Goal: Information Seeking & Learning: Learn about a topic

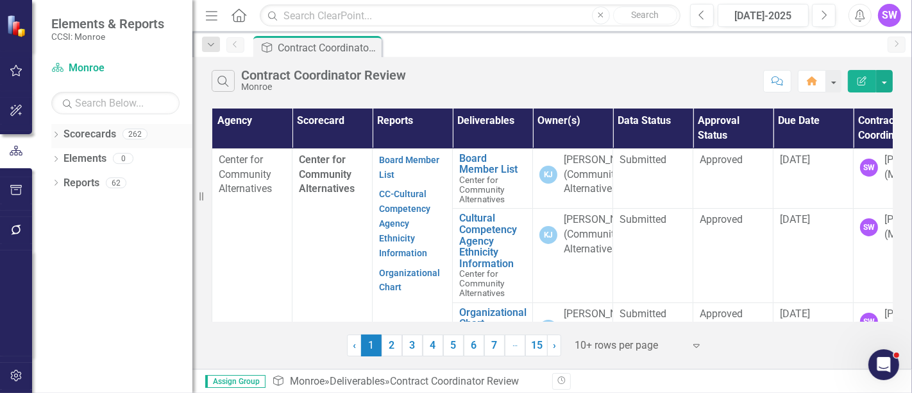
click at [57, 130] on div "Dropdown" at bounding box center [55, 135] width 9 height 11
click at [67, 157] on icon "Dropdown" at bounding box center [63, 158] width 10 height 8
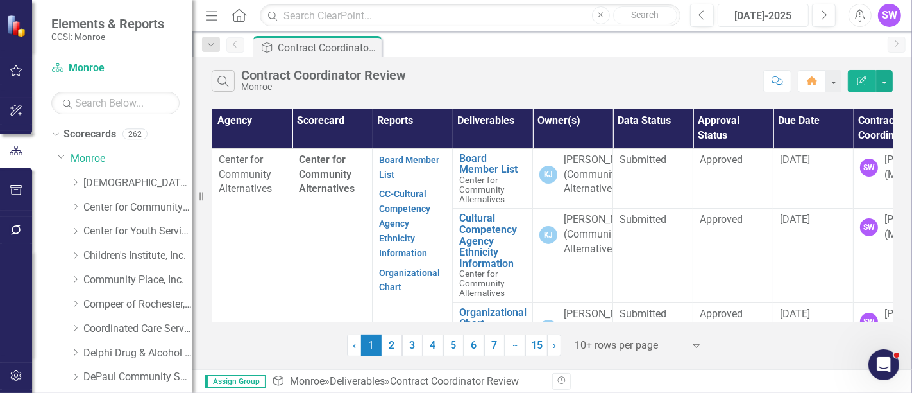
click at [782, 8] on div "Jul-2025" at bounding box center [763, 15] width 82 height 15
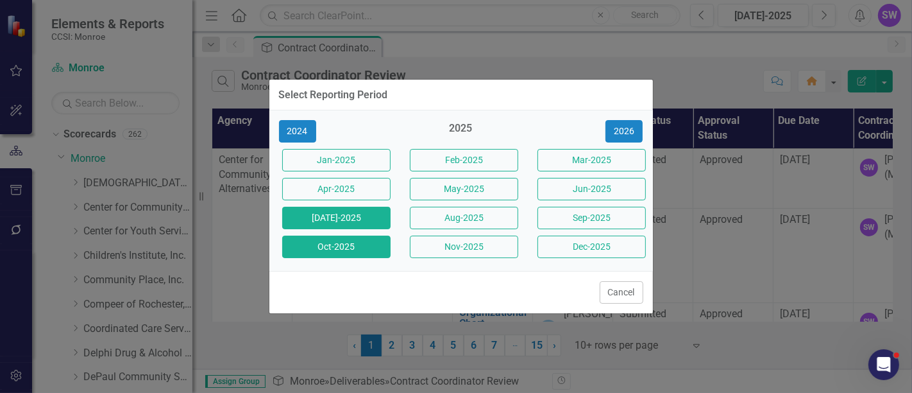
click at [357, 239] on button "Oct-2025" at bounding box center [336, 246] width 108 height 22
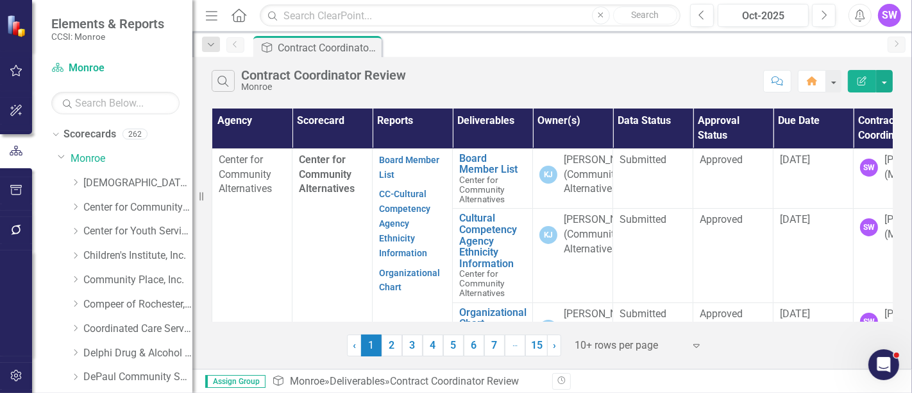
click at [640, 348] on div at bounding box center [629, 345] width 109 height 17
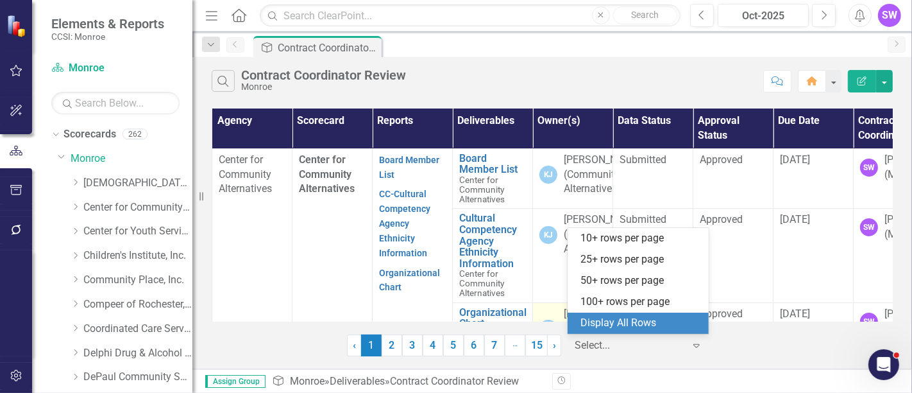
click at [636, 322] on div "Display All Rows" at bounding box center [641, 323] width 121 height 15
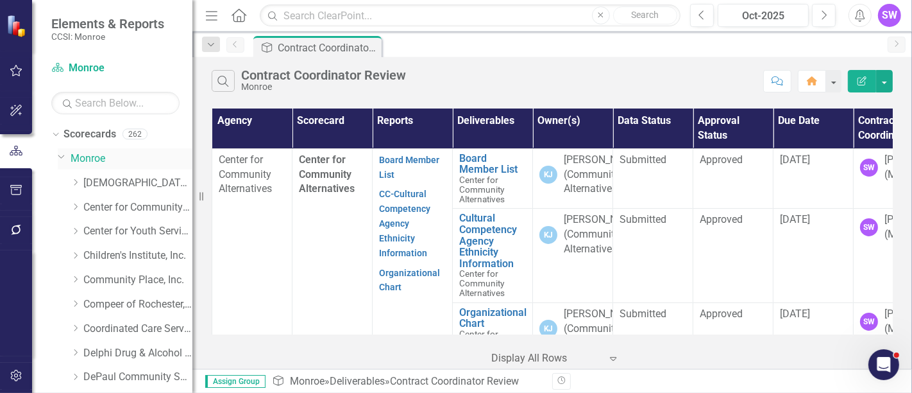
click at [79, 155] on link "Monroe" at bounding box center [132, 158] width 122 height 15
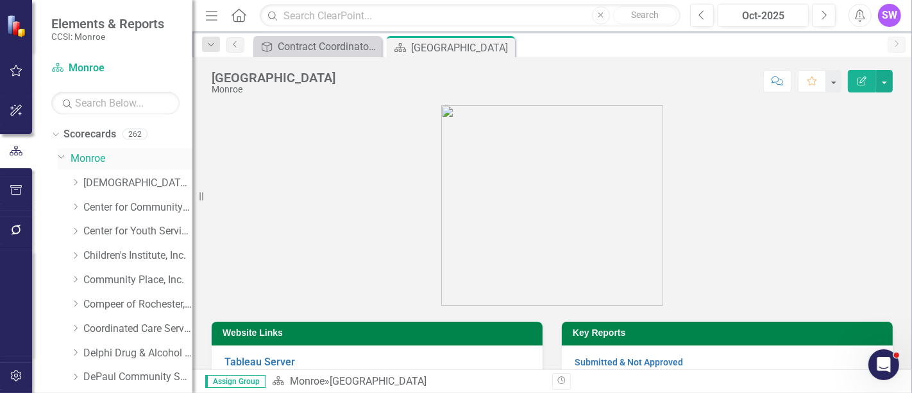
click at [88, 158] on link "Monroe" at bounding box center [132, 158] width 122 height 15
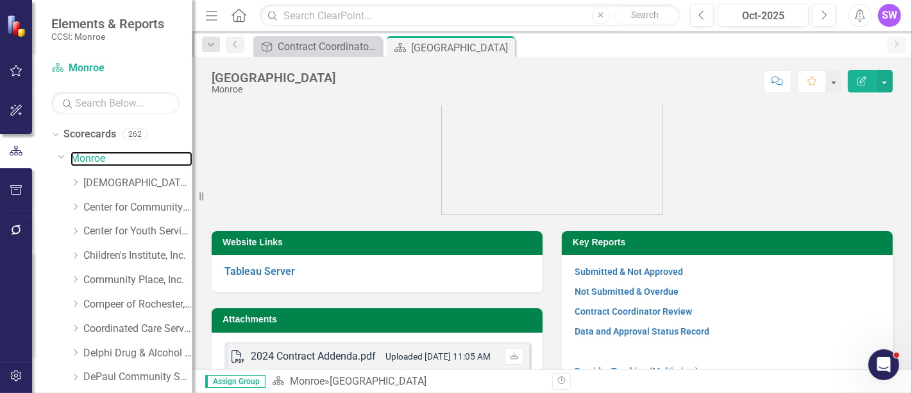
scroll to position [226, 0]
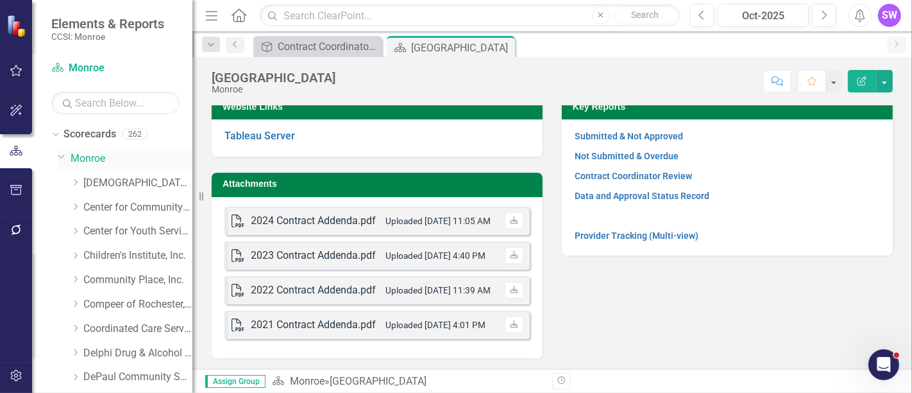
click at [95, 156] on link "Monroe" at bounding box center [132, 158] width 122 height 15
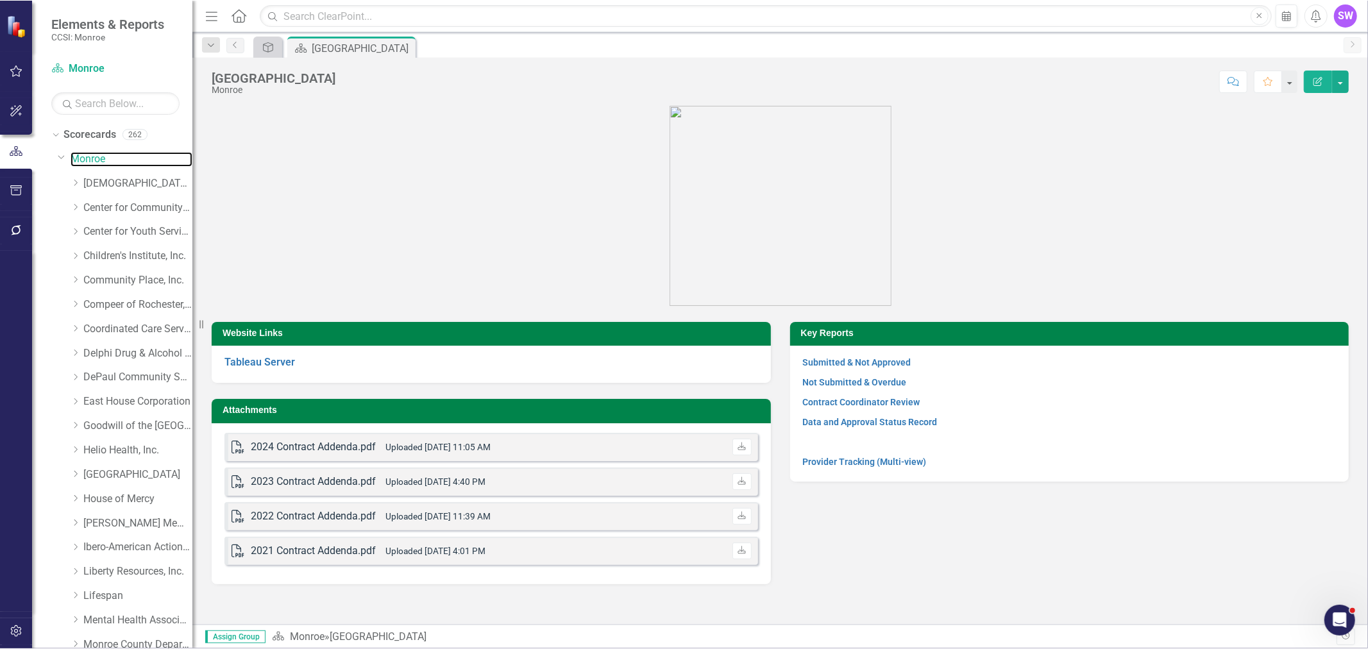
scroll to position [0, 0]
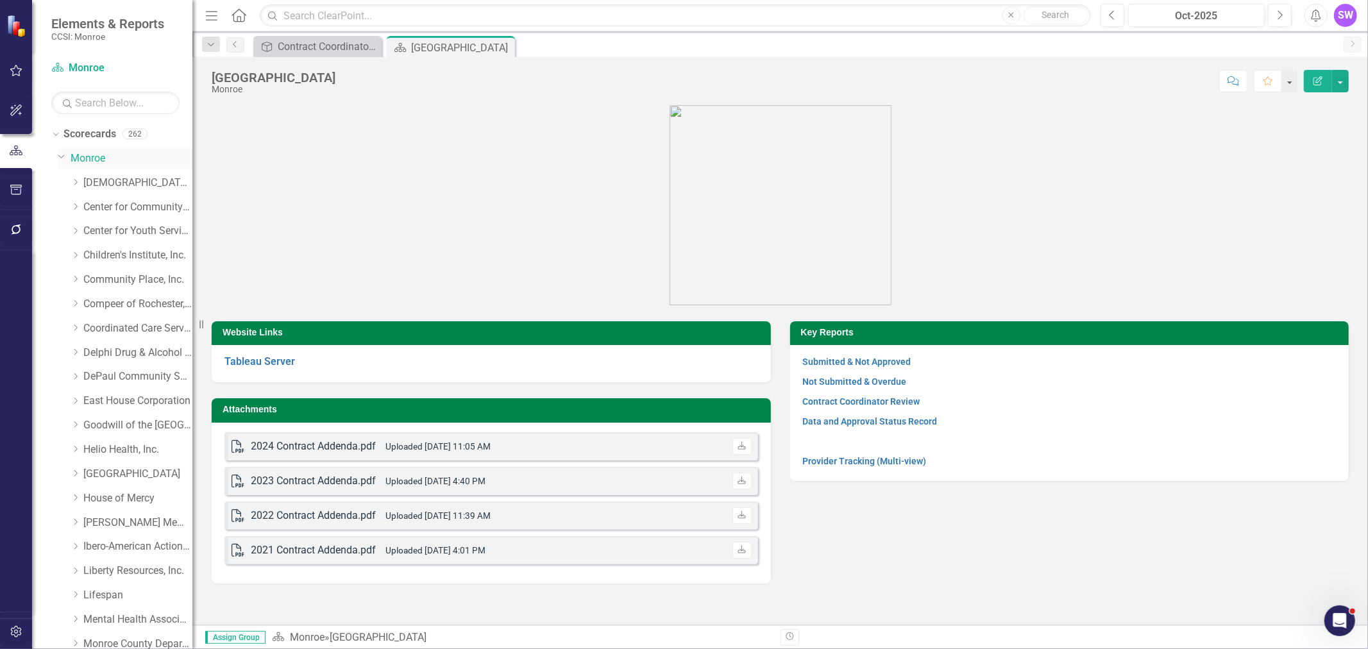
click at [76, 157] on link "Monroe" at bounding box center [132, 158] width 122 height 15
click at [116, 213] on link "Center for Community Alternatives" at bounding box center [137, 207] width 109 height 15
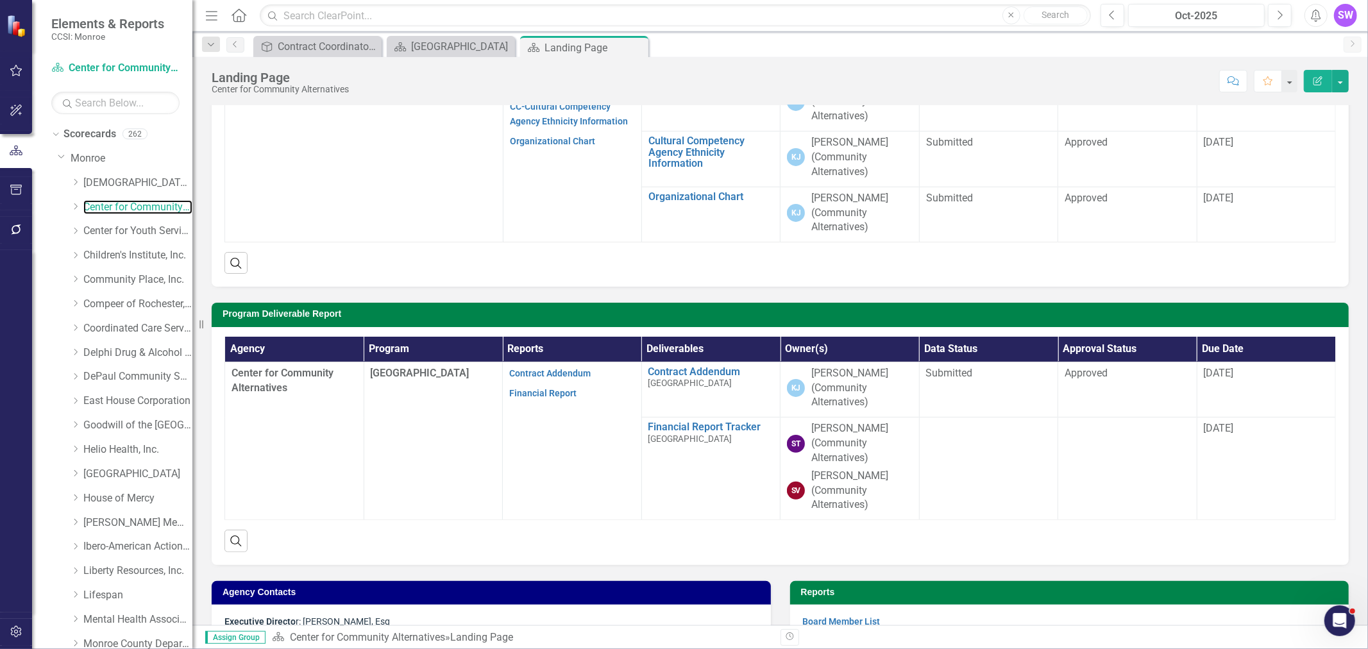
scroll to position [142, 0]
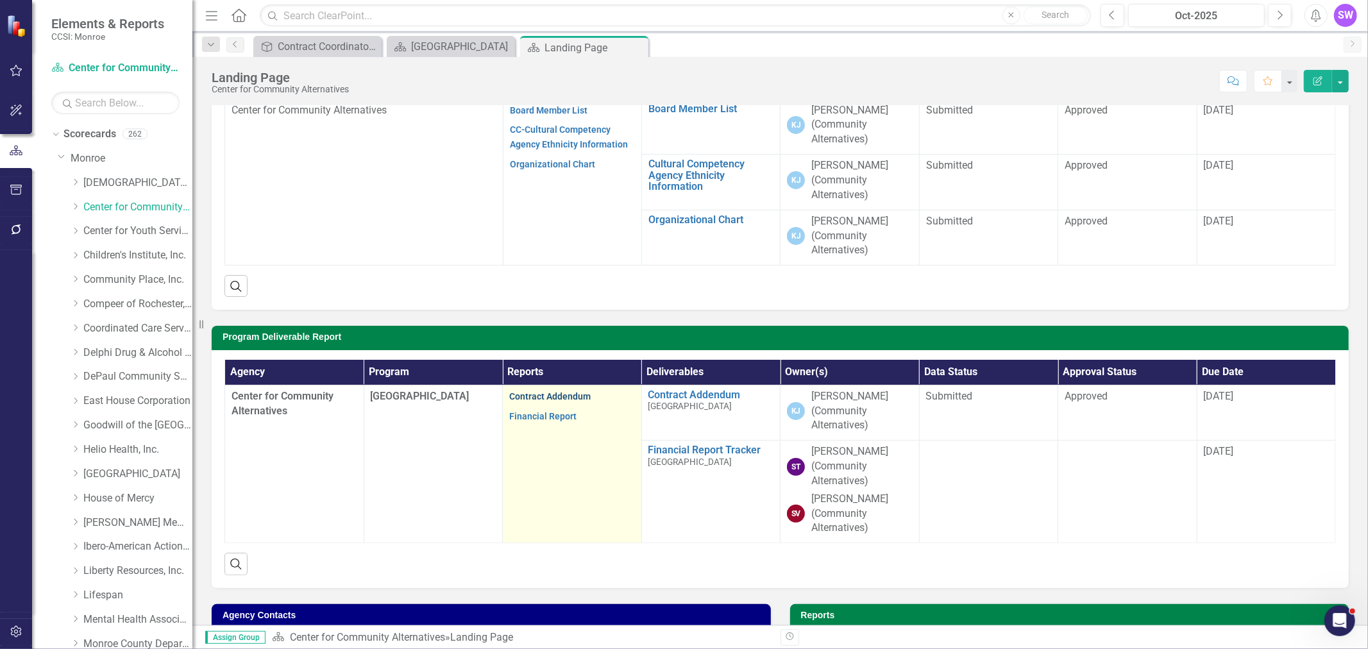
click at [536, 392] on link "Contract Addendum" at bounding box center [549, 396] width 81 height 10
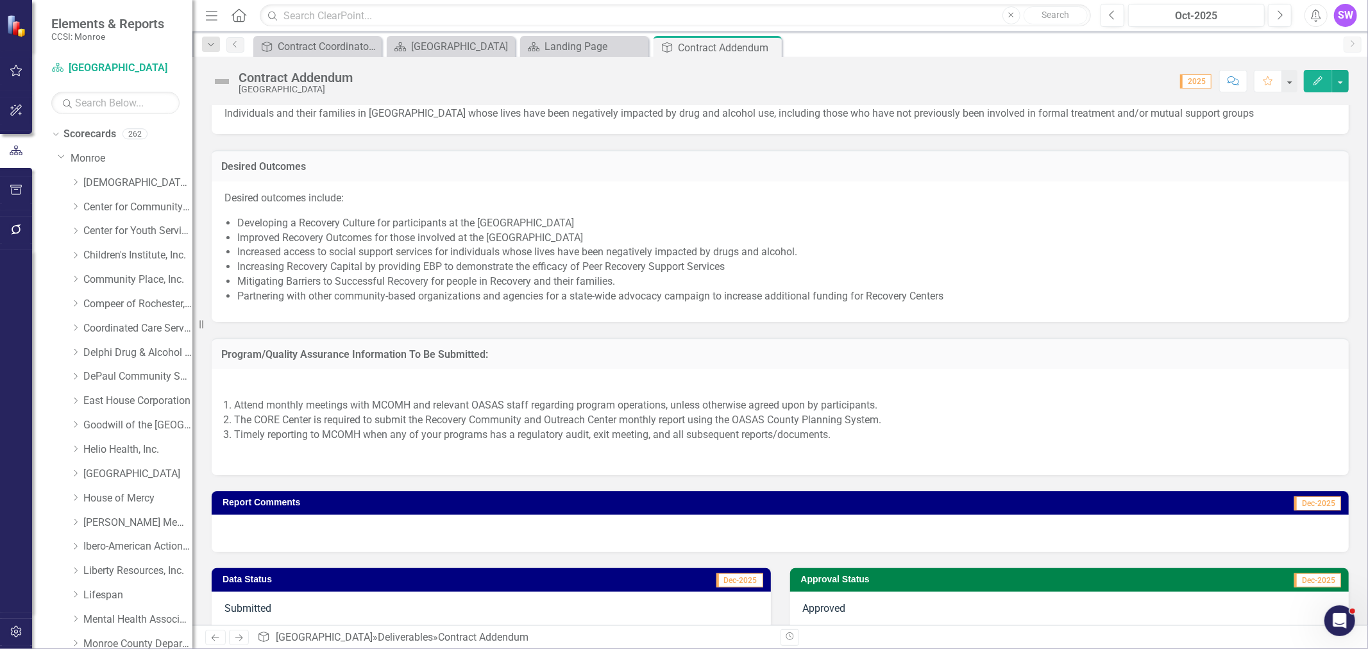
scroll to position [1037, 0]
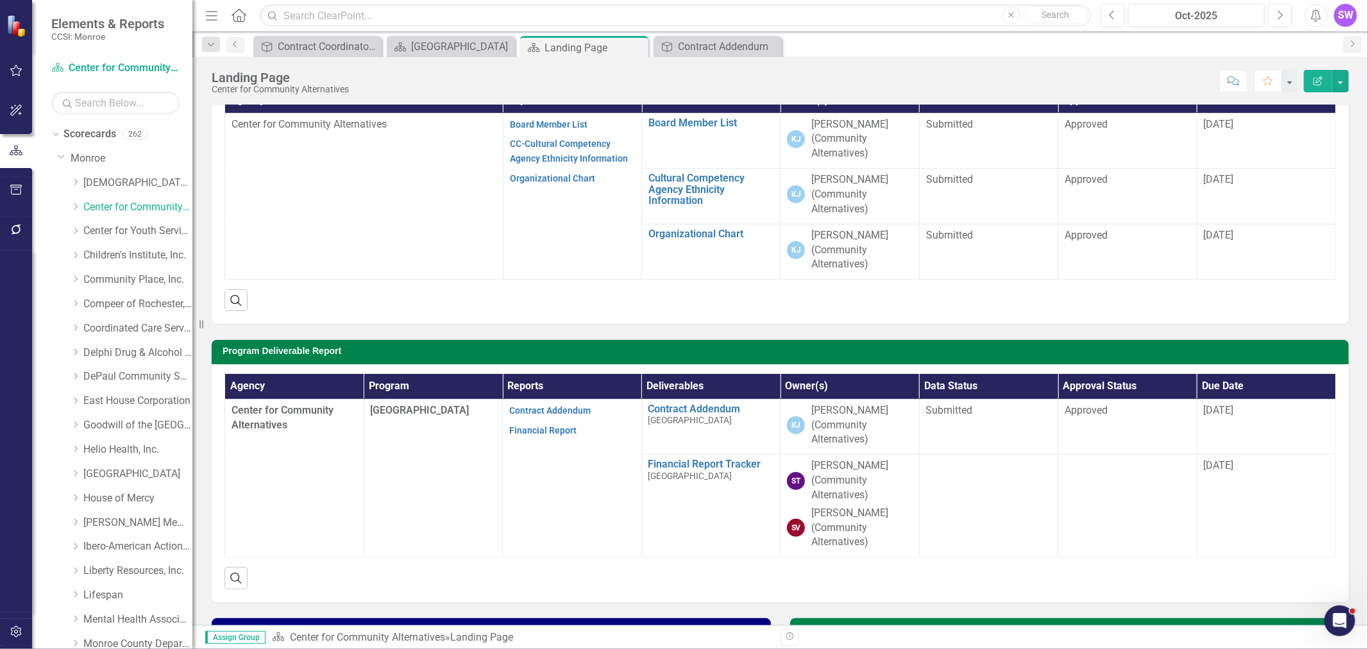
scroll to position [214, 0]
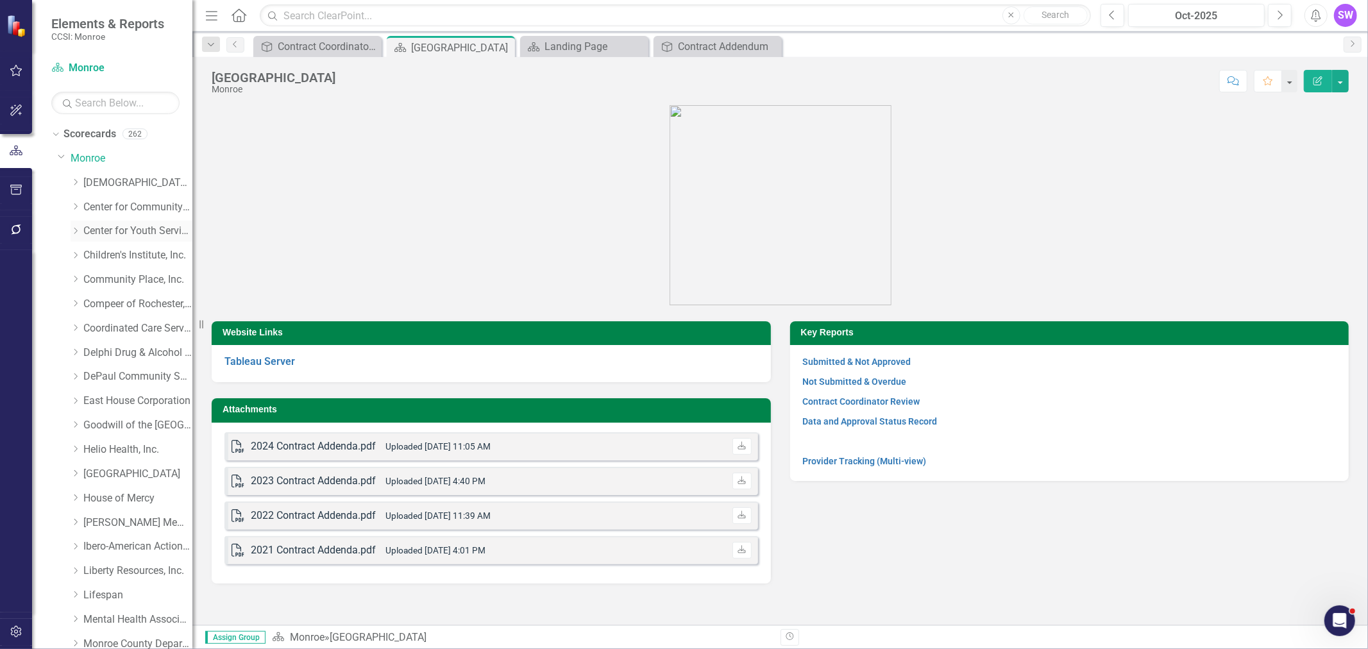
click at [117, 230] on link "Center for Youth Services, Inc." at bounding box center [137, 231] width 109 height 15
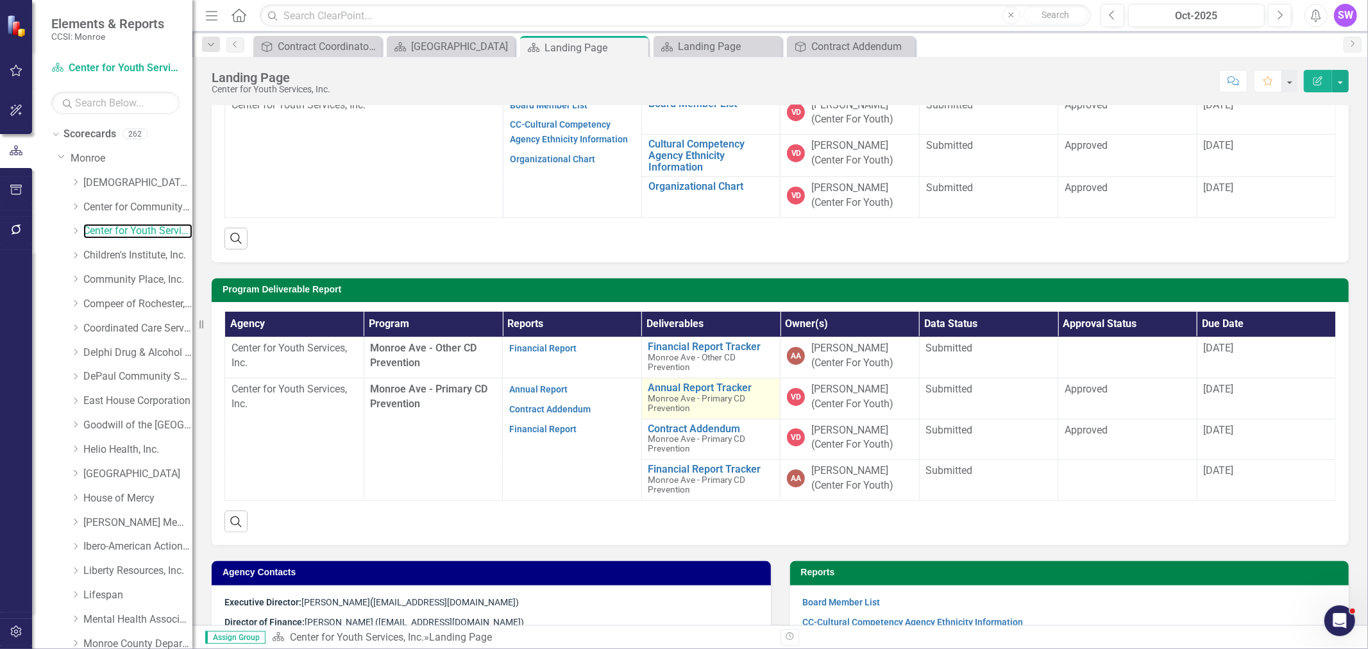
scroll to position [214, 0]
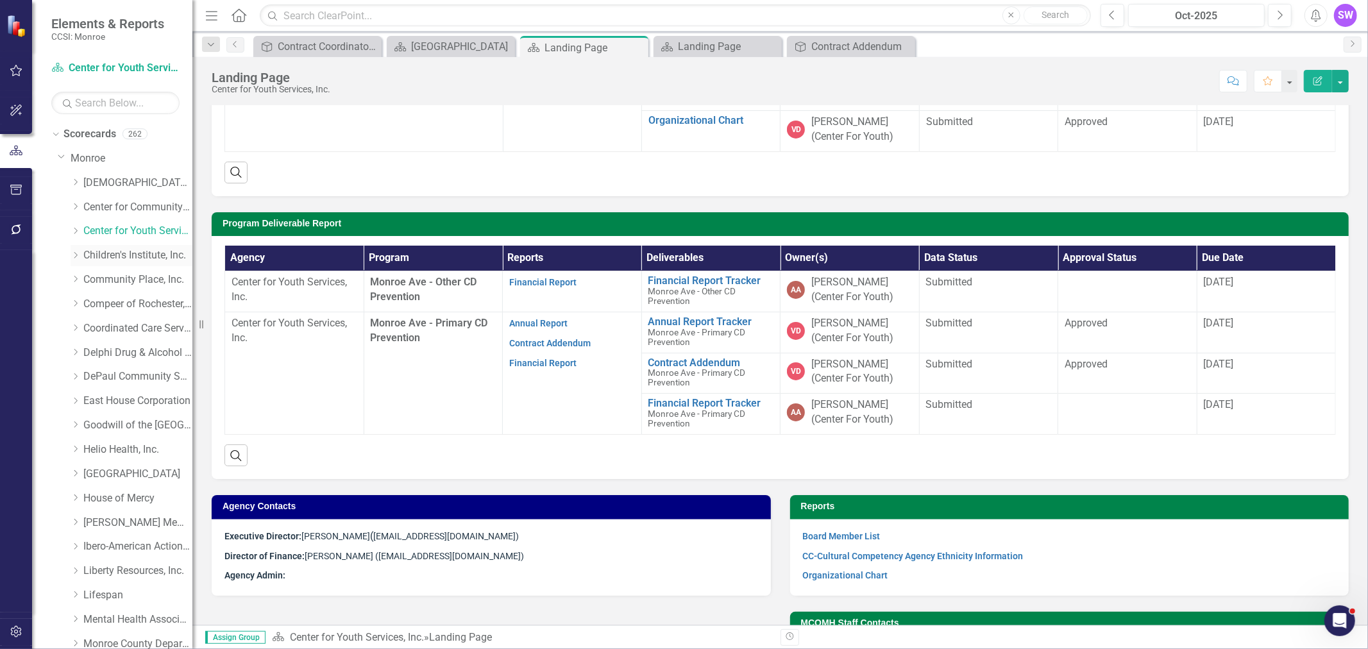
click at [117, 259] on link "Children's Institute, Inc." at bounding box center [137, 255] width 109 height 15
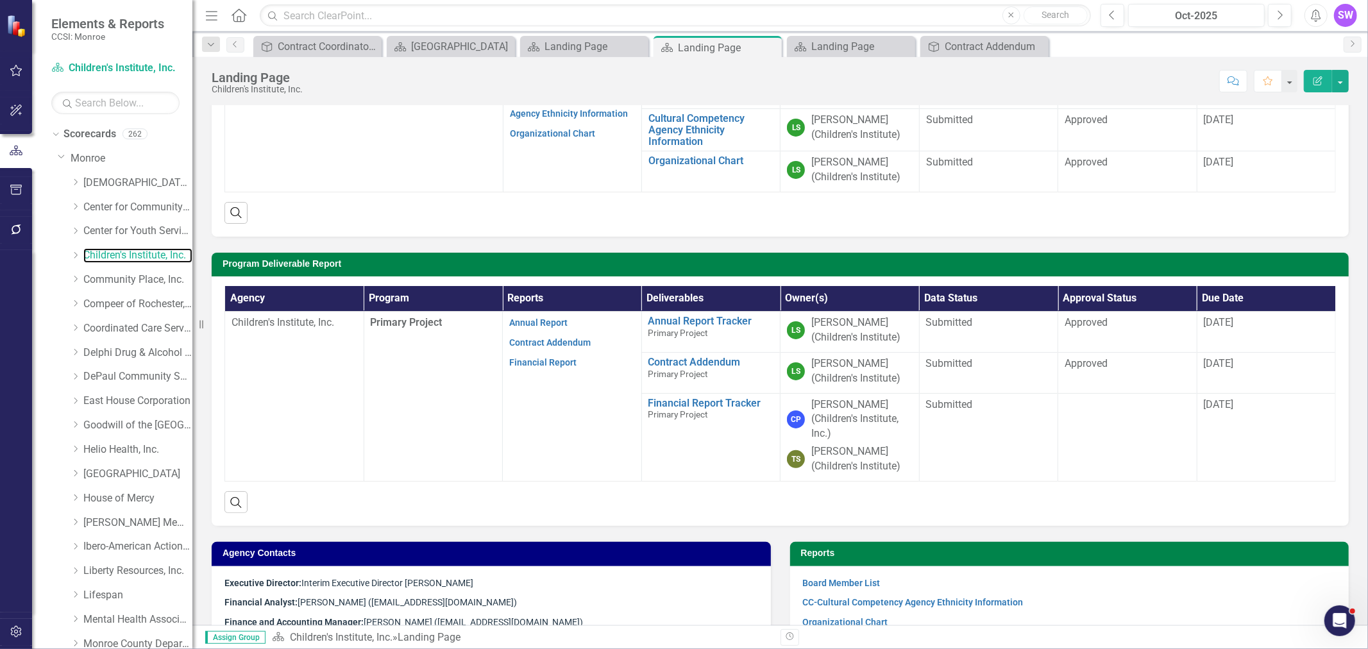
scroll to position [214, 0]
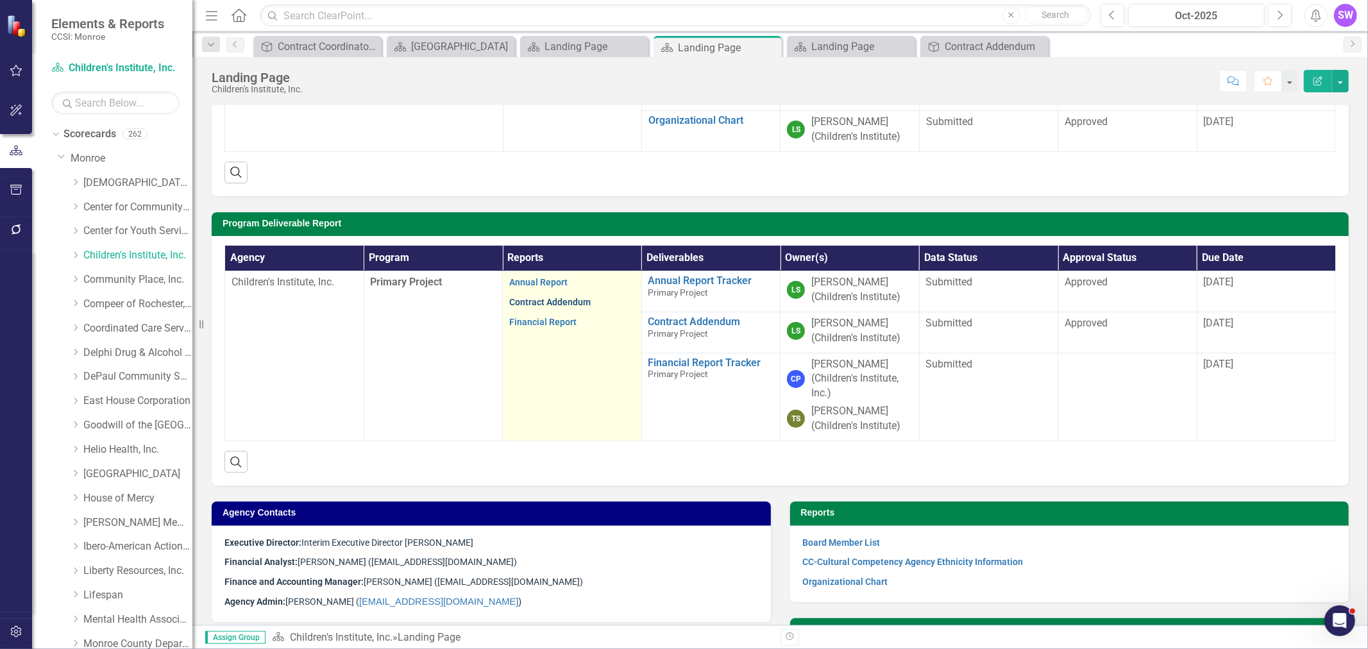
click at [549, 298] on link "Contract Addendum" at bounding box center [549, 302] width 81 height 10
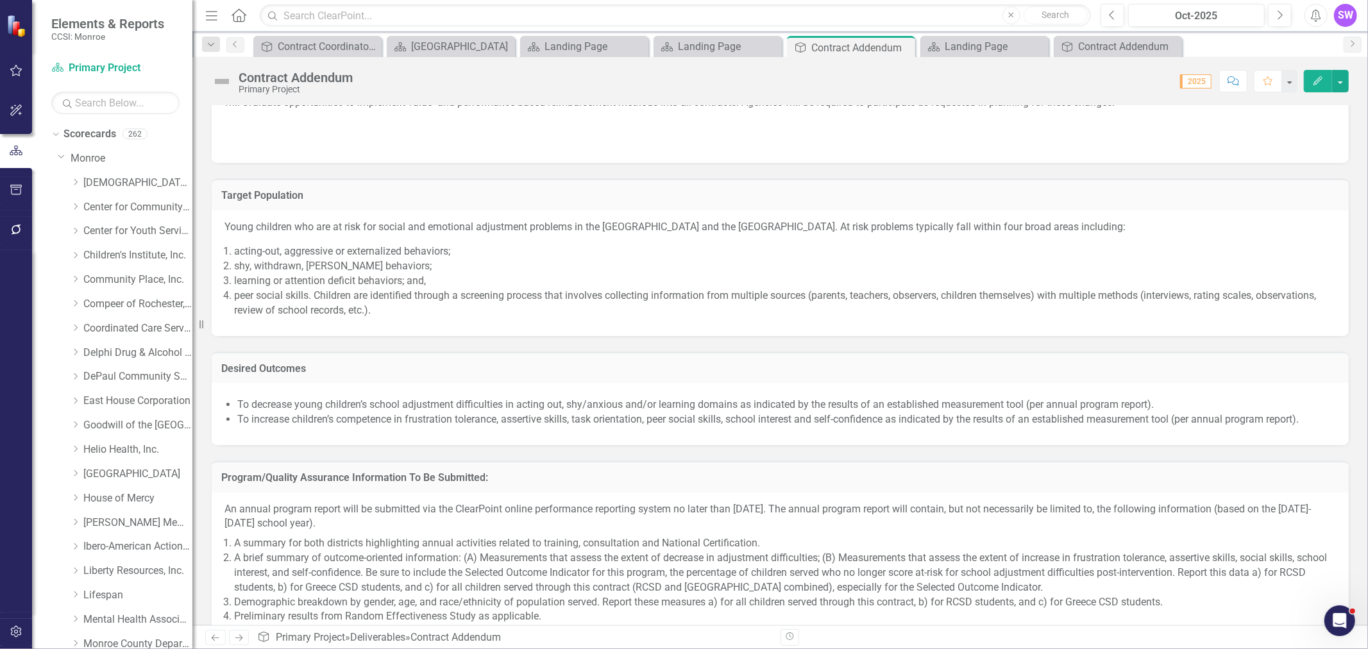
scroll to position [1354, 0]
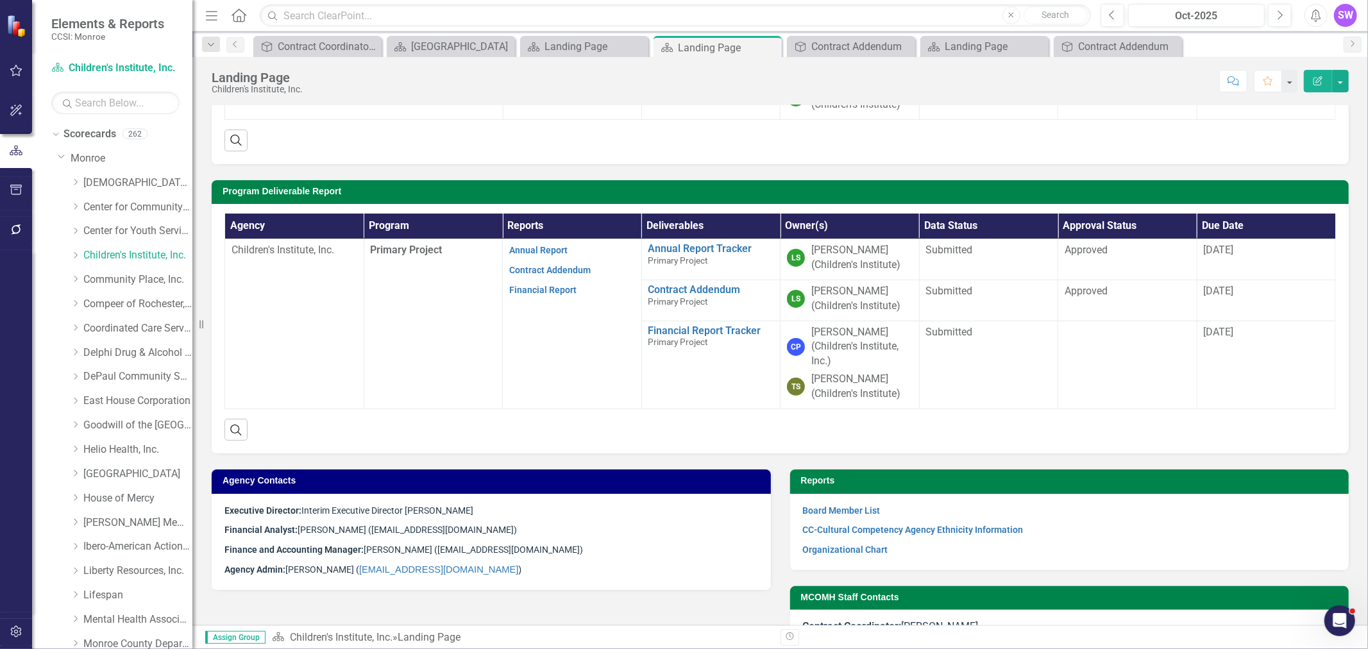
scroll to position [285, 0]
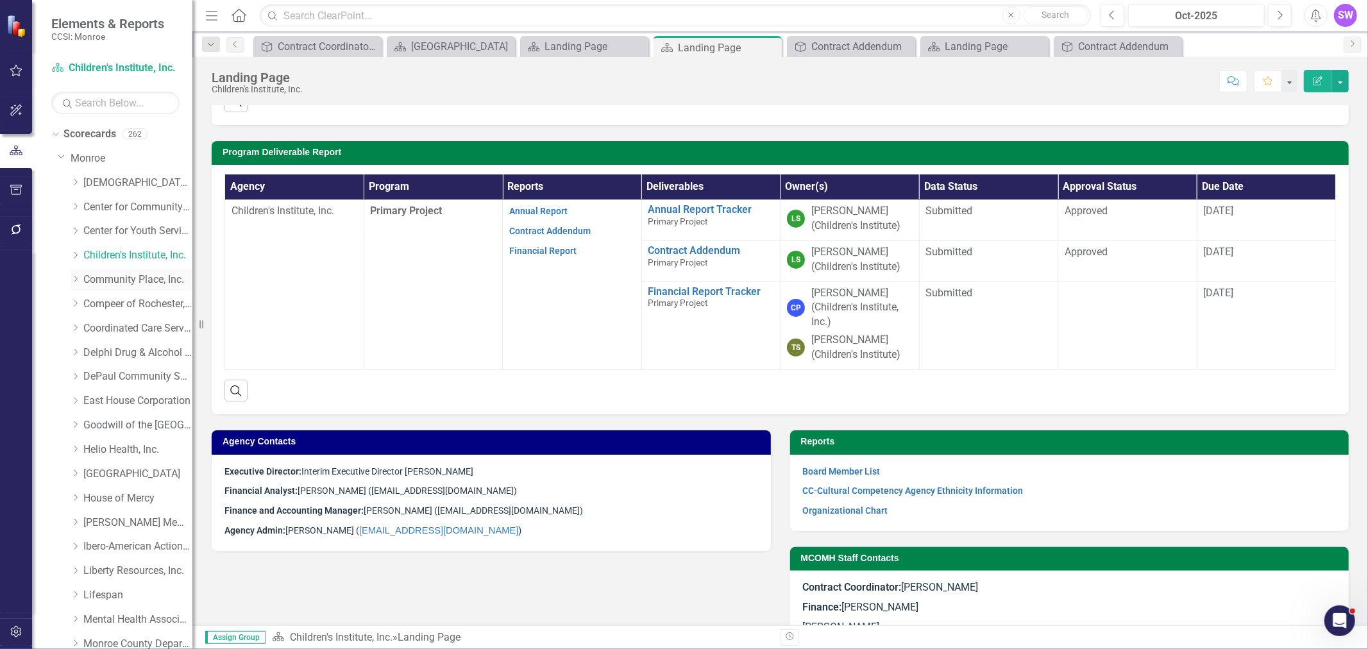
click at [132, 277] on link "Community Place, Inc." at bounding box center [137, 280] width 109 height 15
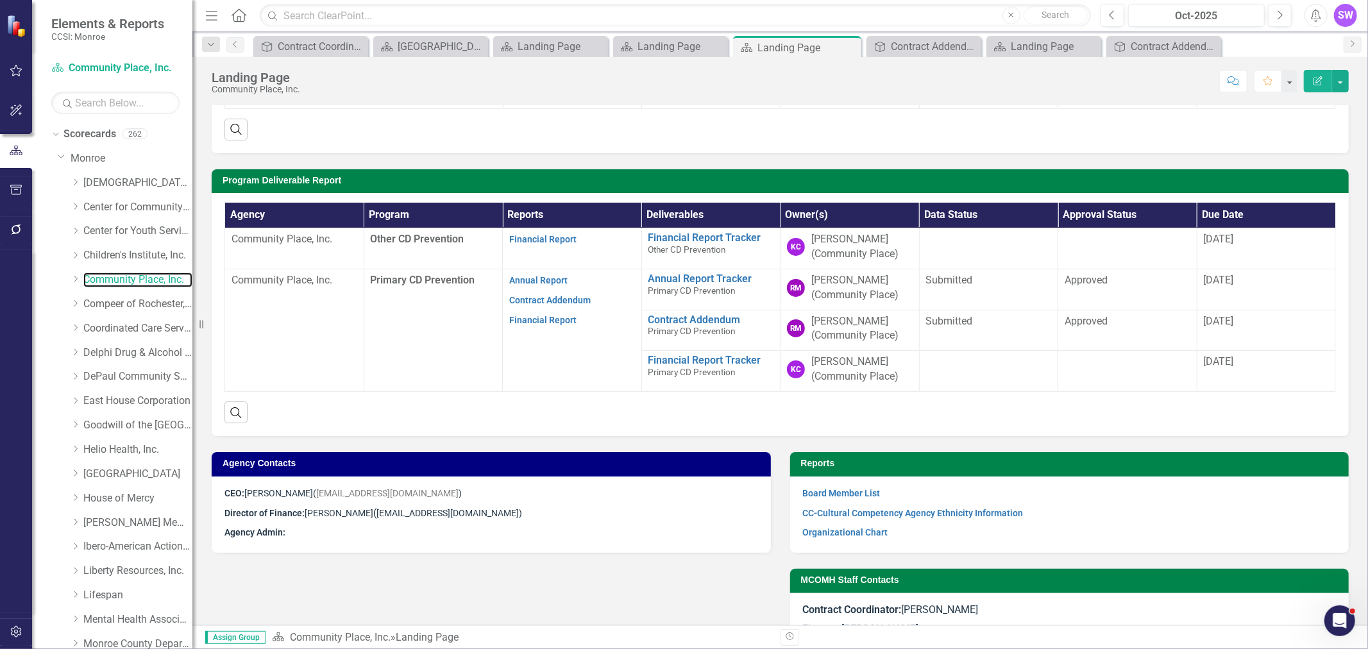
scroll to position [354, 0]
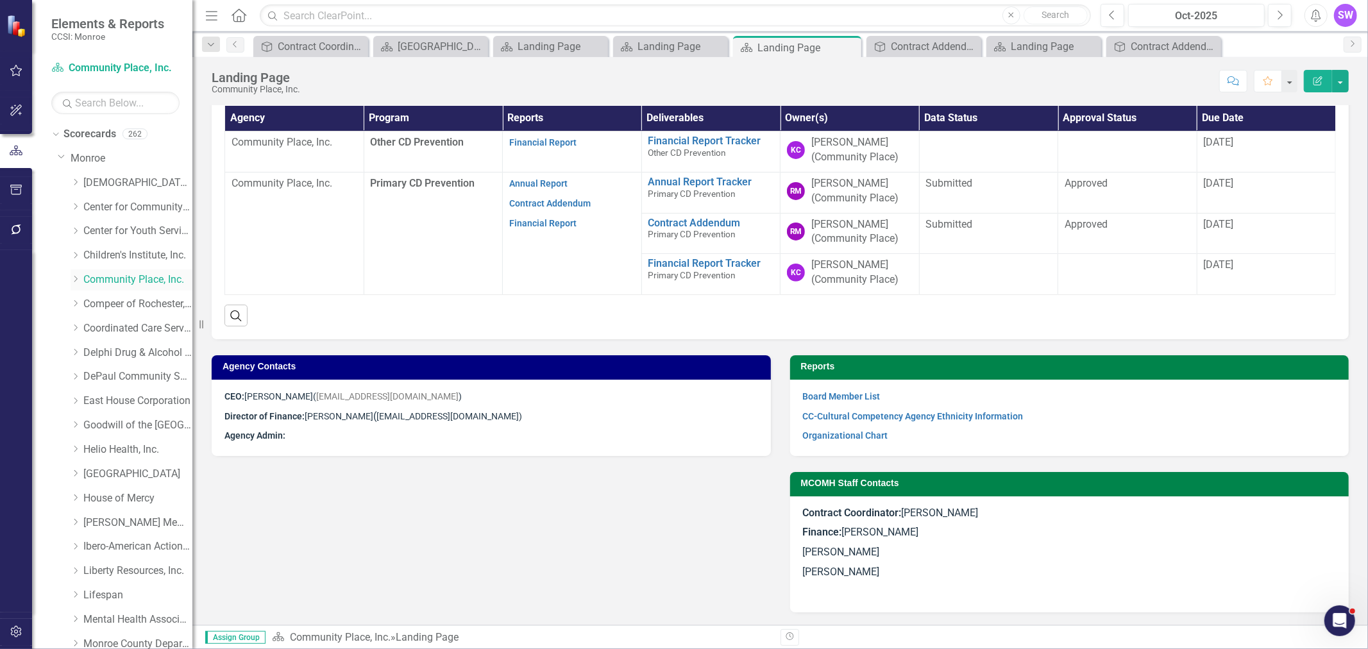
click at [116, 282] on link "Community Place, Inc." at bounding box center [137, 280] width 109 height 15
click at [105, 303] on link "Compeer of Rochester, Inc." at bounding box center [137, 304] width 109 height 15
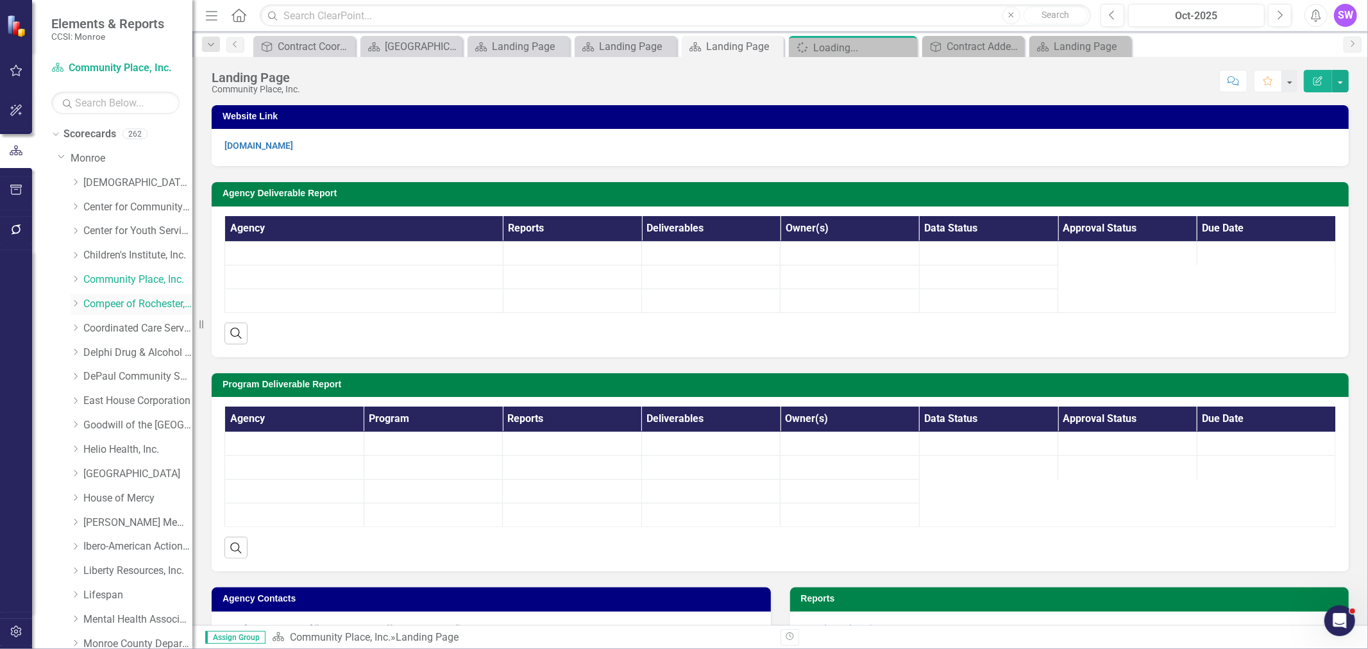
click at [105, 305] on link "Compeer of Rochester, Inc." at bounding box center [137, 304] width 109 height 15
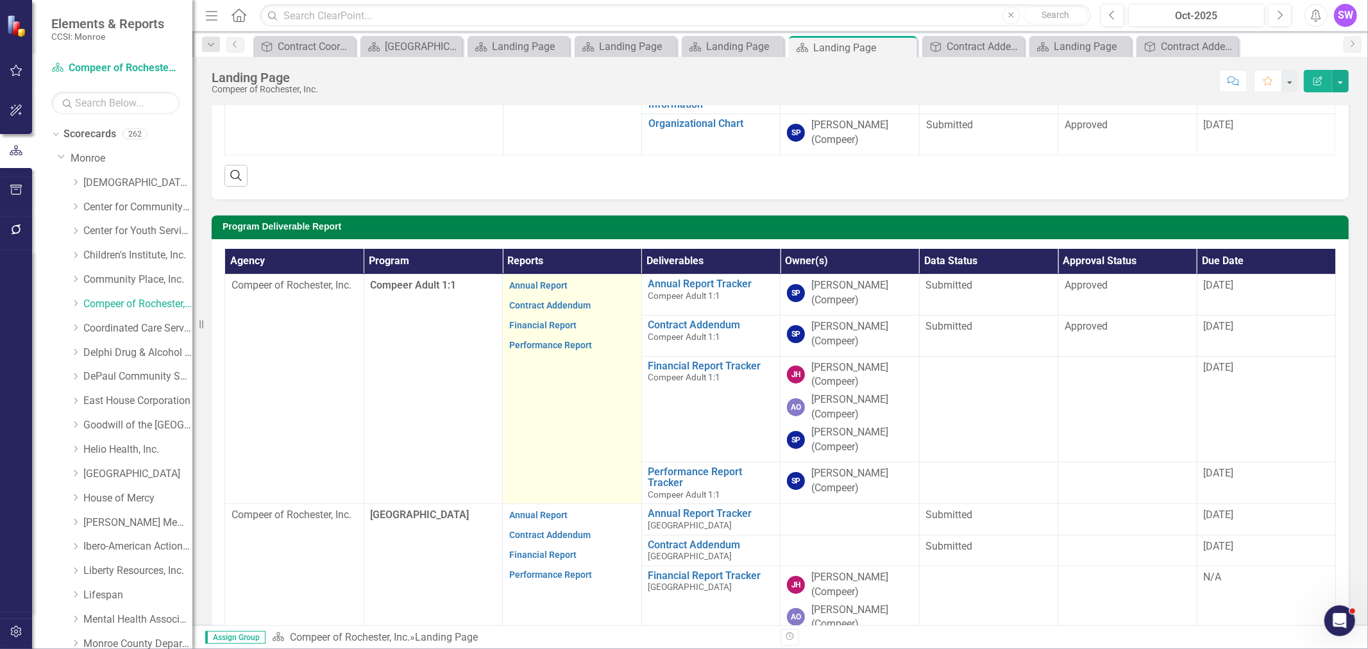
scroll to position [214, 0]
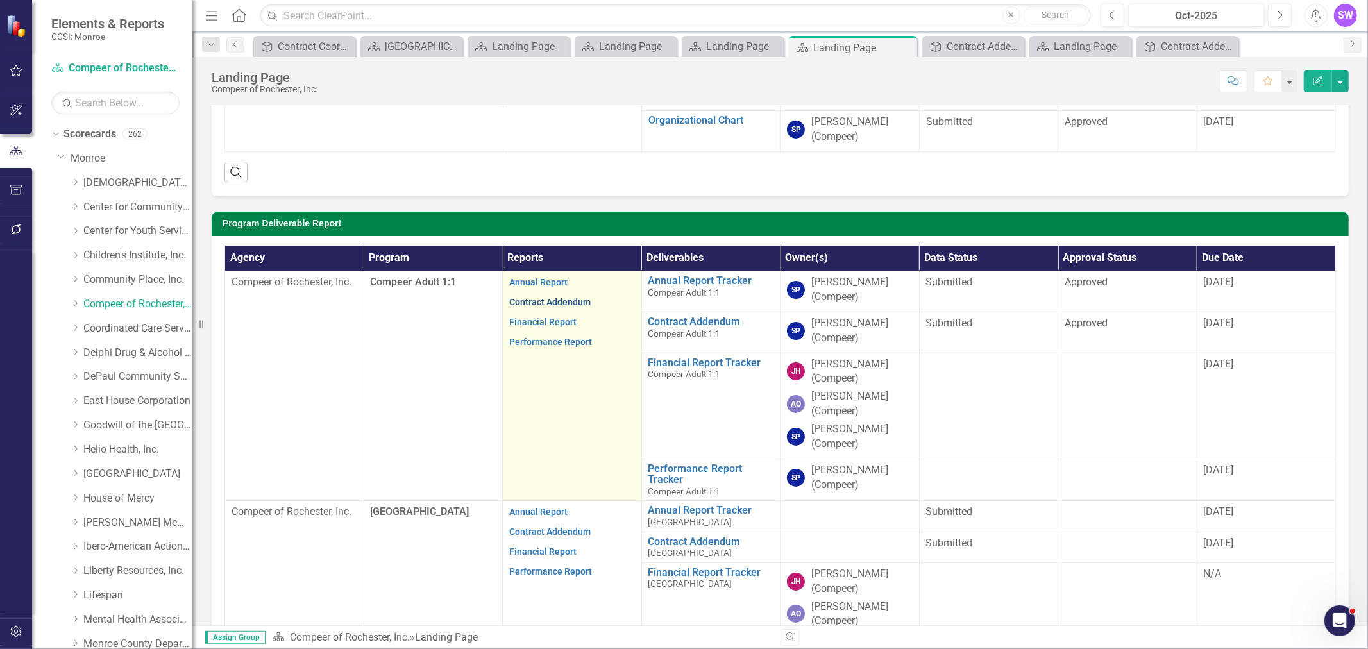
click at [563, 302] on link "Contract Addendum" at bounding box center [549, 302] width 81 height 10
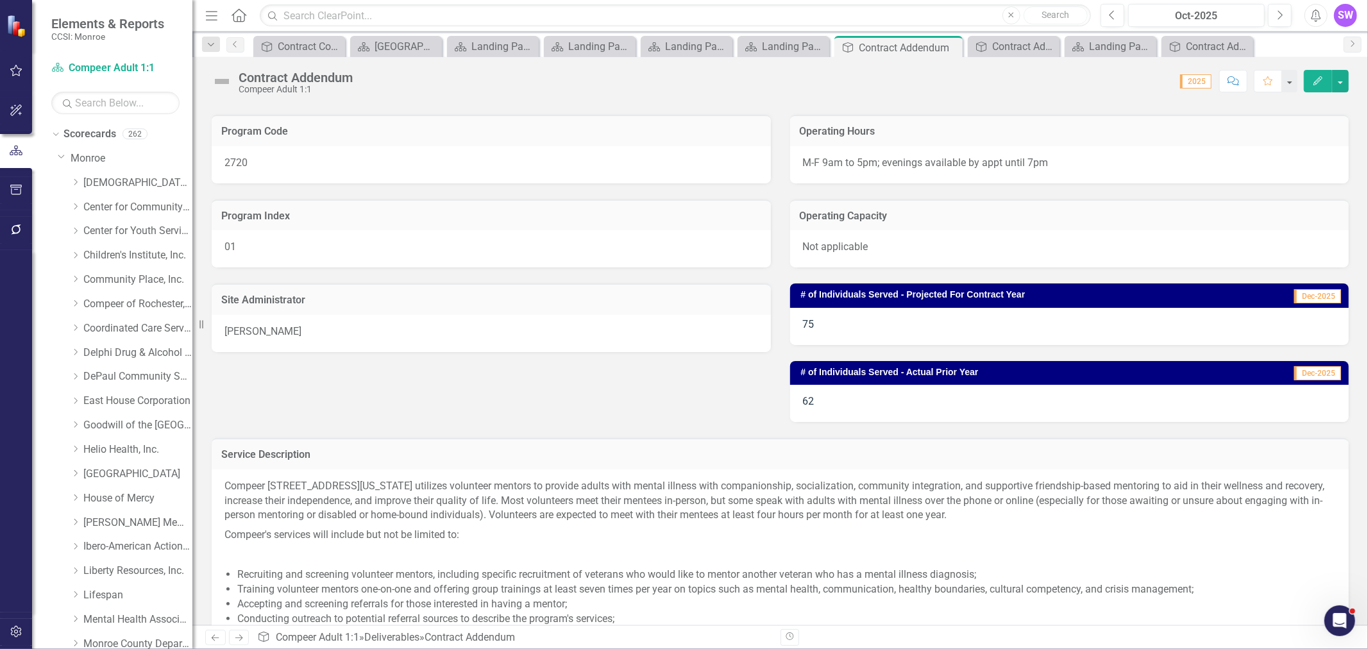
scroll to position [112, 0]
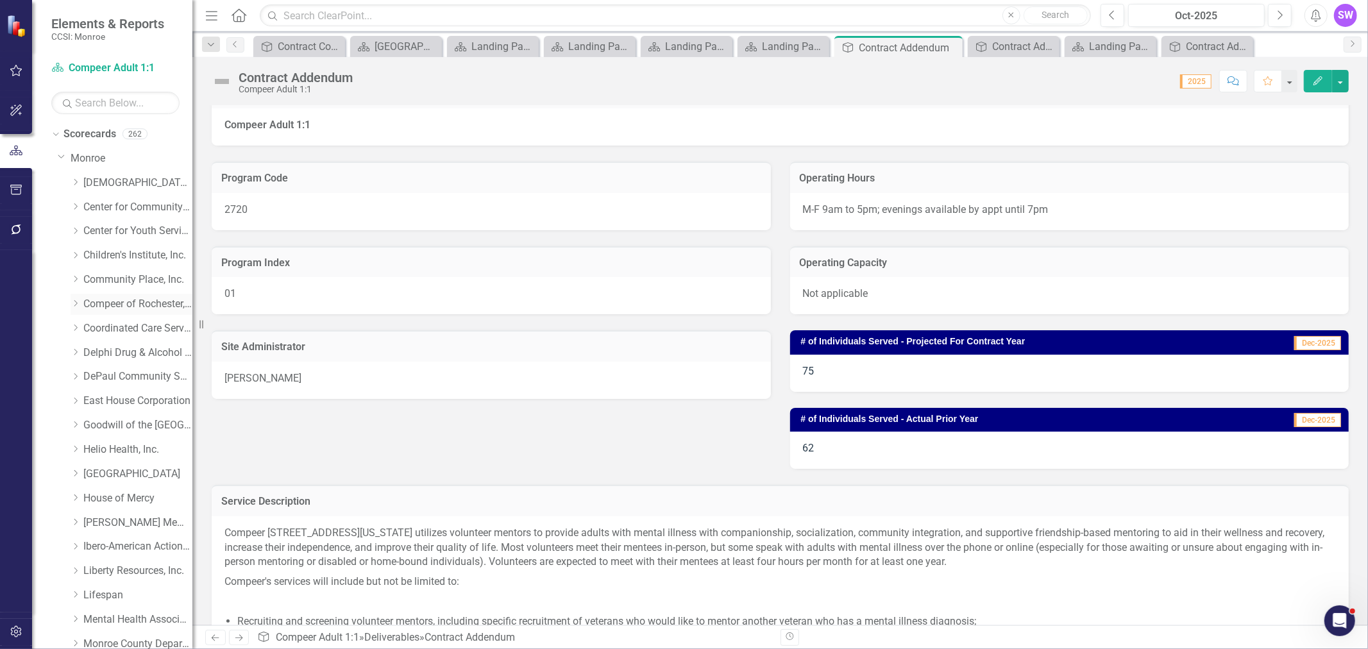
click at [74, 302] on icon "Dropdown" at bounding box center [76, 304] width 10 height 8
click at [98, 303] on link "Compeer of Rochester, Inc." at bounding box center [137, 304] width 109 height 15
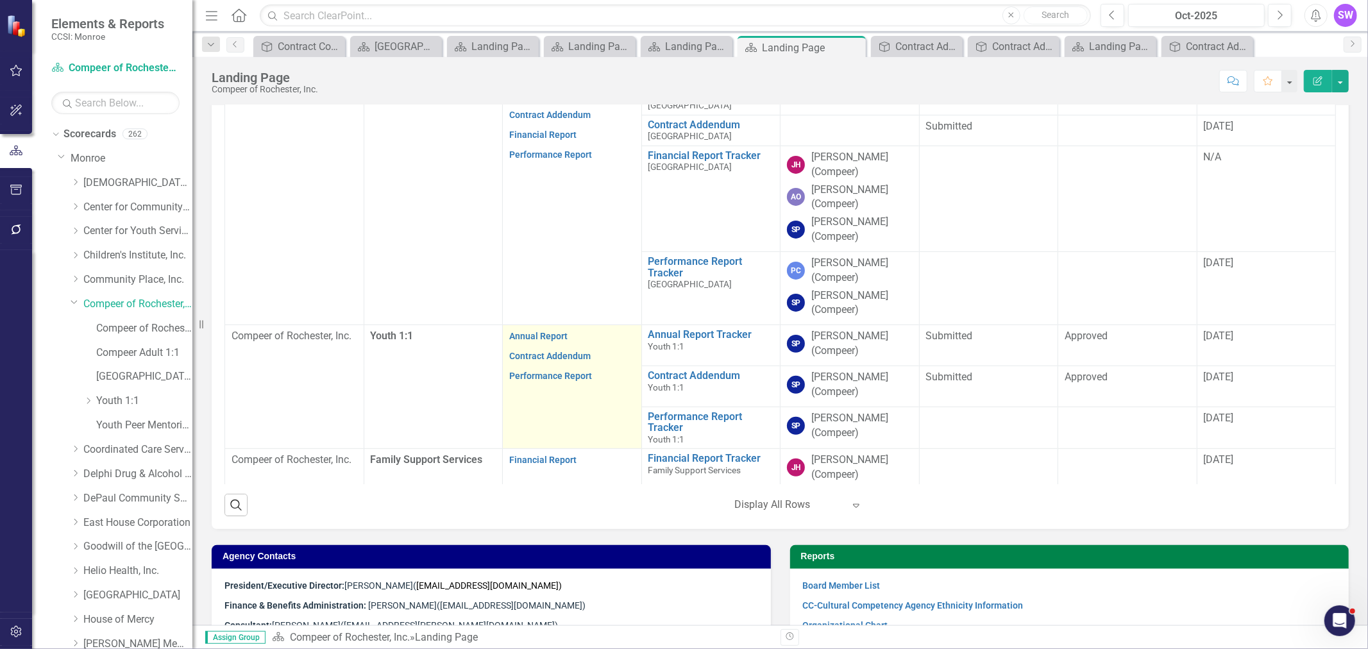
scroll to position [214, 0]
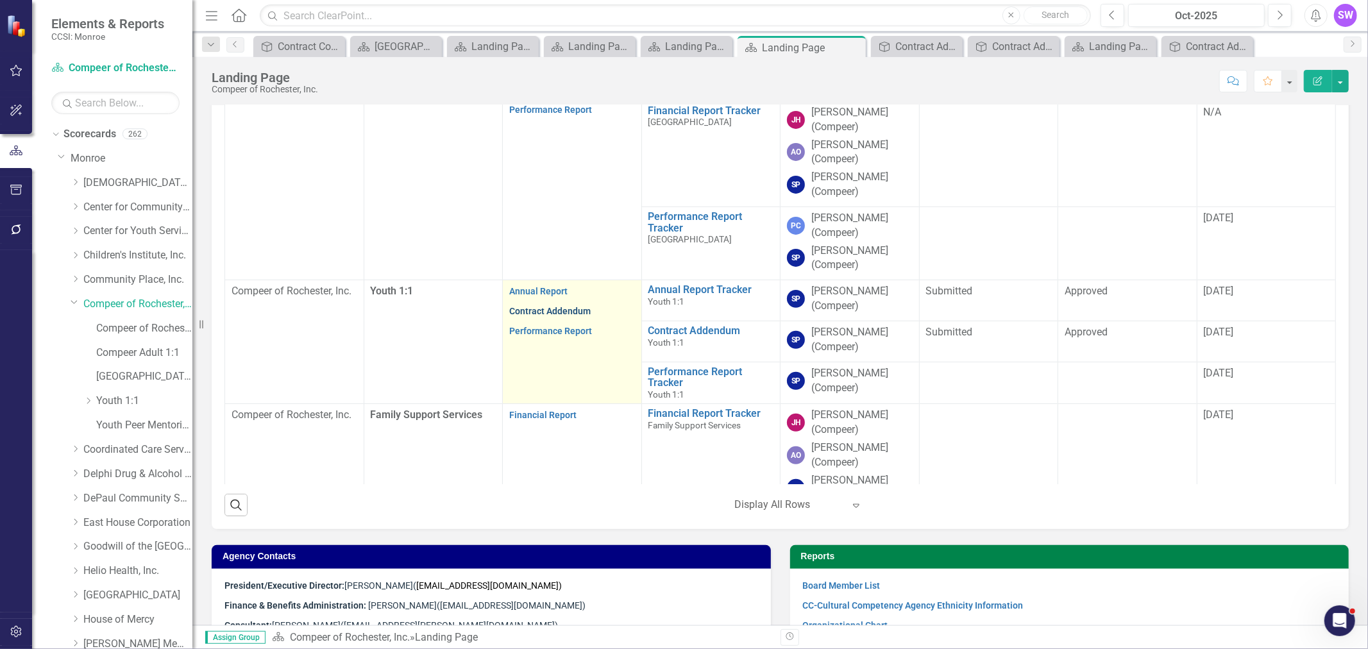
click at [566, 309] on link "Contract Addendum" at bounding box center [549, 311] width 81 height 10
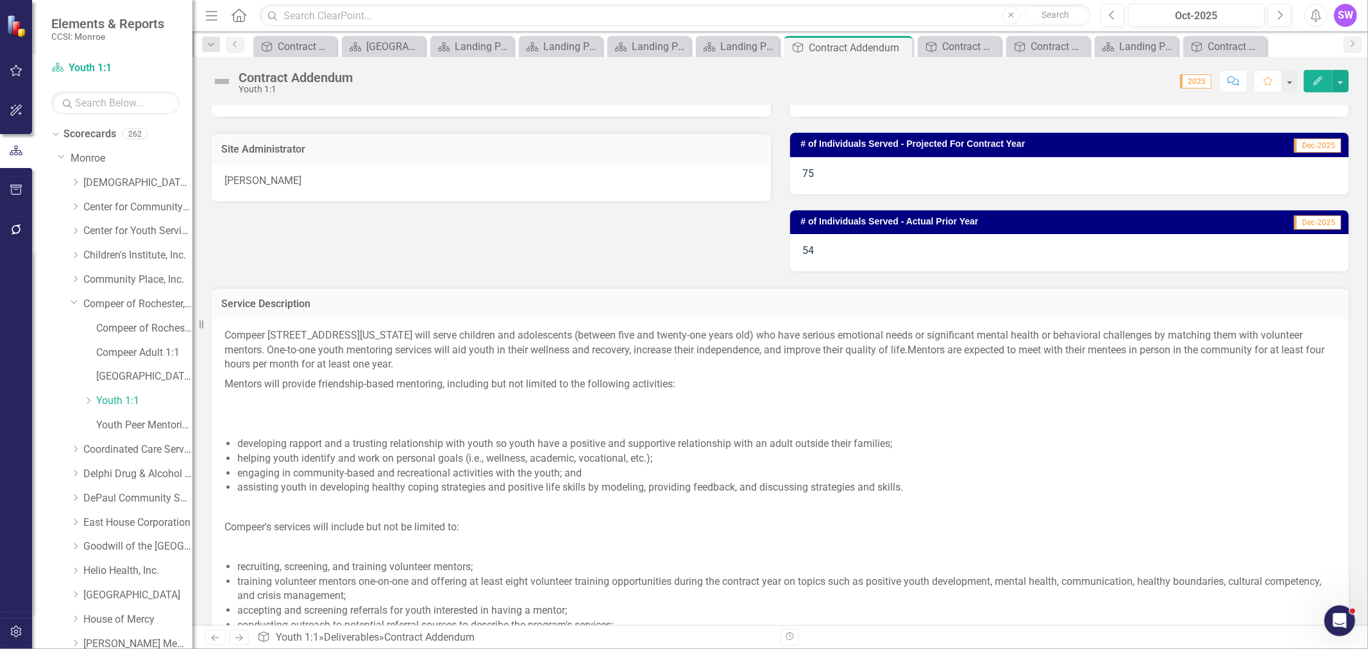
scroll to position [285, 0]
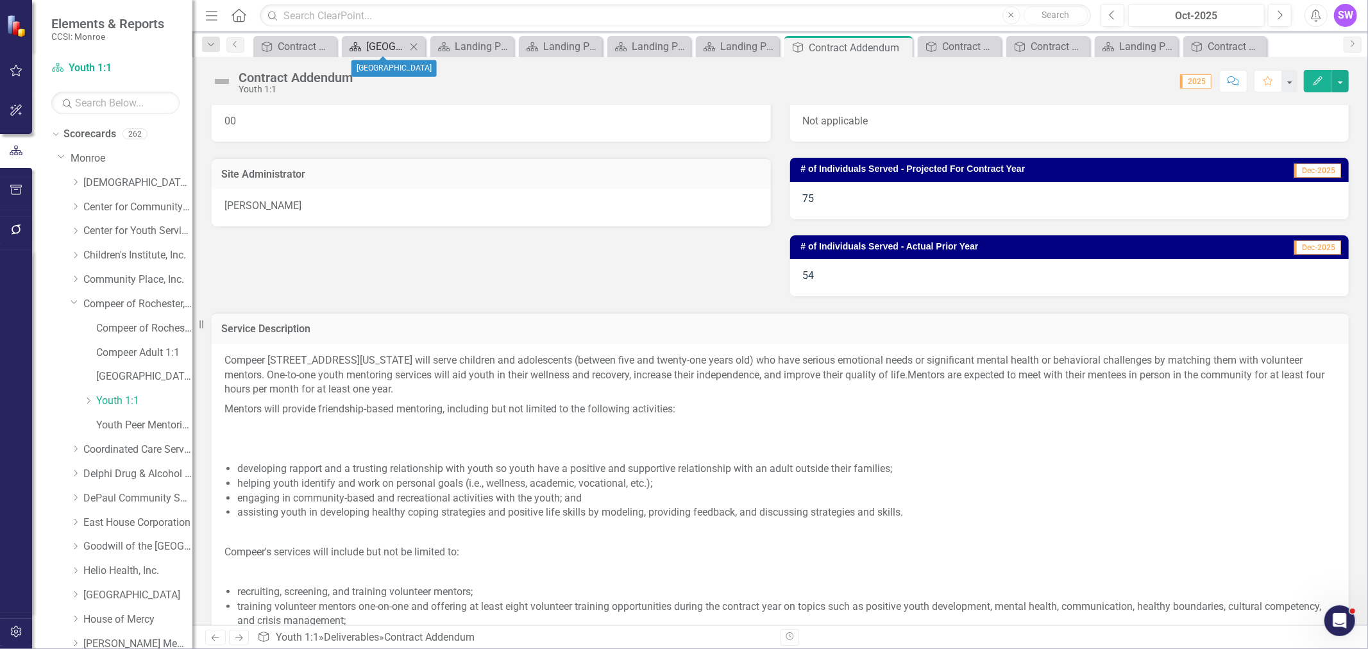
click at [393, 47] on div "[GEOGRAPHIC_DATA]" at bounding box center [386, 46] width 40 height 16
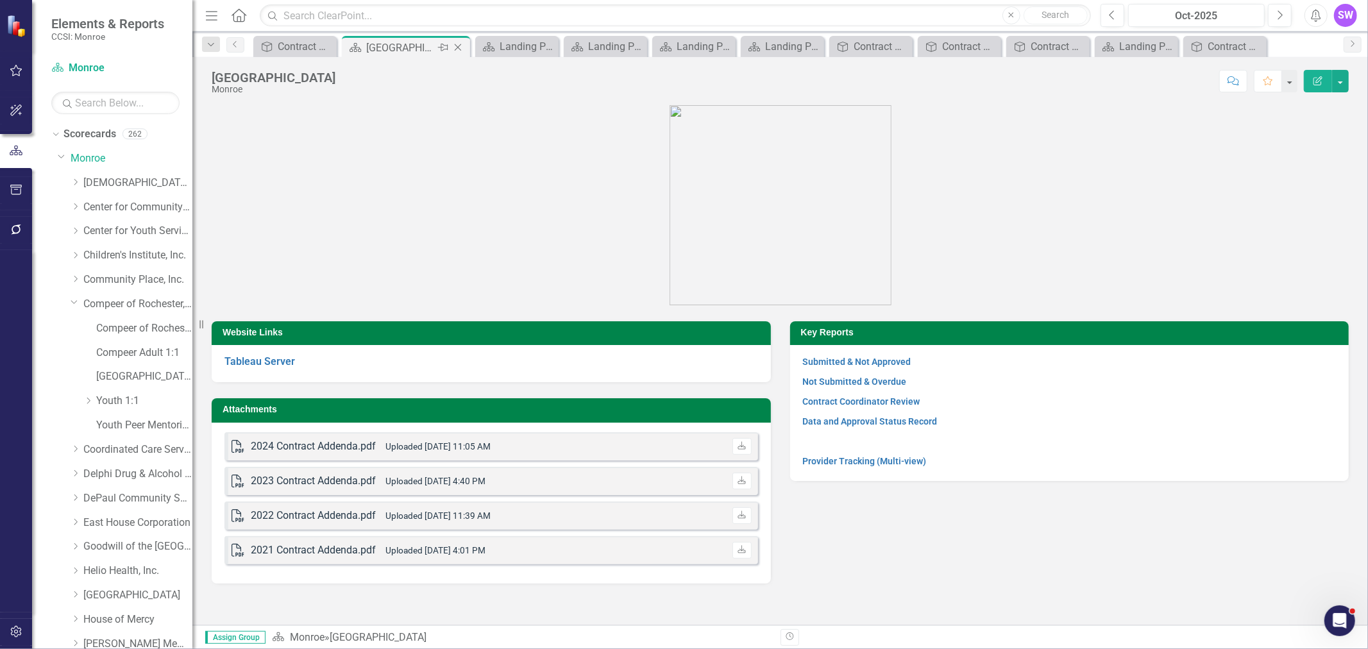
click at [452, 46] on icon "Close" at bounding box center [458, 47] width 13 height 10
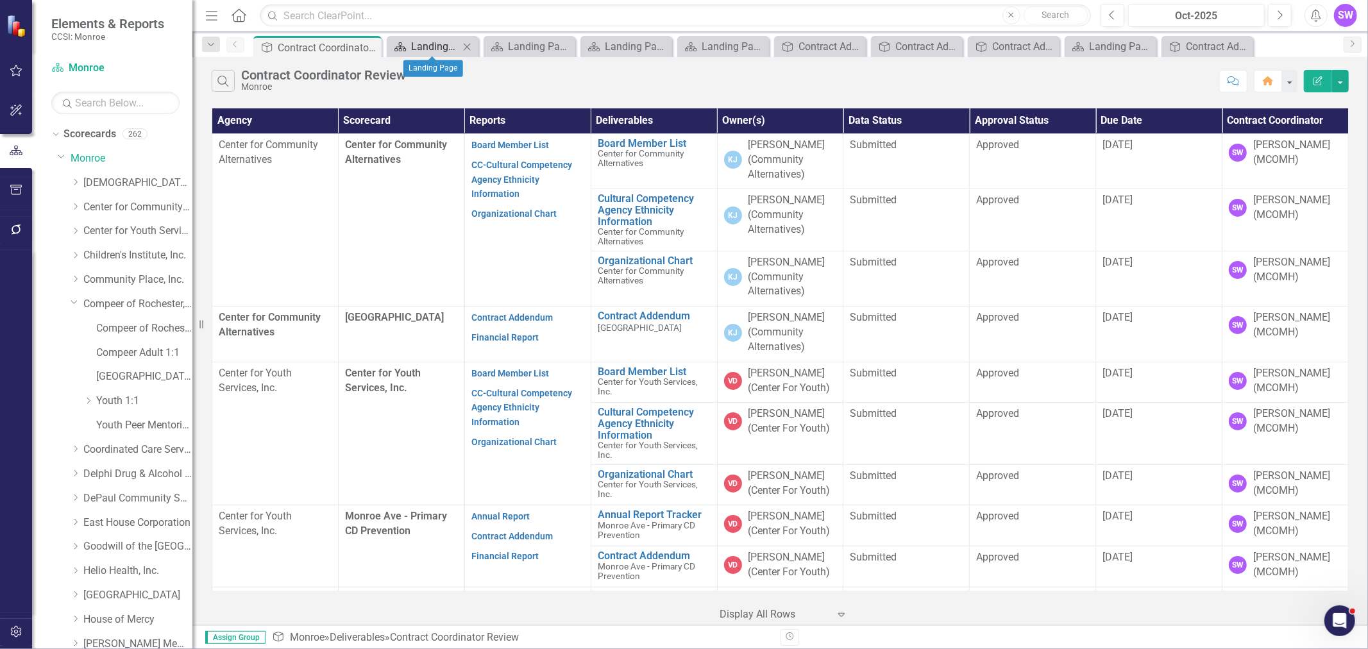
click at [439, 46] on div "Landing Page" at bounding box center [435, 46] width 48 height 16
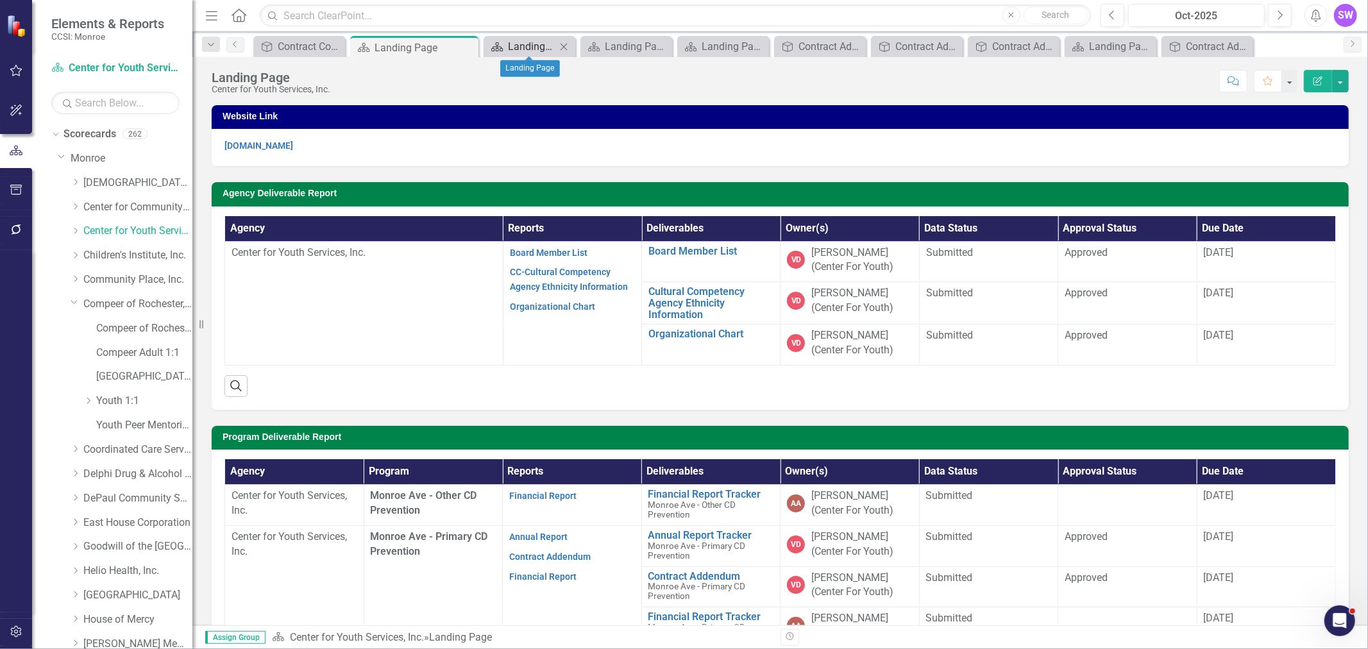
click at [523, 43] on div "Landing Page" at bounding box center [532, 46] width 48 height 16
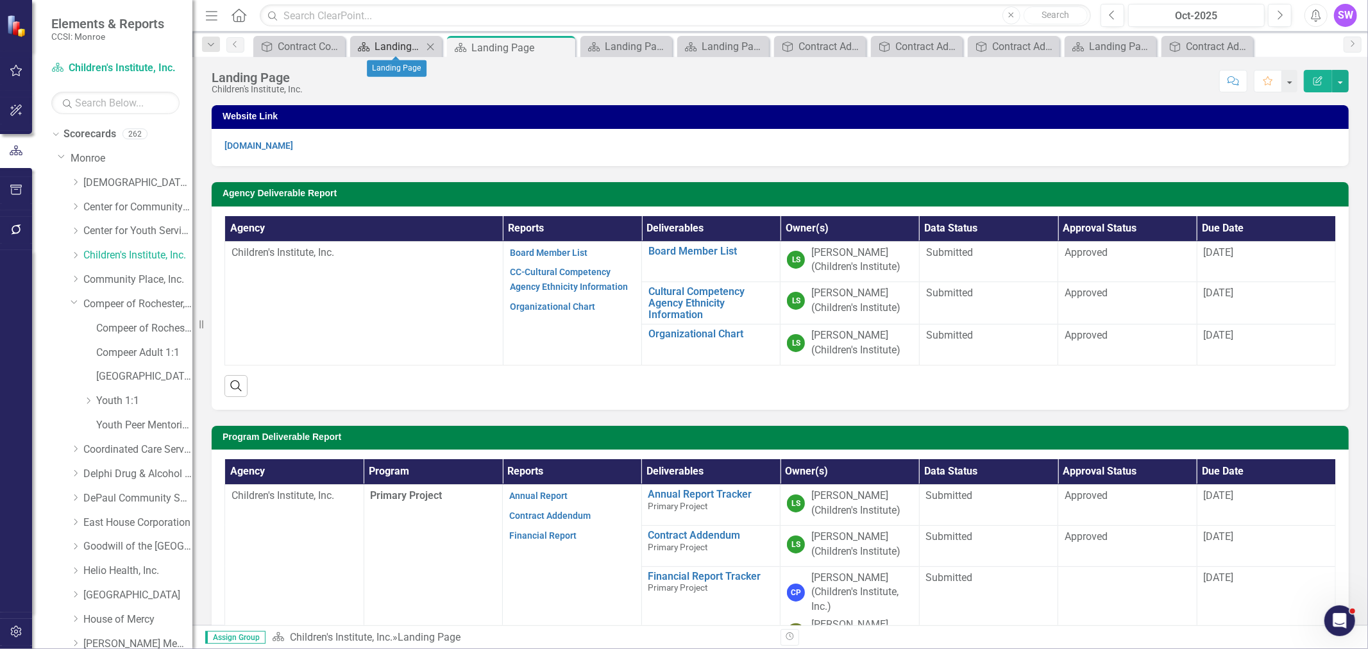
click at [398, 47] on div "Landing Page" at bounding box center [399, 46] width 48 height 16
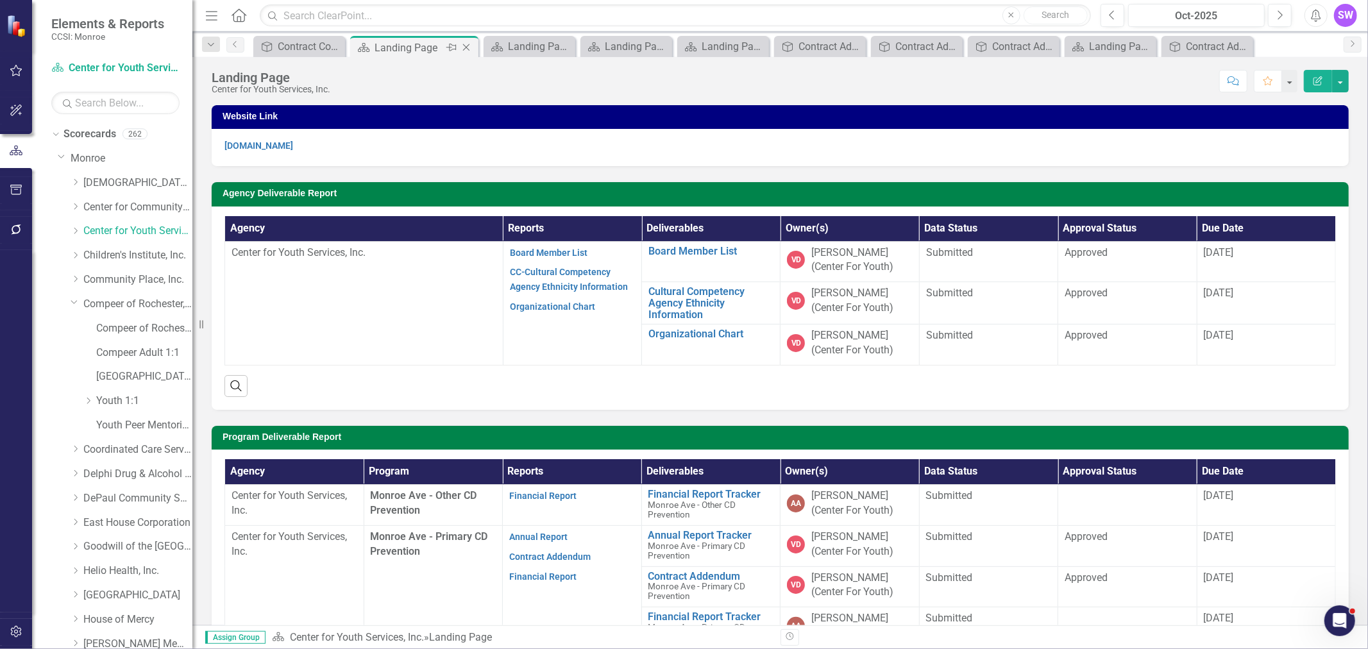
click at [468, 45] on icon "Close" at bounding box center [466, 47] width 13 height 10
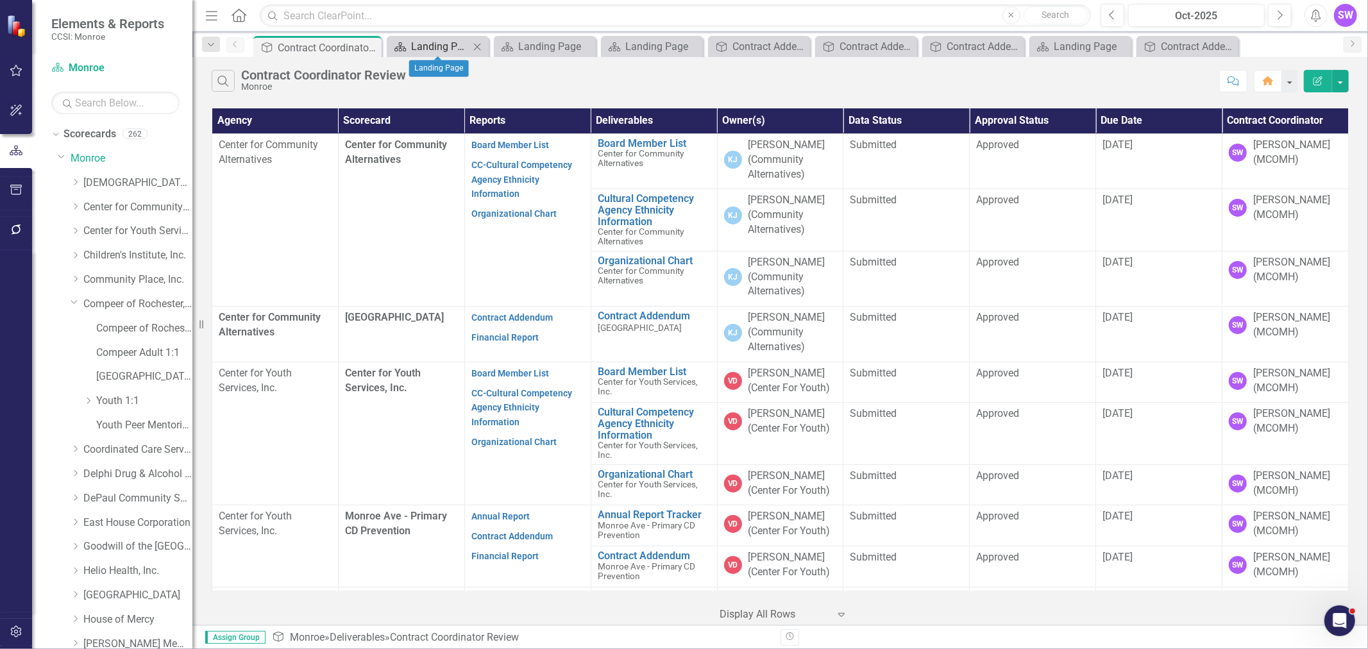
click at [439, 46] on div "Landing Page" at bounding box center [440, 46] width 58 height 16
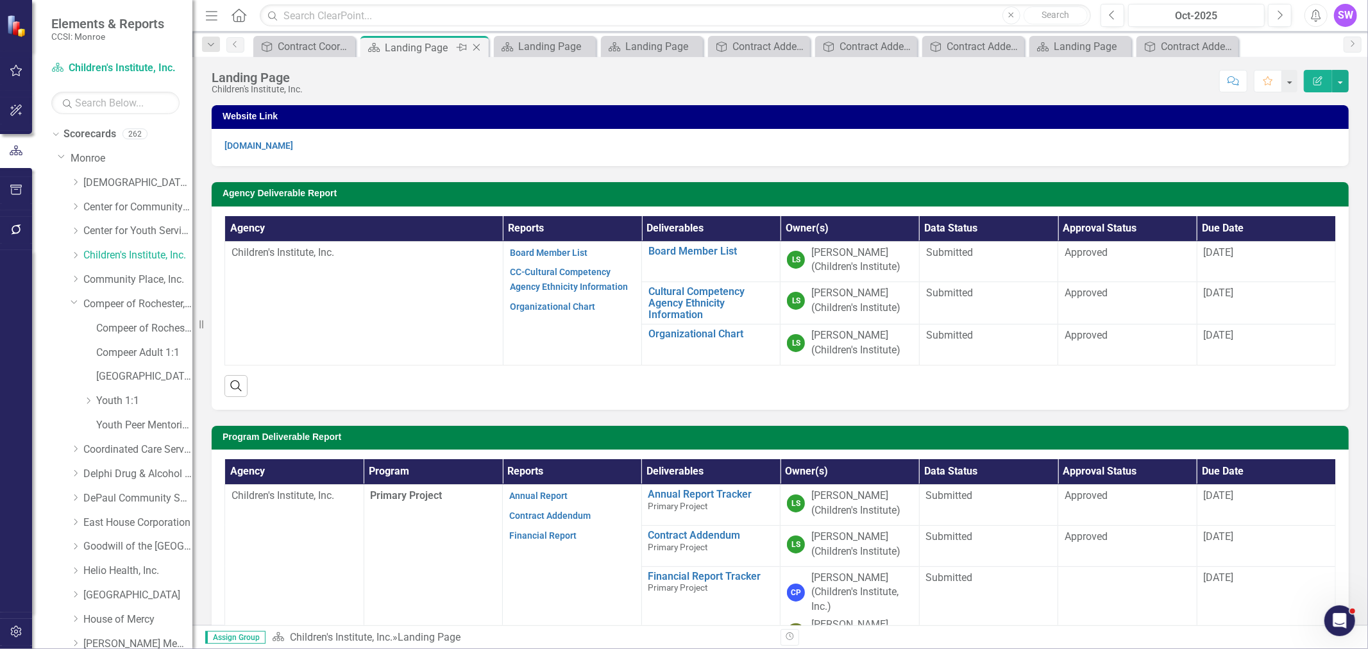
click at [479, 45] on icon "Close" at bounding box center [476, 47] width 13 height 10
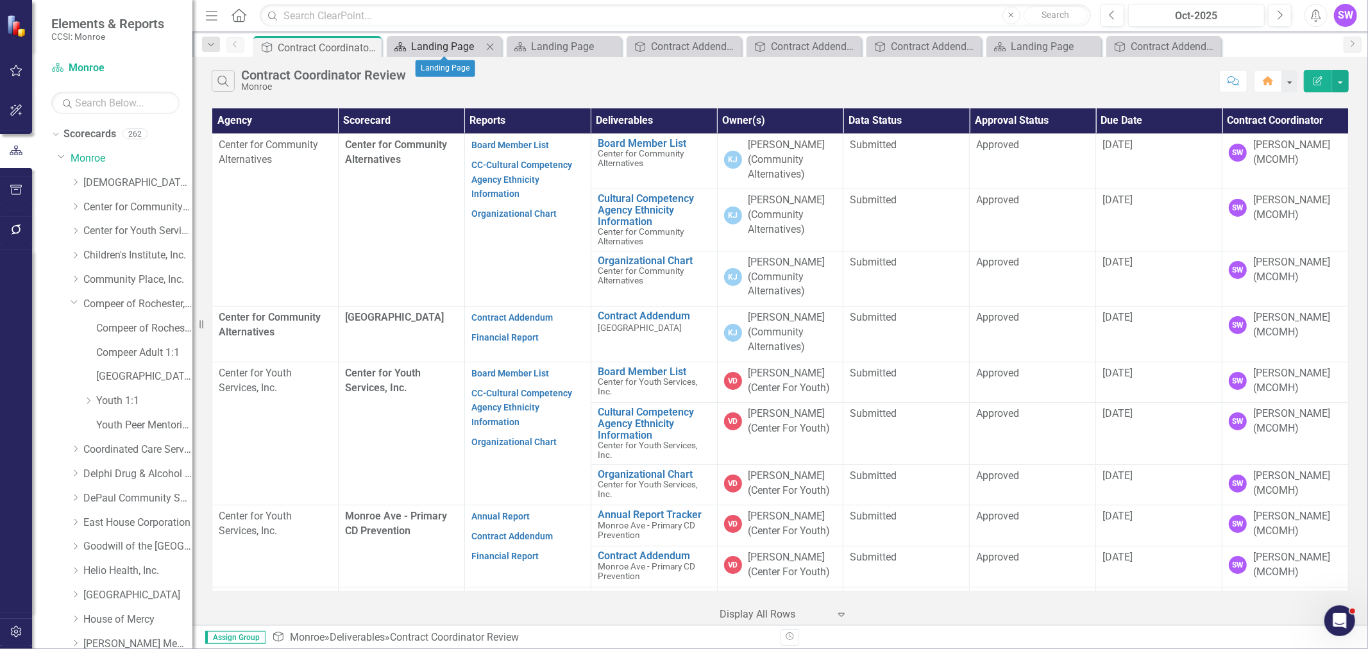
click at [454, 46] on div "Landing Page" at bounding box center [446, 46] width 71 height 16
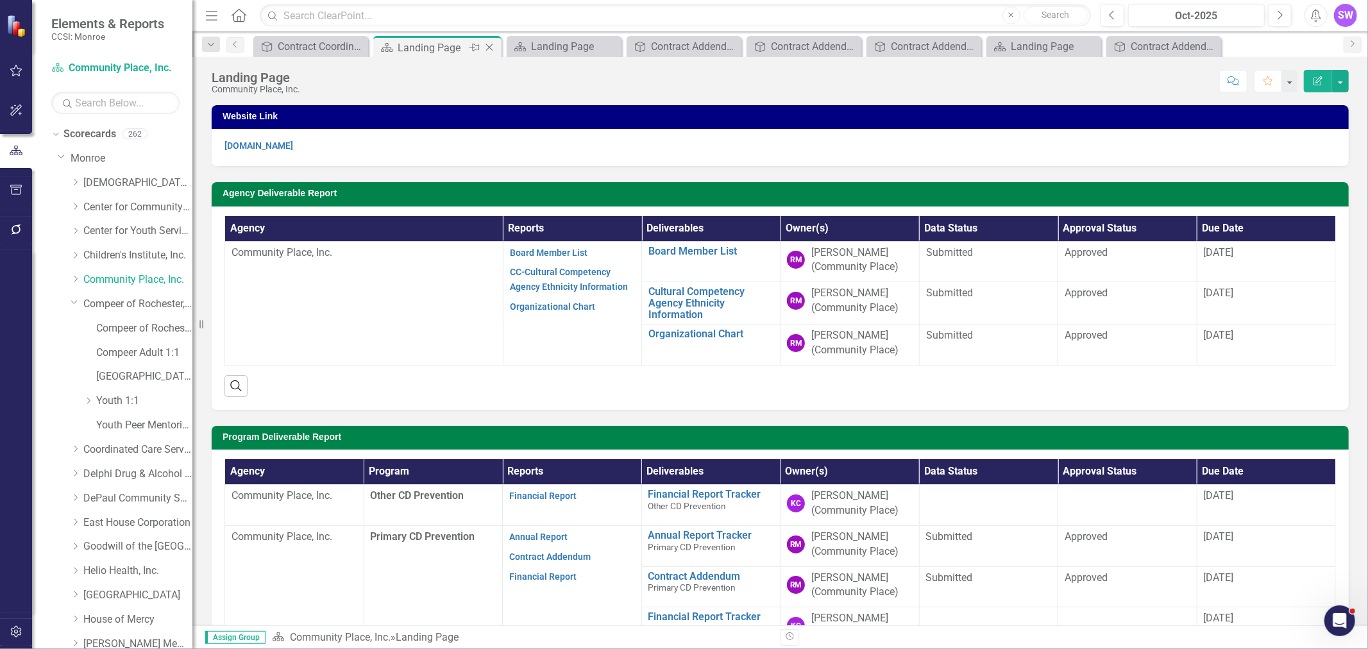
click at [457, 46] on div "Landing Page" at bounding box center [432, 48] width 69 height 16
click at [488, 45] on icon "Close" at bounding box center [489, 47] width 13 height 10
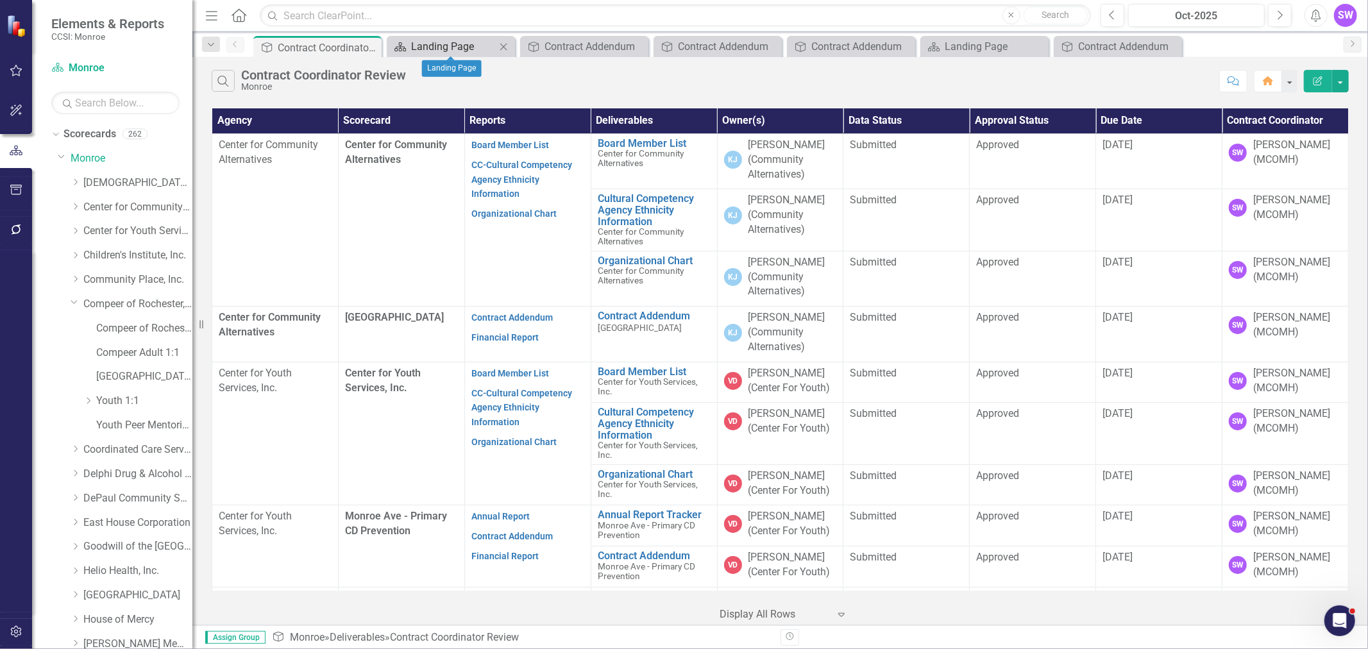
click at [439, 44] on div "Landing Page" at bounding box center [453, 46] width 85 height 16
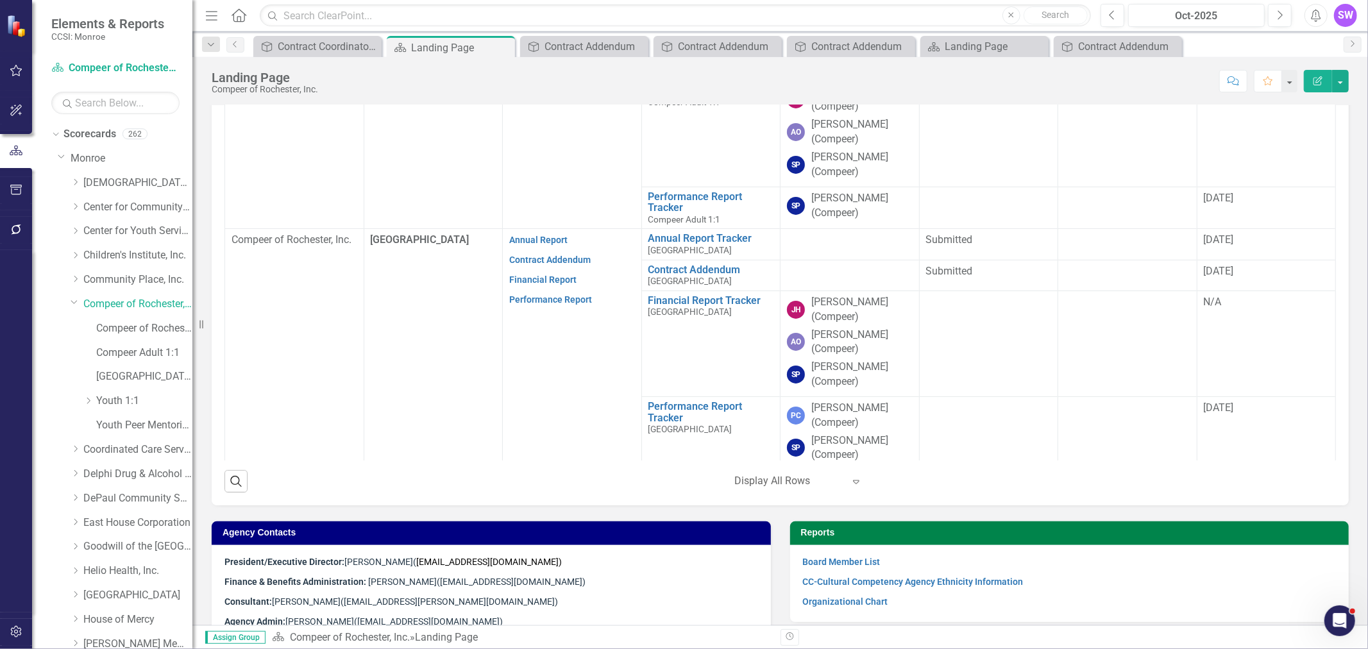
scroll to position [498, 0]
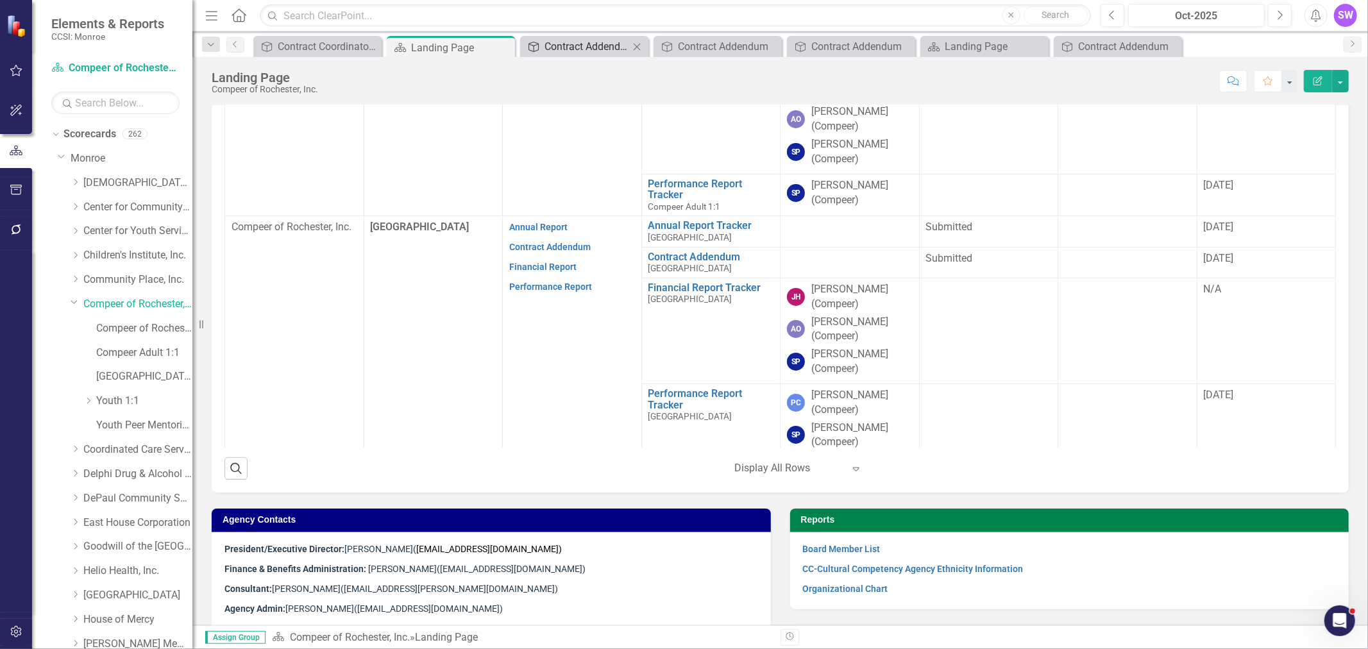
click at [599, 43] on div "Contract Addendum" at bounding box center [587, 46] width 85 height 16
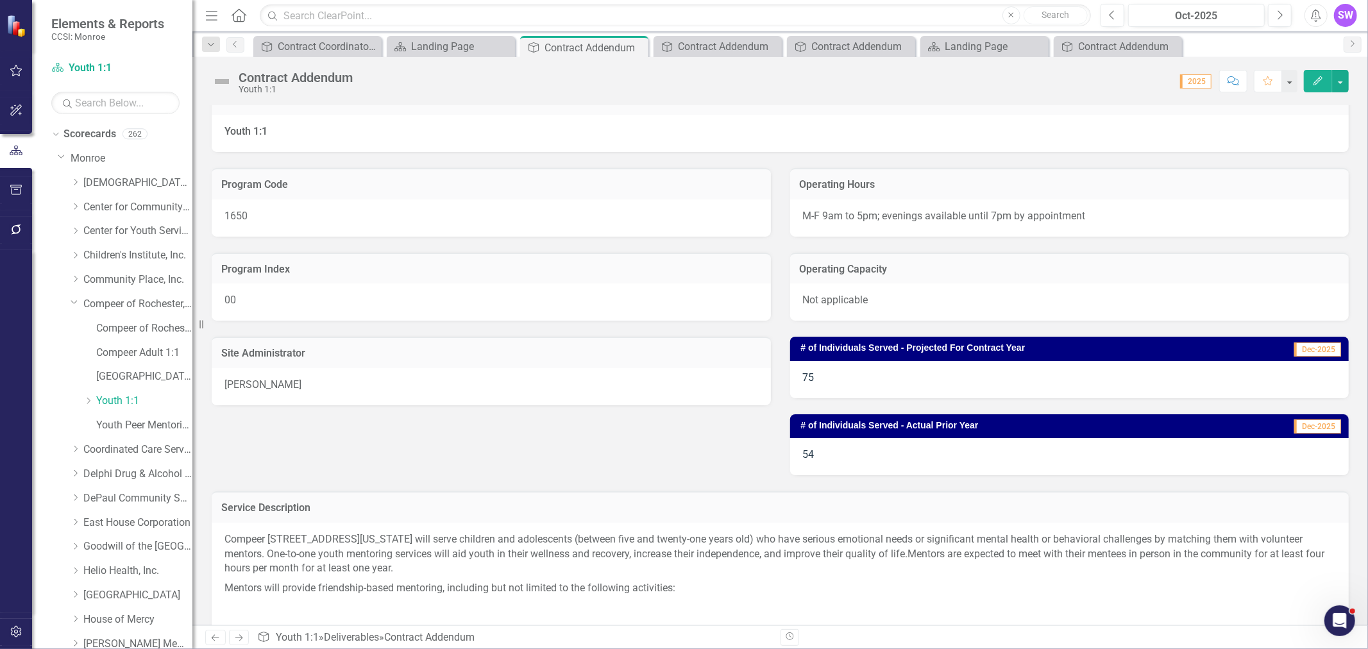
scroll to position [71, 0]
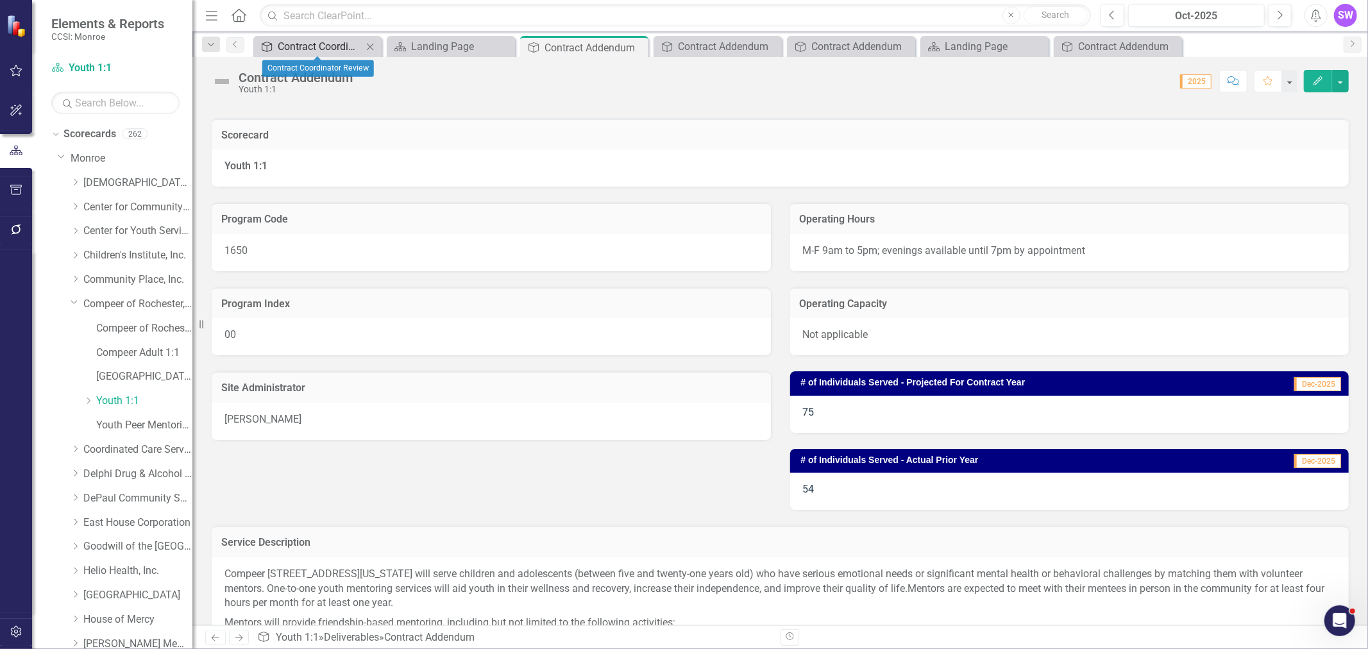
click at [306, 48] on div "Contract Coordinator Review" at bounding box center [320, 46] width 85 height 16
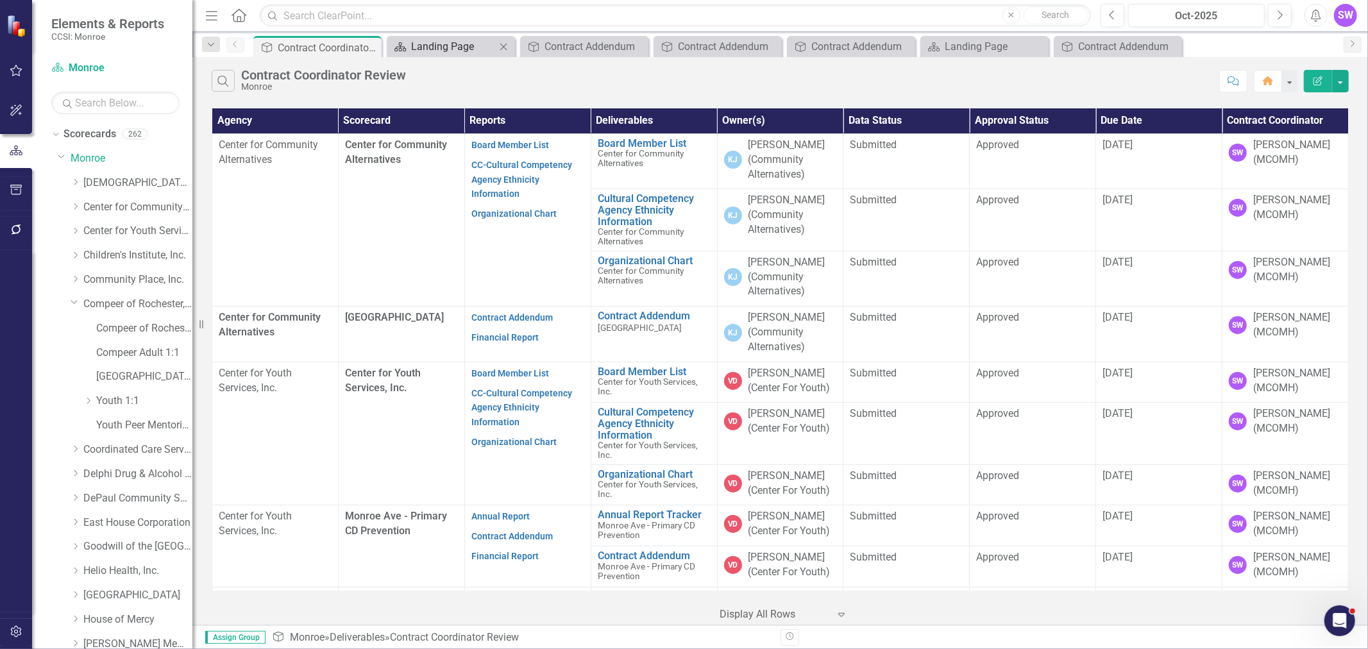
click at [457, 49] on div "Landing Page" at bounding box center [453, 46] width 85 height 16
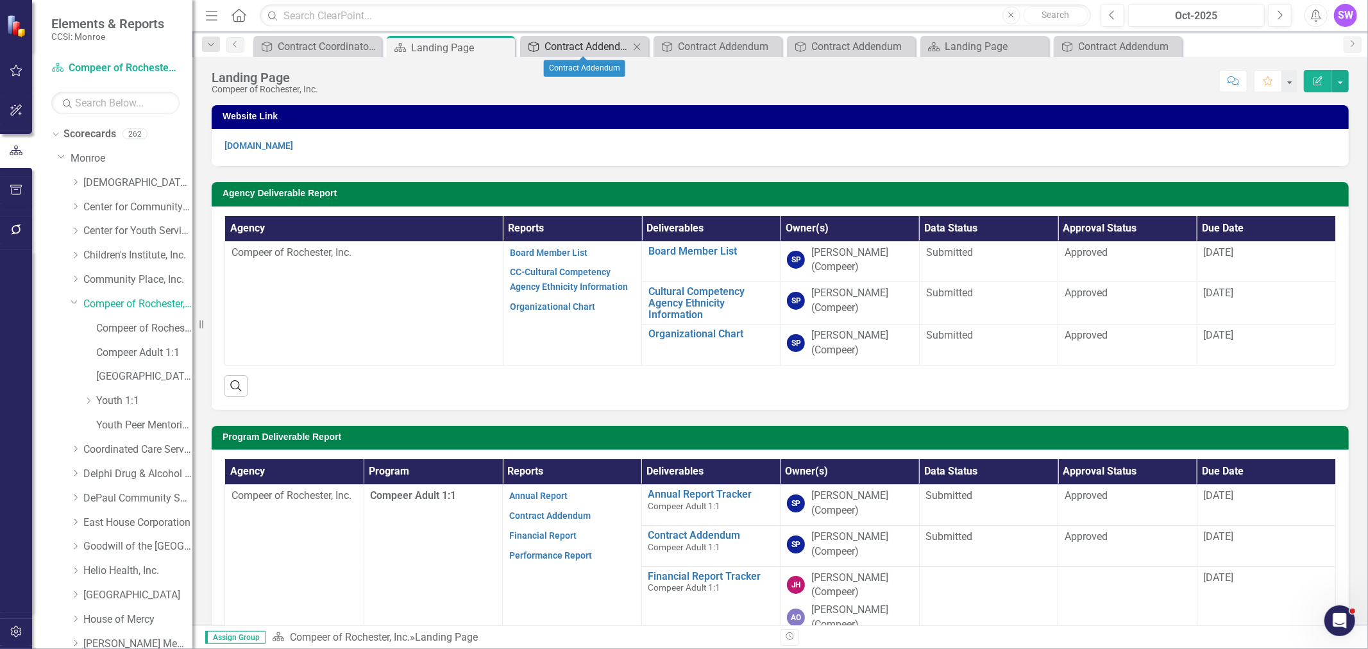
click at [584, 49] on div "Contract Addendum" at bounding box center [587, 46] width 85 height 16
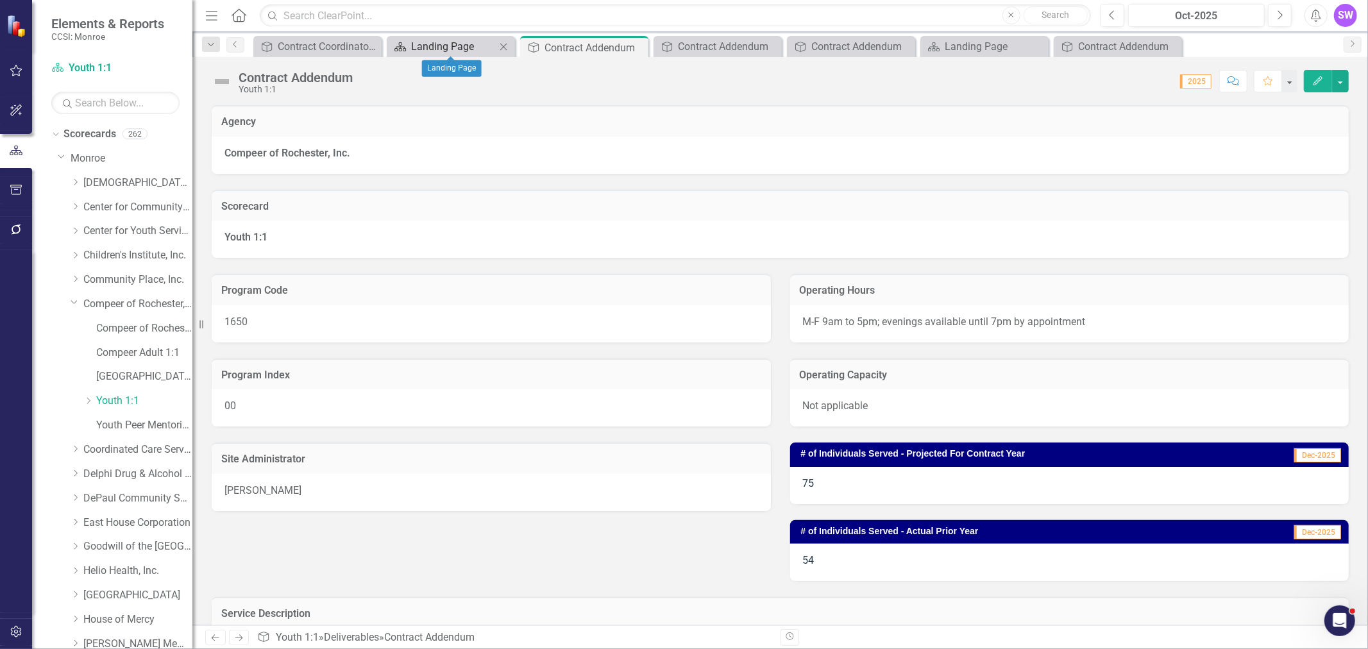
click at [449, 49] on div "Landing Page" at bounding box center [453, 46] width 85 height 16
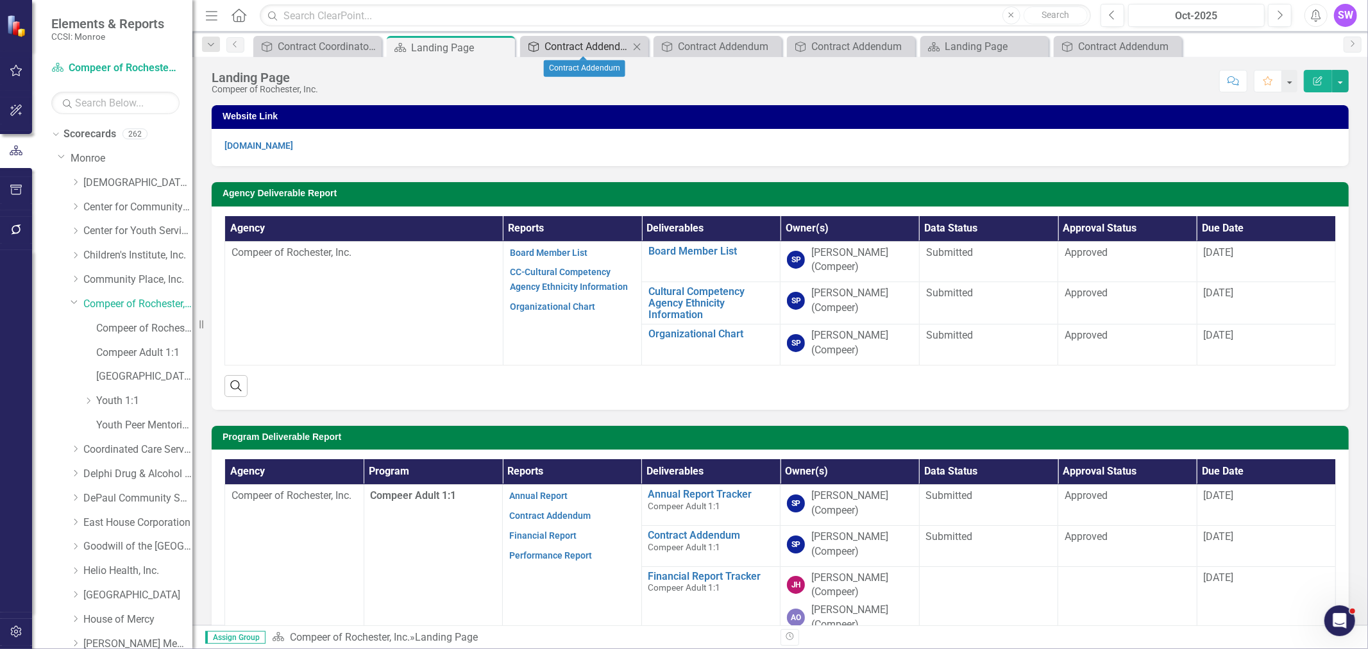
click at [607, 54] on div "Contract Addendum" at bounding box center [587, 46] width 85 height 16
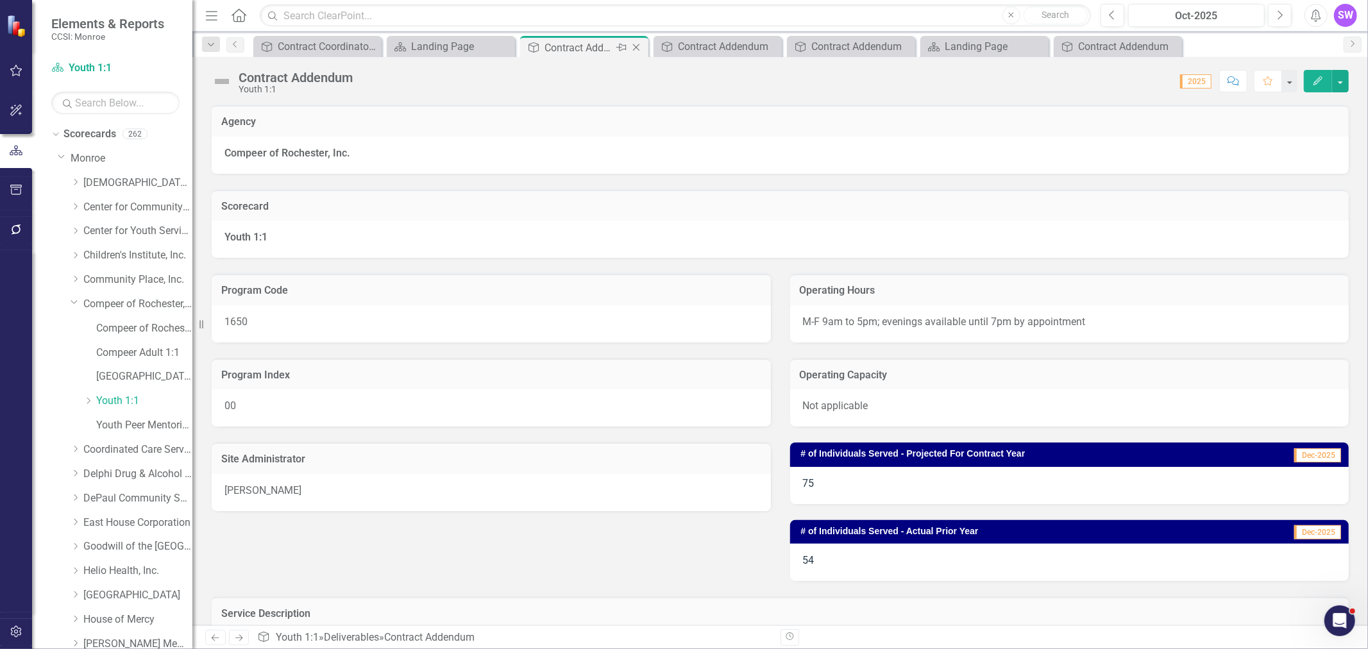
click at [636, 47] on icon "Close" at bounding box center [636, 47] width 13 height 10
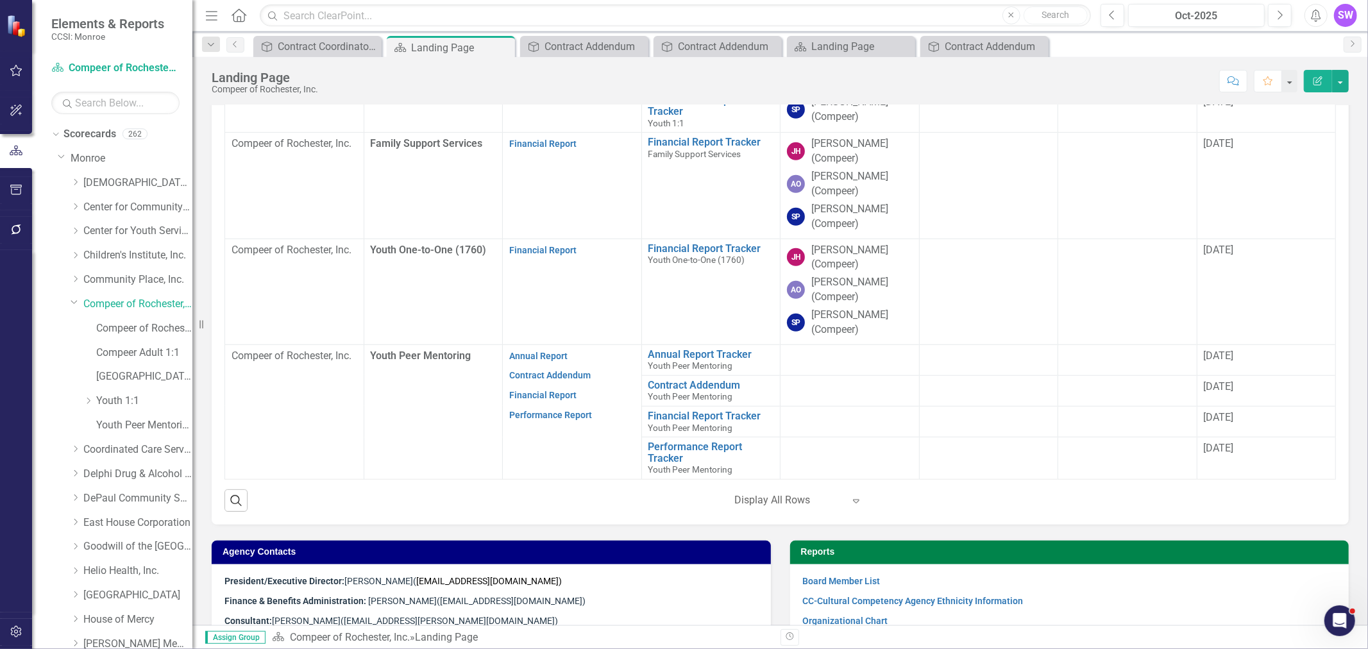
scroll to position [489, 0]
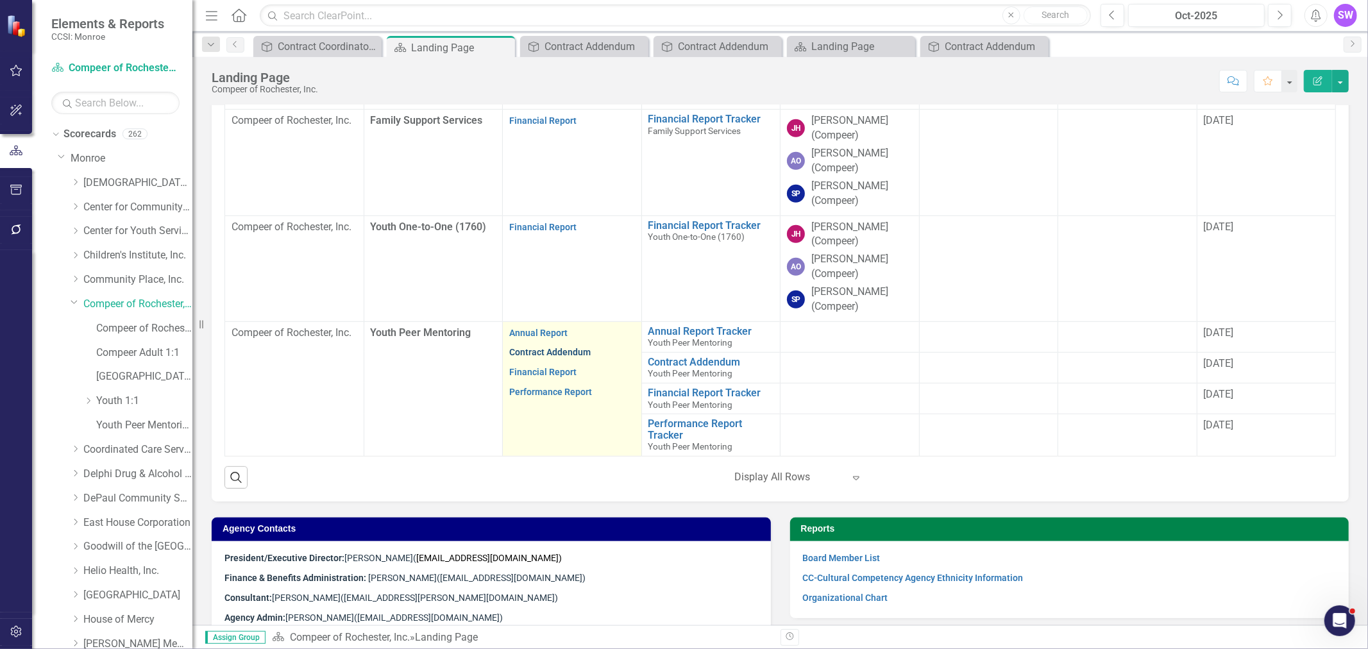
click at [574, 355] on link "Contract Addendum" at bounding box center [549, 352] width 81 height 10
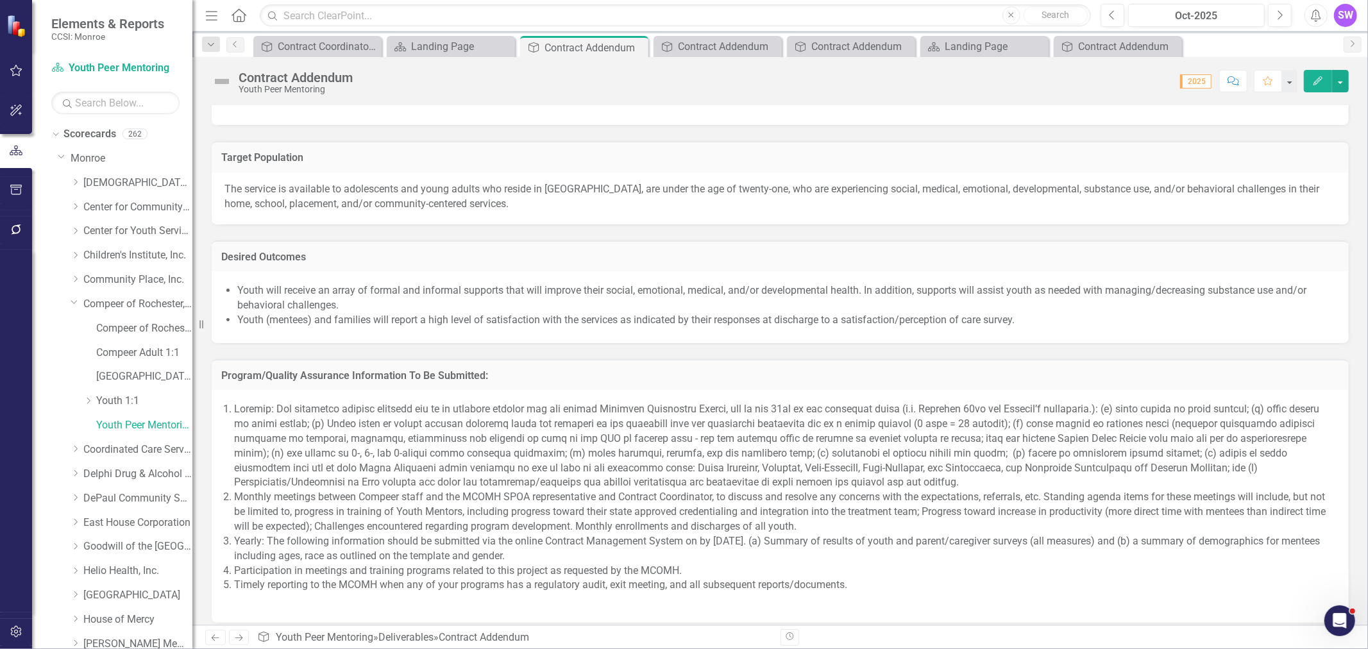
scroll to position [998, 0]
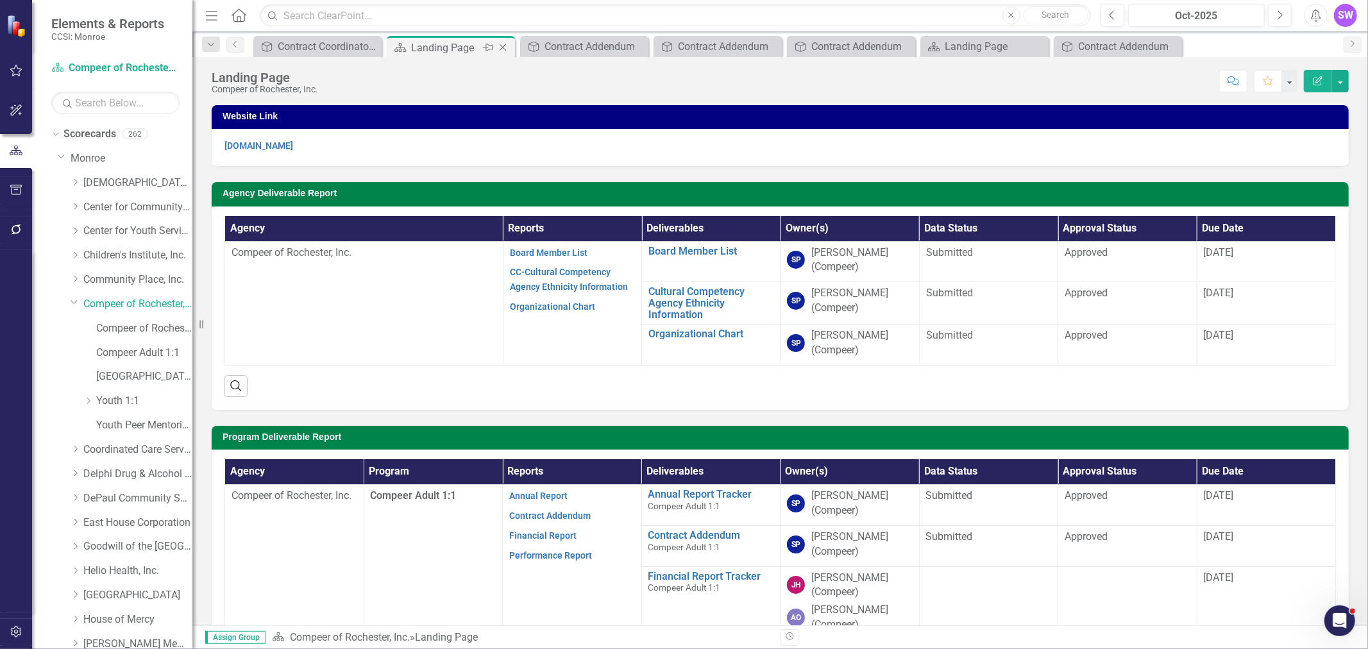
click at [505, 43] on icon "Close" at bounding box center [503, 47] width 13 height 10
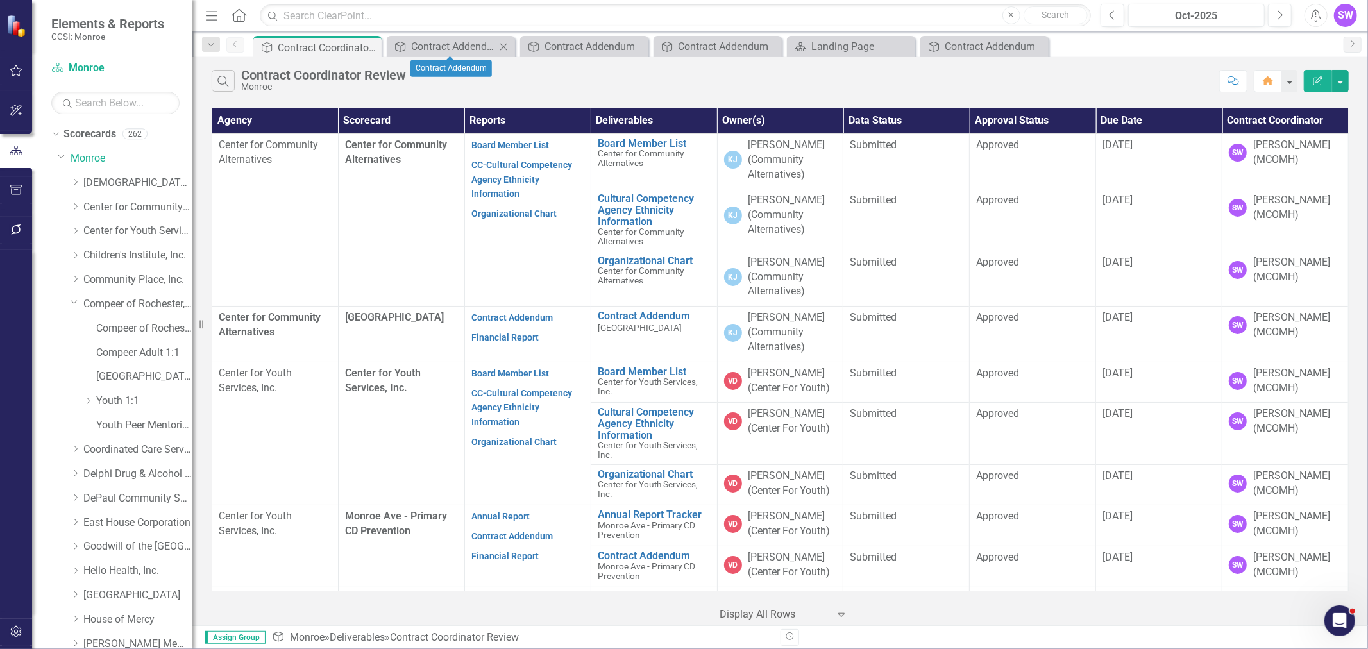
click at [503, 45] on icon "Close" at bounding box center [503, 47] width 13 height 10
drag, startPoint x: 503, startPoint y: 45, endPoint x: 516, endPoint y: 64, distance: 23.1
click at [0, 0] on icon "Close" at bounding box center [0, 0] width 0 height 0
click at [473, 46] on div "Contract Addendum" at bounding box center [453, 46] width 85 height 16
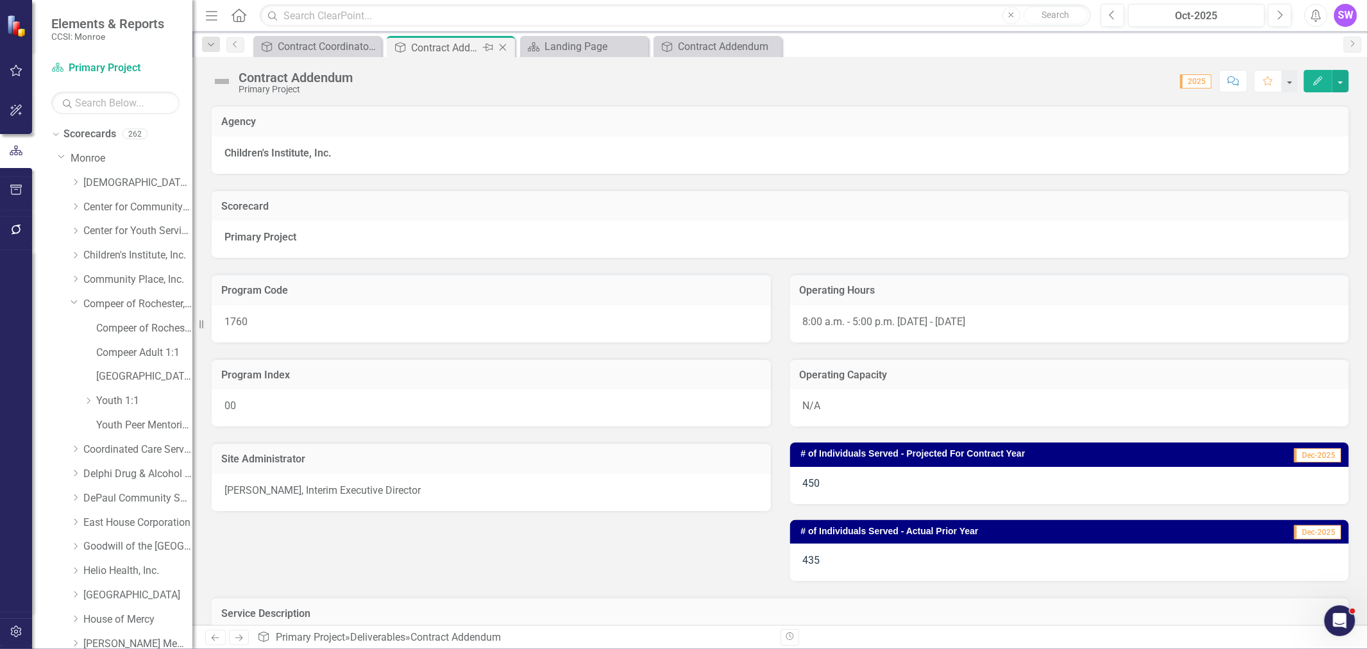
click at [498, 45] on icon "Close" at bounding box center [503, 47] width 13 height 10
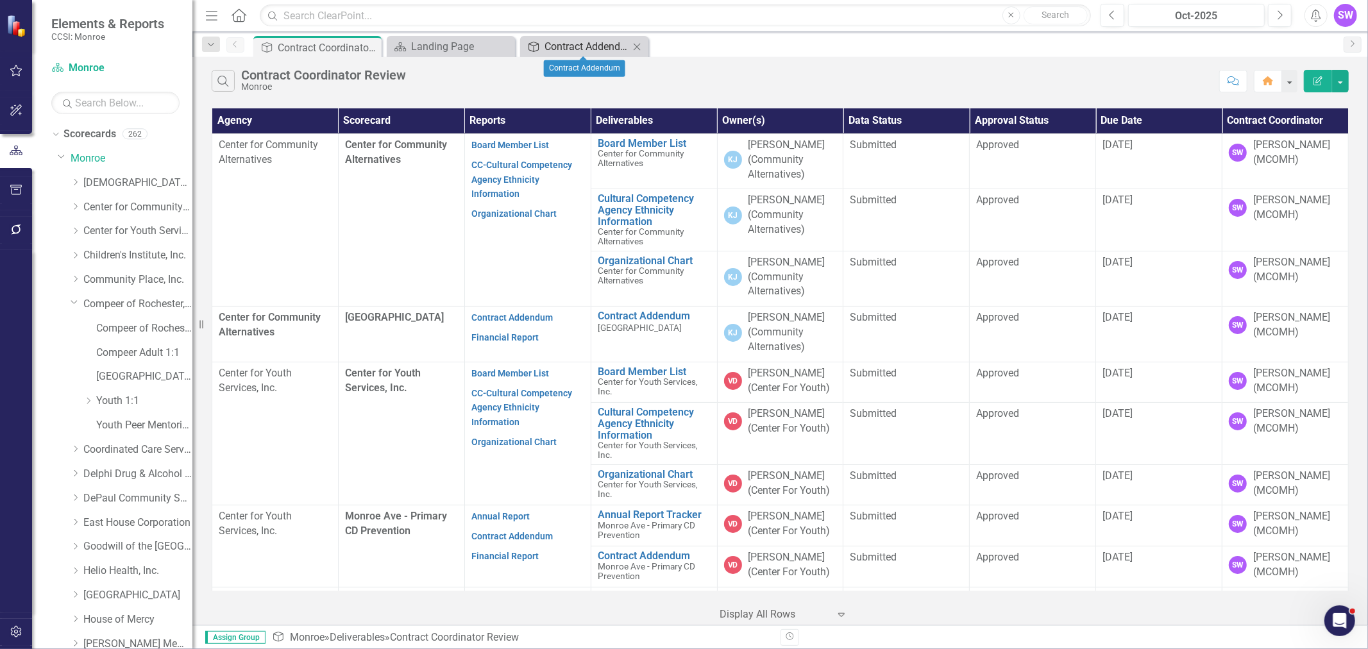
click at [599, 47] on div "Contract Addendum" at bounding box center [587, 46] width 85 height 16
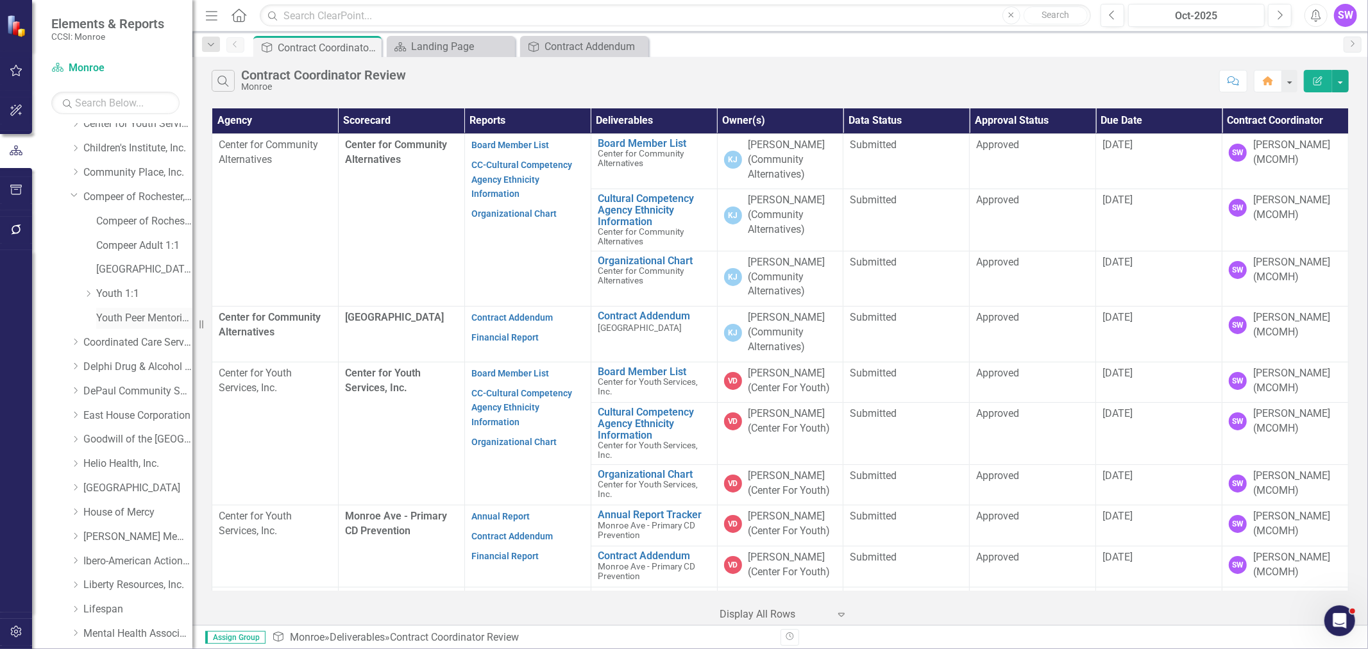
scroll to position [142, 0]
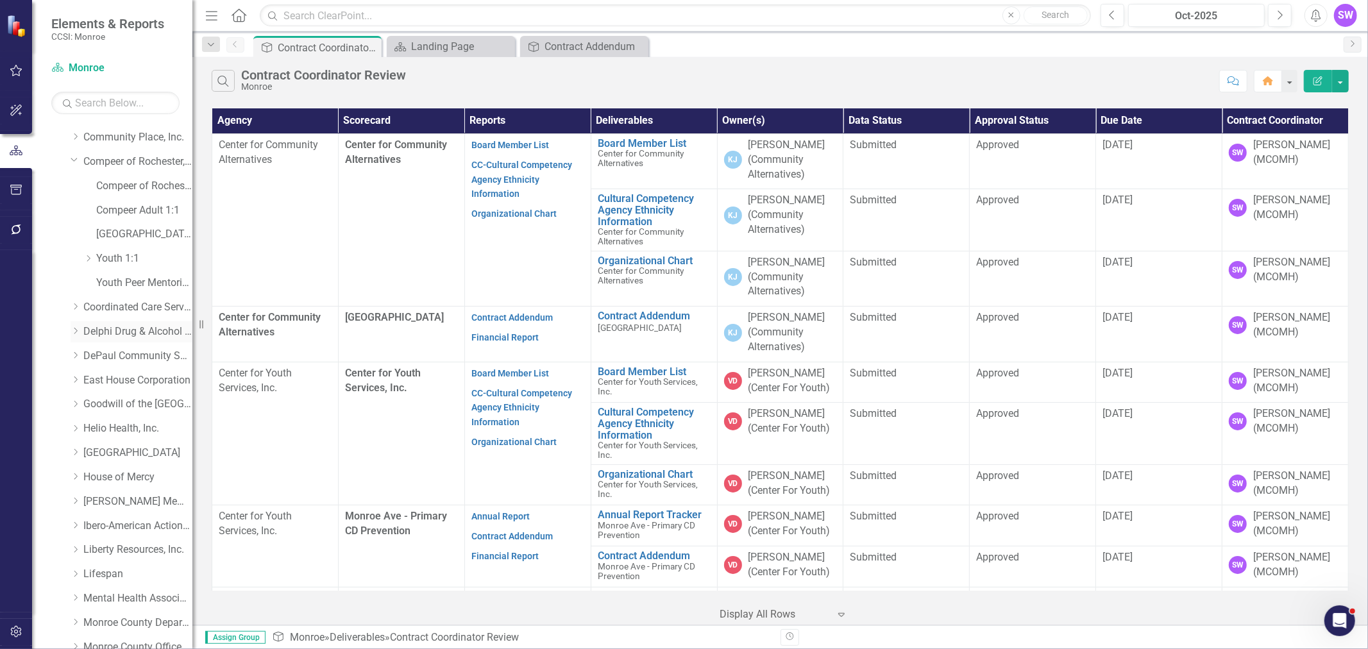
click at [90, 327] on link "Delphi Drug & Alcohol Council" at bounding box center [137, 332] width 109 height 15
click at [91, 329] on link "Delphi Drug & Alcohol Council" at bounding box center [137, 332] width 109 height 15
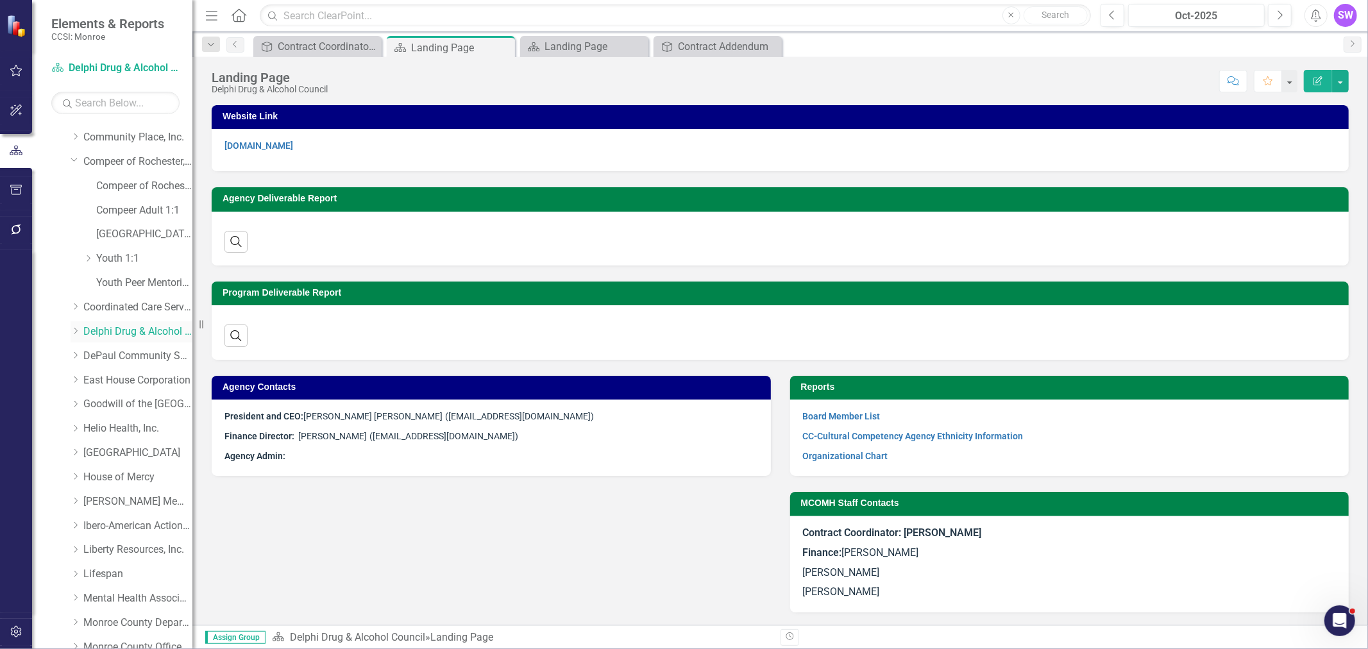
click at [75, 330] on icon "Dropdown" at bounding box center [76, 331] width 10 height 8
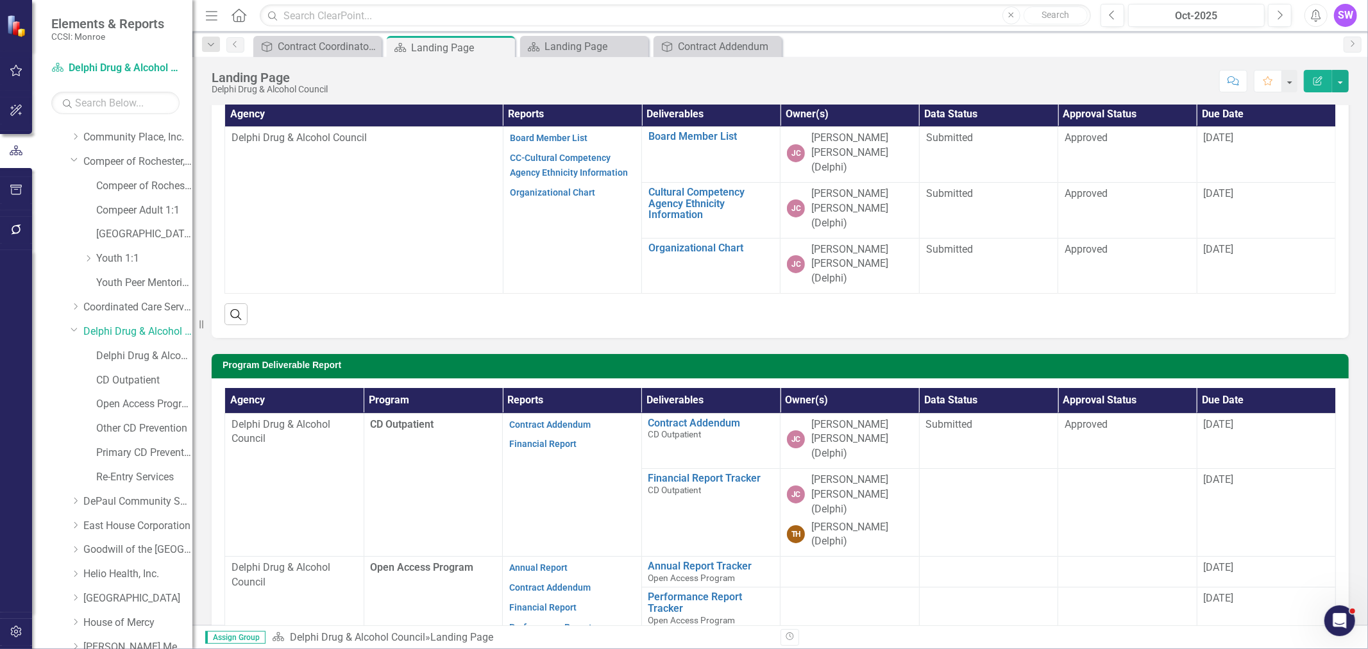
scroll to position [142, 0]
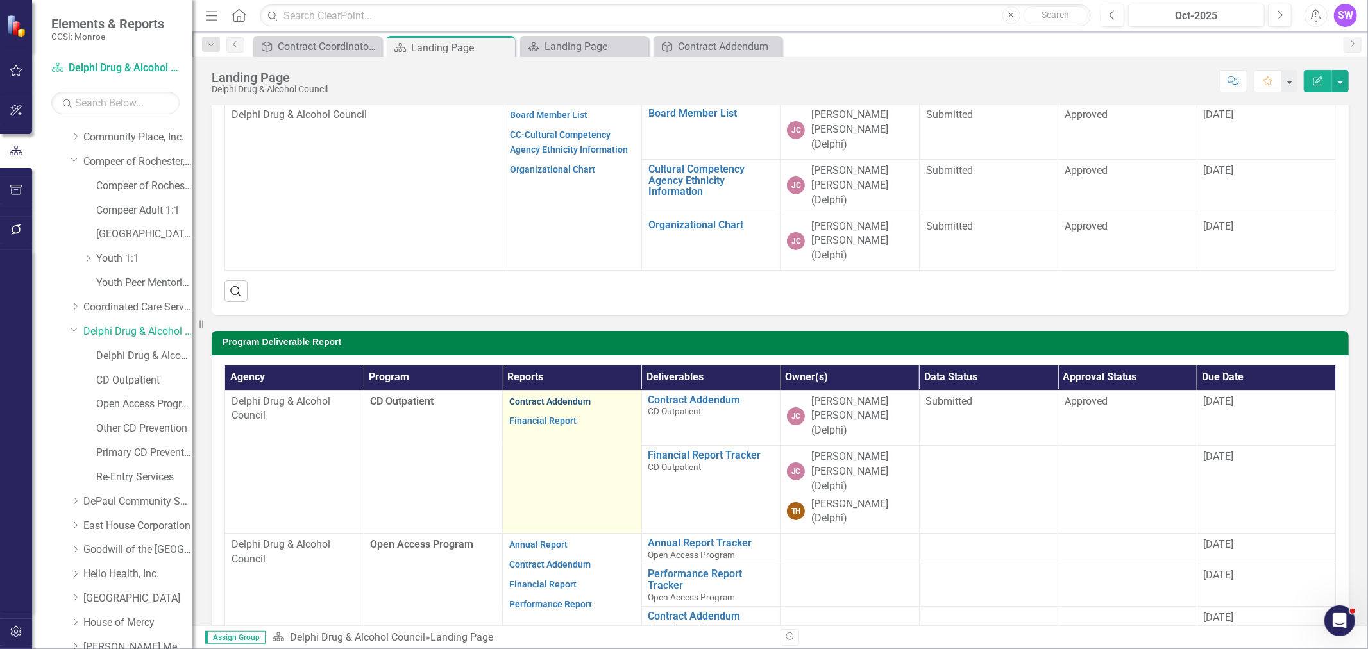
click at [556, 392] on link "Contract Addendum" at bounding box center [549, 401] width 81 height 10
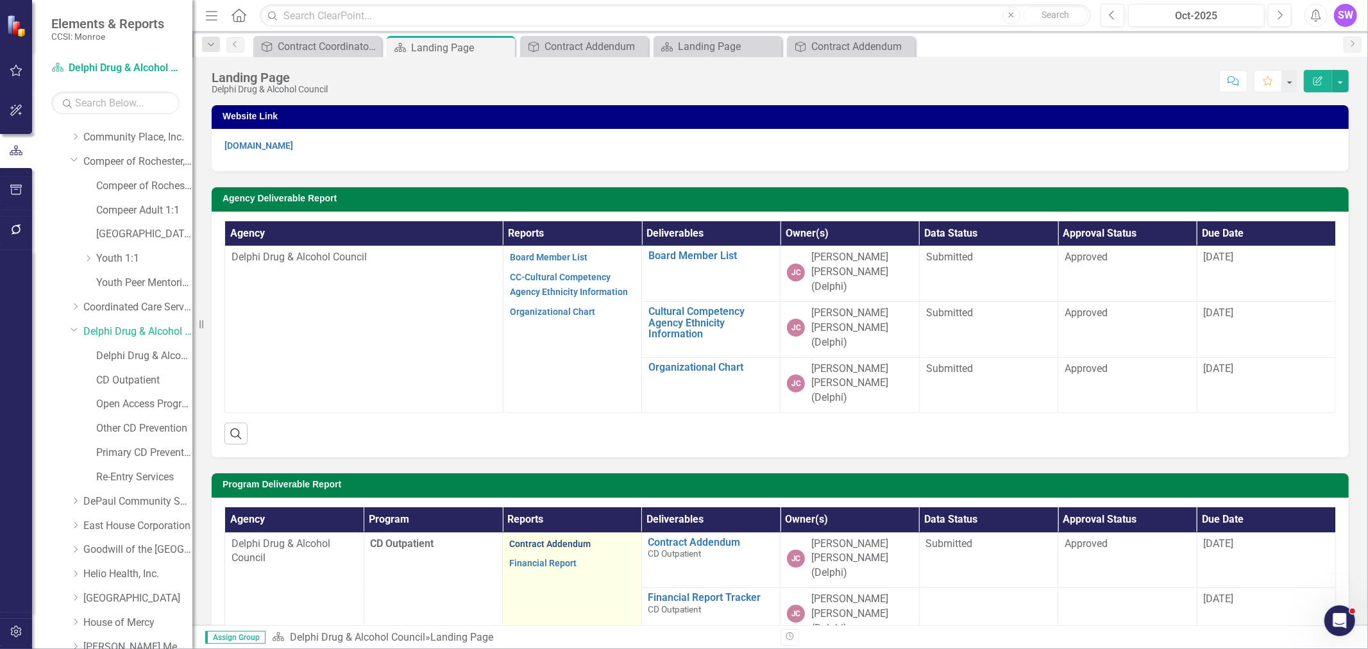
click at [557, 392] on link "Contract Addendum" at bounding box center [549, 544] width 81 height 10
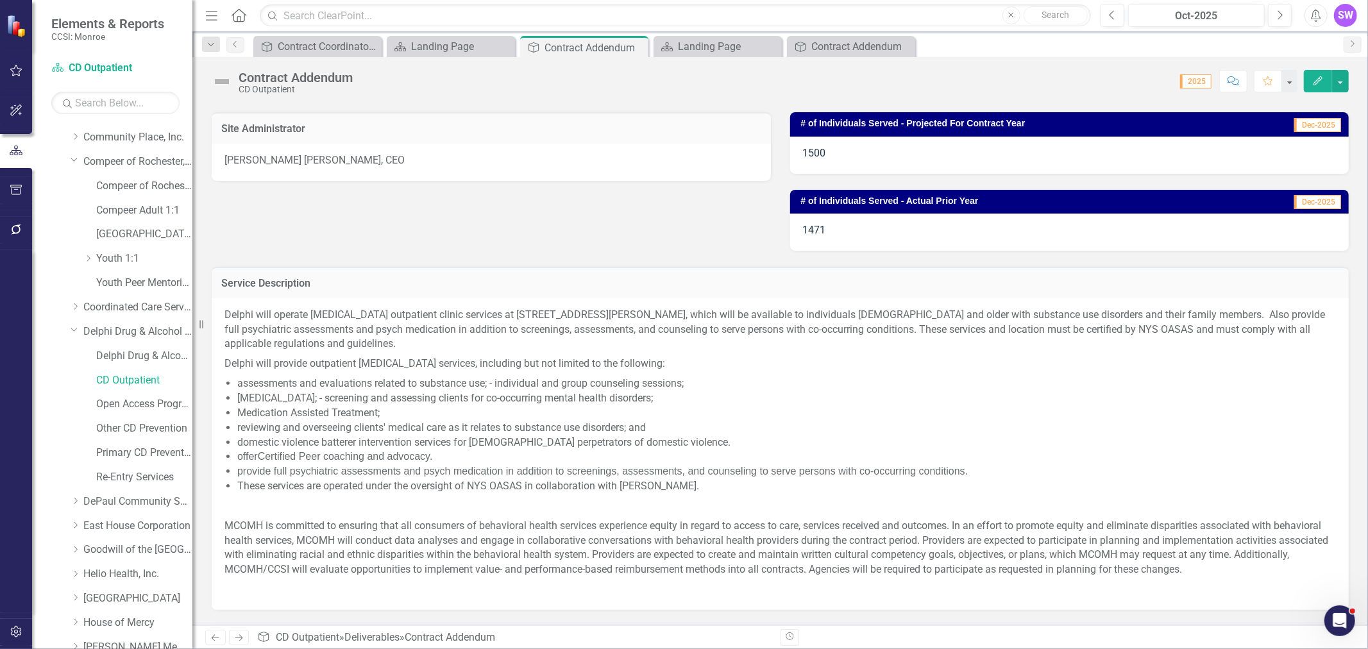
scroll to position [498, 0]
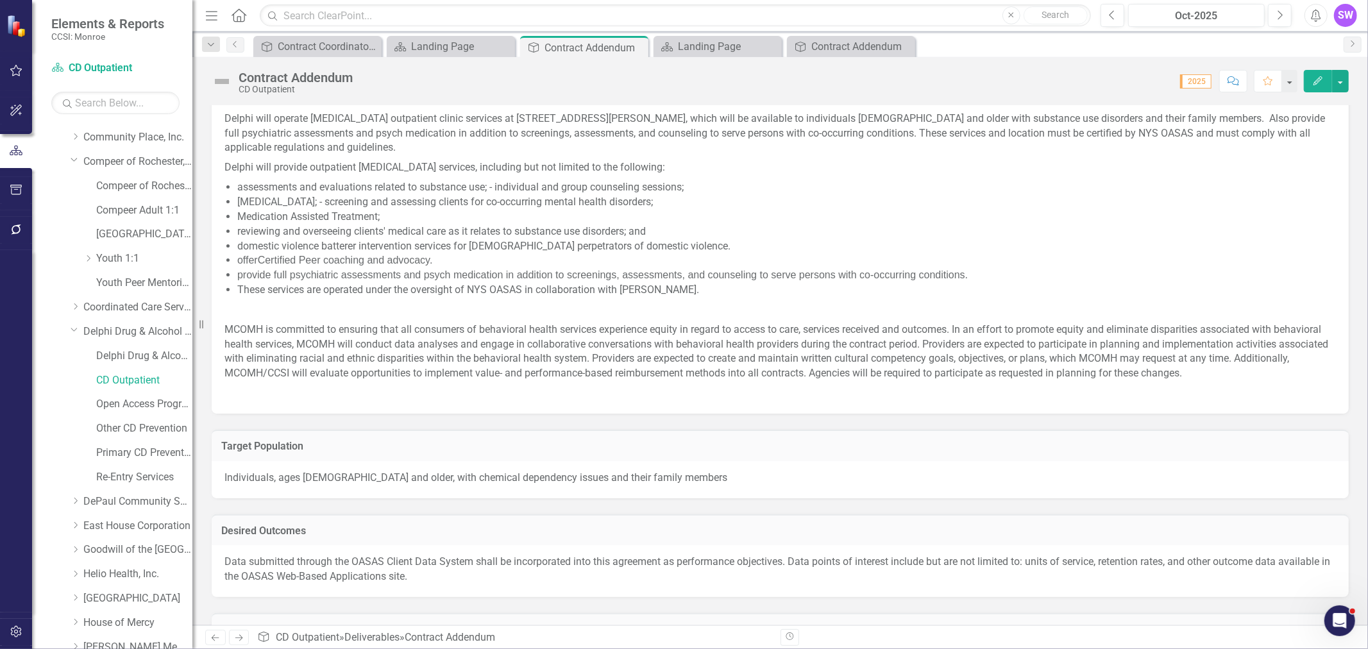
scroll to position [676, 0]
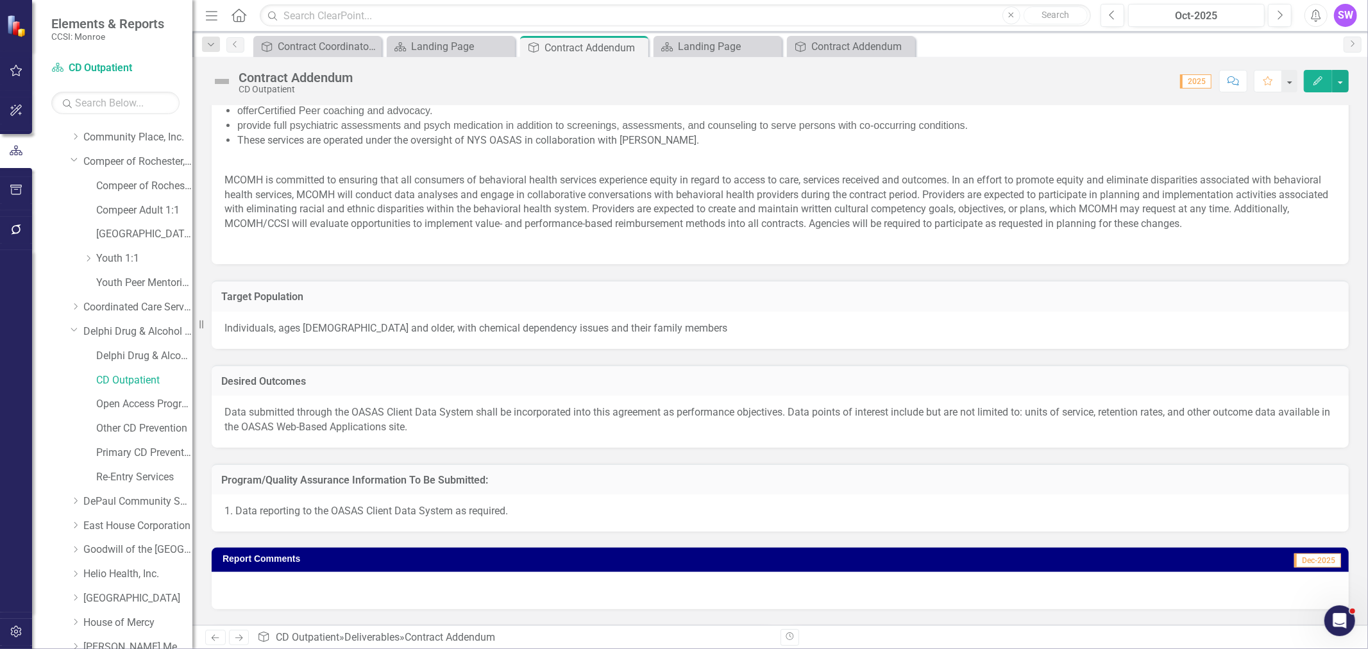
click at [709, 298] on h3 "Target Population" at bounding box center [780, 297] width 1118 height 12
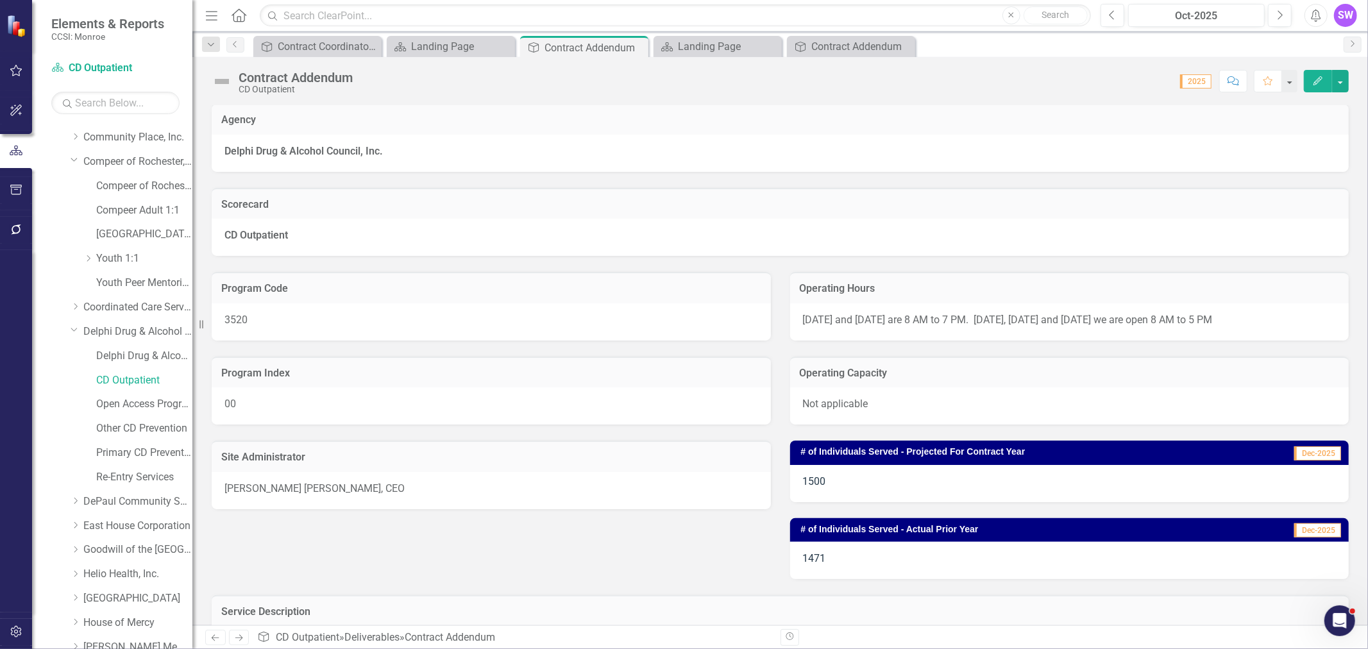
scroll to position [0, 0]
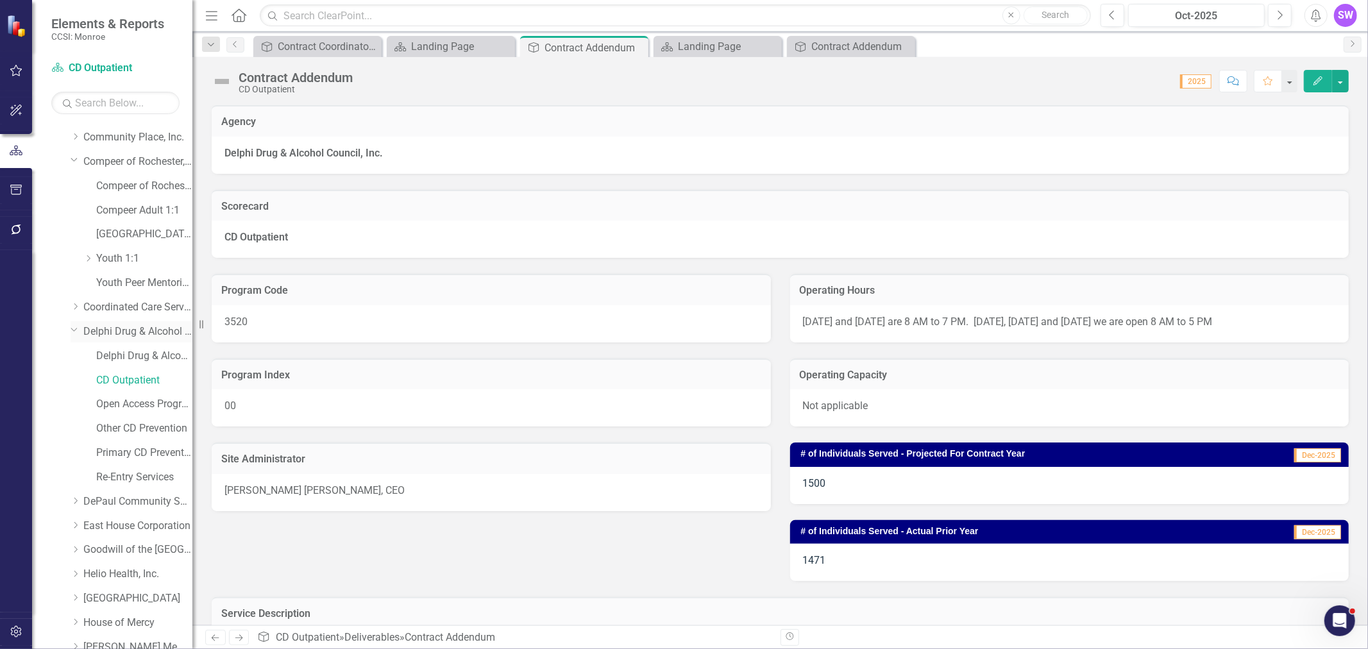
click at [105, 335] on link "Delphi Drug & Alcohol Council" at bounding box center [137, 332] width 109 height 15
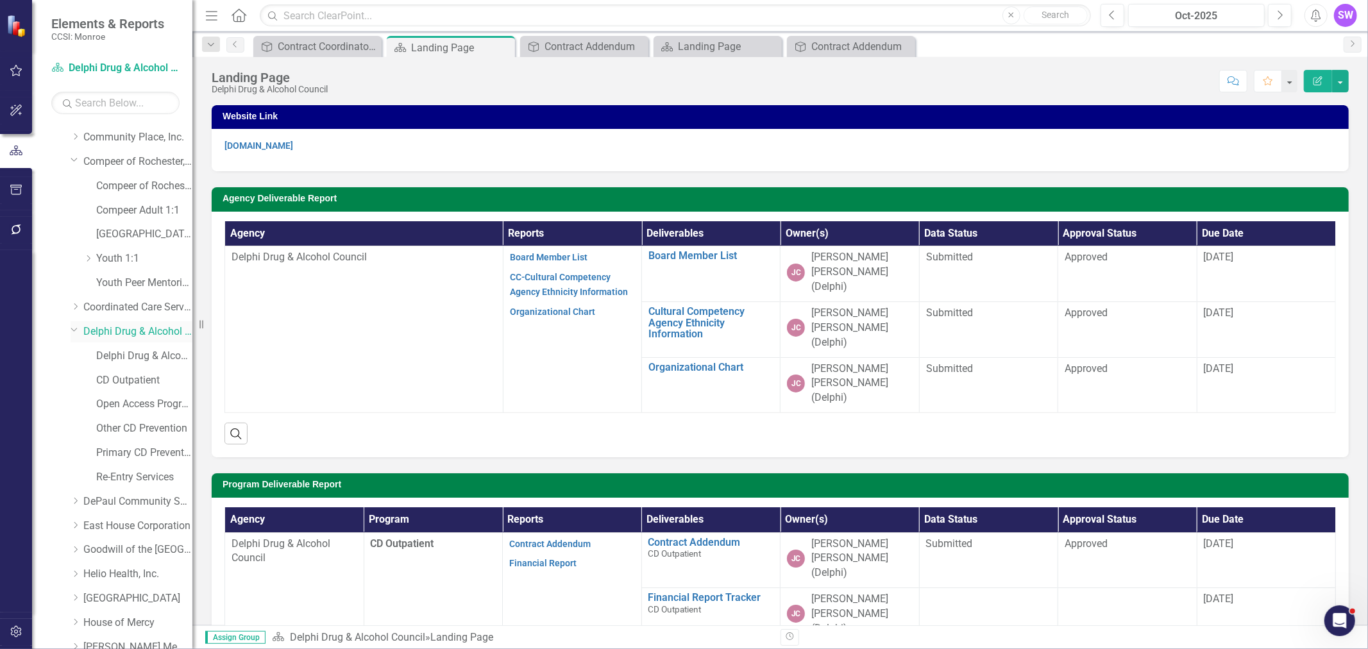
click at [103, 336] on link "Delphi Drug & Alcohol Council" at bounding box center [137, 332] width 109 height 15
click at [103, 208] on link "Center for Community Alternatives" at bounding box center [137, 207] width 109 height 15
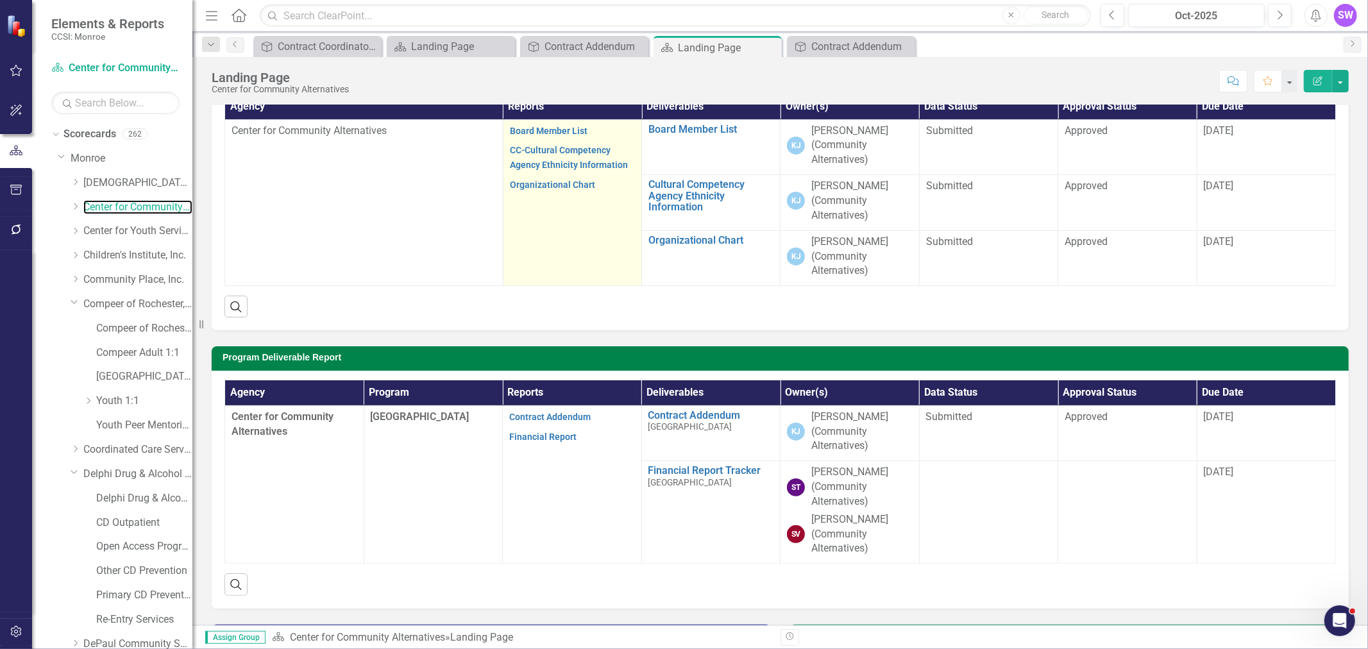
scroll to position [142, 0]
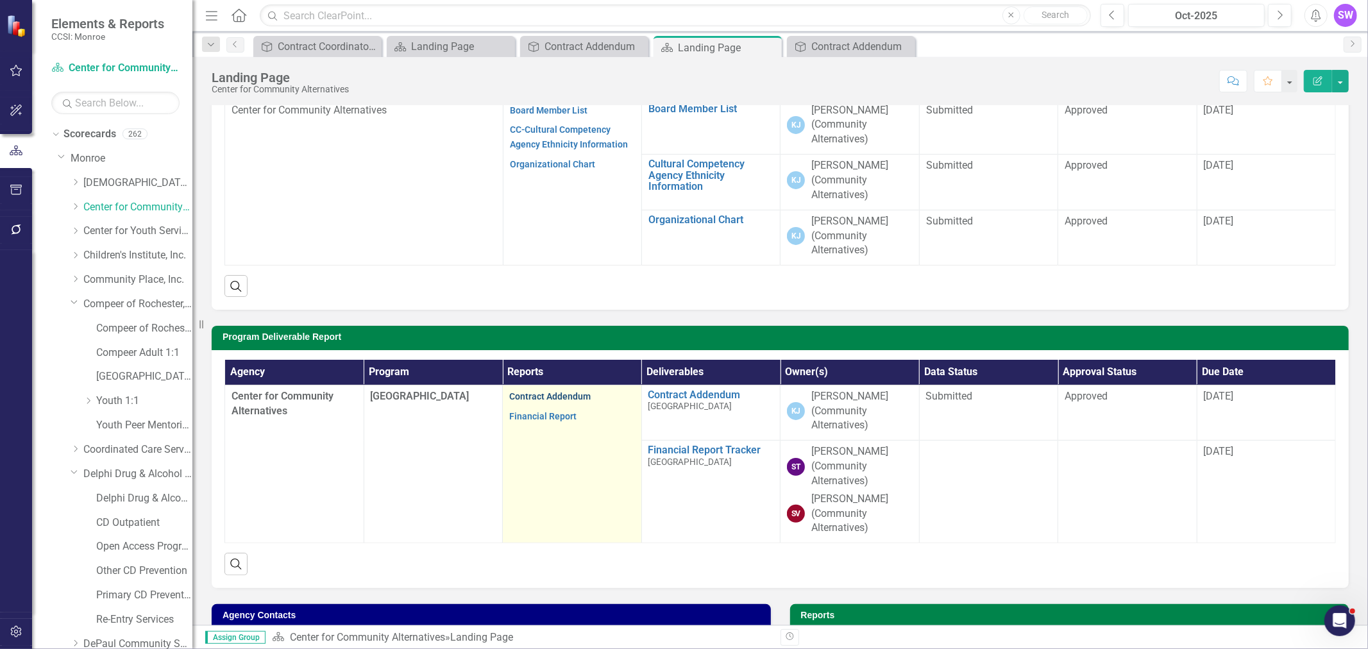
click at [582, 396] on link "Contract Addendum" at bounding box center [549, 396] width 81 height 10
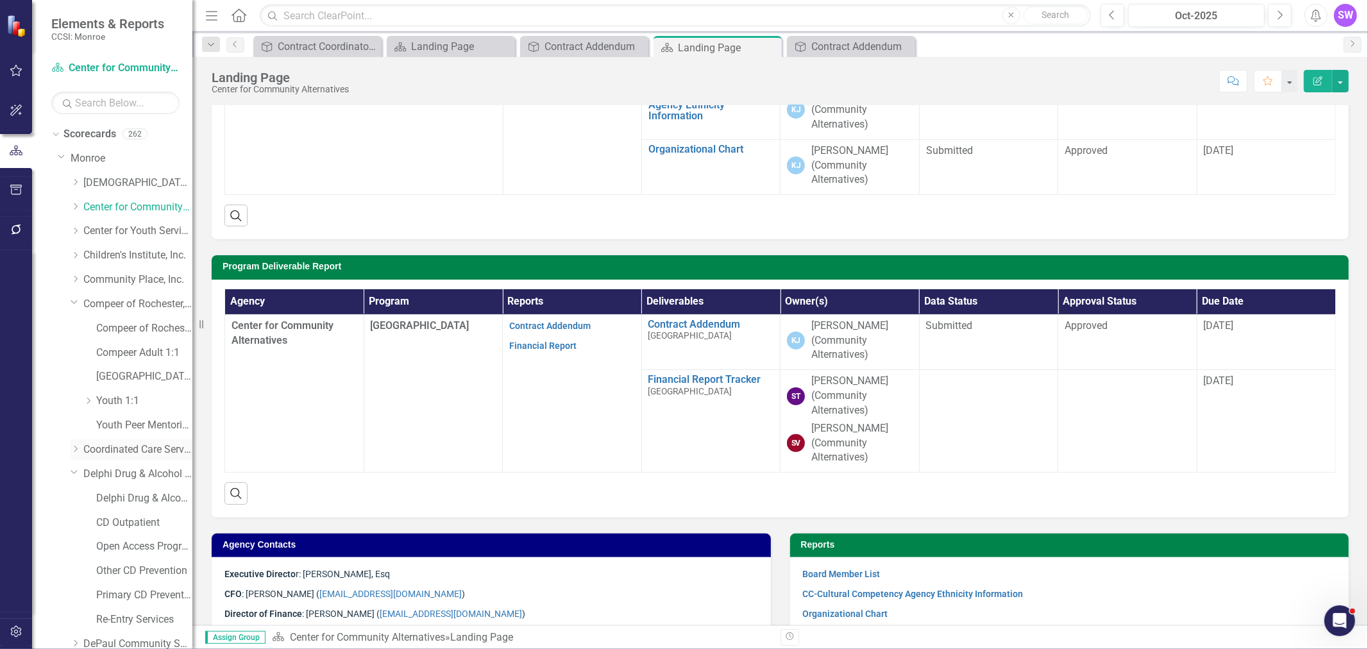
scroll to position [214, 0]
click at [132, 473] on link "Delphi Drug & Alcohol Council" at bounding box center [137, 474] width 109 height 15
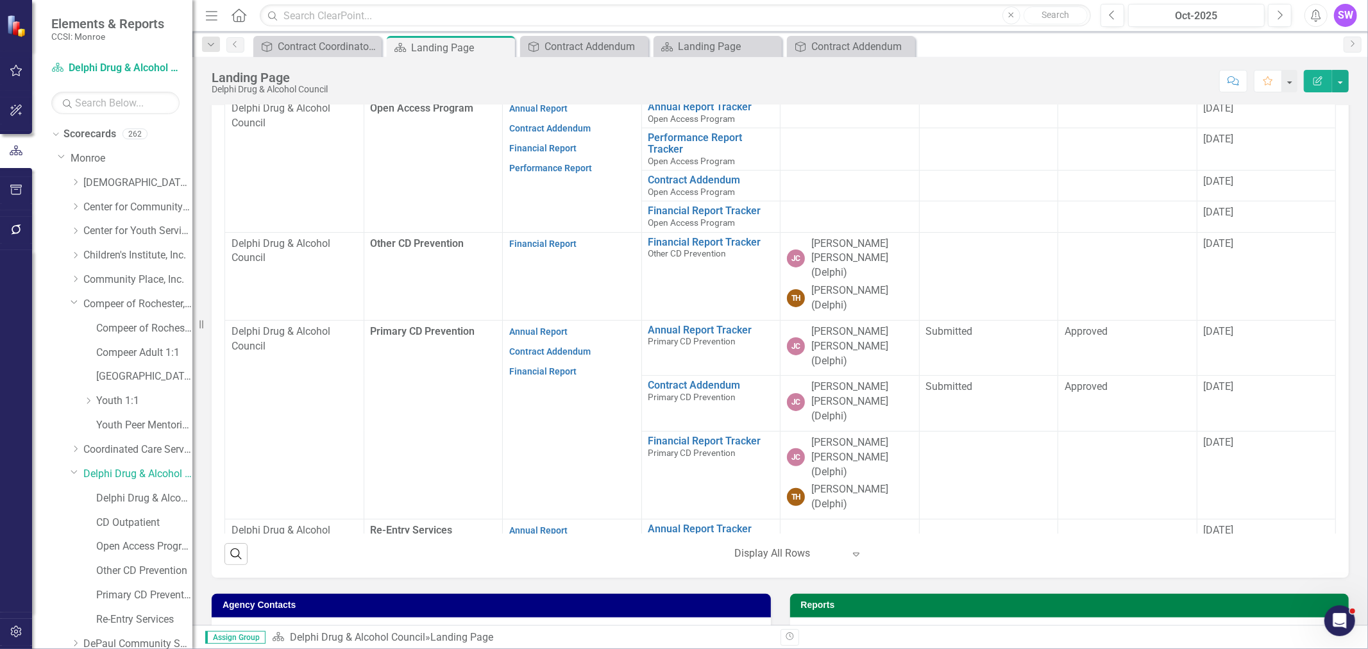
scroll to position [493, 0]
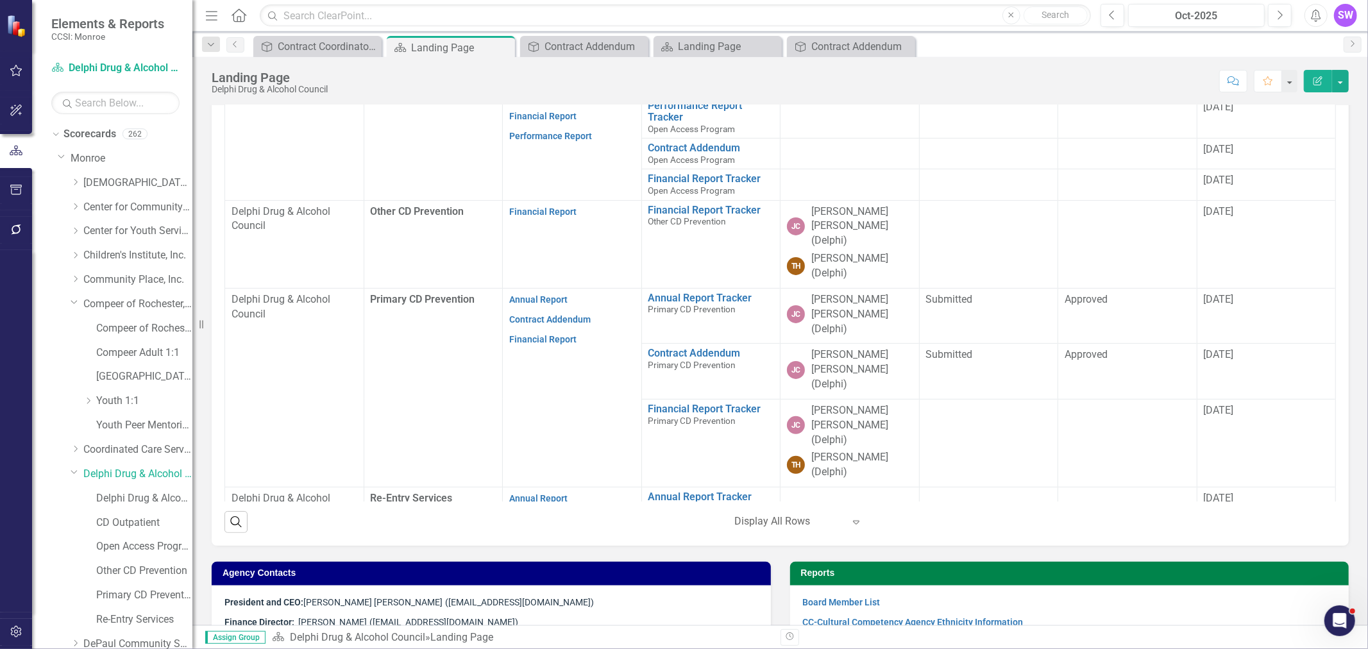
click at [787, 513] on div at bounding box center [789, 521] width 109 height 17
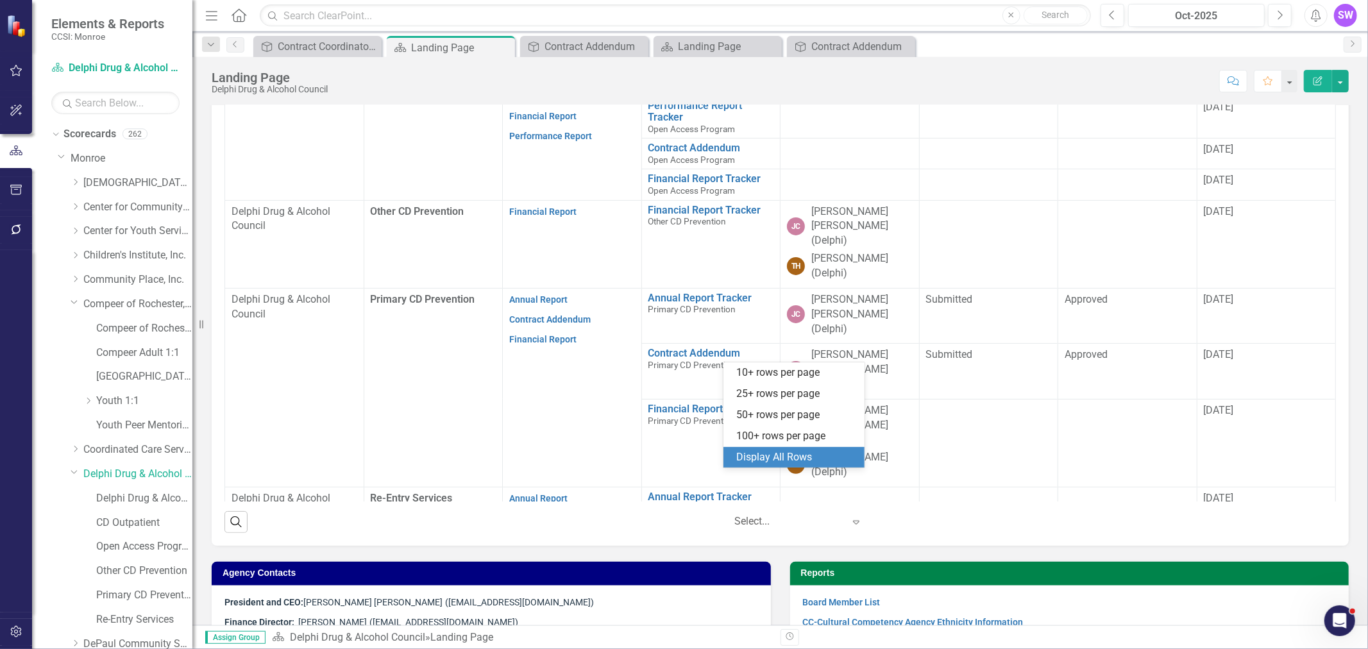
click at [790, 454] on div "Display All Rows" at bounding box center [796, 457] width 121 height 15
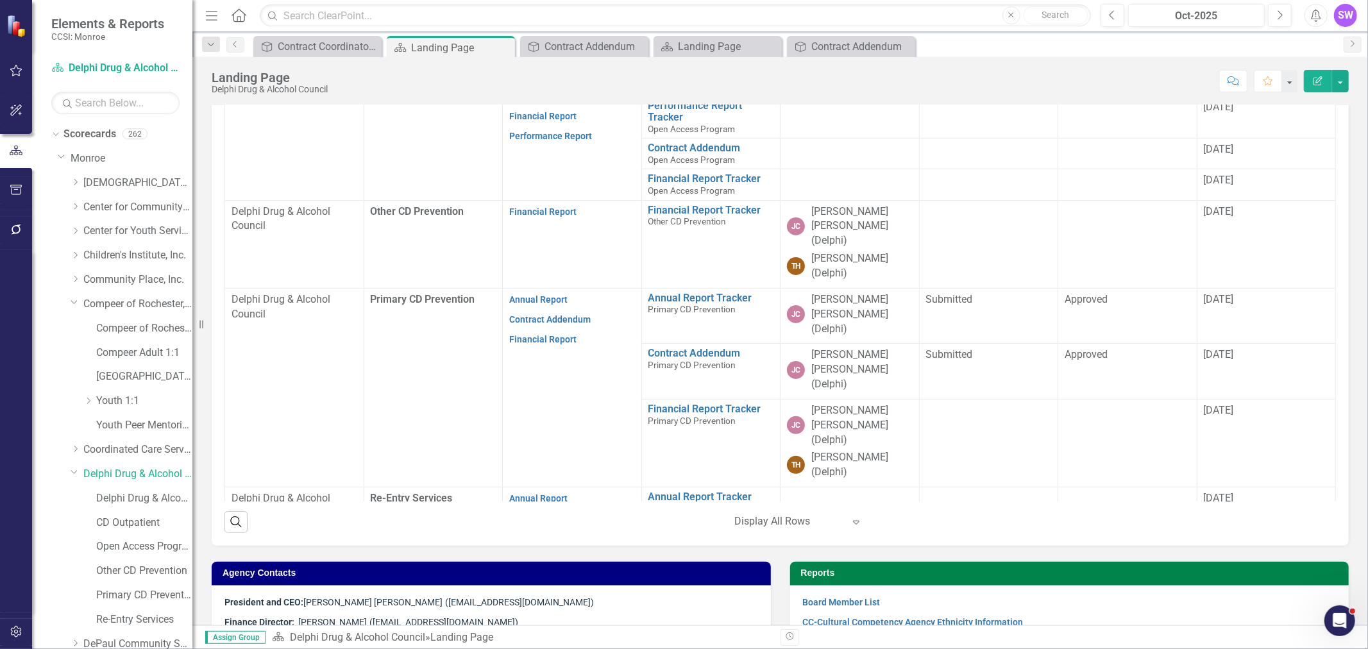
click at [398, 488] on td "Re-Entry Services" at bounding box center [433, 555] width 139 height 135
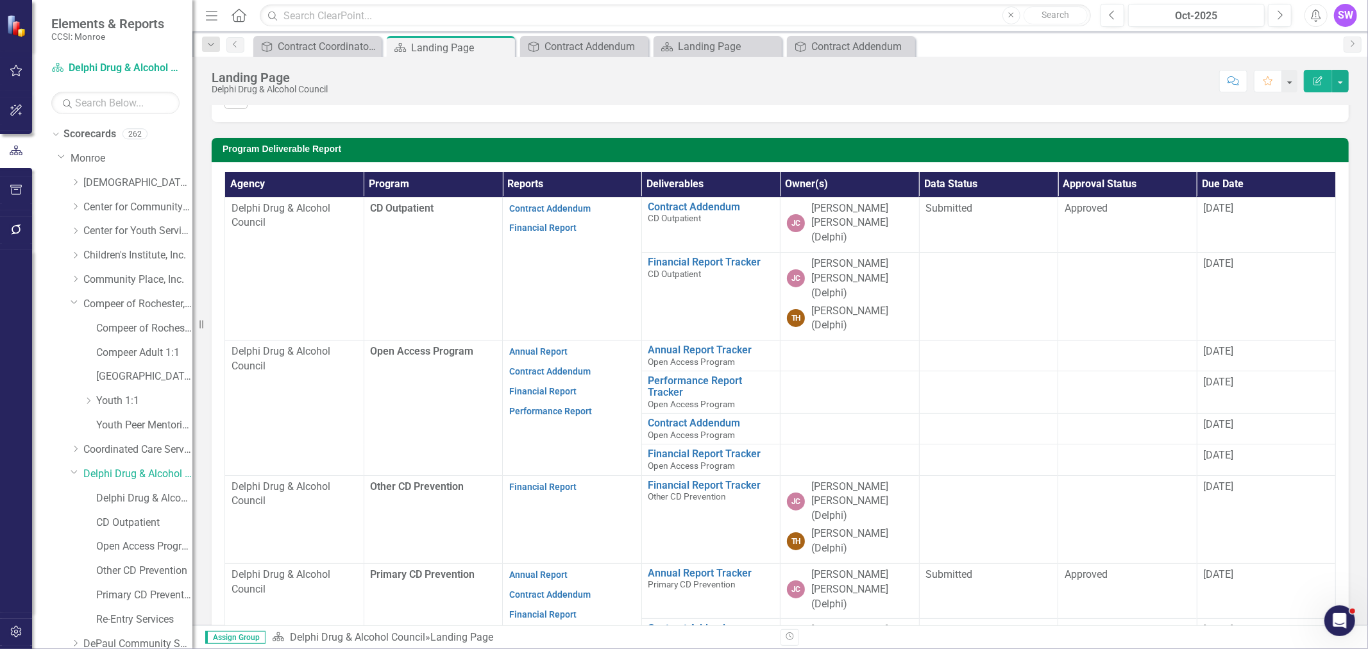
scroll to position [279, 0]
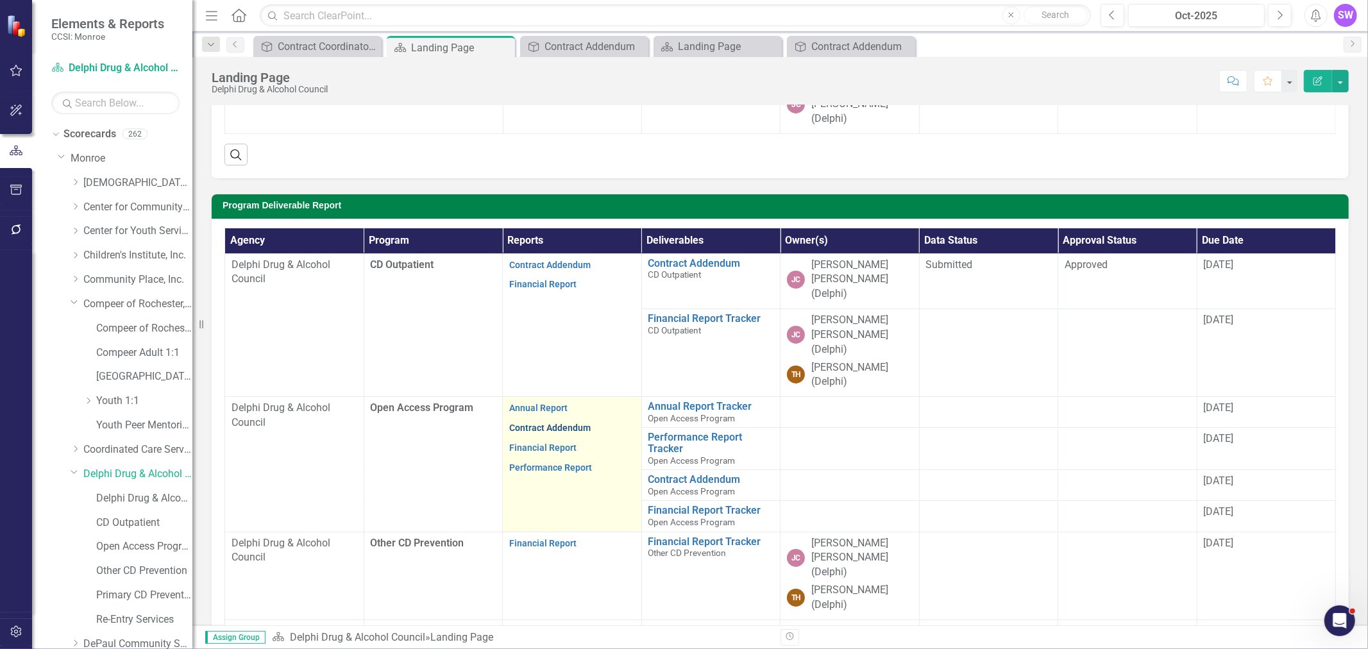
click at [572, 423] on link "Contract Addendum" at bounding box center [549, 428] width 81 height 10
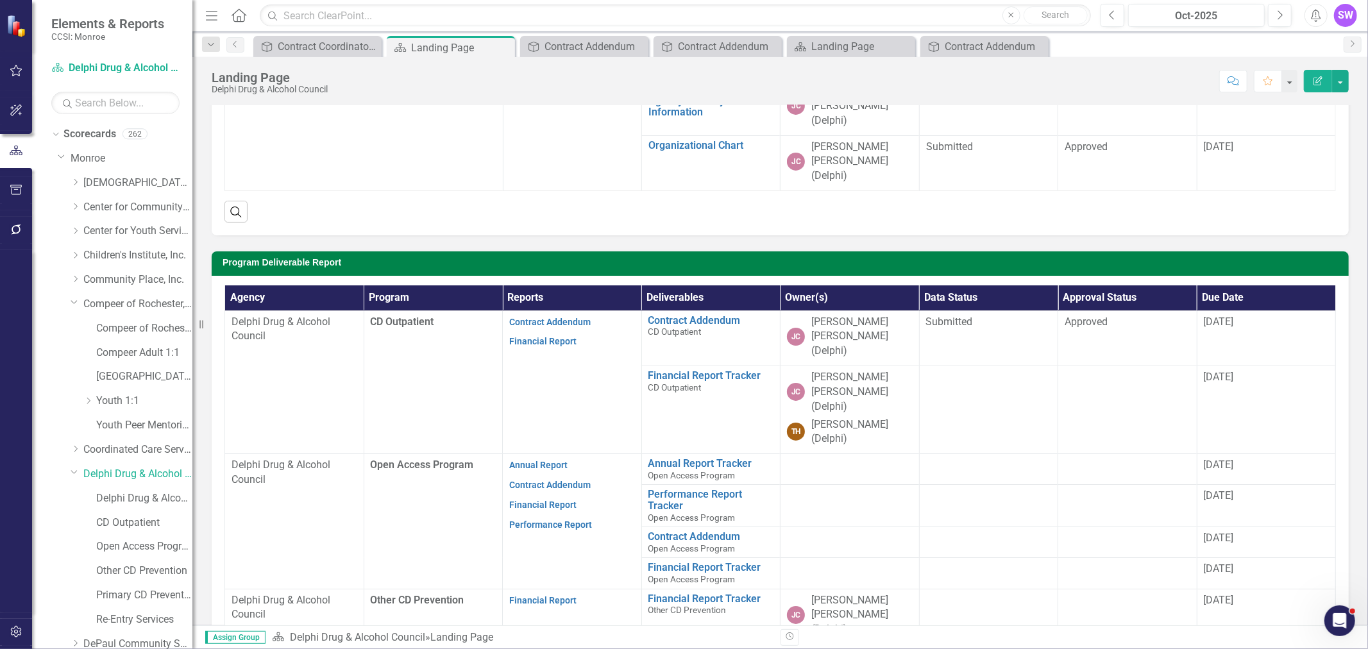
scroll to position [284, 0]
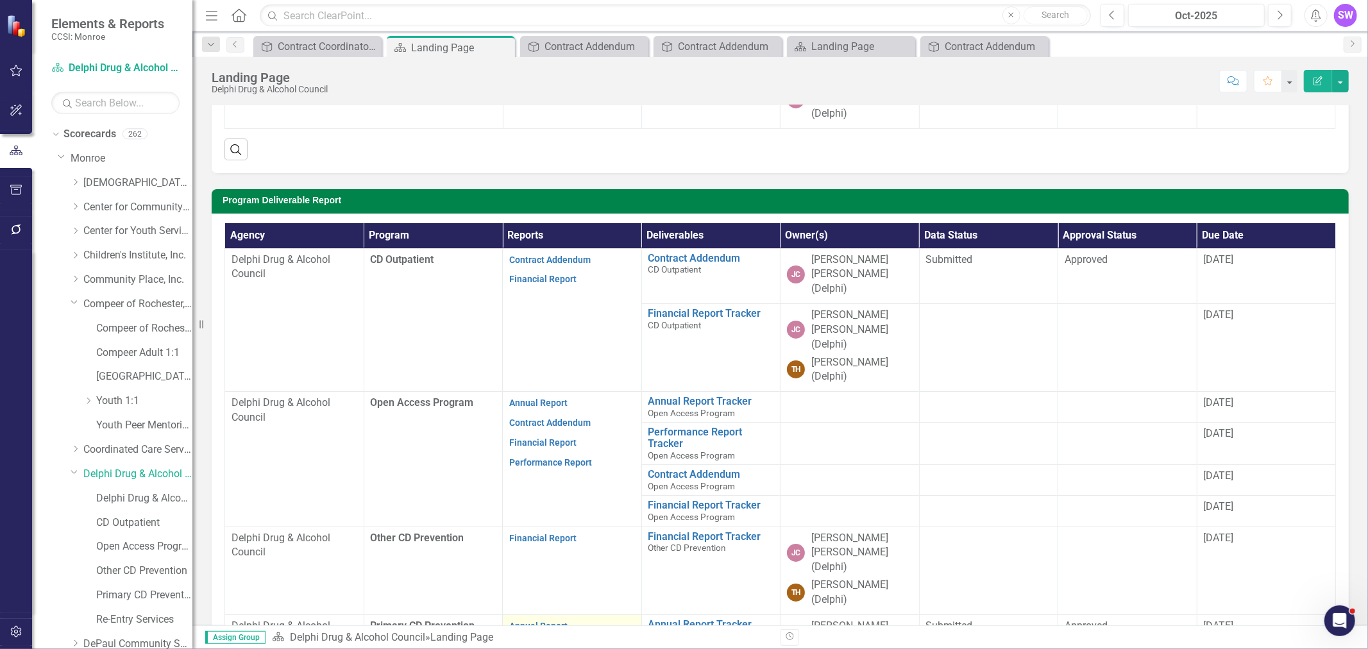
click at [573, 641] on link "Contract Addendum" at bounding box center [549, 646] width 81 height 10
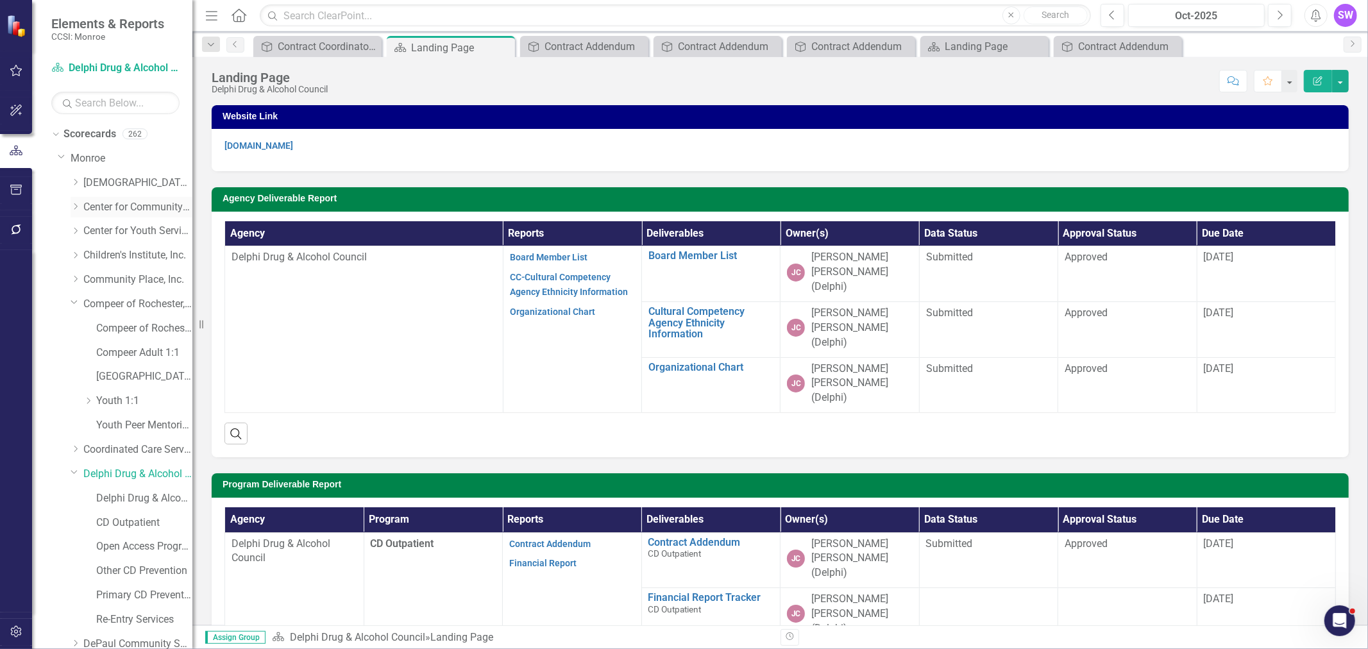
click at [73, 205] on icon "Dropdown" at bounding box center [76, 207] width 10 height 8
click at [141, 207] on link "Center for Community Alternatives" at bounding box center [137, 207] width 109 height 15
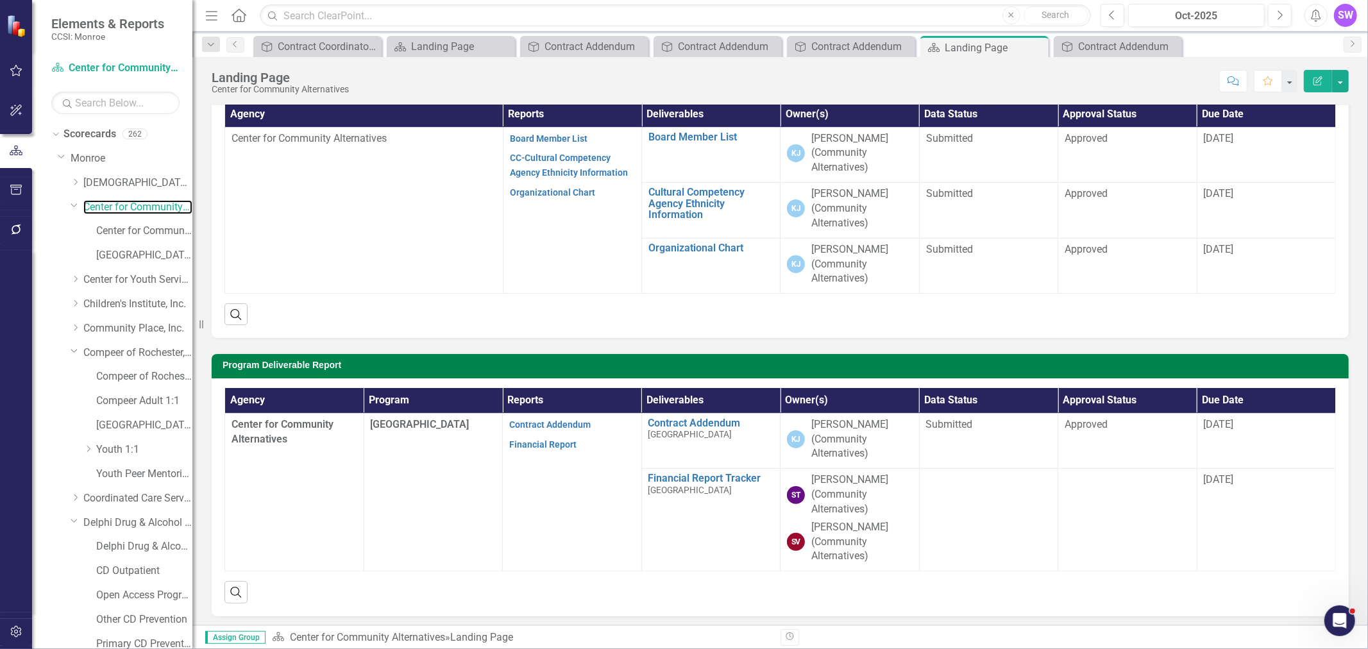
scroll to position [142, 0]
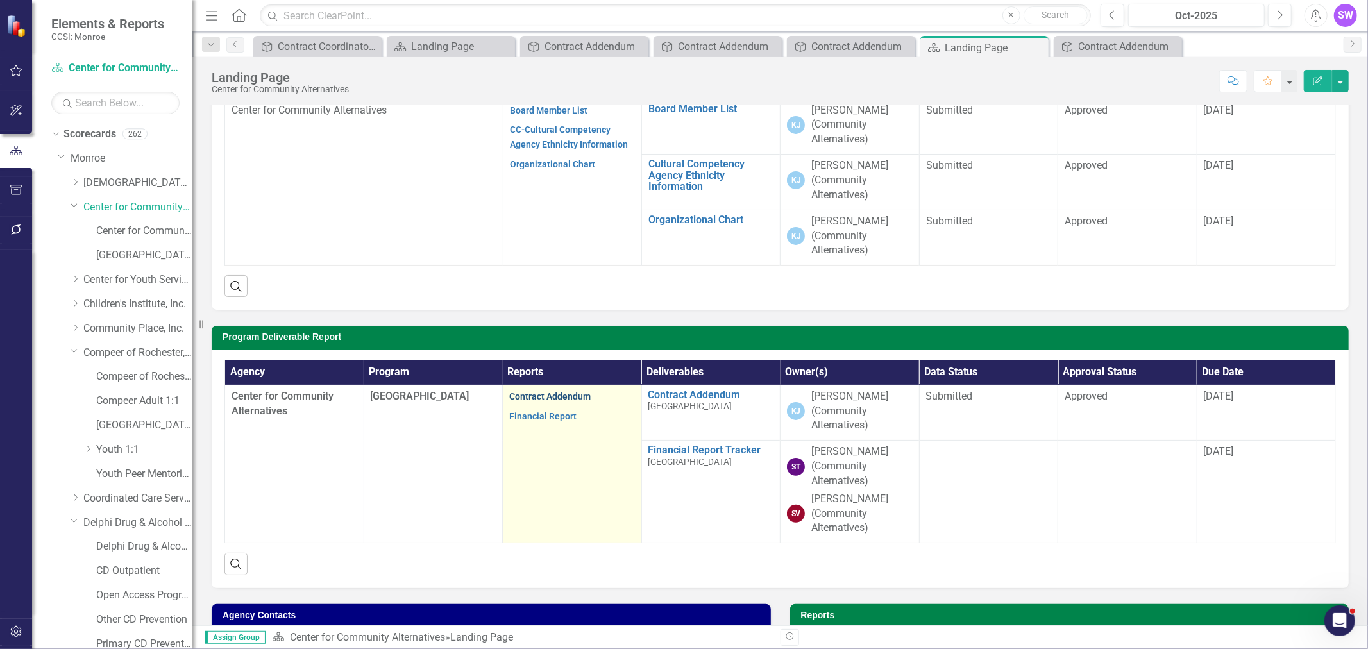
click at [549, 395] on link "Contract Addendum" at bounding box center [549, 396] width 81 height 10
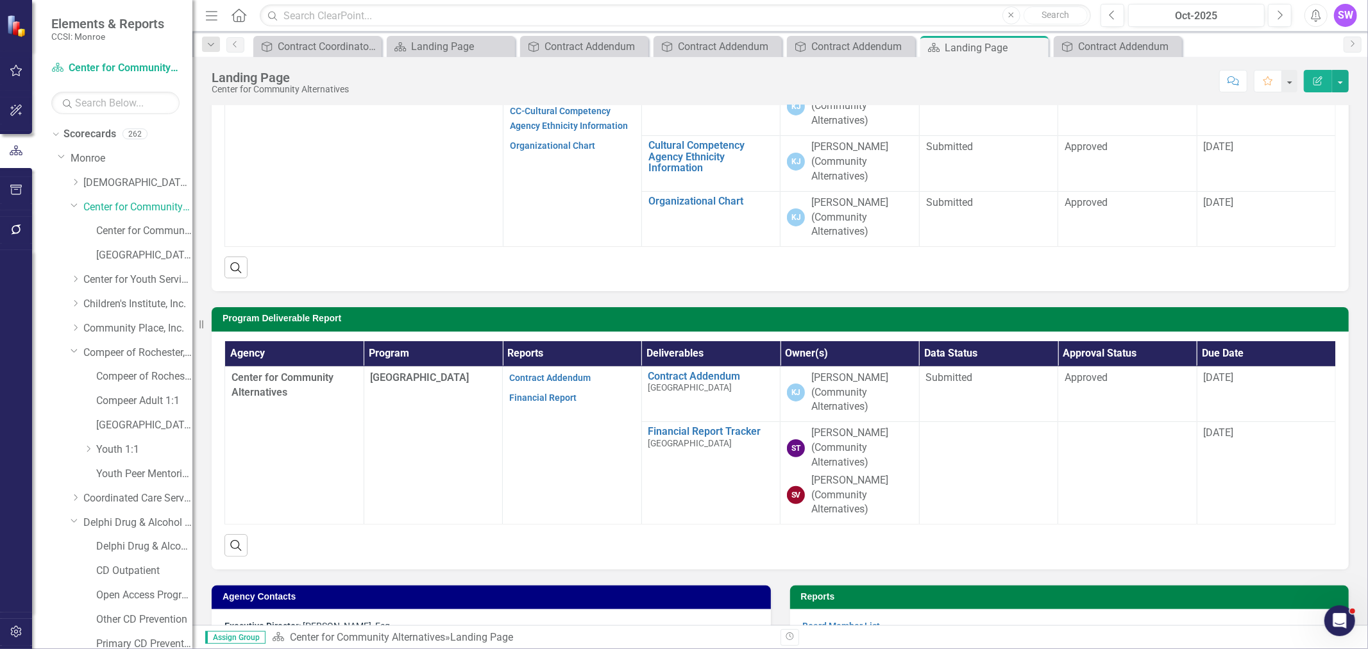
scroll to position [214, 0]
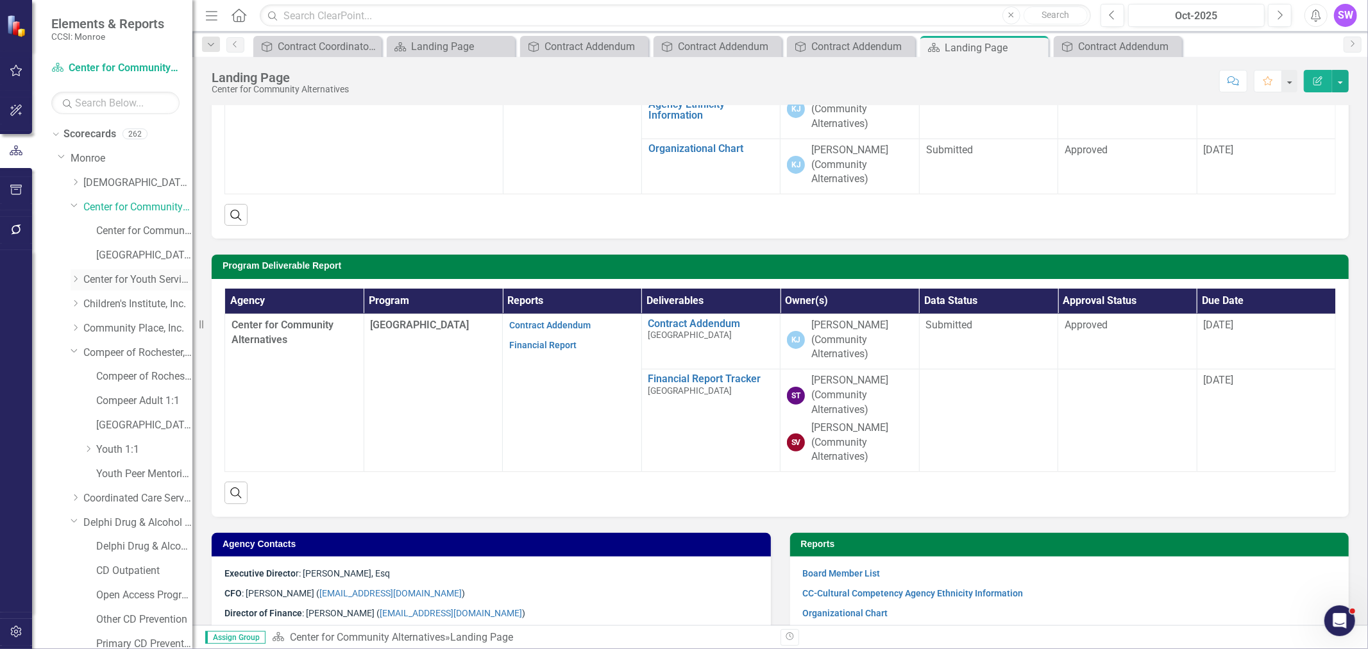
click at [72, 278] on icon "Dropdown" at bounding box center [76, 279] width 10 height 8
click at [132, 284] on link "Center for Youth Services, Inc." at bounding box center [137, 280] width 109 height 15
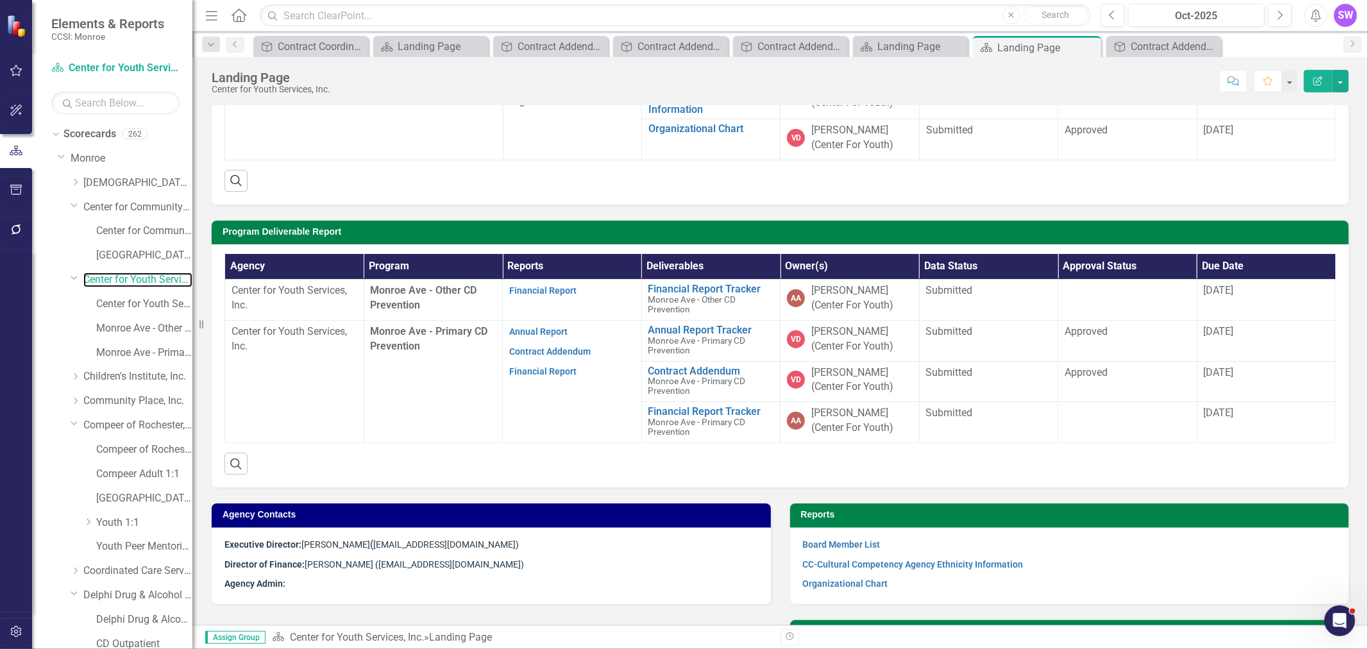
scroll to position [214, 0]
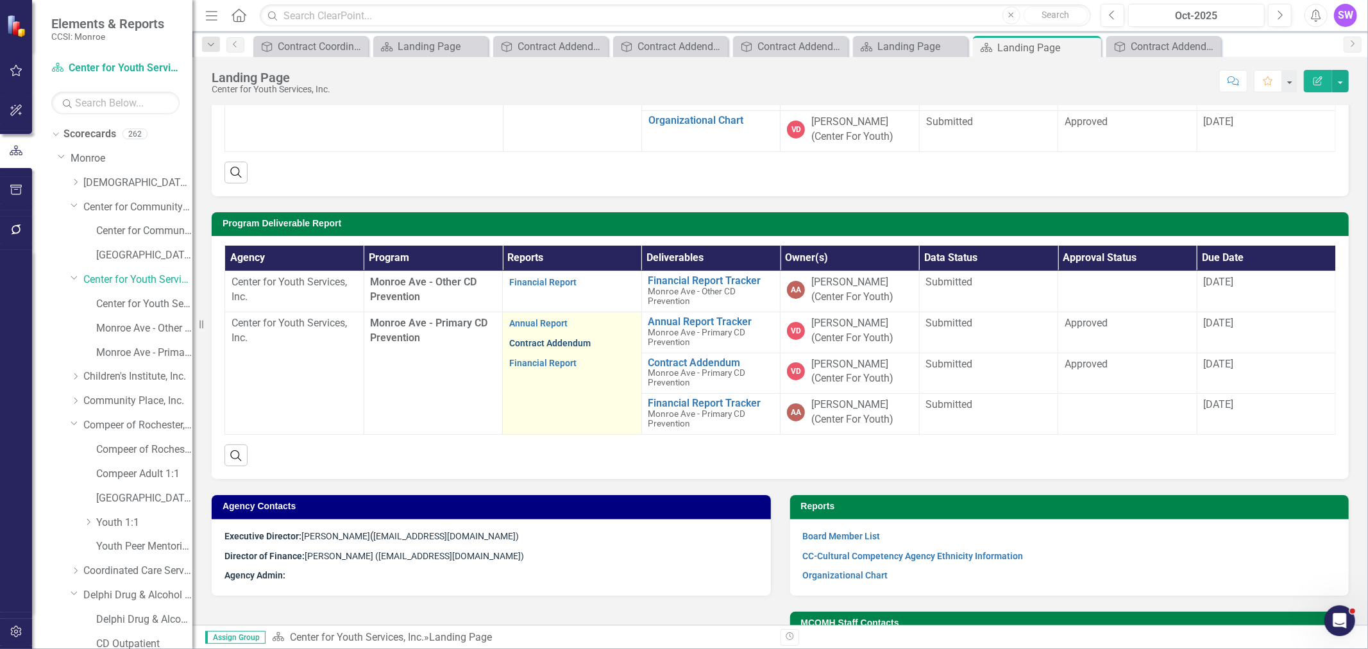
click at [537, 344] on link "Contract Addendum" at bounding box center [549, 343] width 81 height 10
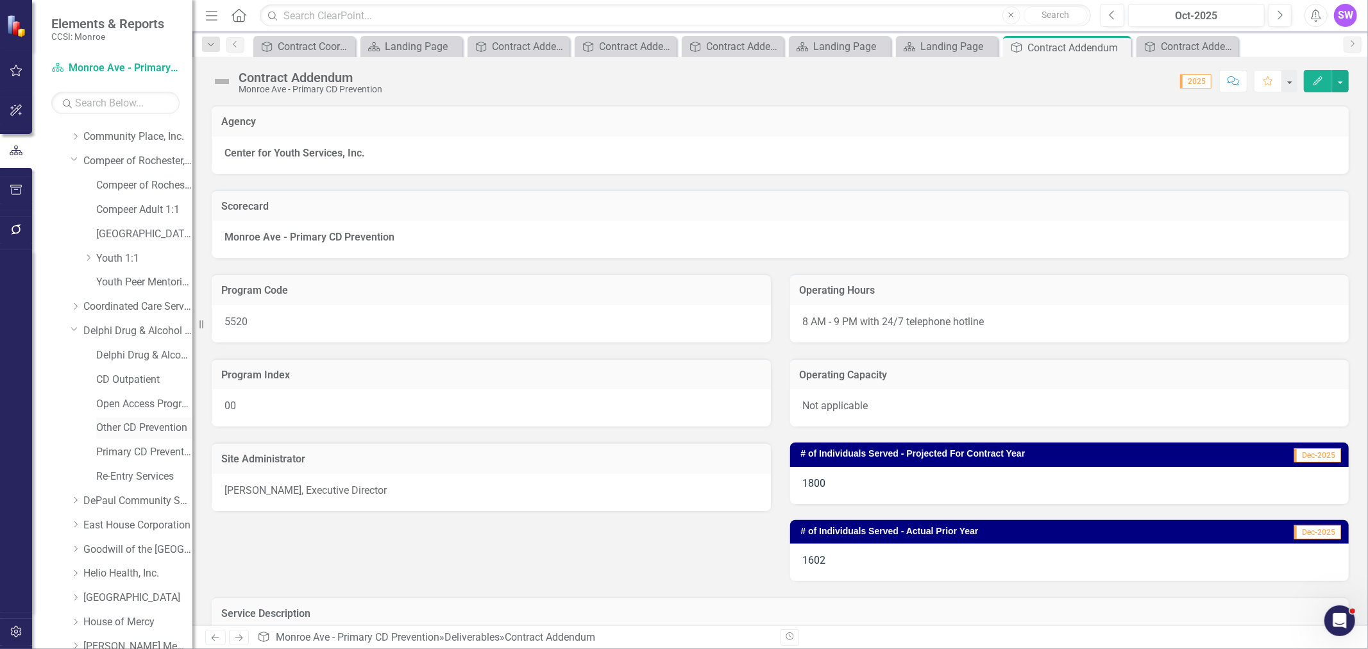
scroll to position [285, 0]
click at [114, 312] on link "Delphi Drug & Alcohol Council" at bounding box center [137, 310] width 109 height 15
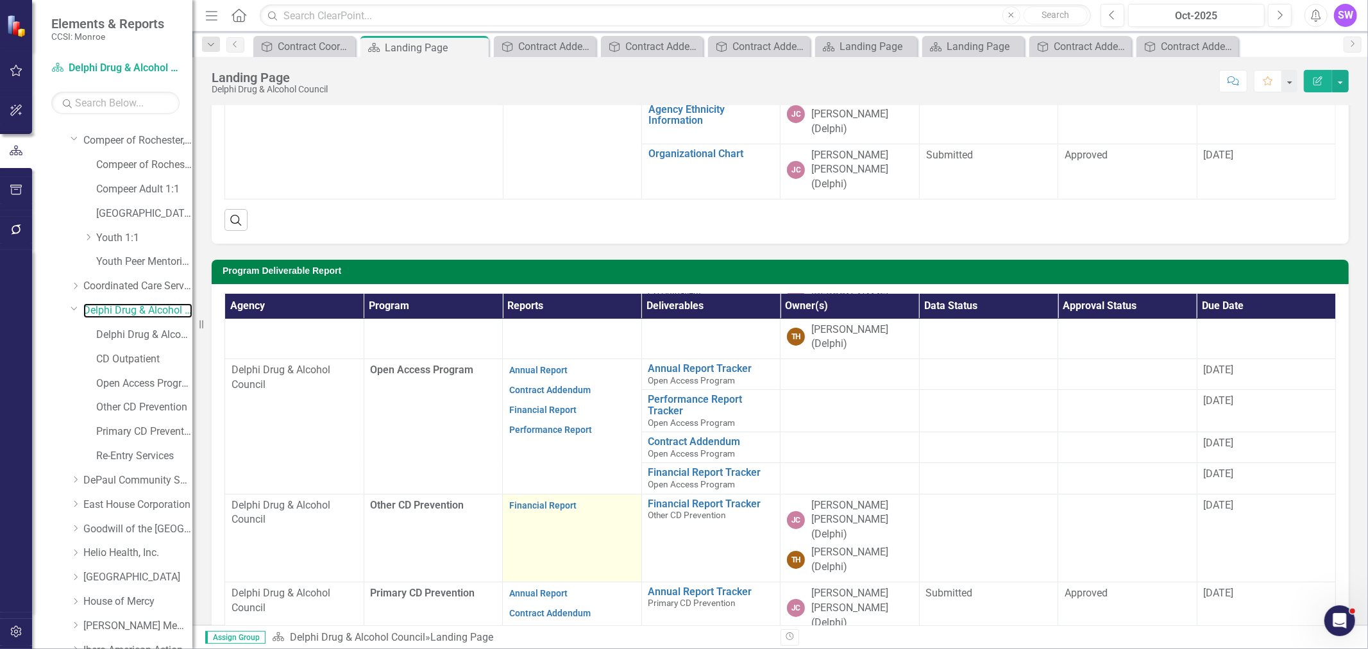
scroll to position [118, 0]
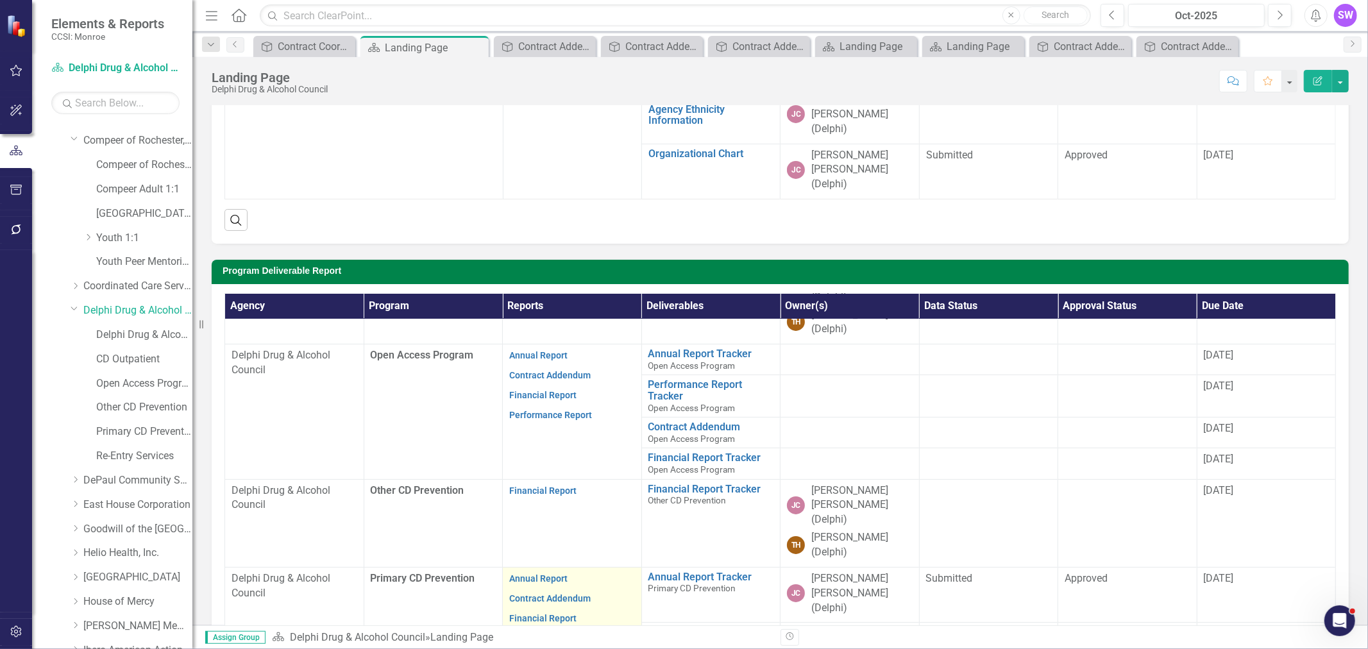
click at [561, 589] on p "Contract Addendum" at bounding box center [572, 599] width 126 height 20
click at [565, 593] on link "Contract Addendum" at bounding box center [549, 598] width 81 height 10
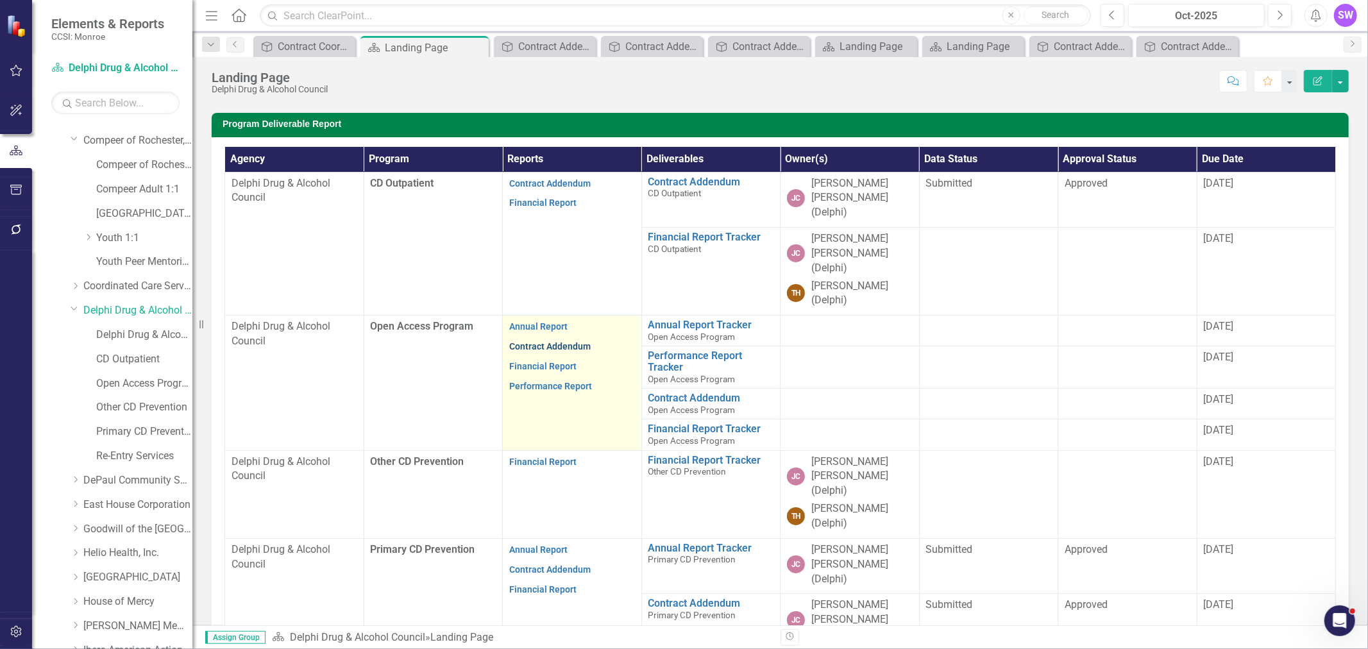
click at [563, 341] on link "Contract Addendum" at bounding box center [549, 346] width 81 height 10
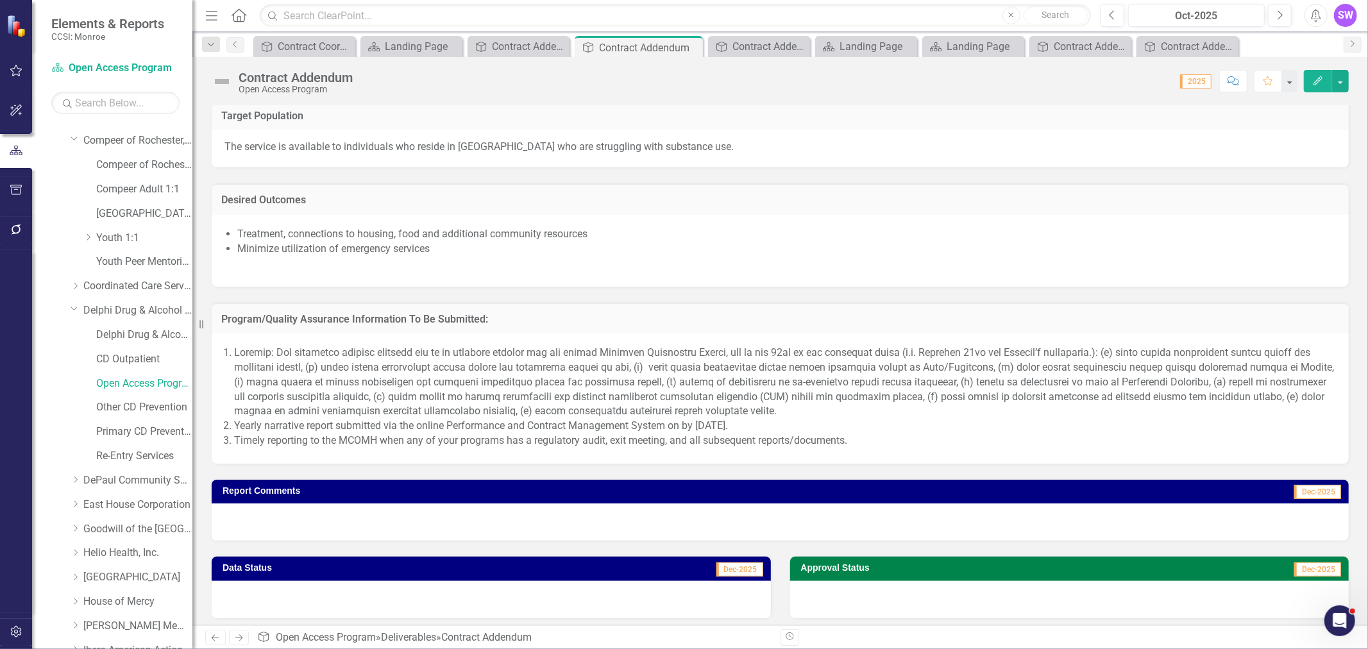
scroll to position [910, 0]
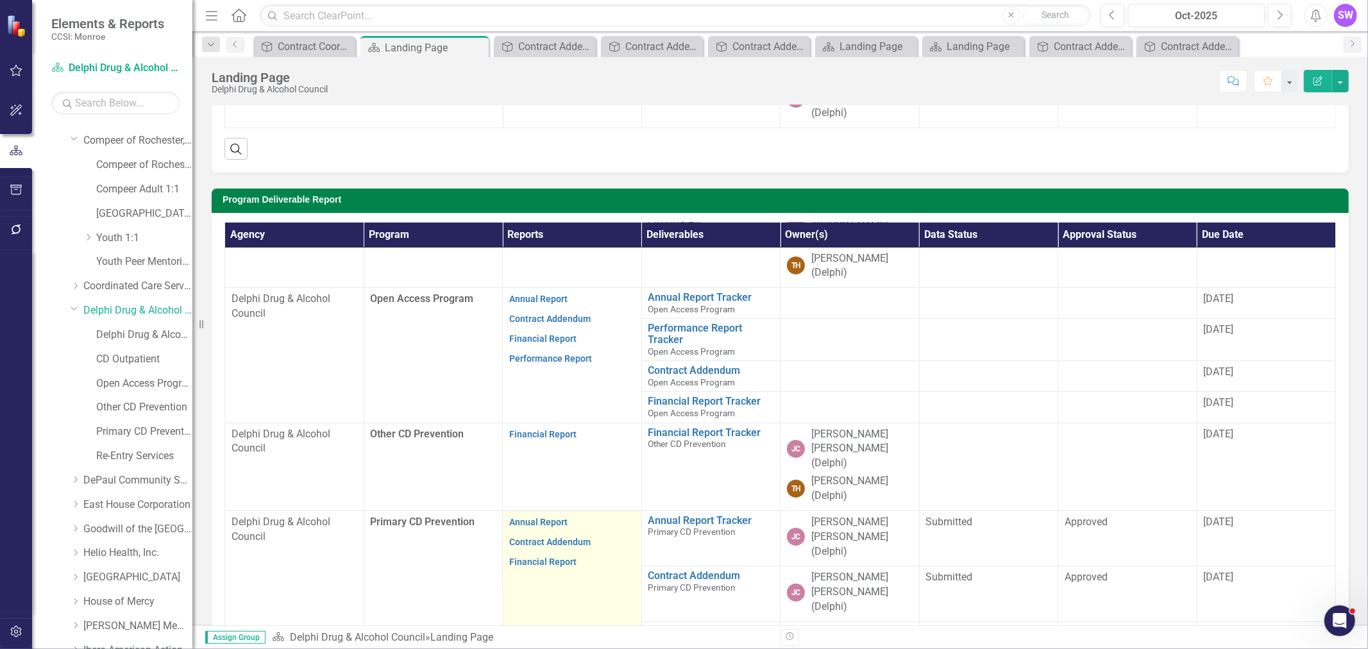
scroll to position [118, 0]
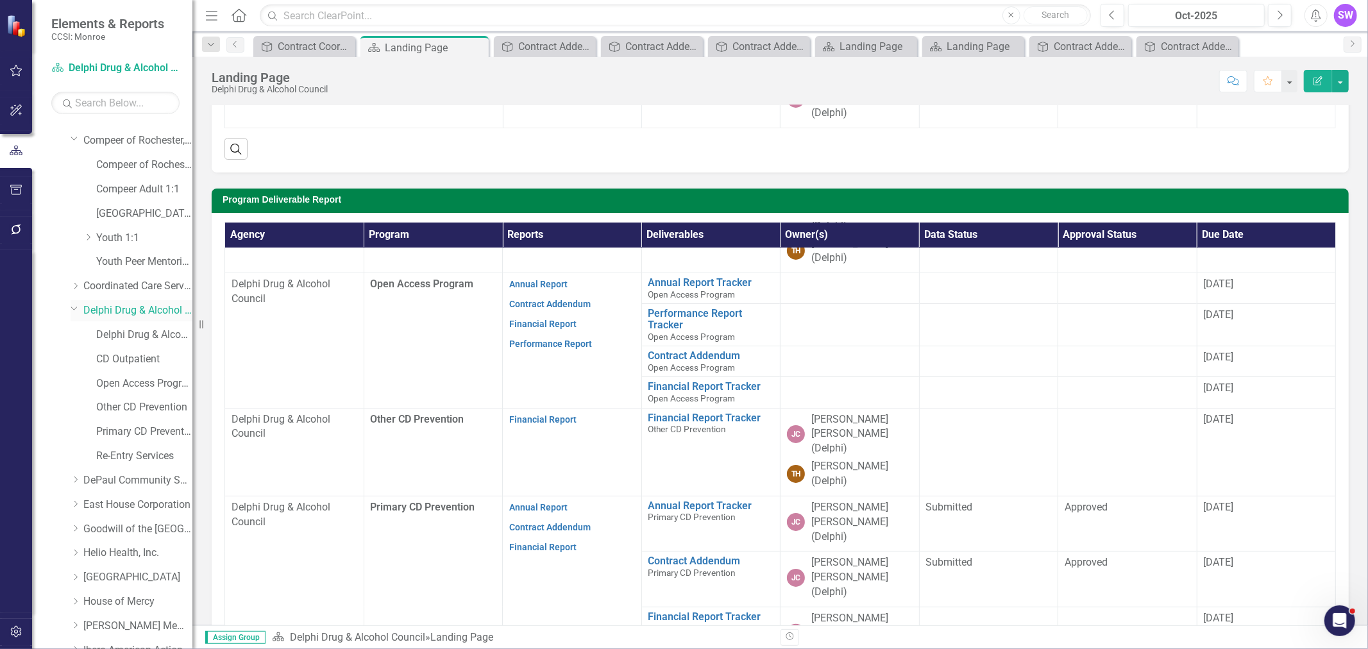
click at [75, 309] on icon at bounding box center [74, 308] width 6 height 3
click at [75, 240] on icon "Dropdown" at bounding box center [76, 241] width 10 height 8
click at [127, 239] on link "Goodwill of the [GEOGRAPHIC_DATA]" at bounding box center [137, 241] width 109 height 15
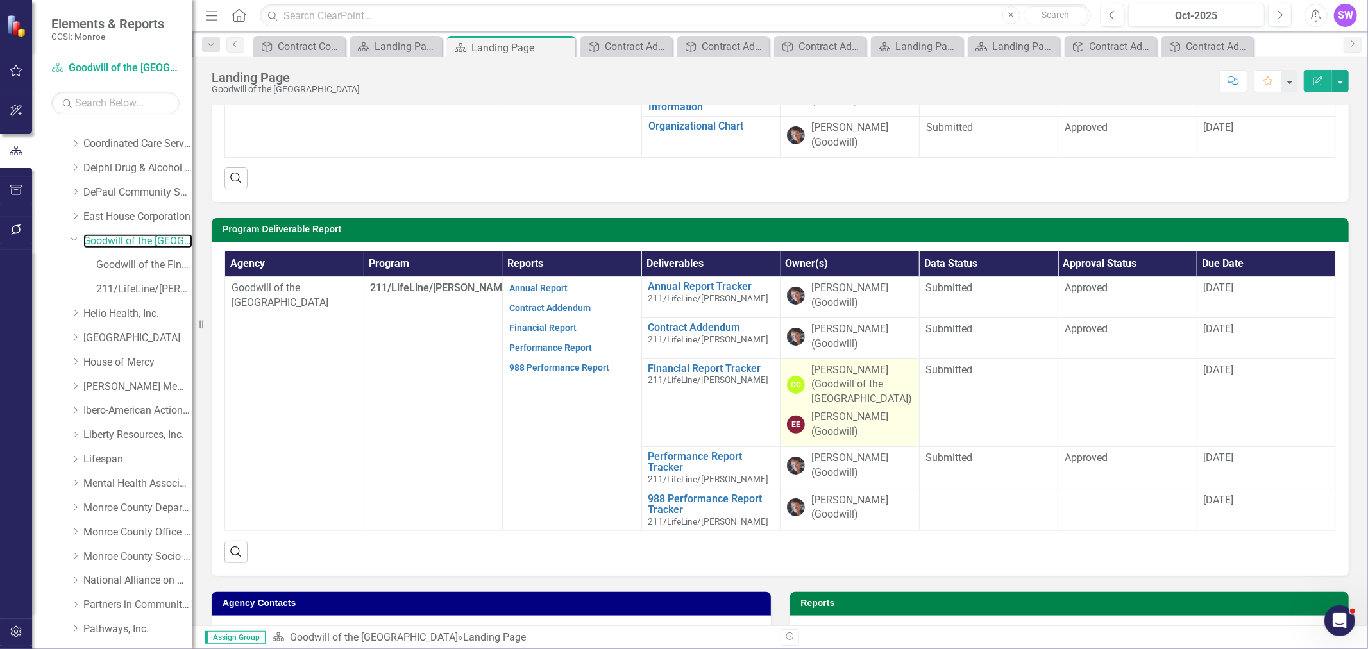
scroll to position [214, 0]
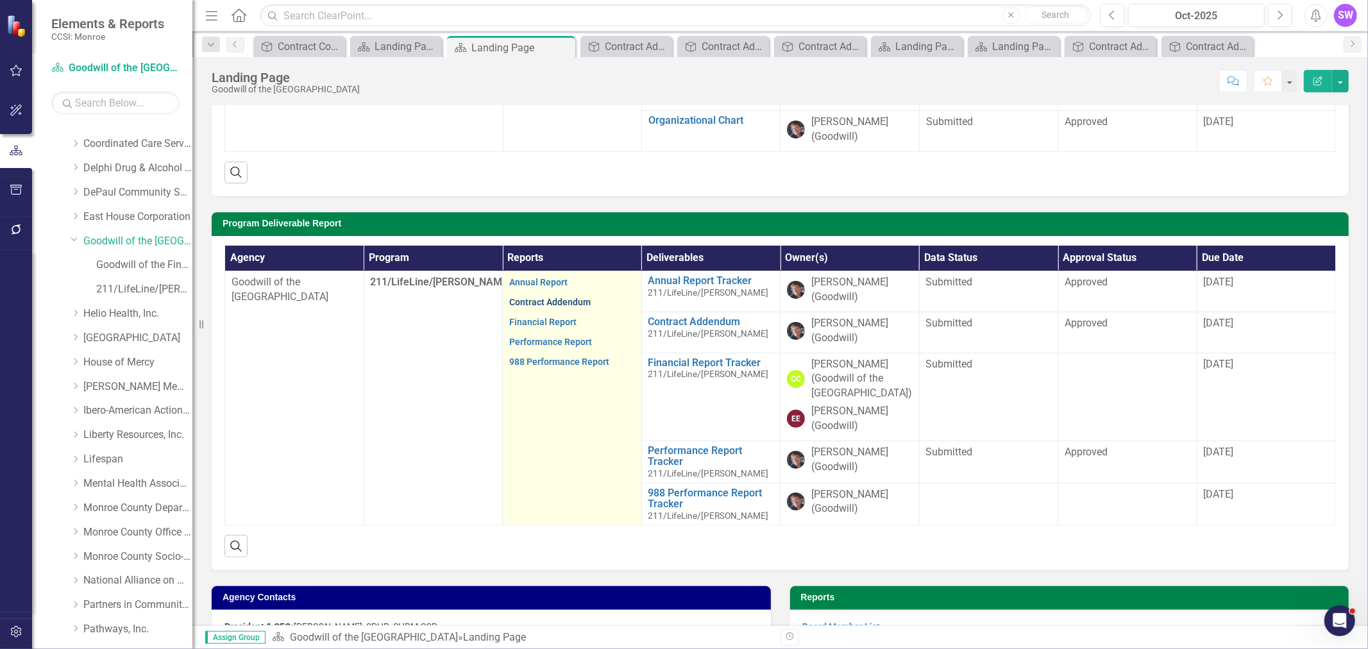
click at [581, 305] on link "Contract Addendum" at bounding box center [549, 302] width 81 height 10
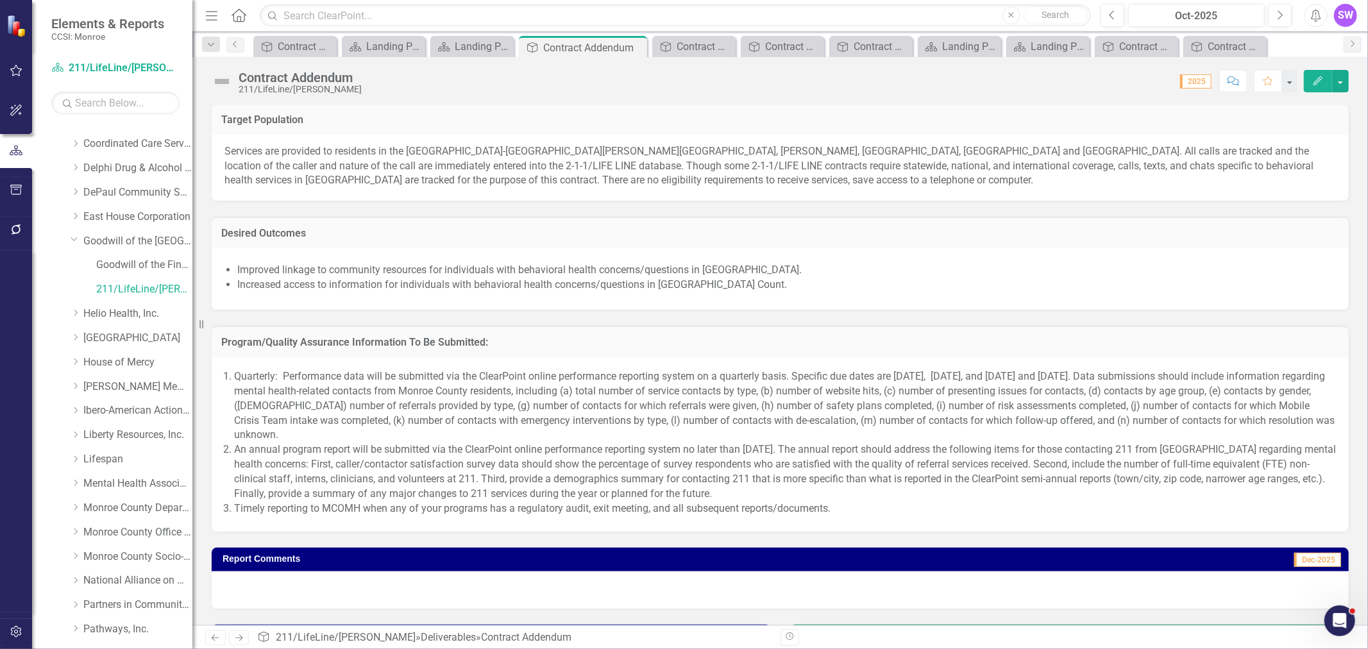
scroll to position [1069, 0]
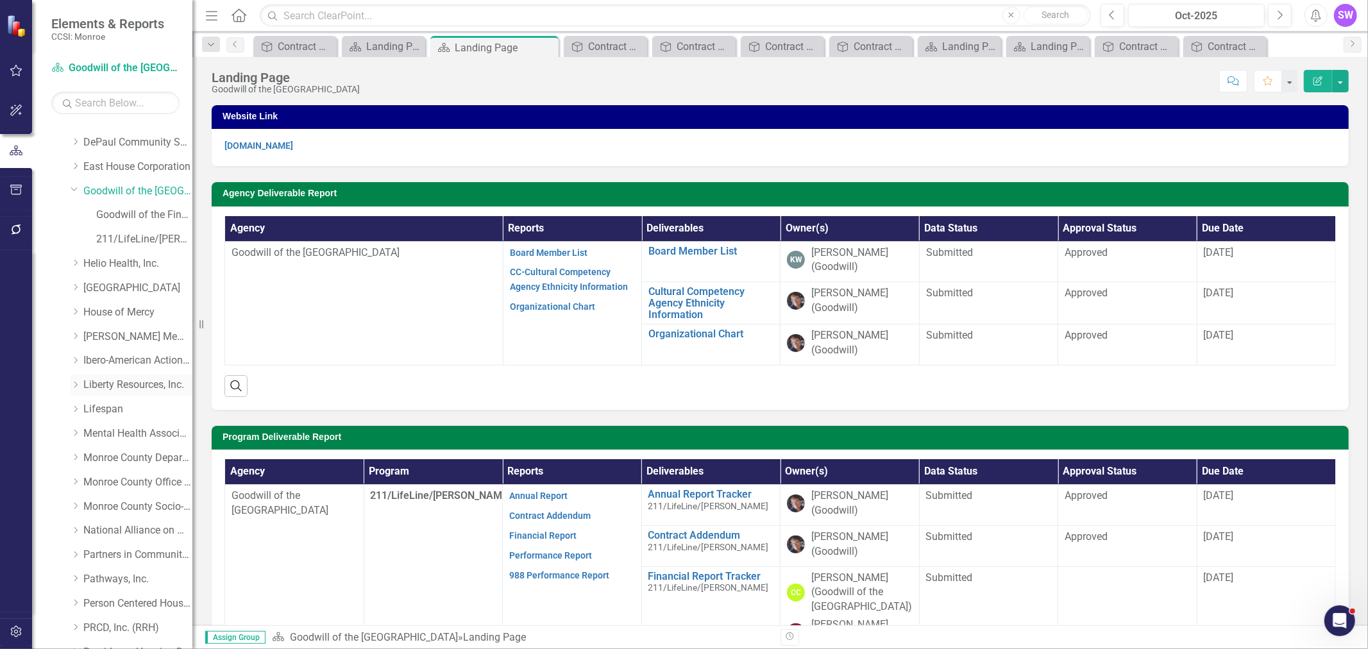
scroll to position [498, 0]
click at [112, 239] on link "Helio Health, Inc." at bounding box center [137, 242] width 109 height 15
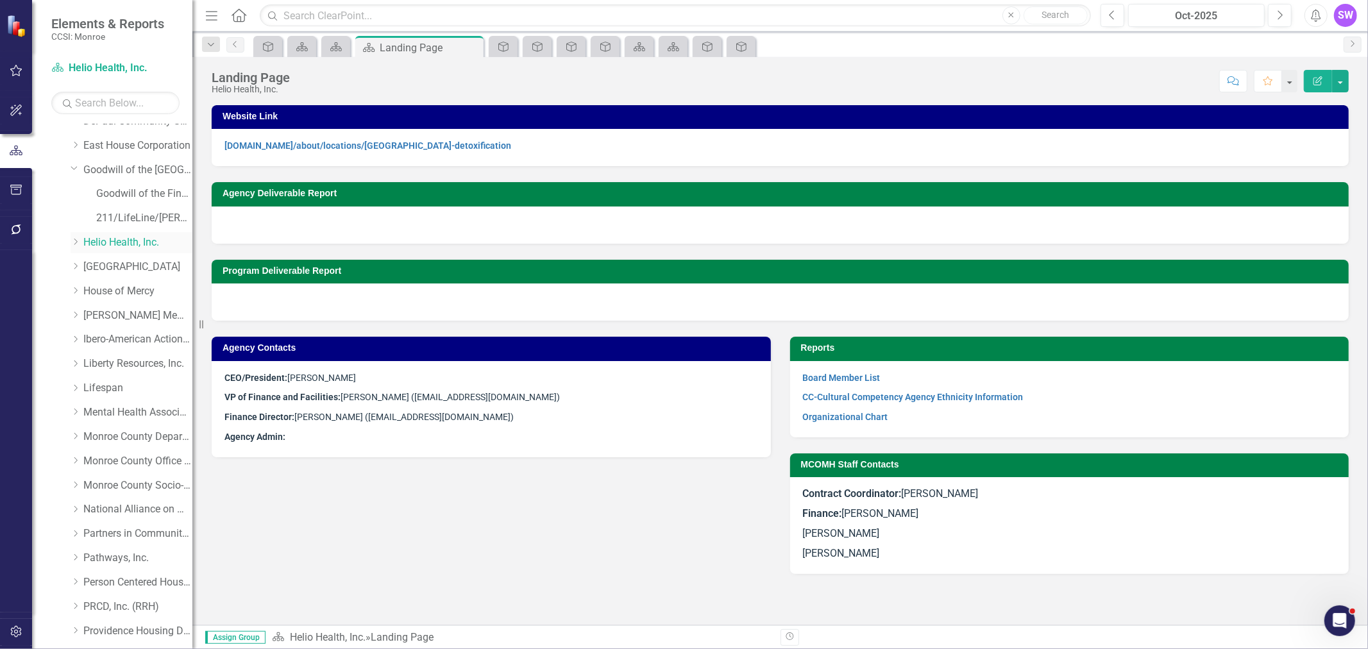
click at [78, 242] on icon "Dropdown" at bounding box center [76, 242] width 10 height 8
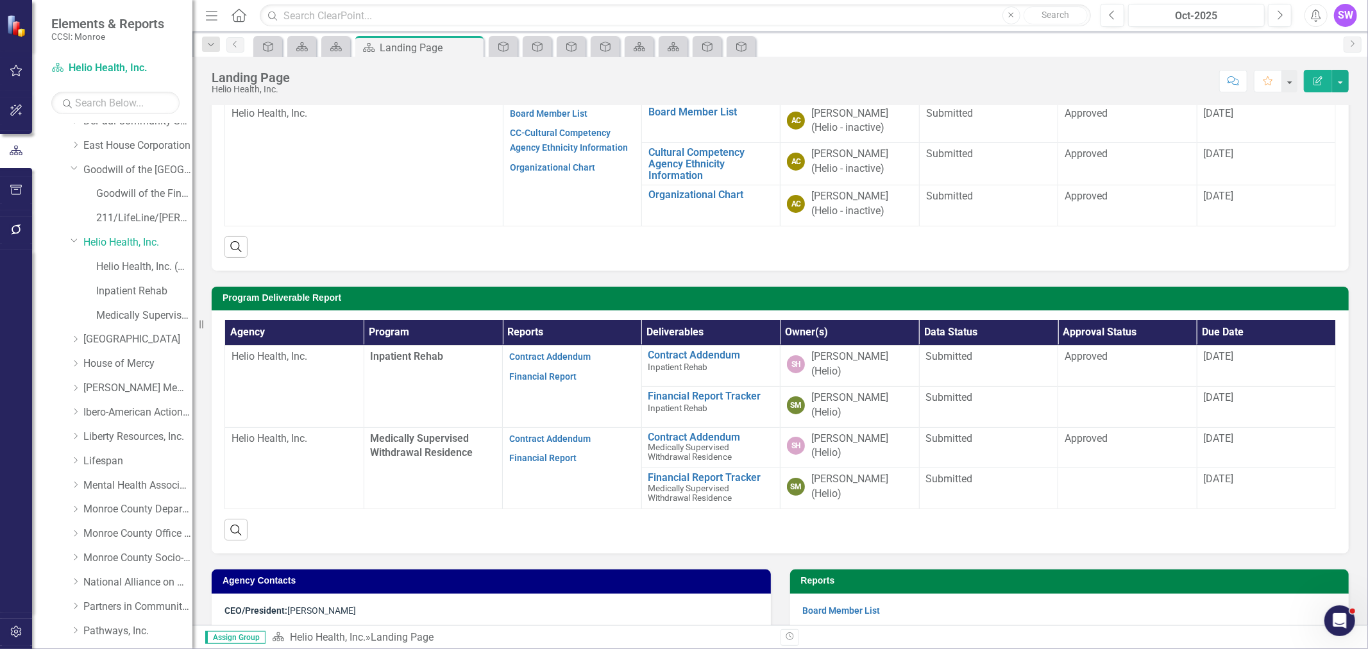
scroll to position [142, 0]
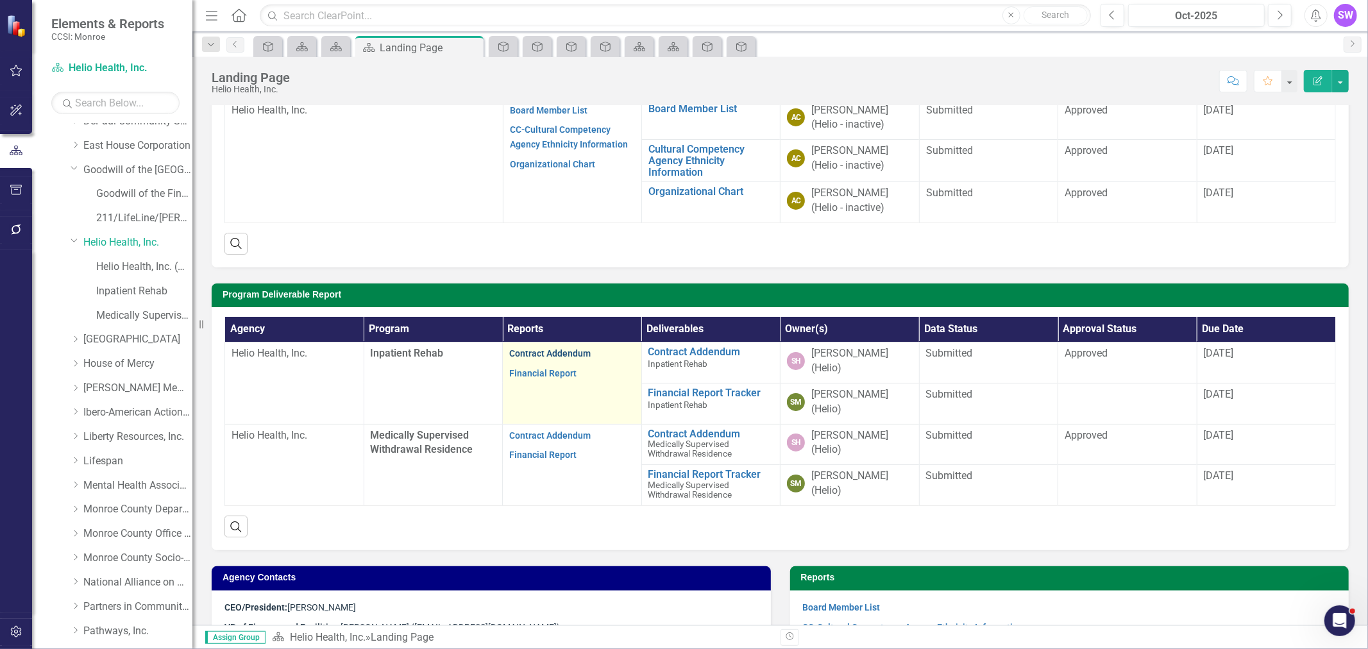
click at [561, 356] on link "Contract Addendum" at bounding box center [549, 353] width 81 height 10
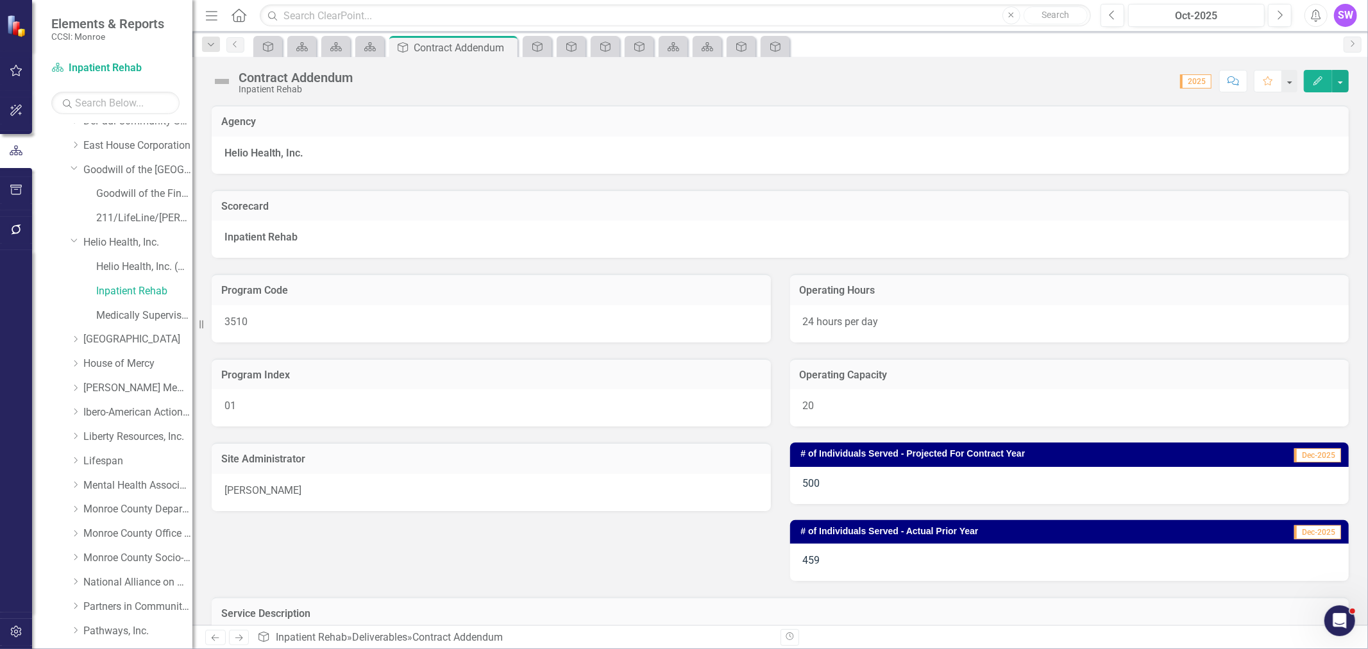
click at [593, 261] on div "Program Code 3510" at bounding box center [491, 300] width 579 height 85
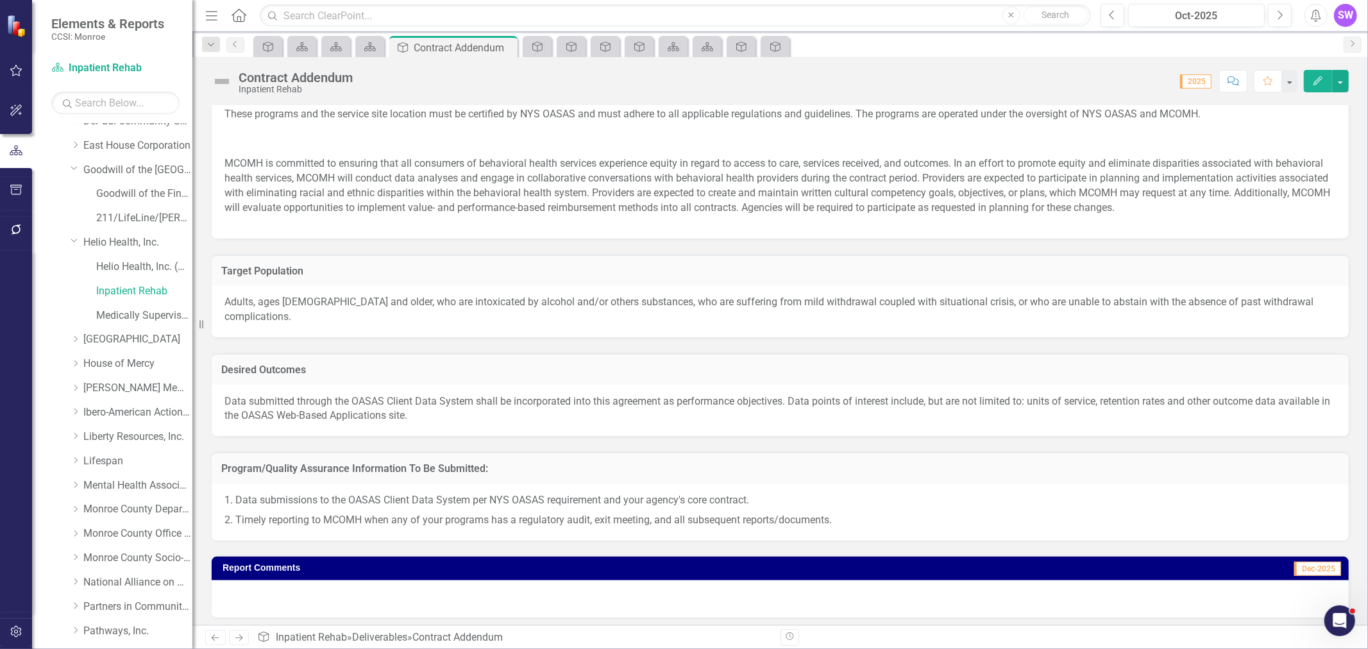
scroll to position [760, 0]
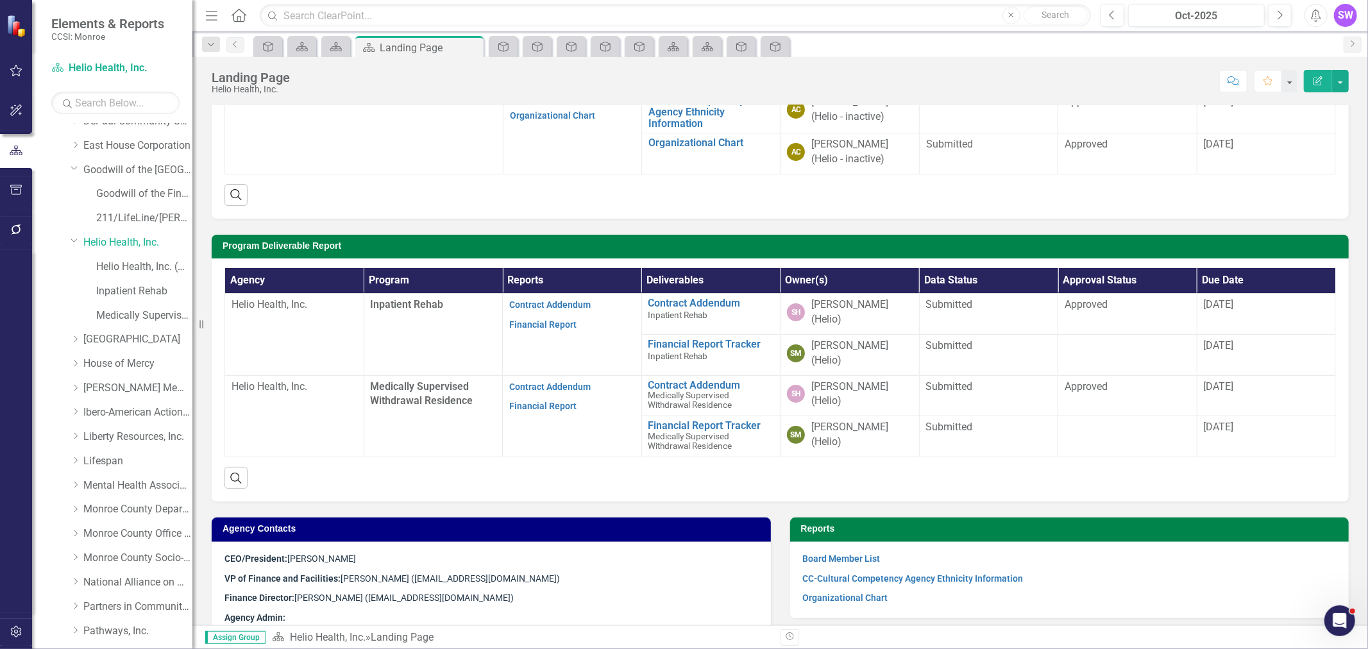
scroll to position [214, 0]
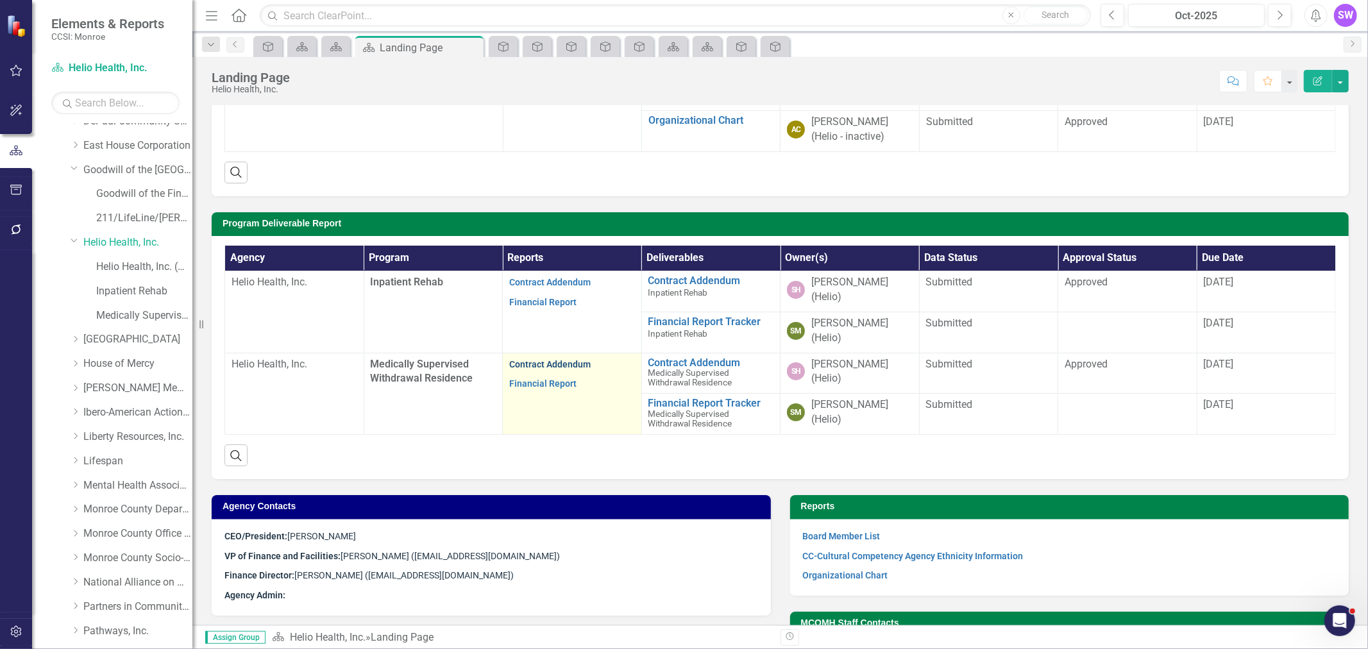
click at [548, 366] on link "Contract Addendum" at bounding box center [549, 364] width 81 height 10
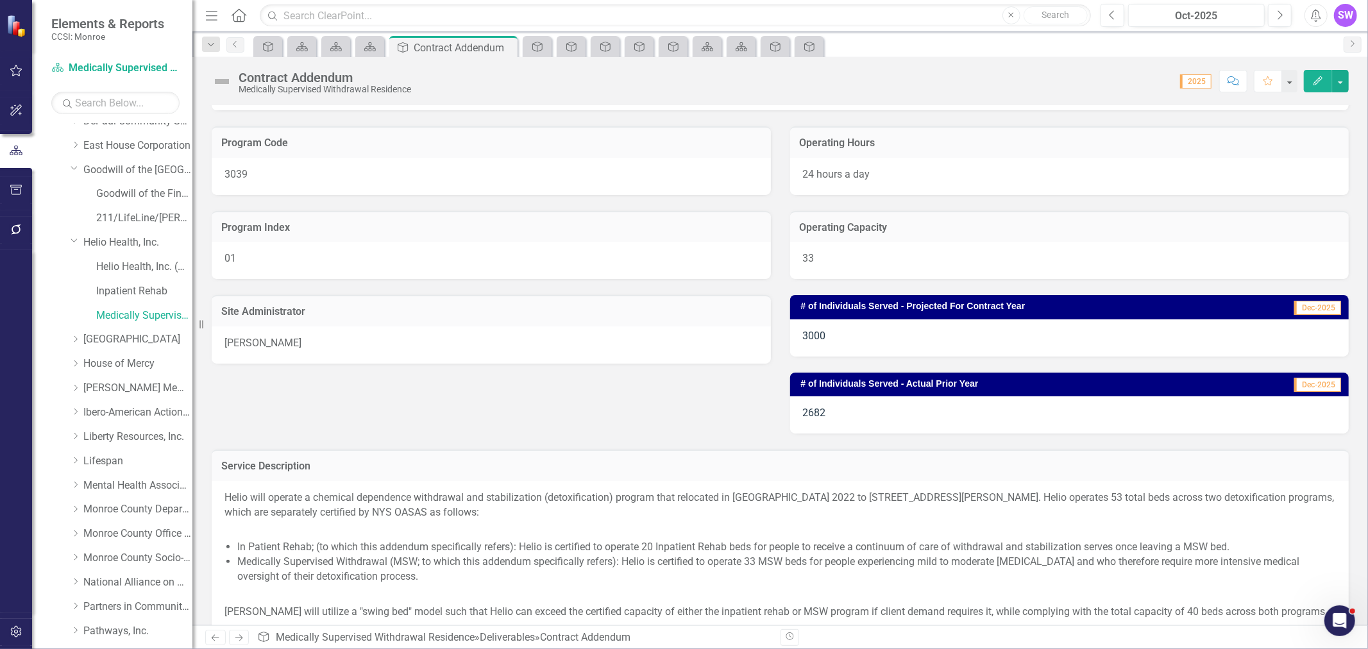
scroll to position [123, 0]
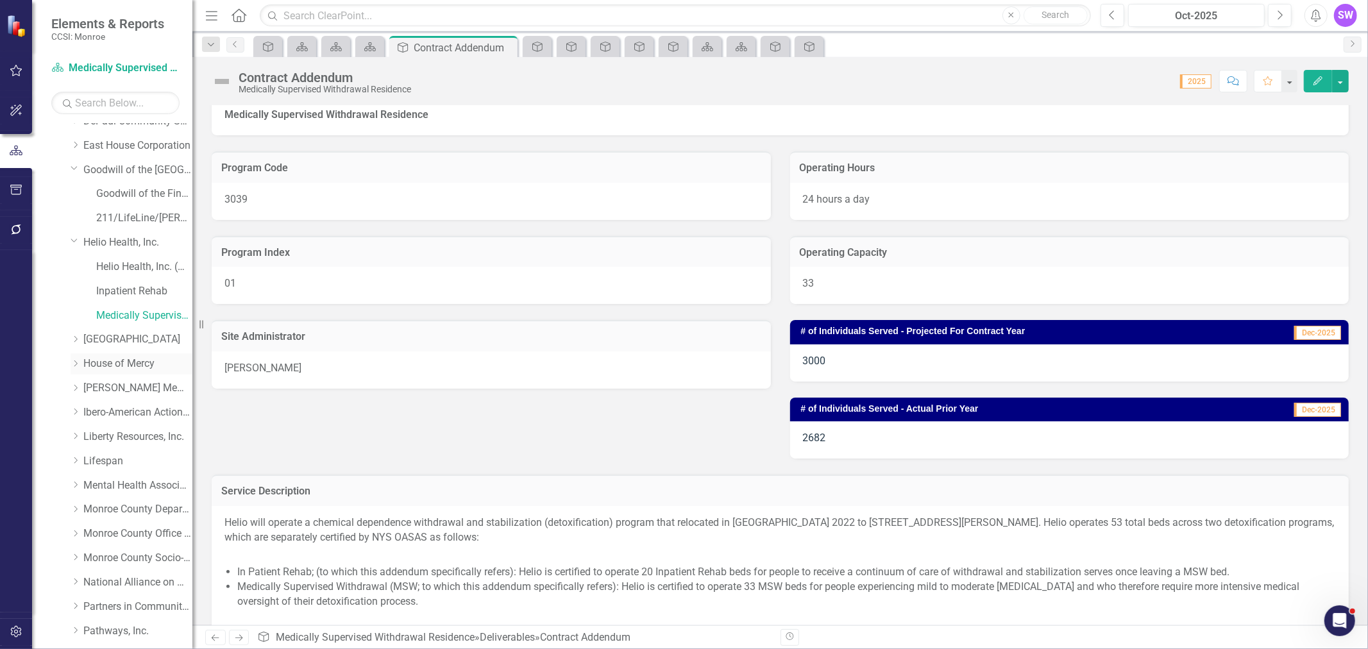
click at [110, 362] on link "House of Mercy" at bounding box center [137, 364] width 109 height 15
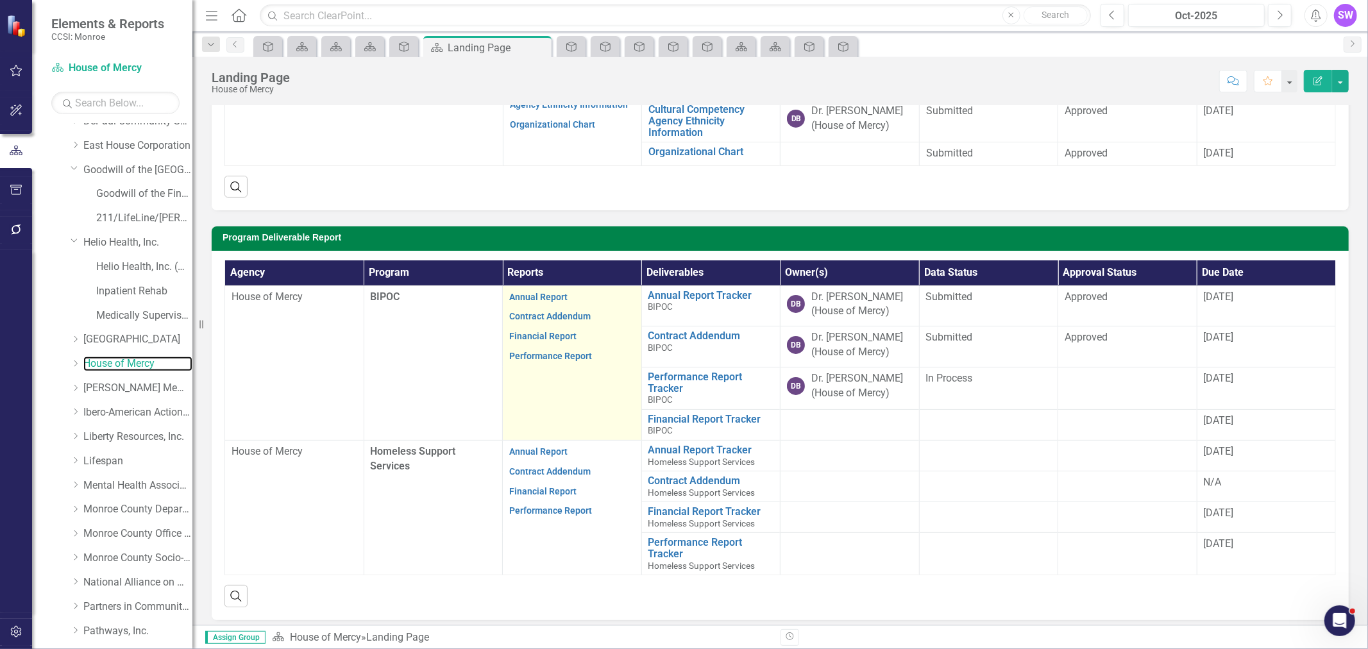
scroll to position [214, 0]
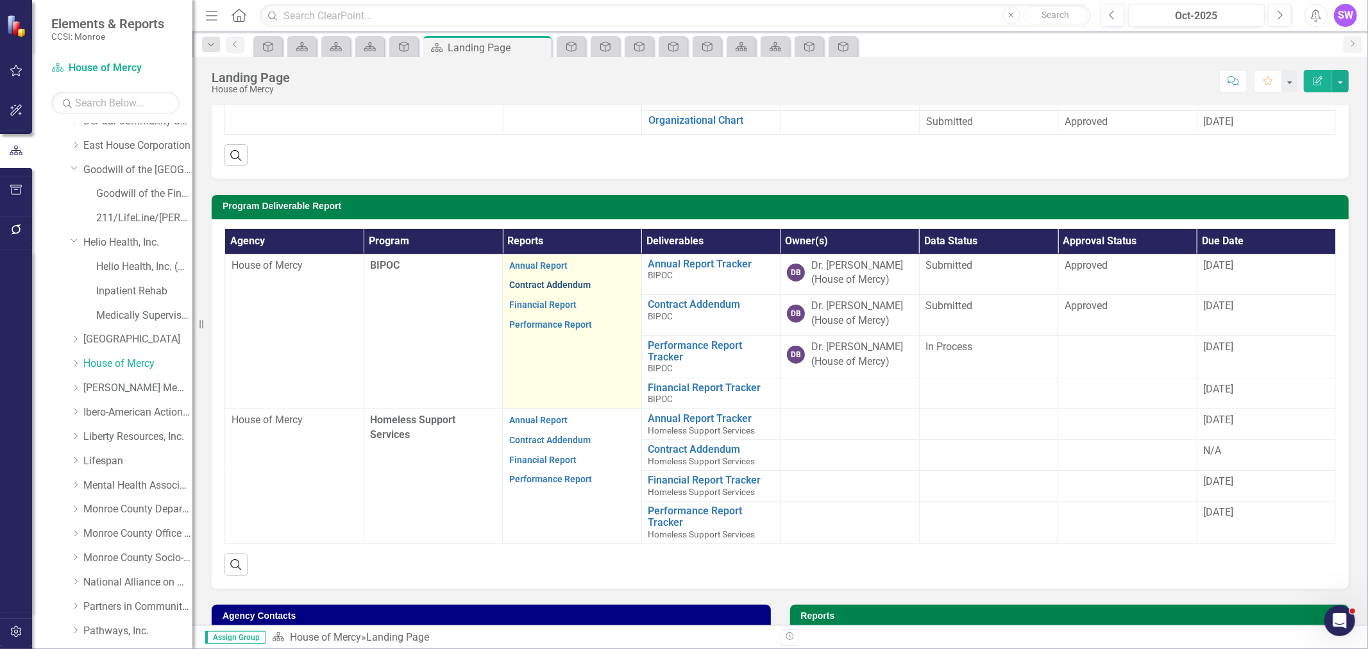
click at [550, 285] on link "Contract Addendum" at bounding box center [549, 285] width 81 height 10
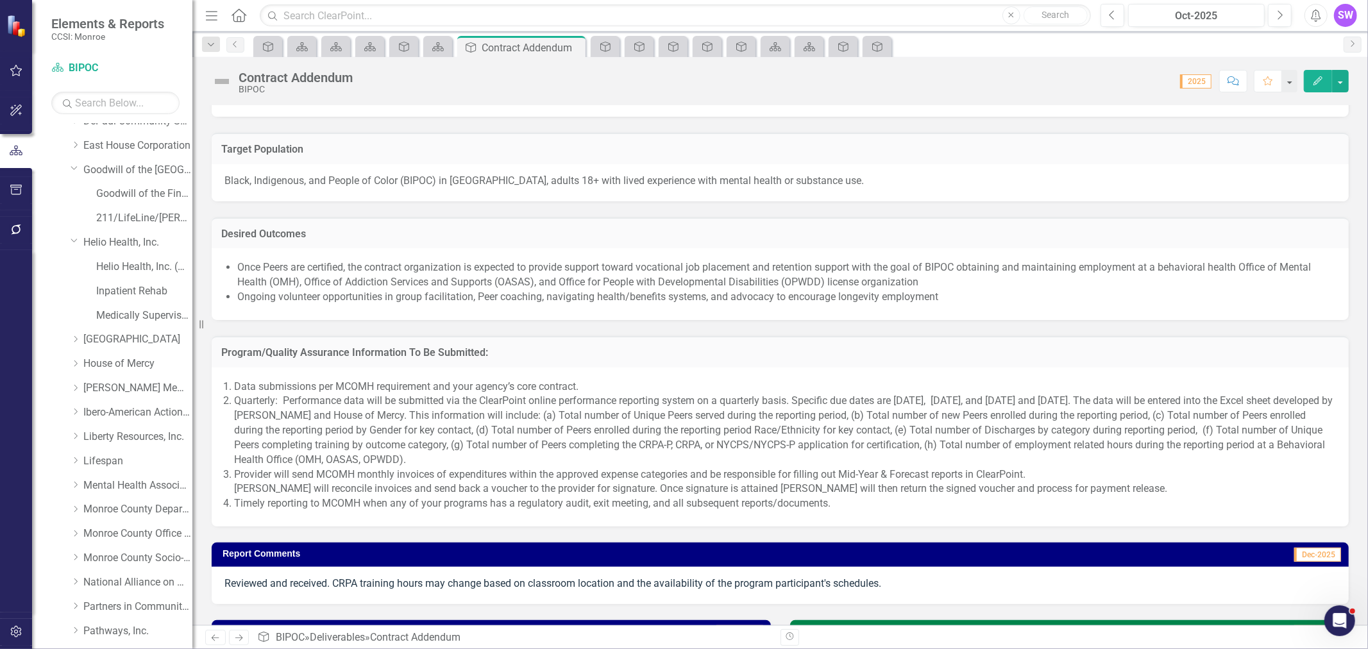
scroll to position [713, 0]
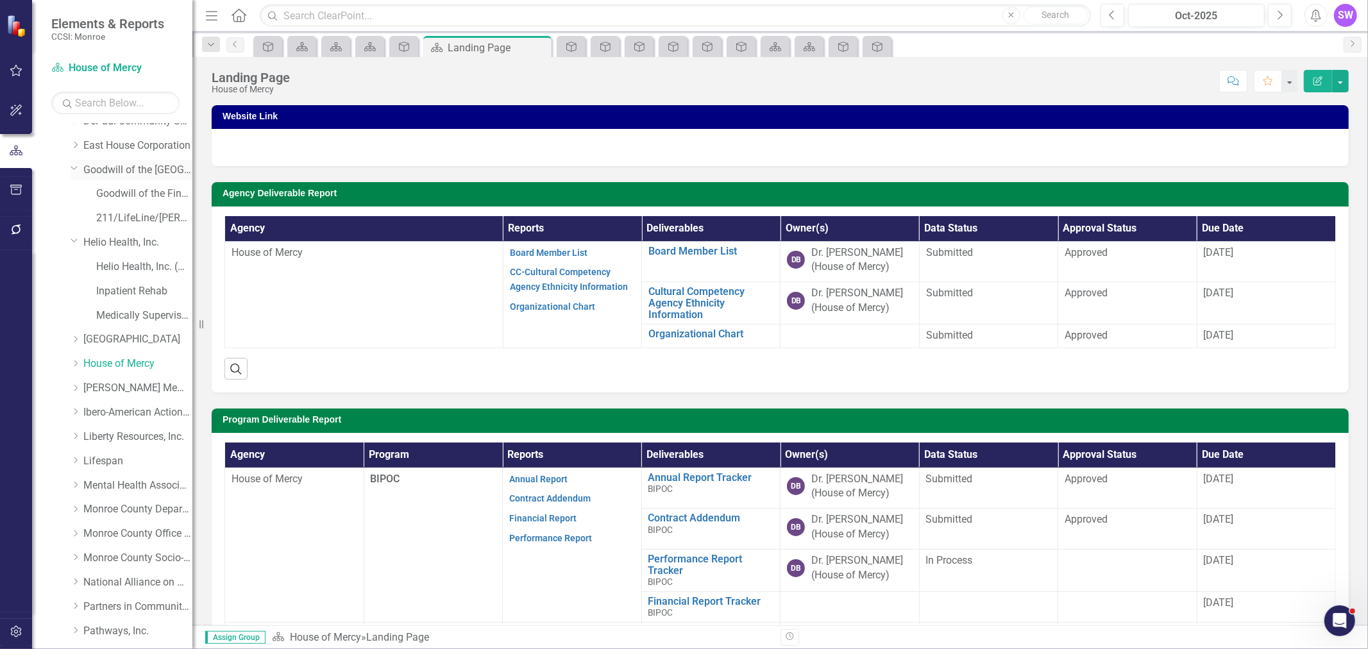
click at [151, 169] on link "Goodwill of the [GEOGRAPHIC_DATA]" at bounding box center [137, 170] width 109 height 15
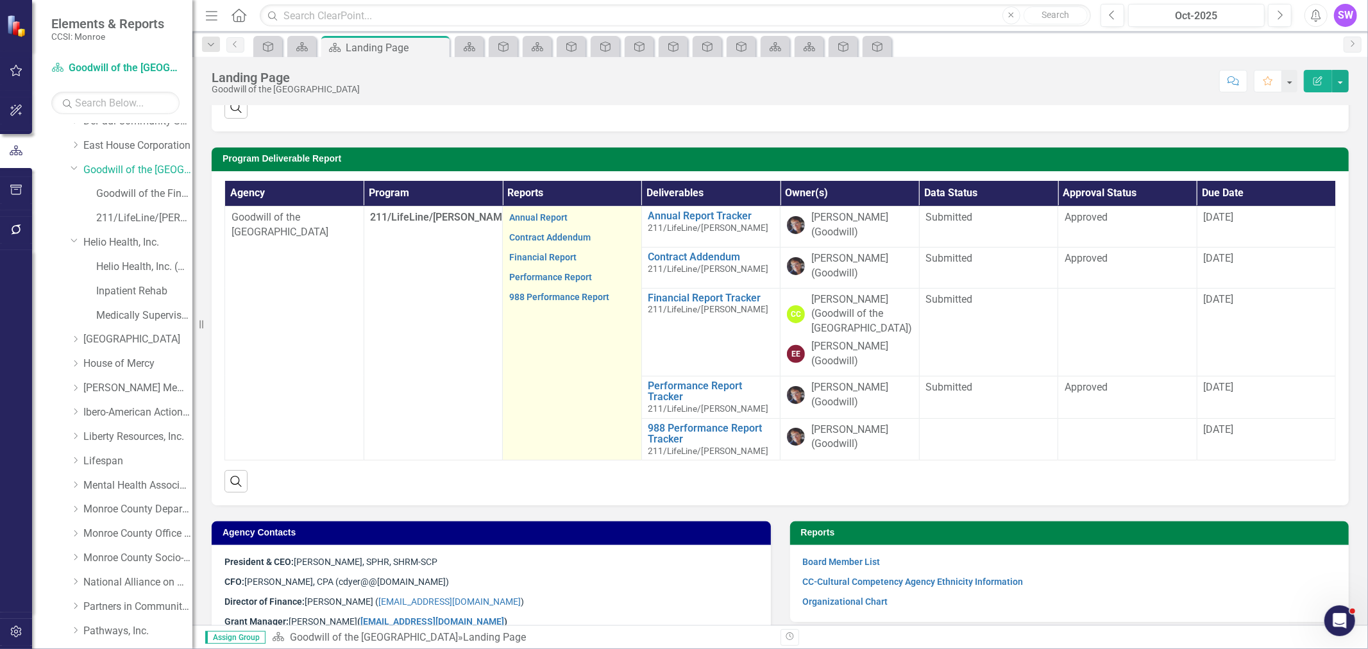
scroll to position [303, 0]
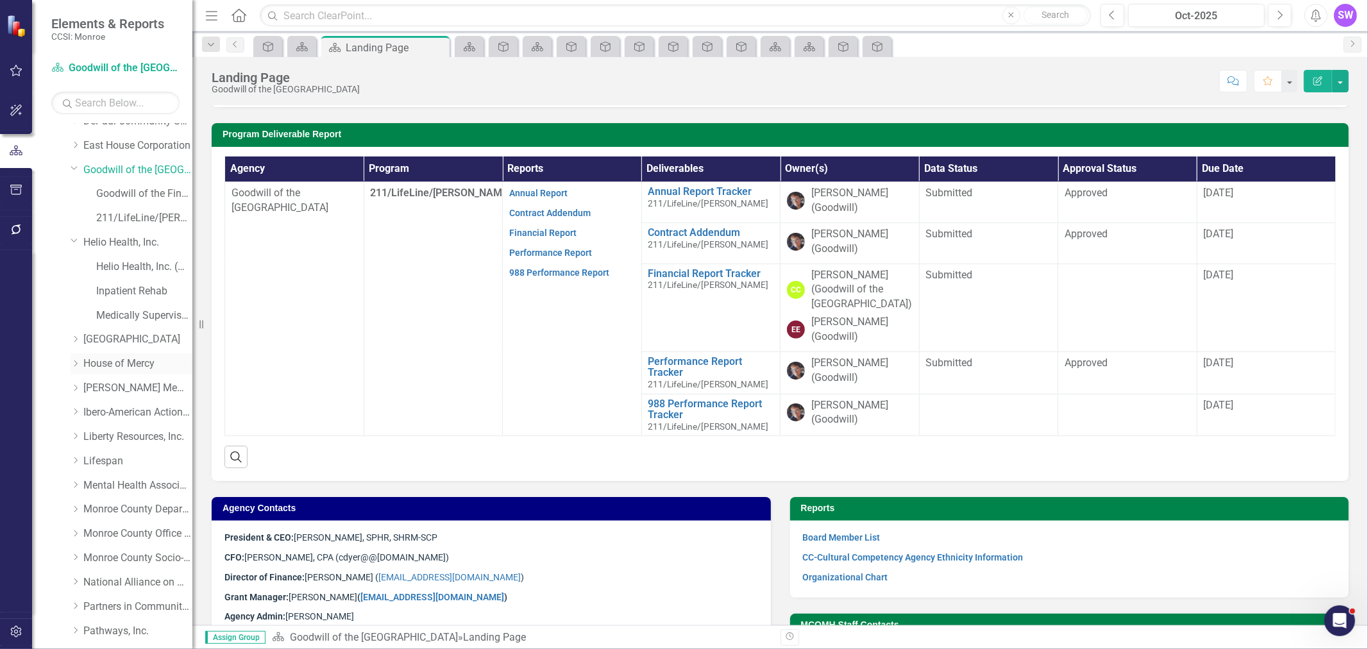
drag, startPoint x: 115, startPoint y: 362, endPoint x: 155, endPoint y: 370, distance: 39.8
click at [115, 362] on link "House of Mercy" at bounding box center [137, 364] width 109 height 15
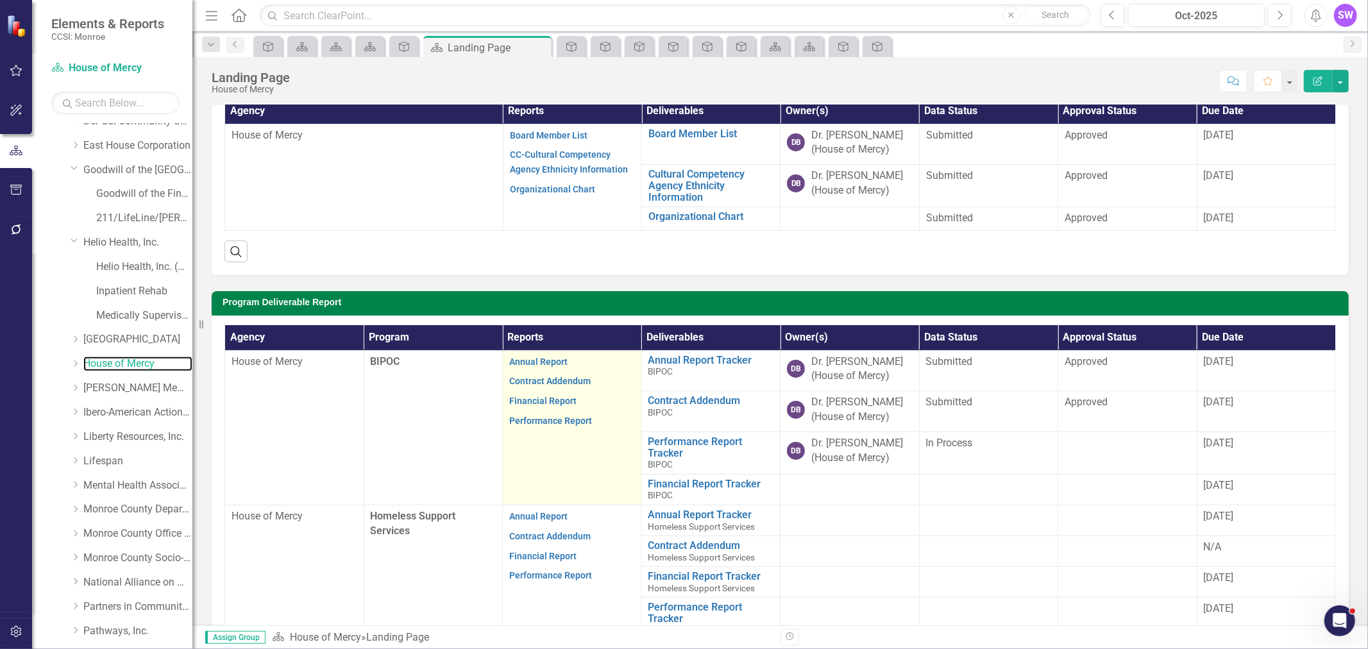
scroll to position [142, 0]
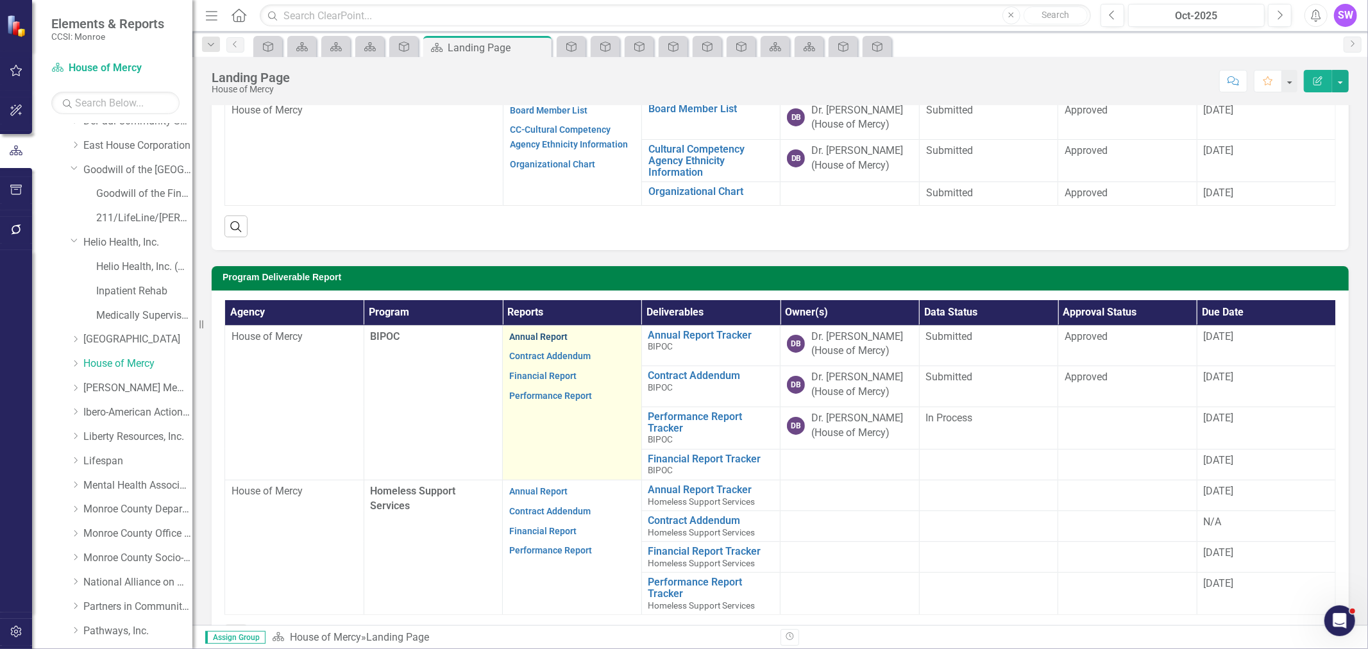
click at [552, 337] on link "Annual Report" at bounding box center [538, 337] width 58 height 10
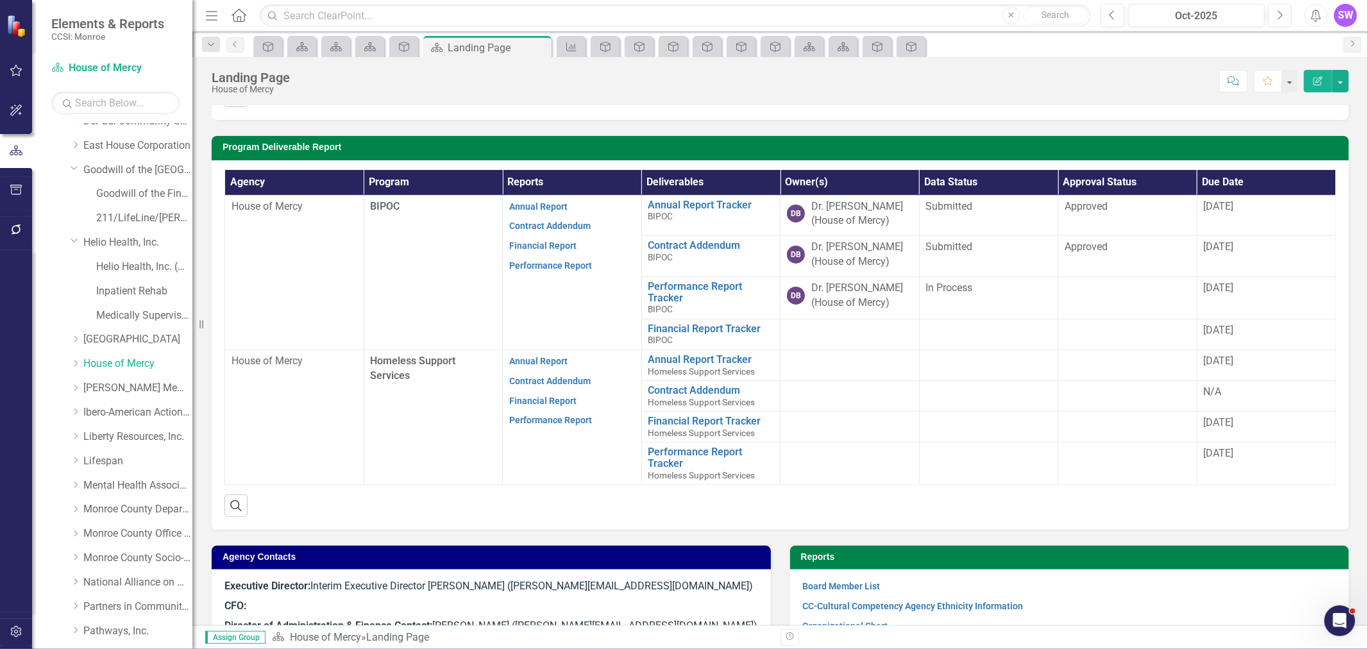
scroll to position [285, 0]
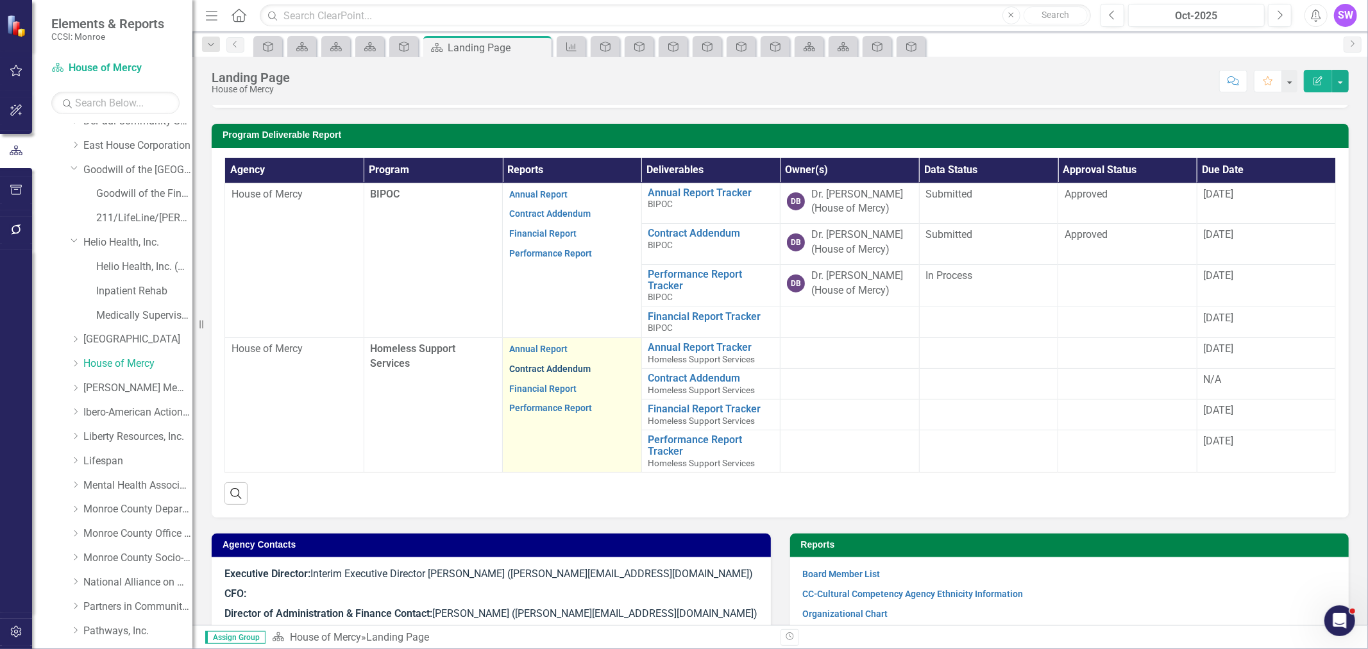
click at [553, 372] on link "Contract Addendum" at bounding box center [549, 369] width 81 height 10
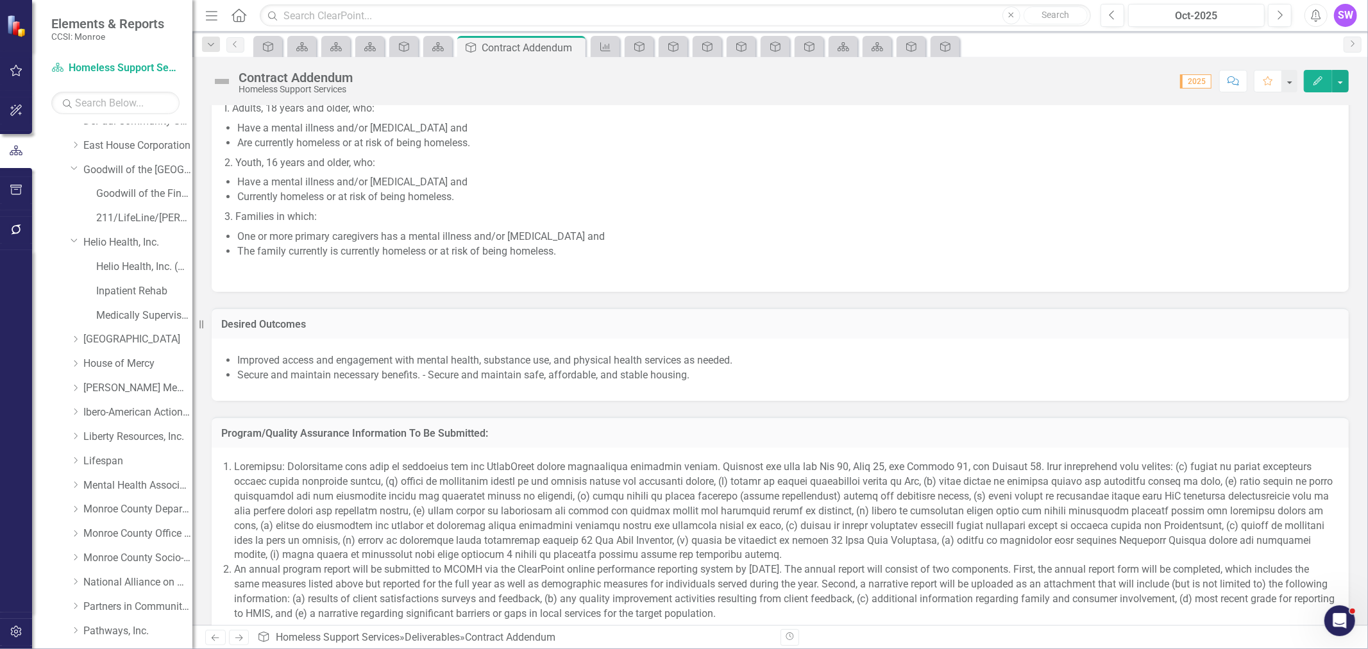
scroll to position [855, 0]
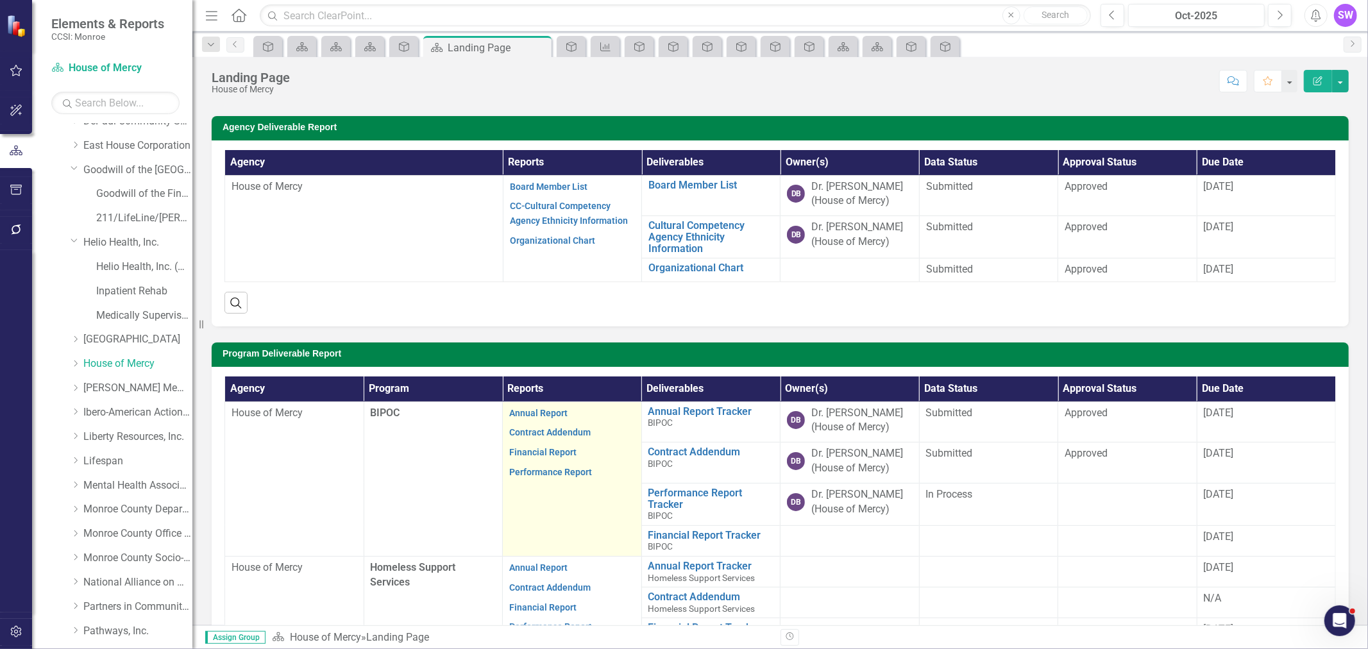
scroll to position [285, 0]
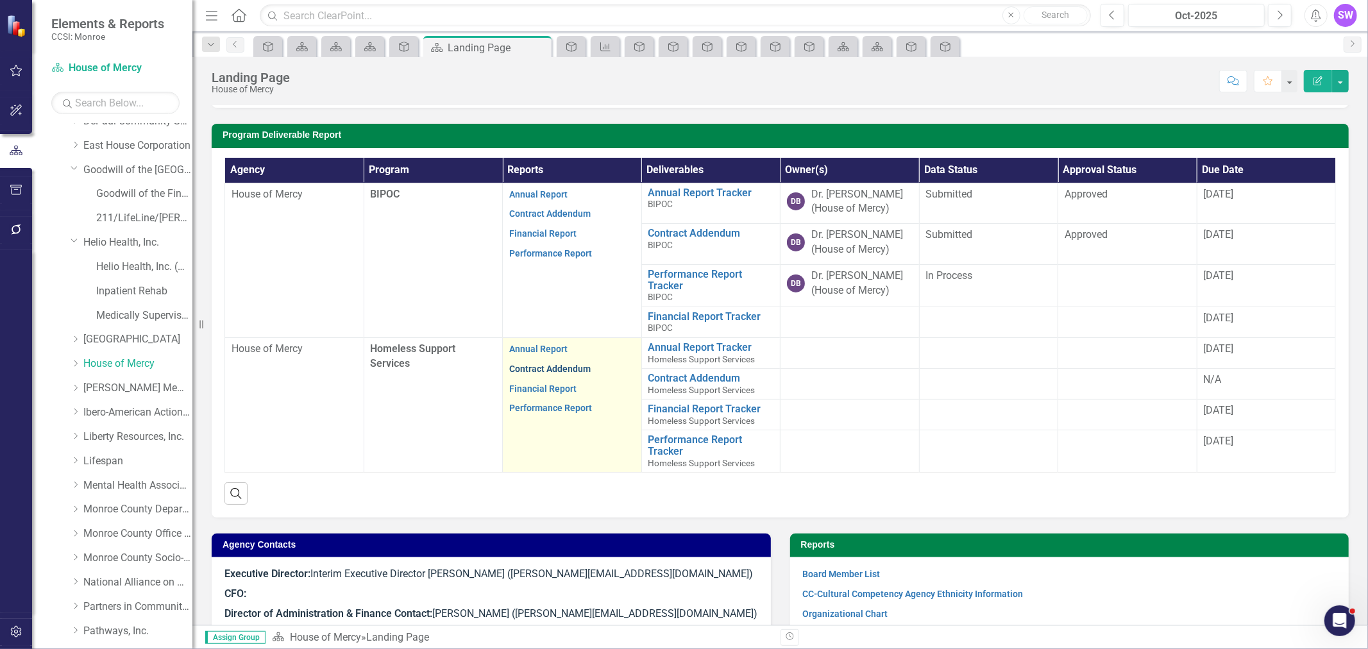
click at [565, 368] on link "Contract Addendum" at bounding box center [549, 369] width 81 height 10
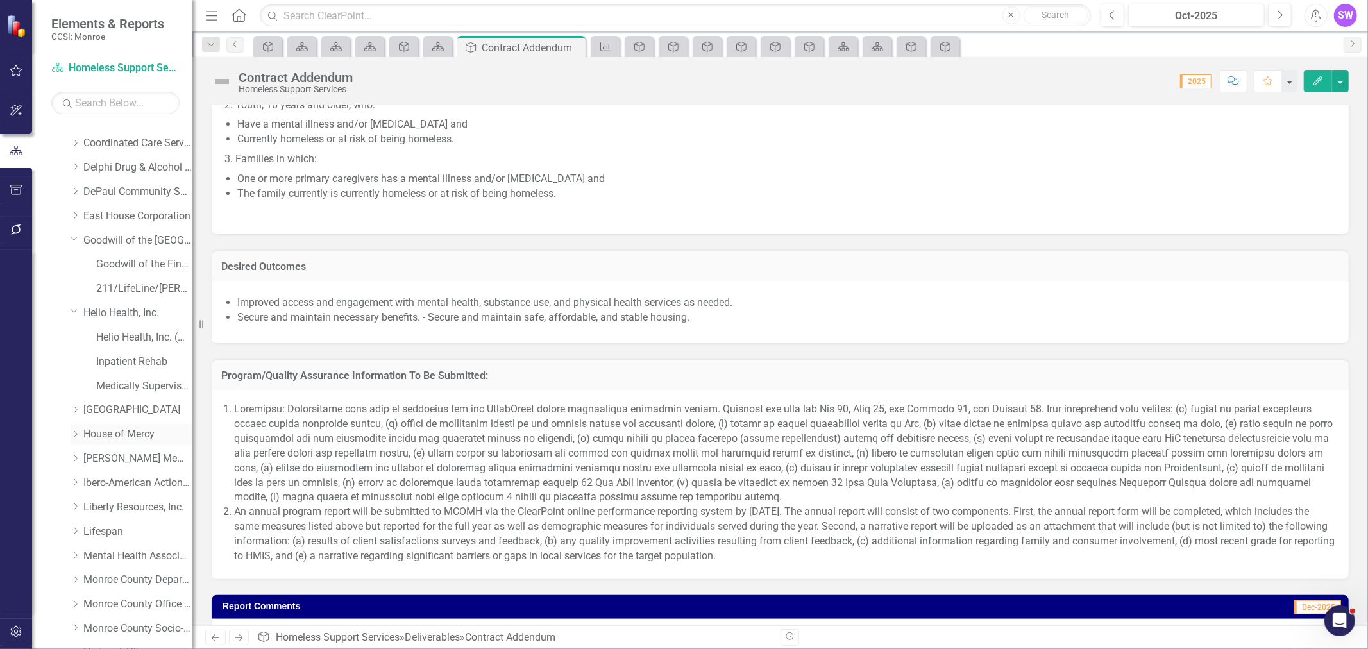
scroll to position [427, 0]
click at [119, 240] on link "Goodwill of the [GEOGRAPHIC_DATA]" at bounding box center [137, 241] width 109 height 15
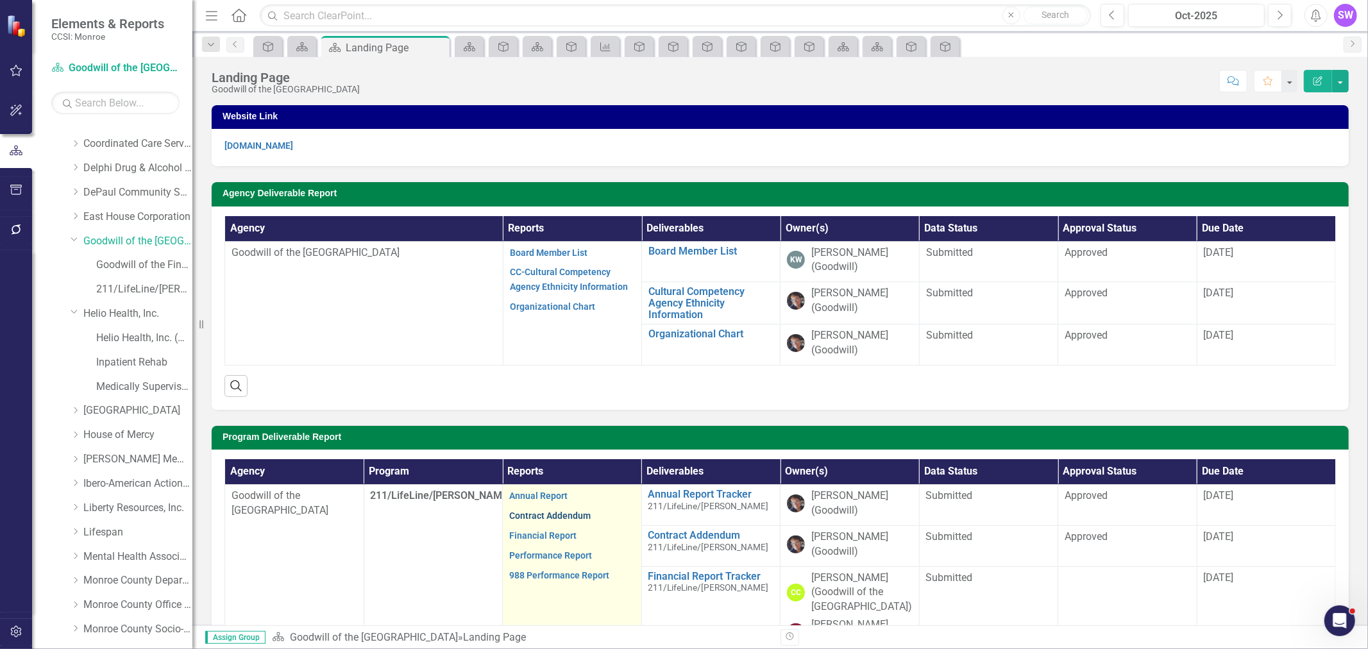
click at [559, 517] on link "Contract Addendum" at bounding box center [549, 516] width 81 height 10
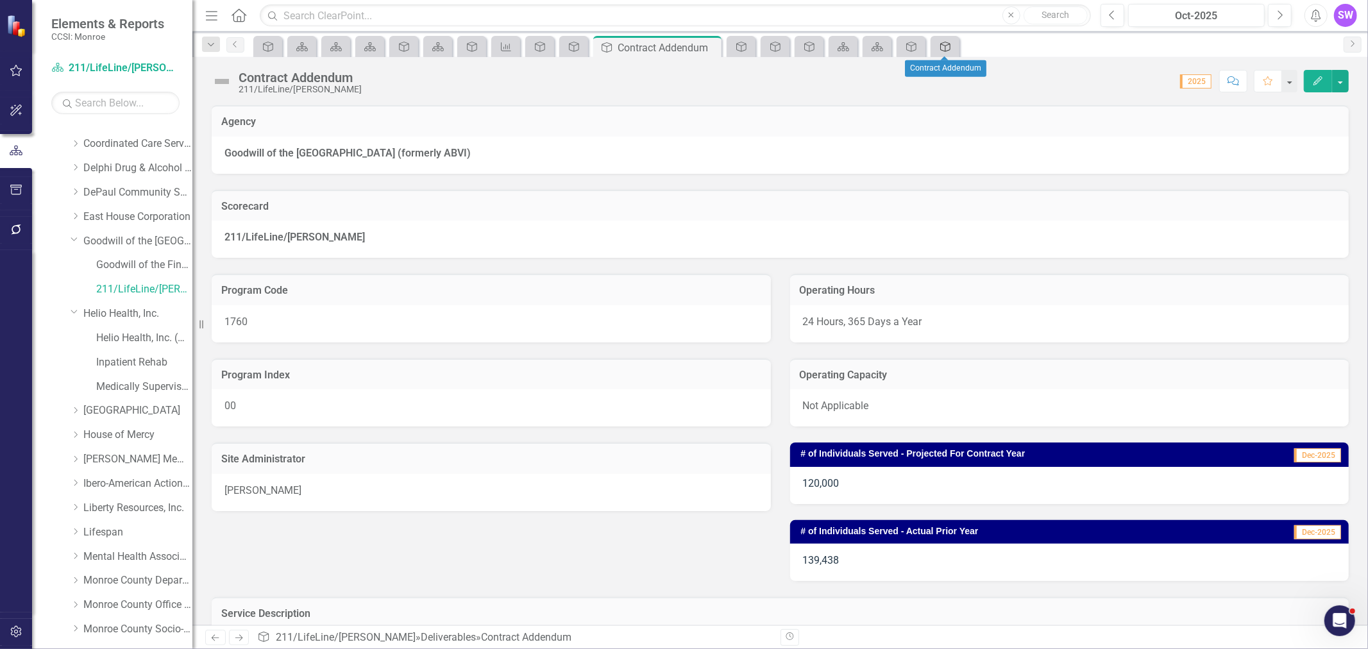
click at [952, 46] on link "Deliverable" at bounding box center [945, 46] width 22 height 16
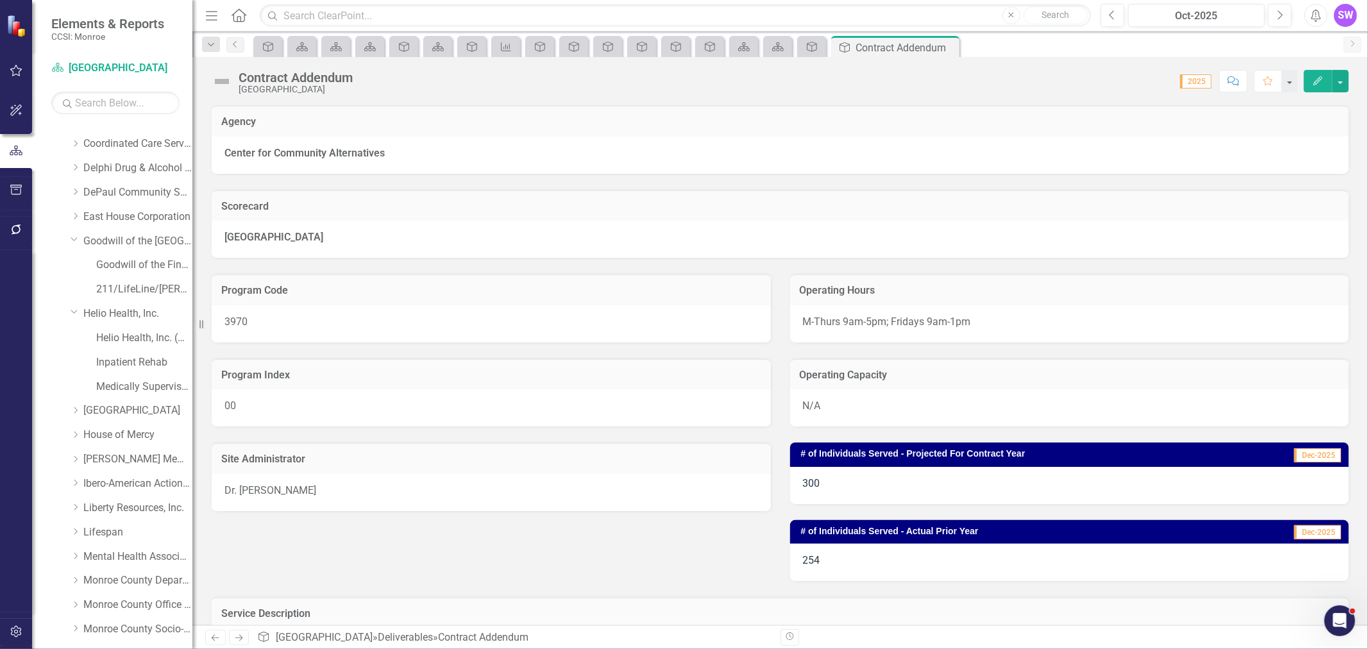
drag, startPoint x: 946, startPoint y: 44, endPoint x: 942, endPoint y: 49, distance: 7.3
click at [0, 0] on icon "Close" at bounding box center [0, 0] width 0 height 0
click at [912, 43] on icon "Close" at bounding box center [913, 47] width 13 height 10
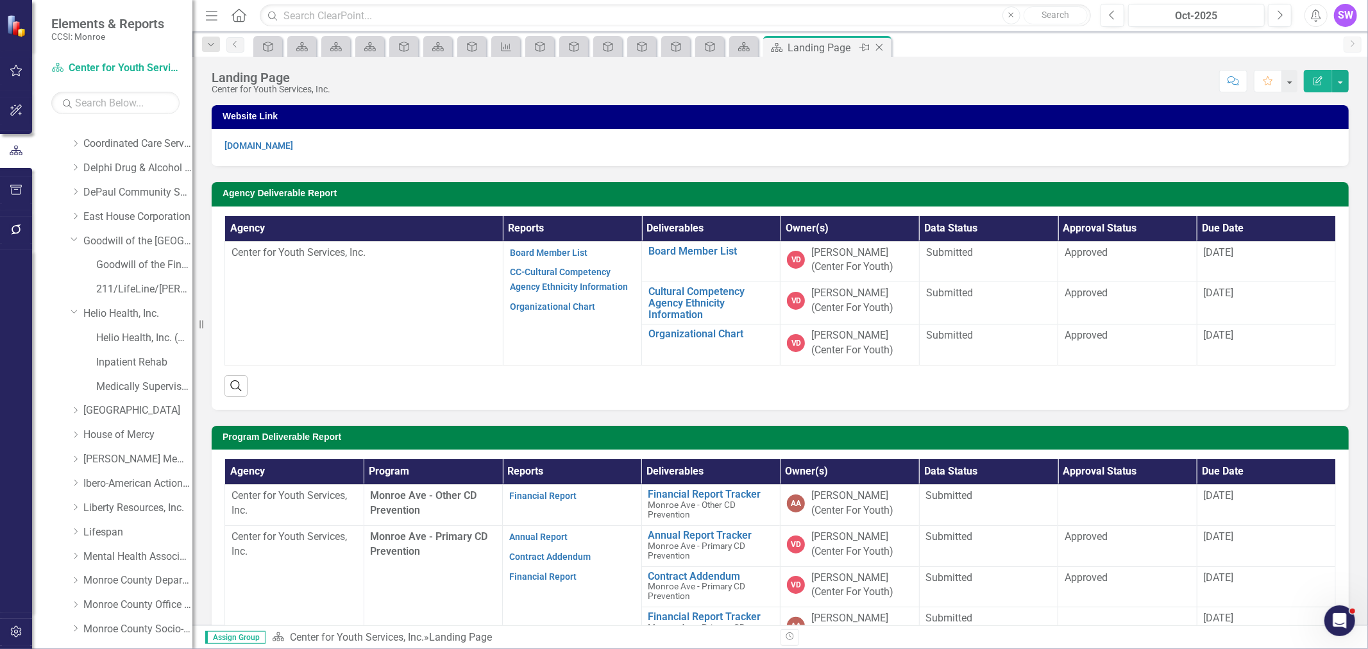
click at [881, 45] on icon at bounding box center [879, 47] width 7 height 7
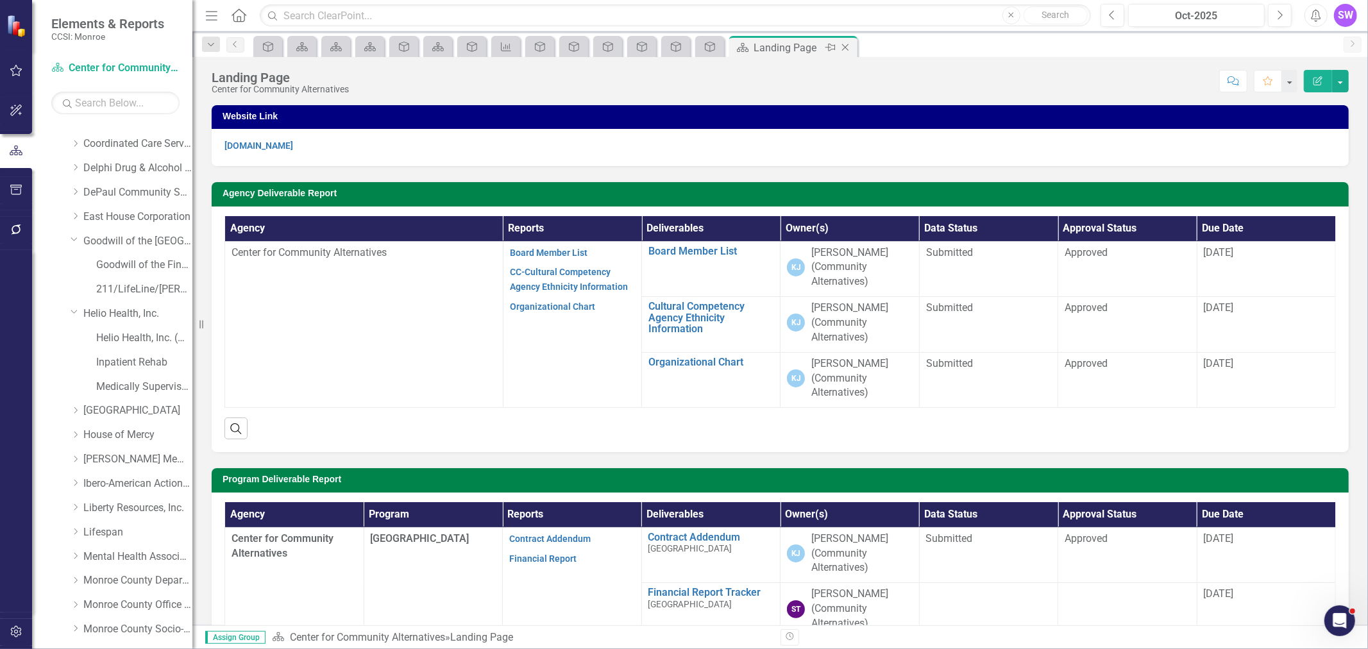
click at [849, 46] on icon "Close" at bounding box center [845, 47] width 13 height 10
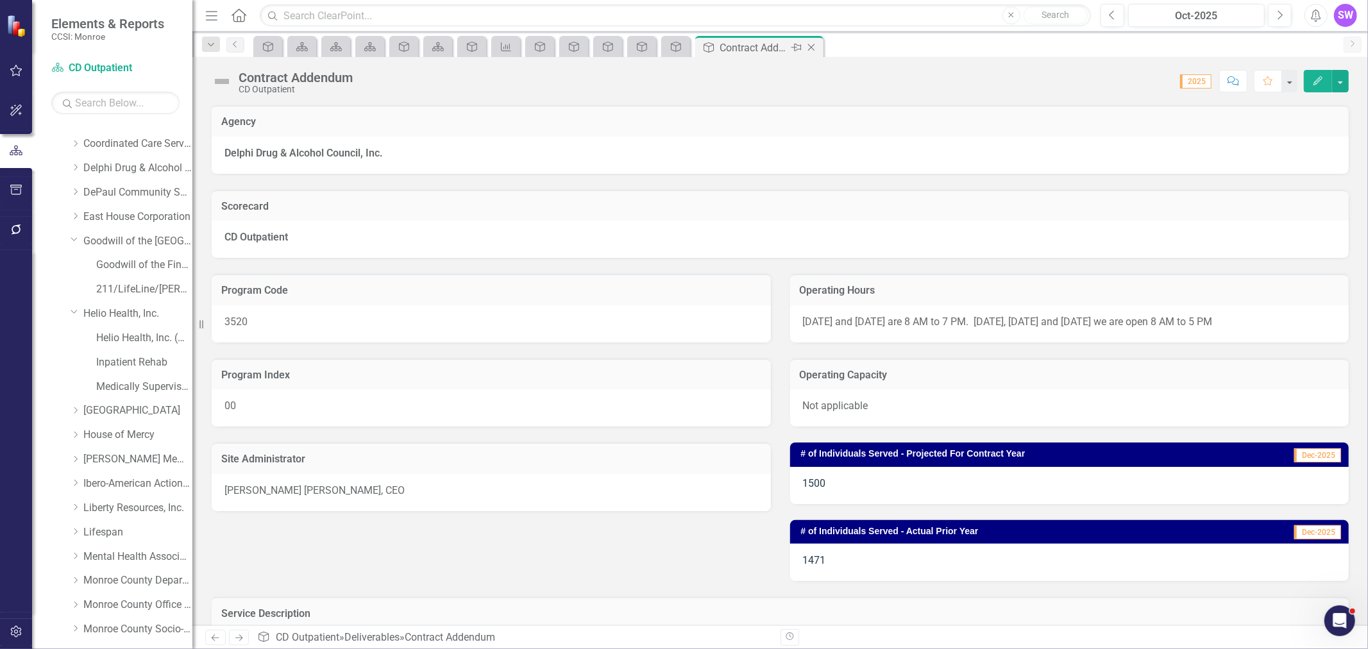
click at [812, 46] on icon at bounding box center [811, 47] width 7 height 7
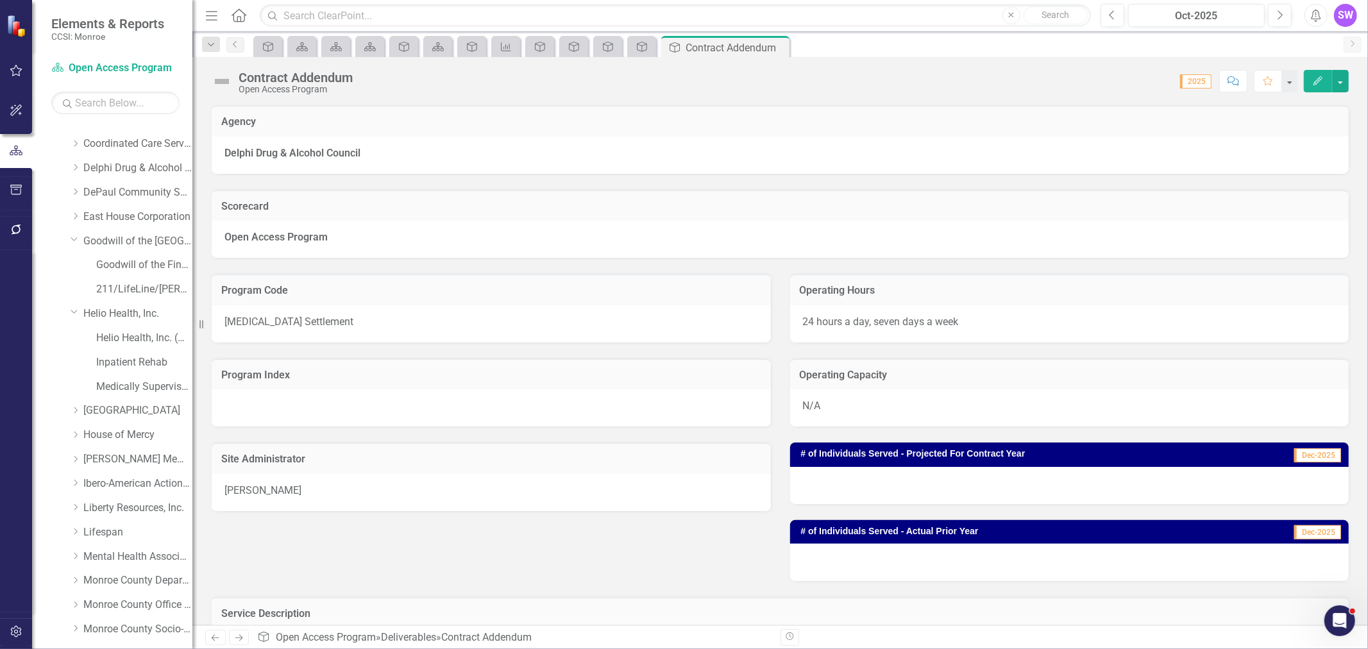
drag, startPoint x: 778, startPoint y: 47, endPoint x: 767, endPoint y: 55, distance: 14.2
click at [0, 0] on icon "Close" at bounding box center [0, 0] width 0 height 0
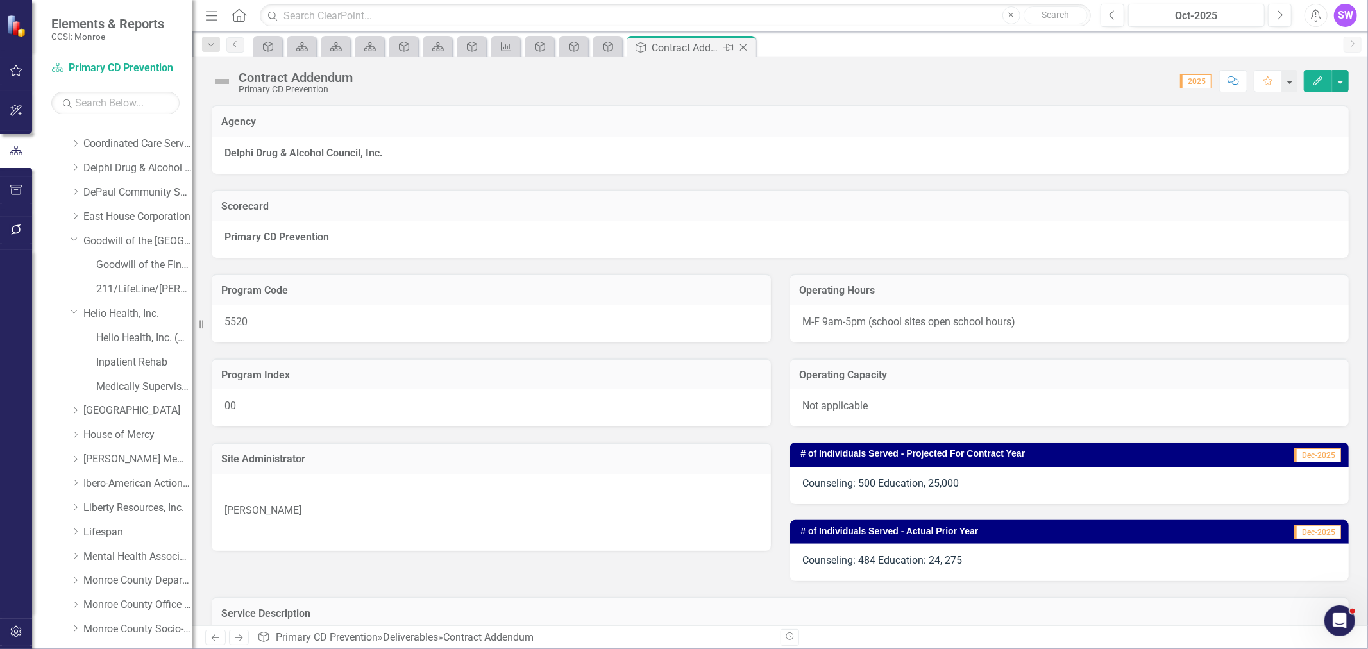
click at [742, 47] on icon at bounding box center [743, 47] width 7 height 7
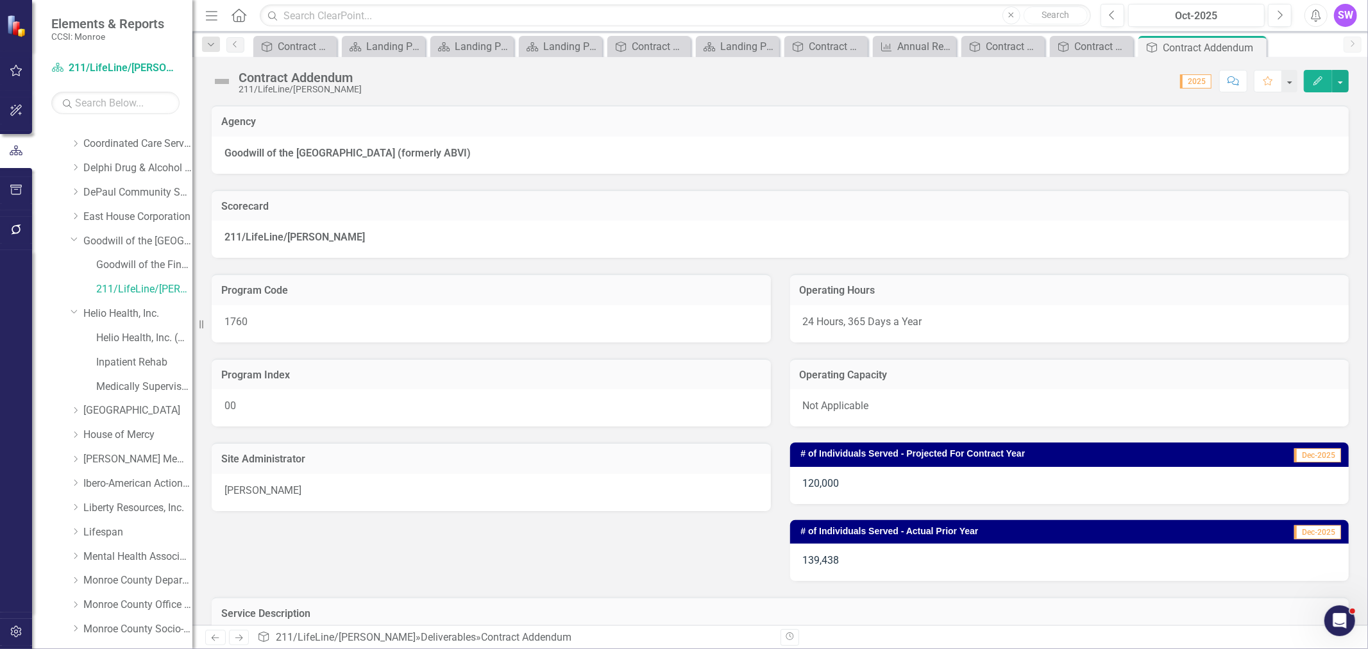
click at [0, 0] on icon "Close" at bounding box center [0, 0] width 0 height 0
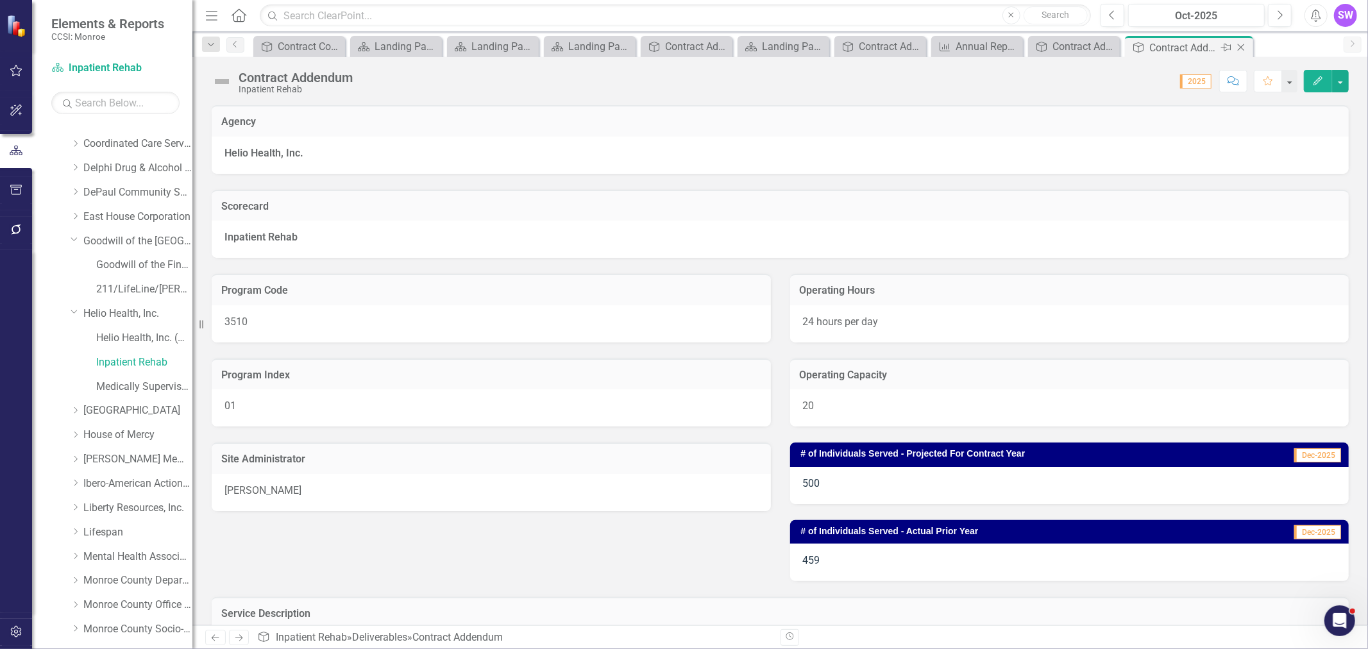
click at [1243, 46] on icon at bounding box center [1241, 47] width 7 height 7
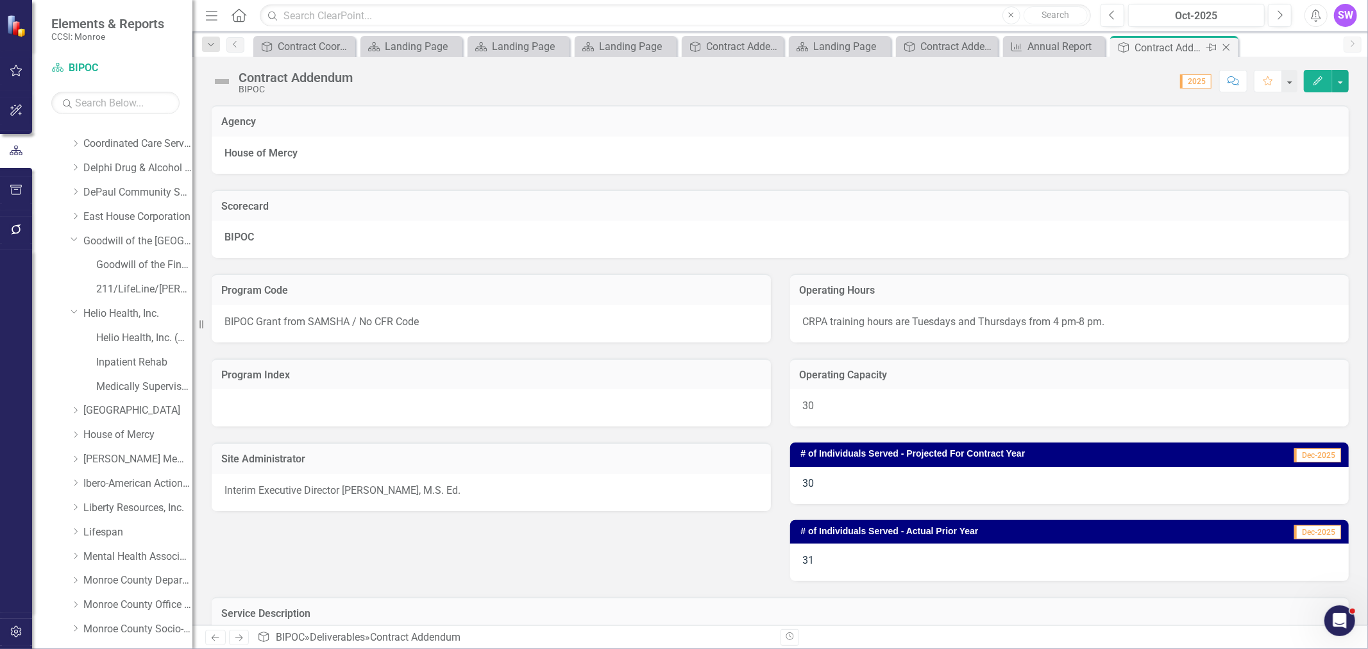
click at [1227, 46] on icon "Close" at bounding box center [1226, 47] width 13 height 10
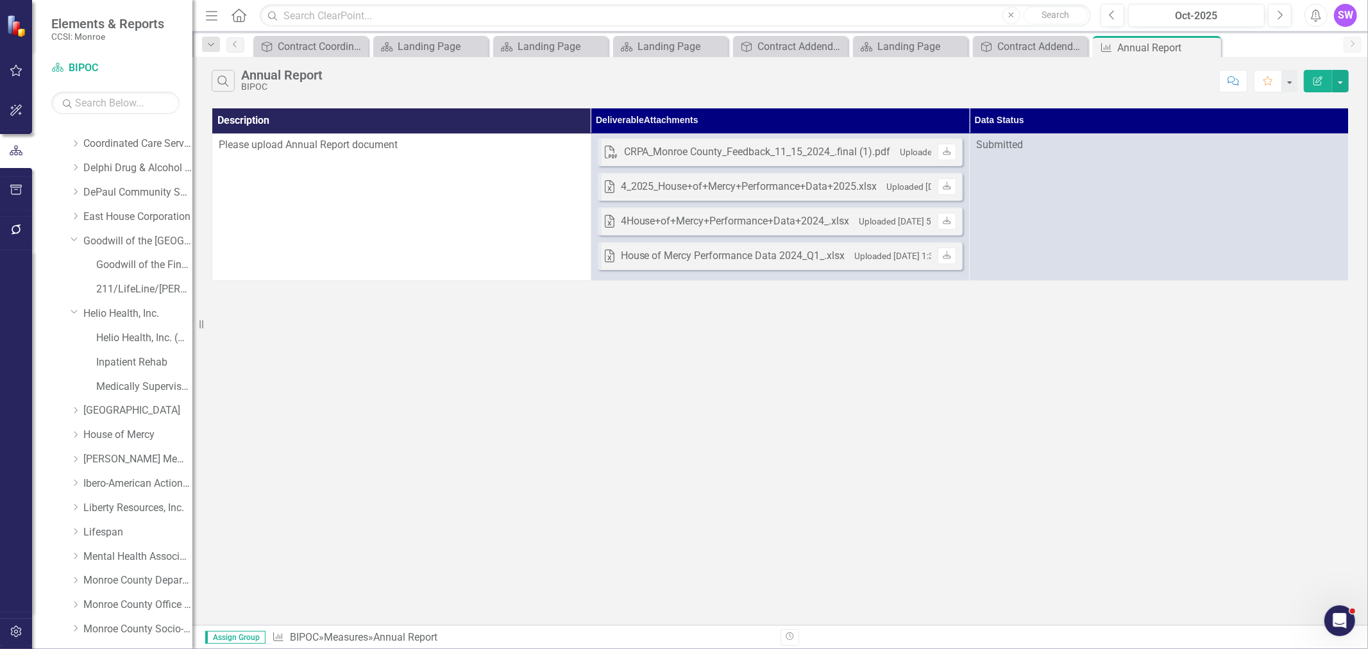
click at [0, 0] on icon "Close" at bounding box center [0, 0] width 0 height 0
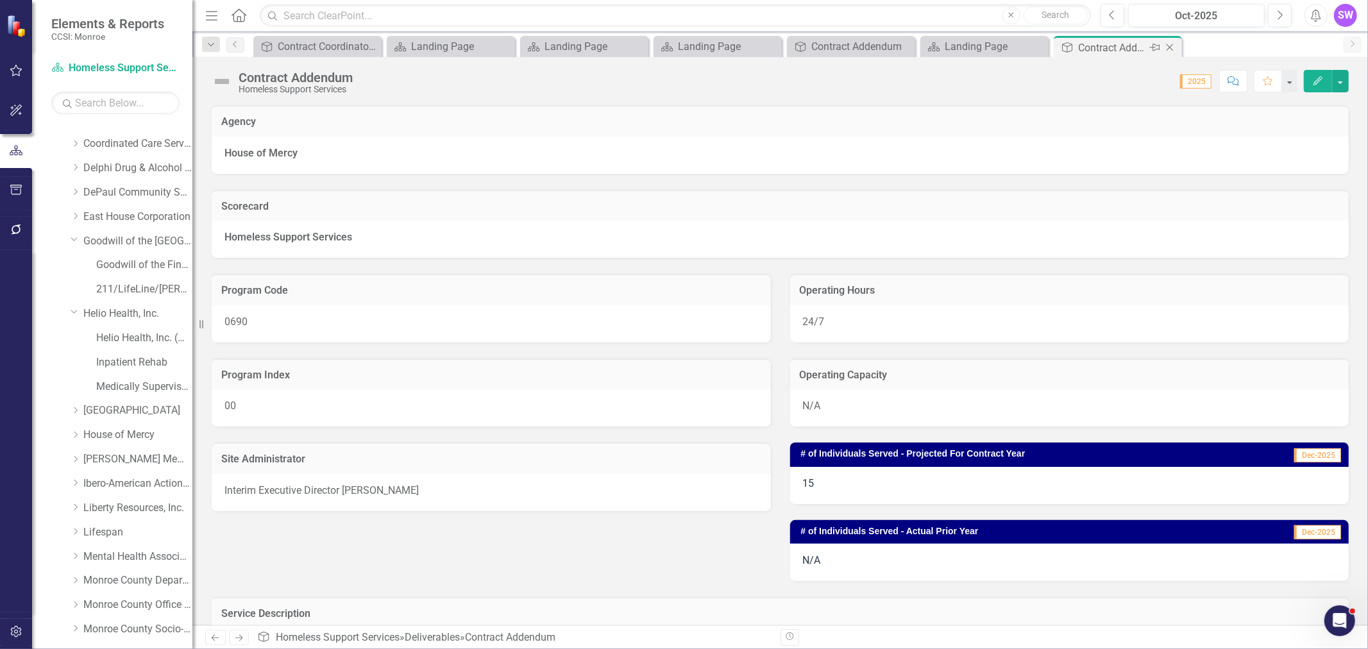
click at [1170, 47] on icon at bounding box center [1170, 47] width 7 height 7
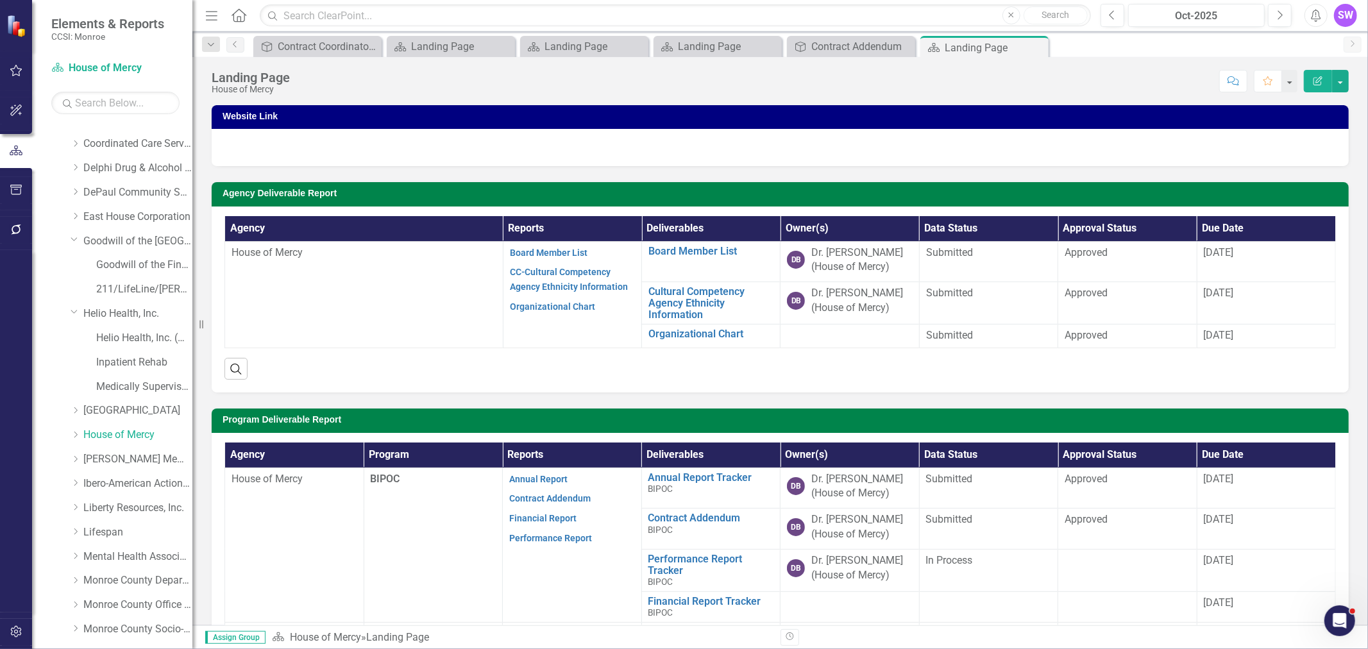
click at [0, 0] on icon "Close" at bounding box center [0, 0] width 0 height 0
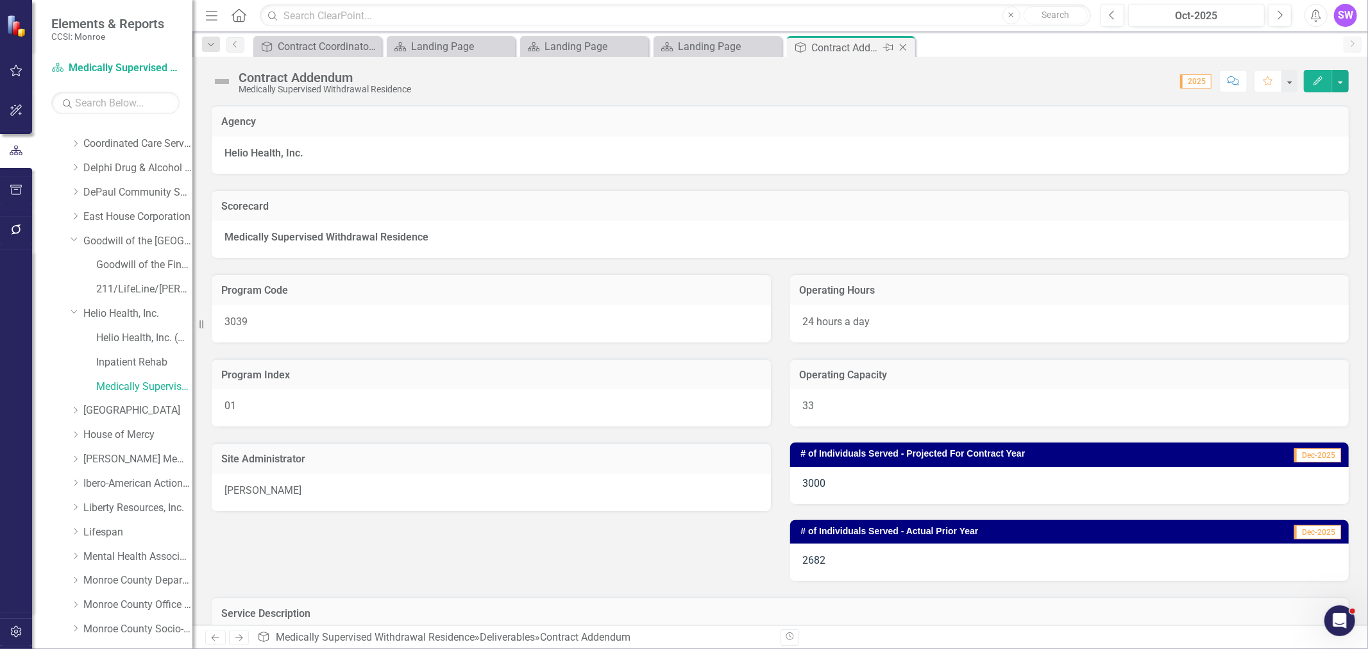
click at [903, 42] on icon "Close" at bounding box center [903, 47] width 13 height 10
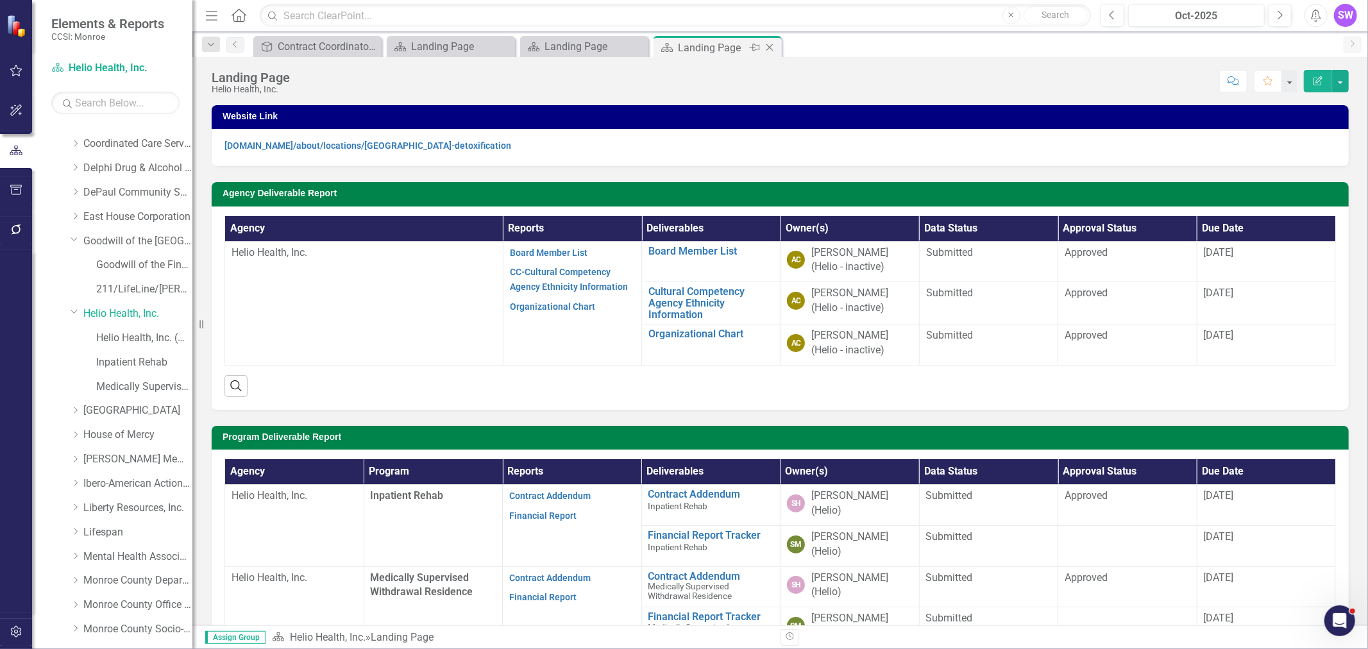
click at [770, 48] on icon "Close" at bounding box center [769, 47] width 13 height 10
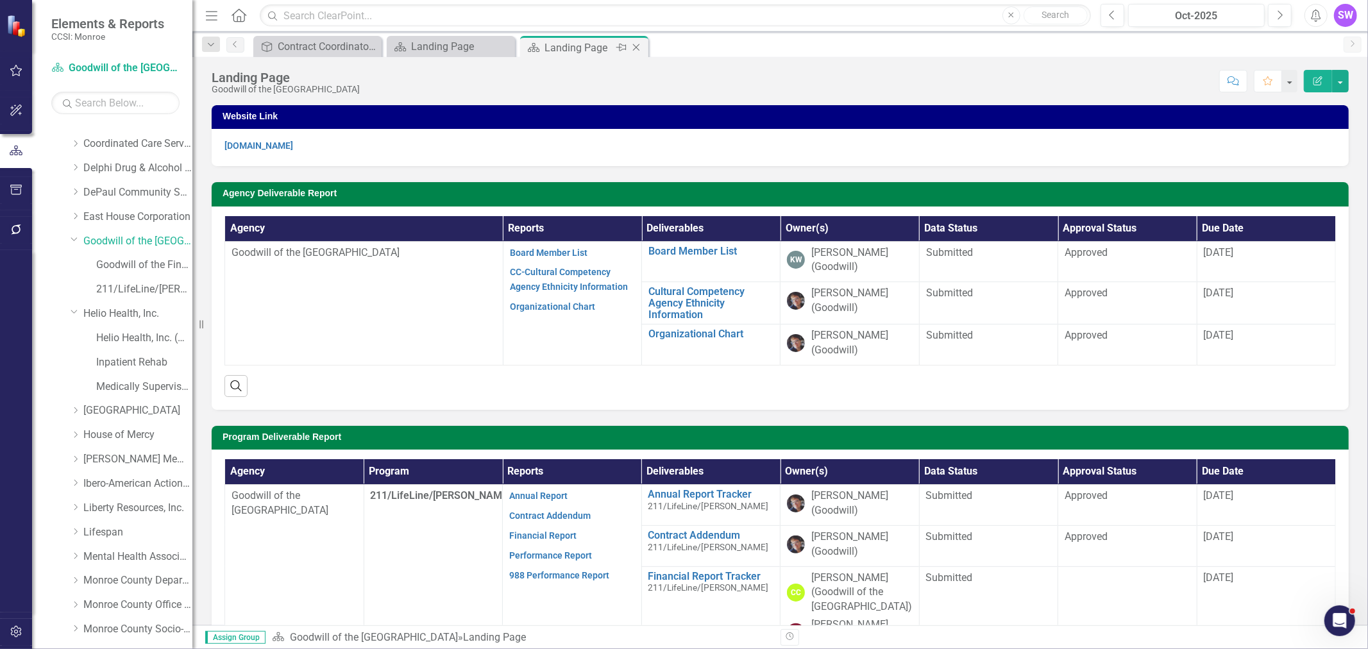
click at [640, 45] on icon "Close" at bounding box center [636, 47] width 13 height 10
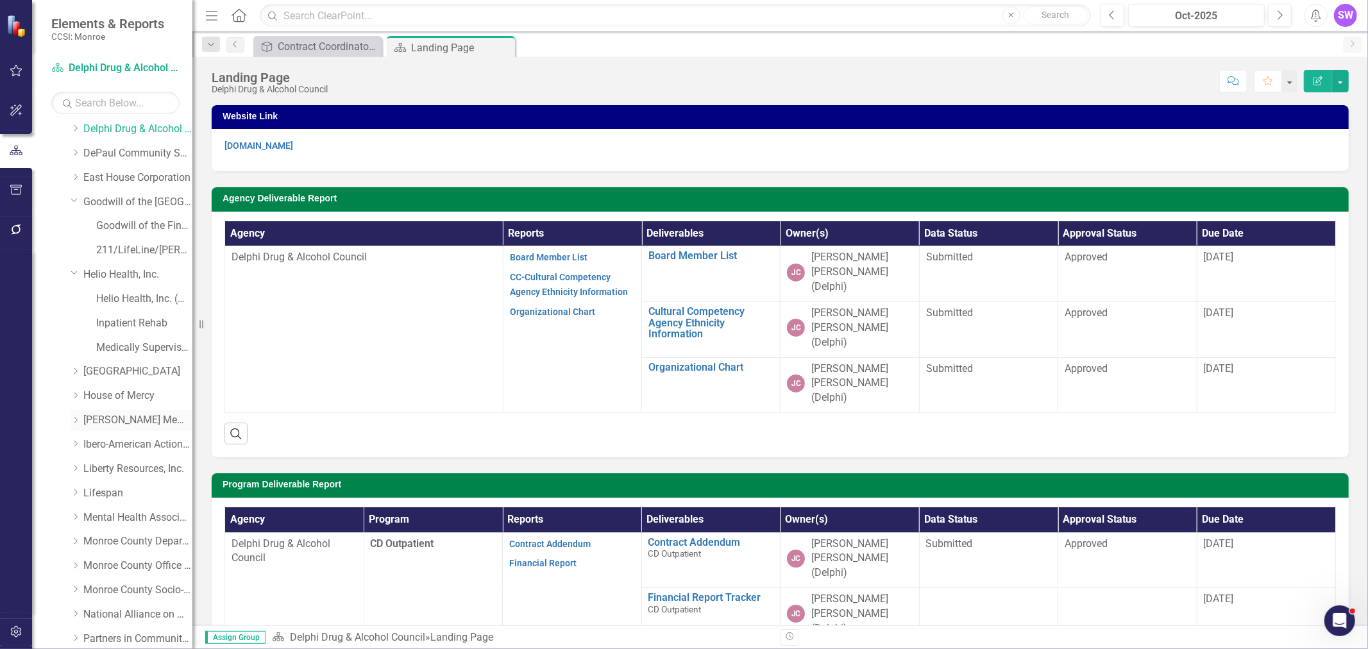
scroll to position [498, 0]
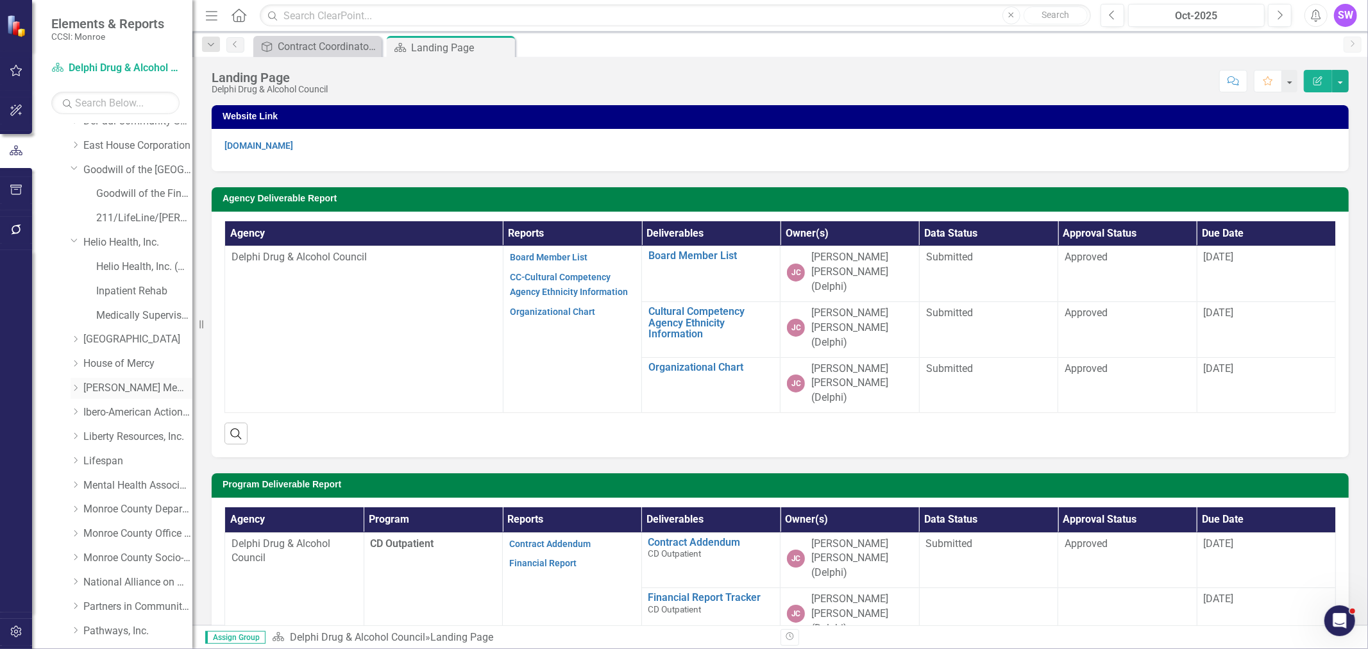
click at [108, 386] on link "[PERSON_NAME] Memorial Institute, Inc." at bounding box center [137, 388] width 109 height 15
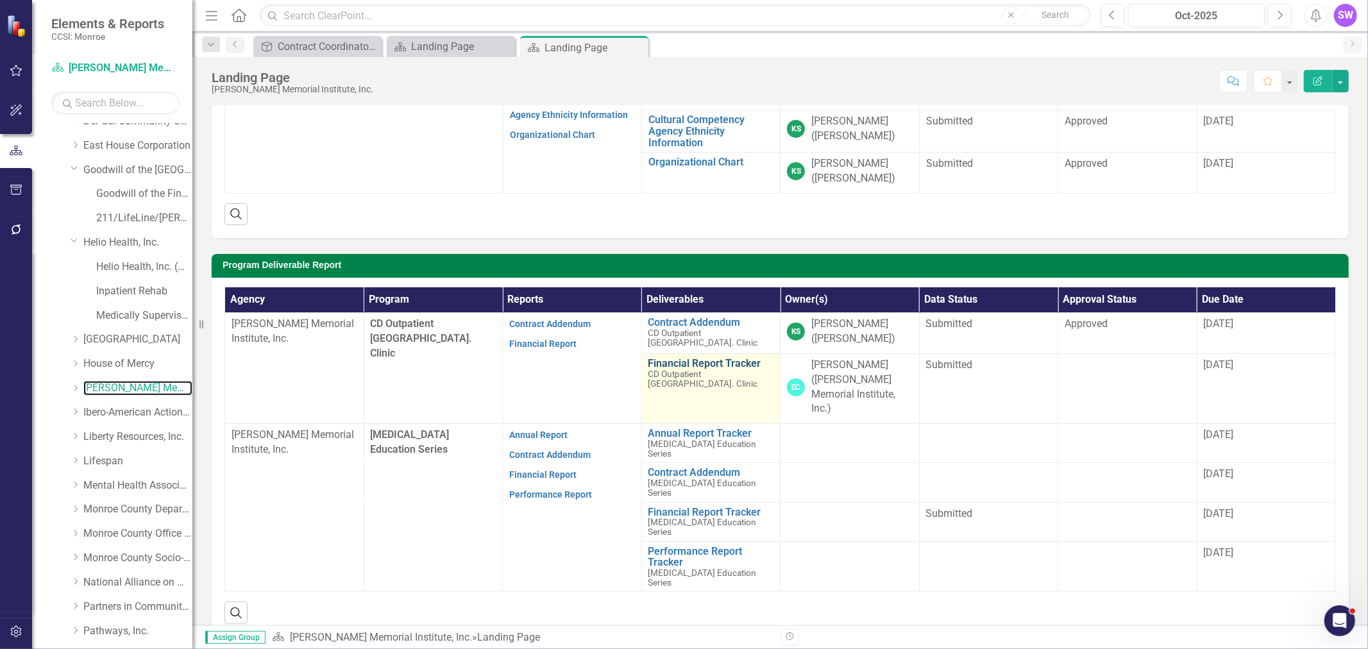
scroll to position [214, 0]
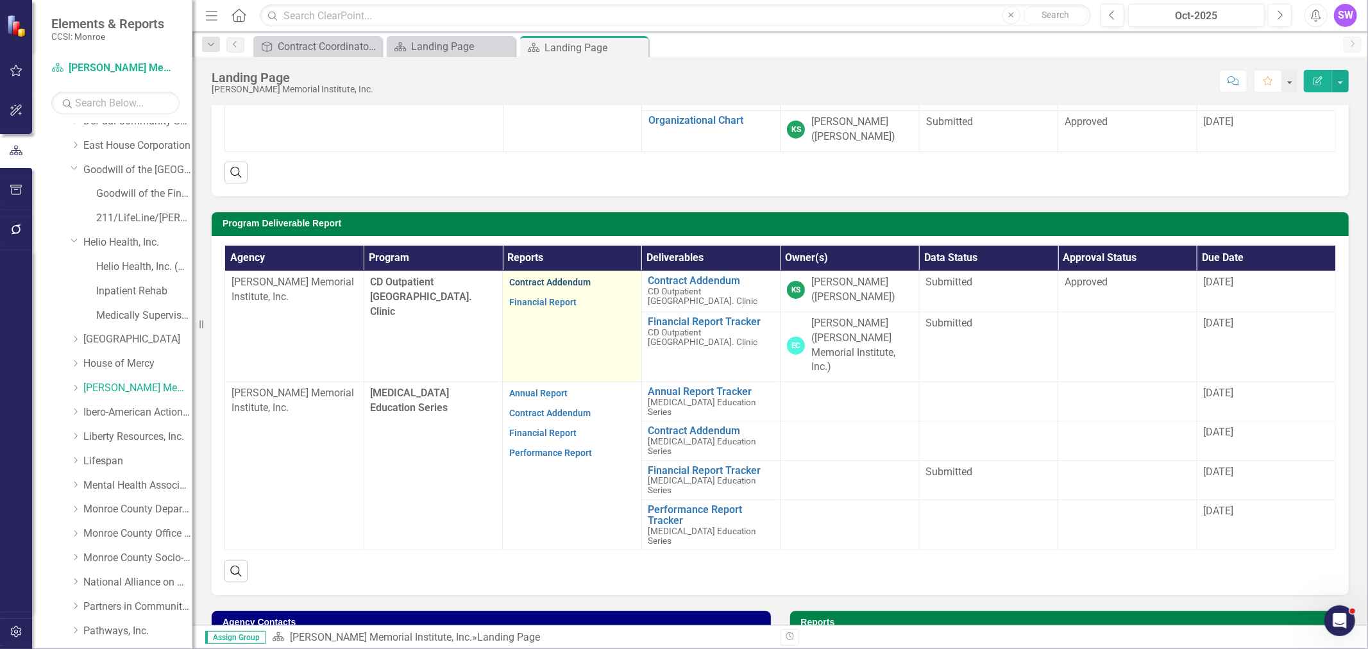
click at [574, 284] on link "Contract Addendum" at bounding box center [549, 282] width 81 height 10
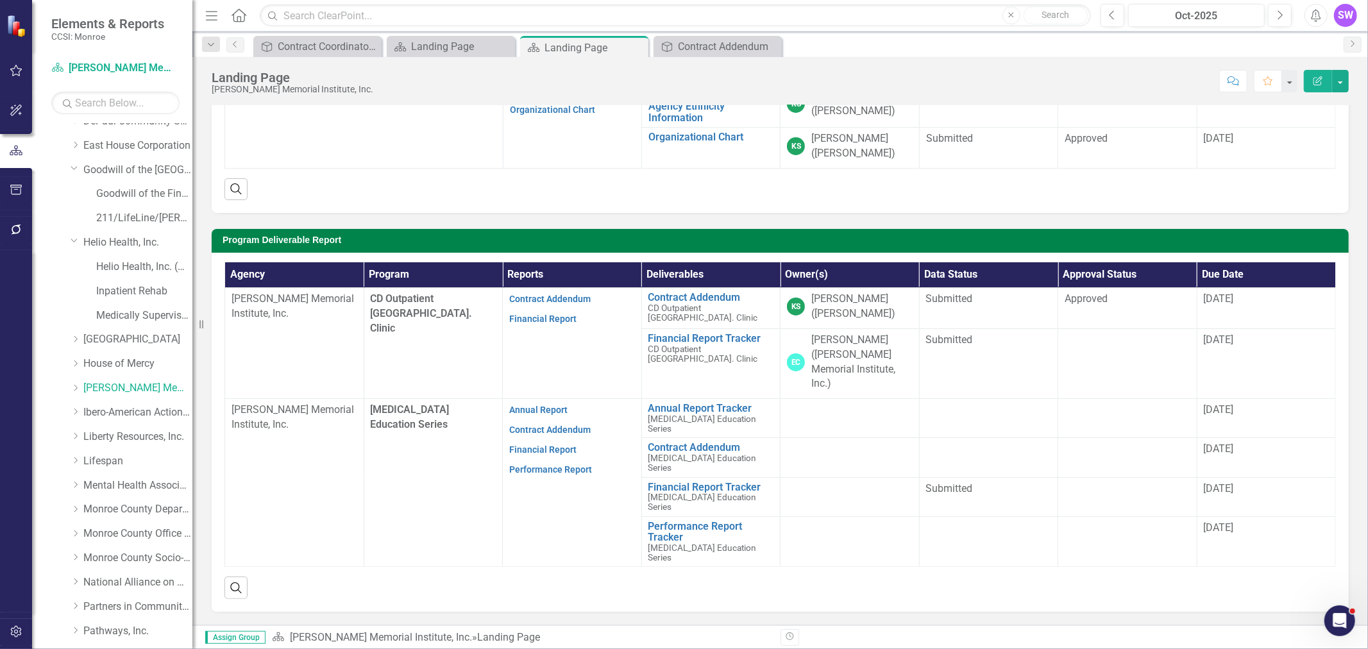
scroll to position [214, 0]
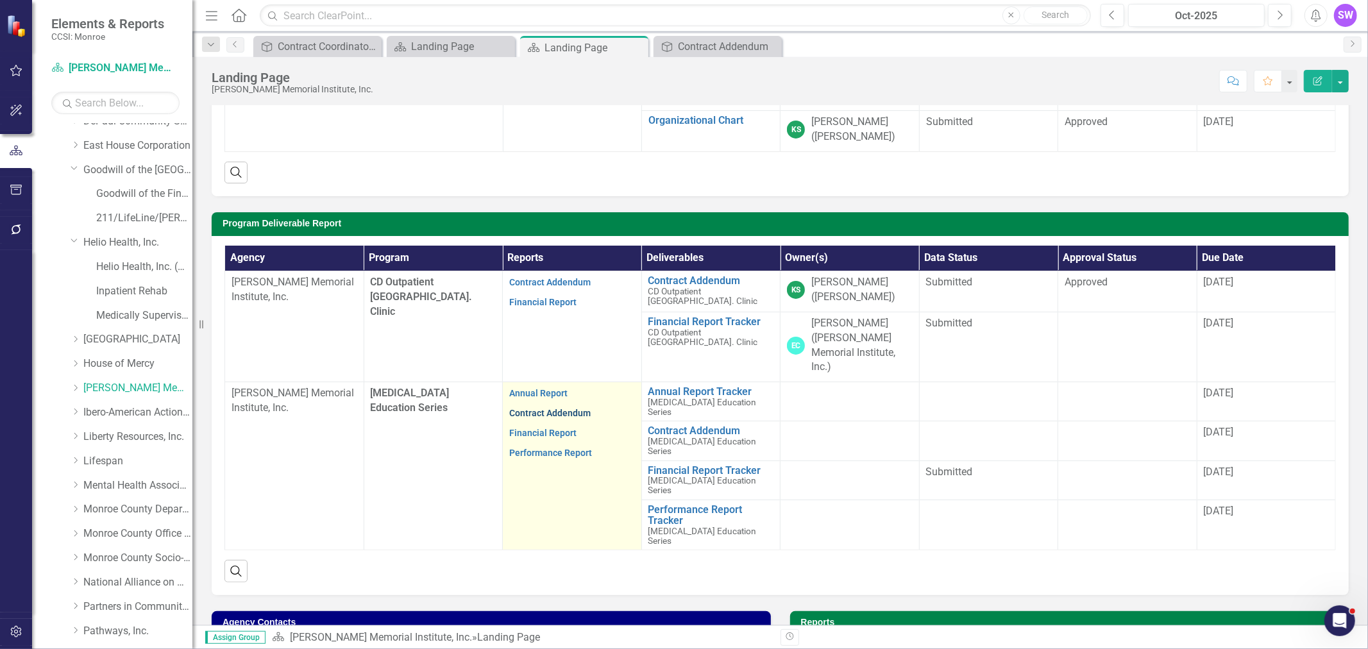
click at [575, 413] on link "Contract Addendum" at bounding box center [549, 413] width 81 height 10
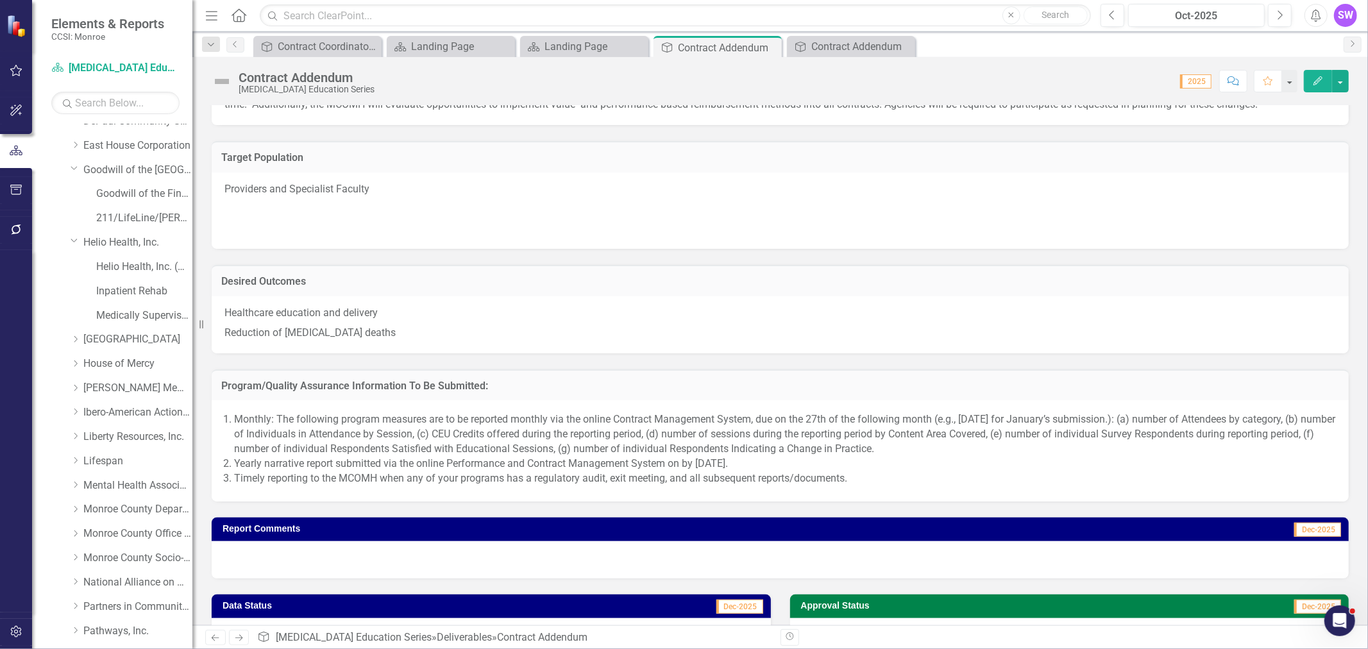
scroll to position [912, 0]
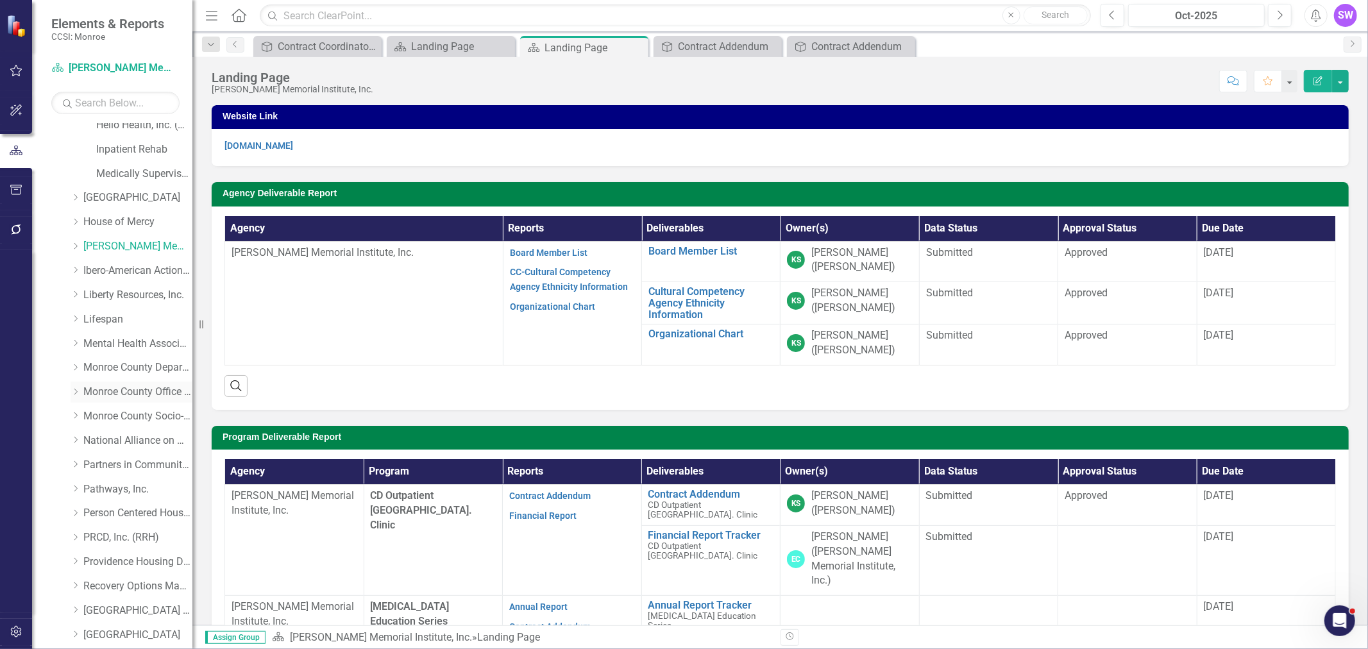
scroll to position [641, 0]
click at [92, 268] on link "Ibero-American Action League, Inc." at bounding box center [137, 269] width 109 height 15
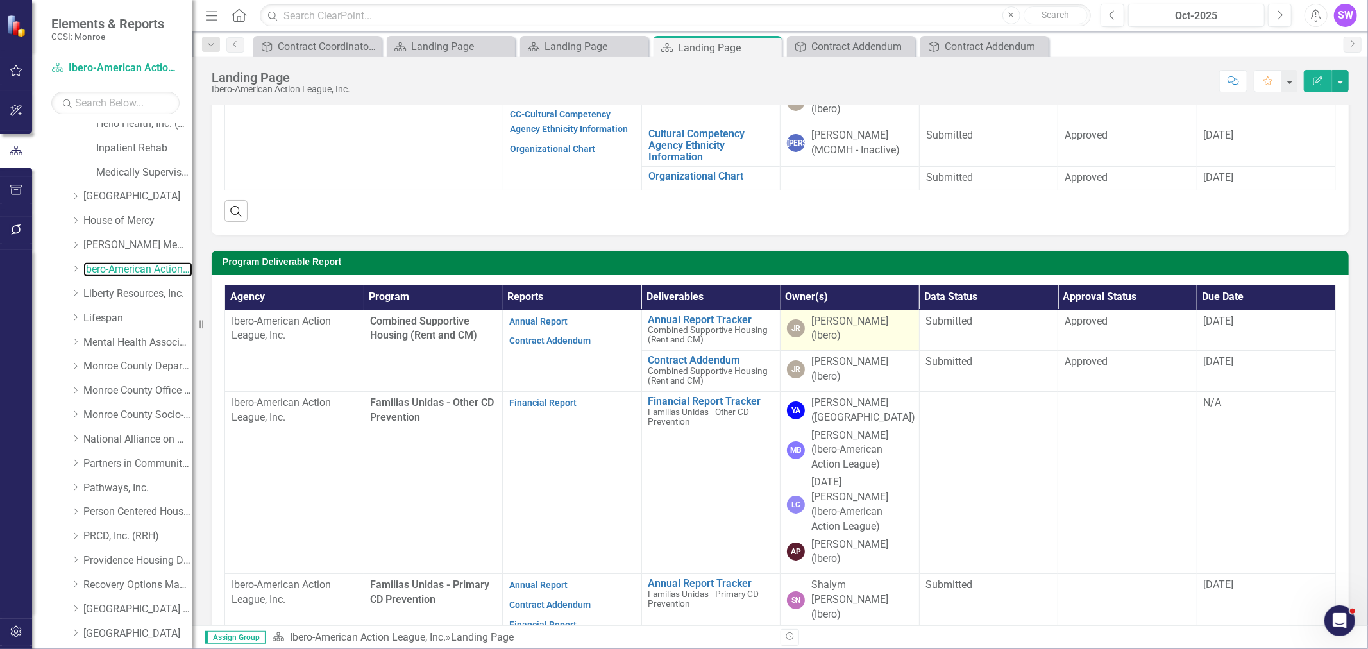
scroll to position [214, 0]
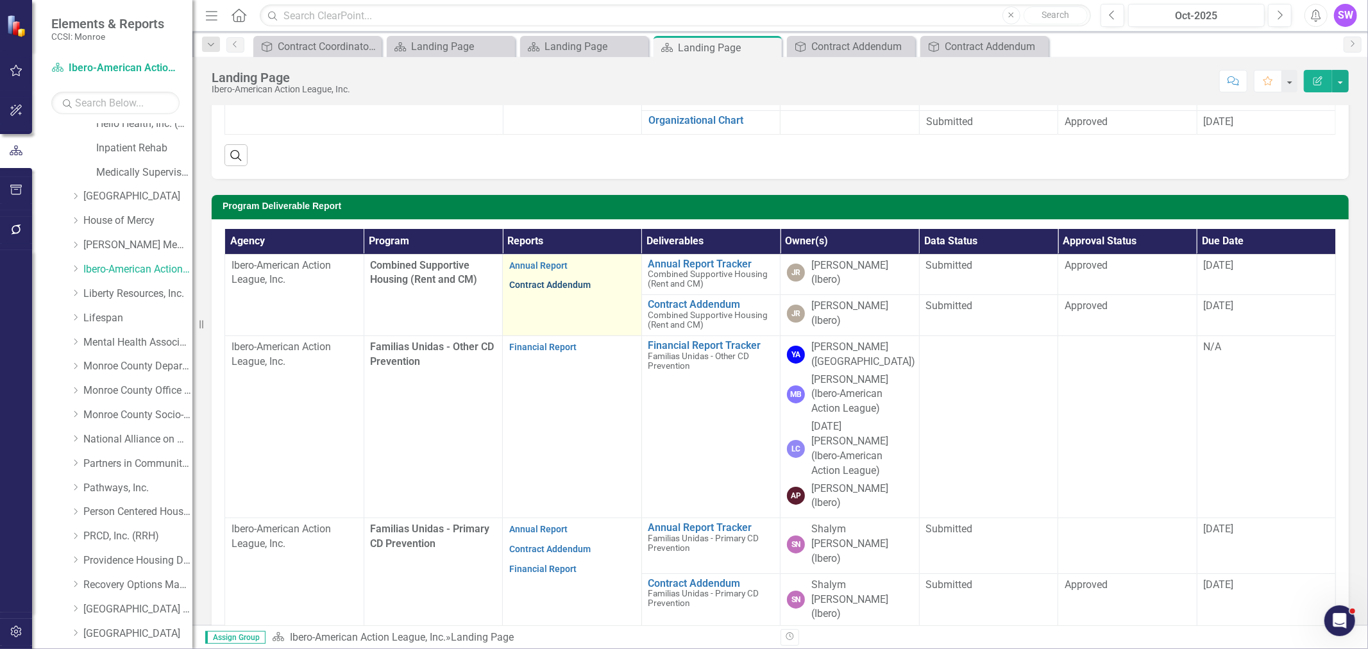
click at [541, 285] on link "Contract Addendum" at bounding box center [549, 285] width 81 height 10
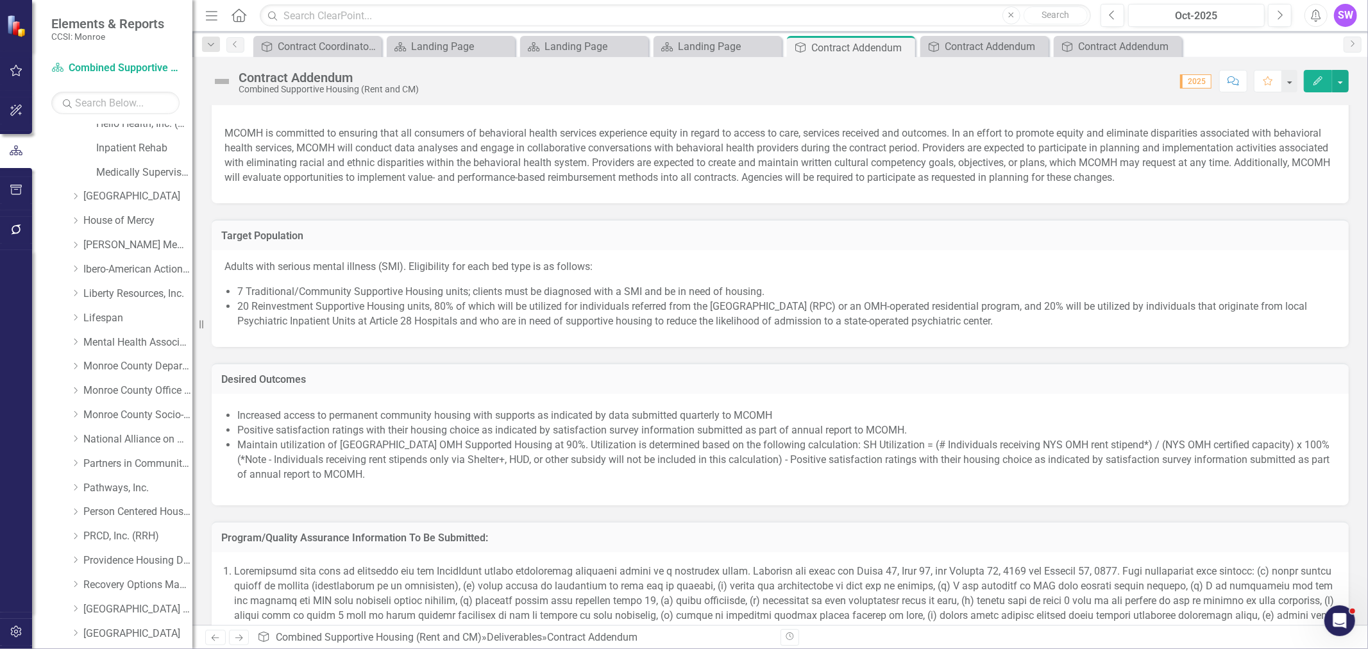
scroll to position [1069, 0]
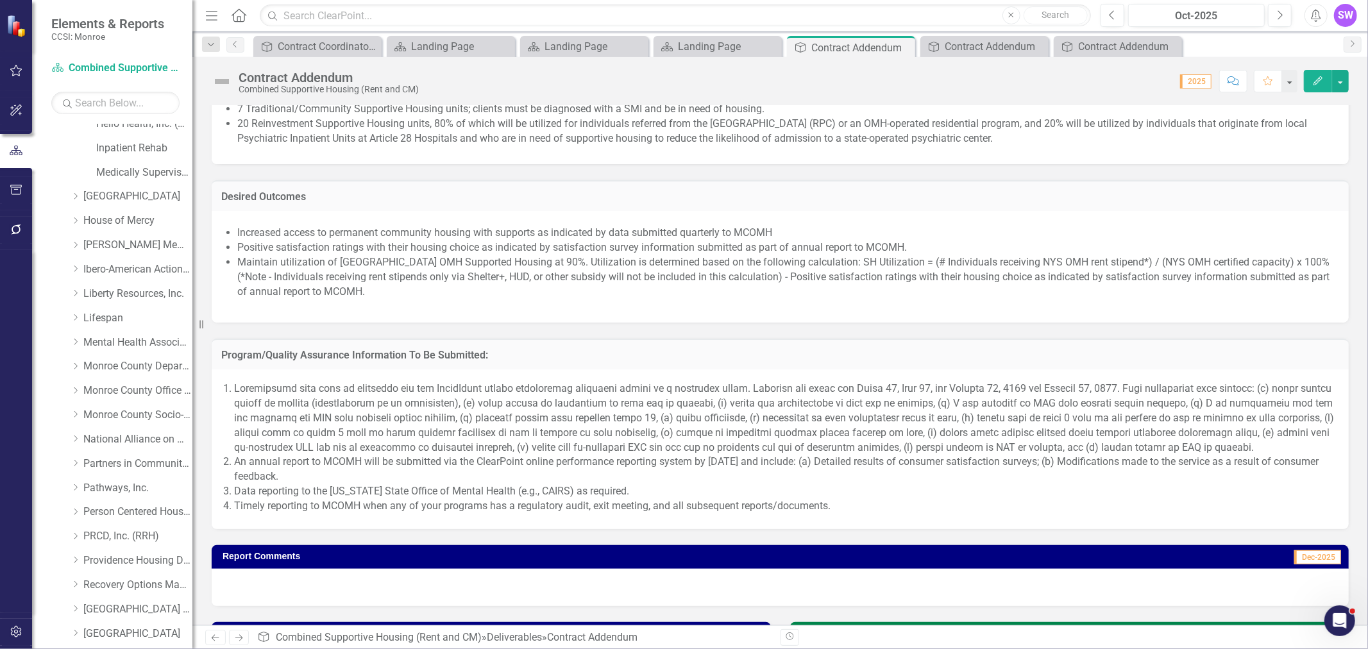
click at [331, 430] on li at bounding box center [785, 418] width 1102 height 73
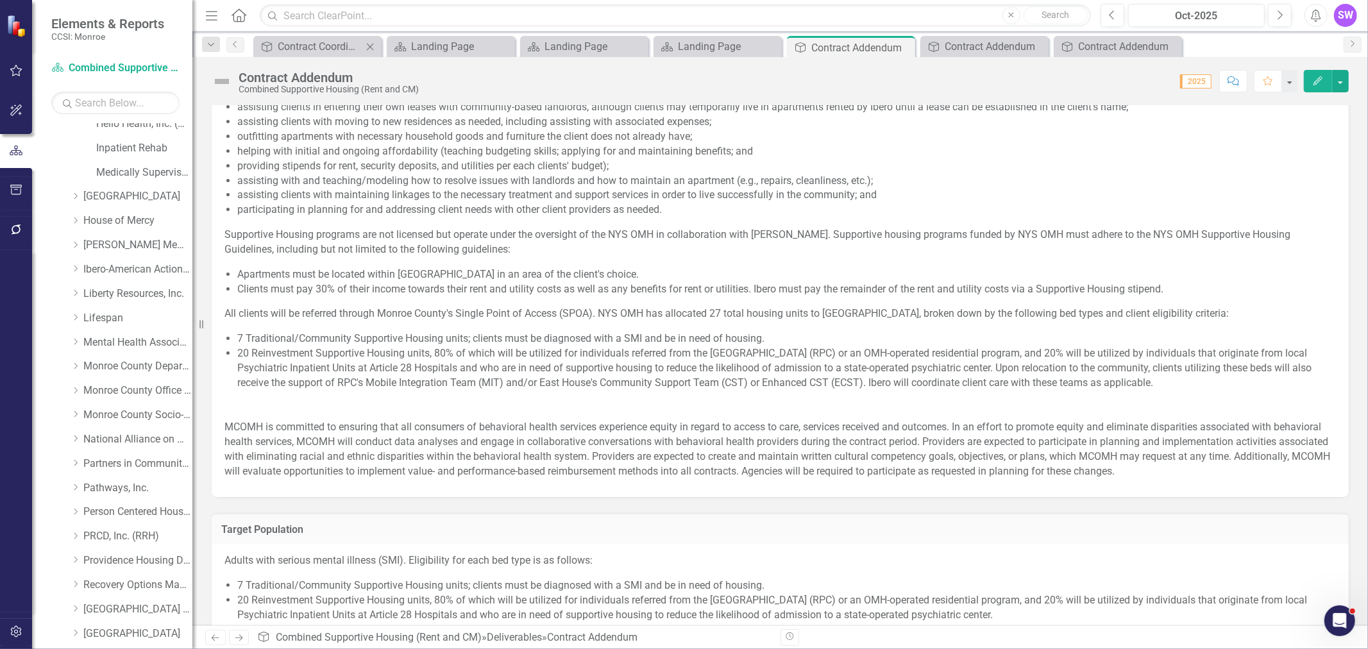
scroll to position [570, 0]
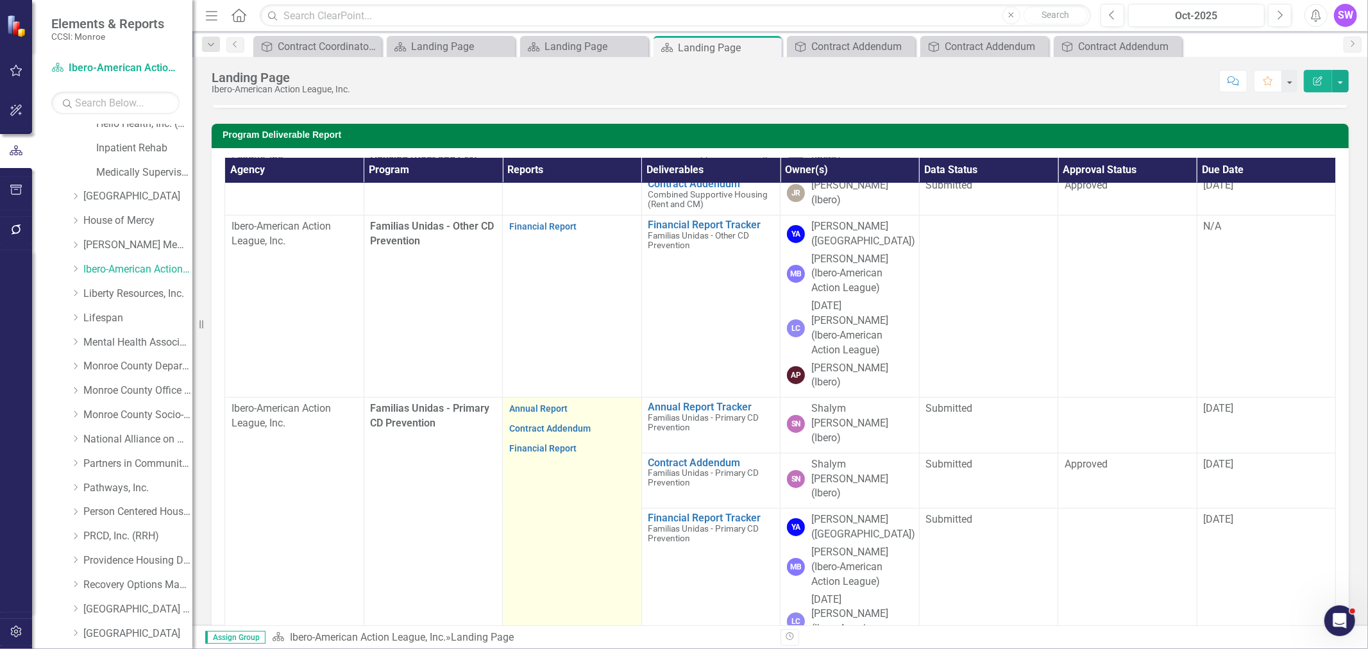
scroll to position [142, 0]
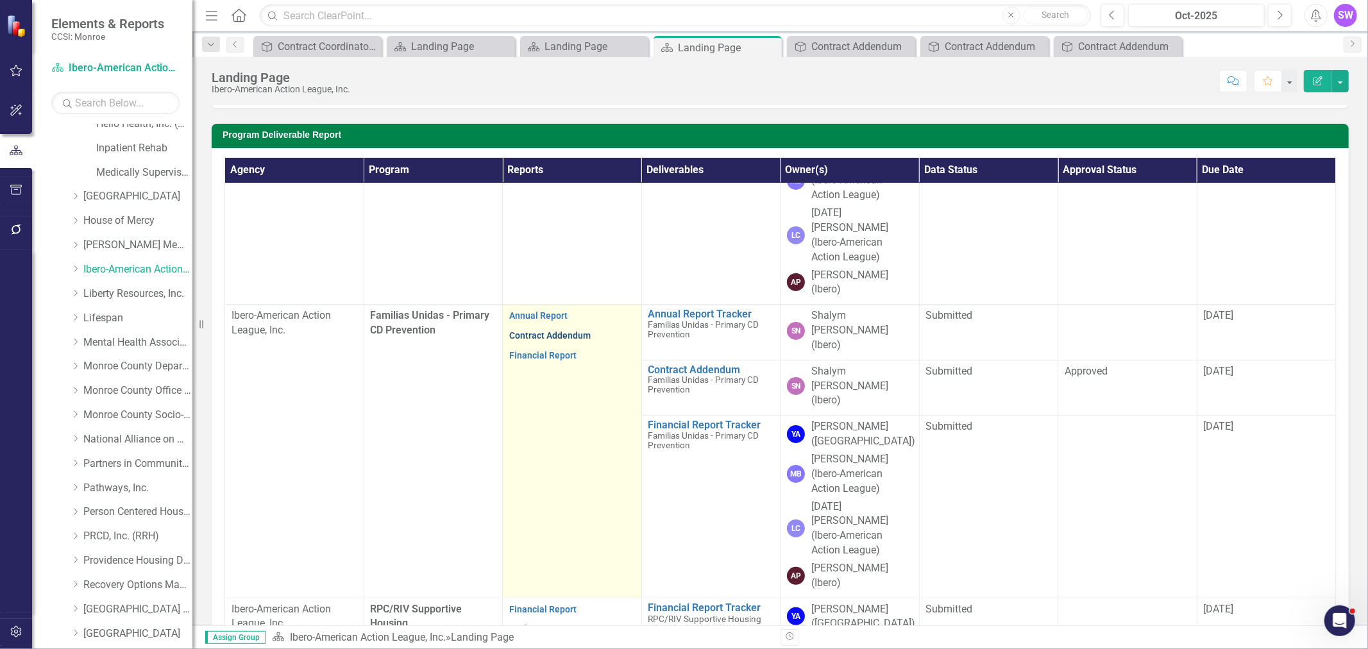
click at [561, 330] on link "Contract Addendum" at bounding box center [549, 335] width 81 height 10
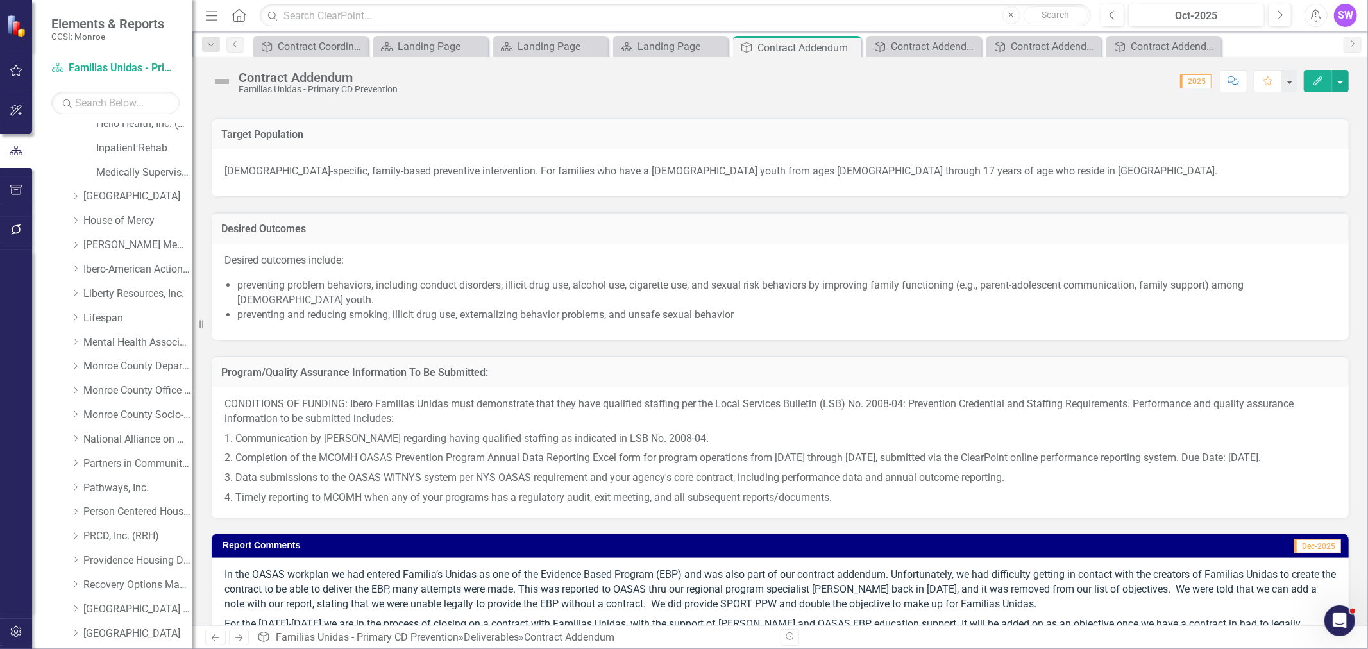
scroll to position [822, 0]
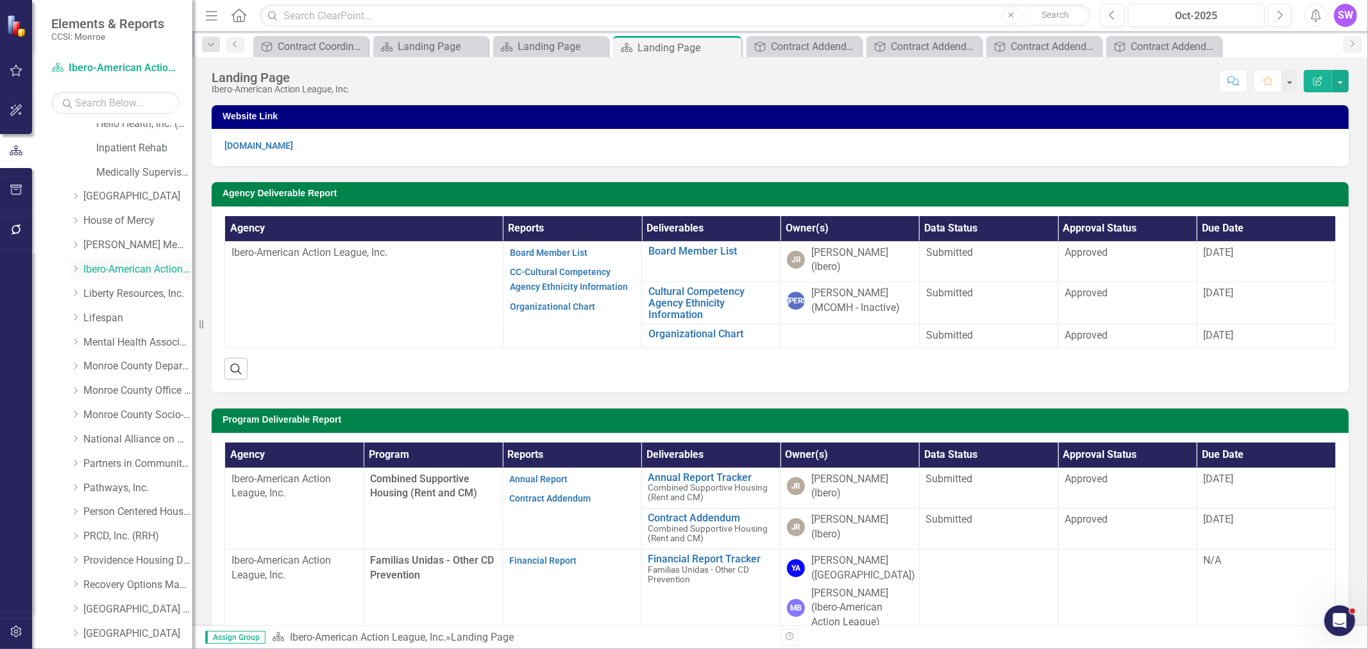
click at [93, 268] on link "Ibero-American Action League, Inc." at bounding box center [137, 269] width 109 height 15
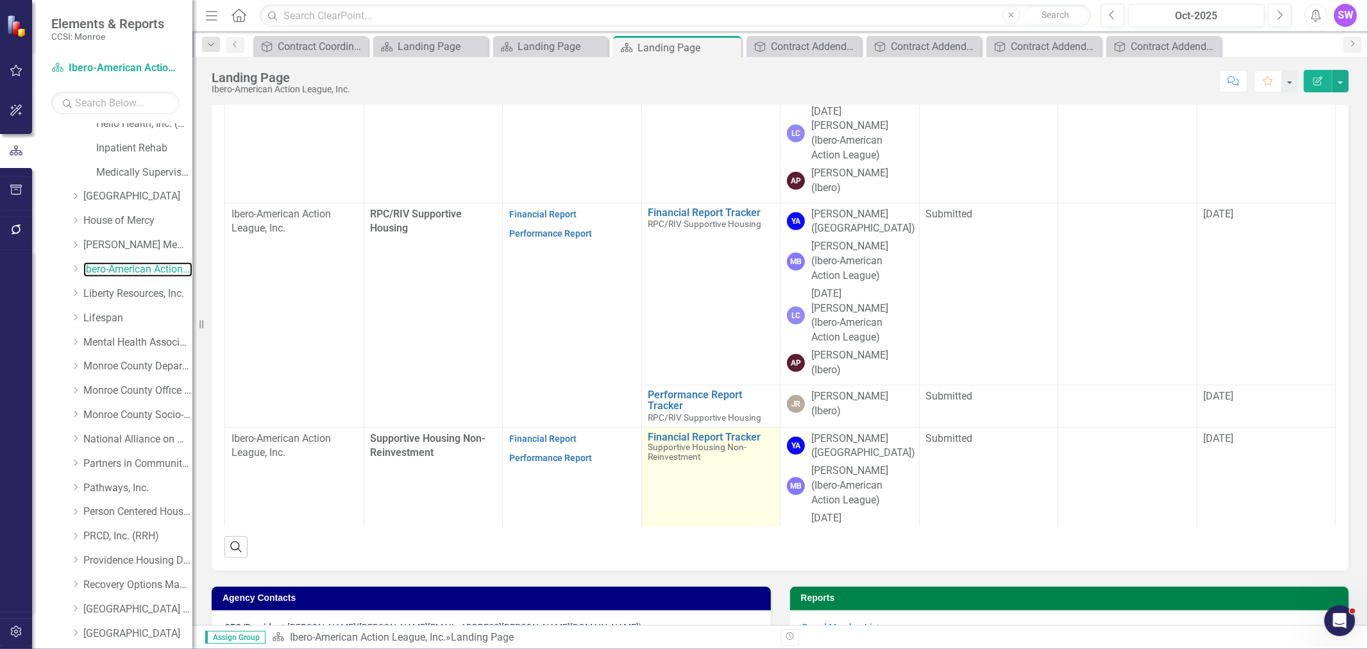
scroll to position [427, 0]
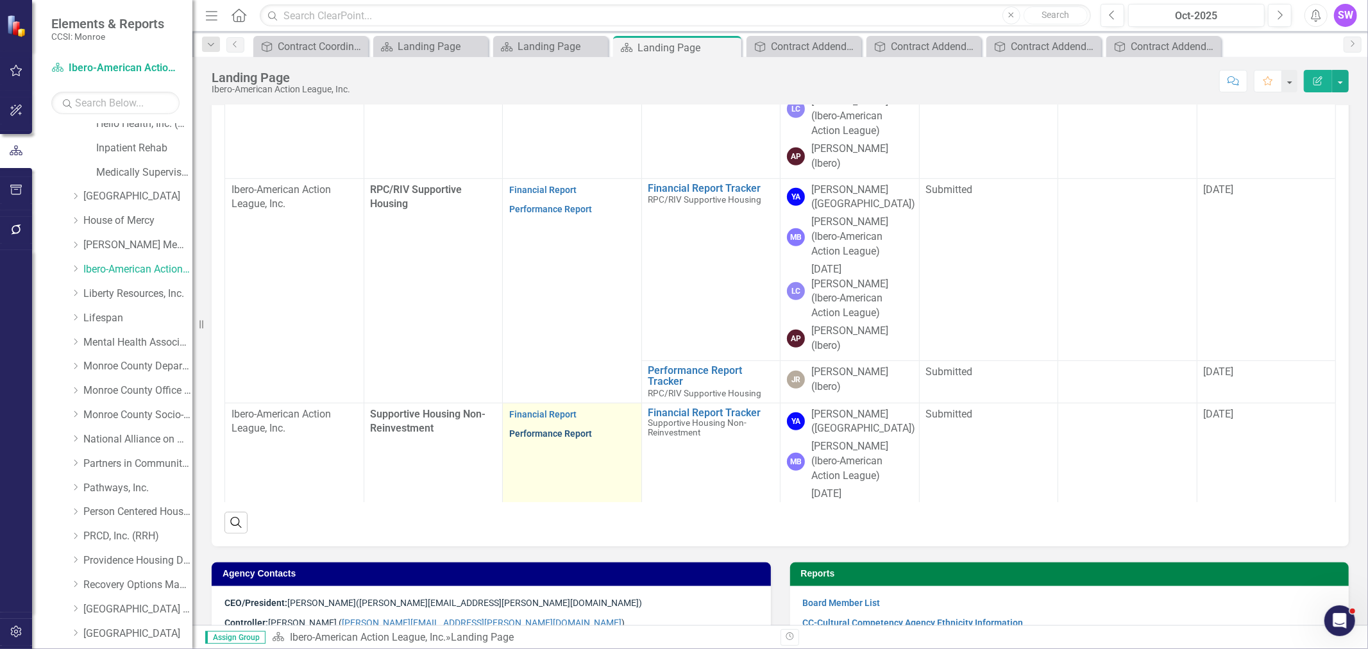
click at [558, 429] on link "Performance Report" at bounding box center [550, 434] width 83 height 10
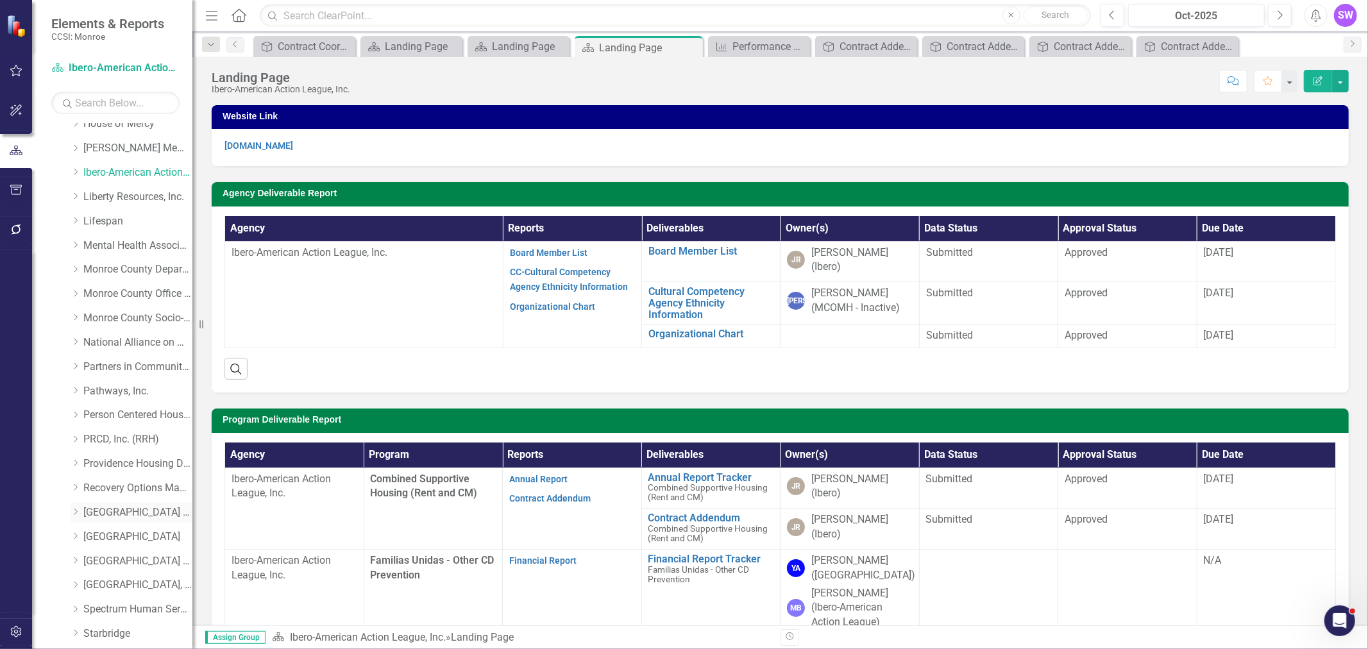
scroll to position [713, 0]
click at [148, 220] on link "Liberty Resources, Inc." at bounding box center [137, 223] width 109 height 15
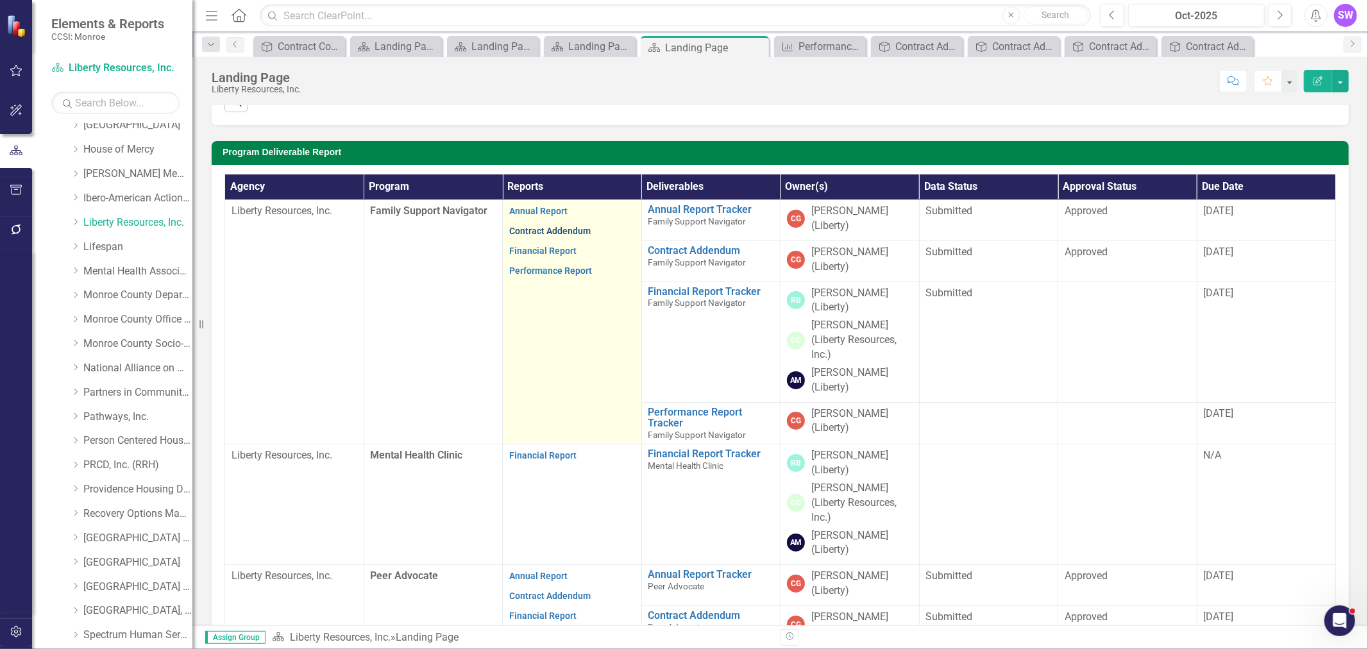
click at [573, 232] on link "Contract Addendum" at bounding box center [549, 231] width 81 height 10
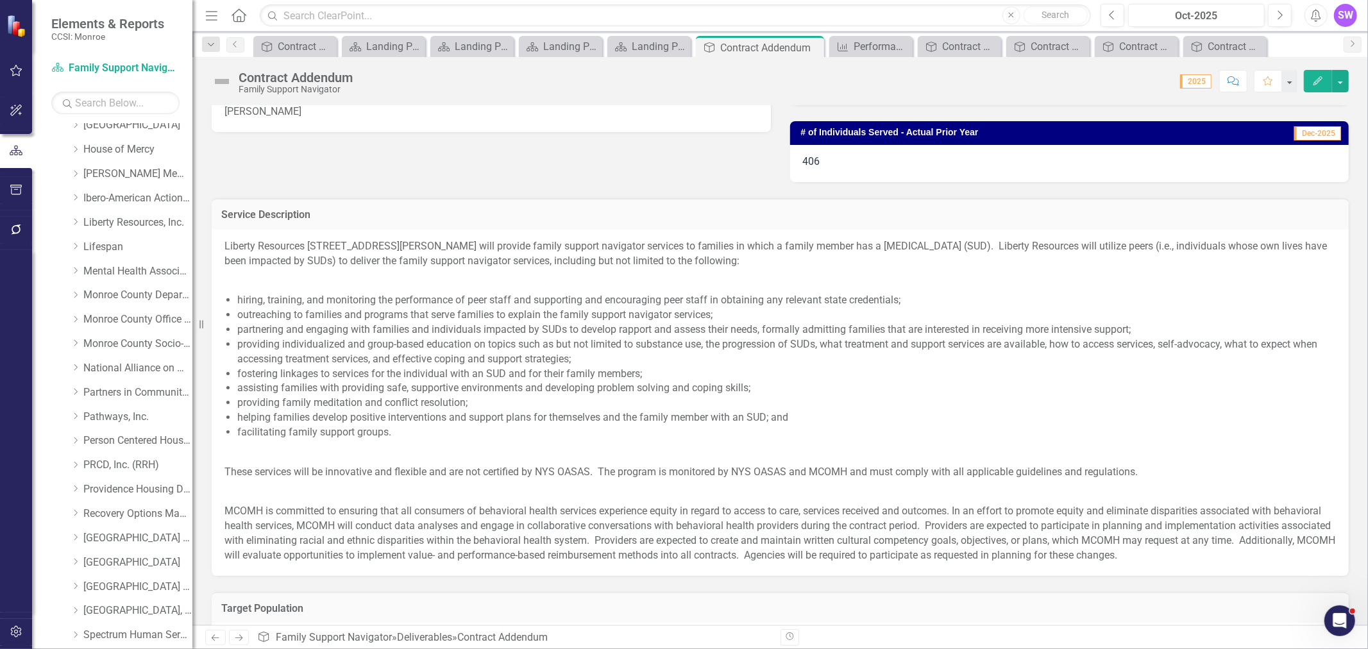
scroll to position [427, 0]
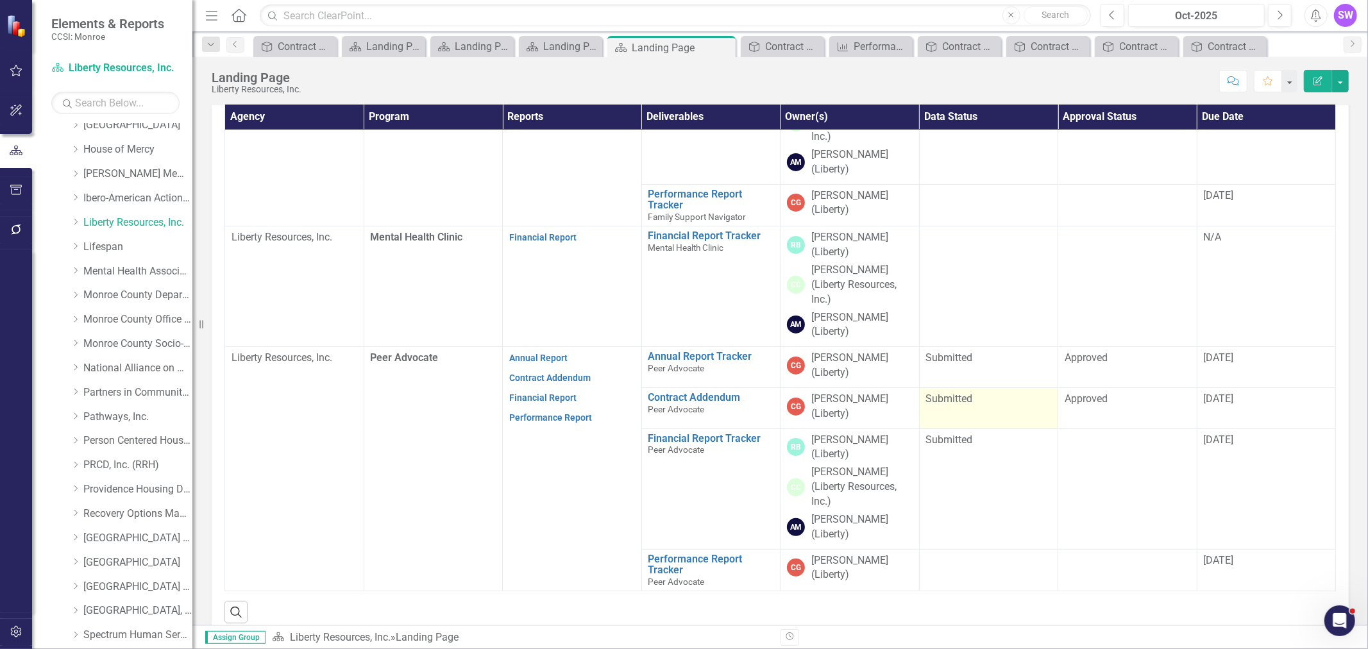
scroll to position [419, 0]
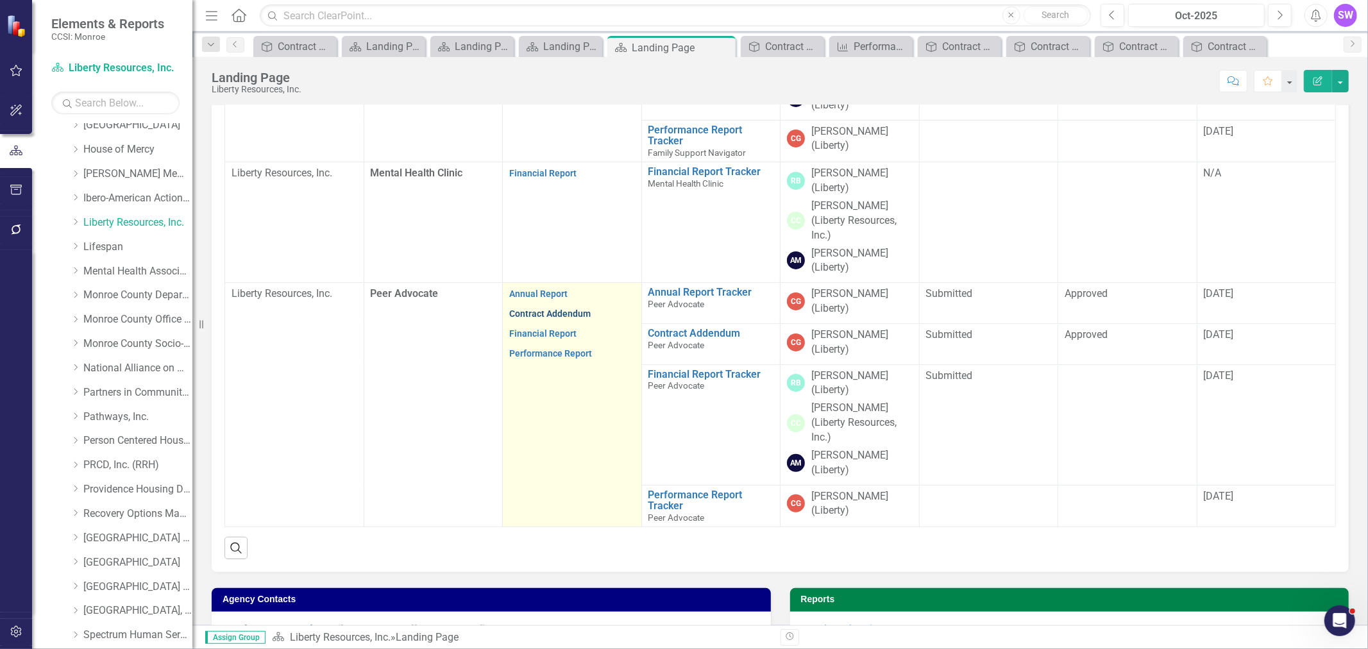
click at [574, 316] on link "Contract Addendum" at bounding box center [549, 314] width 81 height 10
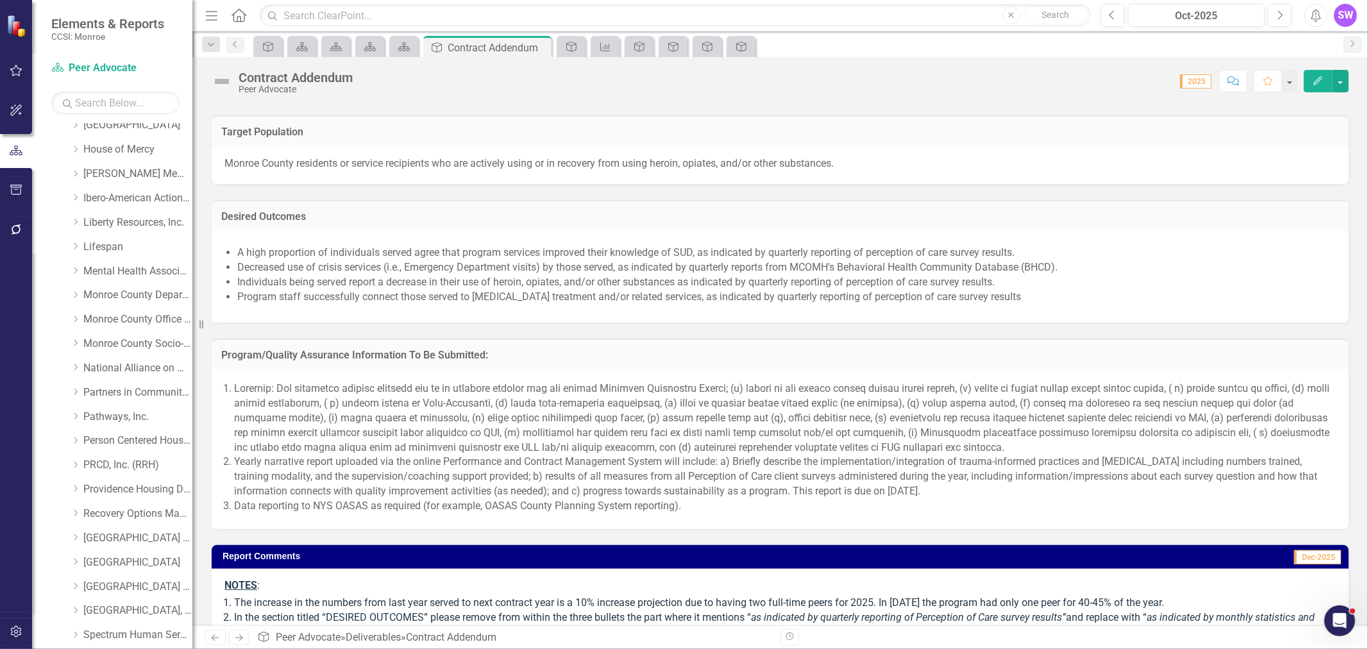
scroll to position [999, 0]
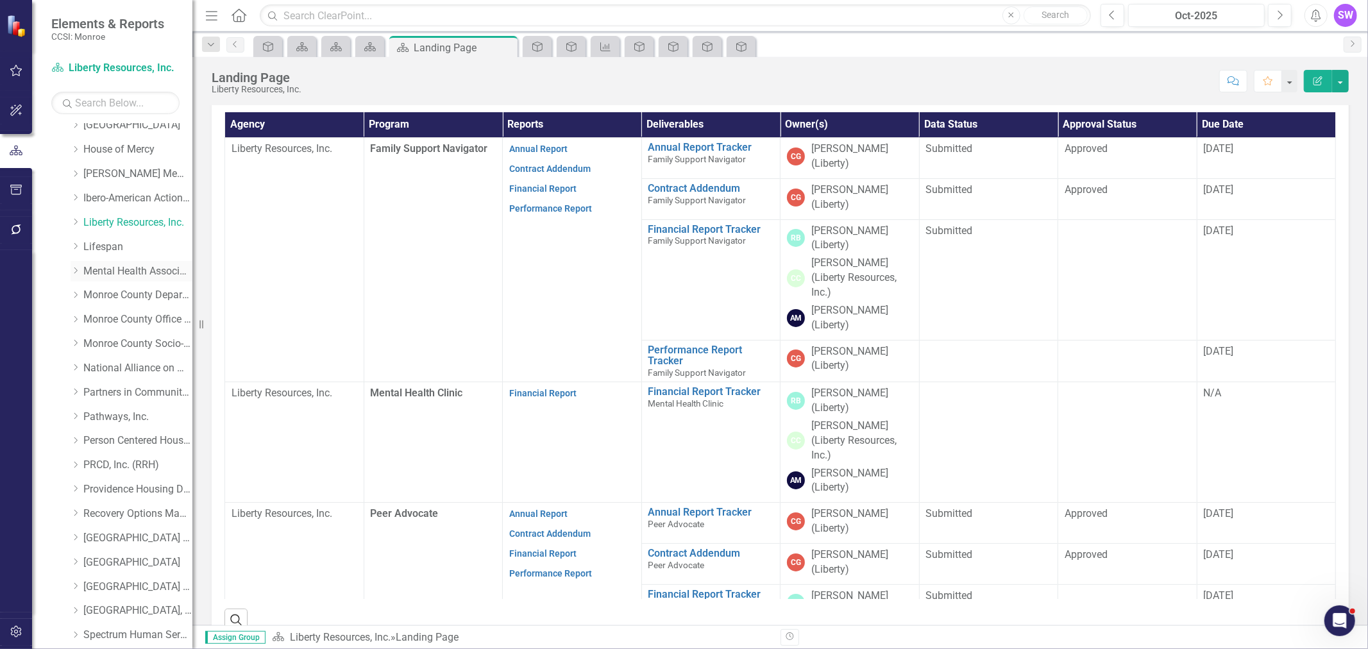
click at [74, 271] on icon "Dropdown" at bounding box center [76, 271] width 10 height 8
click at [94, 273] on link "Mental Health Association" at bounding box center [137, 271] width 109 height 15
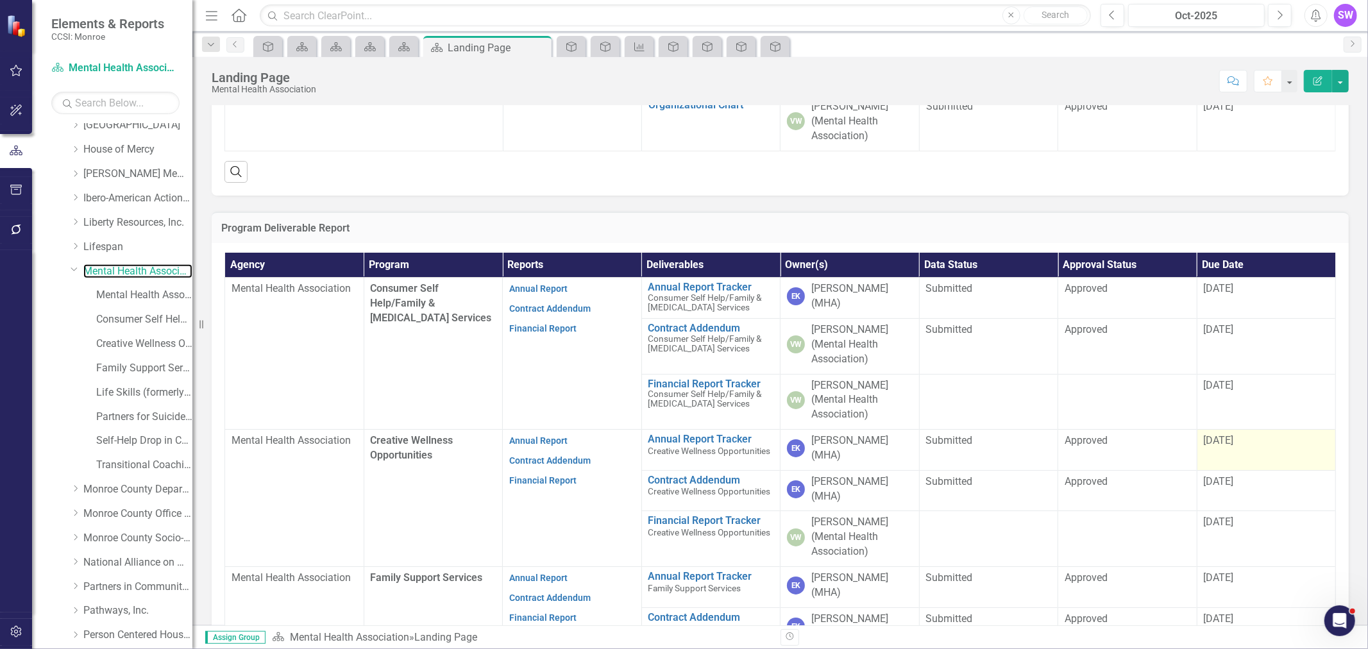
scroll to position [285, 0]
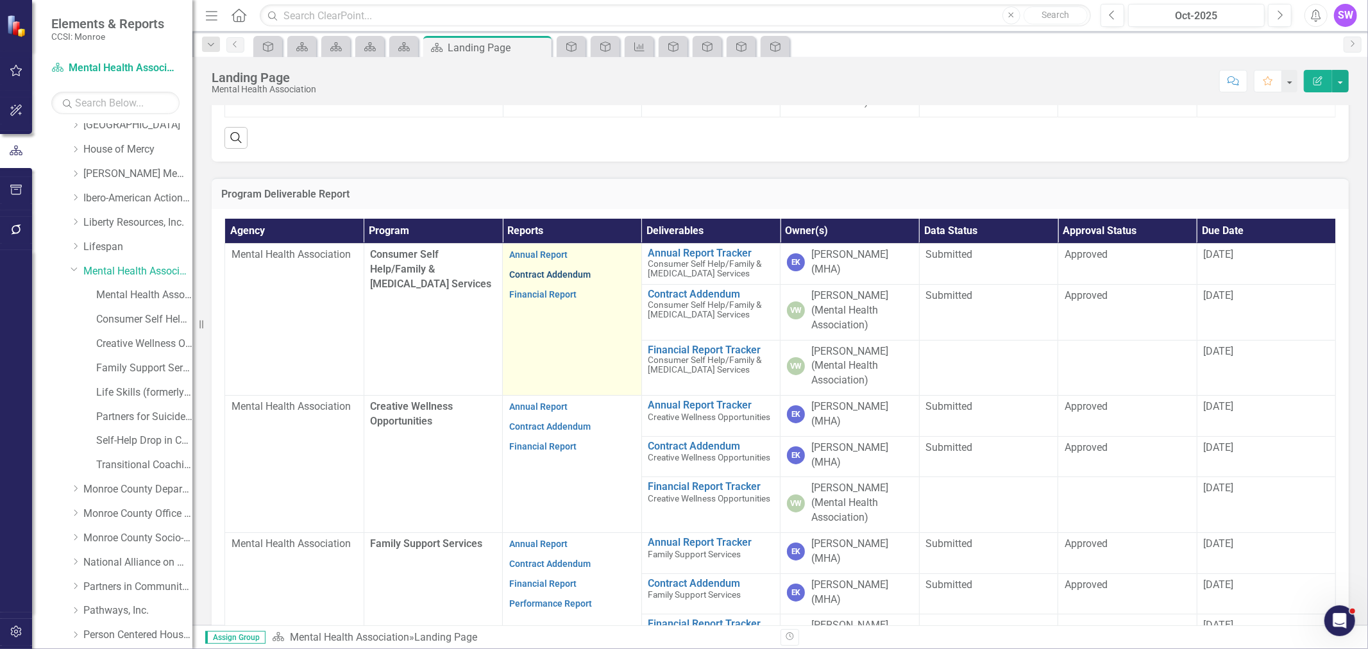
click at [569, 269] on link "Contract Addendum" at bounding box center [549, 274] width 81 height 10
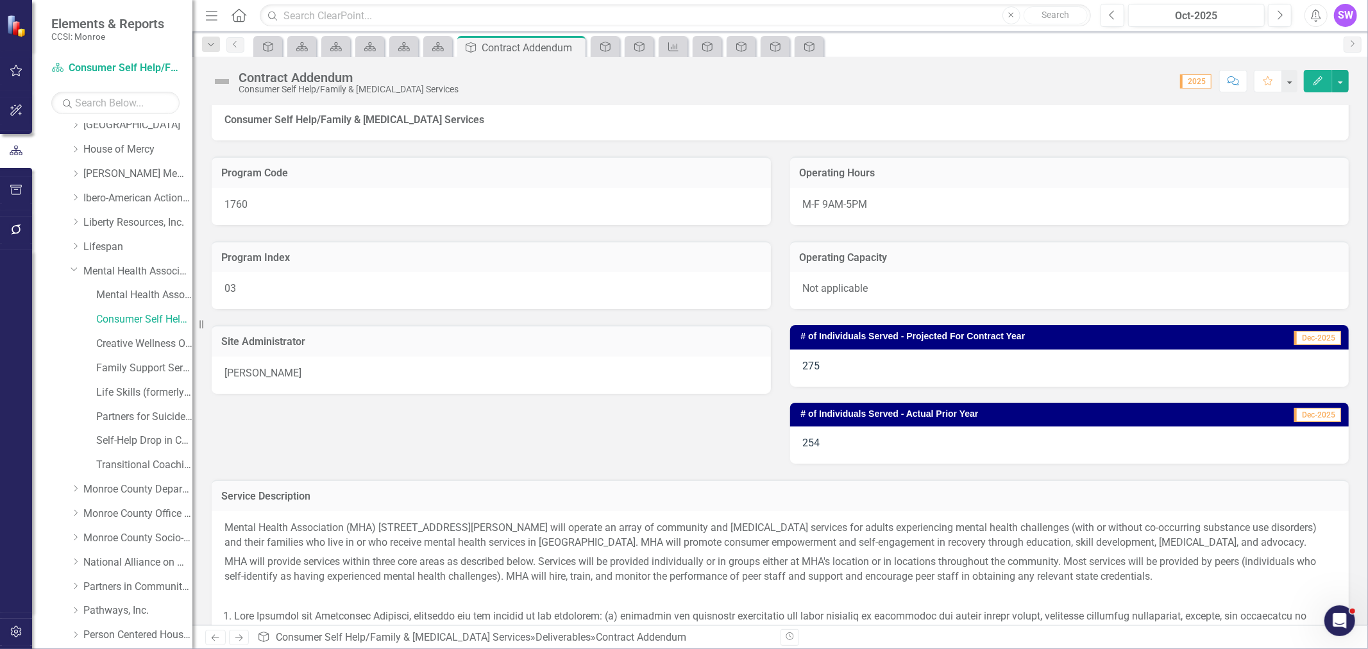
scroll to position [42, 0]
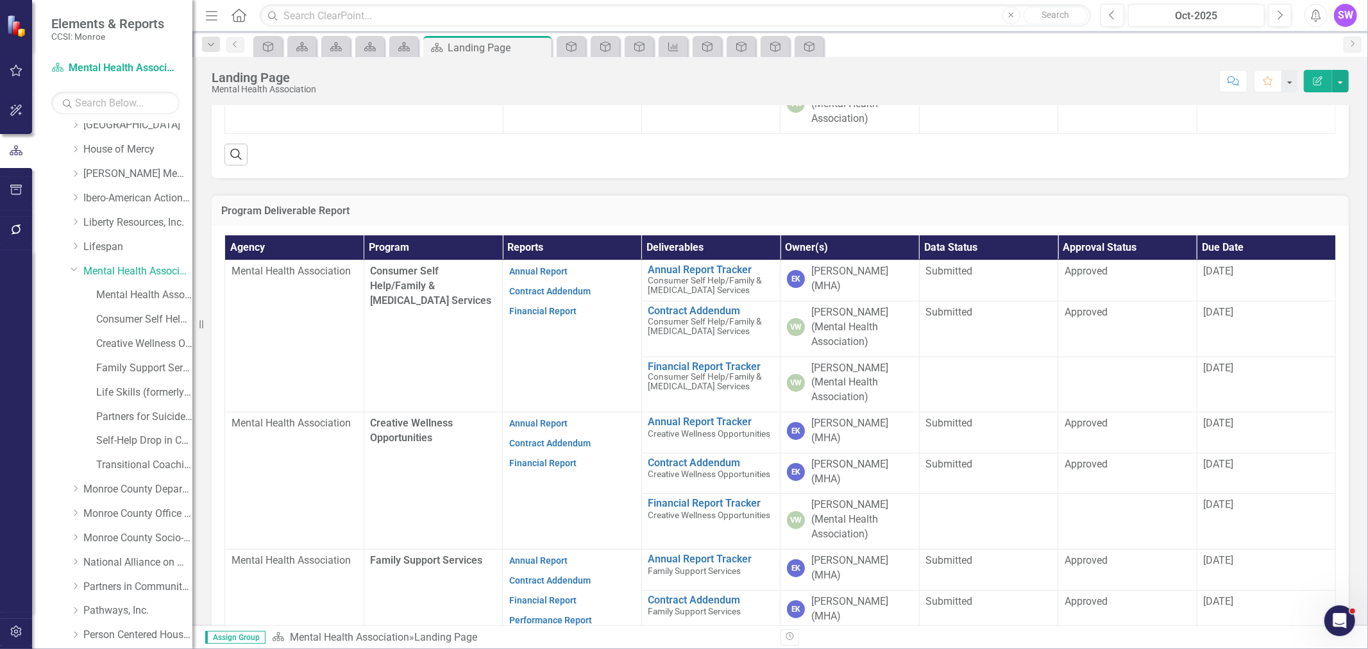
scroll to position [270, 0]
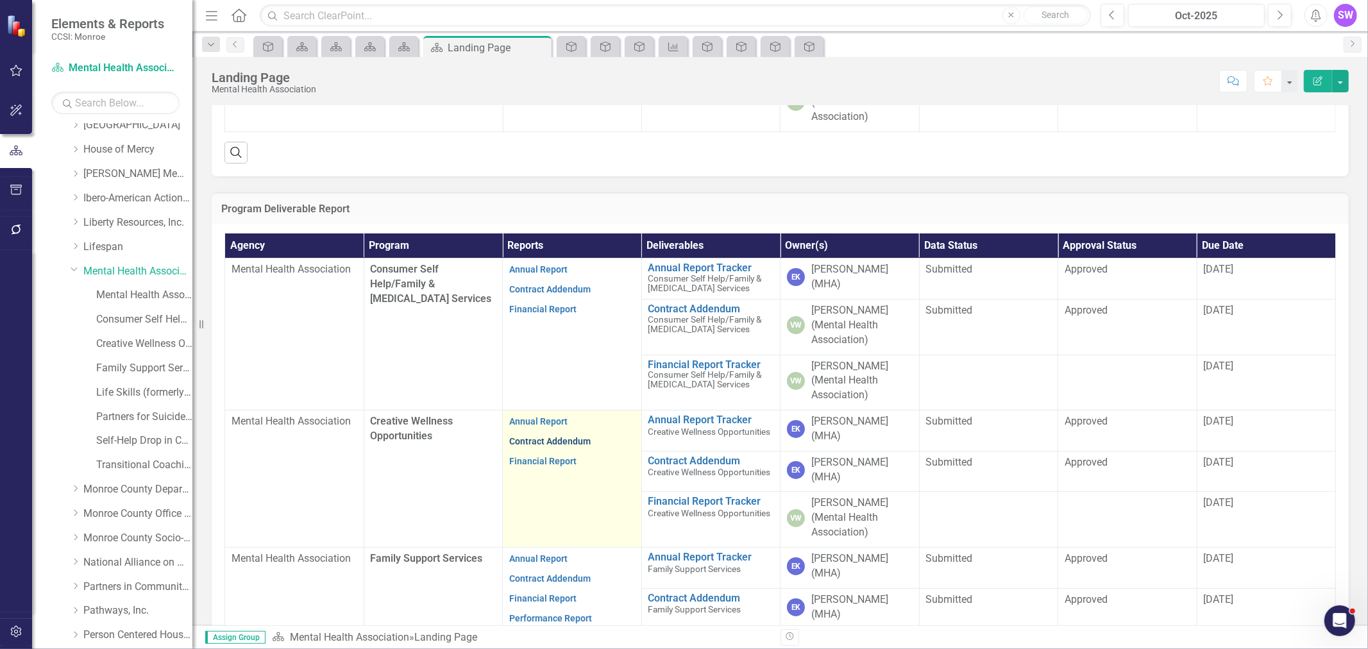
click at [560, 436] on link "Contract Addendum" at bounding box center [549, 441] width 81 height 10
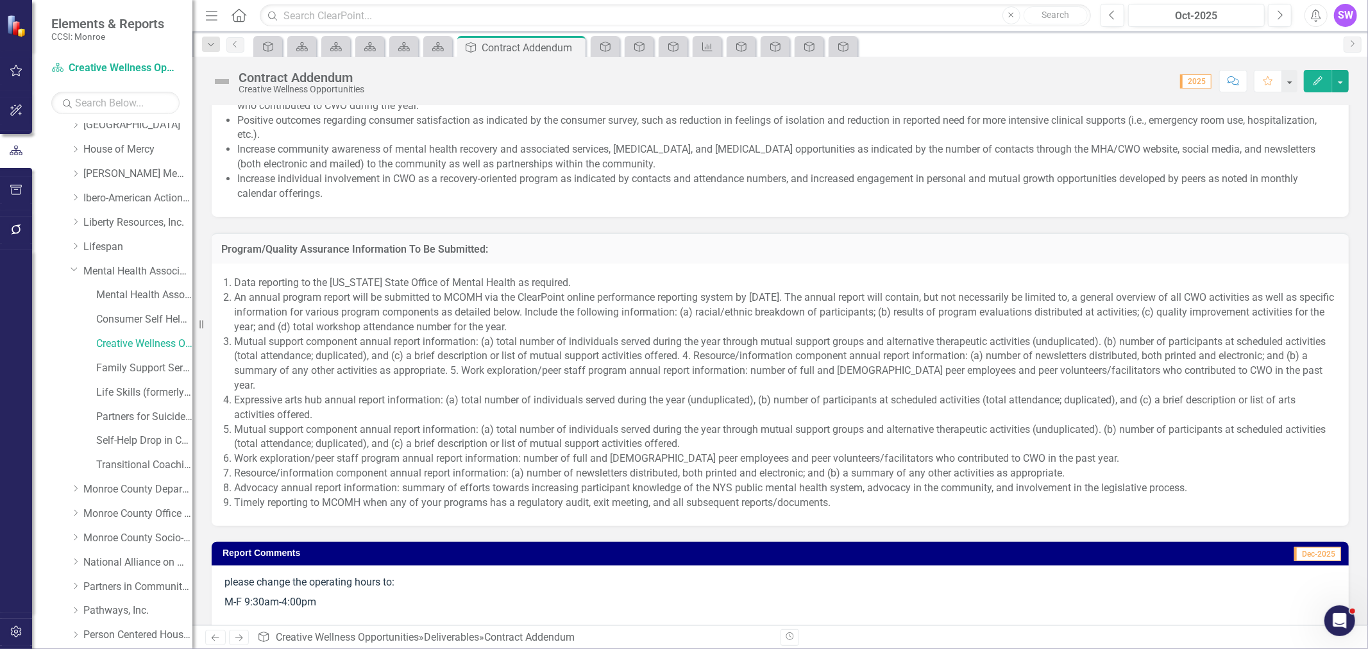
scroll to position [1069, 0]
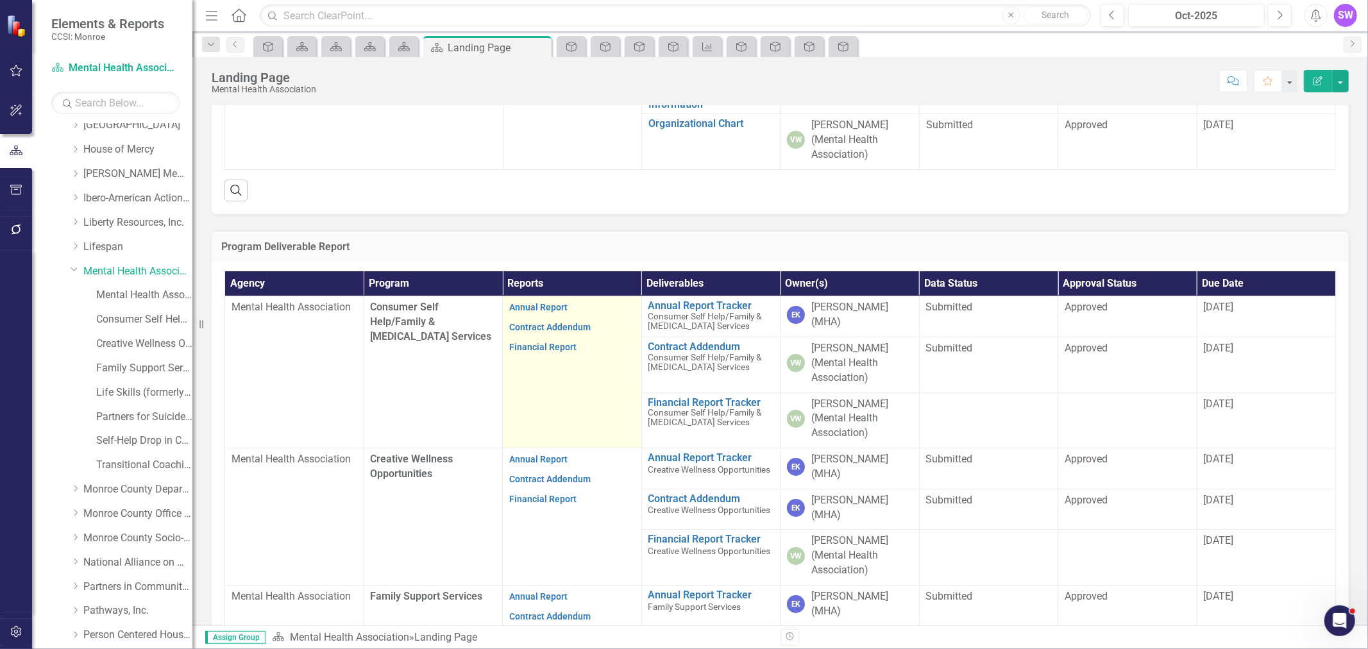
scroll to position [285, 0]
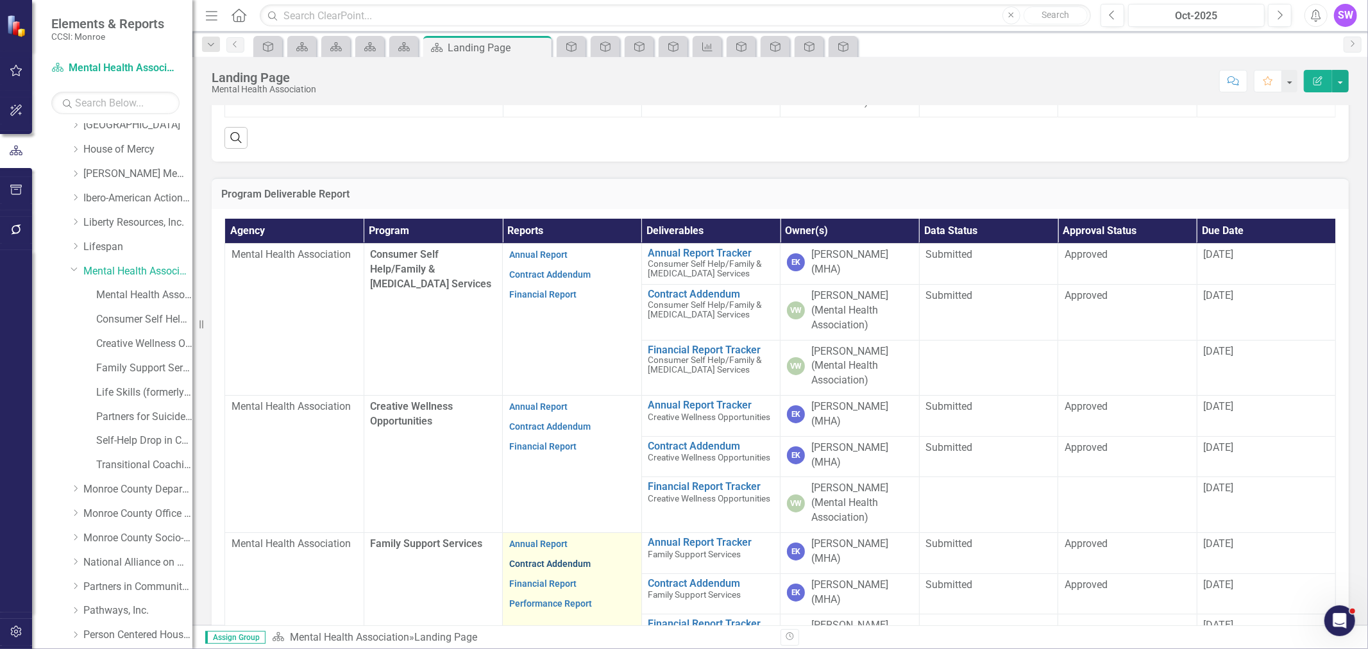
click at [574, 559] on link "Contract Addendum" at bounding box center [549, 564] width 81 height 10
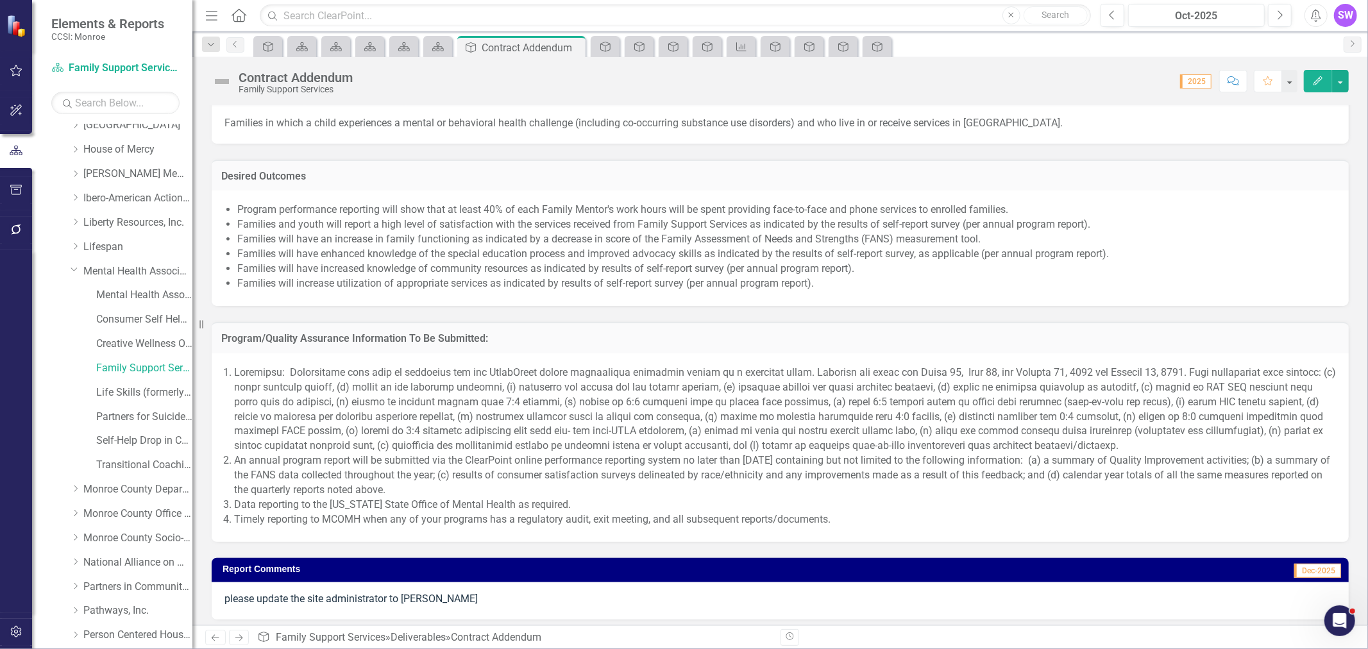
scroll to position [1069, 0]
click at [781, 361] on div "An annual program report will be submitted via the ClearPoint online performanc…" at bounding box center [780, 447] width 1137 height 189
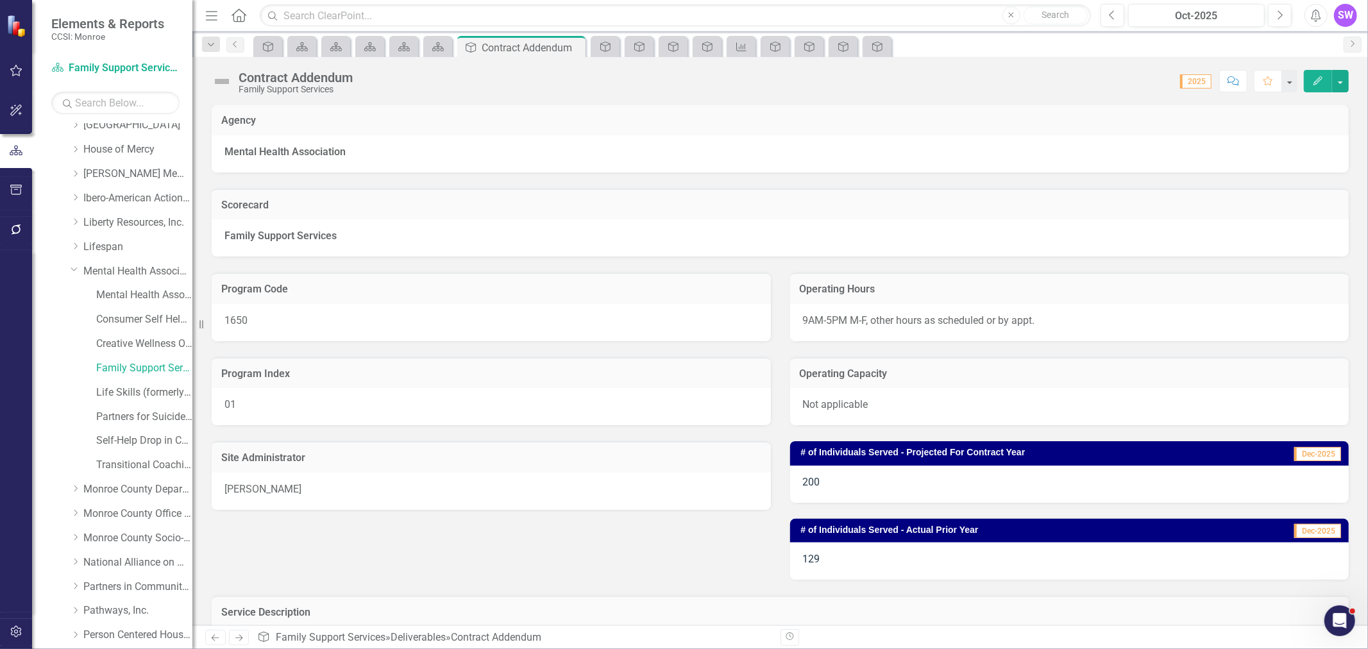
scroll to position [0, 0]
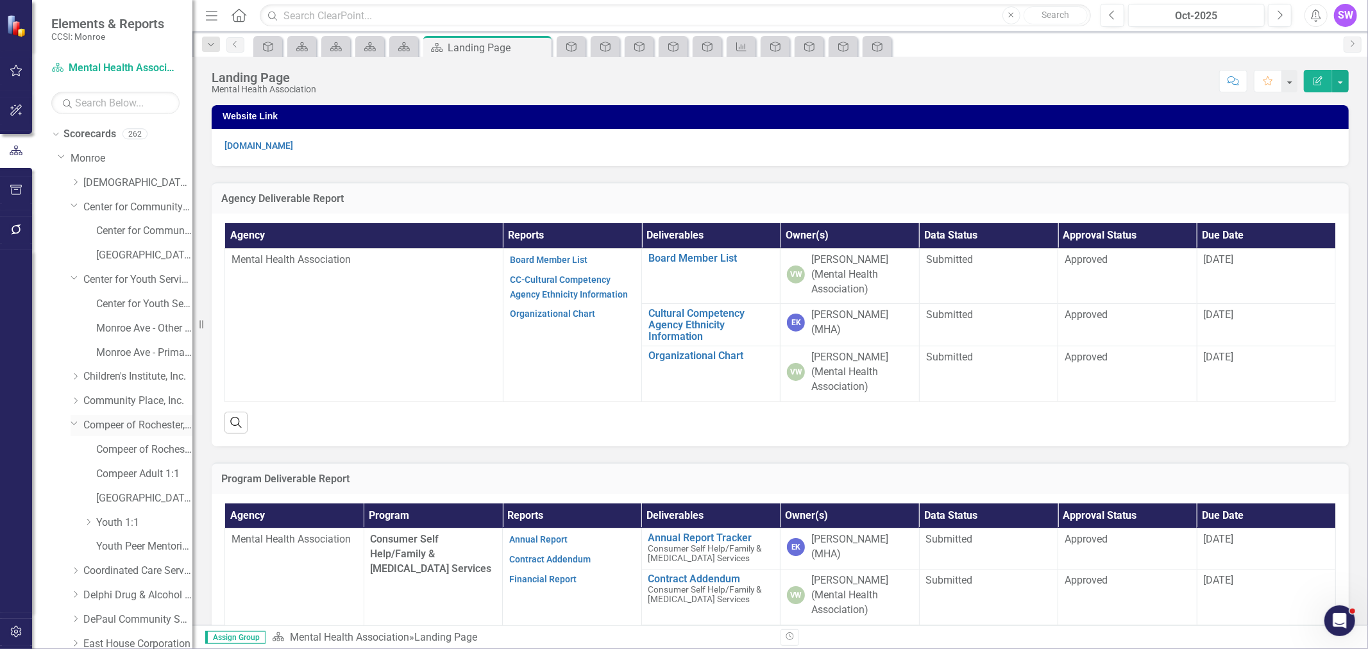
click at [116, 427] on link "Compeer of Rochester, Inc." at bounding box center [137, 425] width 109 height 15
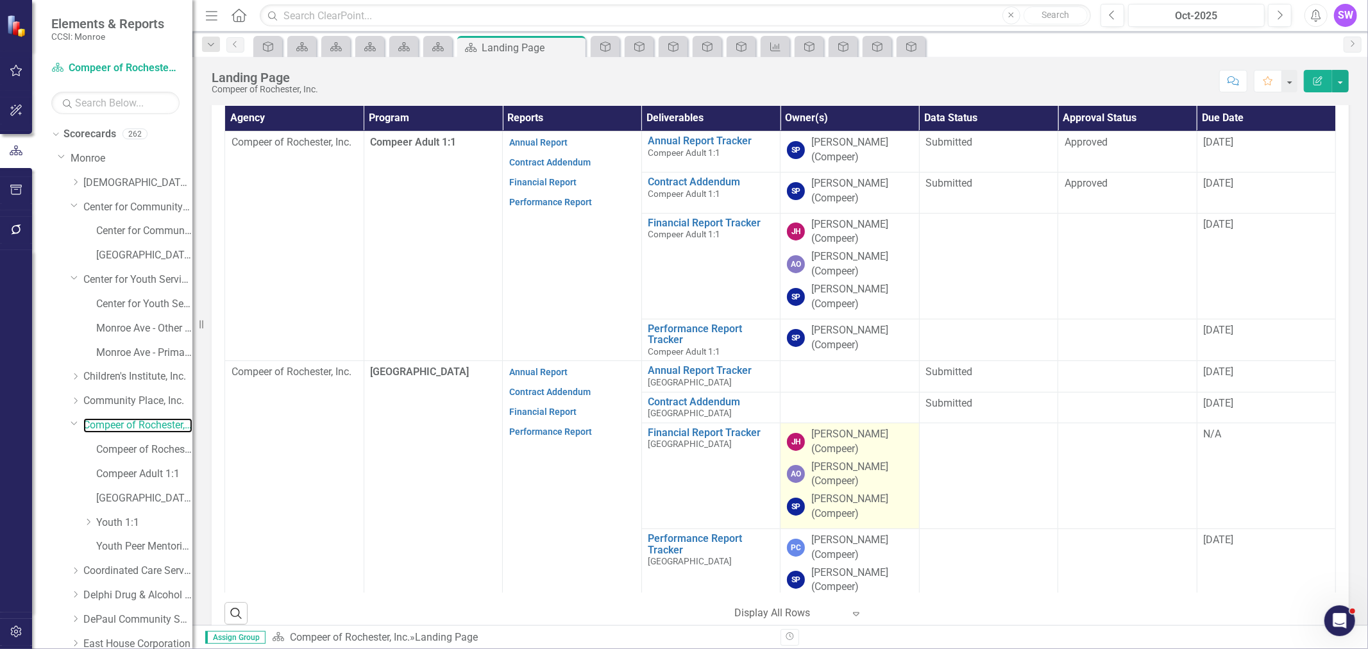
scroll to position [356, 0]
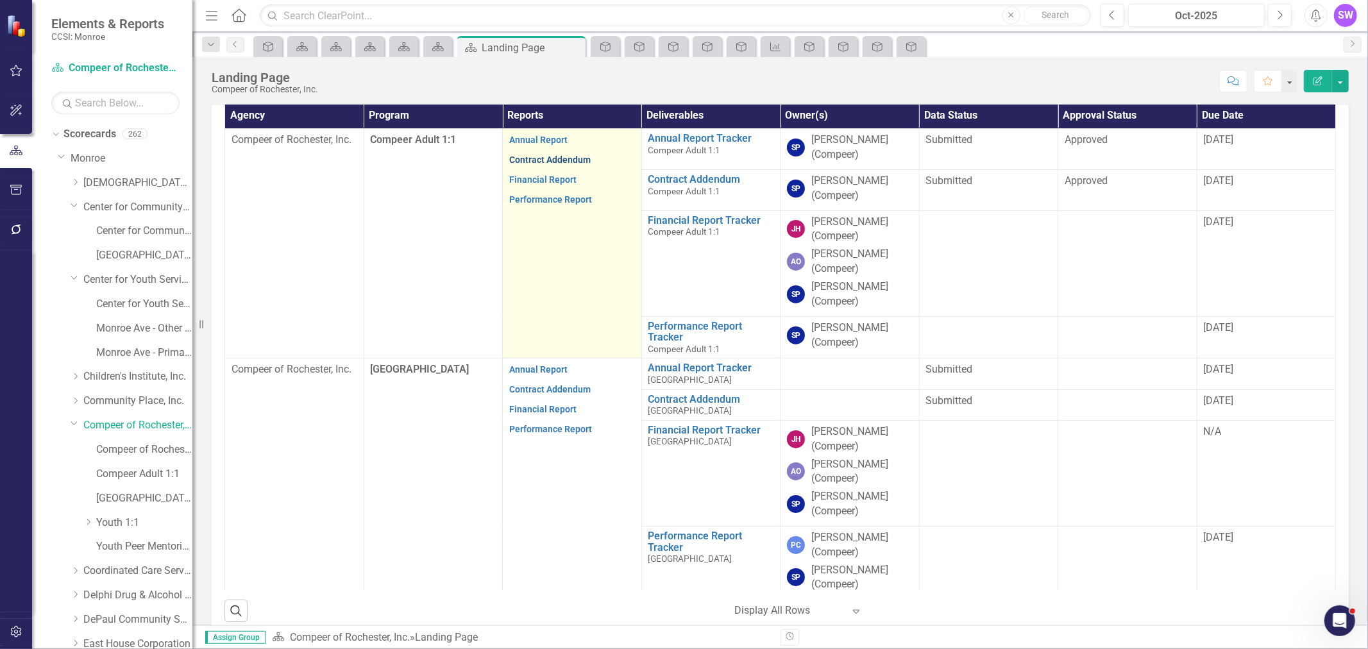
click at [565, 162] on link "Contract Addendum" at bounding box center [549, 160] width 81 height 10
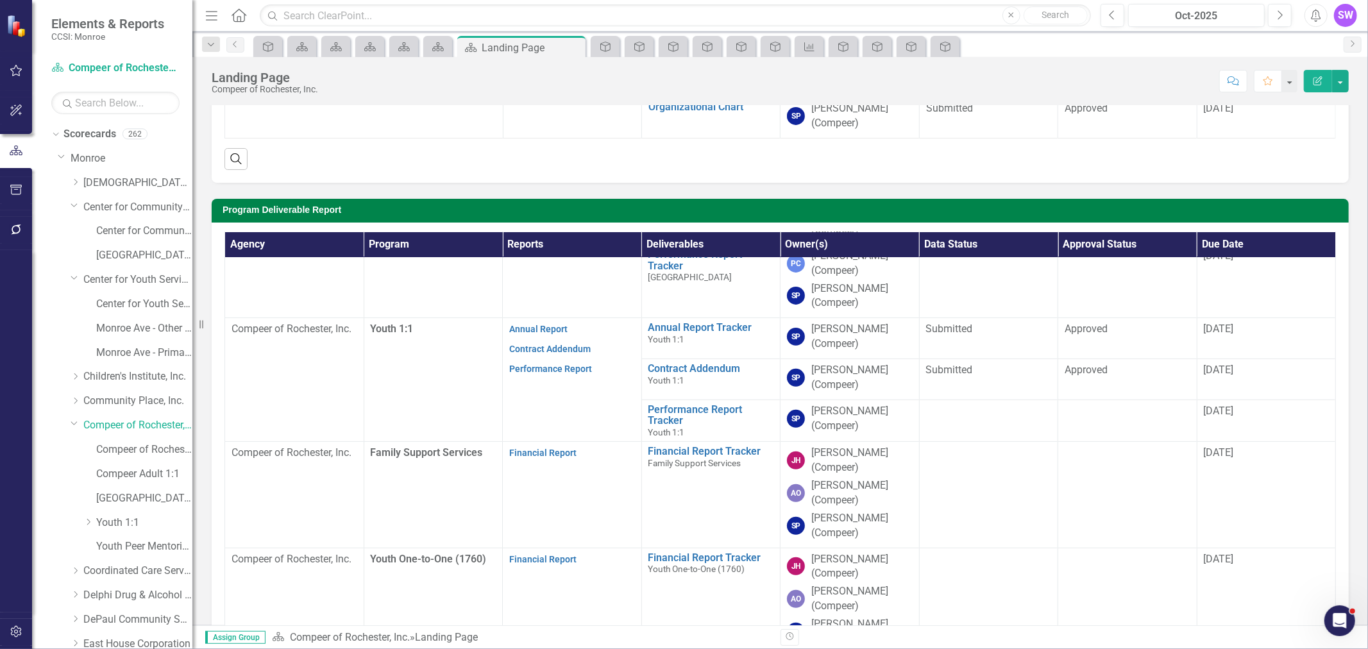
scroll to position [228, 0]
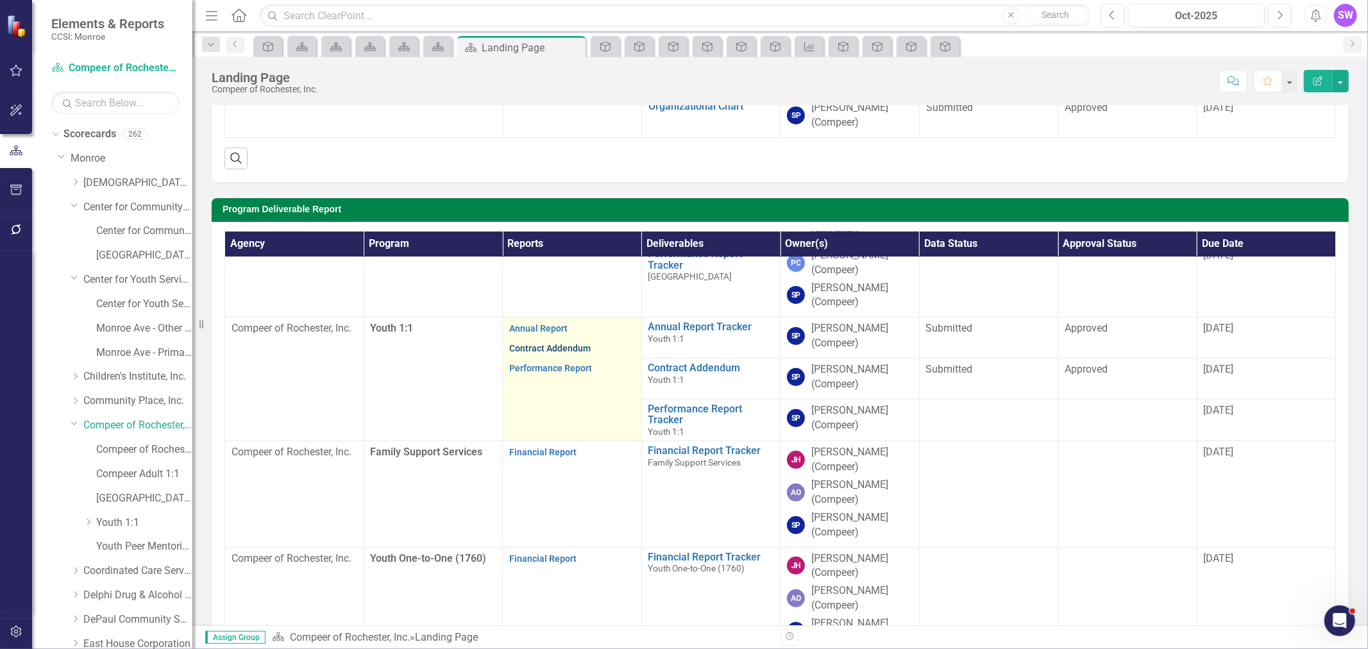
click at [579, 353] on link "Contract Addendum" at bounding box center [549, 348] width 81 height 10
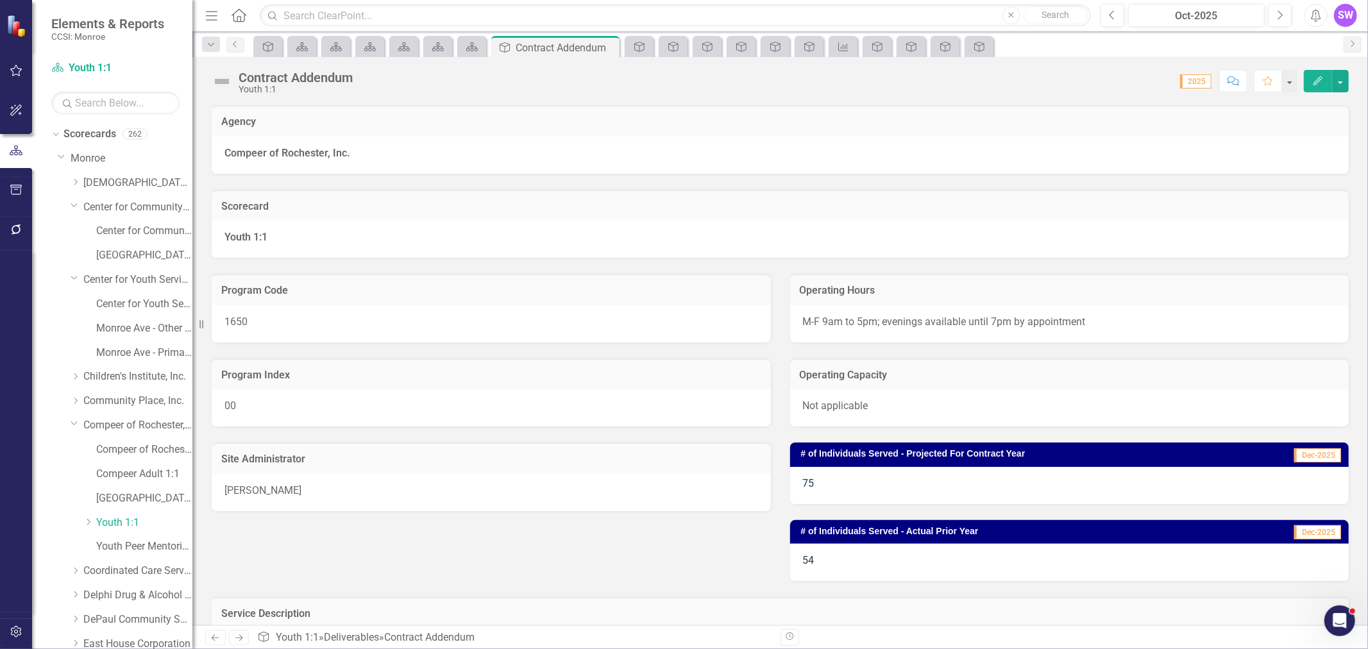
click at [1049, 110] on div "Agency" at bounding box center [780, 120] width 1137 height 31
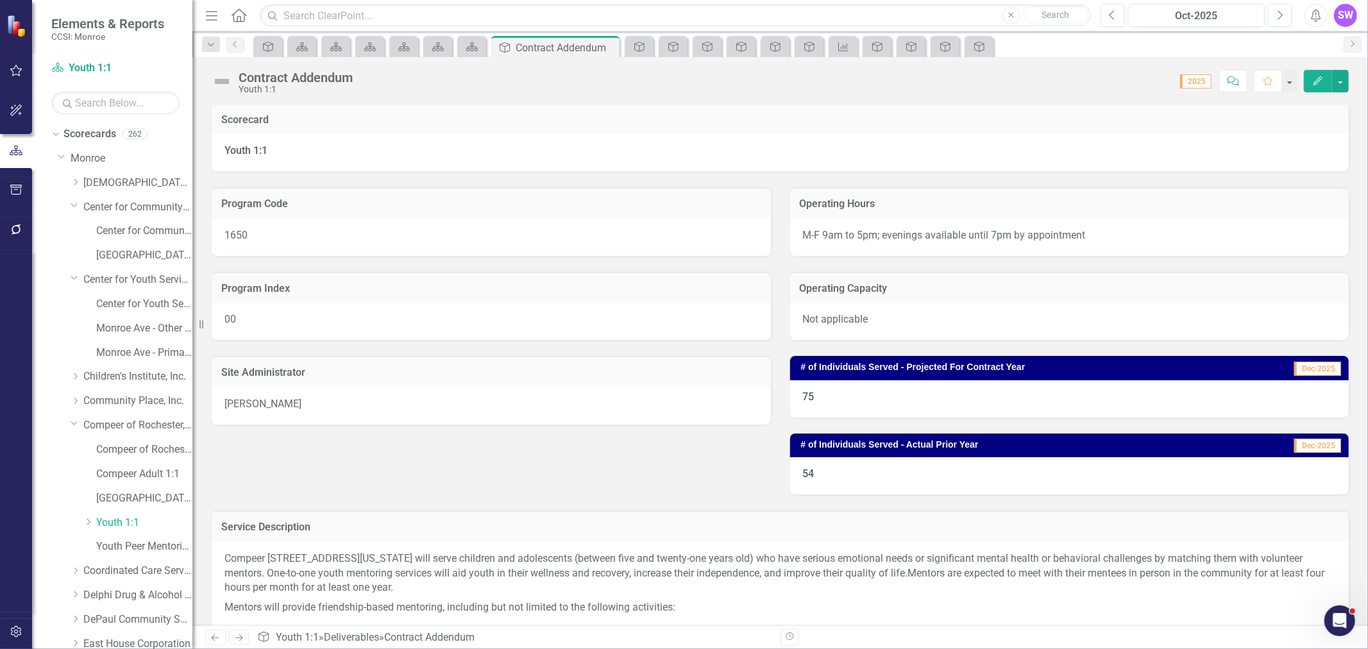
scroll to position [356, 0]
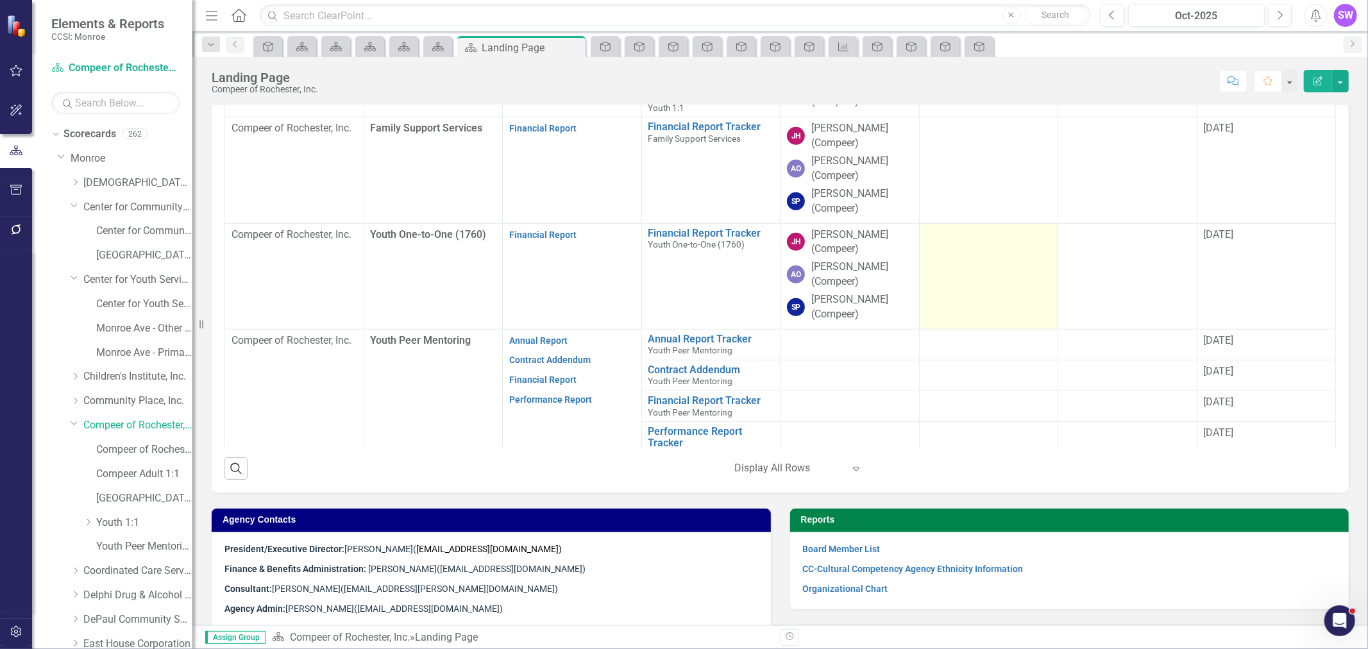
scroll to position [482, 0]
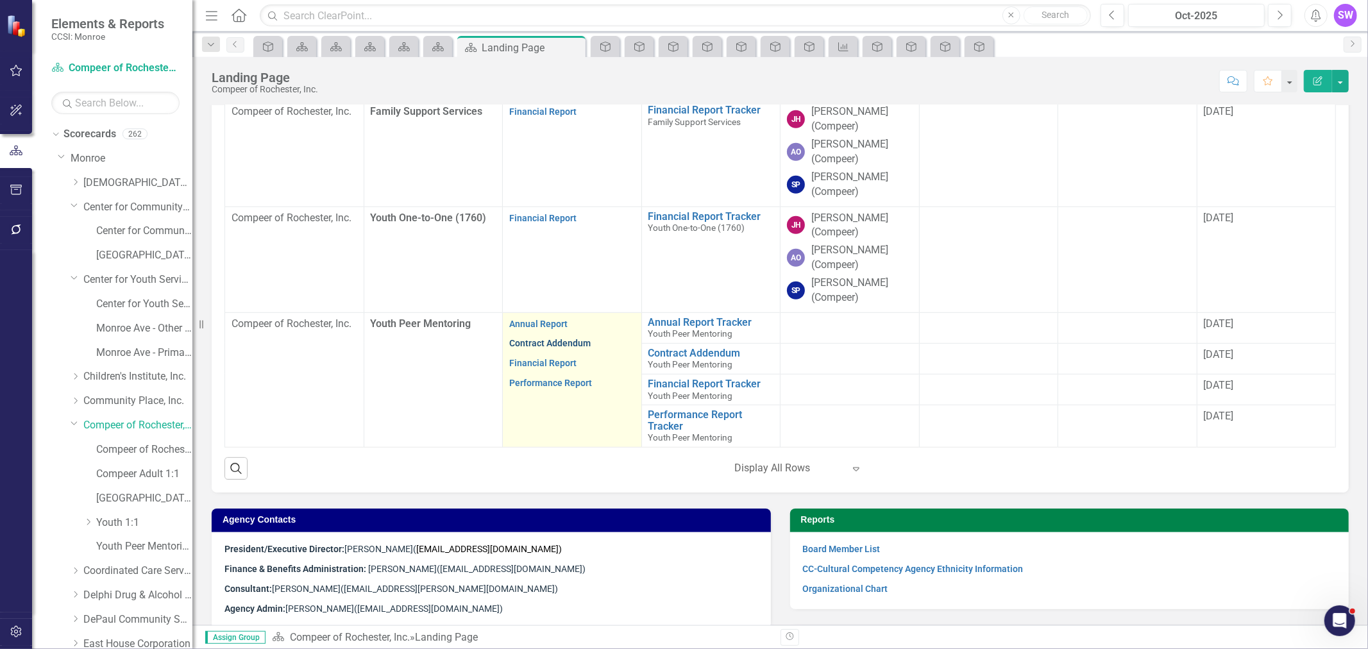
click at [568, 345] on link "Contract Addendum" at bounding box center [549, 343] width 81 height 10
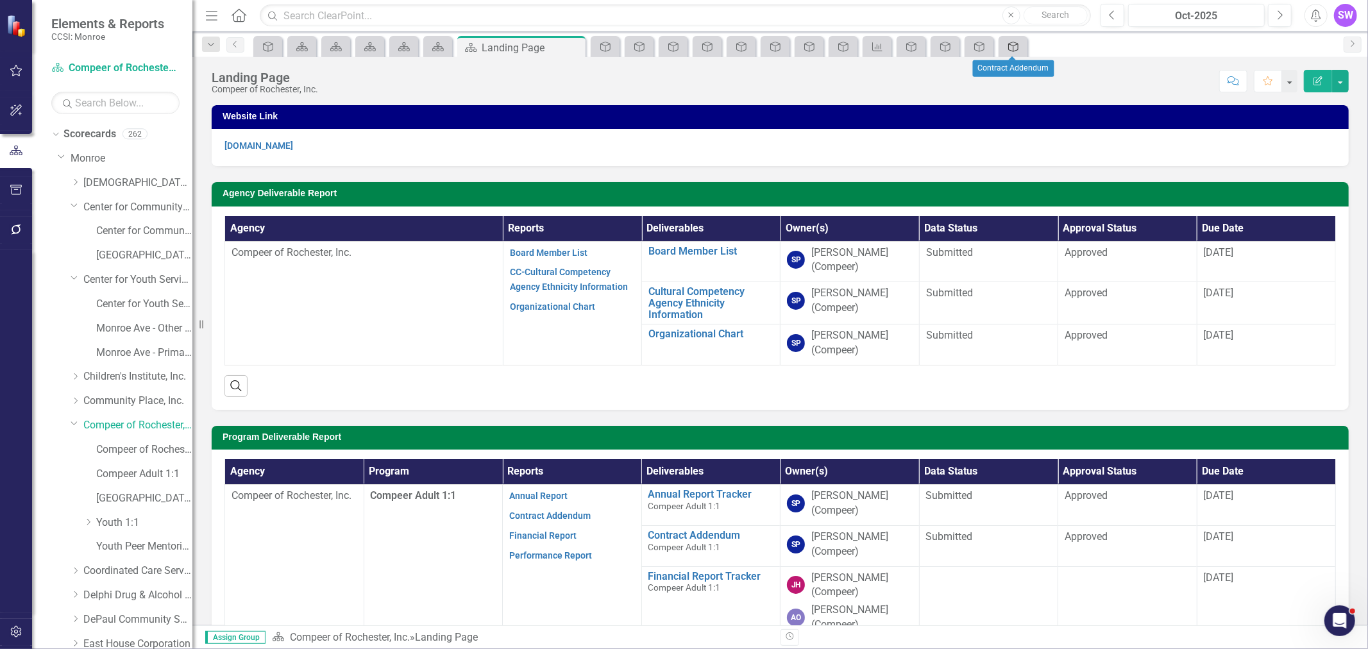
click at [1015, 47] on icon "Deliverable" at bounding box center [1013, 47] width 13 height 10
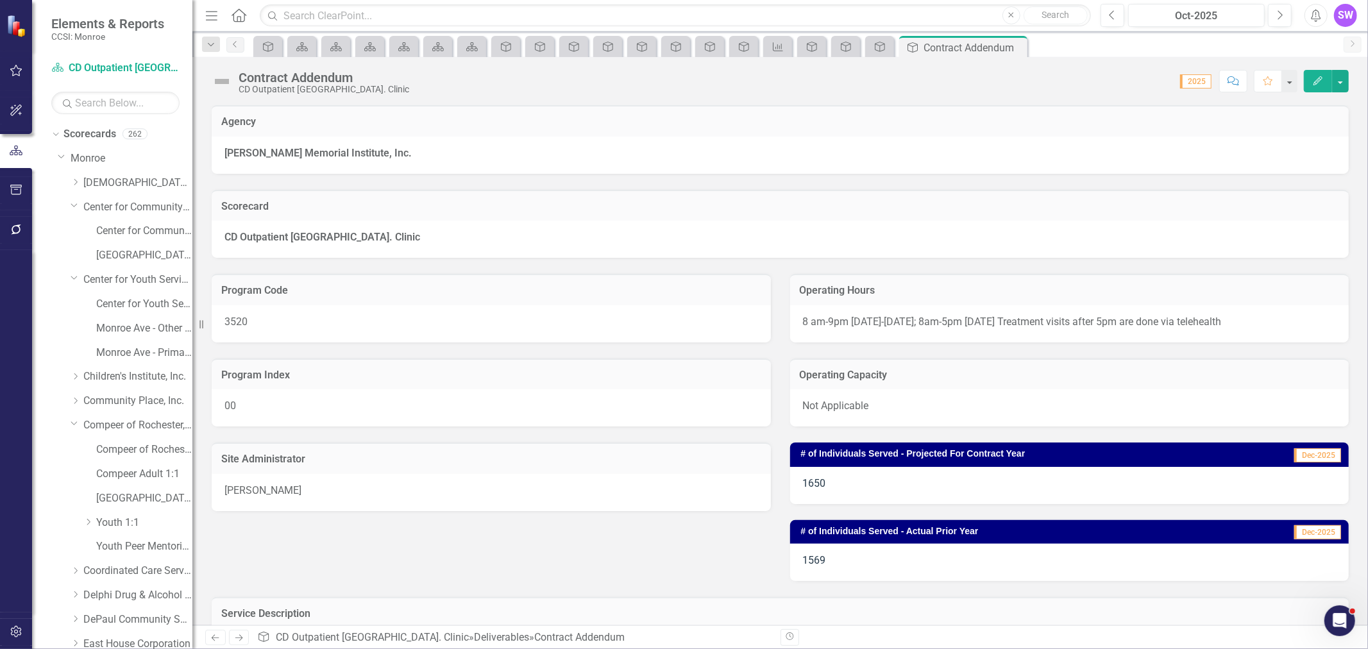
click at [0, 0] on icon "Close" at bounding box center [0, 0] width 0 height 0
click at [984, 45] on icon "Close" at bounding box center [981, 47] width 13 height 10
click at [947, 44] on icon "Close" at bounding box center [947, 47] width 13 height 10
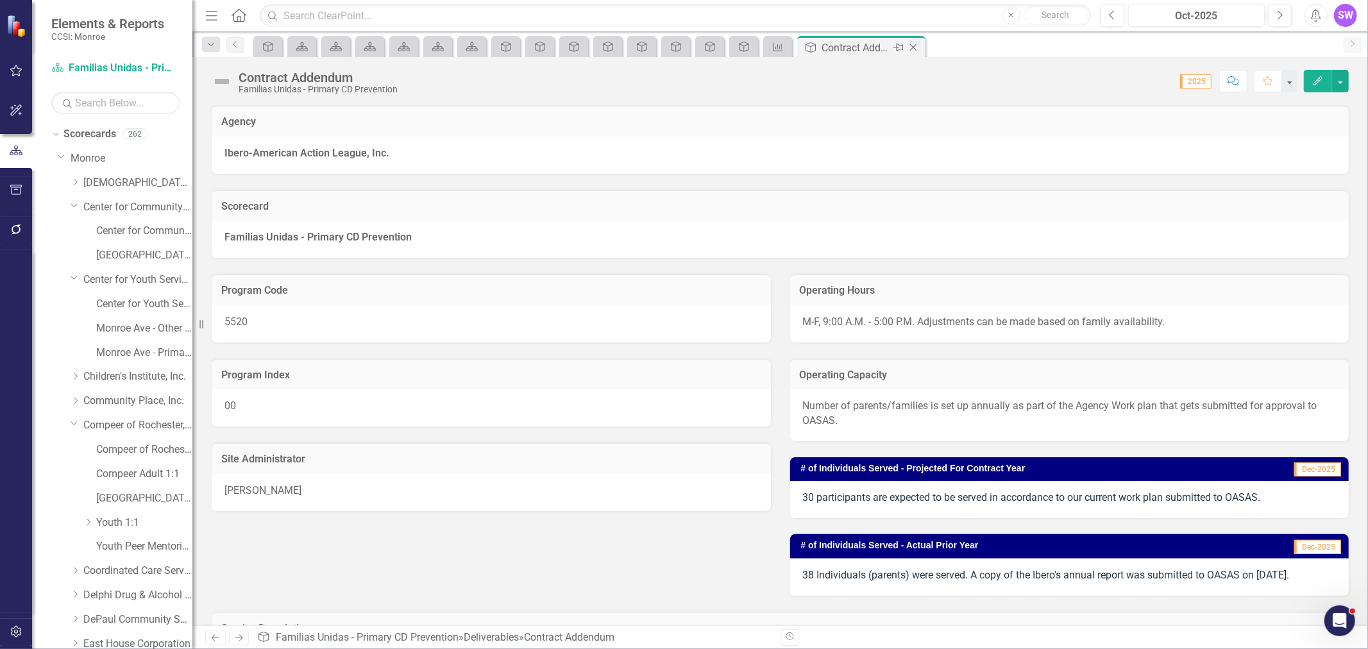
click at [914, 45] on icon "Close" at bounding box center [913, 47] width 13 height 10
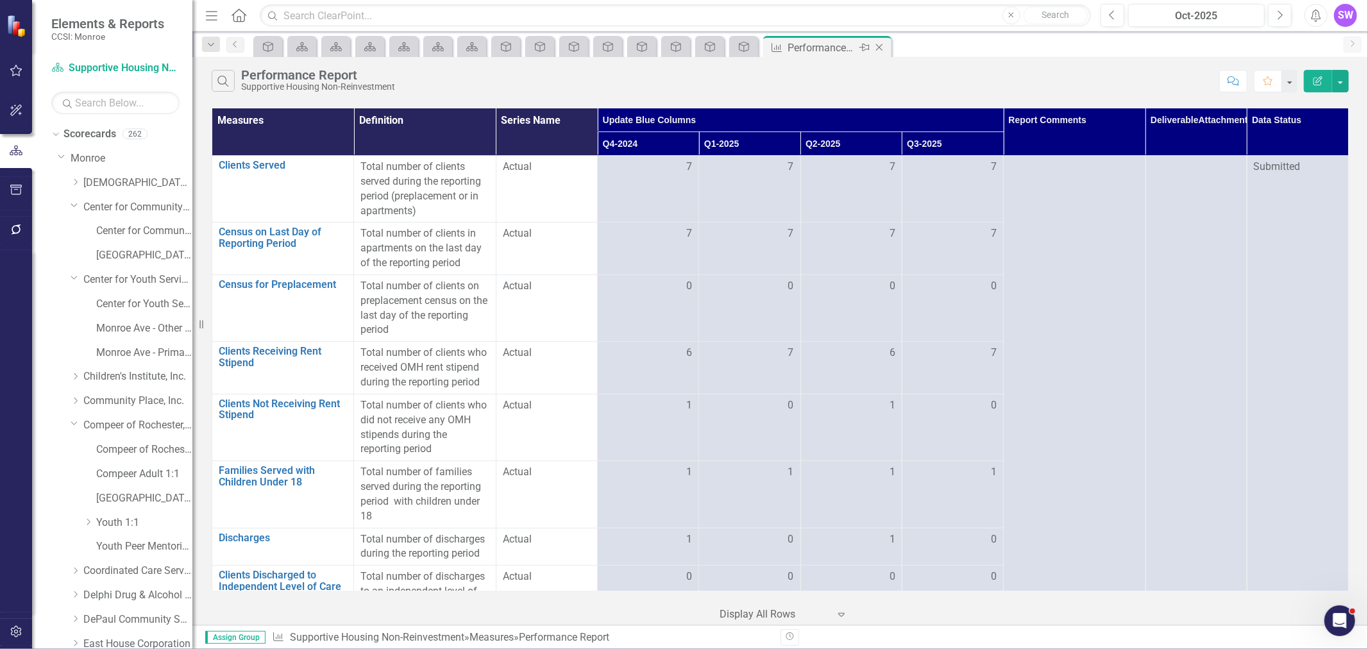
click at [881, 46] on icon "Close" at bounding box center [879, 47] width 13 height 10
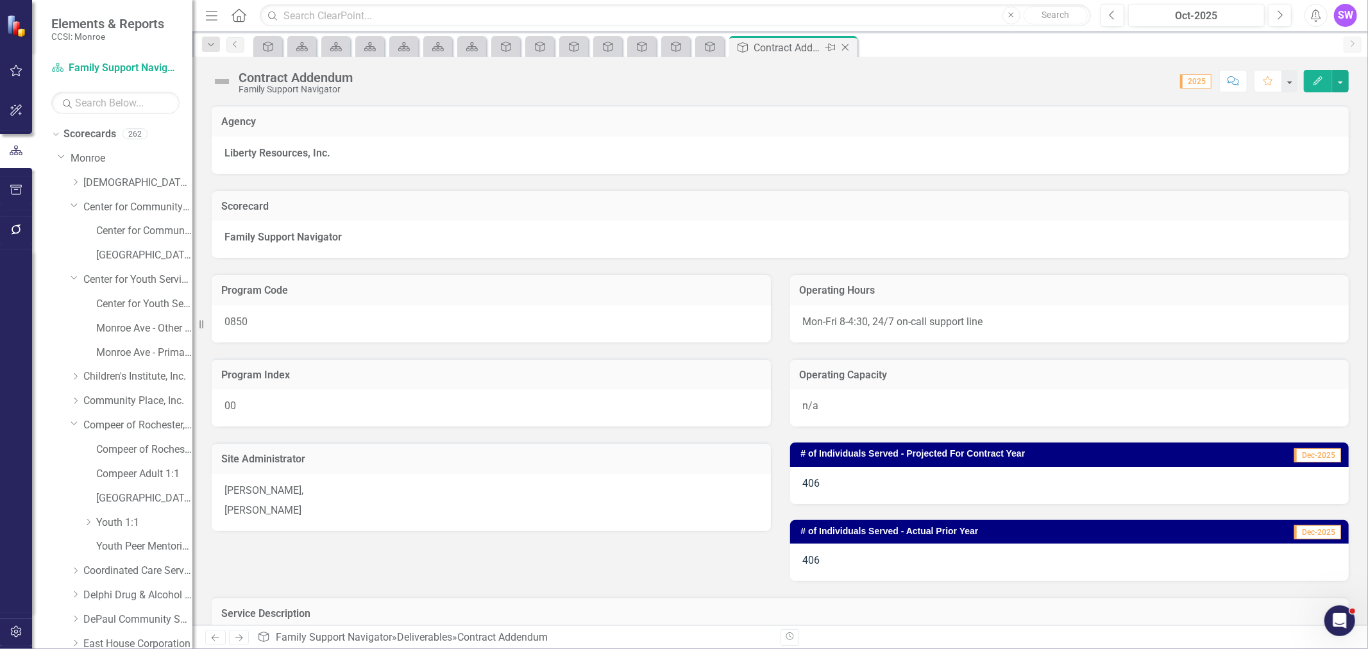
click at [845, 44] on icon "Close" at bounding box center [845, 47] width 13 height 10
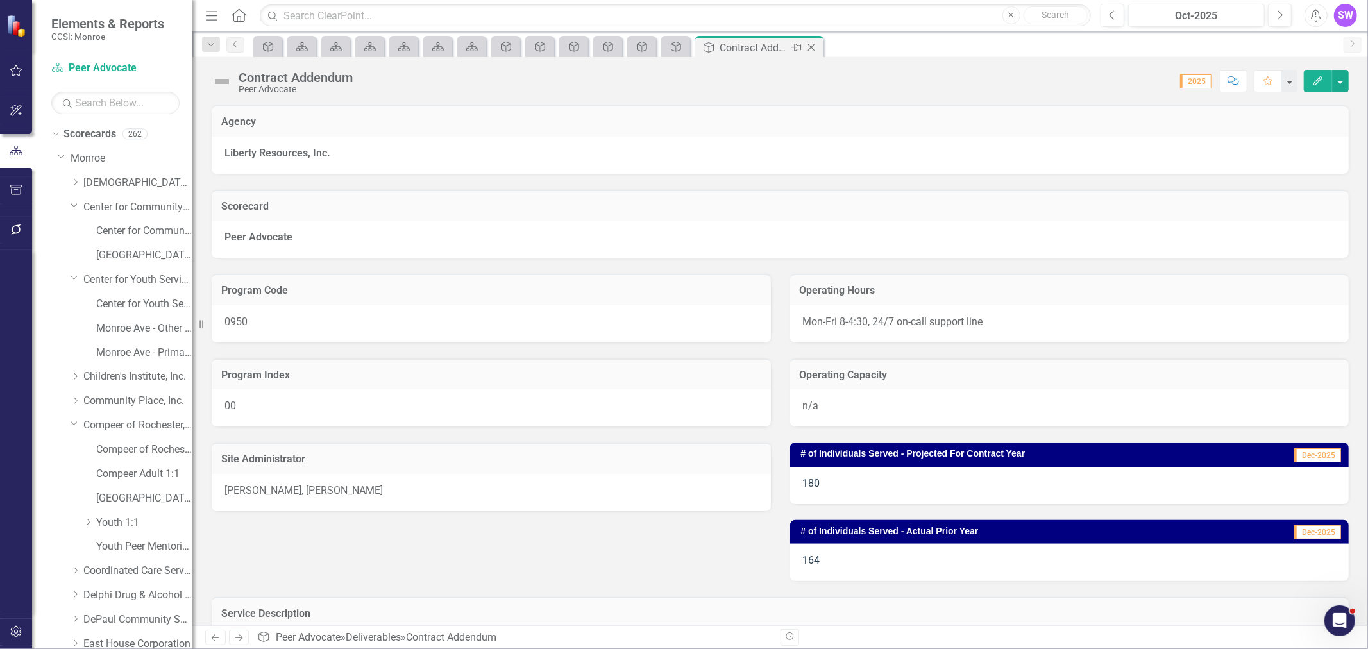
click at [817, 46] on icon "Close" at bounding box center [811, 47] width 13 height 10
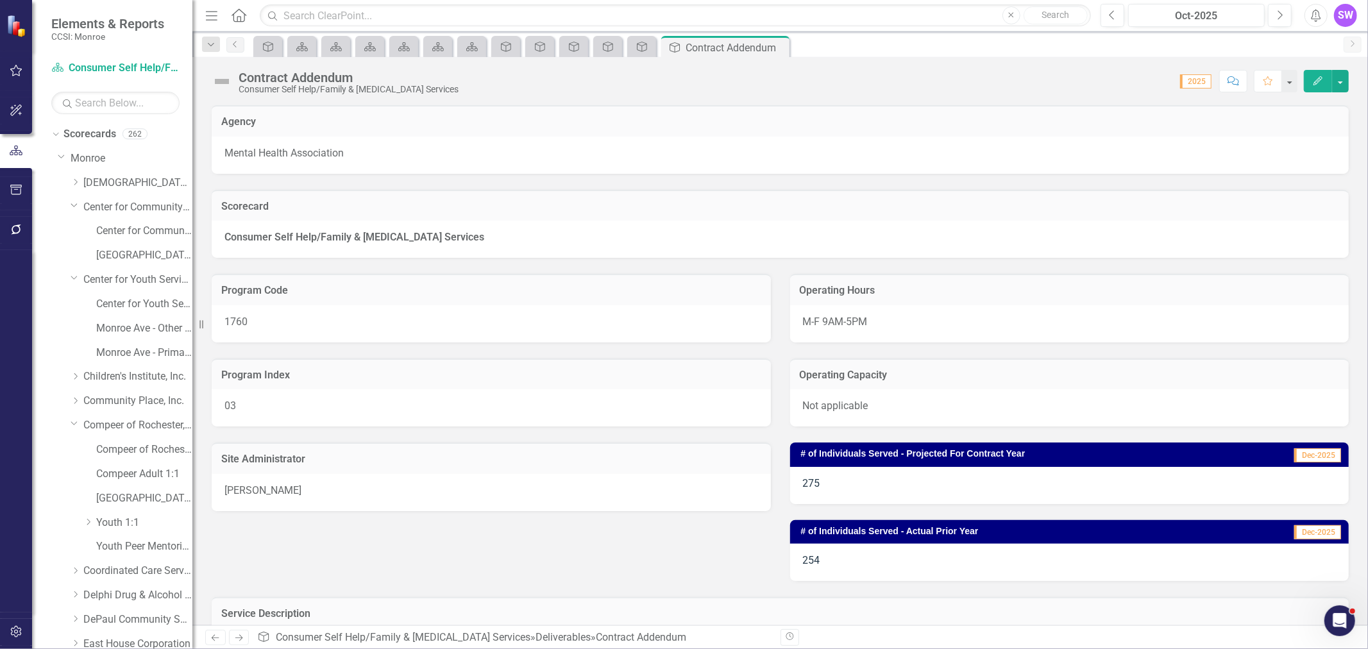
click at [0, 0] on icon "Close" at bounding box center [0, 0] width 0 height 0
click at [740, 46] on icon "Close" at bounding box center [743, 47] width 13 height 10
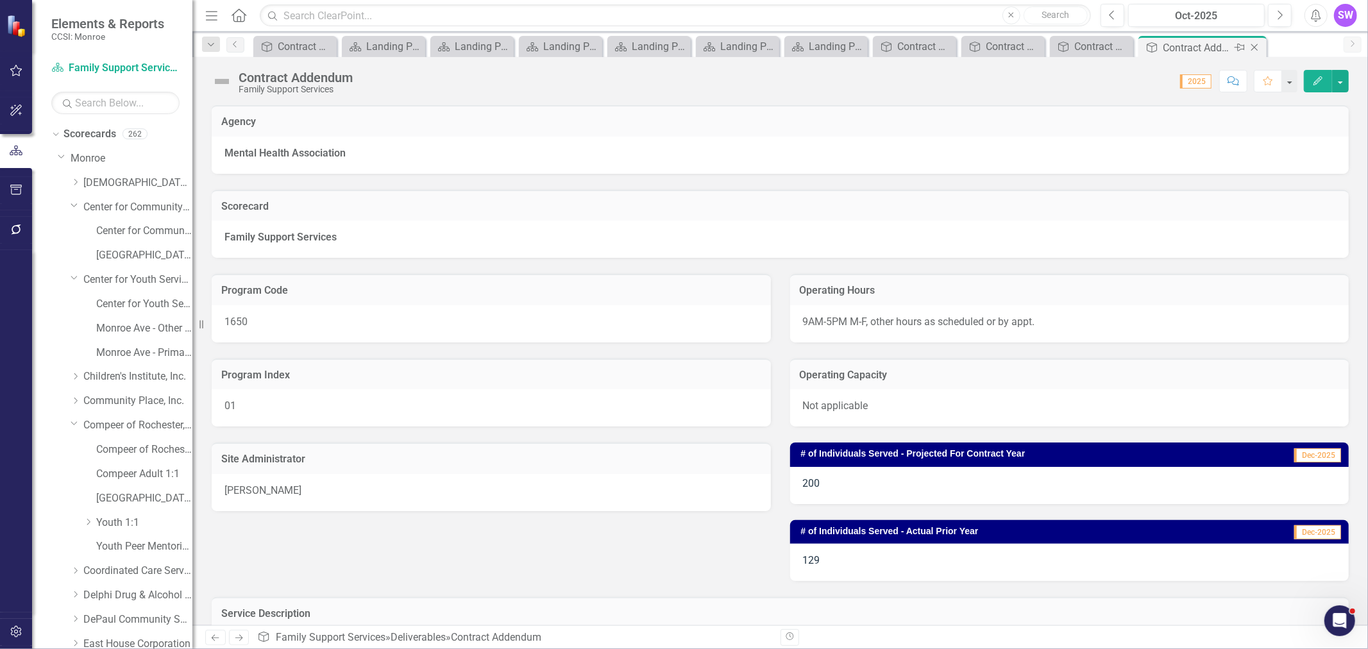
click at [1256, 49] on icon at bounding box center [1255, 47] width 7 height 7
click at [1245, 48] on icon "Close" at bounding box center [1241, 47] width 13 height 10
click at [1227, 47] on icon at bounding box center [1226, 47] width 7 height 7
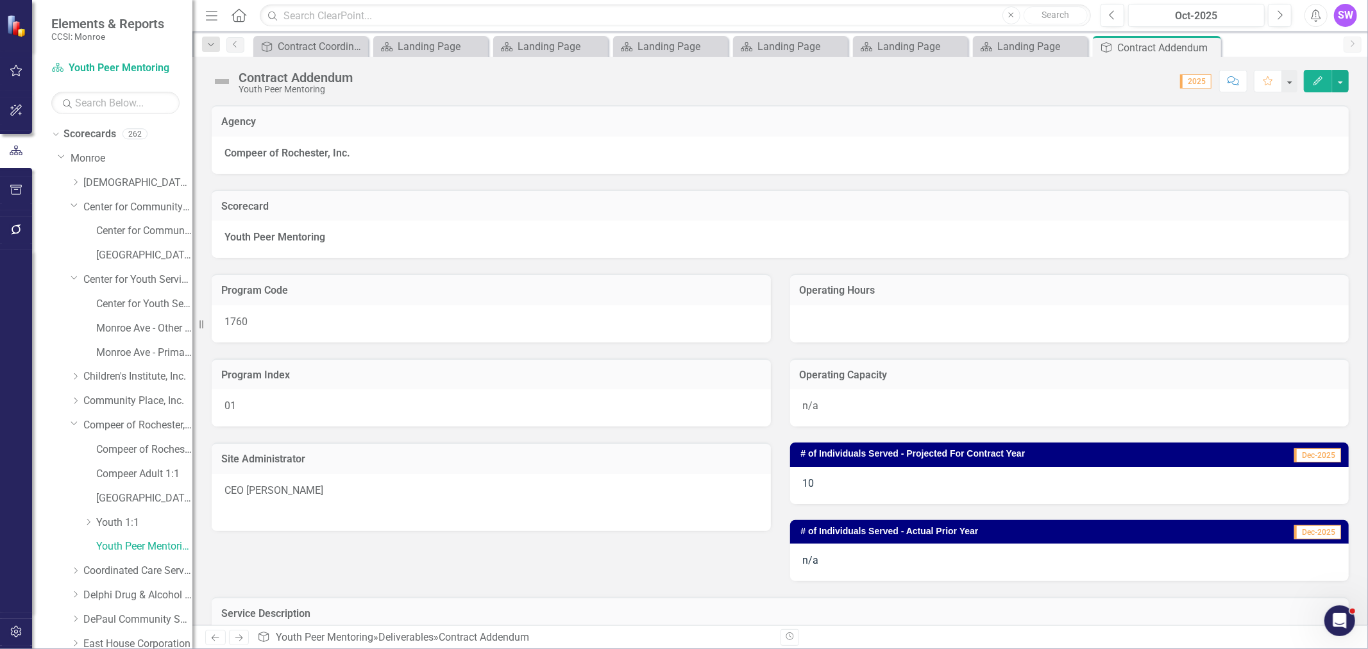
click at [0, 0] on icon "Close" at bounding box center [0, 0] width 0 height 0
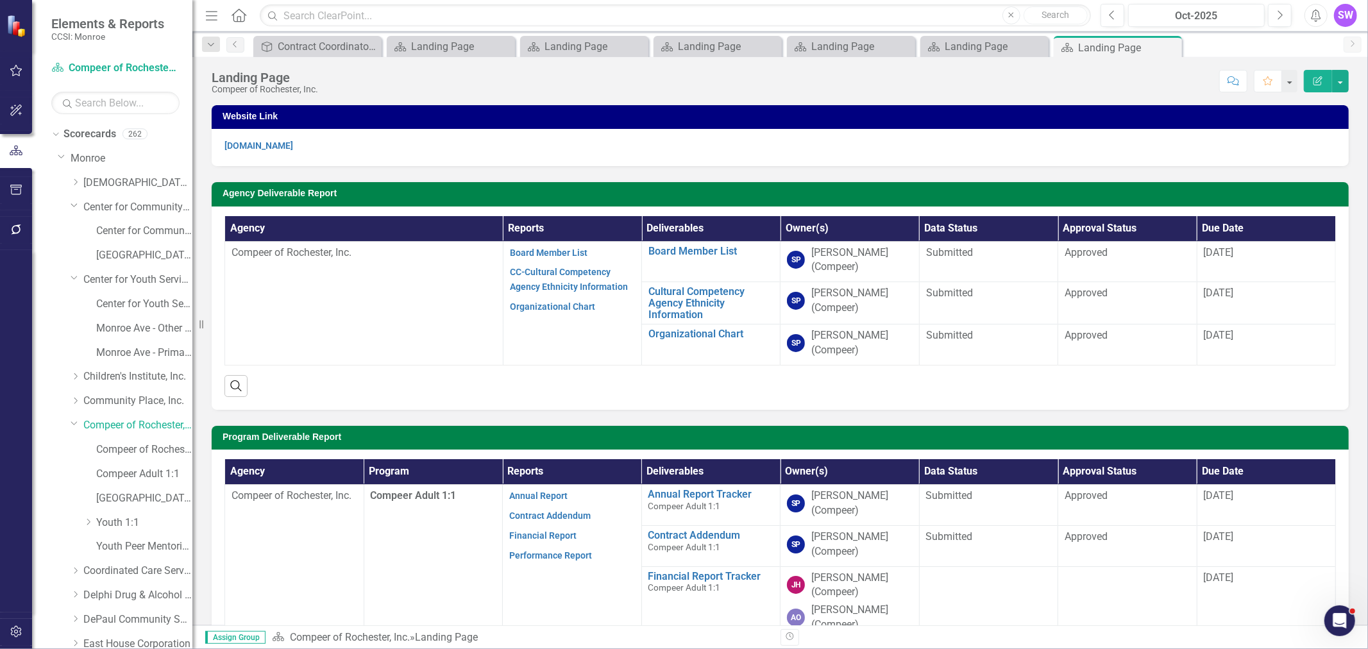
drag, startPoint x: 1171, startPoint y: 48, endPoint x: 1164, endPoint y: 47, distance: 7.1
click at [0, 0] on icon "Close" at bounding box center [0, 0] width 0 height 0
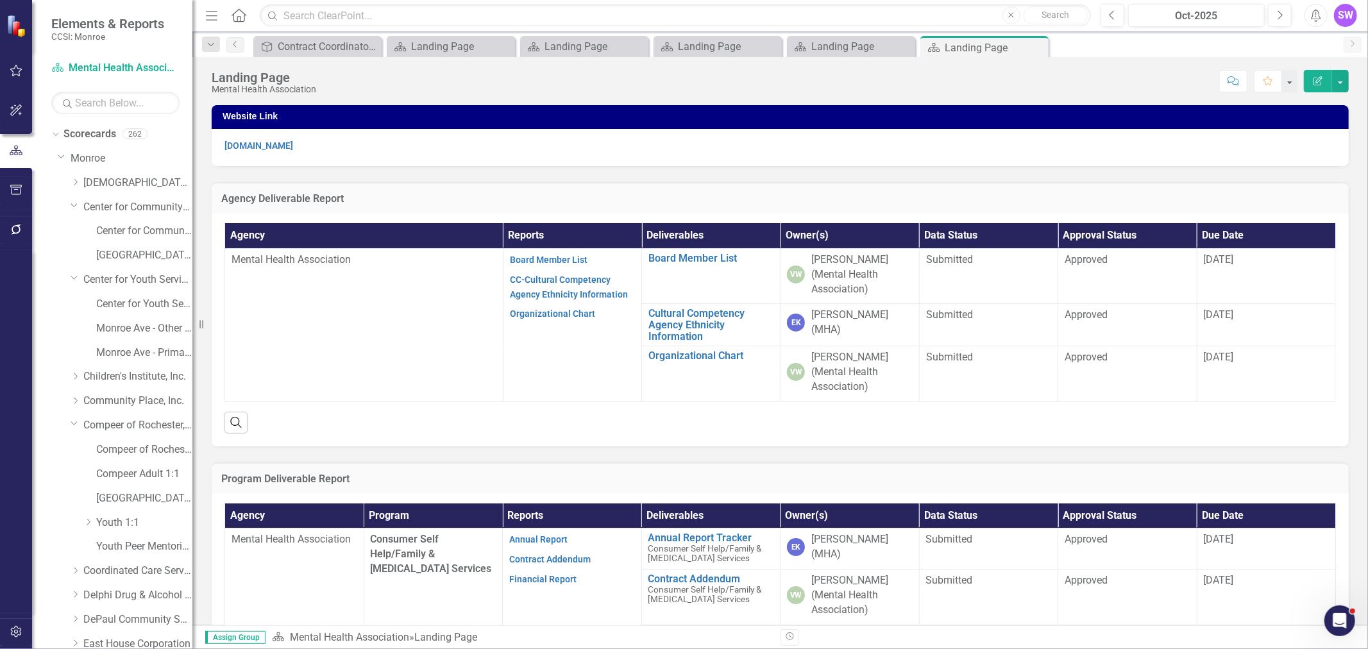
click at [0, 0] on icon "Close" at bounding box center [0, 0] width 0 height 0
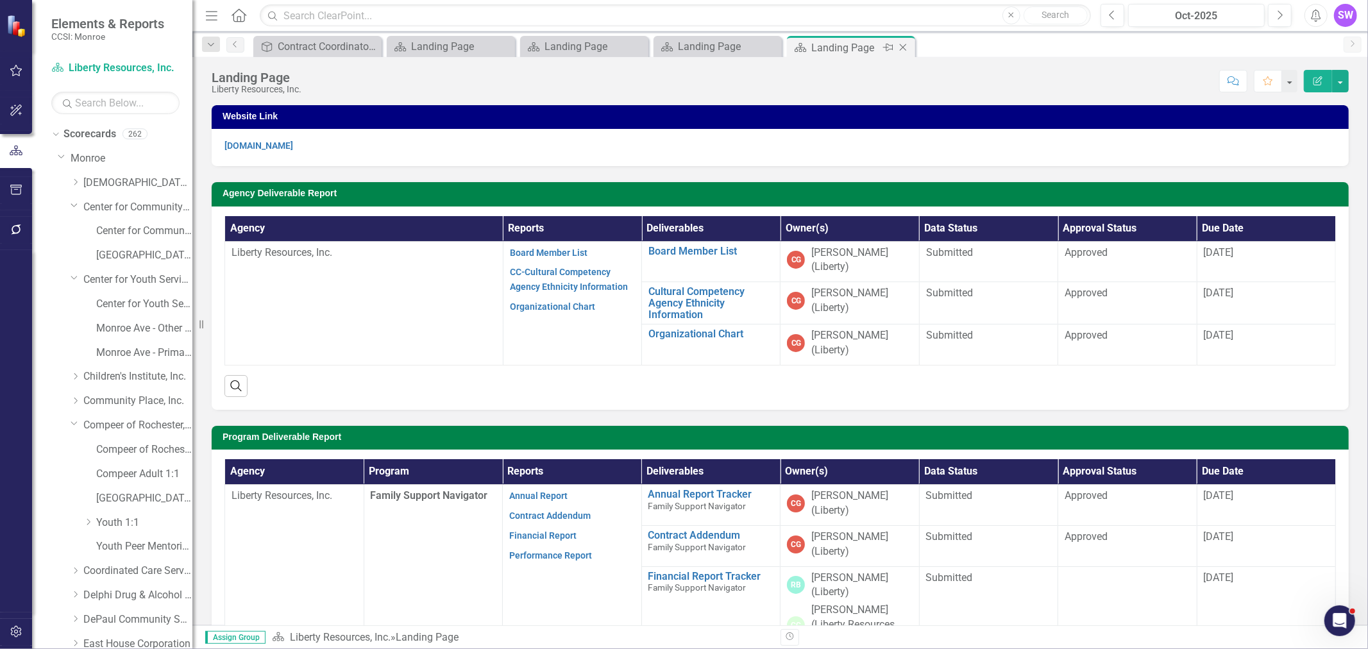
click at [905, 45] on icon at bounding box center [903, 47] width 7 height 7
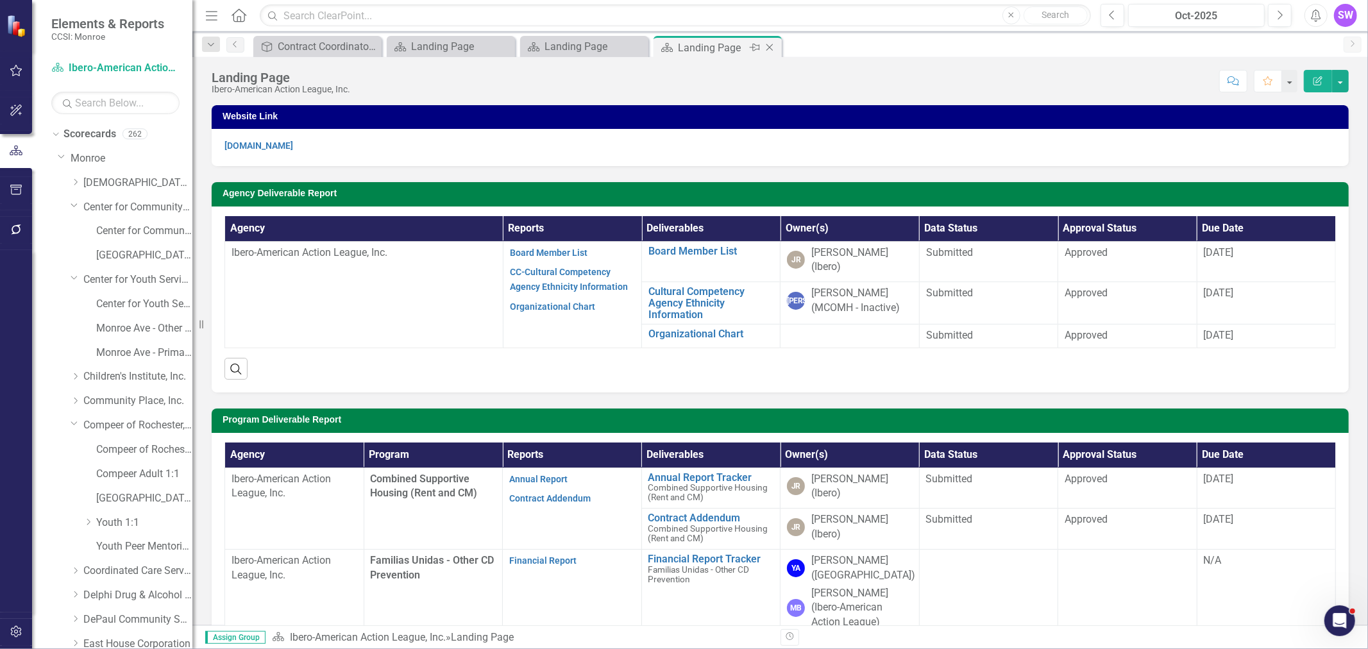
click at [769, 44] on icon "Close" at bounding box center [769, 47] width 13 height 10
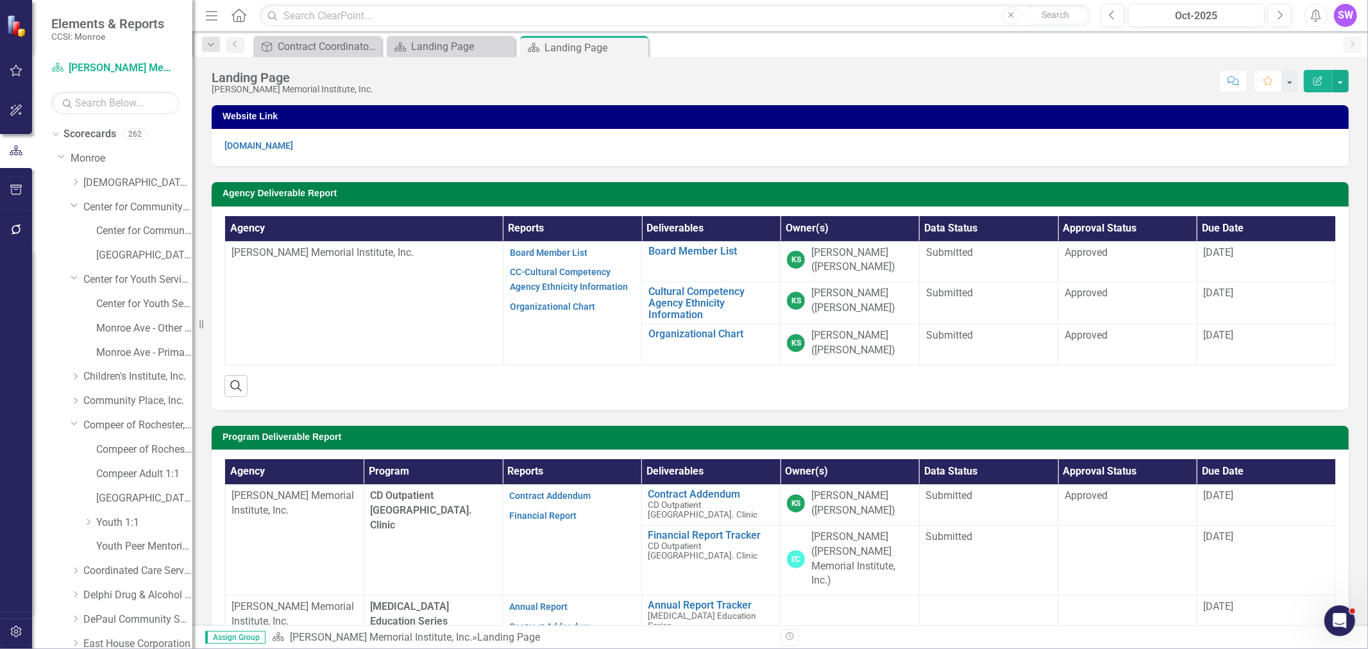
drag, startPoint x: 635, startPoint y: 46, endPoint x: 618, endPoint y: 52, distance: 17.6
click at [0, 0] on icon "Close" at bounding box center [0, 0] width 0 height 0
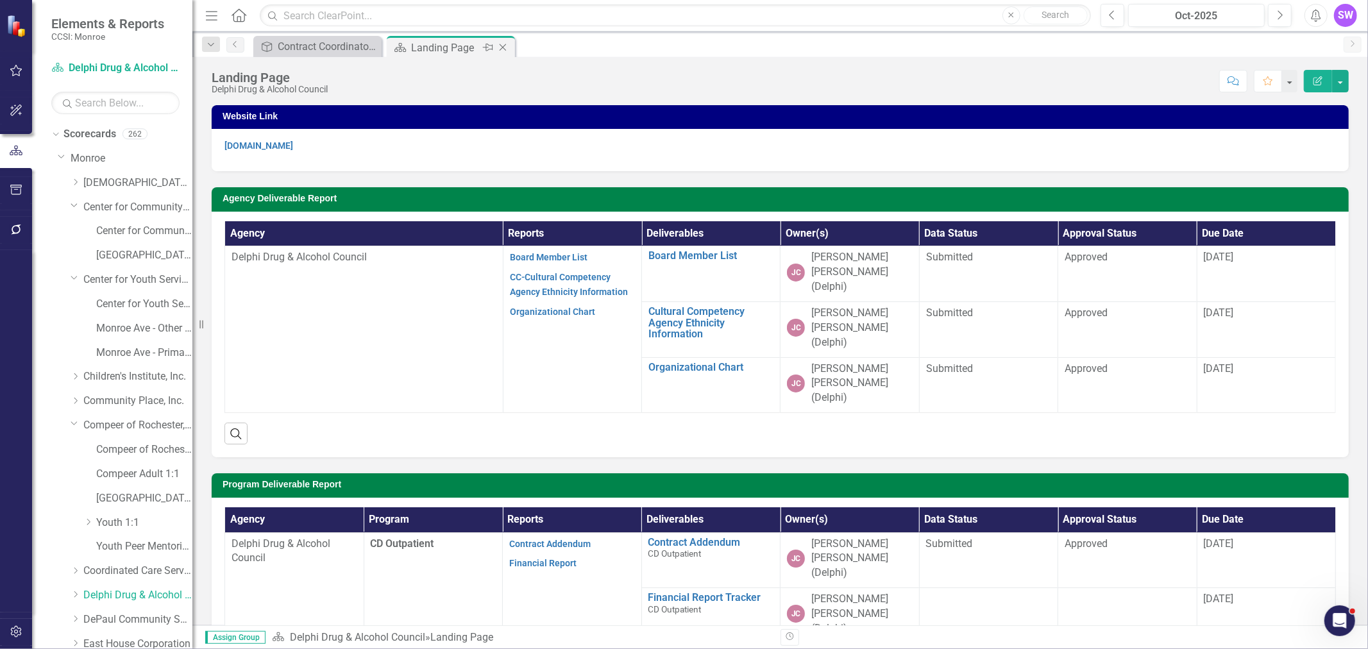
click at [502, 46] on icon "Close" at bounding box center [503, 47] width 13 height 10
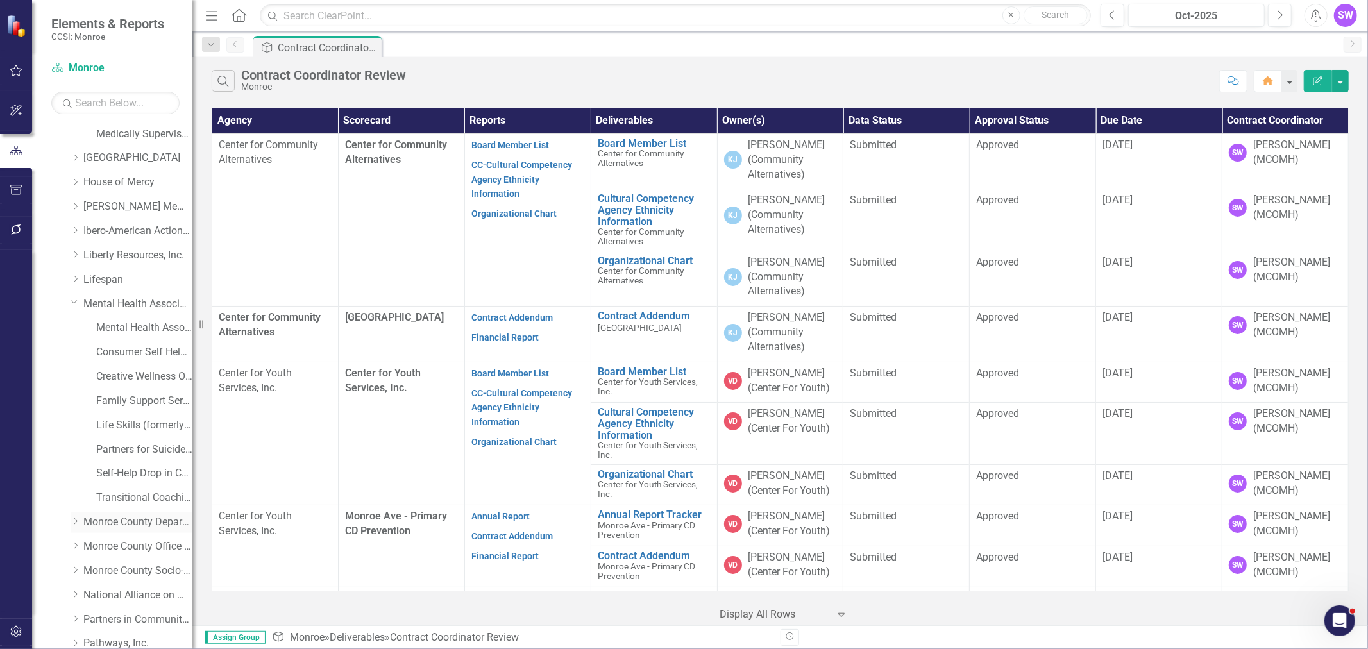
scroll to position [713, 0]
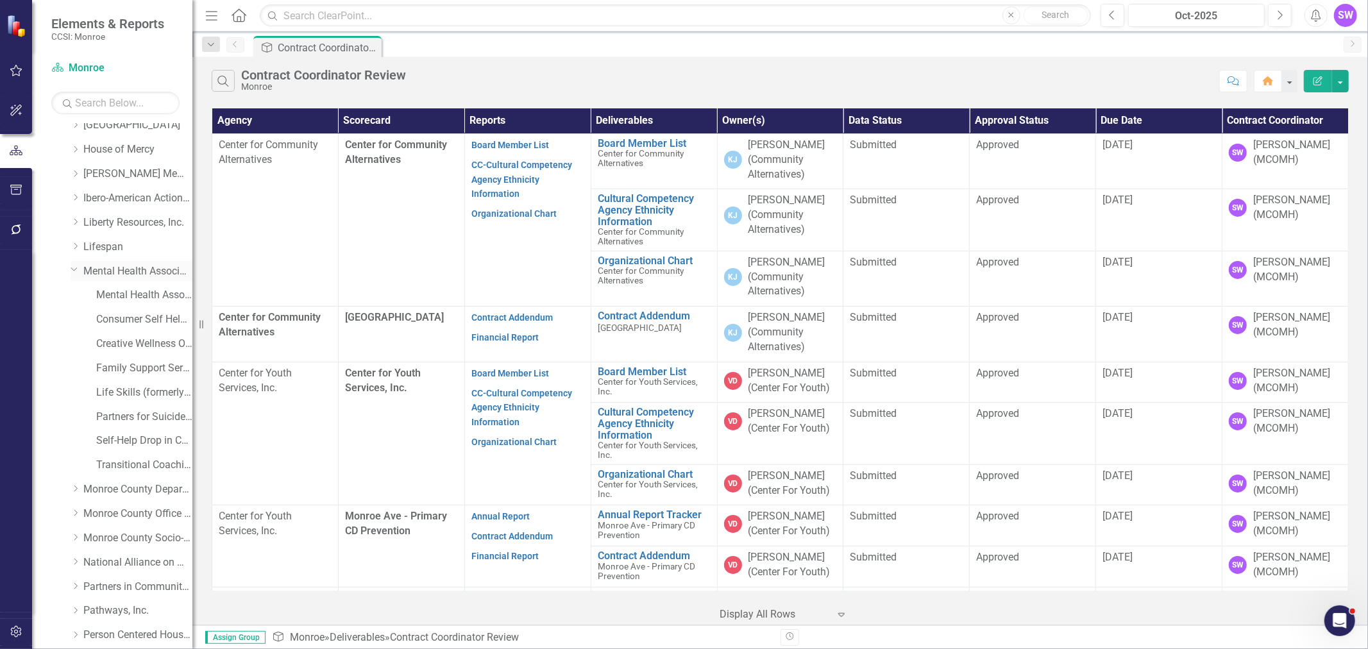
click at [123, 268] on link "Mental Health Association" at bounding box center [137, 271] width 109 height 15
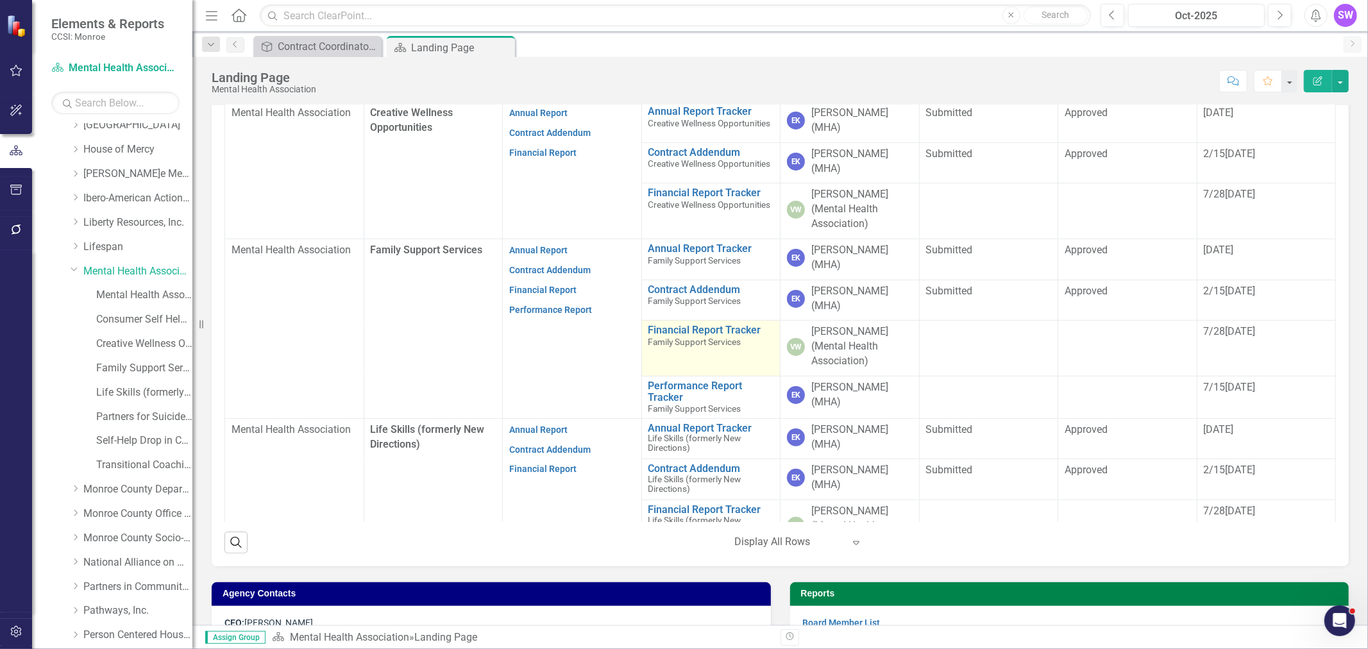
scroll to position [142, 0]
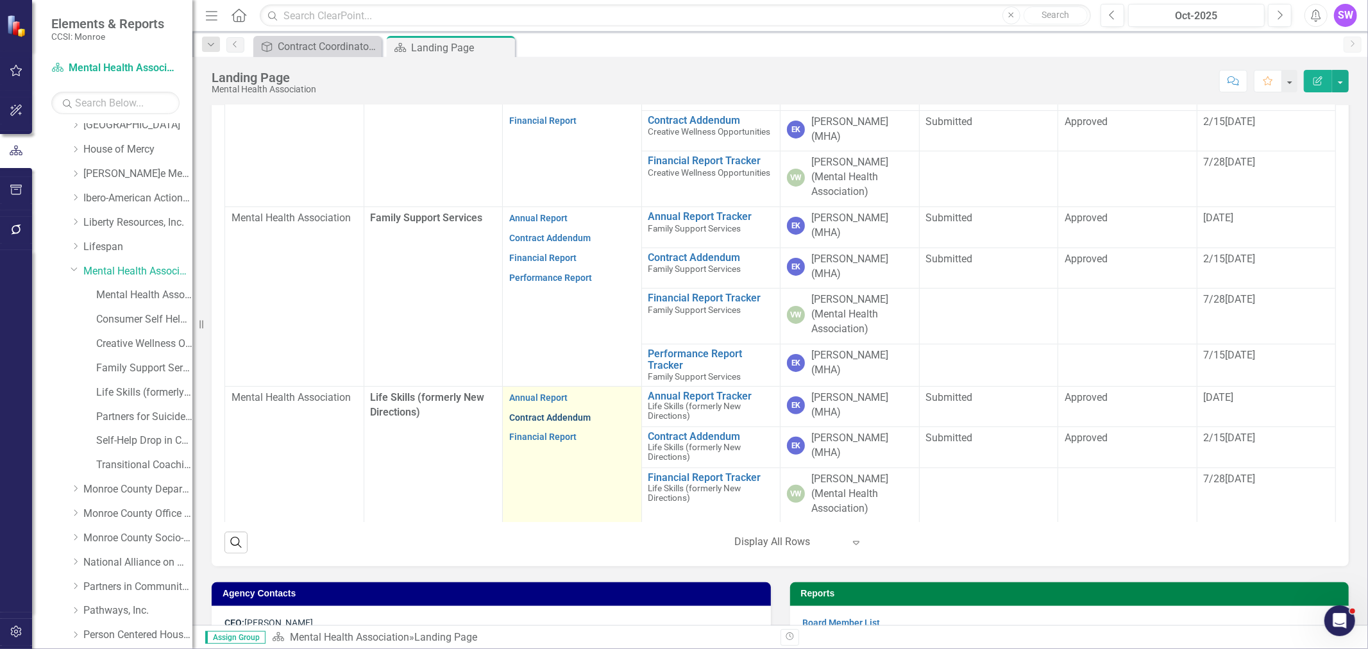
click at [573, 412] on link "Contract Addendum" at bounding box center [549, 417] width 81 height 10
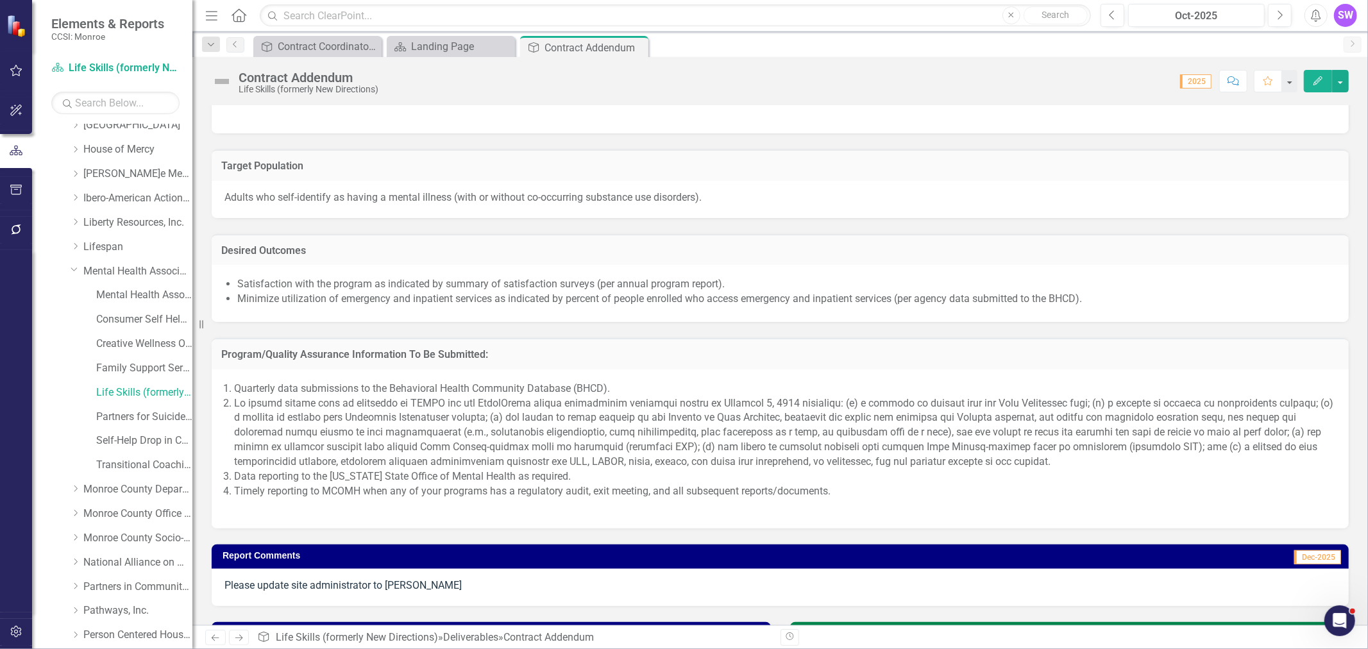
scroll to position [784, 0]
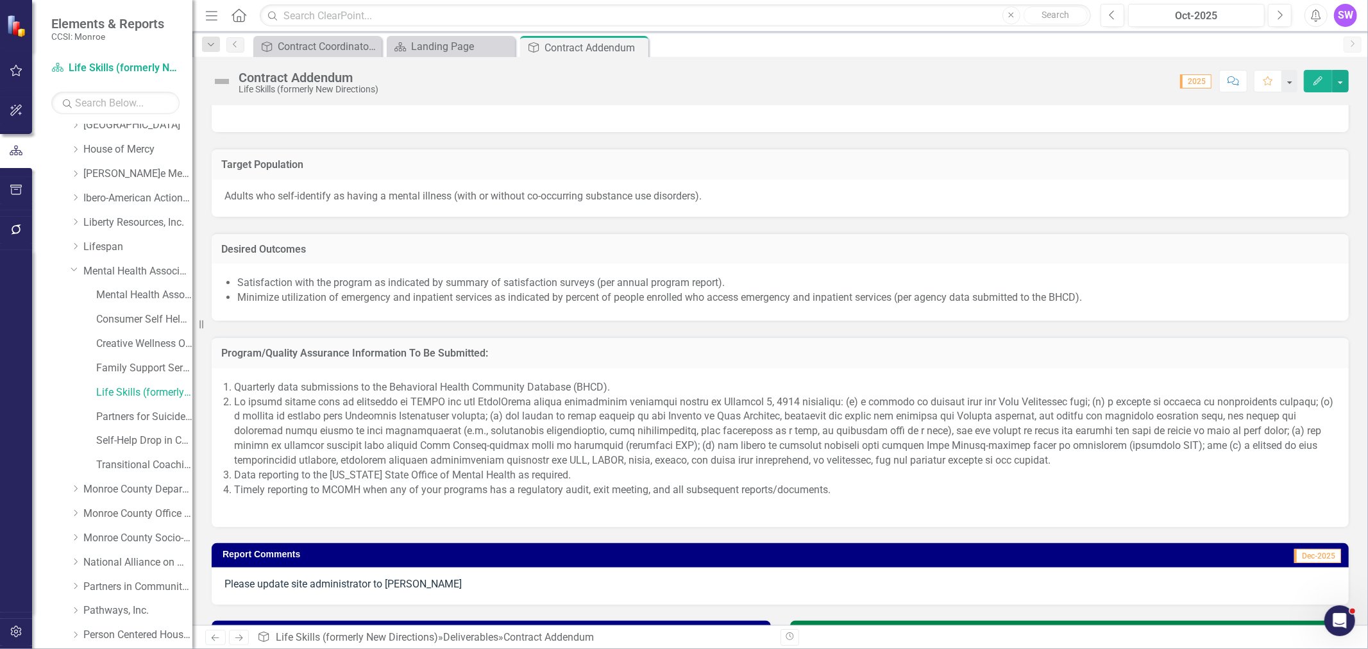
click at [495, 255] on h3 "Desired Outcomes" at bounding box center [780, 250] width 1118 height 12
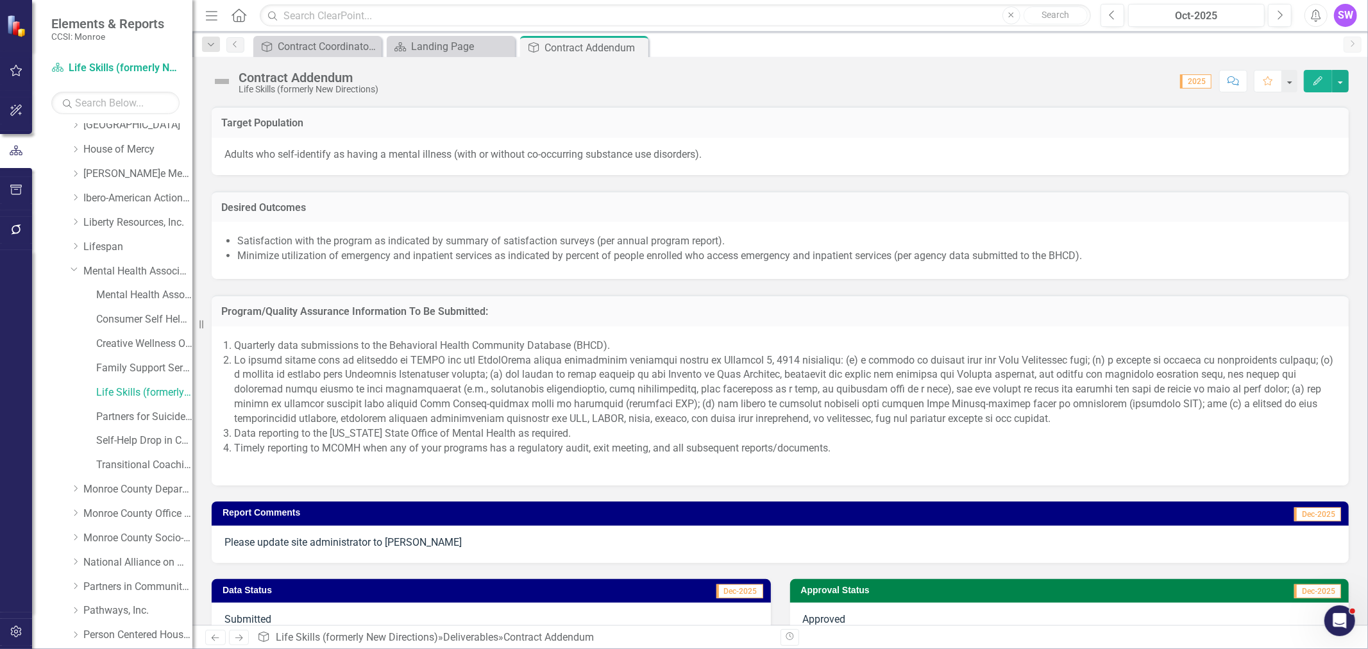
scroll to position [855, 0]
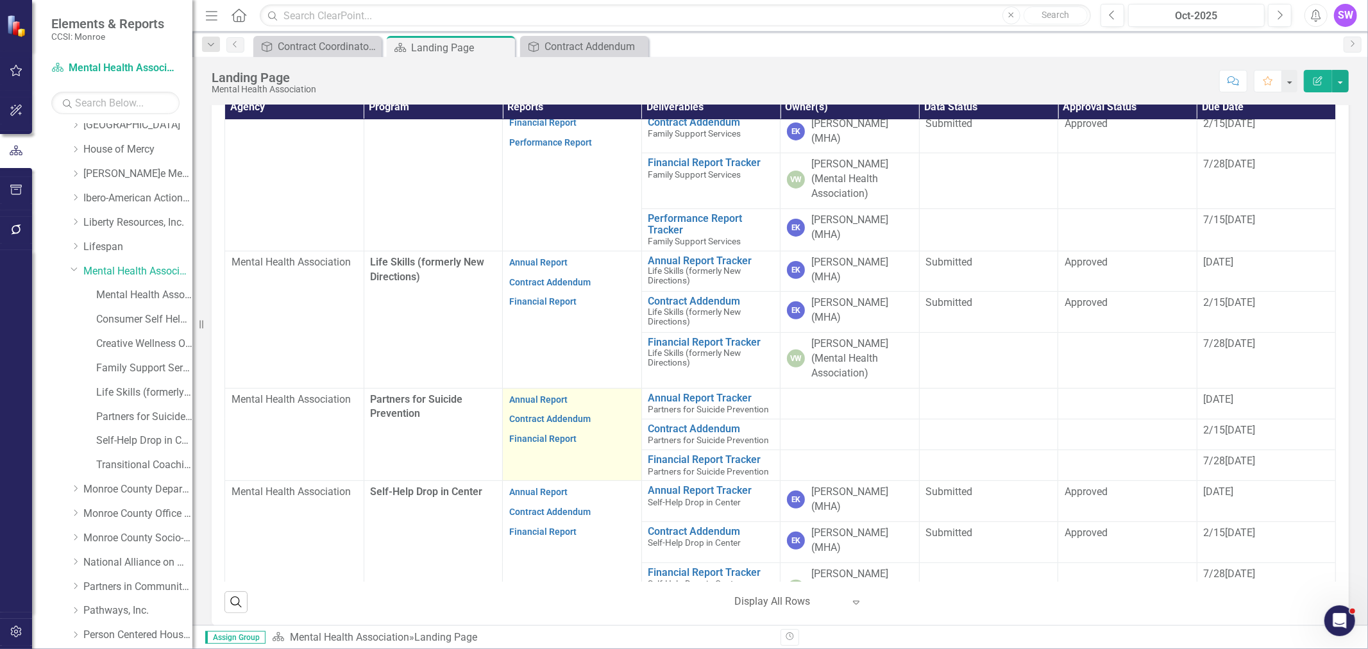
scroll to position [480, 0]
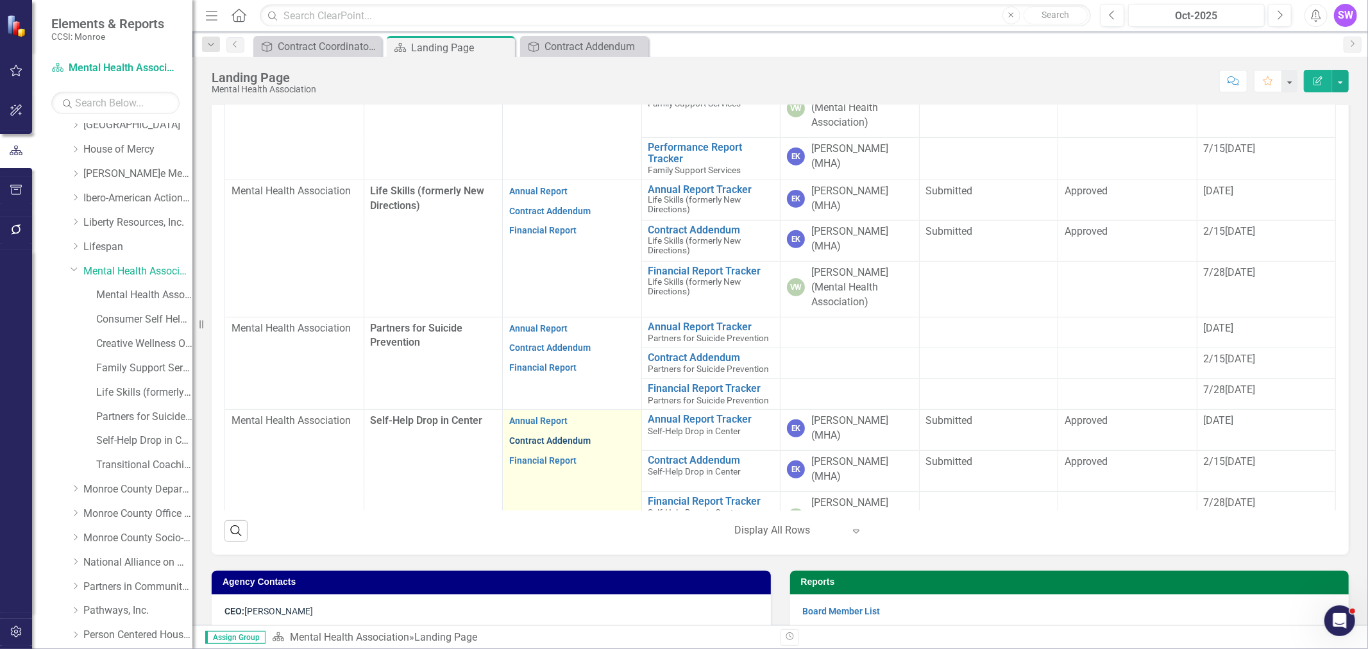
click at [554, 436] on link "Contract Addendum" at bounding box center [549, 441] width 81 height 10
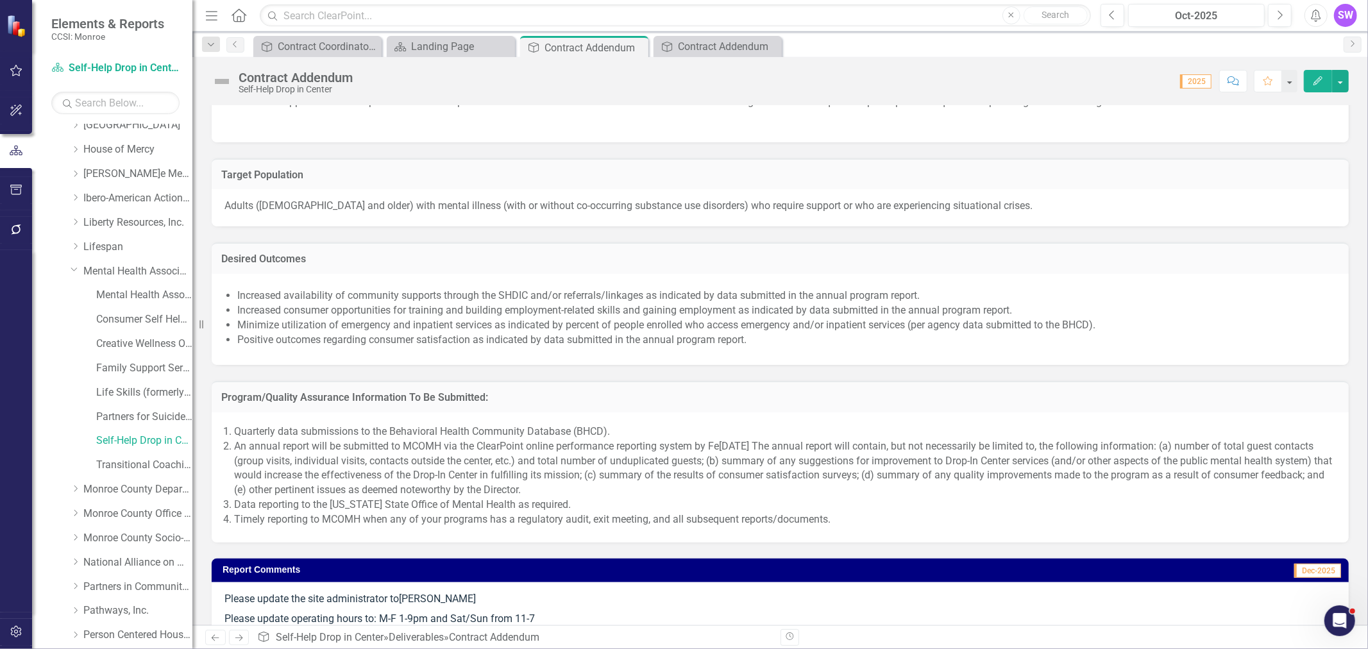
scroll to position [855, 0]
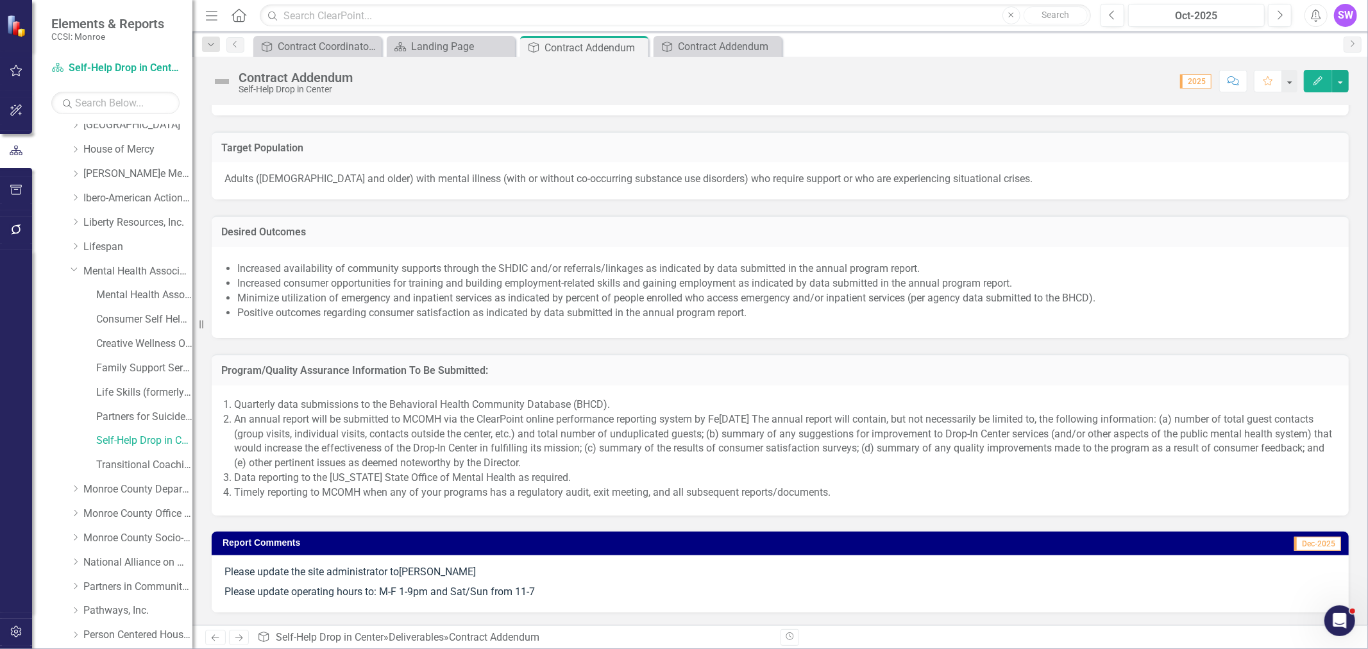
click at [1032, 377] on div "Program/Quality Assurance Information To Be Submitted:" at bounding box center [780, 369] width 1137 height 31
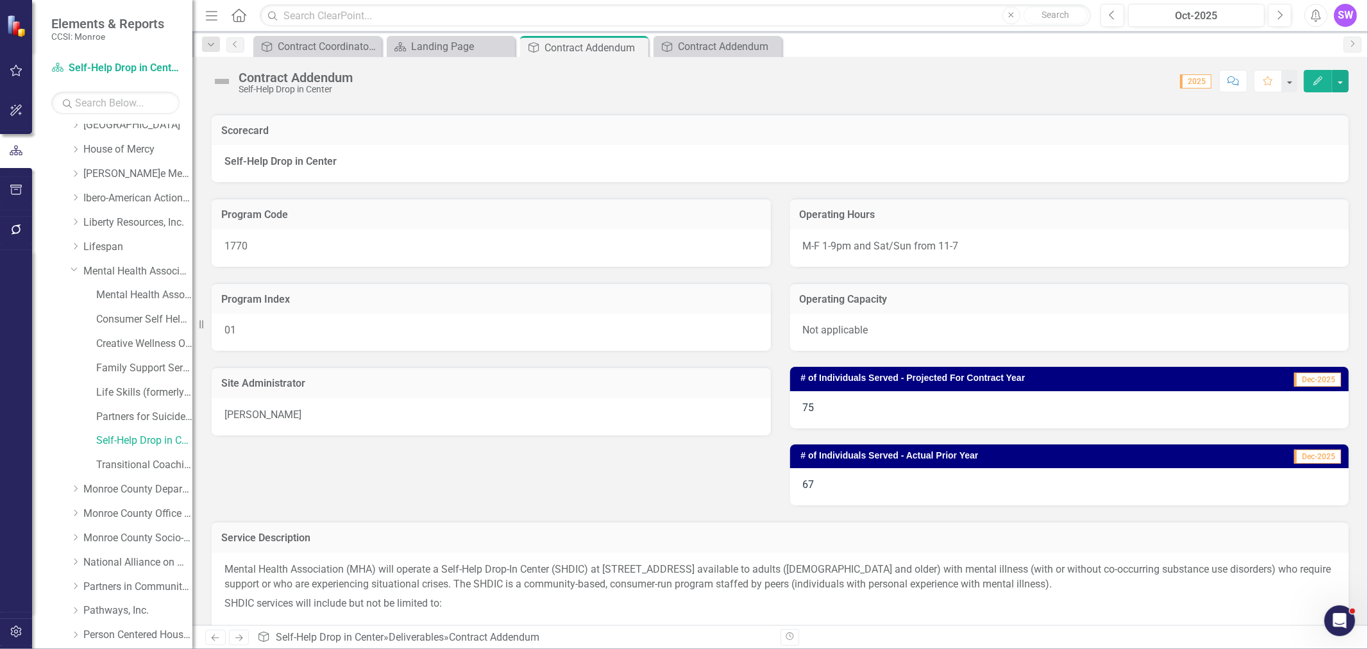
scroll to position [71, 0]
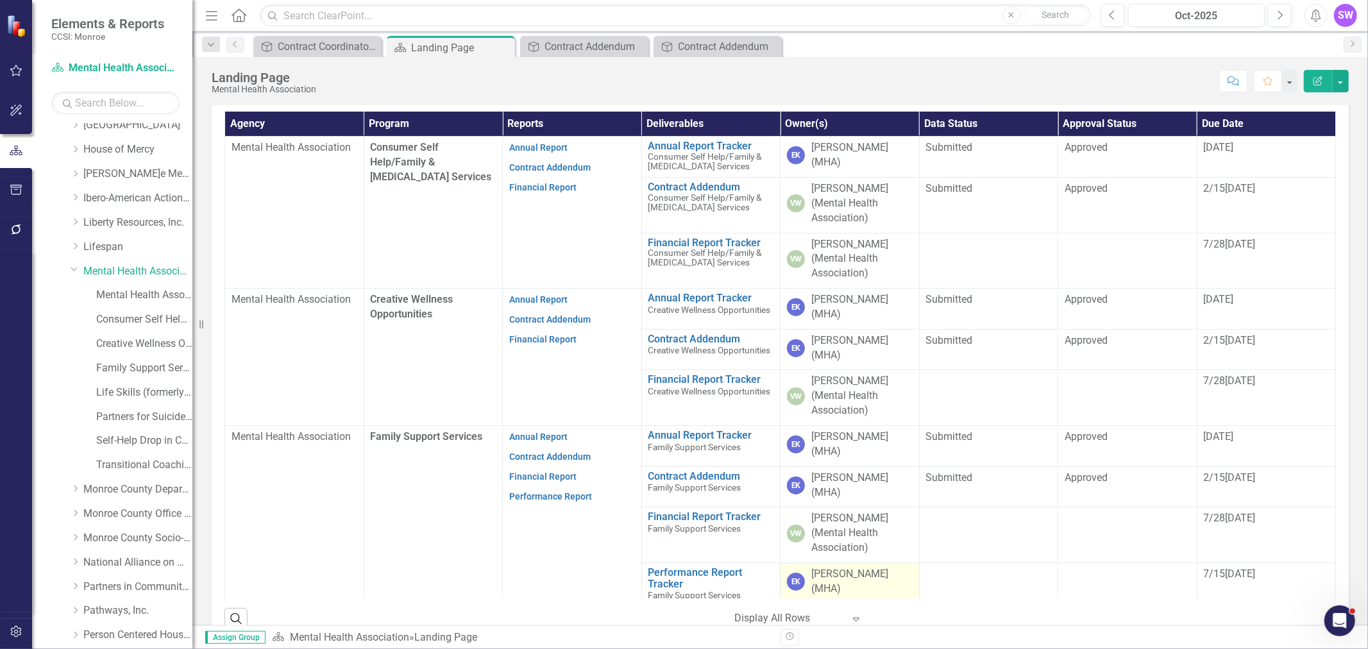
scroll to position [427, 0]
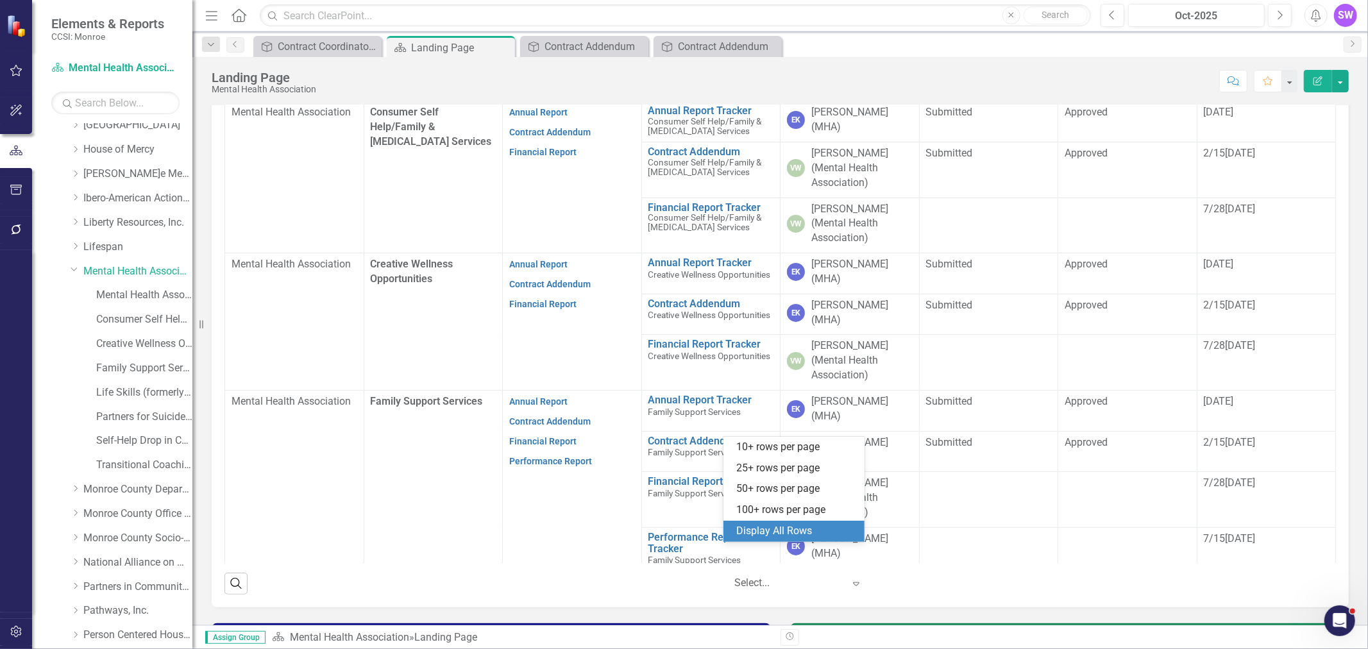
click at [776, 575] on div at bounding box center [789, 583] width 109 height 17
click at [780, 528] on div "Display All Rows" at bounding box center [796, 531] width 121 height 15
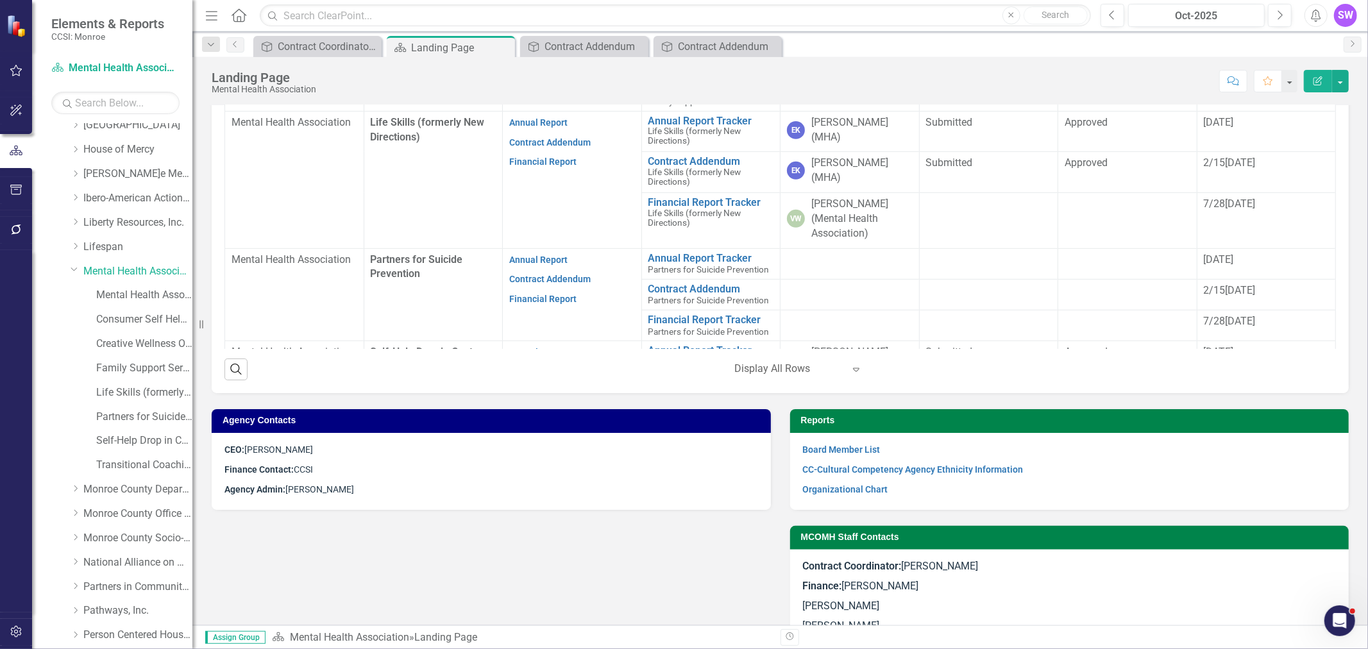
scroll to position [266, 0]
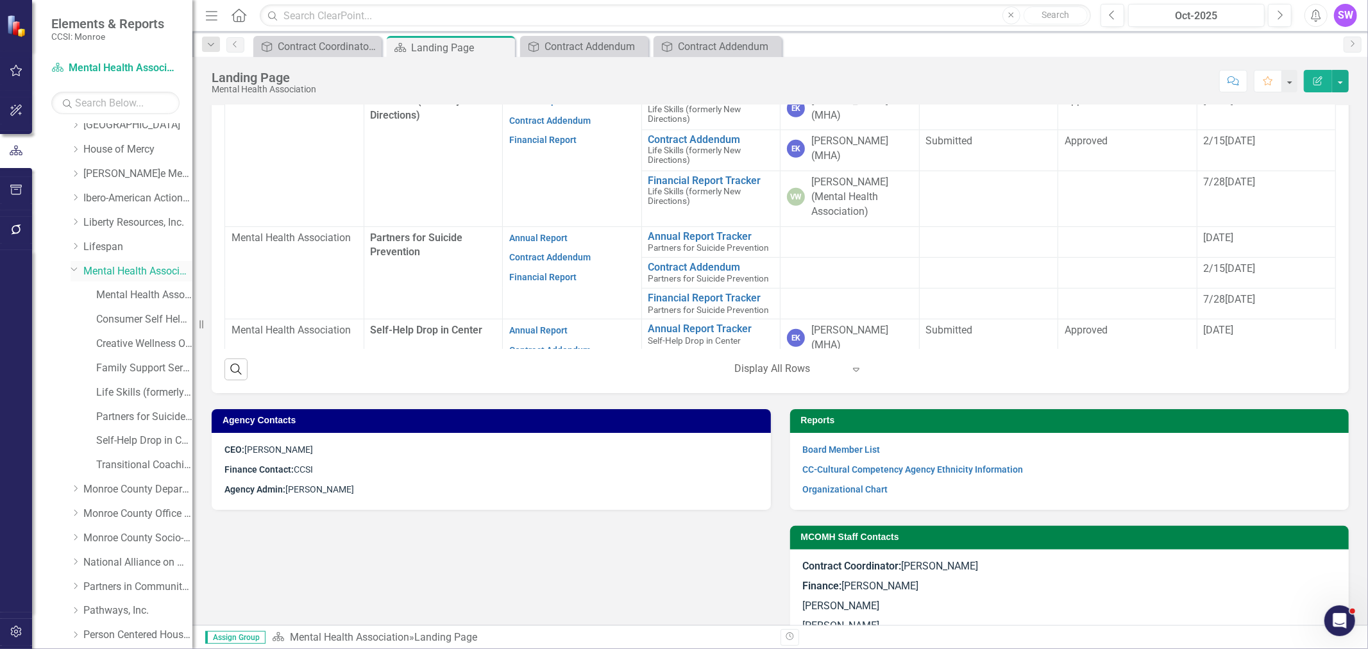
click at [75, 265] on div "Dropdown Mental Health Association" at bounding box center [132, 271] width 122 height 21
click at [72, 271] on icon at bounding box center [74, 269] width 6 height 3
click at [119, 368] on link "National Alliance on Mental Illness" at bounding box center [137, 368] width 109 height 15
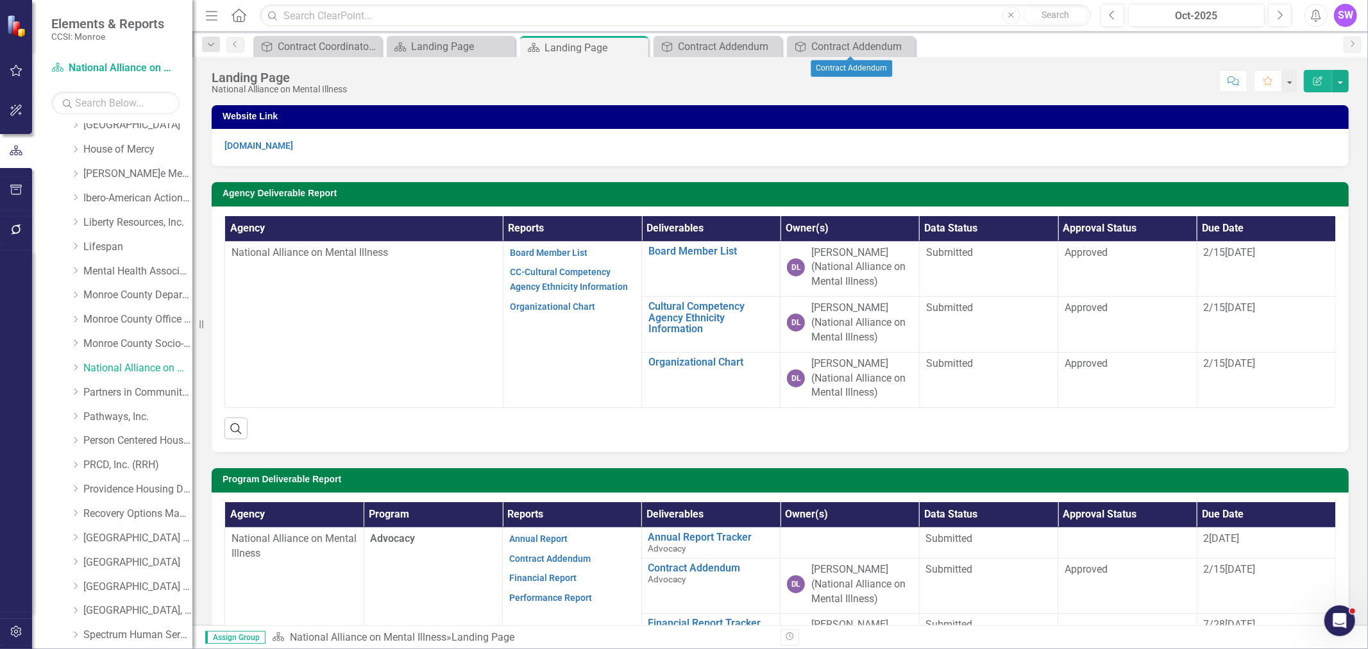
click at [0, 0] on icon "Close" at bounding box center [0, 0] width 0 height 0
click at [599, 46] on div "Landing Page" at bounding box center [579, 48] width 69 height 16
click at [732, 46] on div "Contract Addendum" at bounding box center [720, 46] width 85 height 16
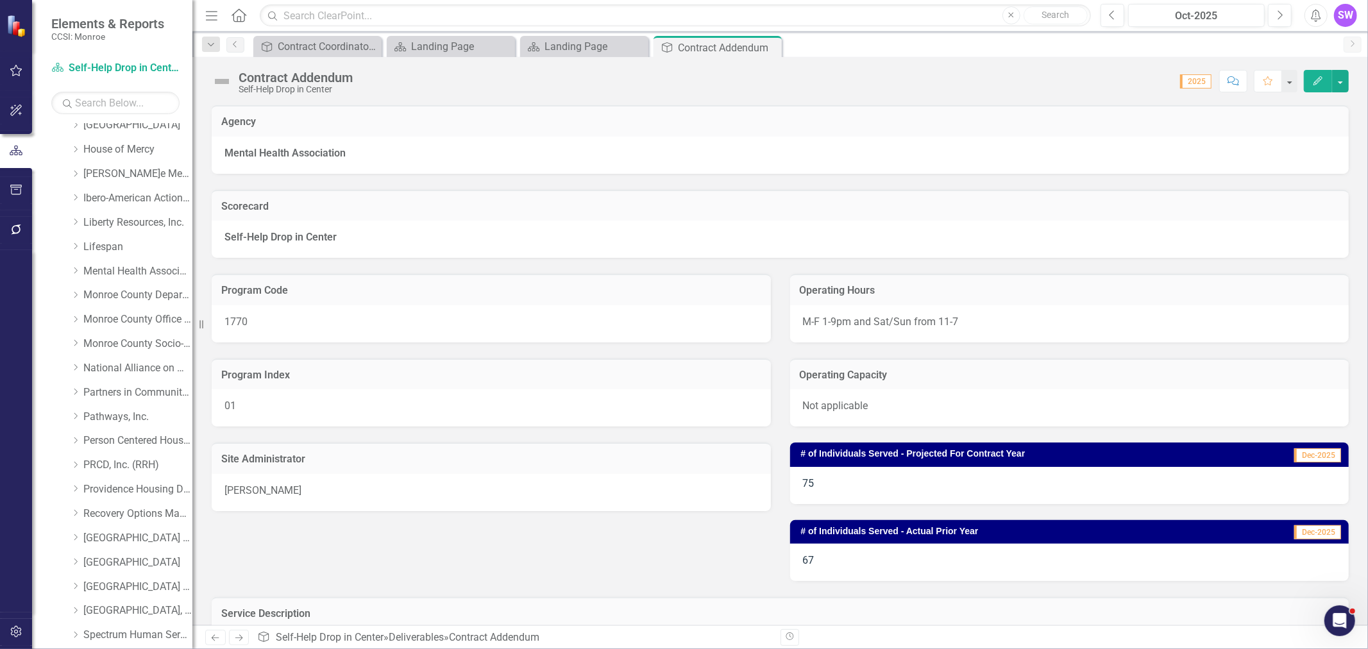
click at [0, 0] on icon "Close" at bounding box center [0, 0] width 0 height 0
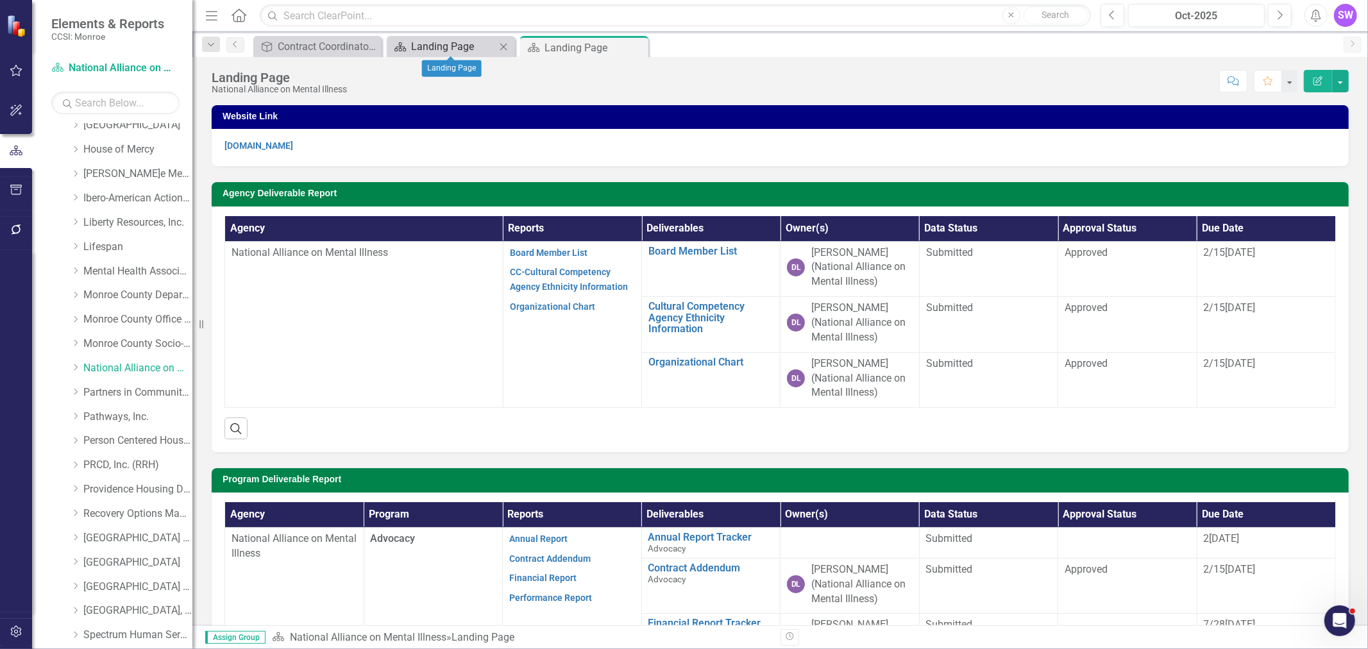
click at [476, 46] on div "Landing Page" at bounding box center [453, 46] width 85 height 16
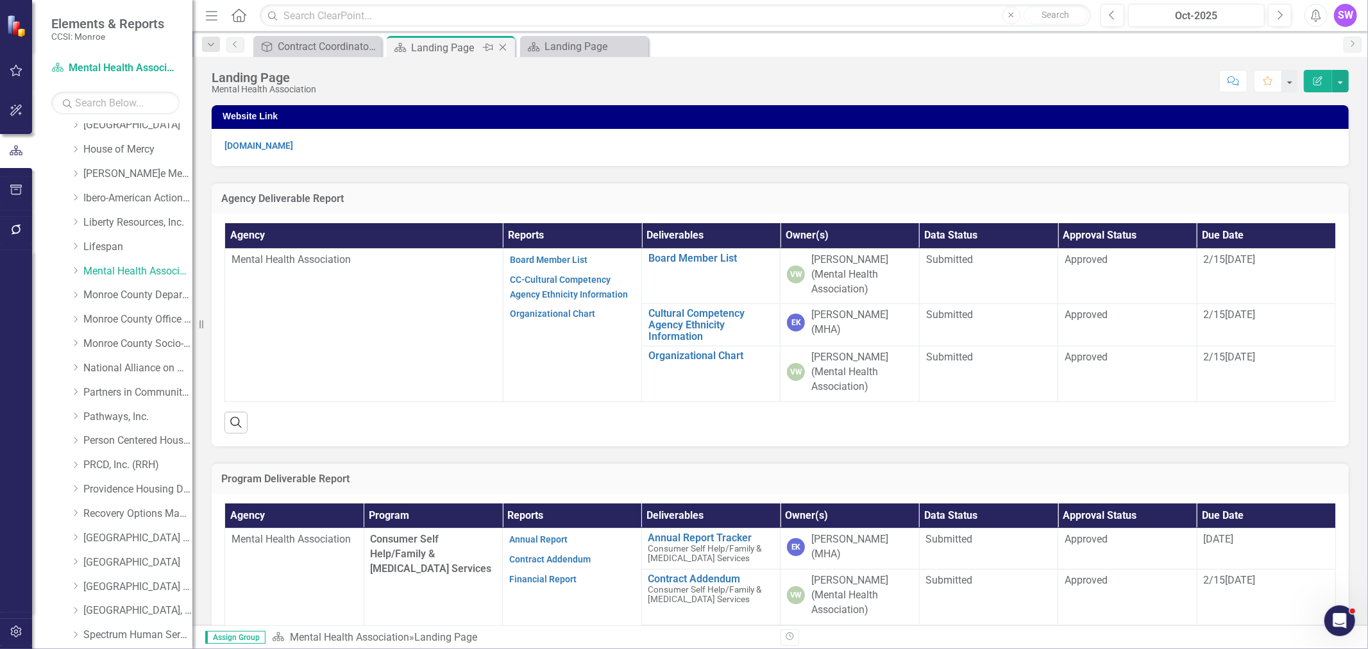
click at [504, 46] on icon "Close" at bounding box center [503, 47] width 13 height 10
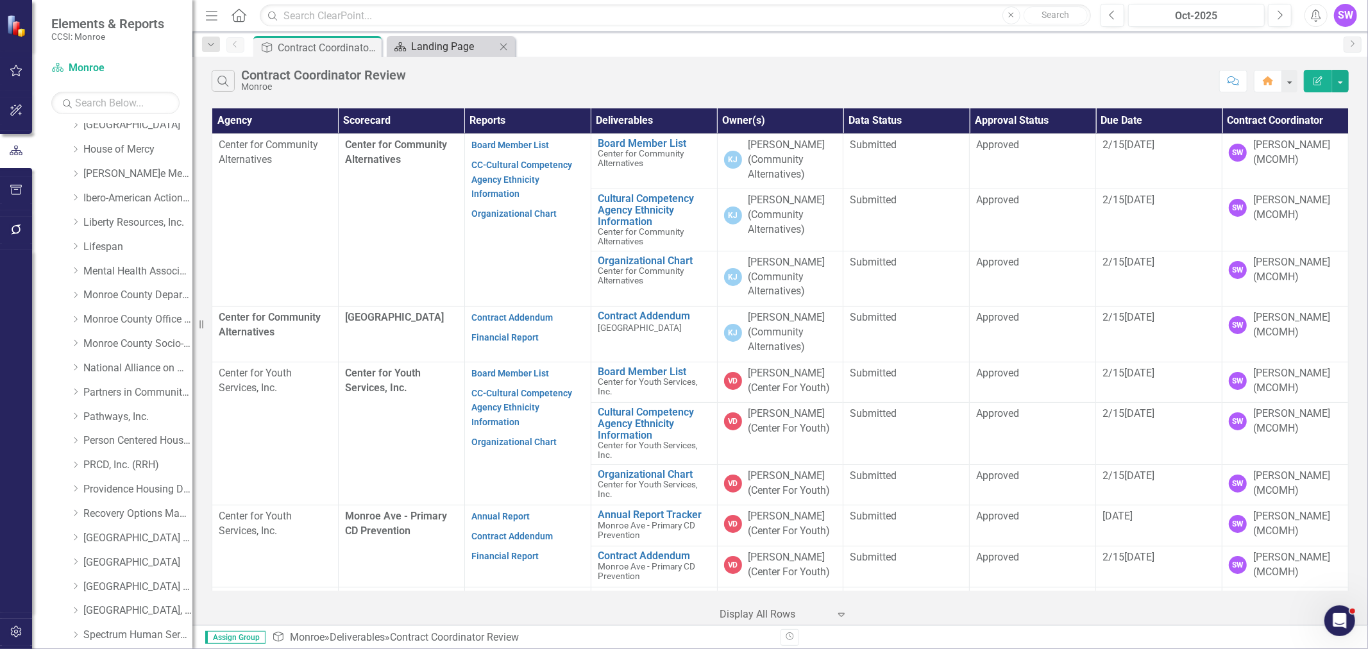
click at [471, 47] on div "Landing Page" at bounding box center [453, 46] width 85 height 16
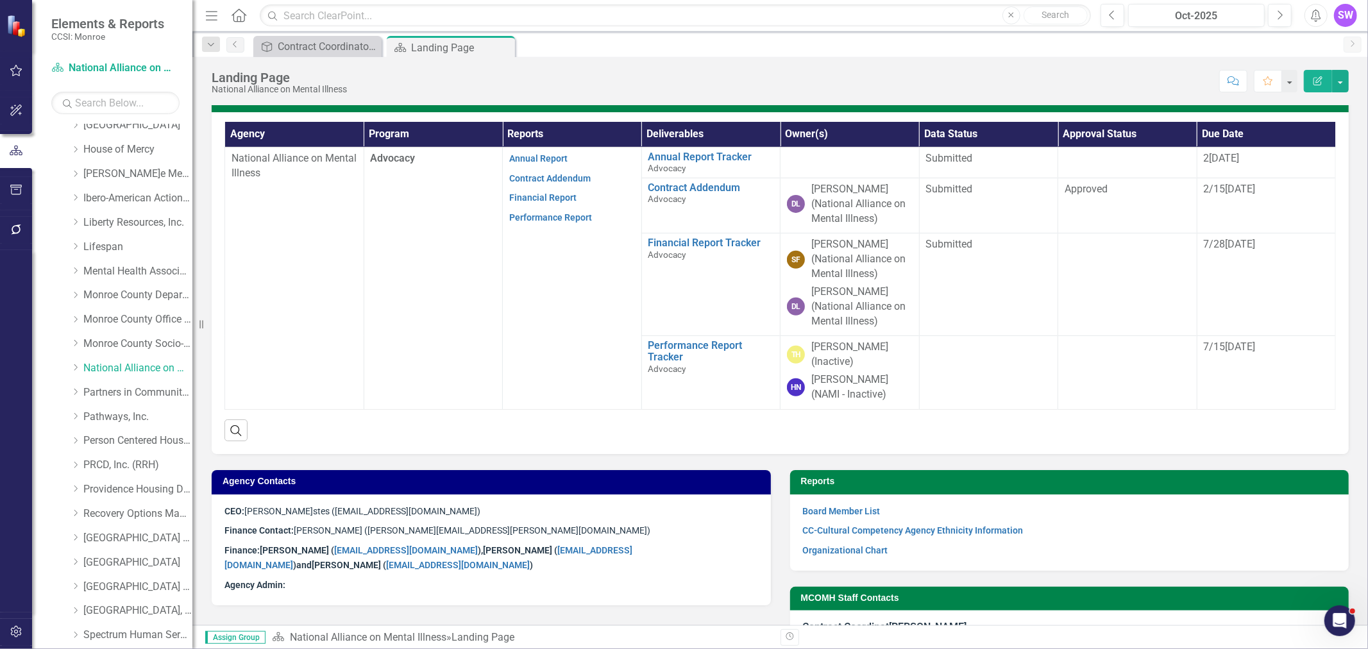
scroll to position [356, 0]
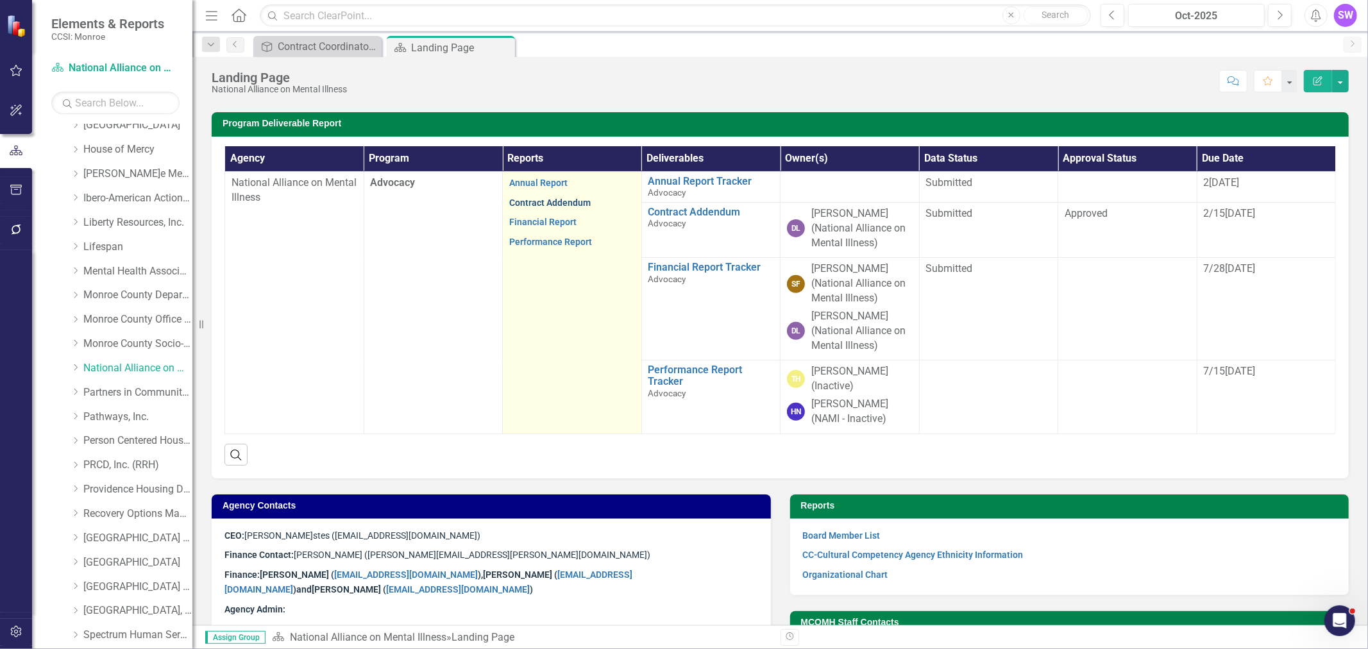
click at [573, 200] on link "Contract Addendum" at bounding box center [549, 203] width 81 height 10
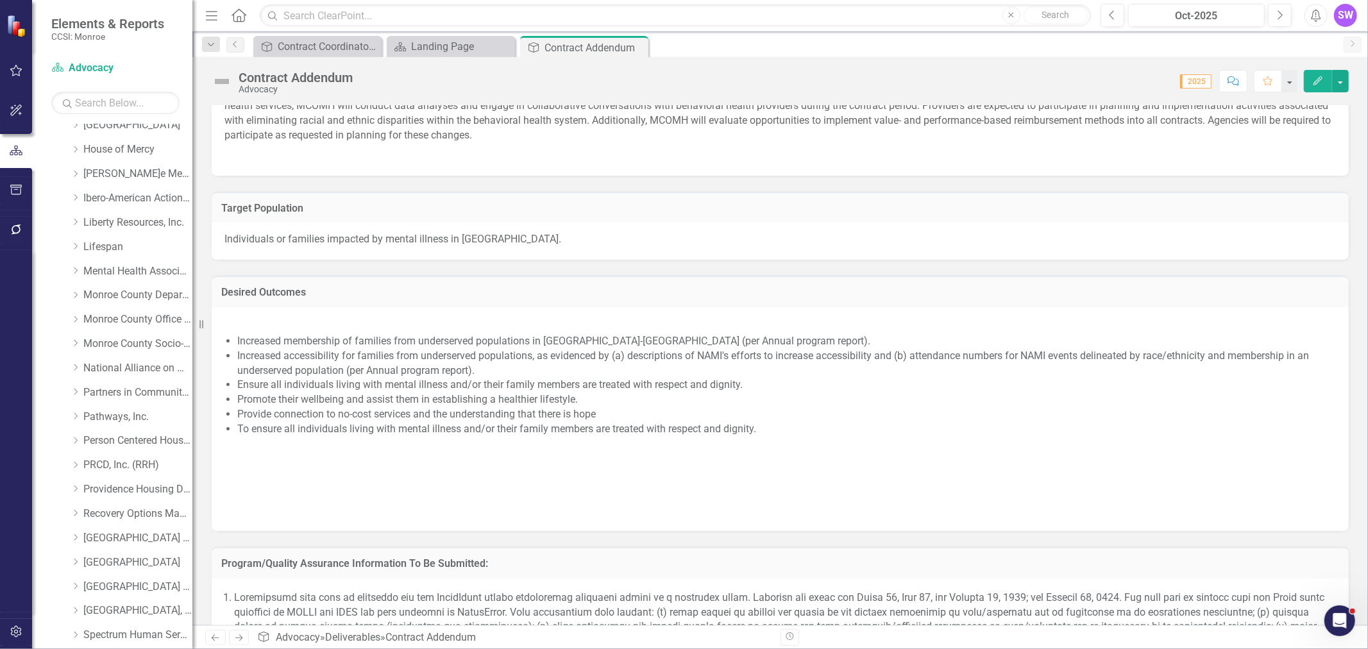
scroll to position [1069, 0]
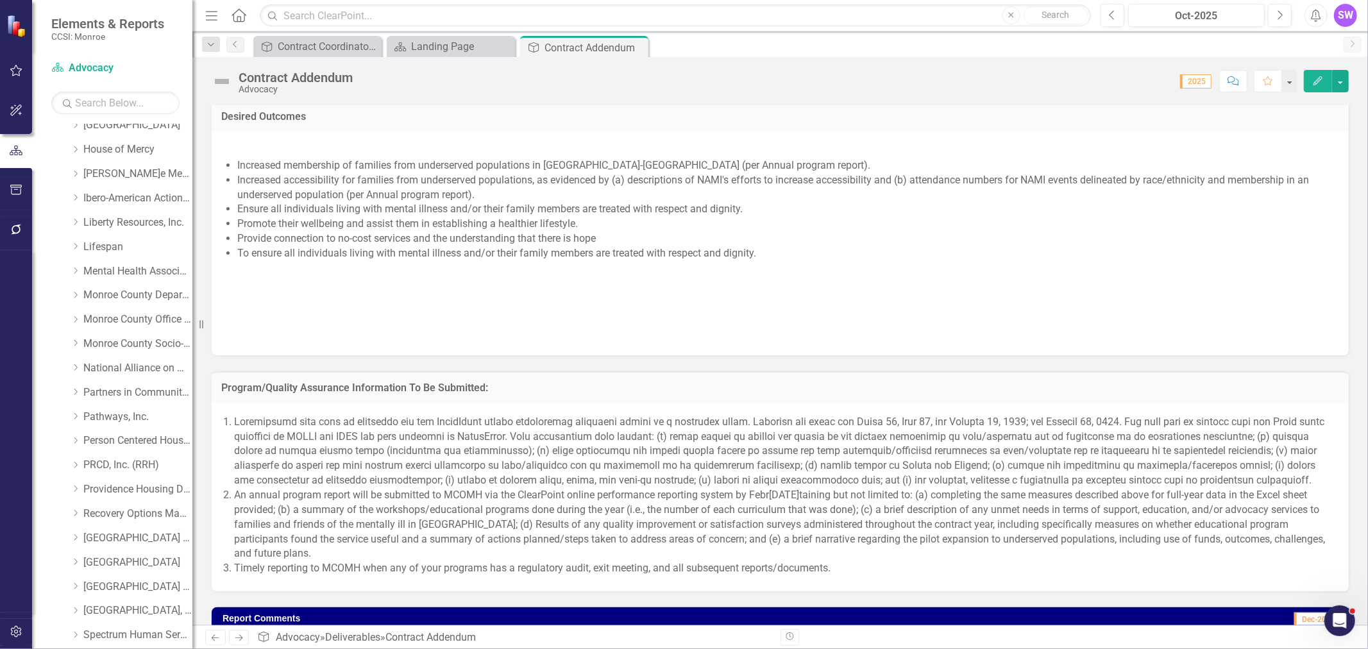
drag, startPoint x: 1280, startPoint y: 272, endPoint x: 1280, endPoint y: 260, distance: 12.2
click at [1280, 264] on p at bounding box center [786, 274] width 1099 height 20
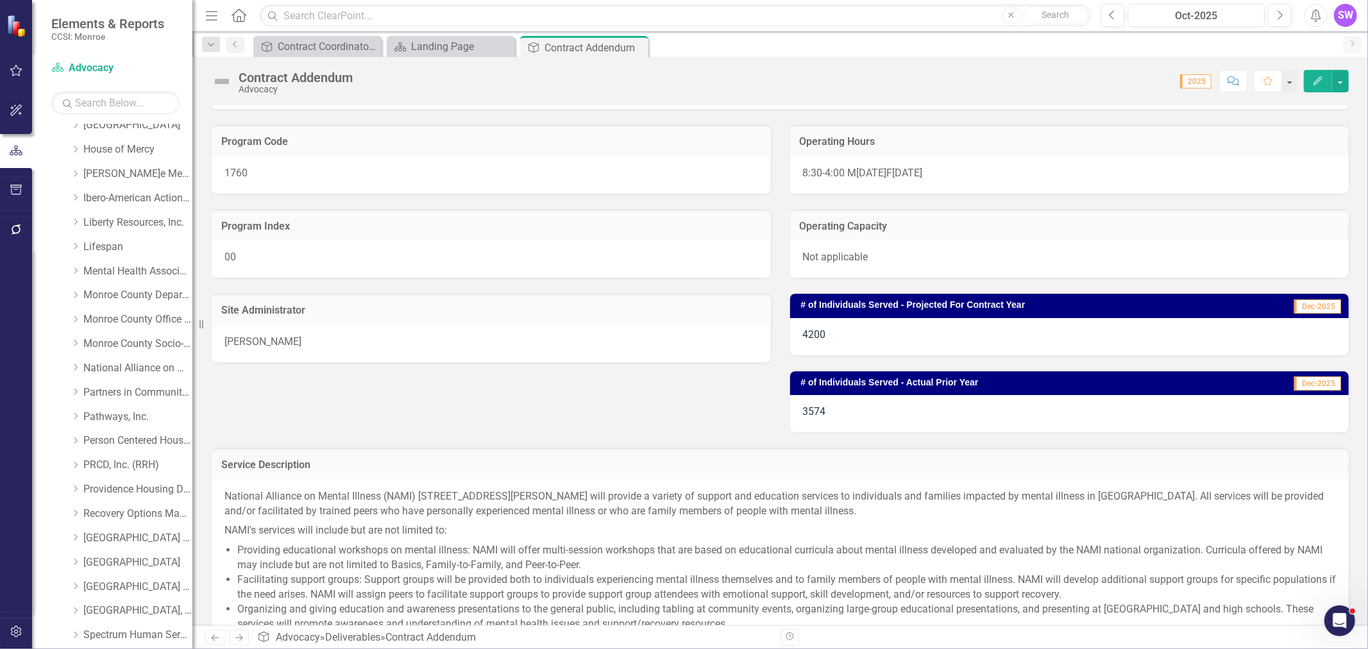
scroll to position [142, 0]
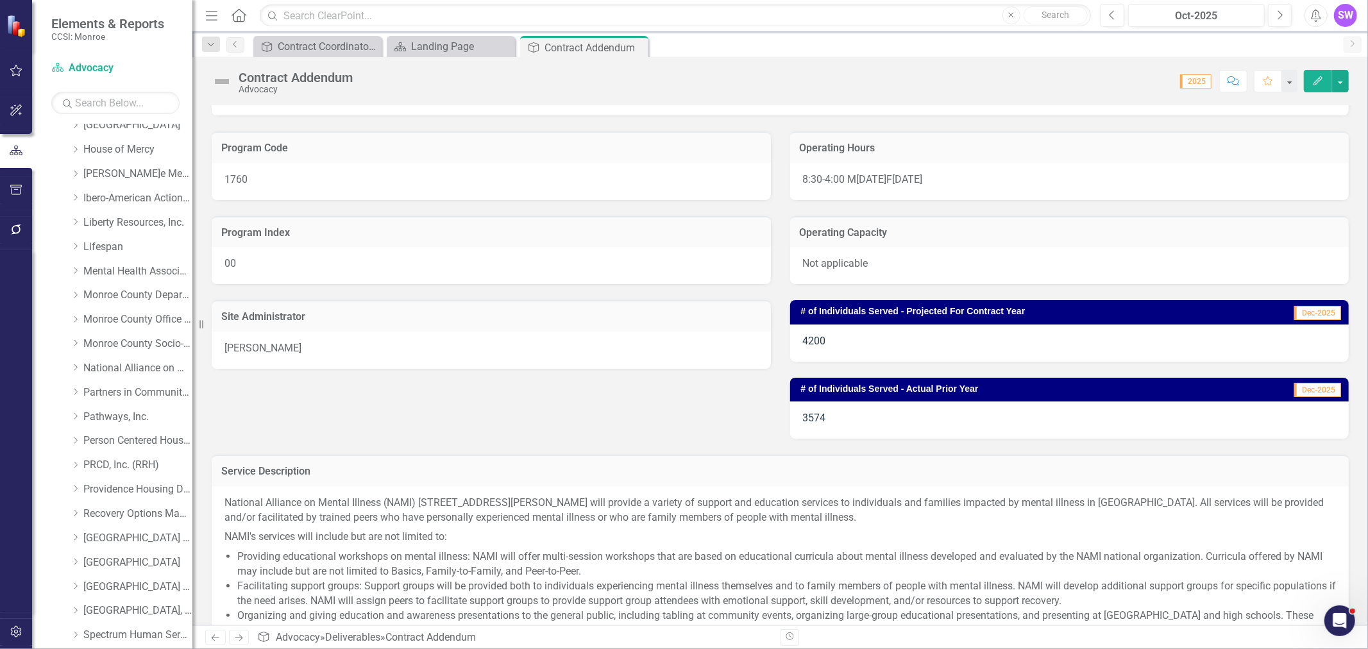
click at [661, 425] on div "Program Code 1760 Program Index 00 Site Administrator CEO Donna Leigh-Estes Ope…" at bounding box center [780, 276] width 1157 height 323
click at [95, 494] on link "Providence Housing Development Corporation" at bounding box center [137, 489] width 109 height 15
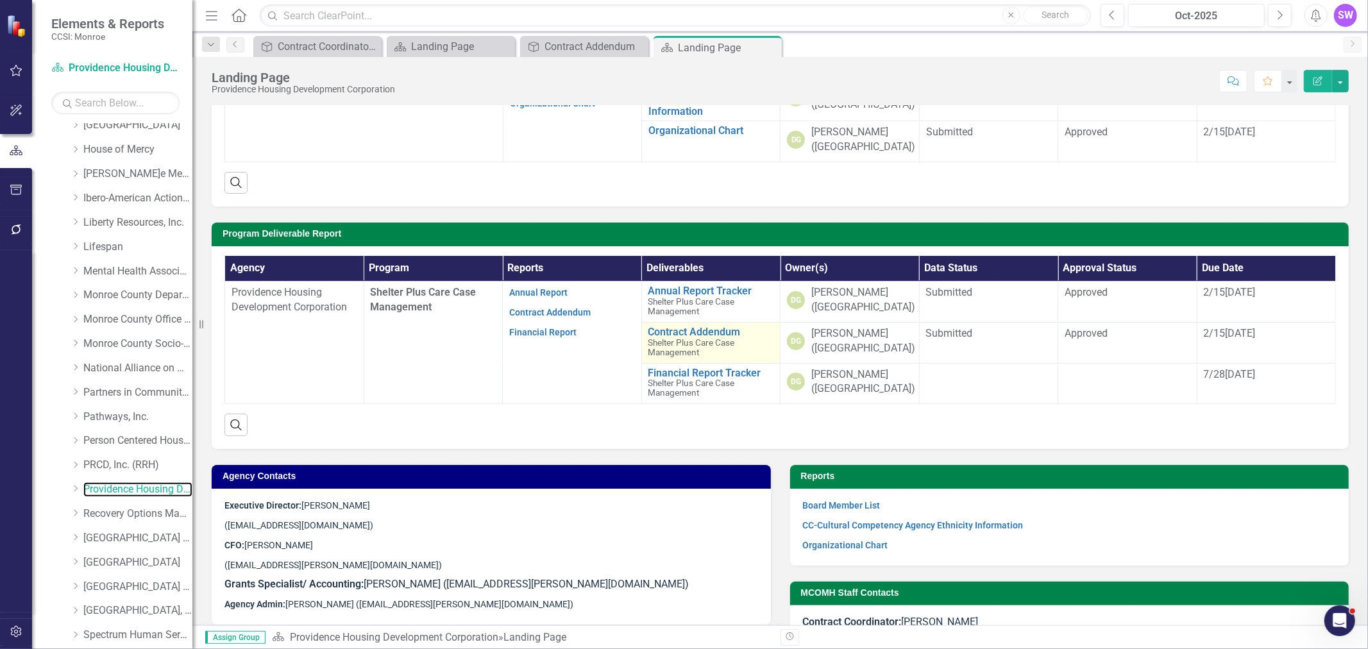
scroll to position [214, 0]
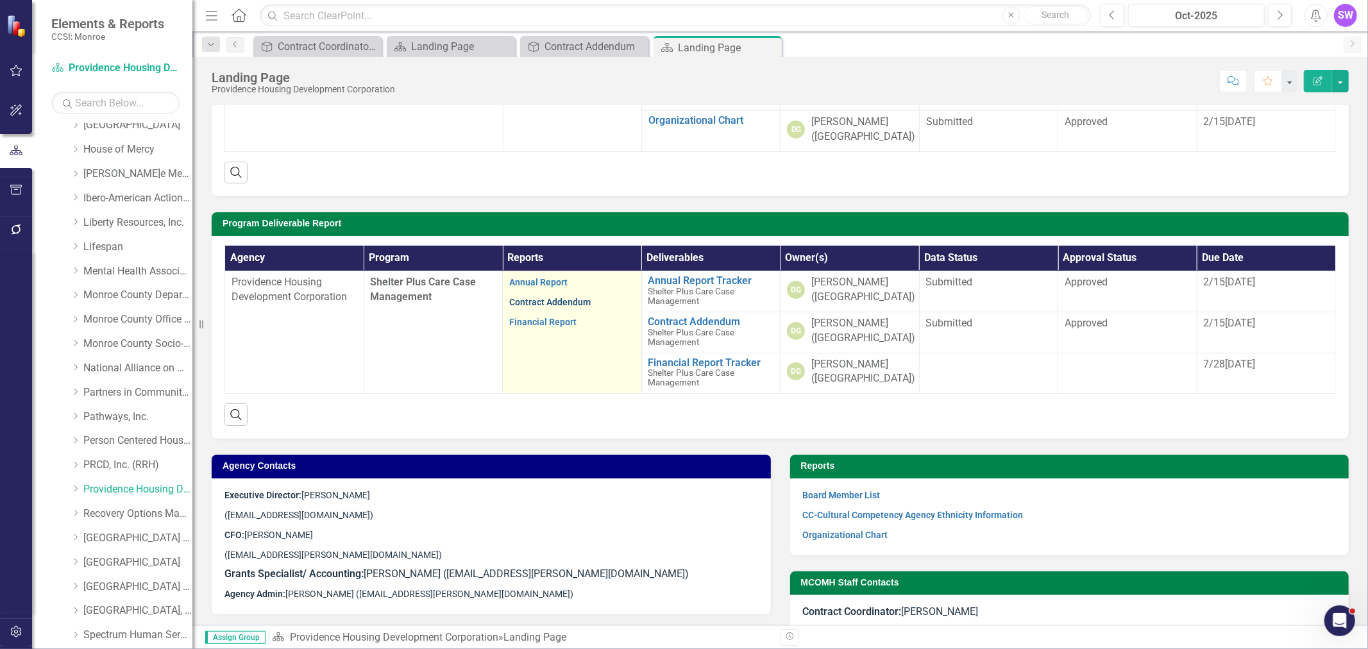
click at [555, 305] on link "Contract Addendum" at bounding box center [549, 302] width 81 height 10
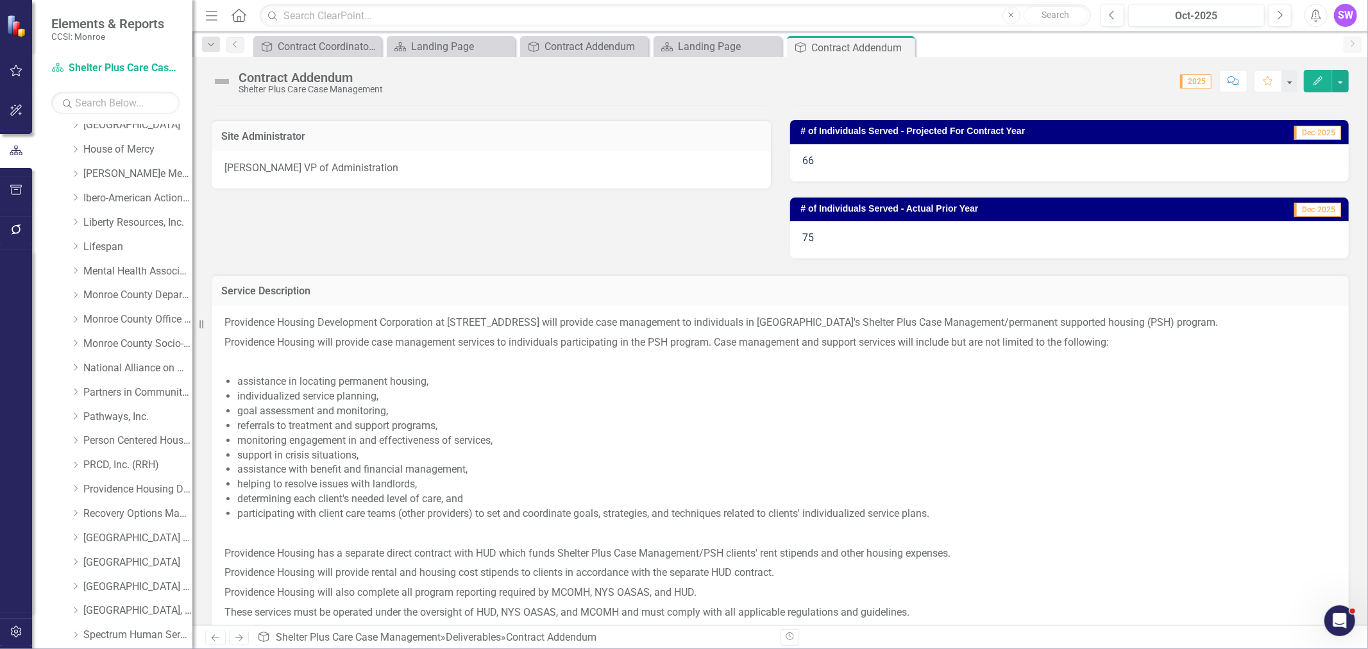
scroll to position [356, 0]
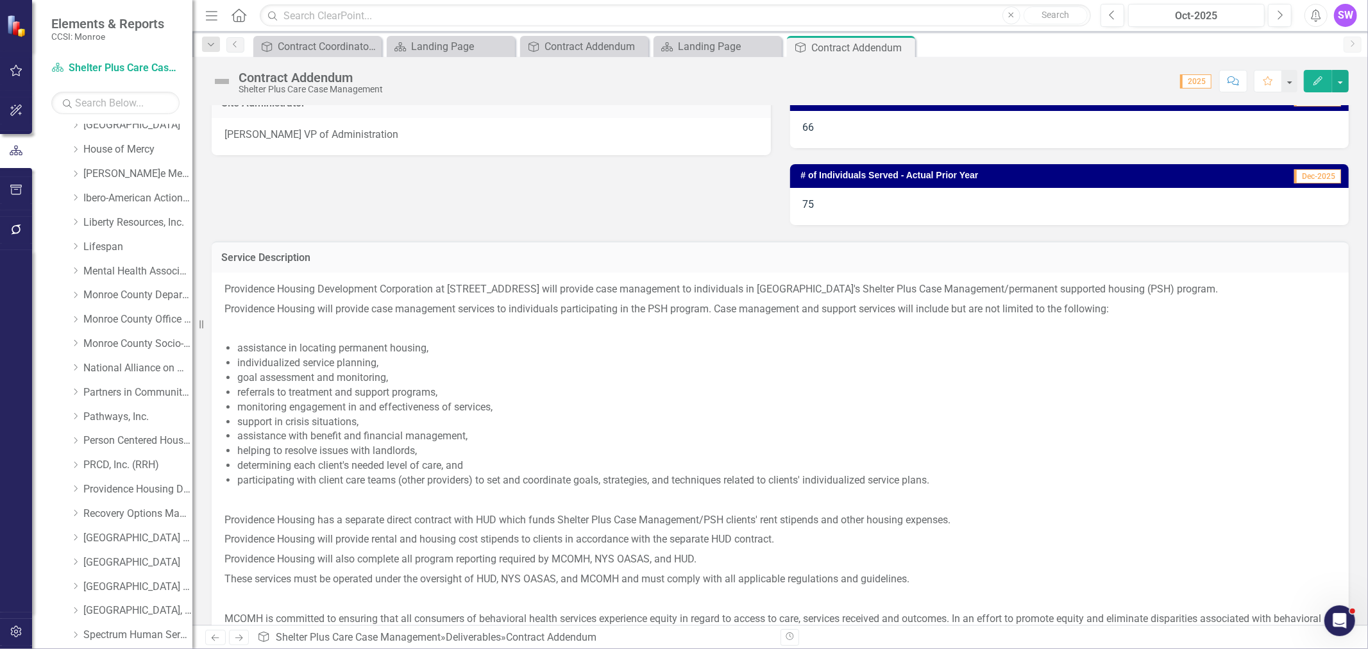
click at [667, 456] on ul "assistance in locating permanent housing, individualized service planning, goal…" at bounding box center [786, 414] width 1099 height 146
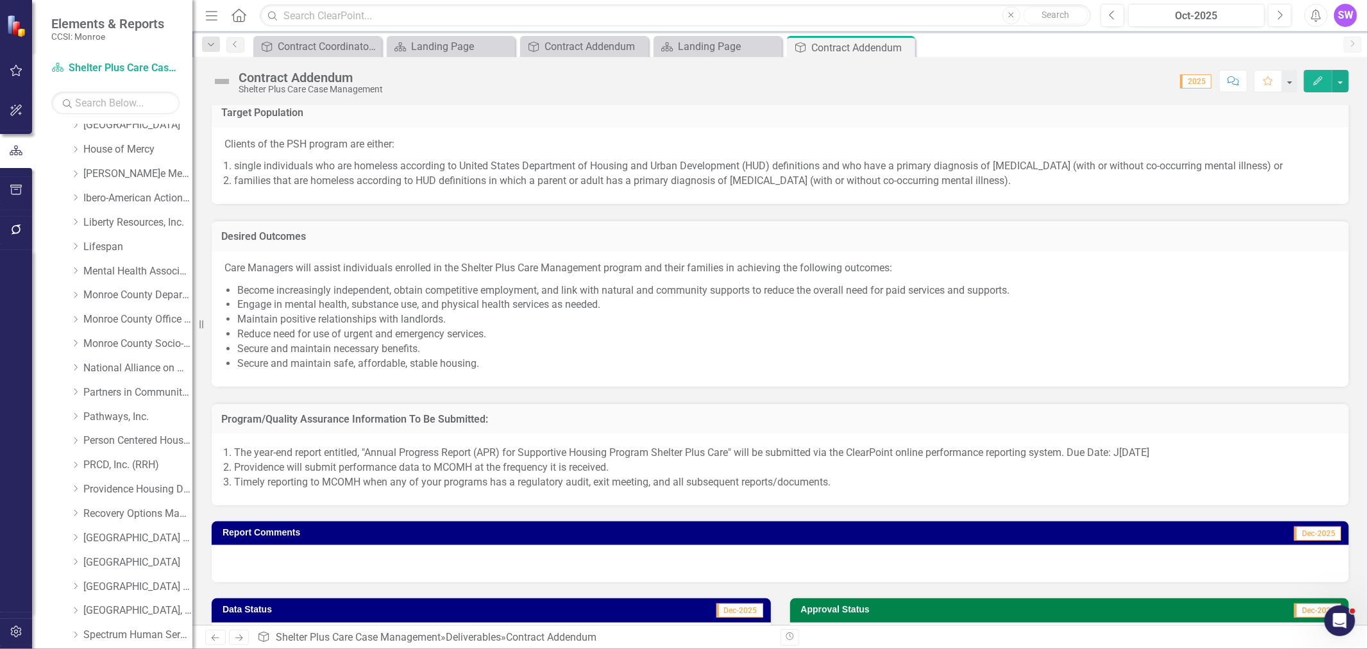
scroll to position [1023, 0]
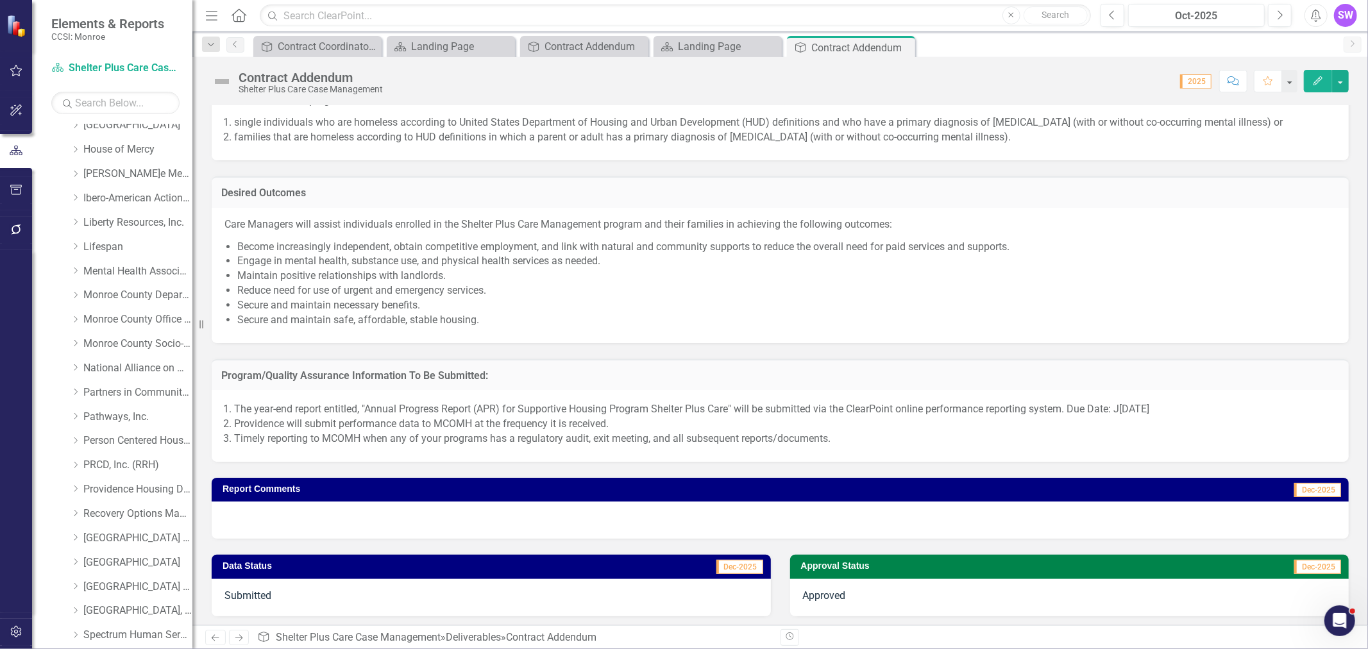
drag, startPoint x: 758, startPoint y: 227, endPoint x: 752, endPoint y: 246, distance: 19.5
click at [761, 228] on p "Care Managers will assist individuals enrolled in the Shelter Plus Care Managem…" at bounding box center [781, 225] width 1112 height 17
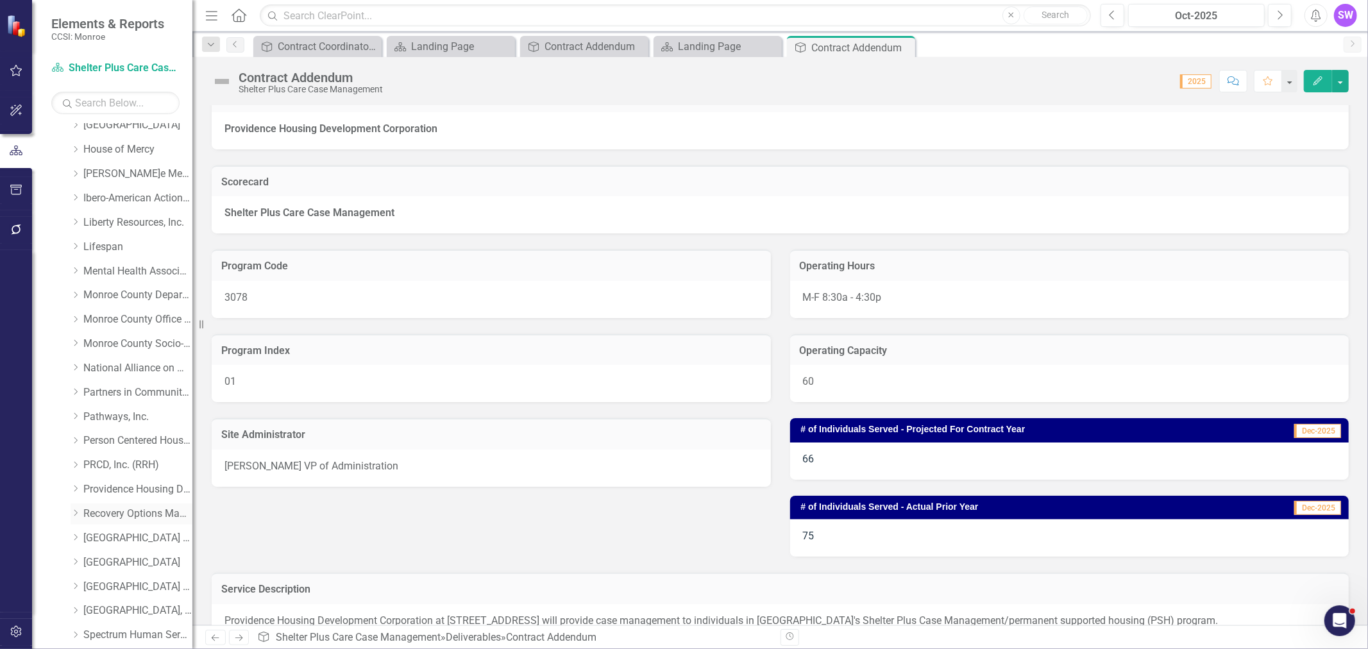
scroll to position [784, 0]
click at [74, 489] on icon at bounding box center [75, 491] width 3 height 6
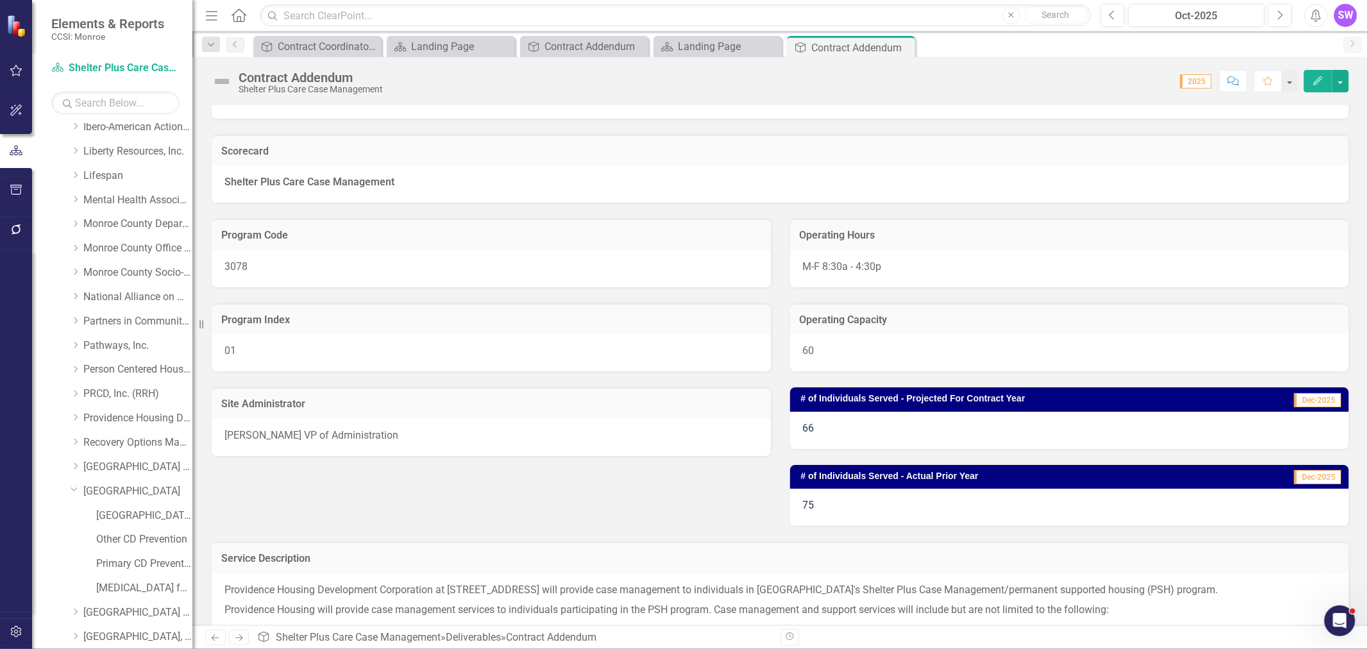
scroll to position [0, 0]
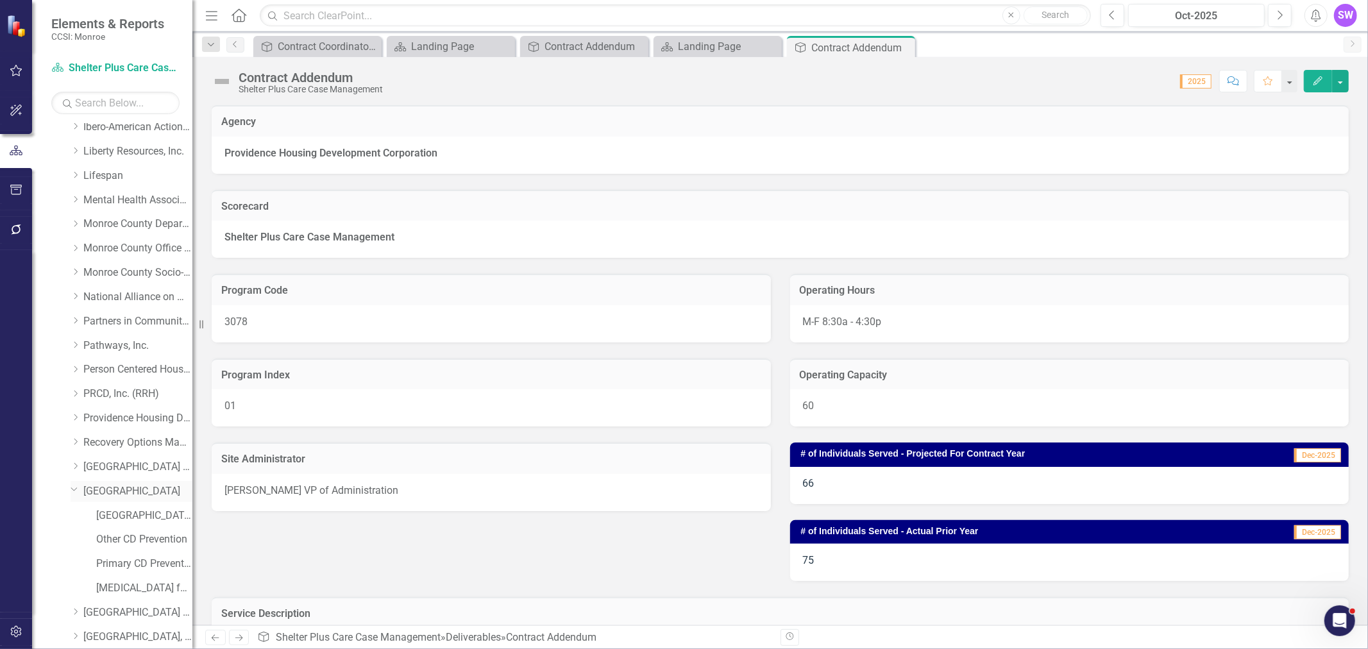
click at [138, 488] on link "[GEOGRAPHIC_DATA]" at bounding box center [137, 491] width 109 height 15
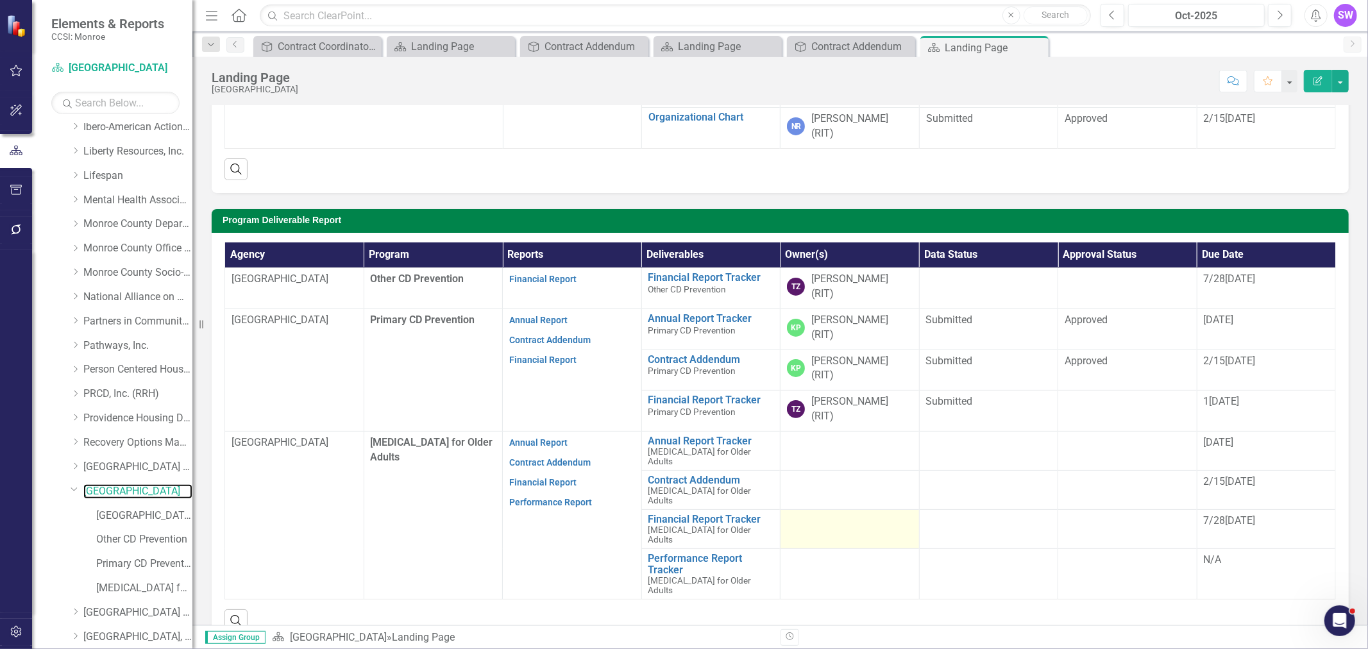
scroll to position [194, 0]
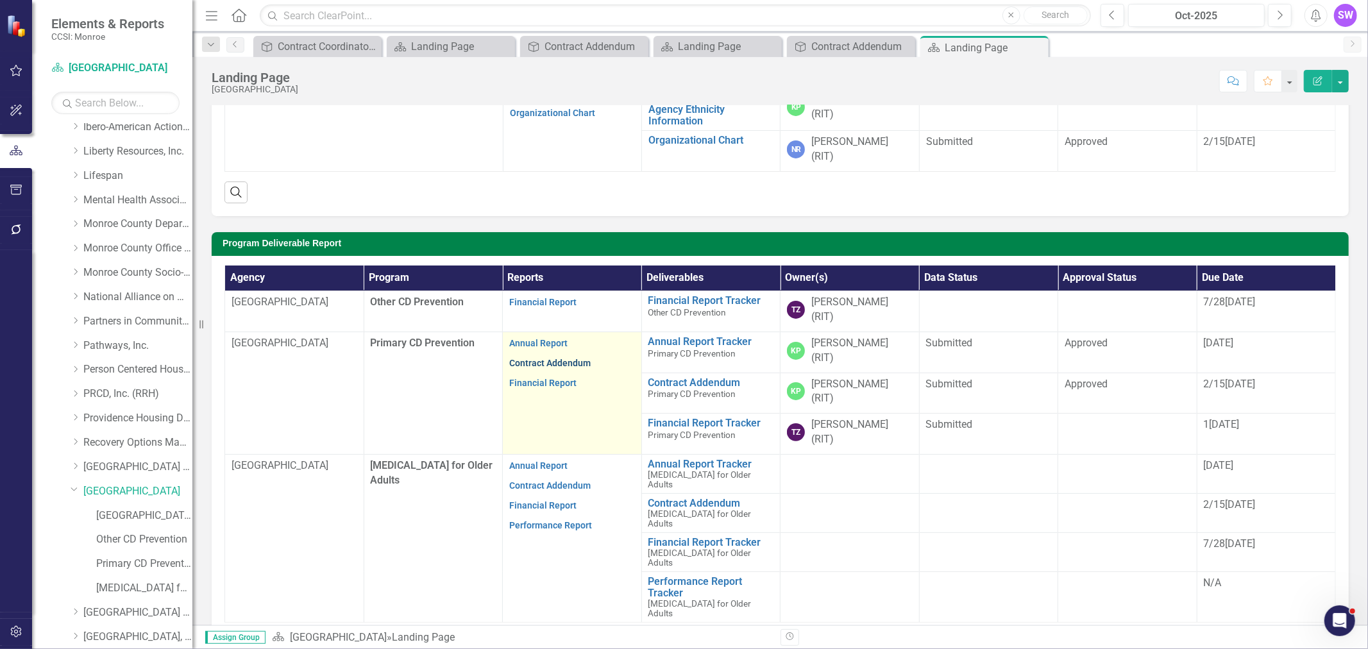
click at [558, 358] on link "Contract Addendum" at bounding box center [549, 363] width 81 height 10
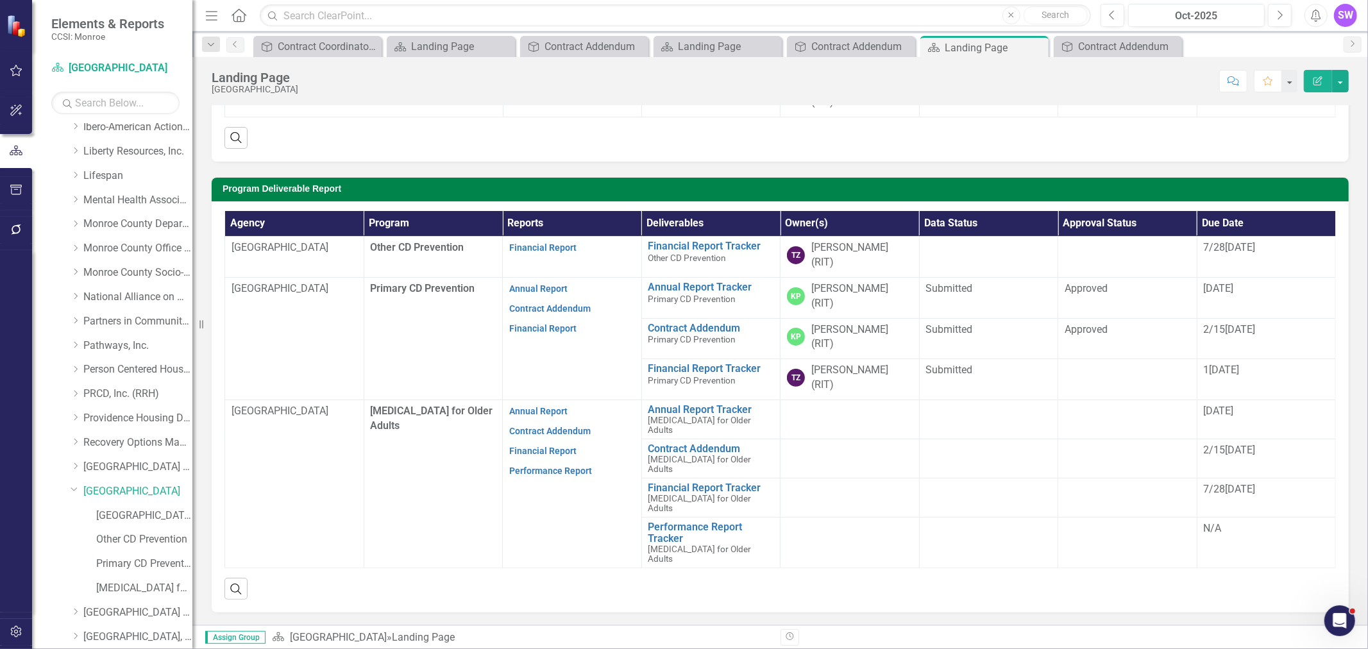
scroll to position [285, 0]
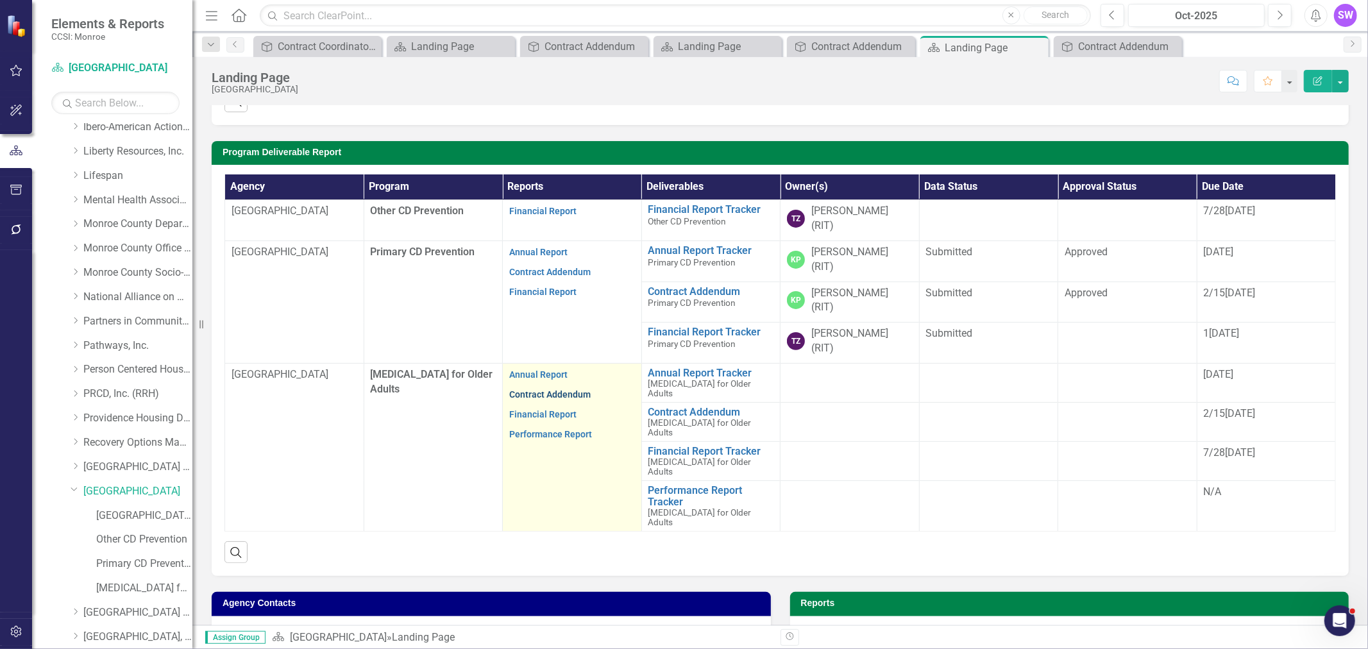
click at [547, 389] on link "Contract Addendum" at bounding box center [549, 394] width 81 height 10
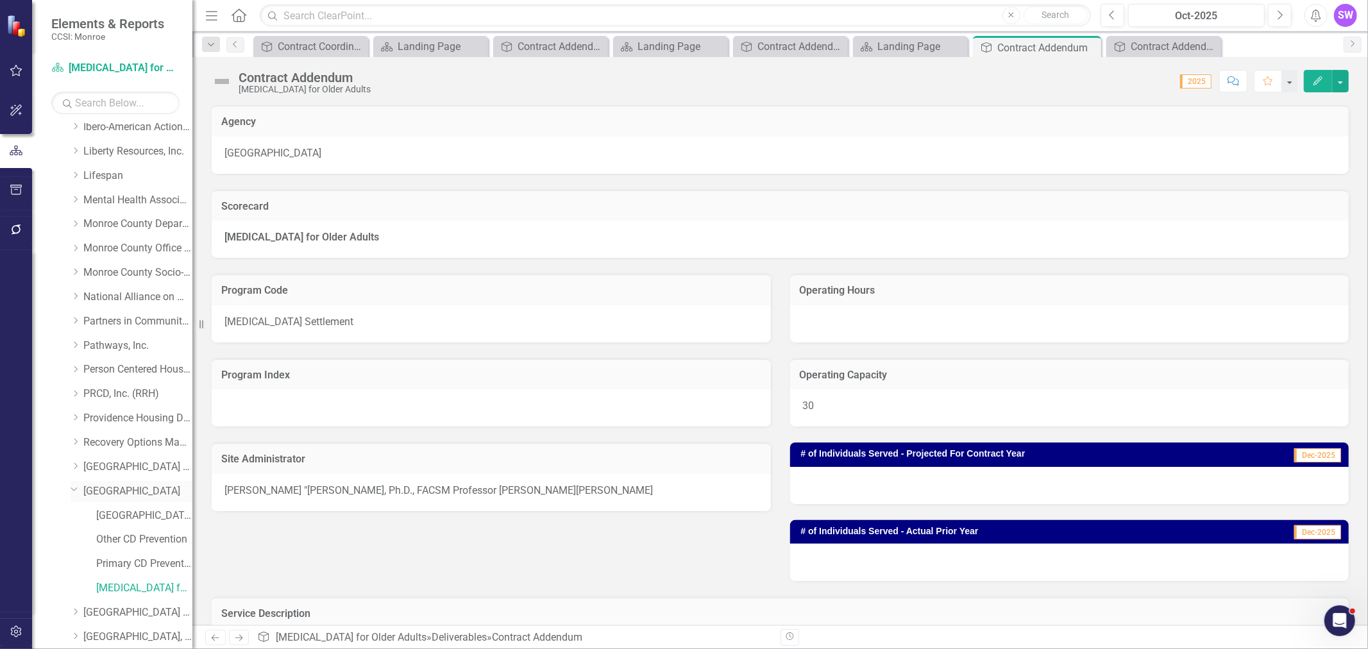
click at [123, 491] on link "[GEOGRAPHIC_DATA]" at bounding box center [137, 491] width 109 height 15
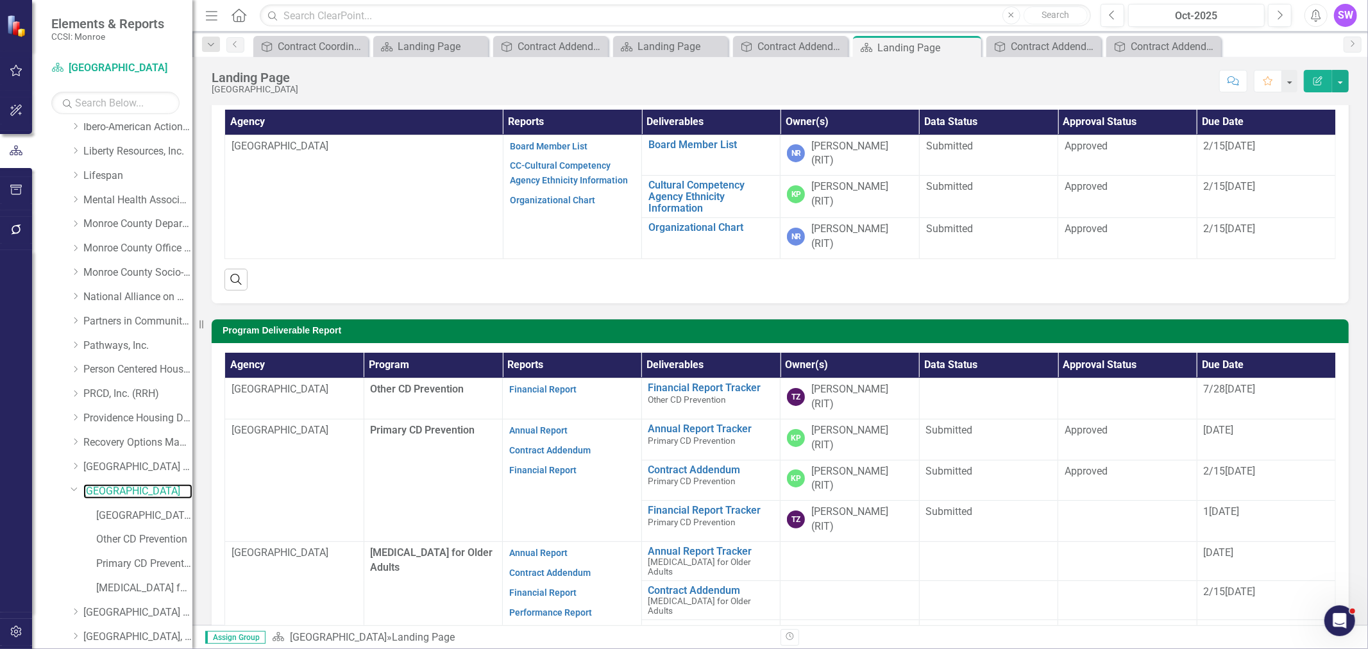
scroll to position [142, 0]
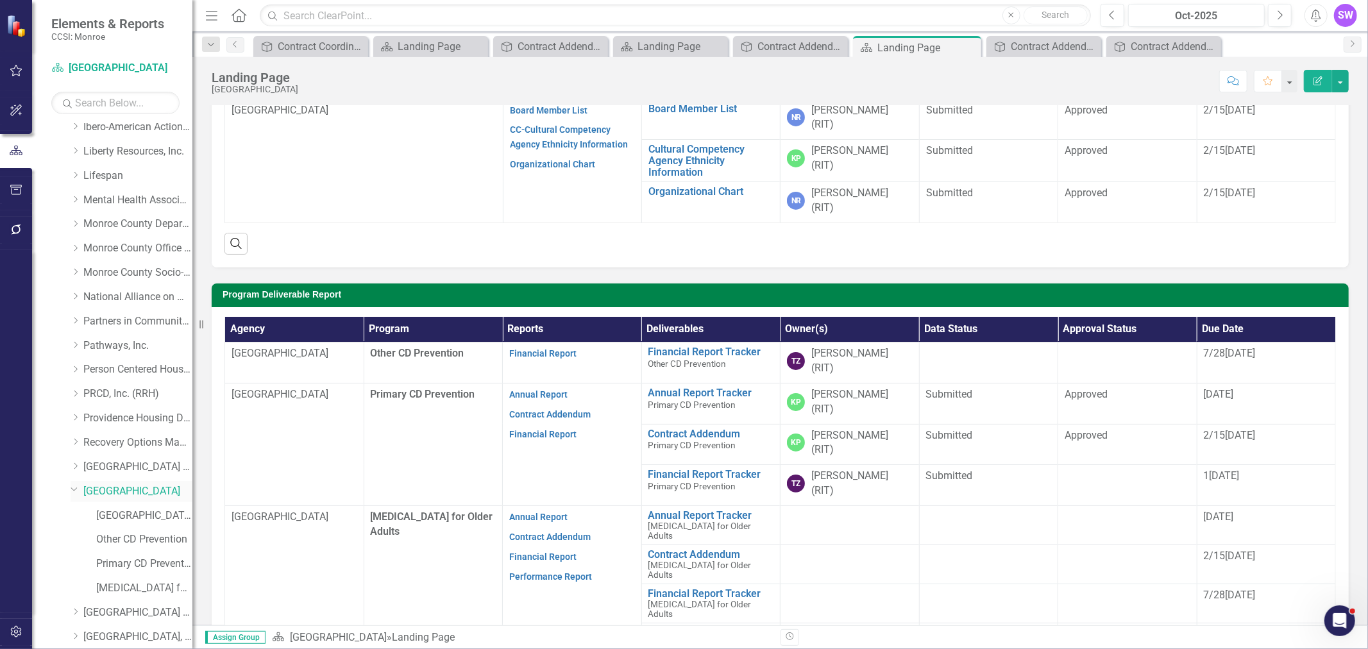
click at [107, 490] on link "[GEOGRAPHIC_DATA]" at bounding box center [137, 491] width 109 height 15
click at [86, 491] on link "[GEOGRAPHIC_DATA]" at bounding box center [137, 491] width 109 height 15
drag, startPoint x: 92, startPoint y: 490, endPoint x: 101, endPoint y: 494, distance: 9.2
click at [93, 490] on link "[GEOGRAPHIC_DATA]" at bounding box center [137, 491] width 109 height 15
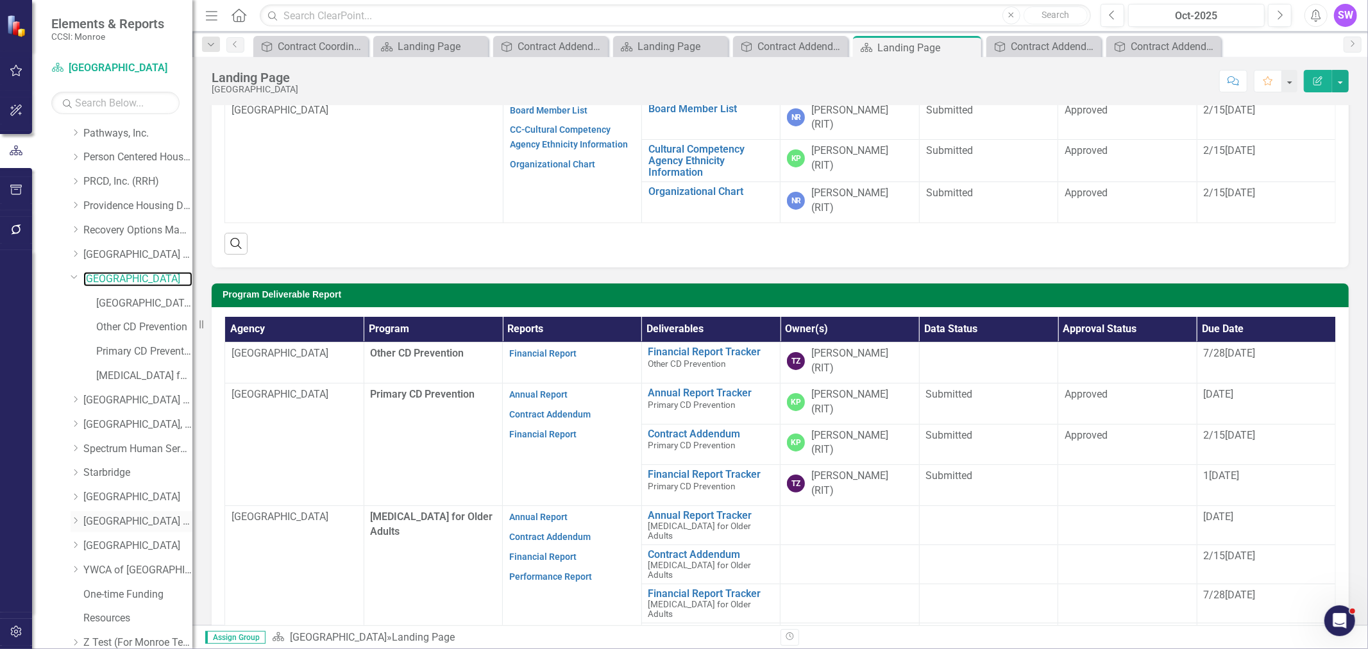
scroll to position [998, 0]
click at [93, 425] on link "[GEOGRAPHIC_DATA], Inc." at bounding box center [137, 423] width 109 height 15
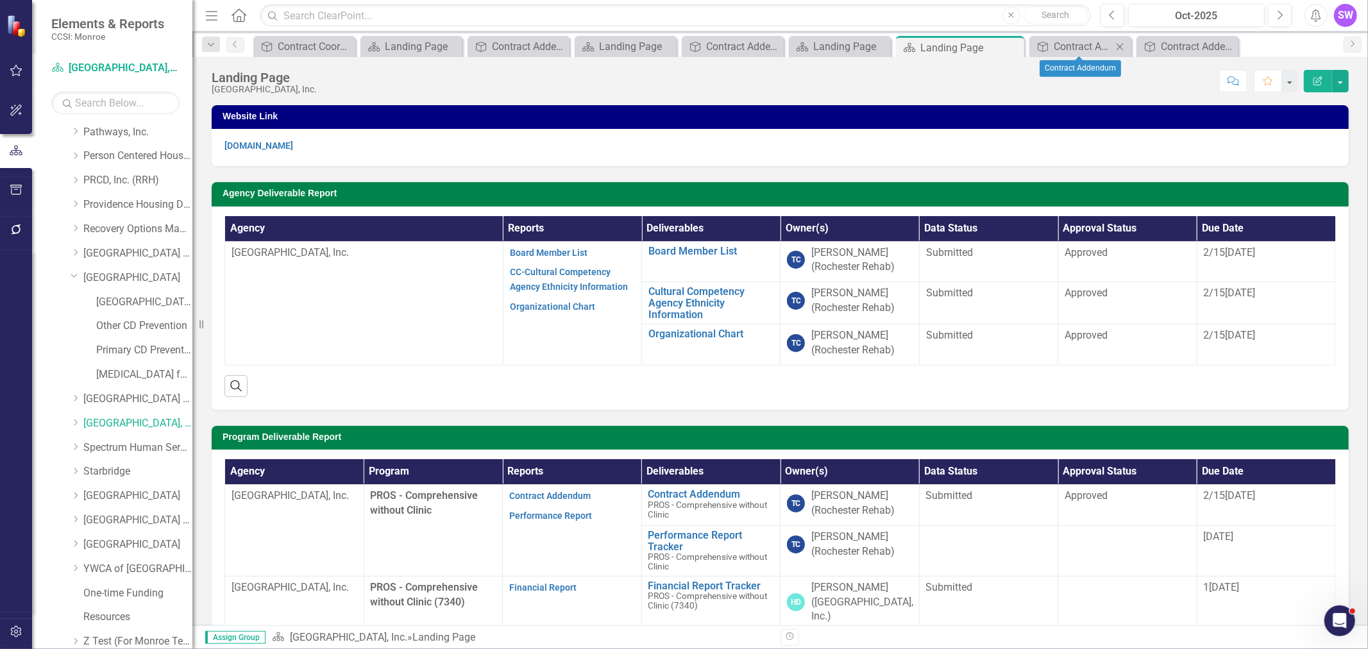
click at [1118, 46] on icon "Close" at bounding box center [1120, 47] width 13 height 10
click at [1087, 44] on icon "Close" at bounding box center [1089, 47] width 13 height 10
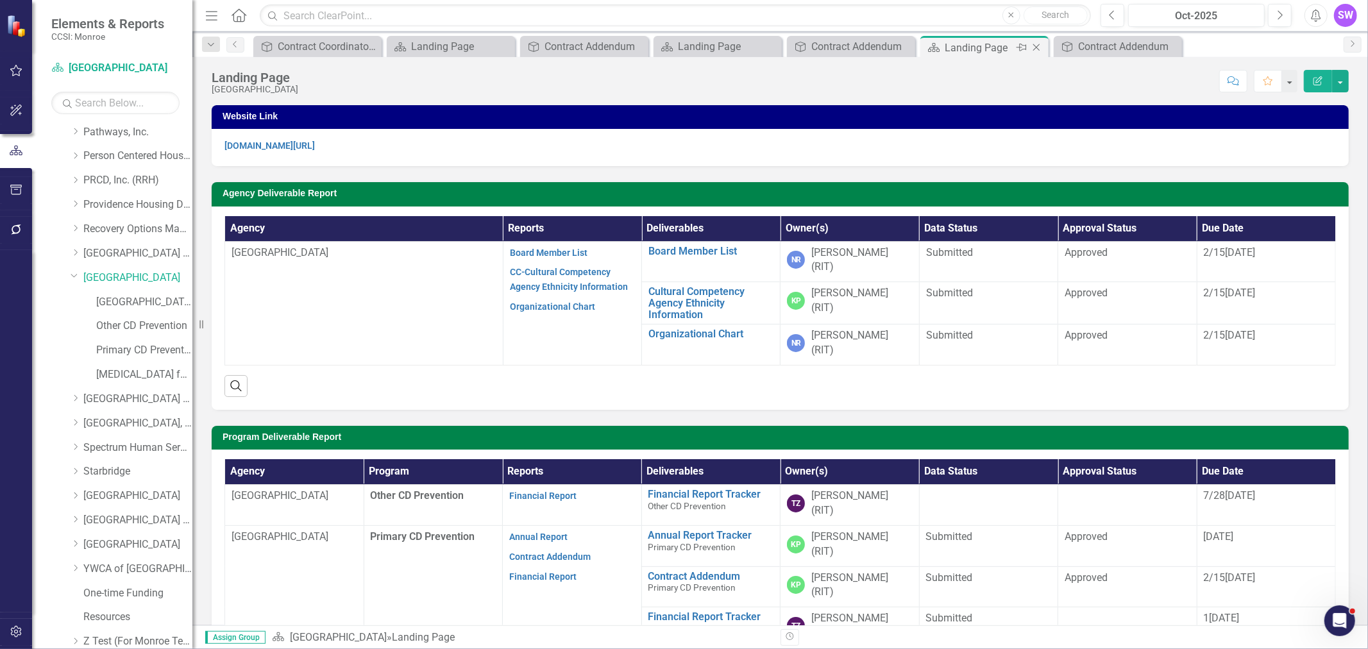
click at [1037, 46] on icon "Close" at bounding box center [1036, 47] width 13 height 10
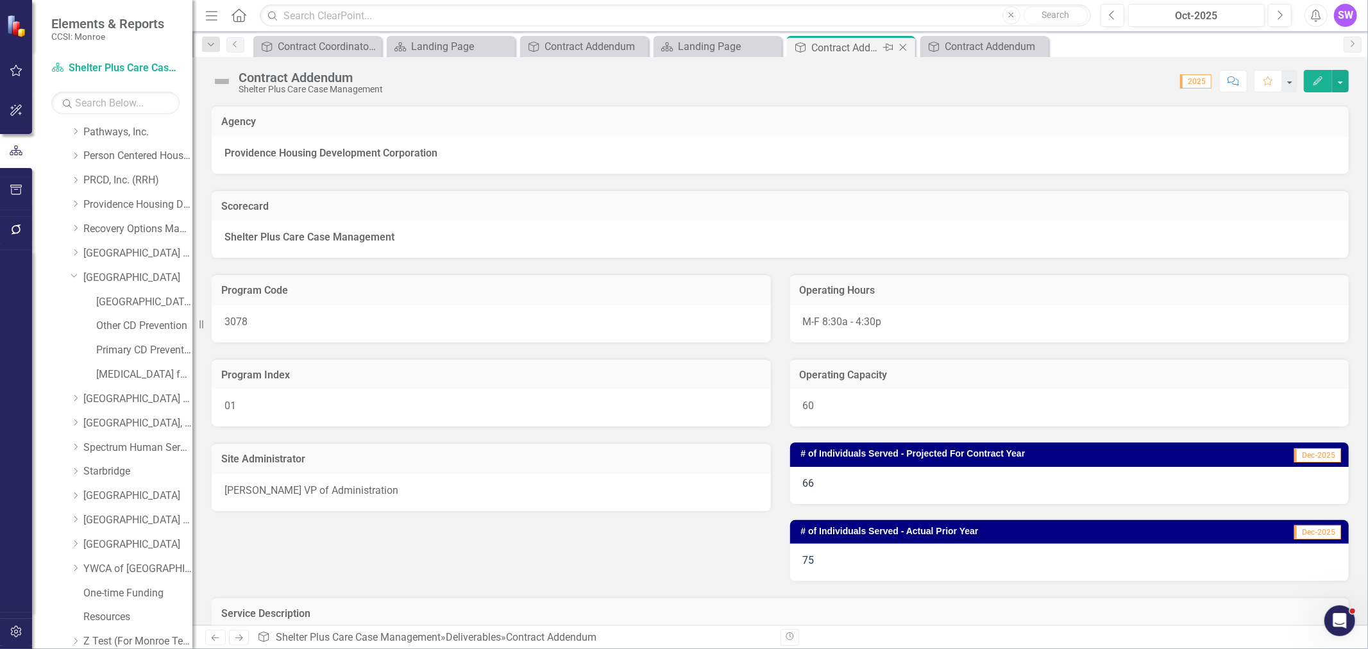
click at [902, 44] on icon "Close" at bounding box center [903, 47] width 13 height 10
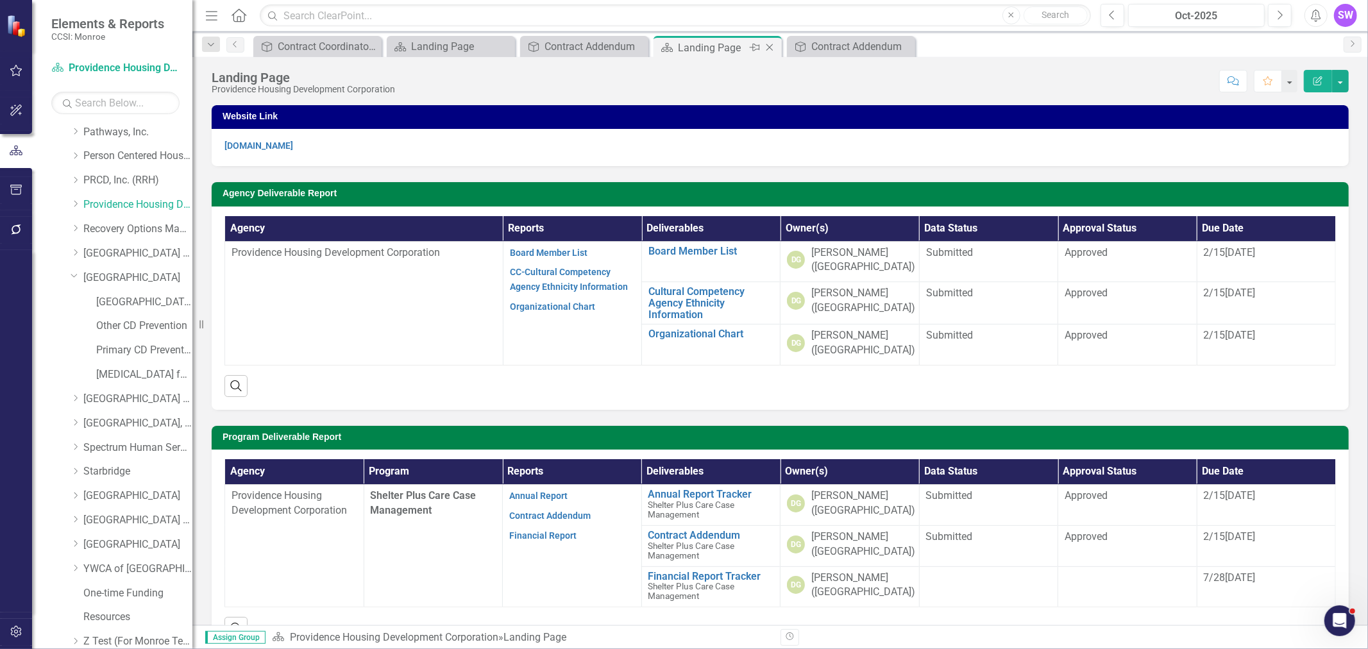
click at [770, 47] on icon "Close" at bounding box center [769, 47] width 13 height 10
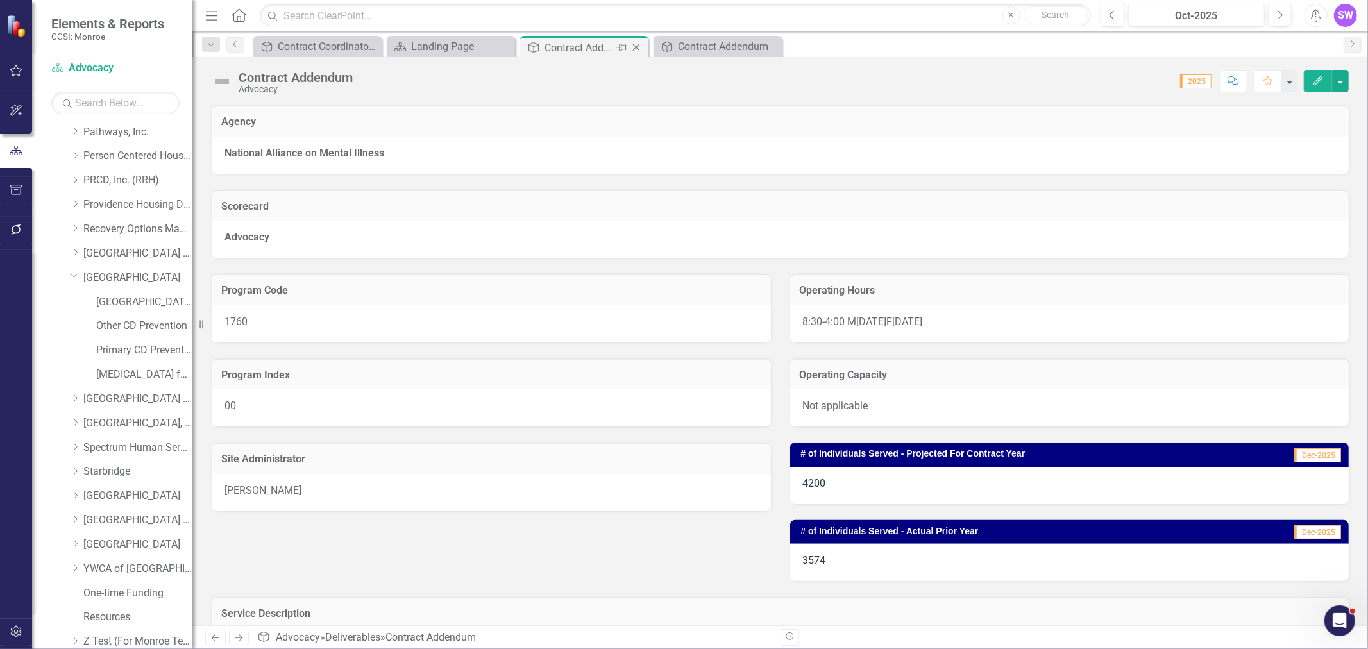
click at [635, 44] on icon "Close" at bounding box center [636, 47] width 13 height 10
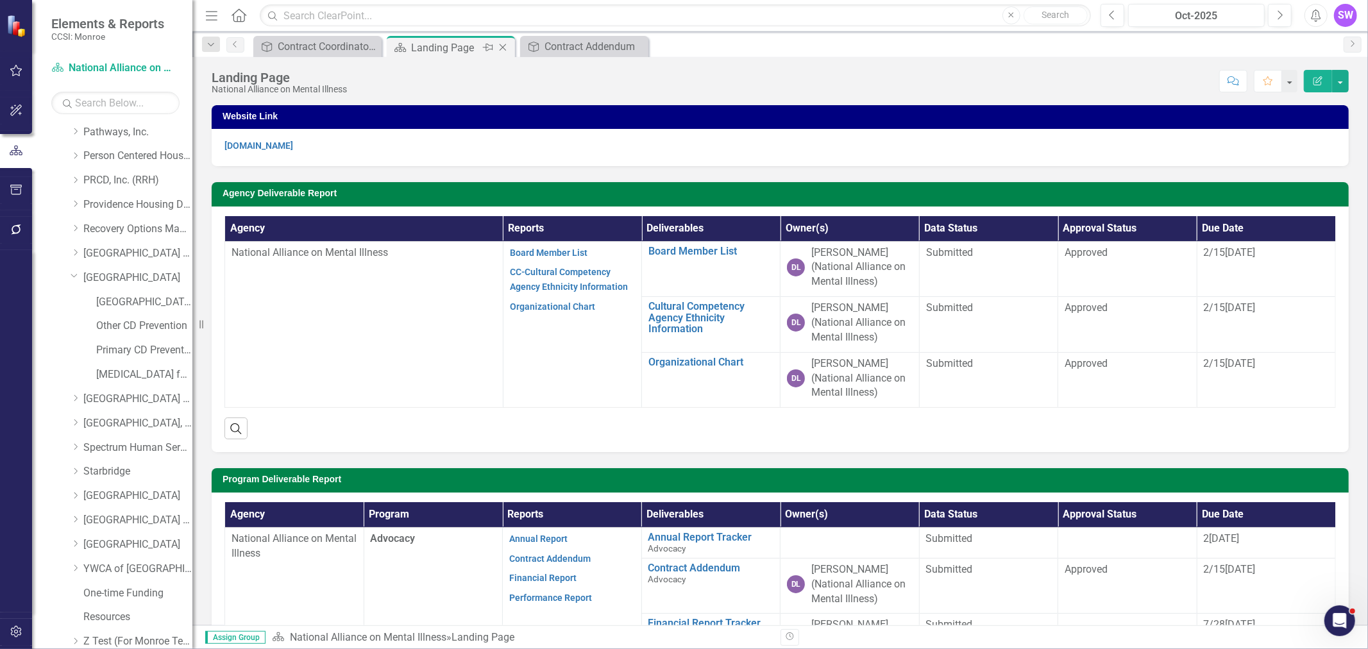
click at [504, 45] on icon "Close" at bounding box center [503, 47] width 13 height 10
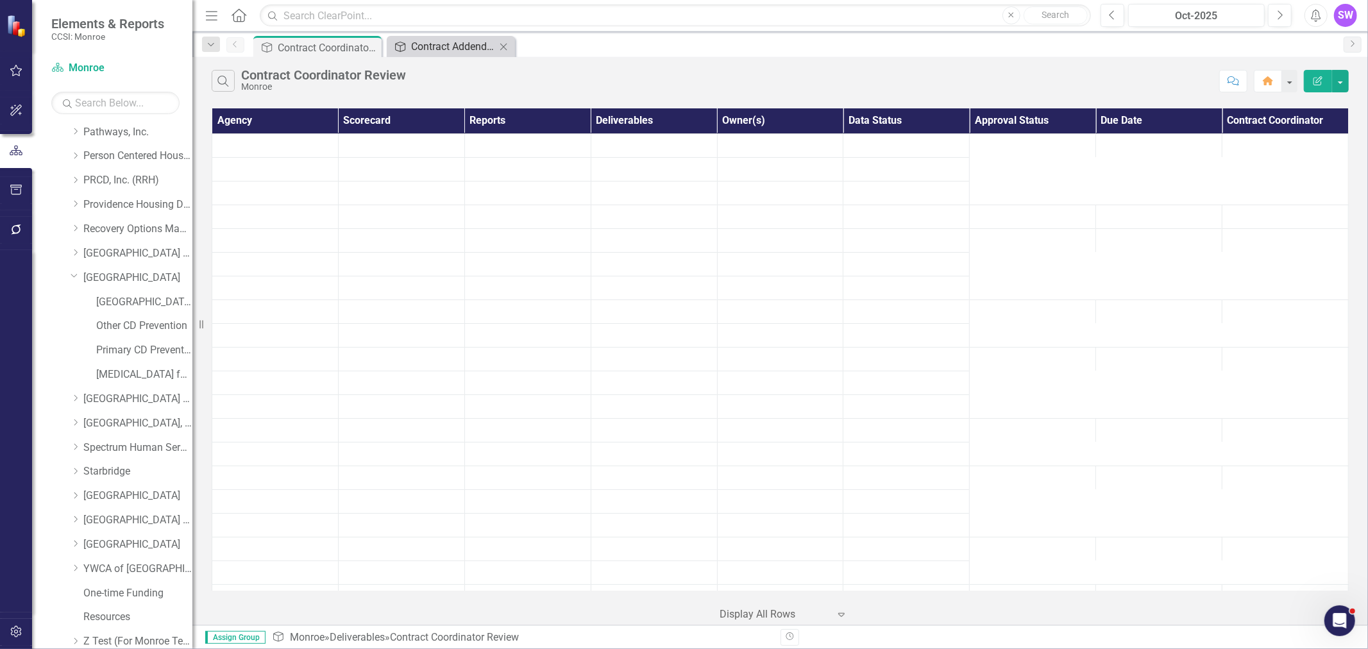
click at [462, 46] on div "Contract Addendum" at bounding box center [453, 46] width 85 height 16
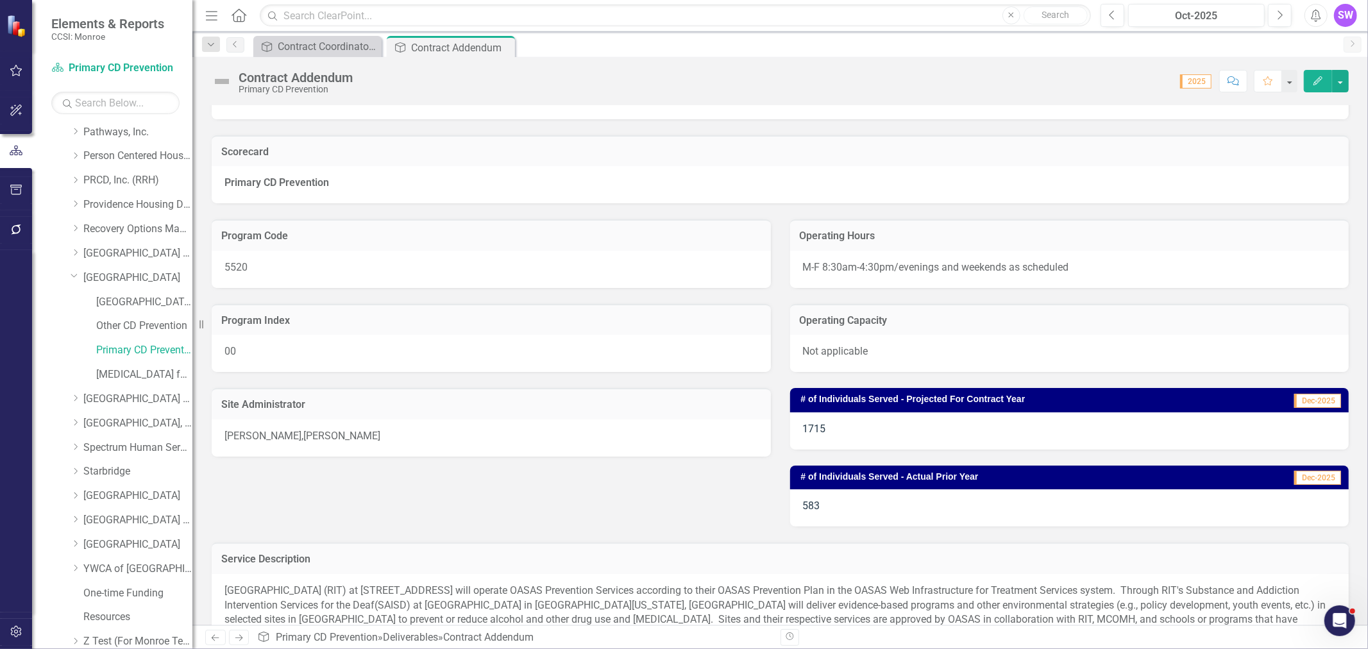
scroll to position [285, 0]
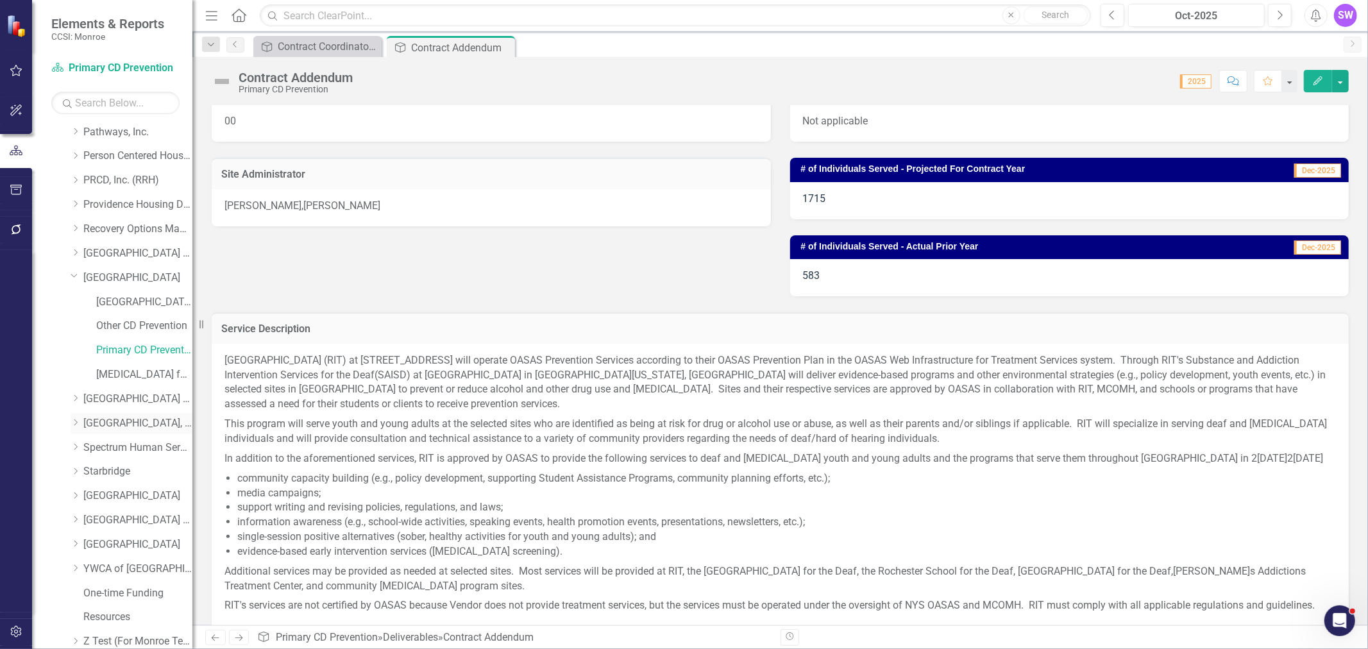
click at [97, 423] on link "[GEOGRAPHIC_DATA], Inc." at bounding box center [137, 423] width 109 height 15
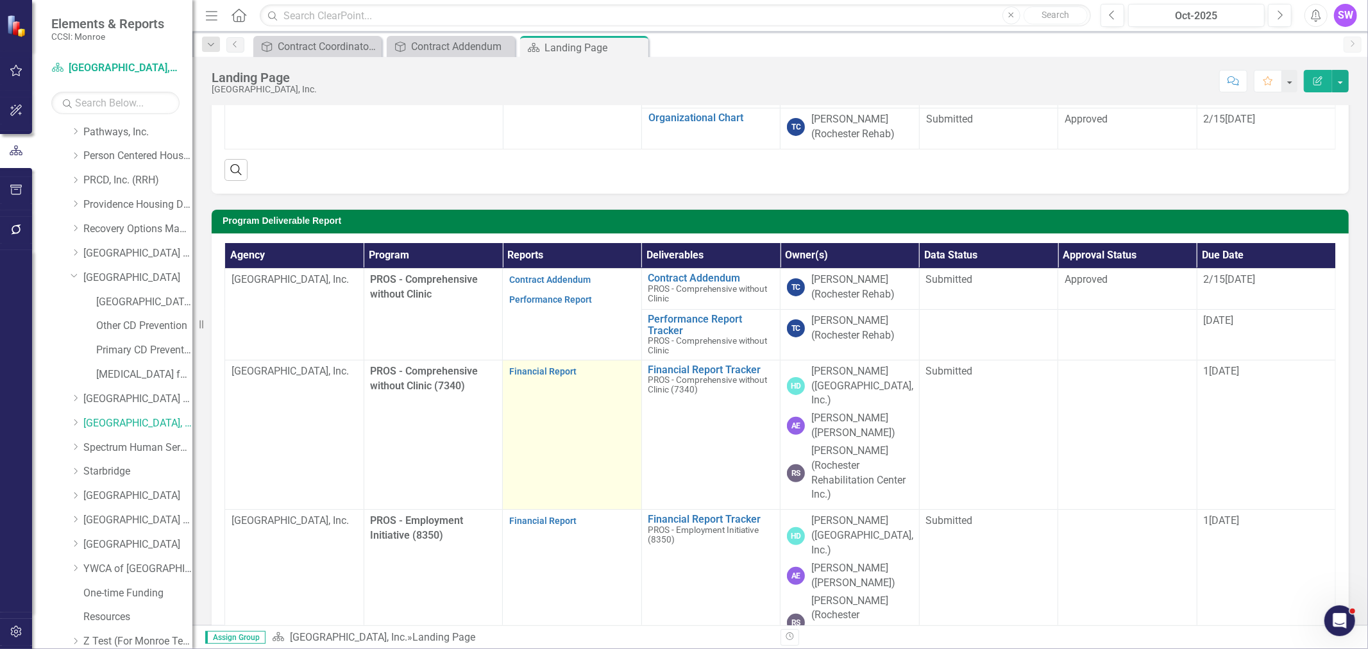
scroll to position [214, 0]
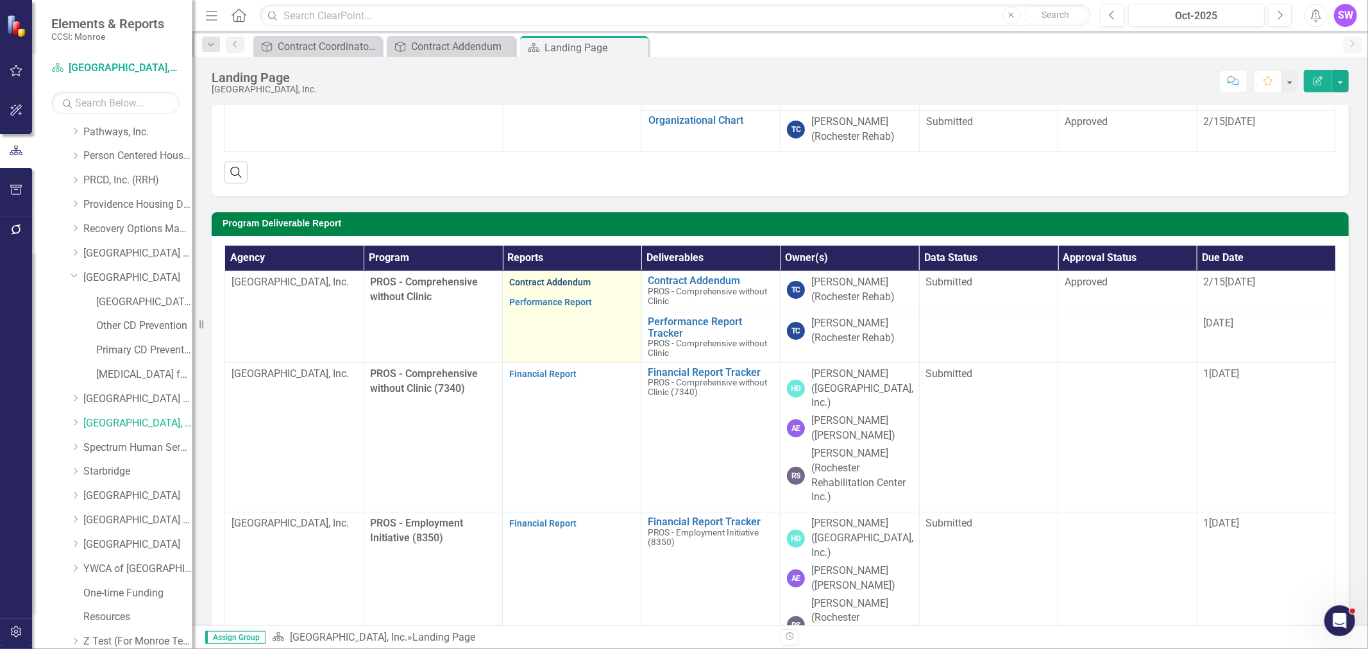
click at [565, 285] on link "Contract Addendum" at bounding box center [549, 282] width 81 height 10
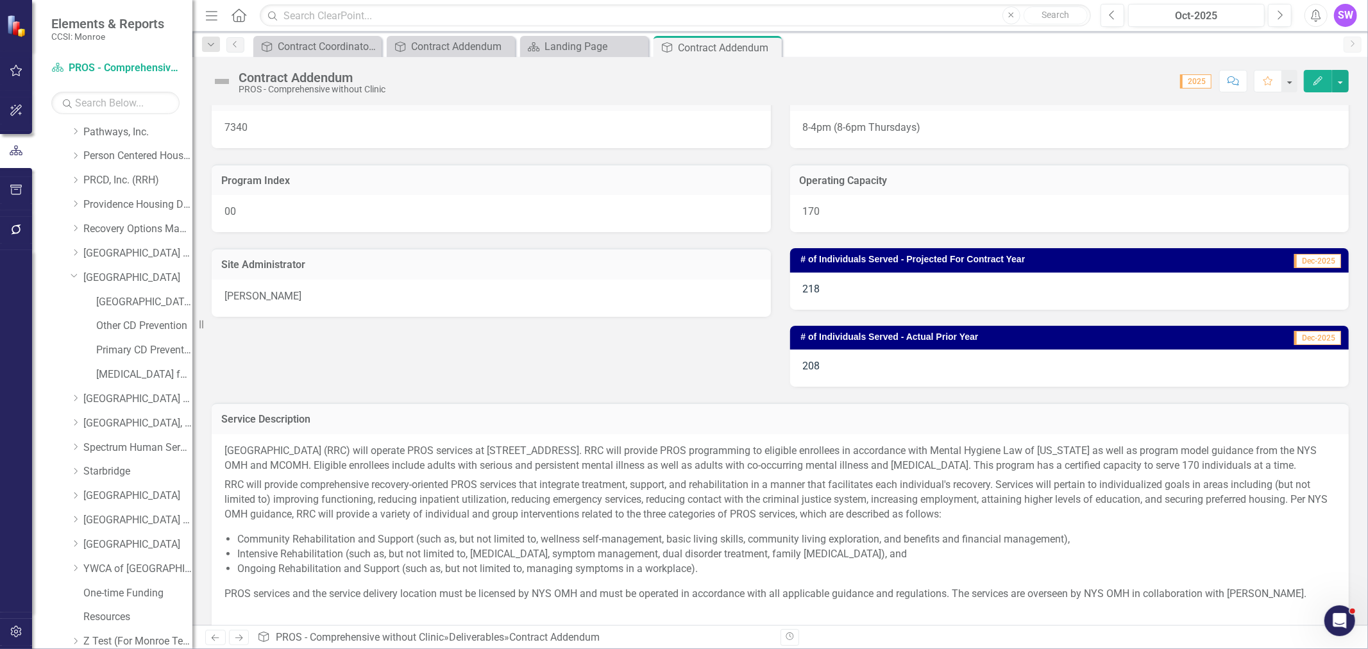
scroll to position [123, 0]
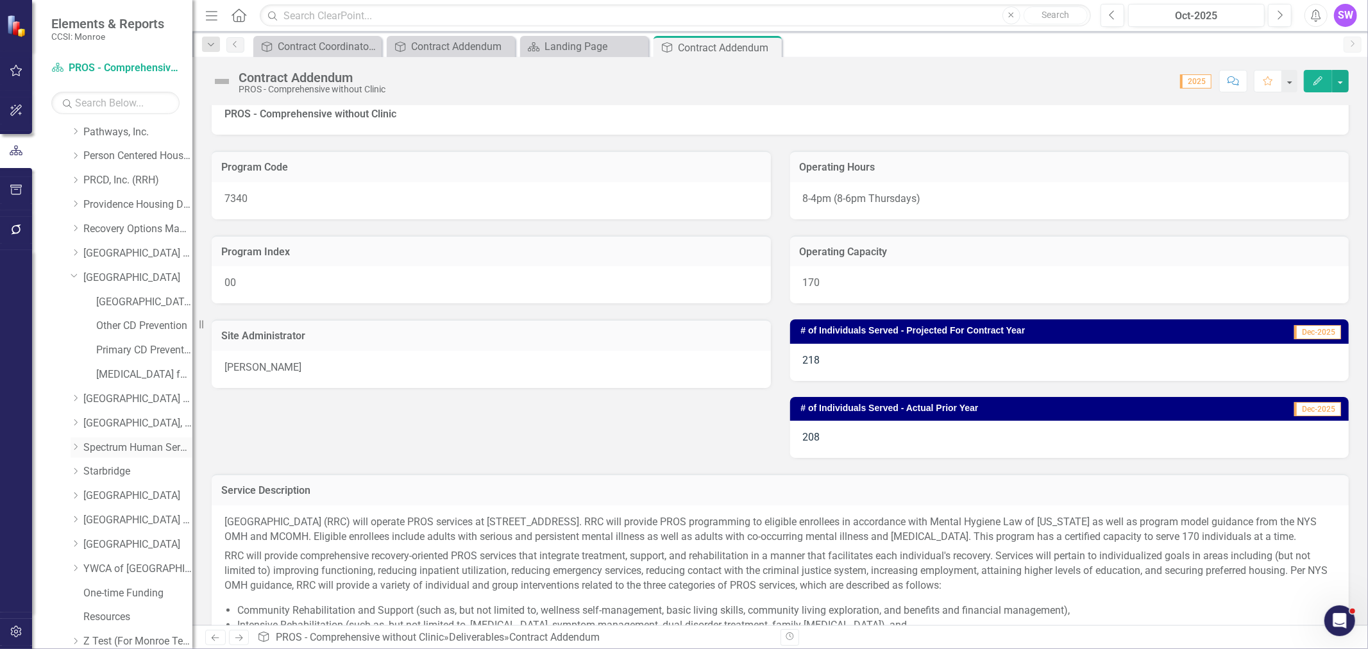
click at [112, 444] on link "Spectrum Human Services, Inc." at bounding box center [137, 448] width 109 height 15
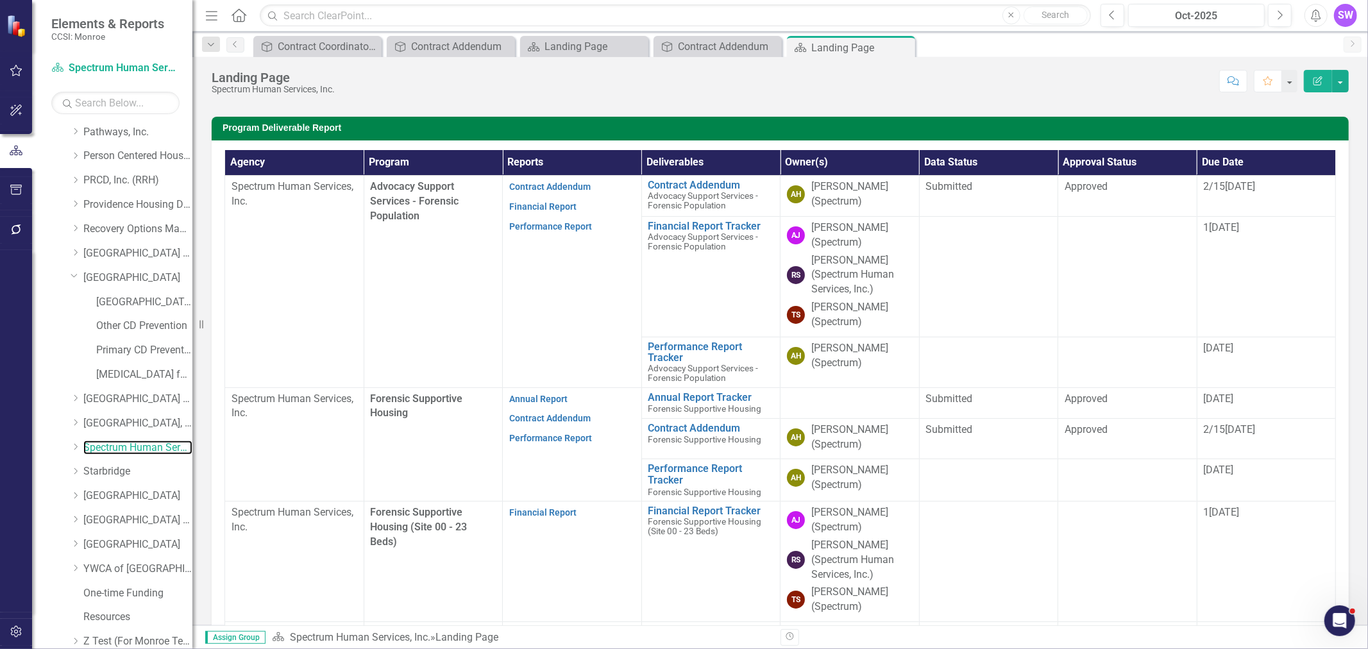
scroll to position [306, 0]
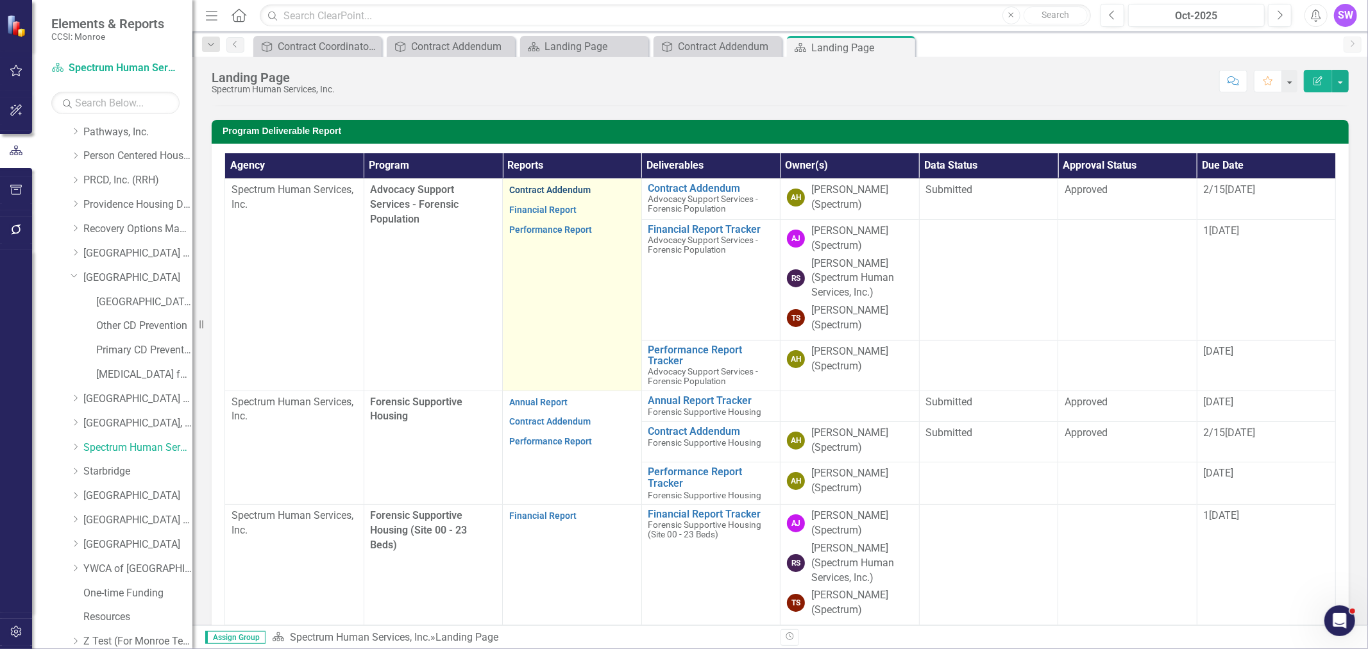
click at [569, 191] on link "Contract Addendum" at bounding box center [549, 190] width 81 height 10
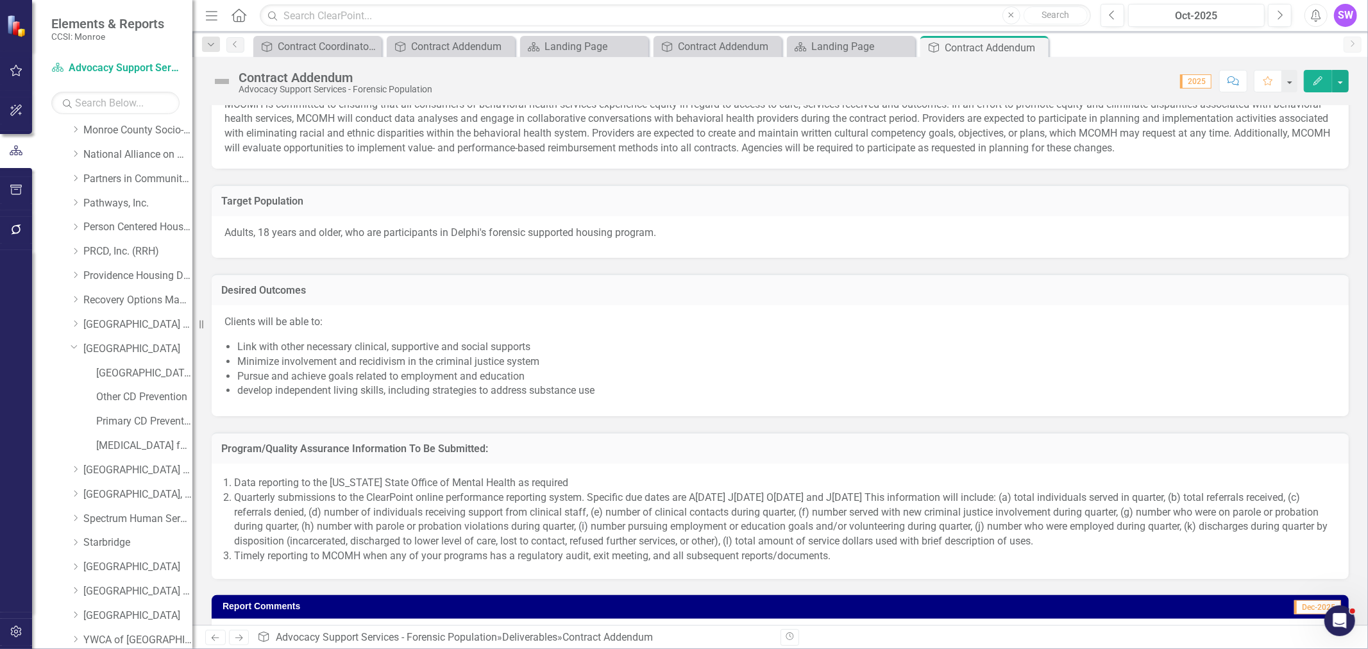
scroll to position [855, 0]
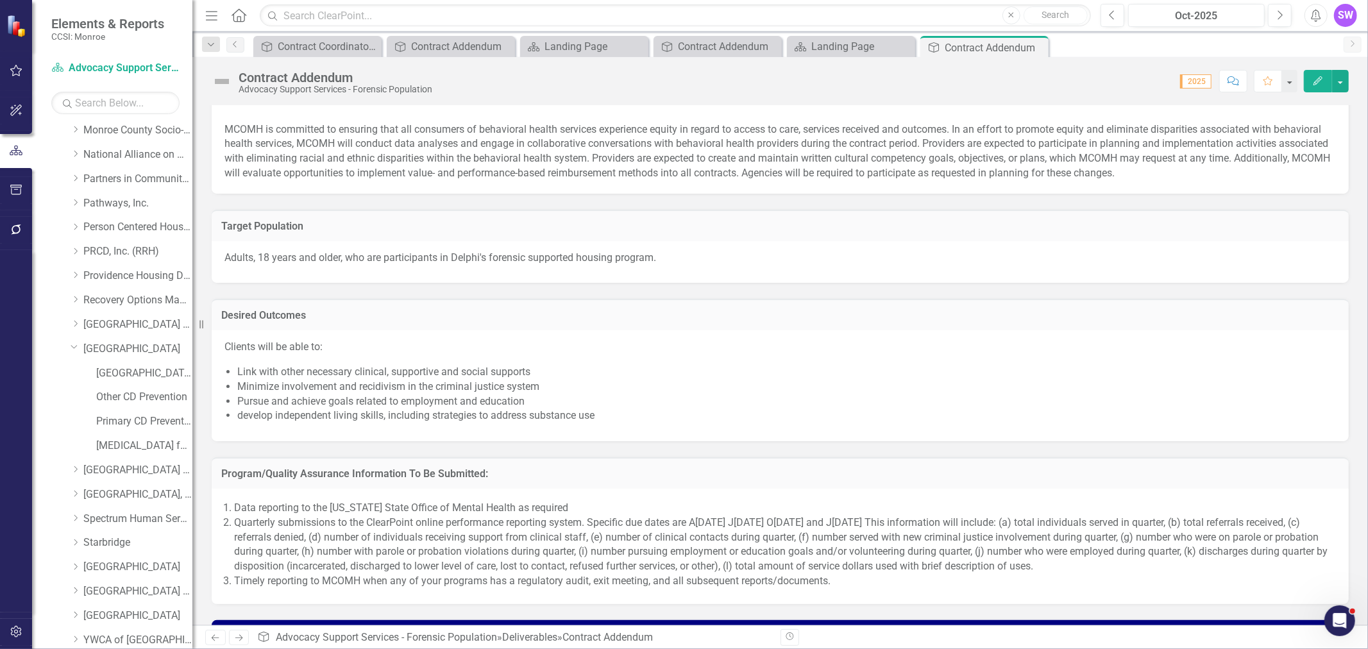
drag, startPoint x: 858, startPoint y: 332, endPoint x: 848, endPoint y: 332, distance: 9.6
click at [856, 332] on div "Clients will be able to: Link with other necessary clinical, supportive and soc…" at bounding box center [780, 385] width 1137 height 111
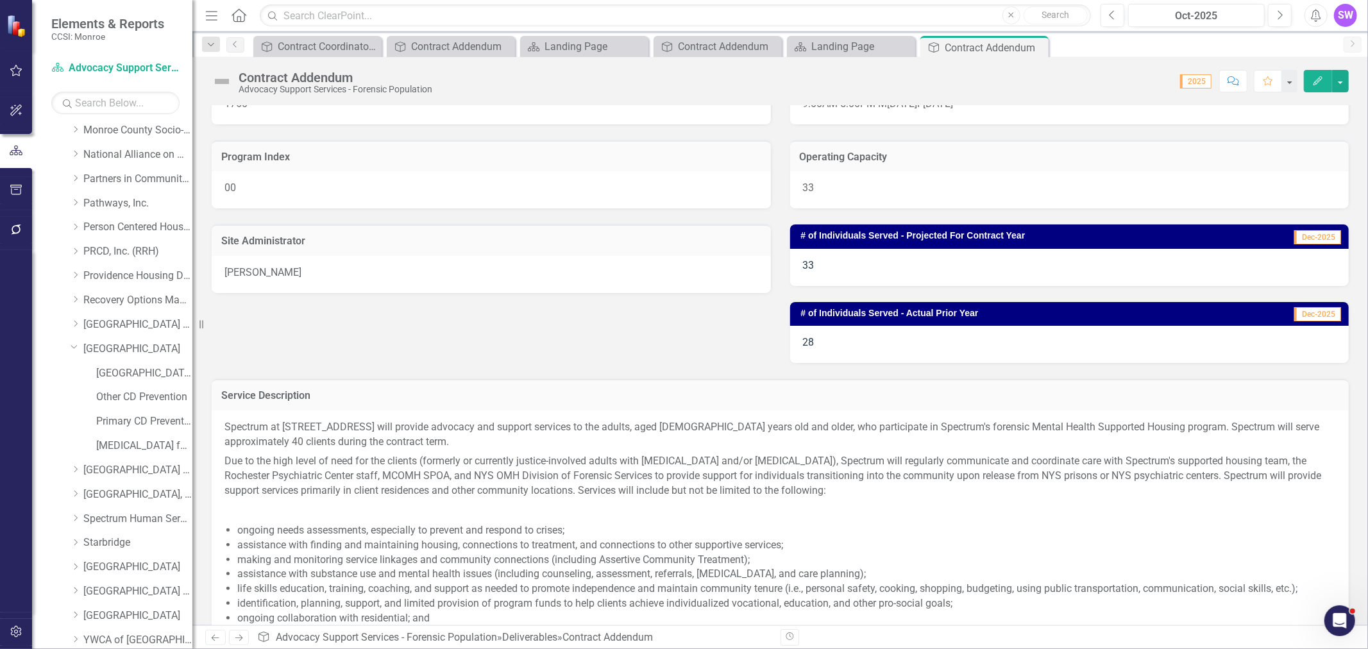
scroll to position [142, 0]
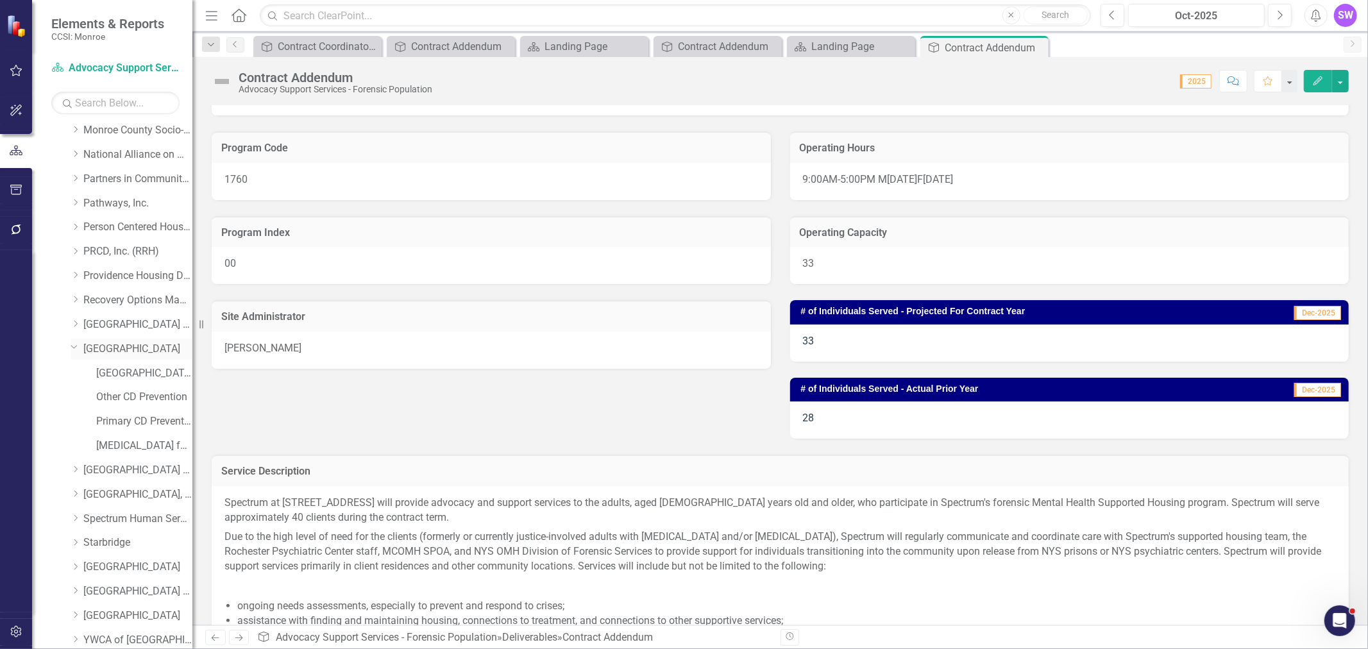
click at [103, 348] on link "[GEOGRAPHIC_DATA]" at bounding box center [137, 349] width 109 height 15
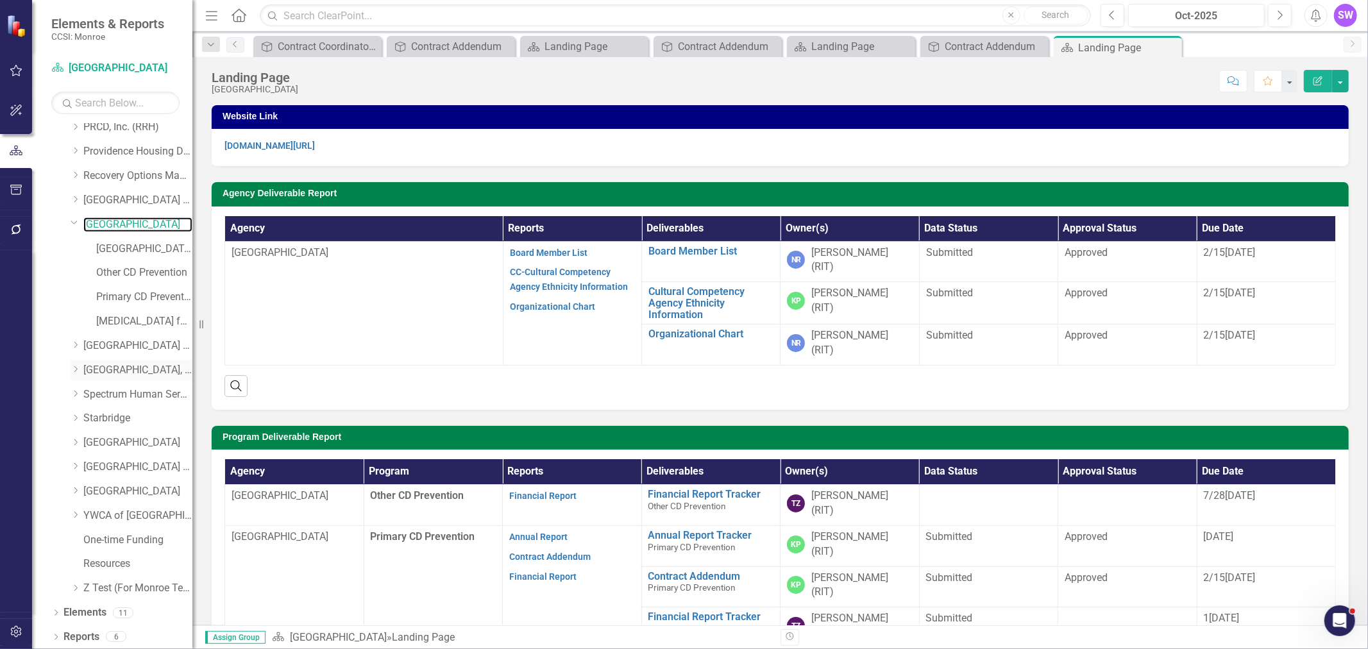
scroll to position [1053, 0]
drag, startPoint x: 114, startPoint y: 394, endPoint x: 133, endPoint y: 398, distance: 19.6
click at [114, 393] on link "Spectrum Human Services, Inc." at bounding box center [137, 393] width 109 height 15
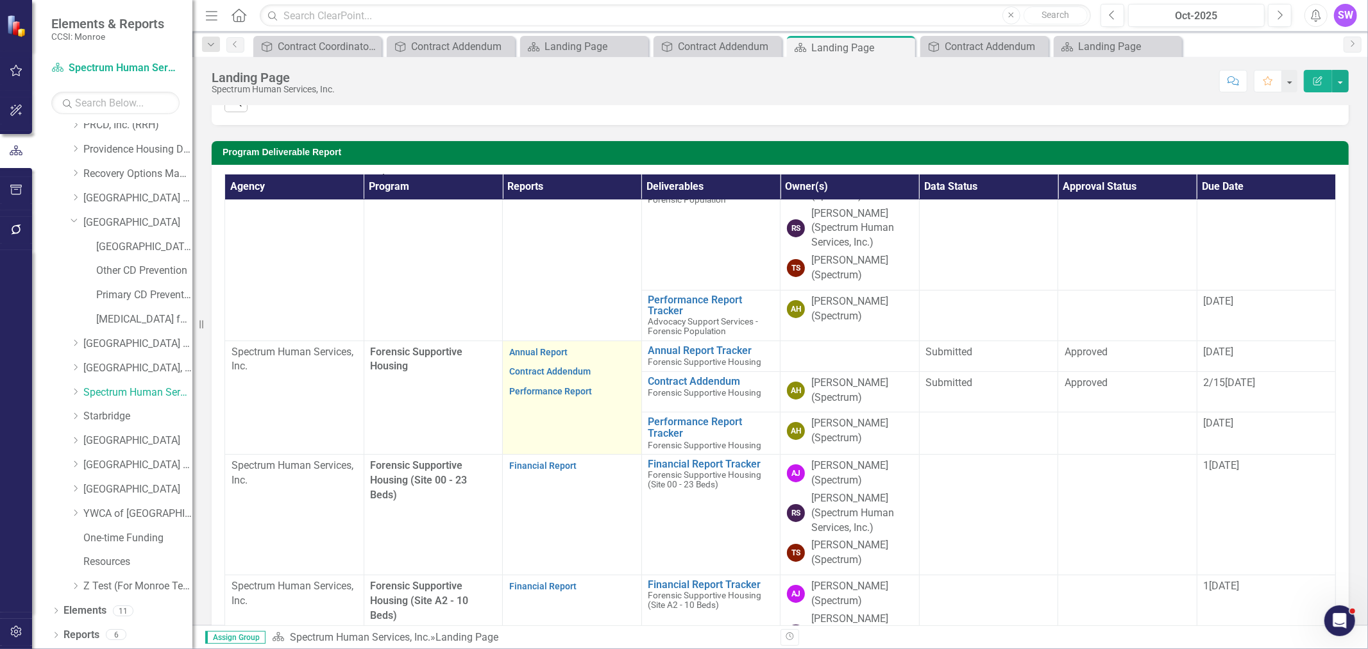
scroll to position [106, 0]
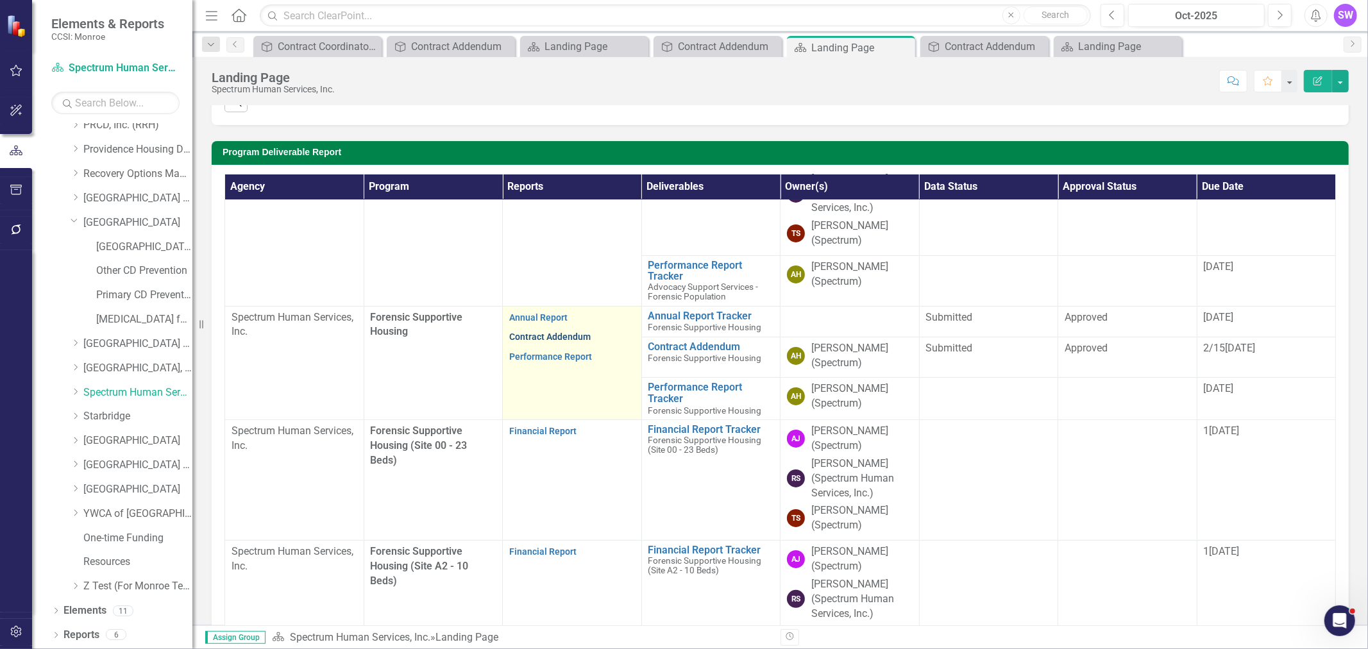
click at [556, 342] on link "Contract Addendum" at bounding box center [549, 337] width 81 height 10
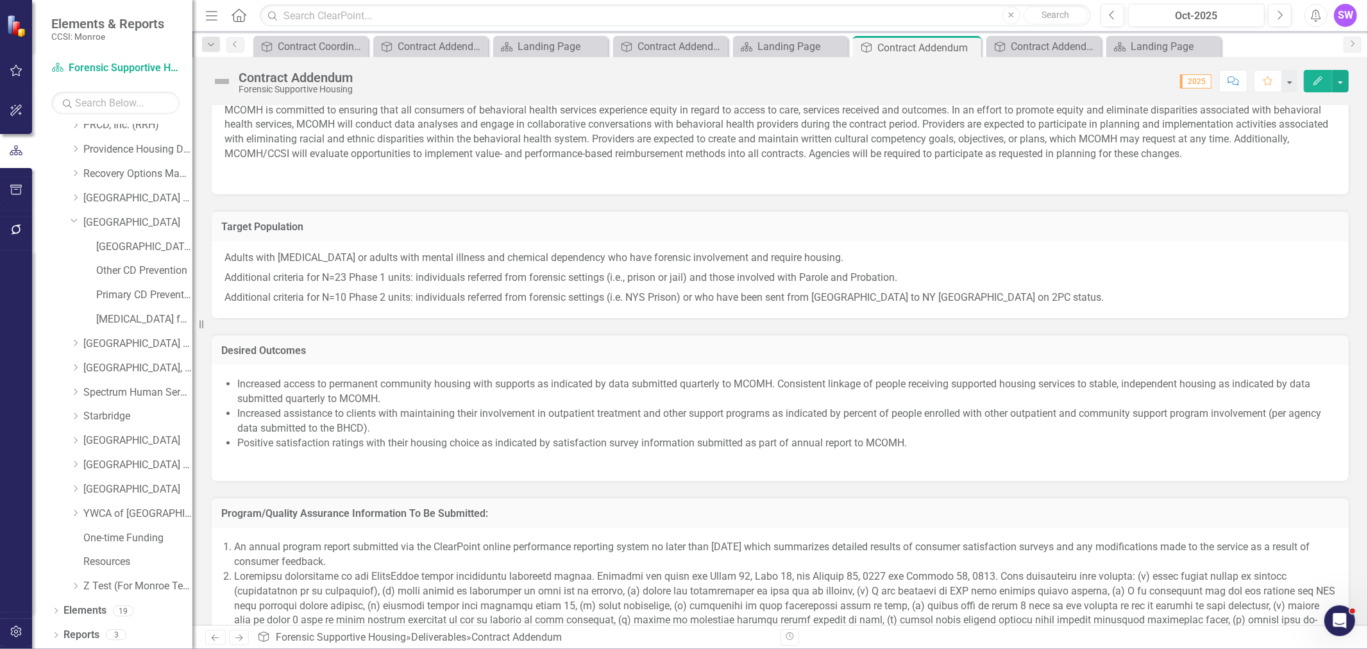
scroll to position [1069, 0]
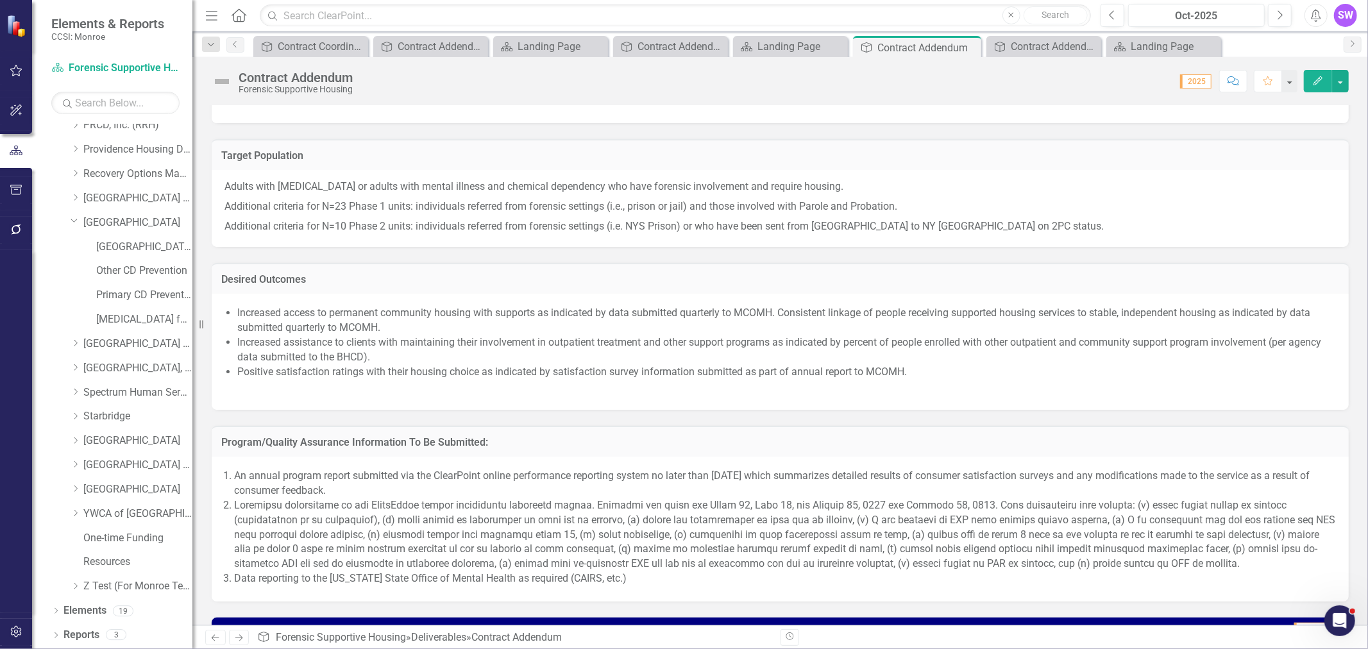
click at [619, 336] on li "Increased assistance to clients with maintaining their involvement in outpatien…" at bounding box center [786, 351] width 1099 height 30
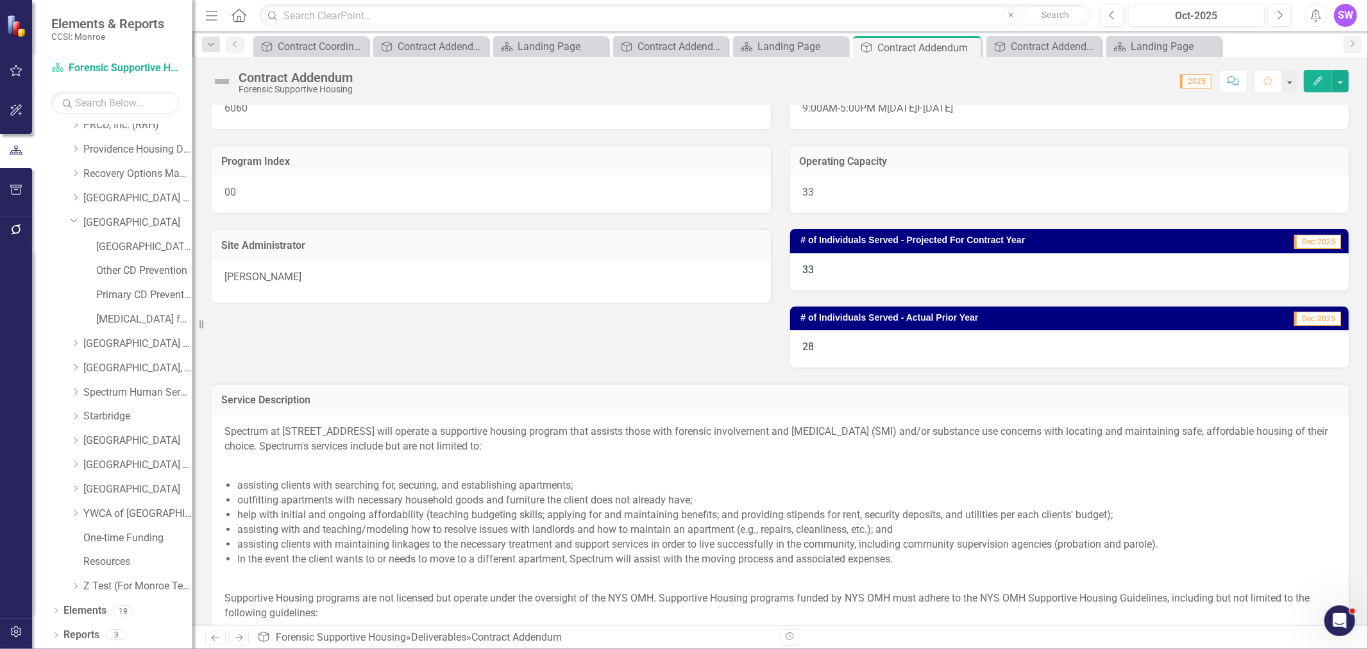
scroll to position [0, 0]
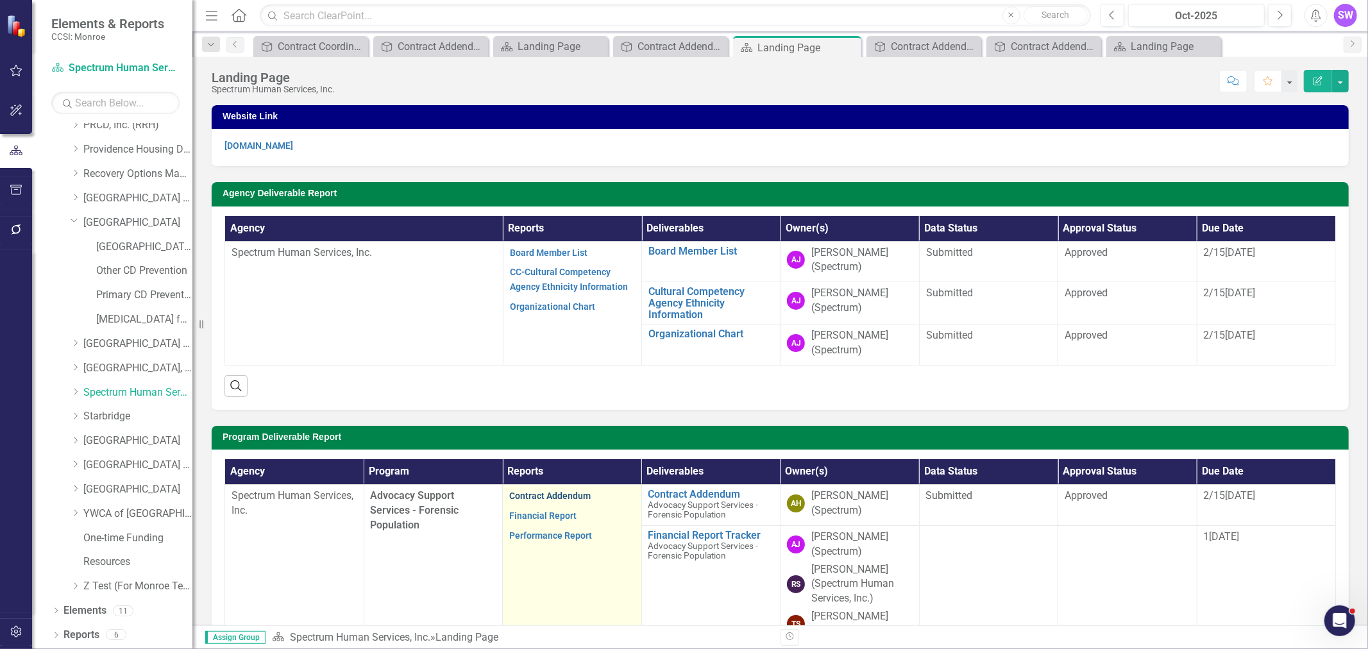
click at [571, 495] on link "Contract Addendum" at bounding box center [549, 496] width 81 height 10
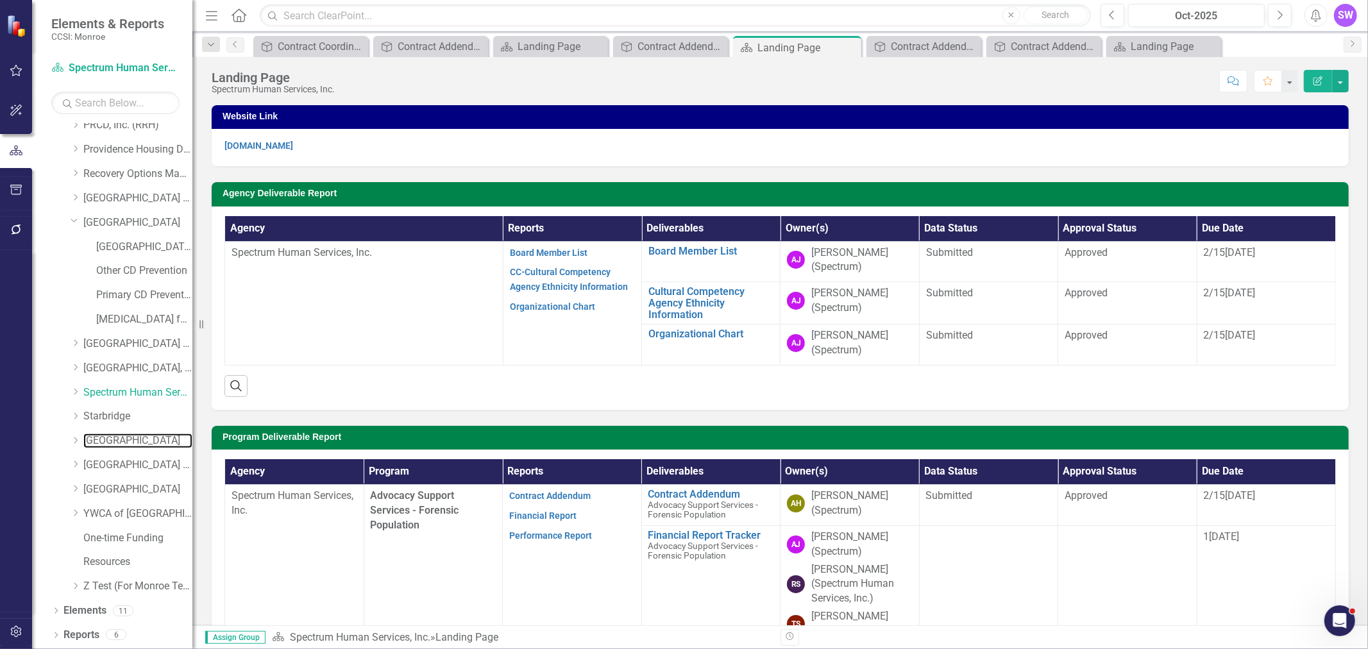
click at [103, 439] on link "[GEOGRAPHIC_DATA]" at bounding box center [137, 441] width 109 height 15
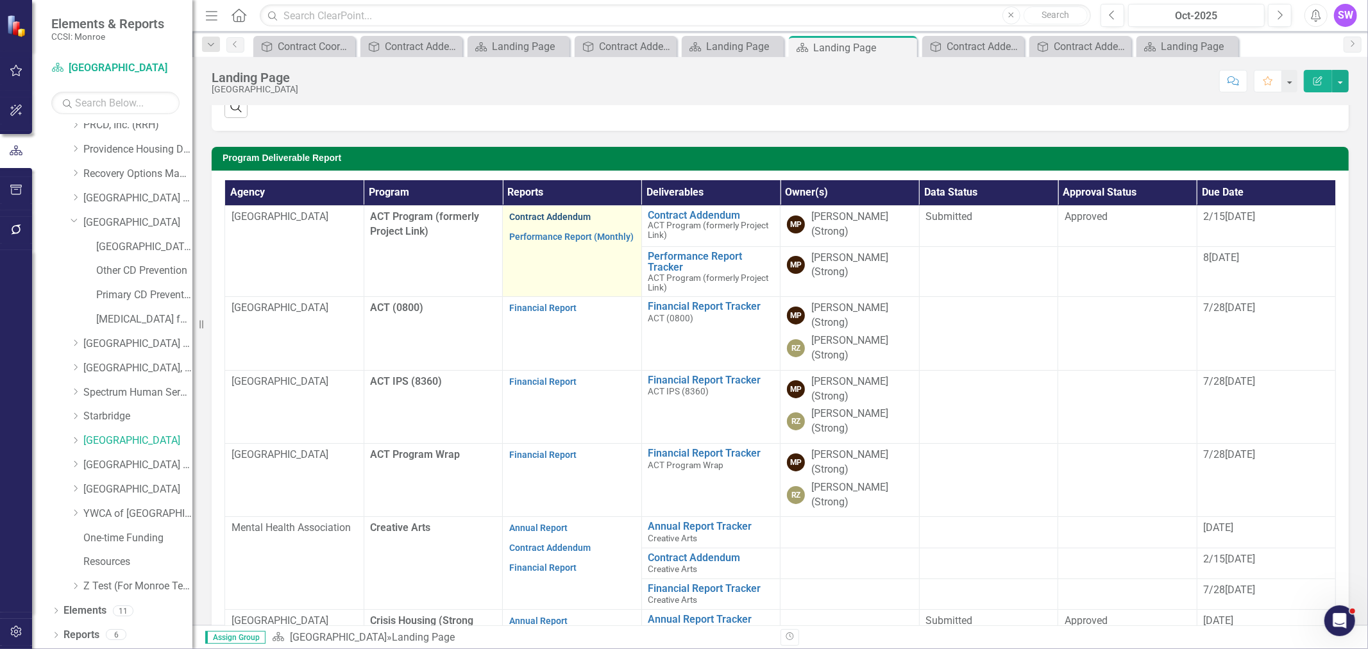
click at [557, 217] on link "Contract Addendum" at bounding box center [549, 217] width 81 height 10
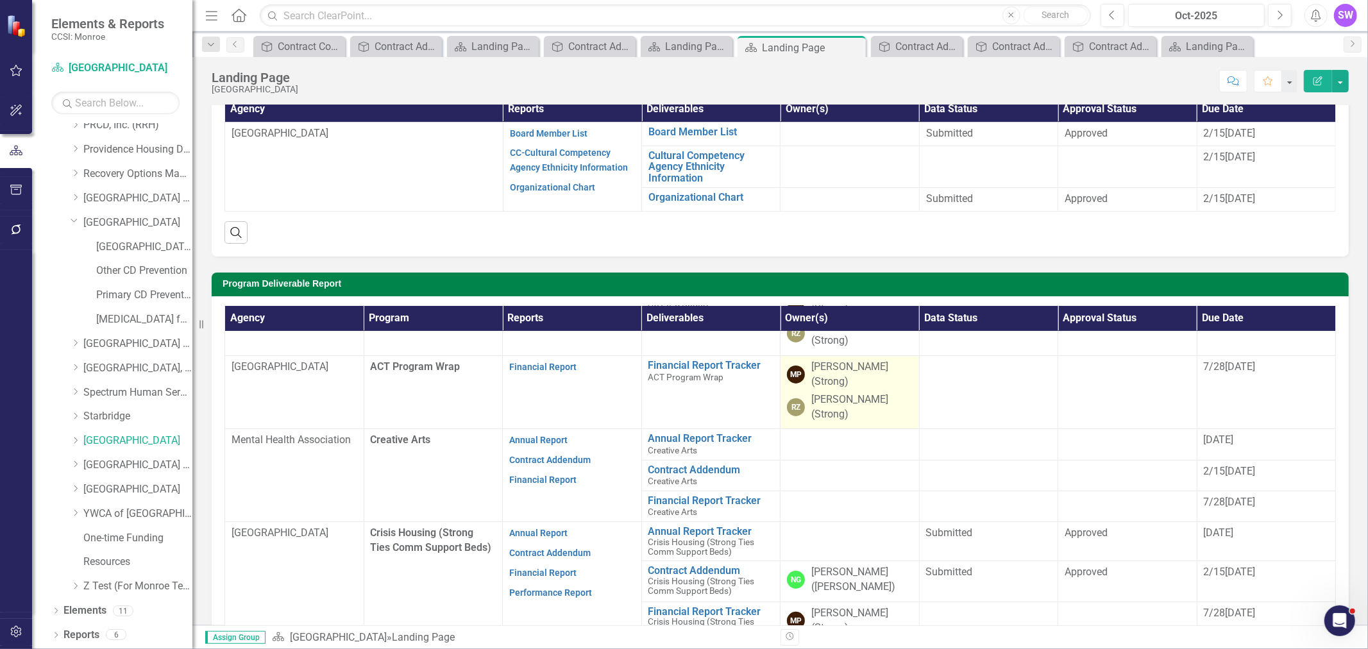
scroll to position [285, 0]
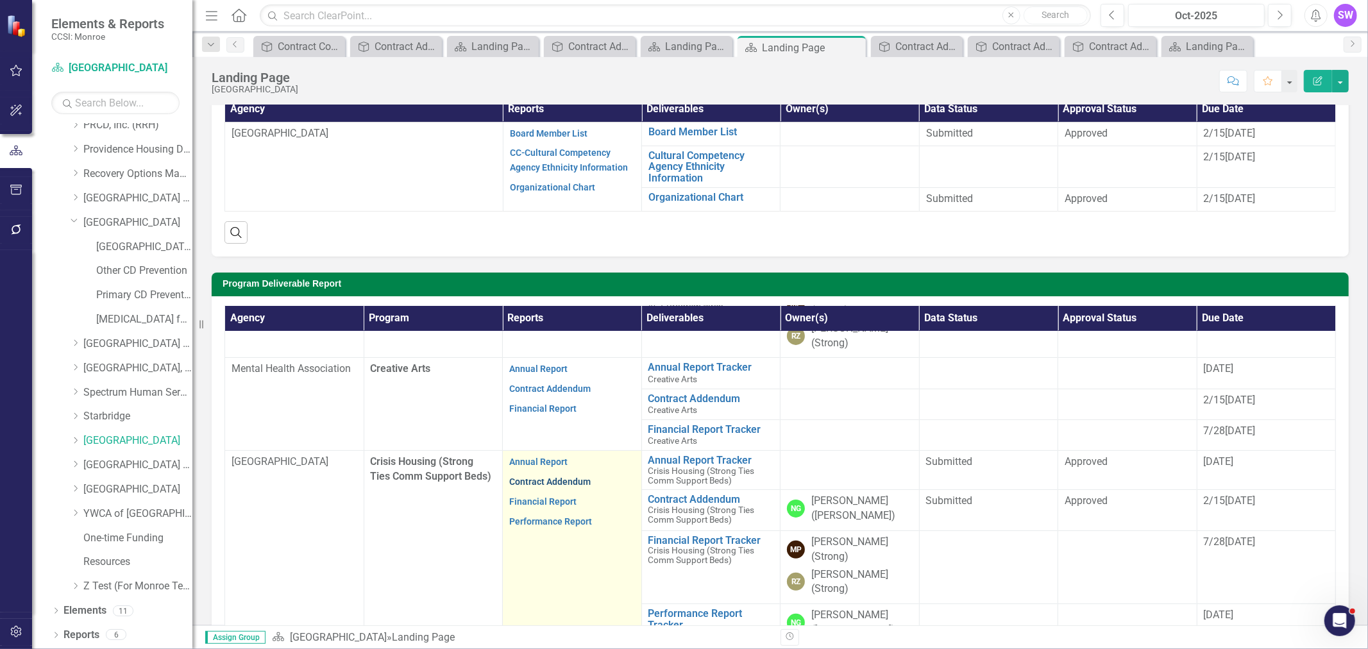
click at [554, 479] on link "Contract Addendum" at bounding box center [549, 482] width 81 height 10
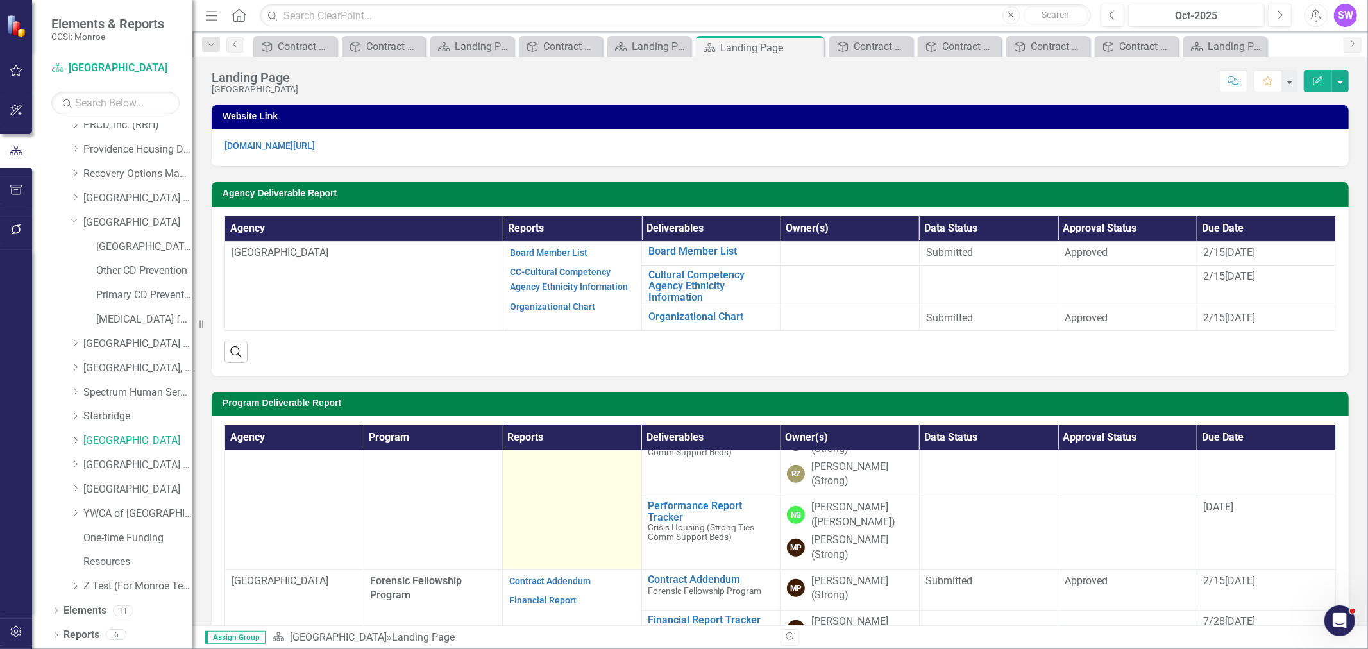
scroll to position [570, 0]
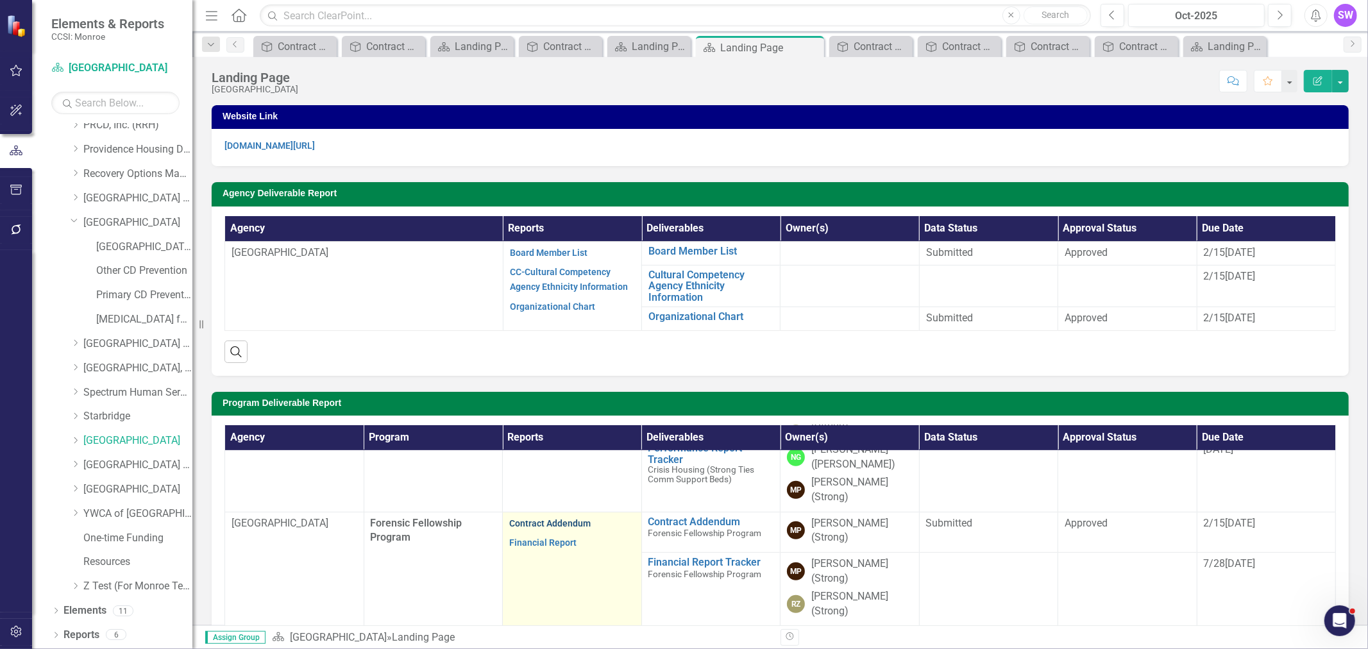
click at [572, 520] on strong "Contract Addendum" at bounding box center [549, 523] width 81 height 12
click at [573, 520] on link "Contract Addendum" at bounding box center [549, 523] width 81 height 10
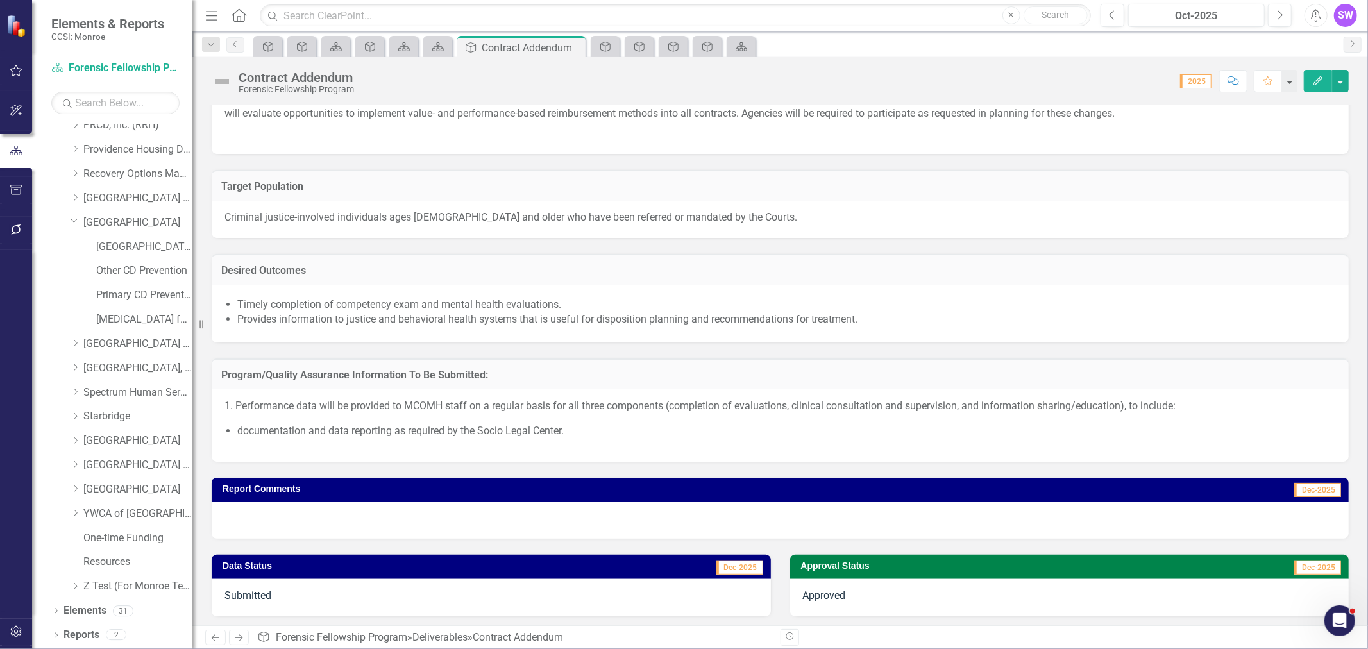
scroll to position [921, 0]
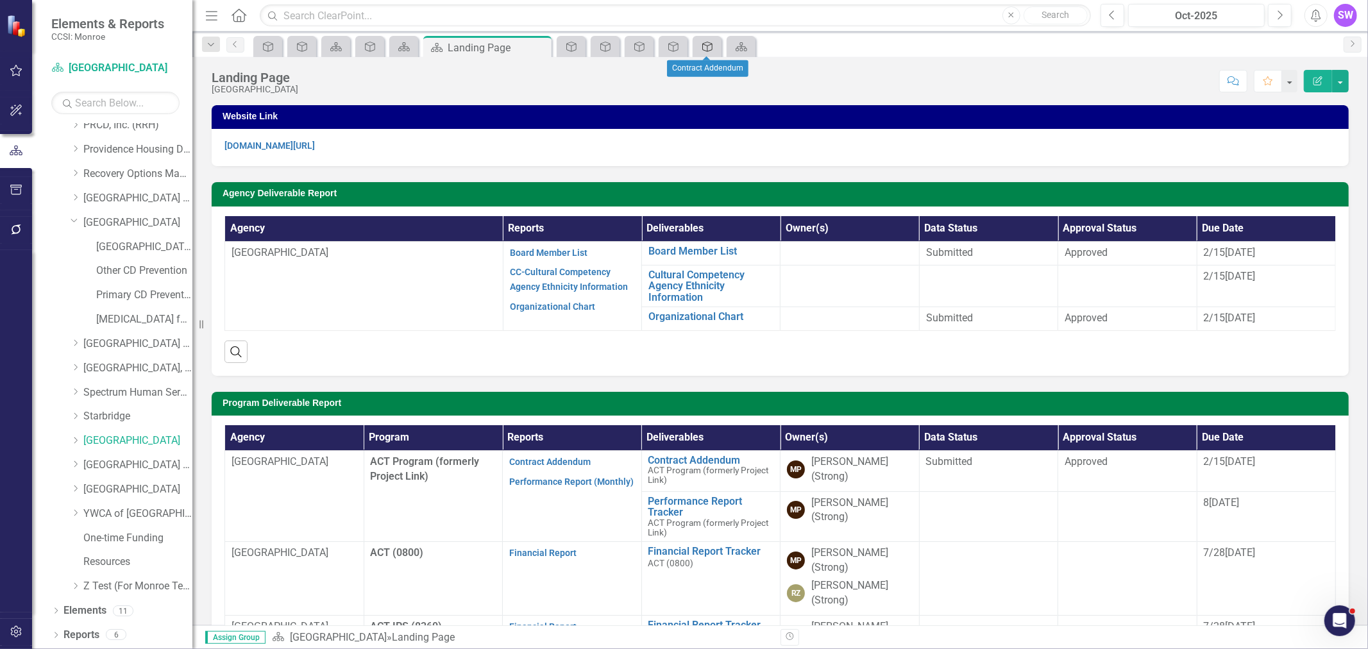
click at [707, 46] on icon "Deliverable" at bounding box center [707, 47] width 13 height 10
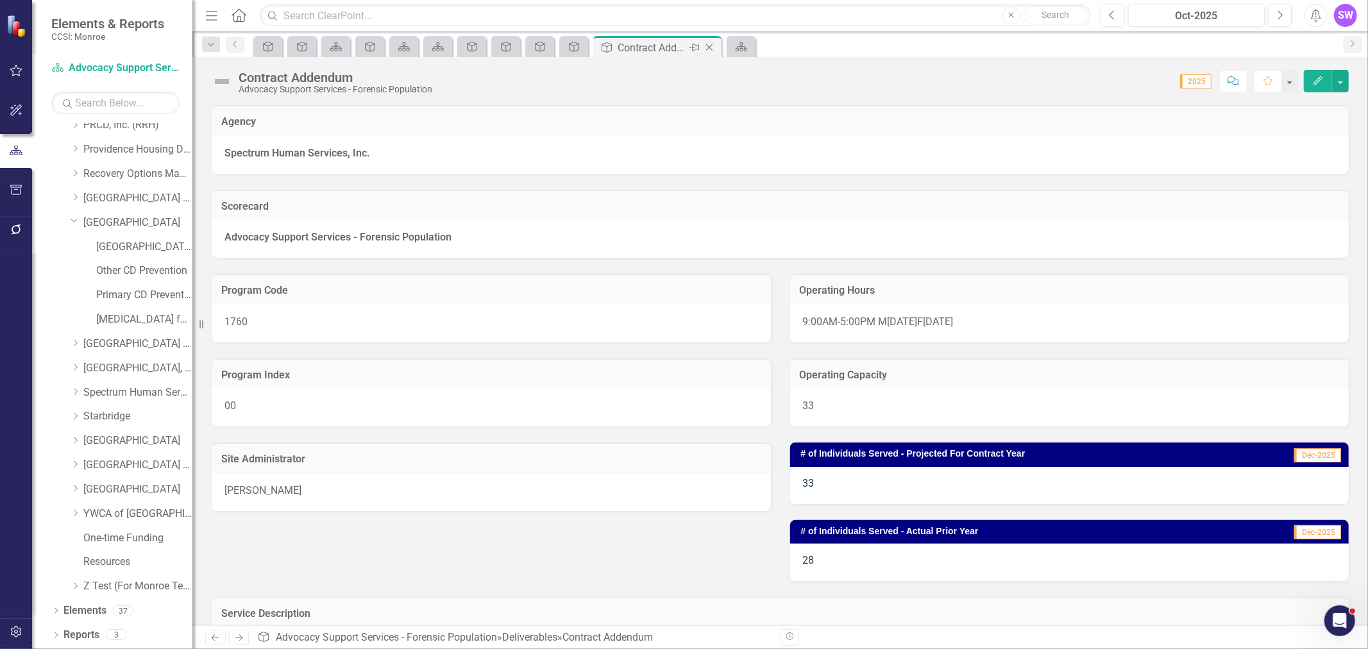
click at [707, 46] on icon "Close" at bounding box center [709, 47] width 13 height 10
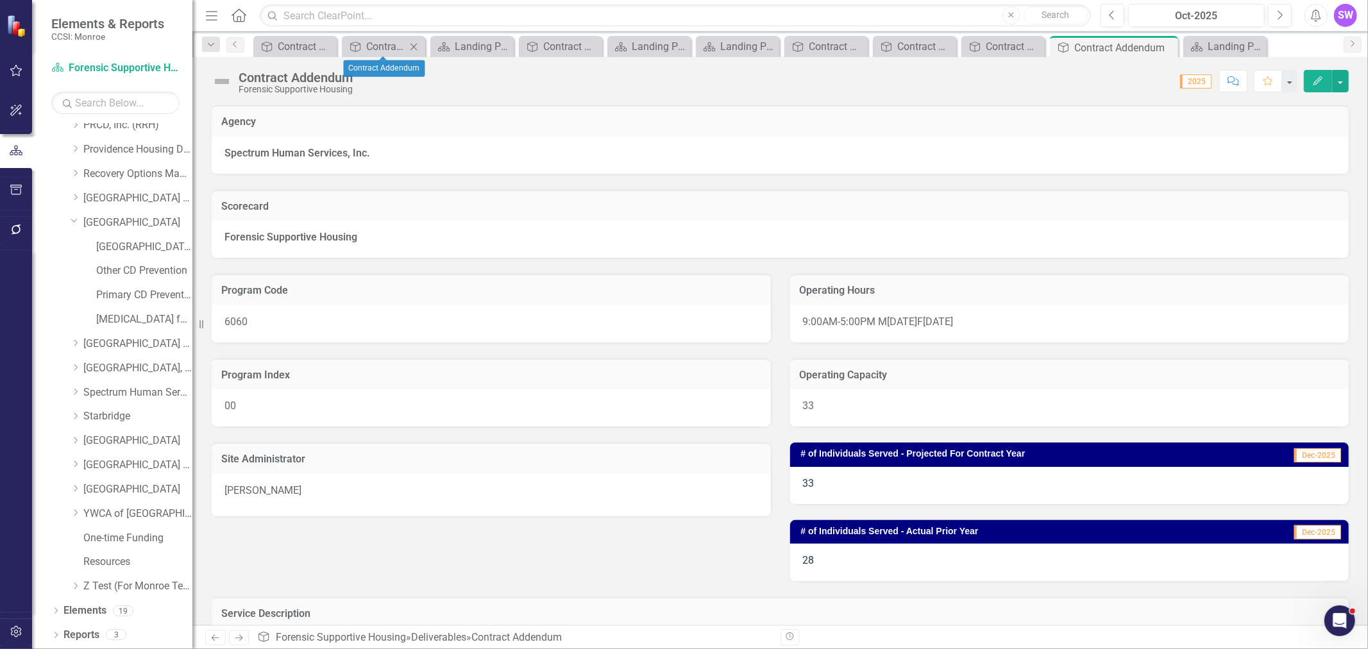
click at [416, 43] on icon "Close" at bounding box center [413, 47] width 13 height 10
click at [433, 42] on icon "Close" at bounding box center [430, 47] width 13 height 10
click at [448, 44] on icon "Close" at bounding box center [451, 47] width 13 height 10
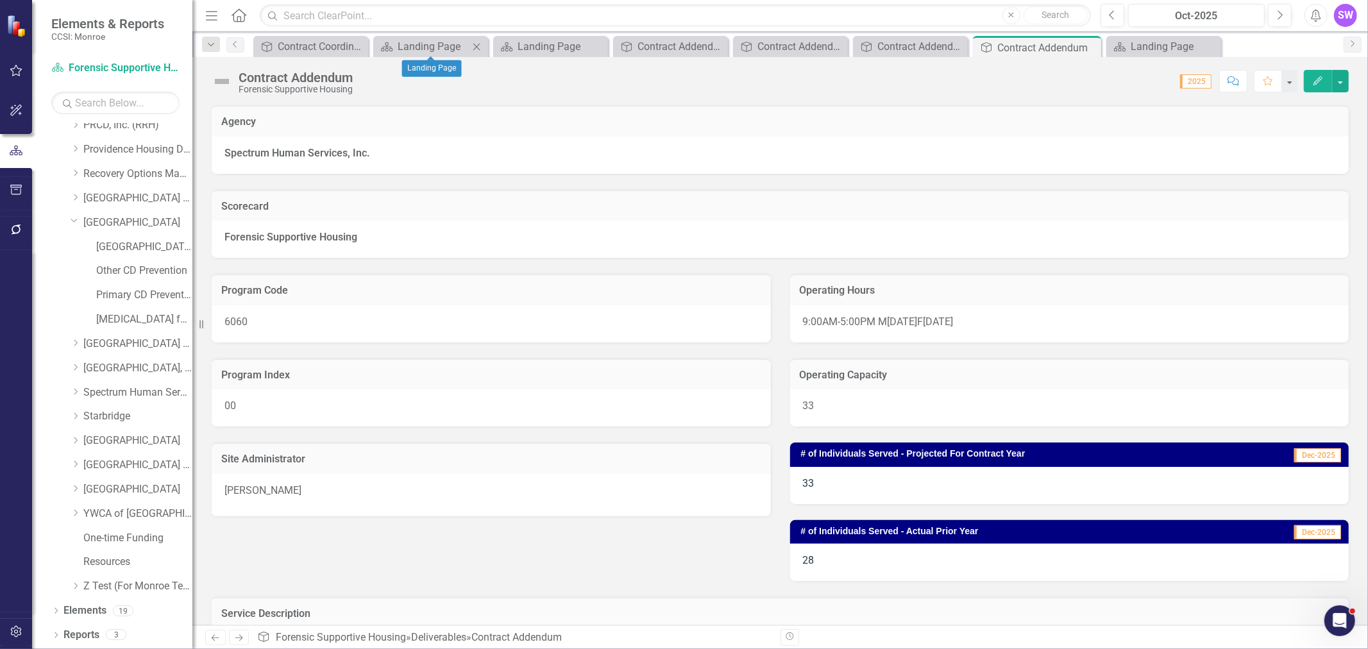
click at [475, 42] on icon "Close" at bounding box center [476, 47] width 13 height 10
click at [504, 42] on icon "Close" at bounding box center [503, 47] width 13 height 10
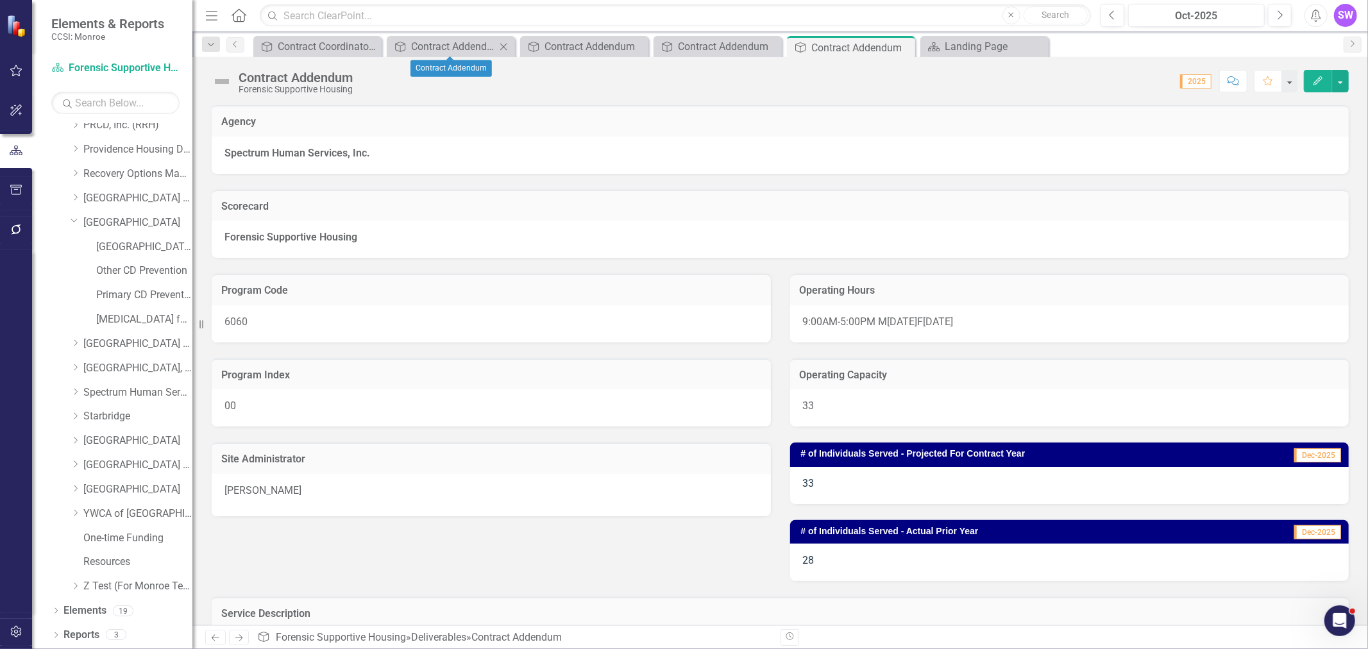
click at [503, 42] on icon "Close" at bounding box center [503, 47] width 13 height 10
click at [500, 42] on icon "Close" at bounding box center [503, 47] width 13 height 10
click at [501, 42] on icon "Close" at bounding box center [503, 47] width 13 height 10
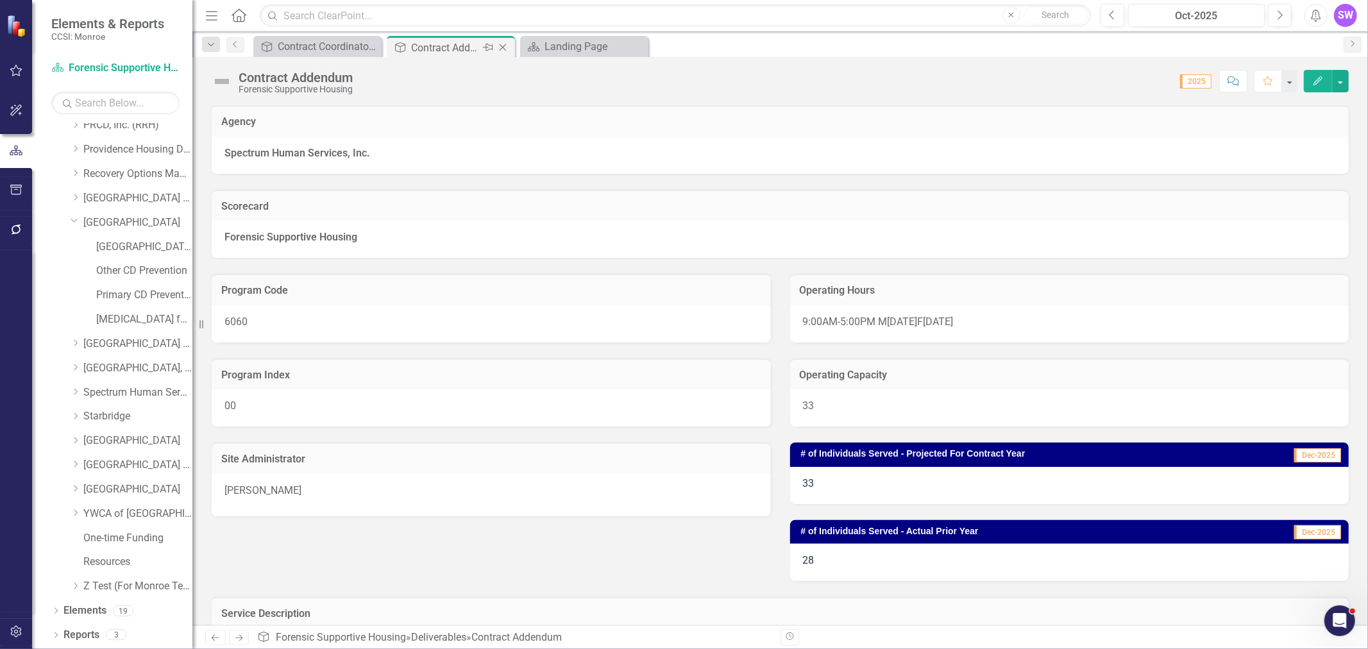
click at [499, 45] on icon "Close" at bounding box center [503, 47] width 13 height 10
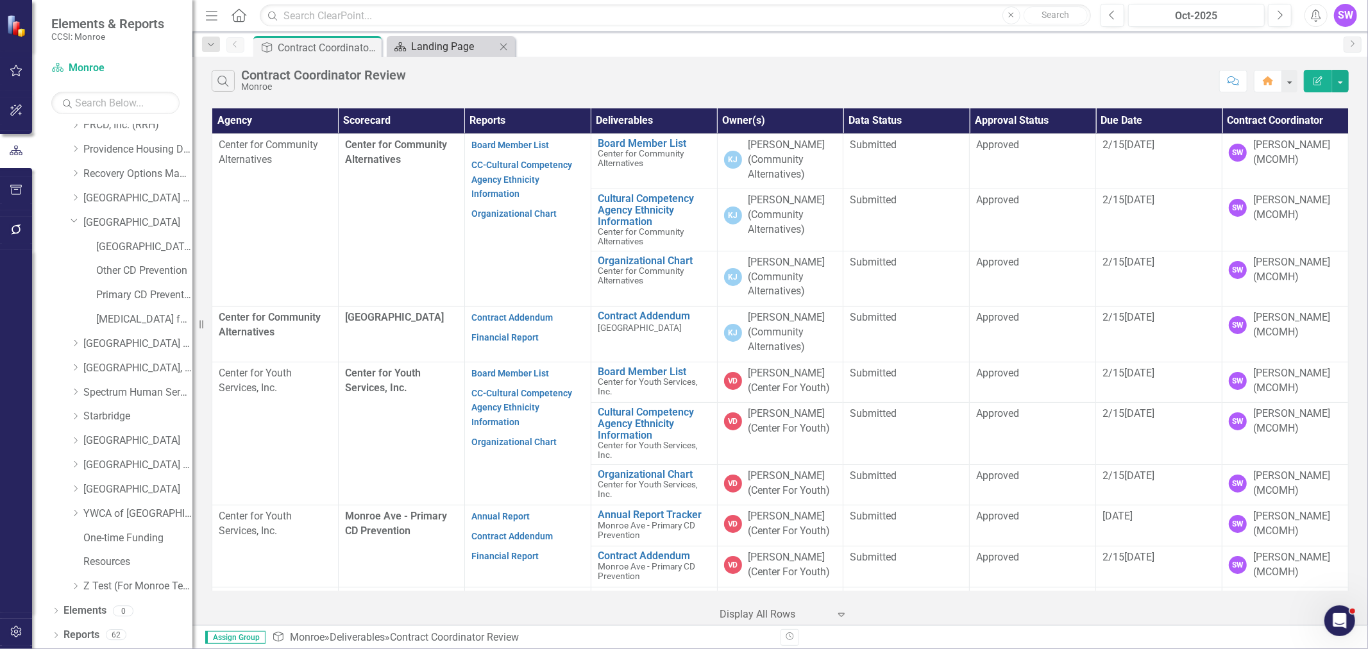
click at [463, 47] on div "Landing Page" at bounding box center [453, 46] width 85 height 16
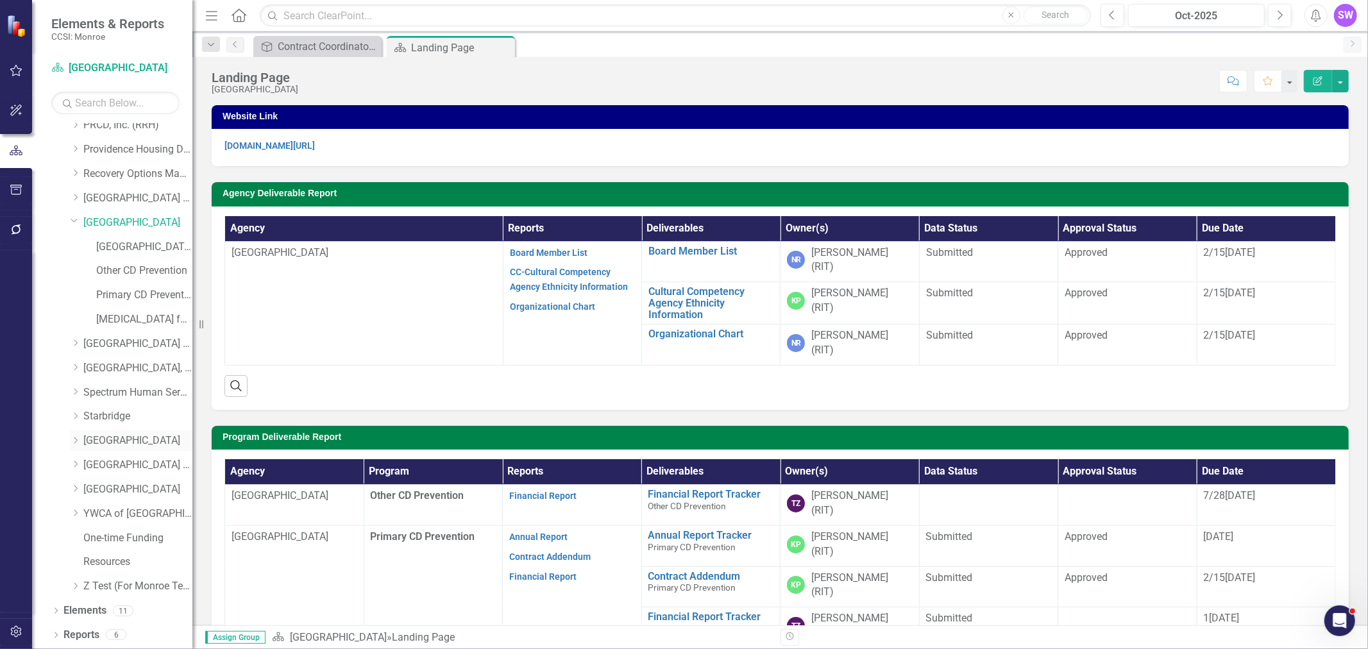
click at [109, 448] on link "[GEOGRAPHIC_DATA]" at bounding box center [137, 441] width 109 height 15
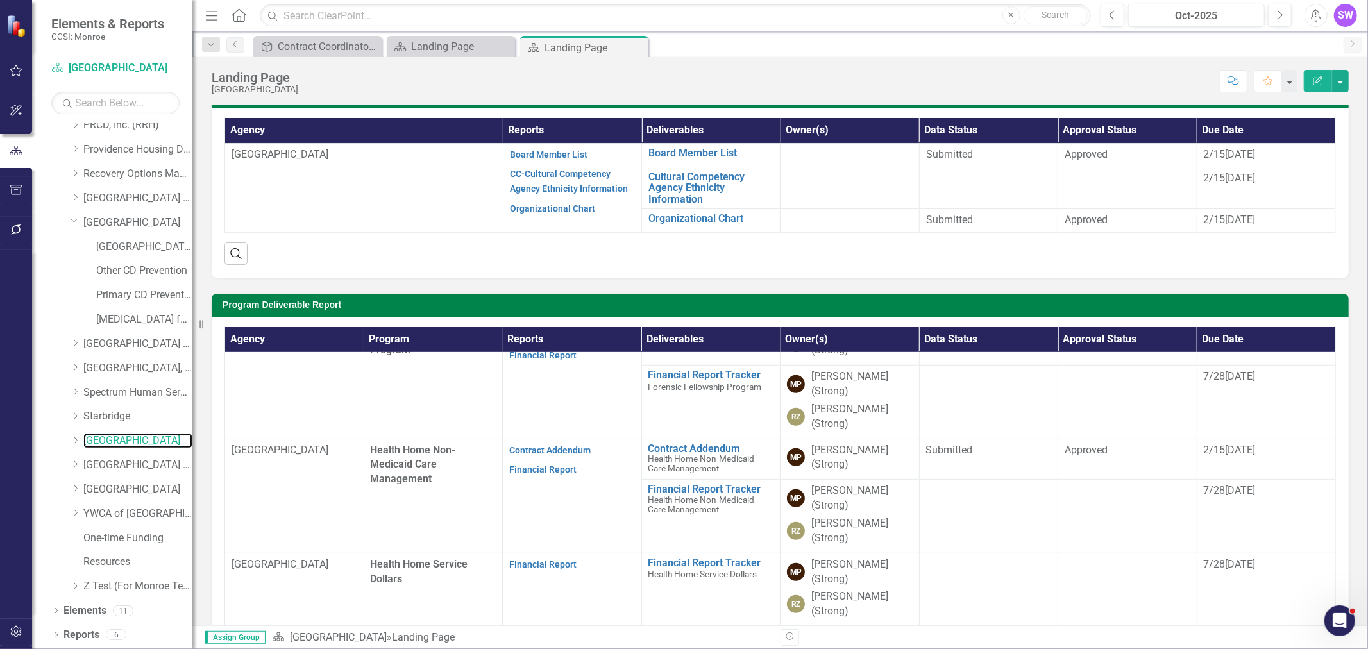
scroll to position [142, 0]
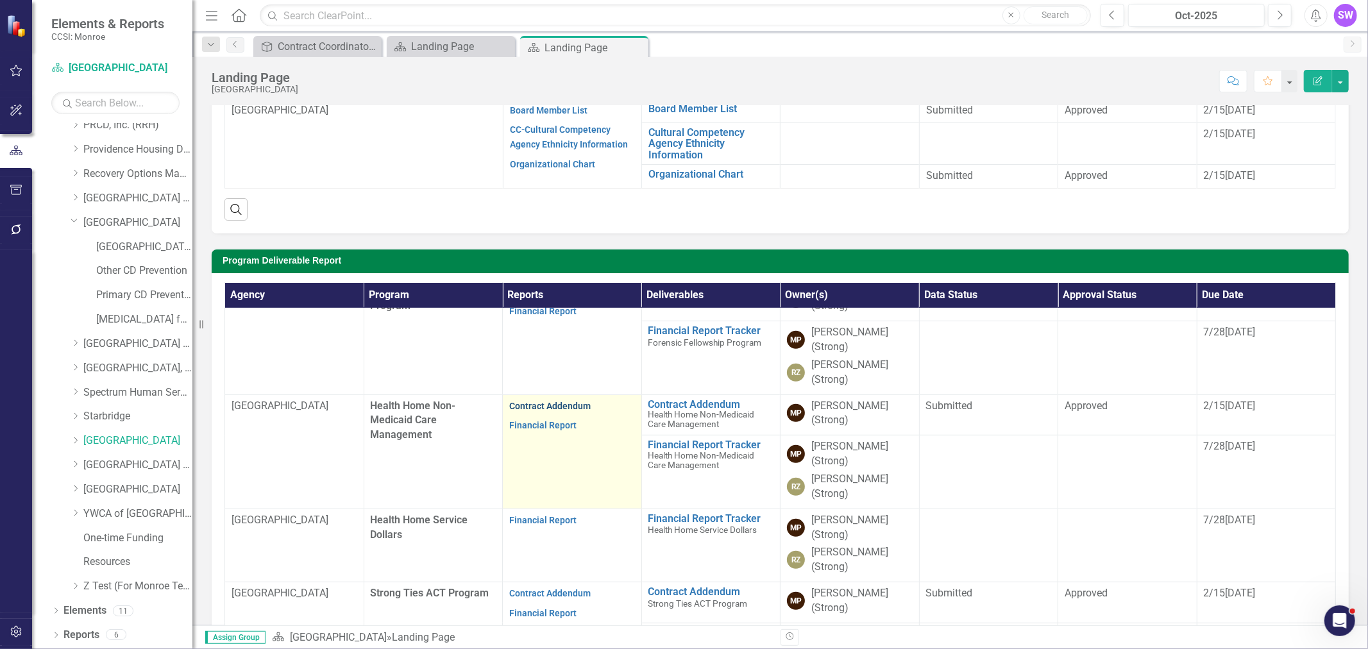
click at [544, 401] on link "Contract Addendum" at bounding box center [549, 406] width 81 height 10
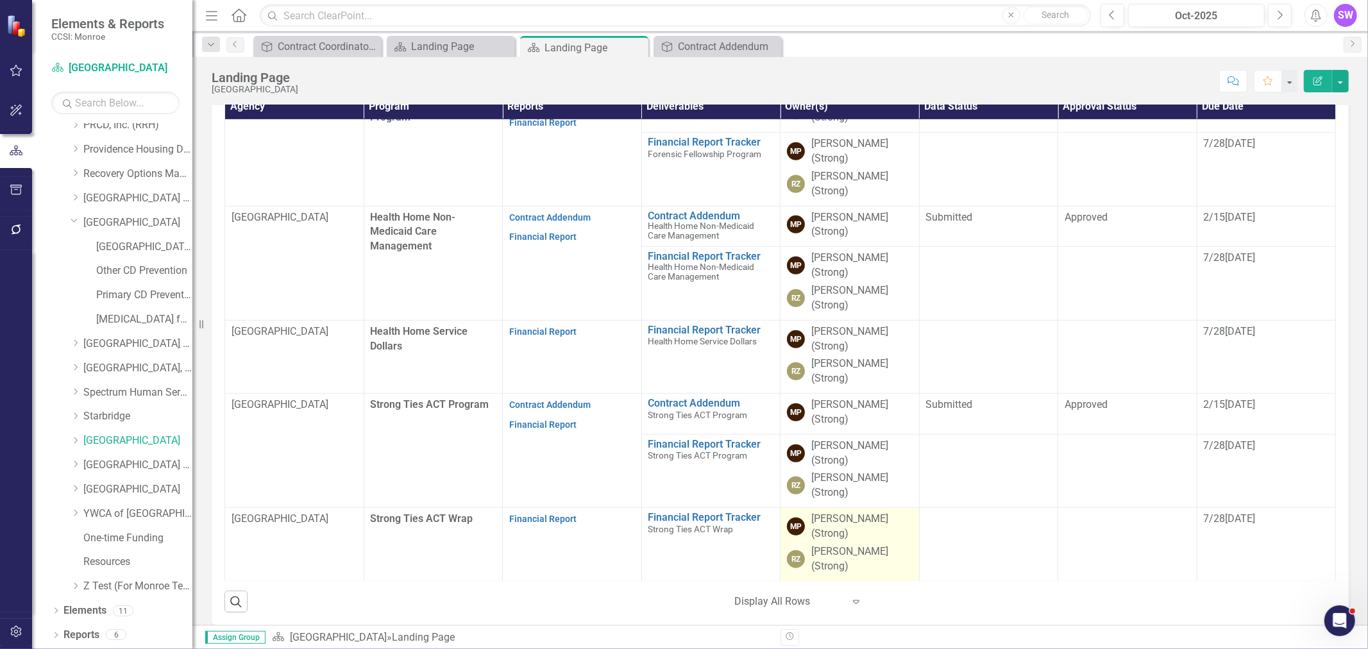
scroll to position [356, 0]
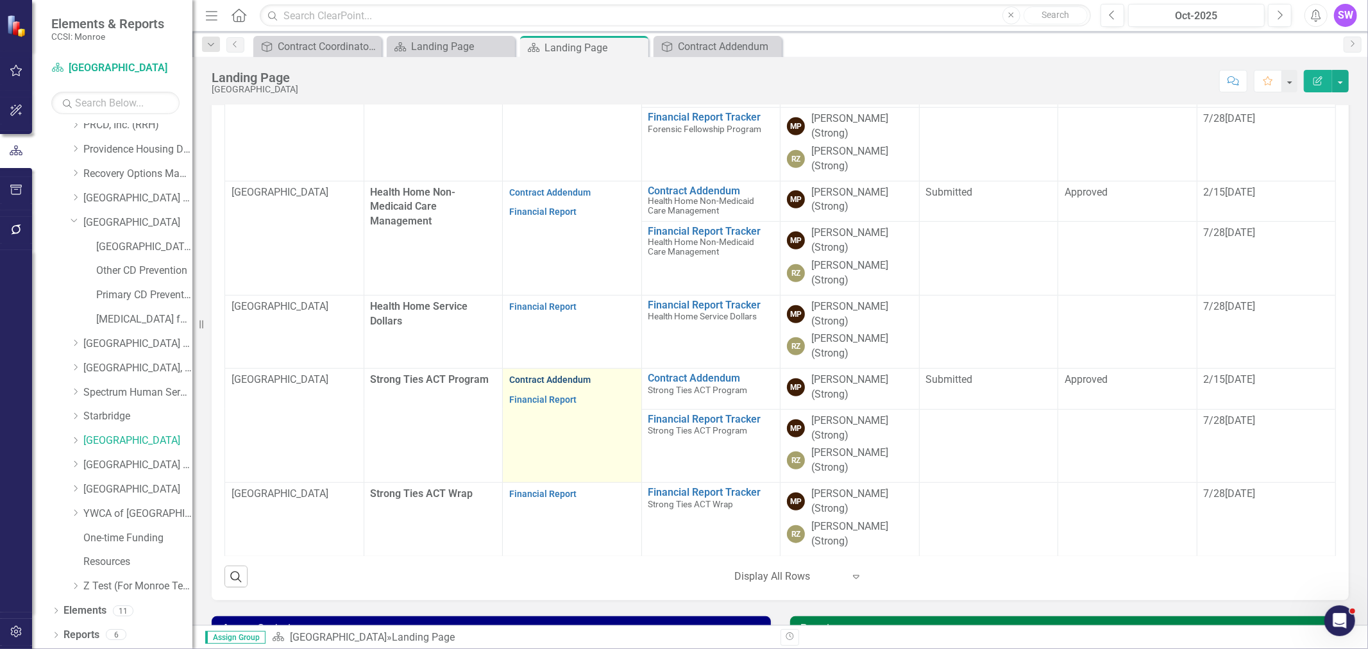
click at [552, 375] on link "Contract Addendum" at bounding box center [549, 380] width 81 height 10
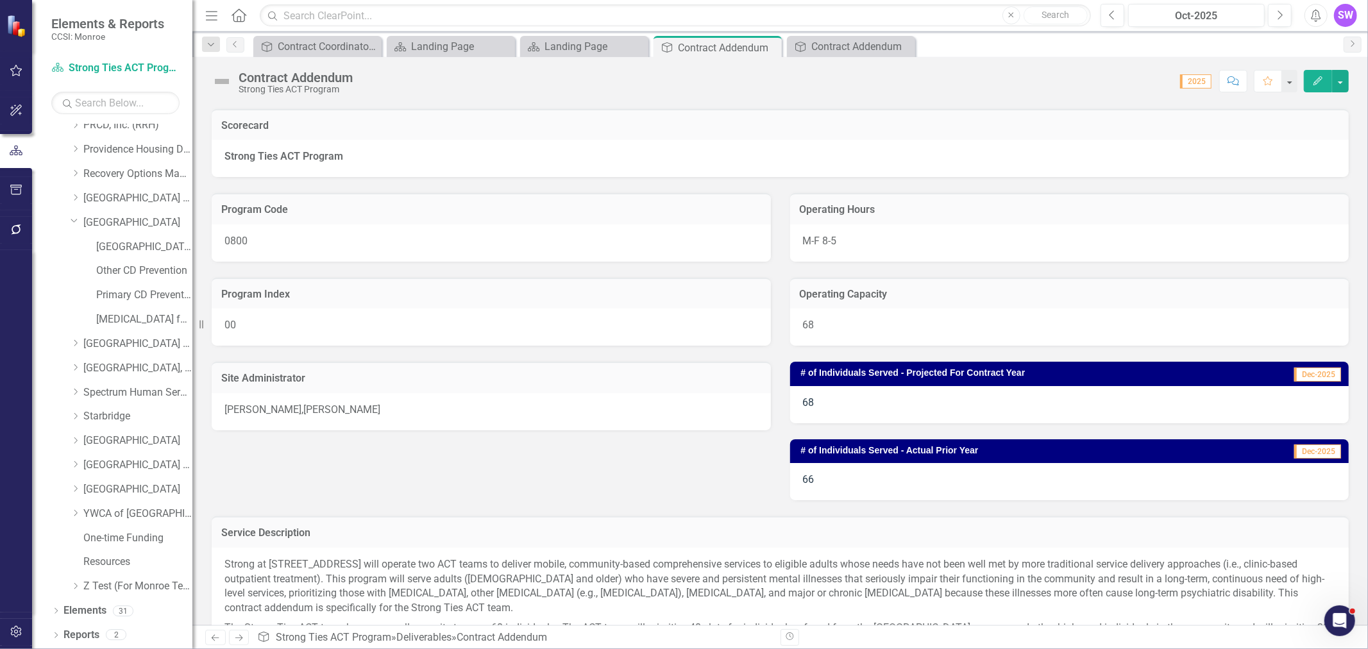
scroll to position [71, 0]
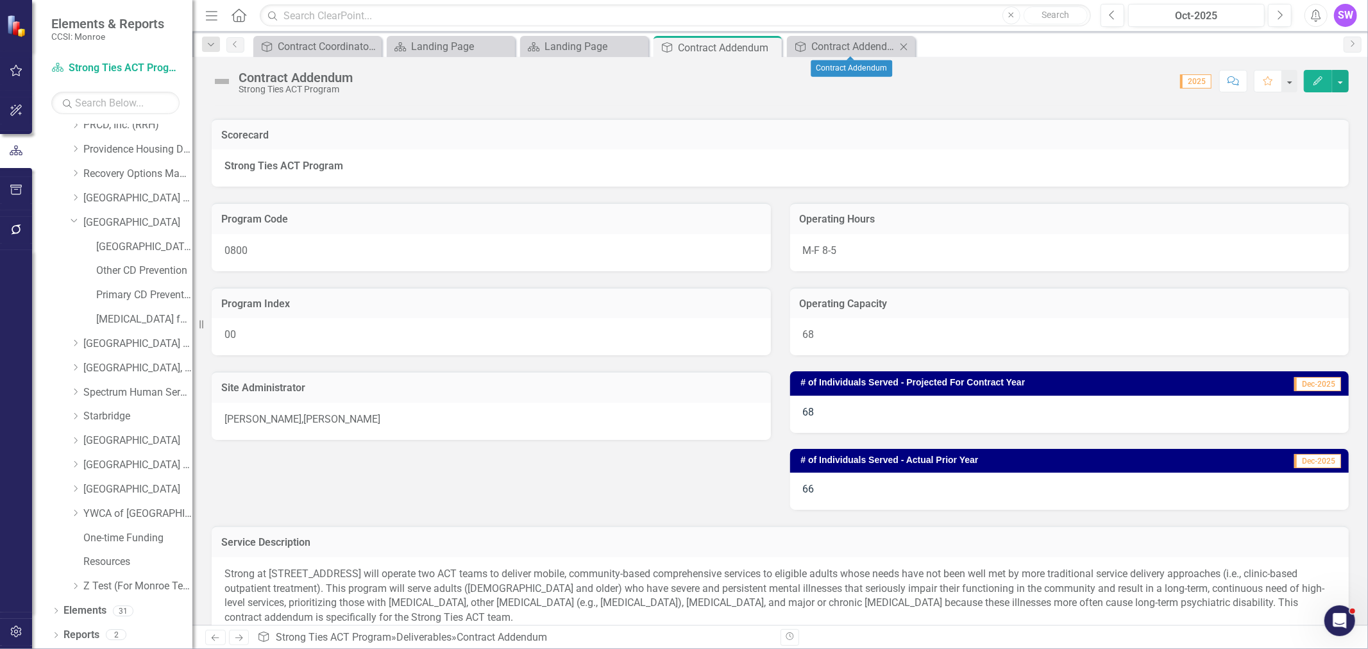
click at [905, 42] on icon "Close" at bounding box center [903, 47] width 13 height 10
click at [771, 44] on icon "Close" at bounding box center [769, 47] width 13 height 10
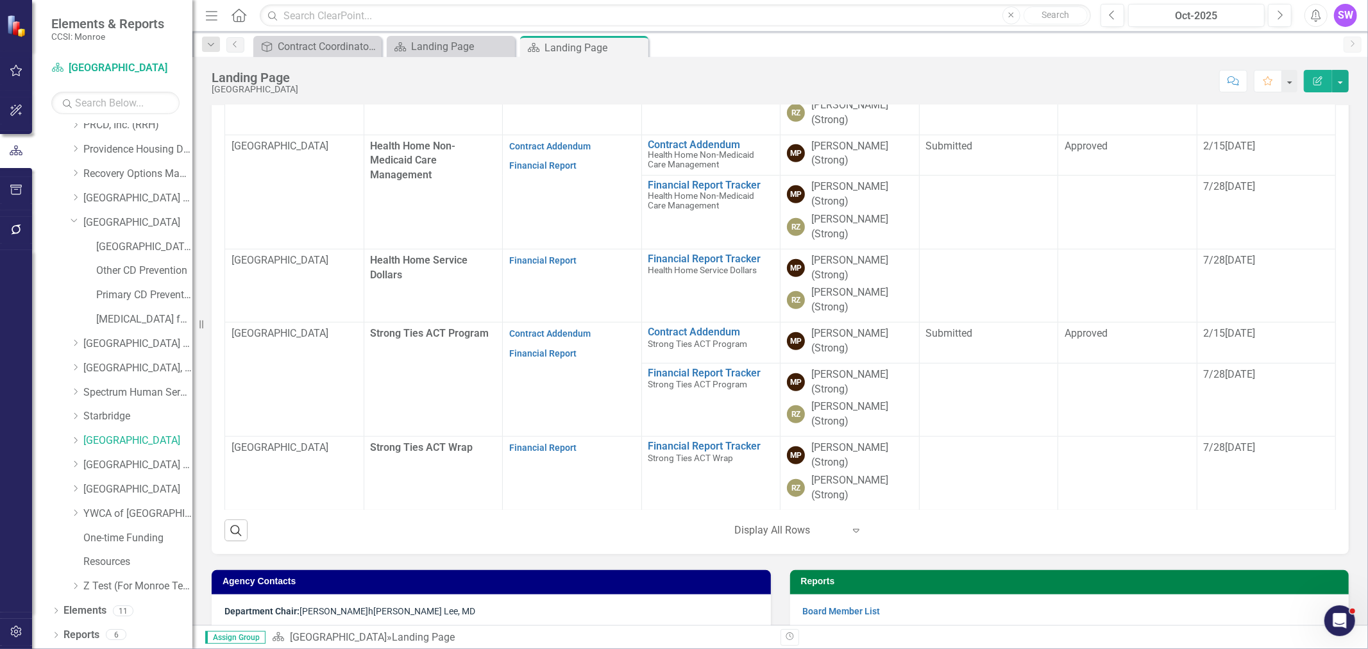
scroll to position [427, 0]
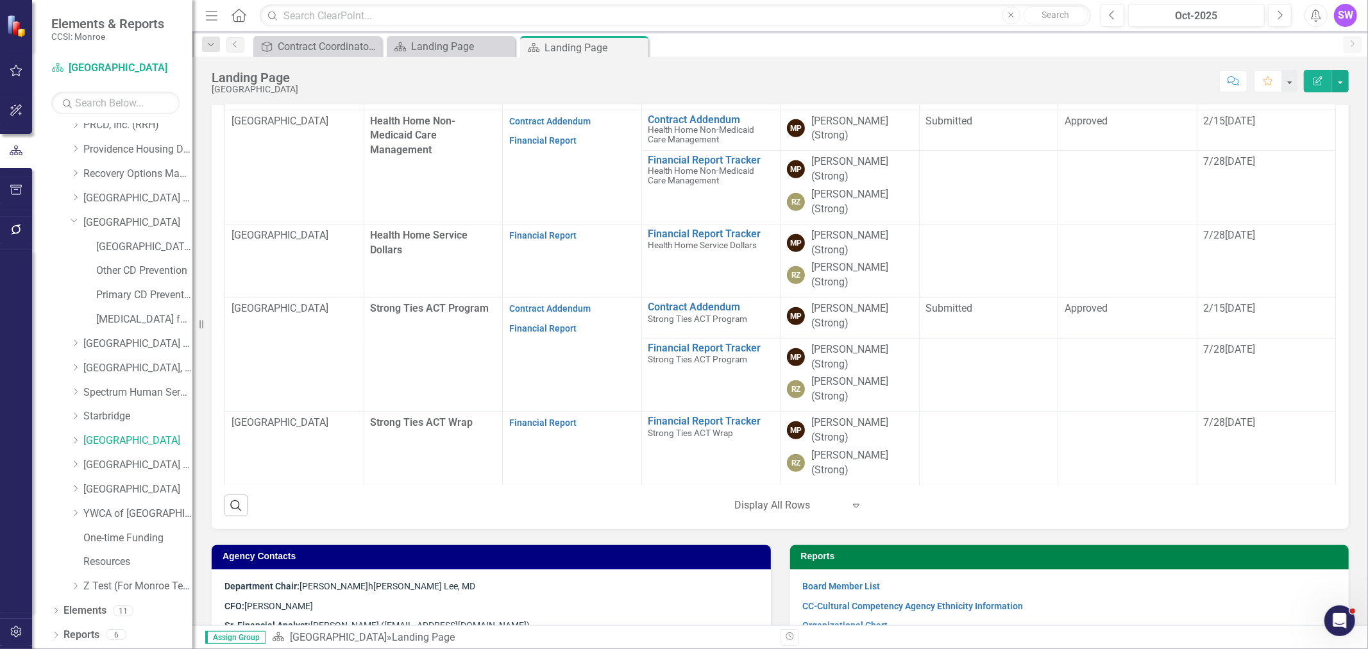
click at [788, 498] on div "Display All Rows" at bounding box center [789, 506] width 122 height 22
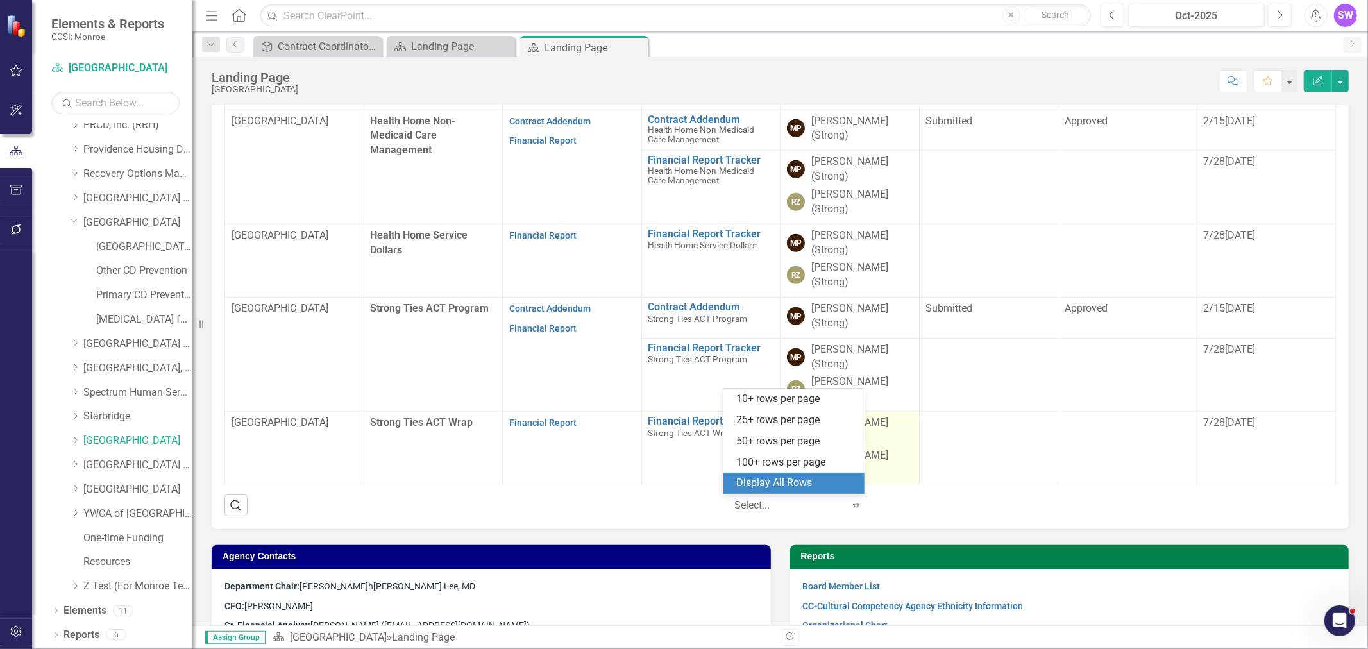
click at [799, 476] on div "Display All Rows" at bounding box center [796, 483] width 121 height 15
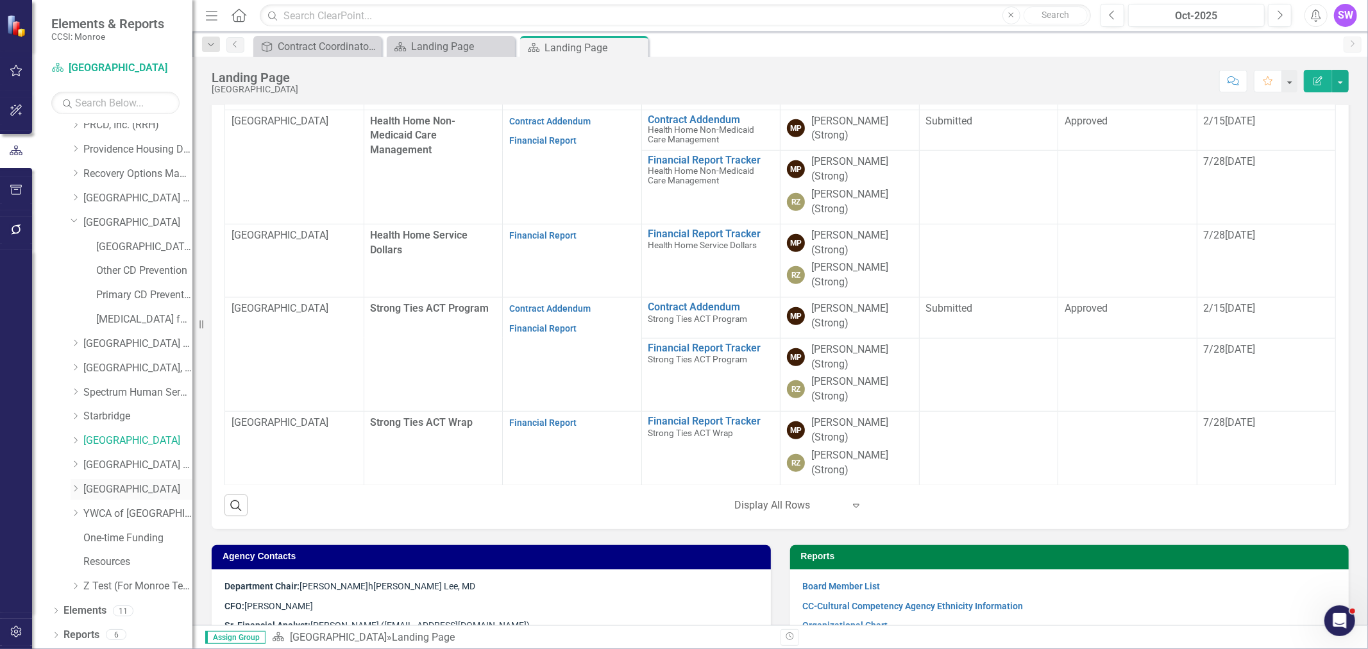
click at [76, 489] on icon "Dropdown" at bounding box center [76, 489] width 10 height 8
drag, startPoint x: 119, startPoint y: 489, endPoint x: 24, endPoint y: 513, distance: 98.0
click at [119, 490] on link "[GEOGRAPHIC_DATA]" at bounding box center [137, 489] width 109 height 15
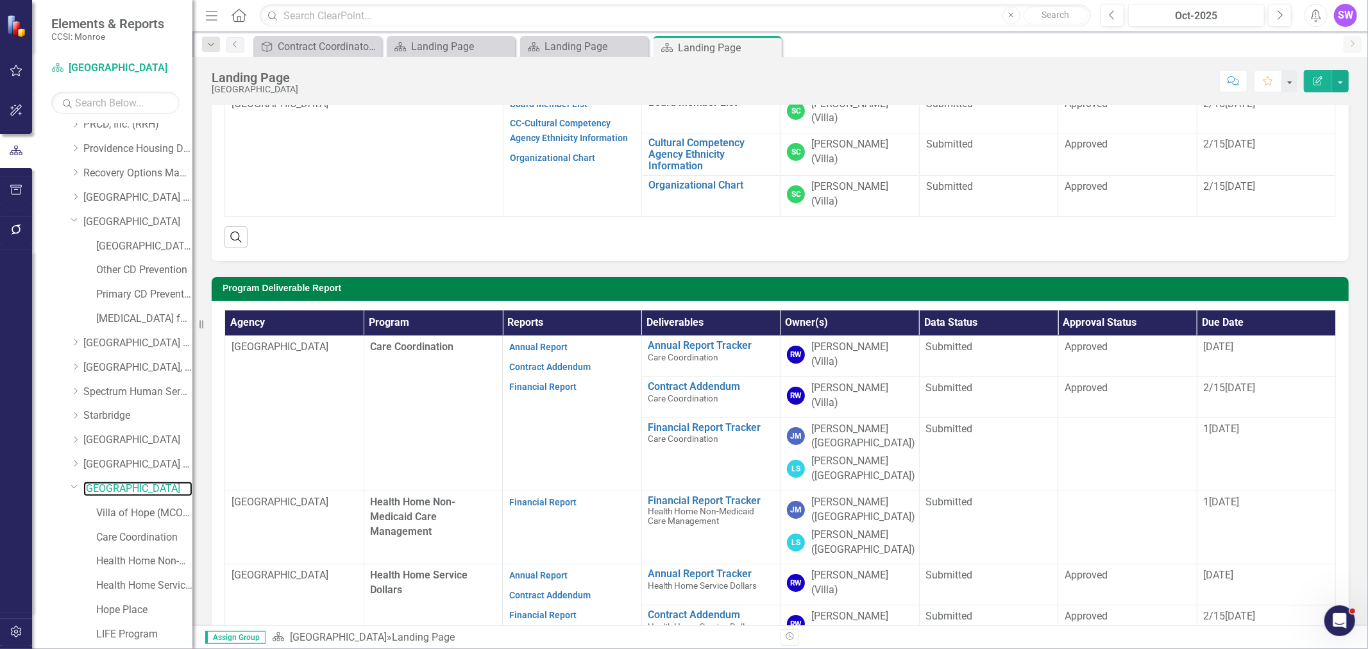
scroll to position [167, 0]
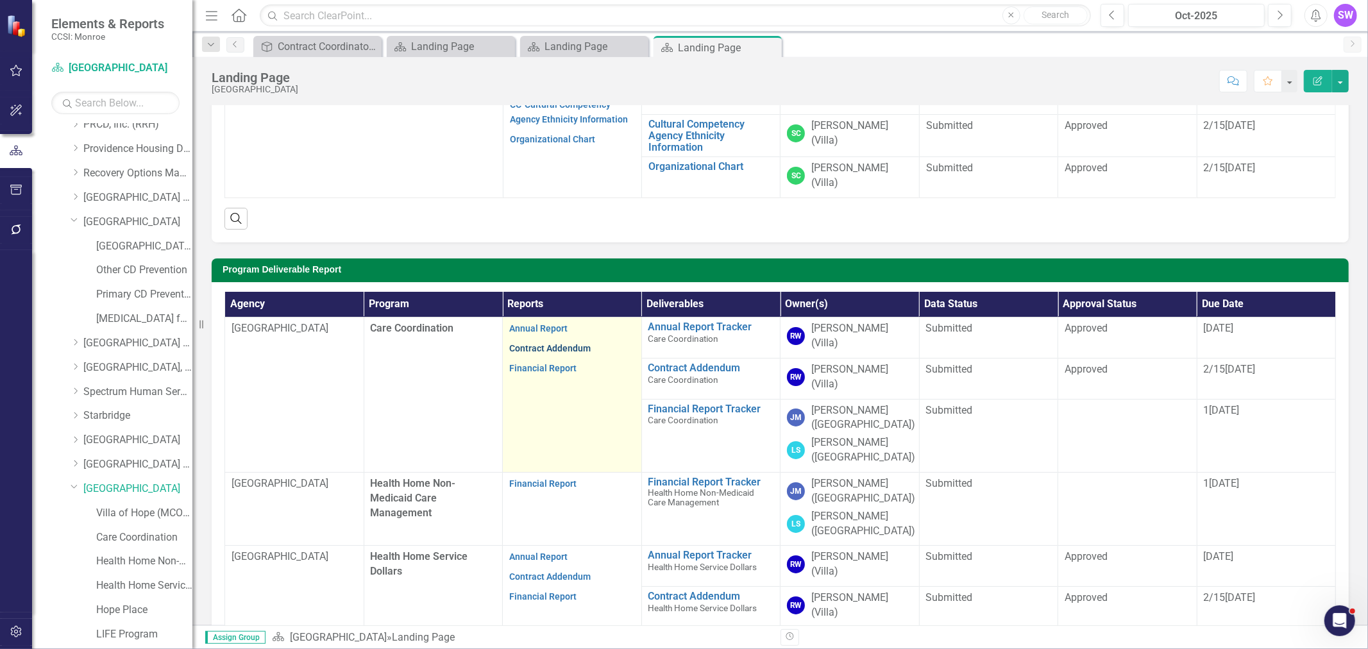
click at [556, 343] on link "Contract Addendum" at bounding box center [549, 348] width 81 height 10
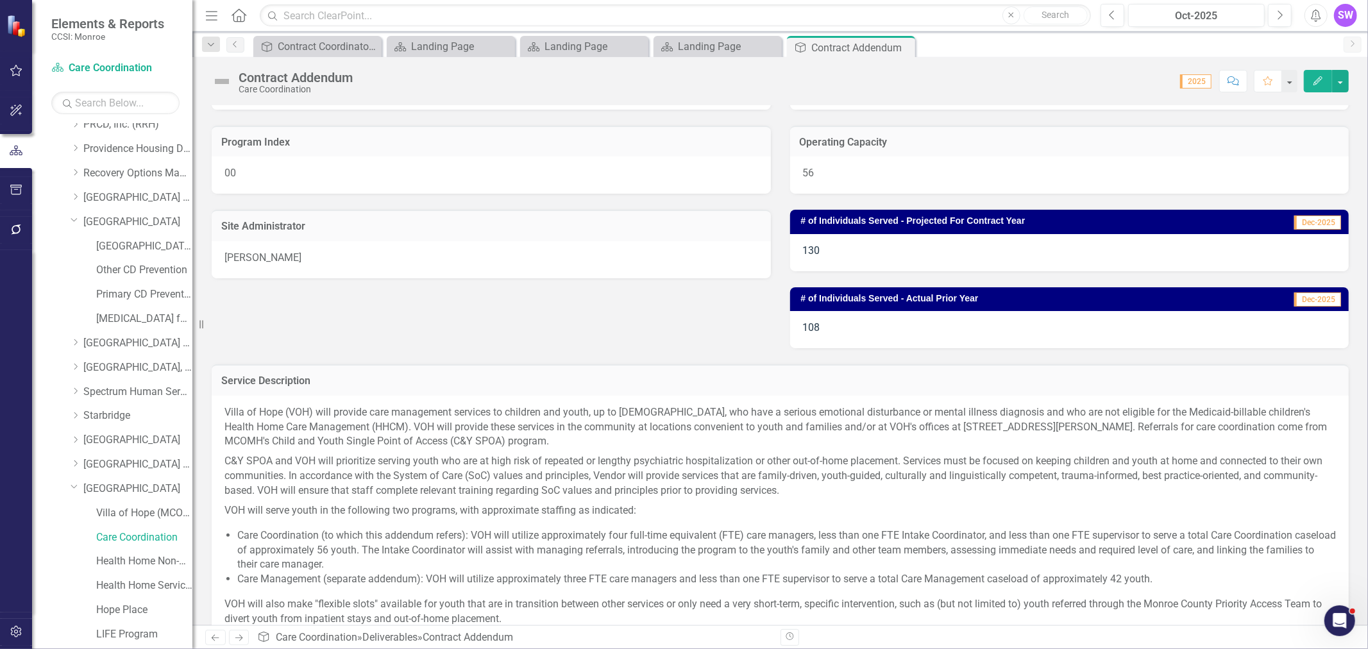
scroll to position [258, 0]
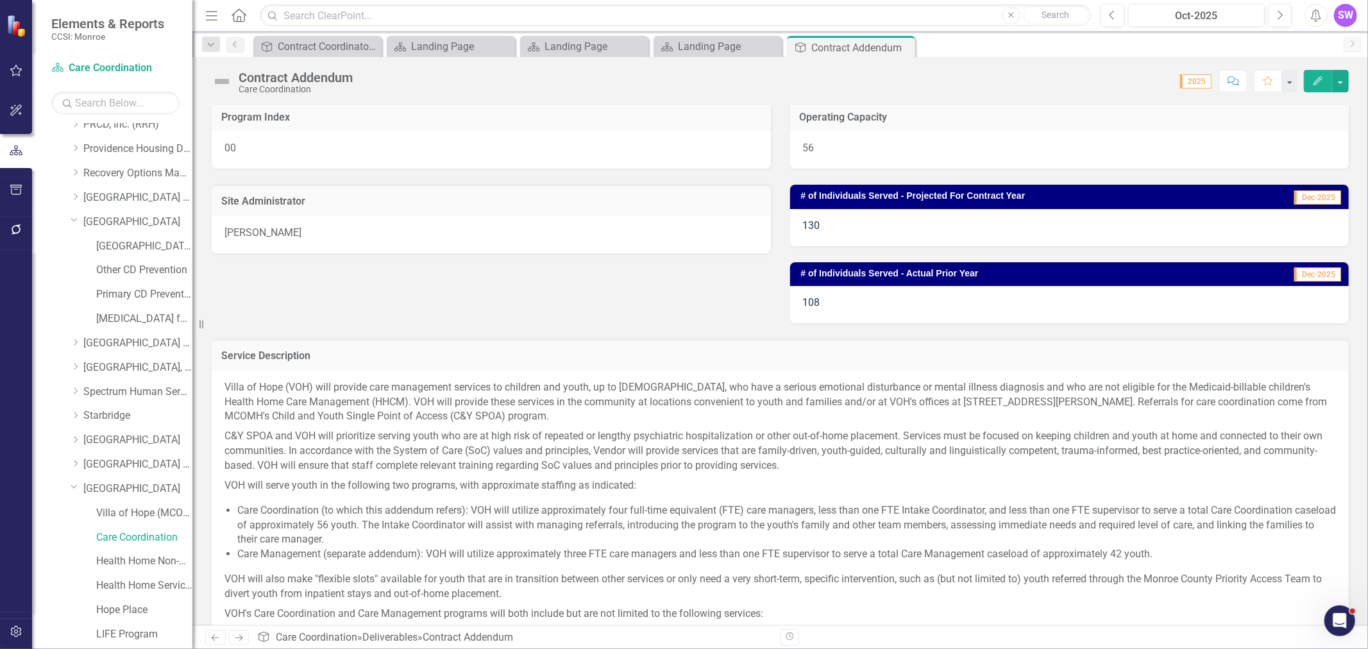
click at [0, 0] on icon "Close" at bounding box center [0, 0] width 0 height 0
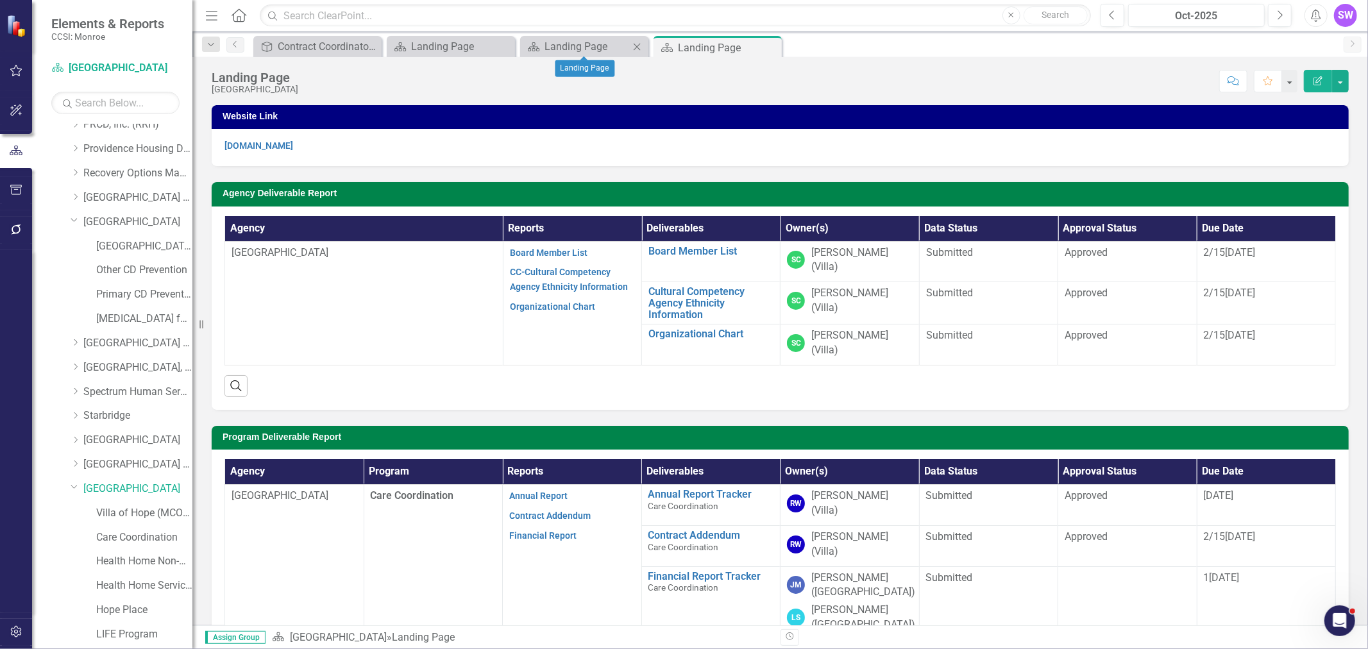
click at [640, 45] on icon "Close" at bounding box center [637, 47] width 13 height 10
click at [504, 44] on icon "Close" at bounding box center [503, 47] width 13 height 10
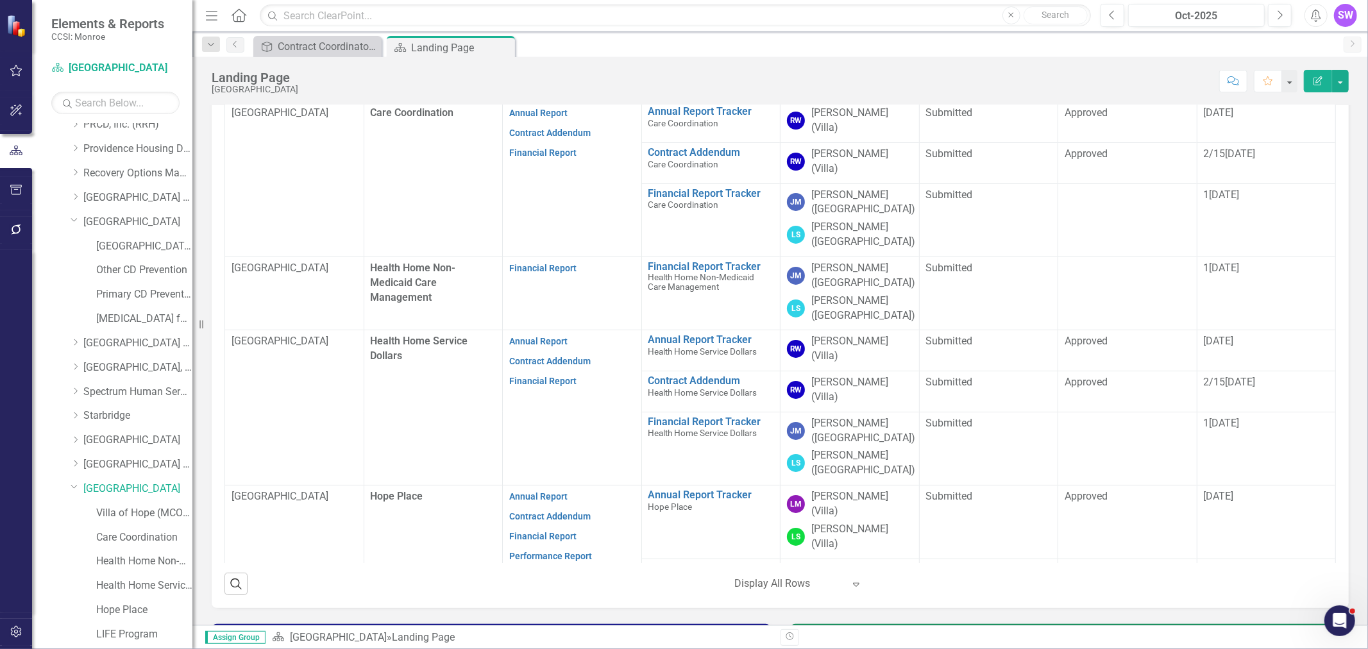
click at [770, 575] on div at bounding box center [789, 583] width 109 height 17
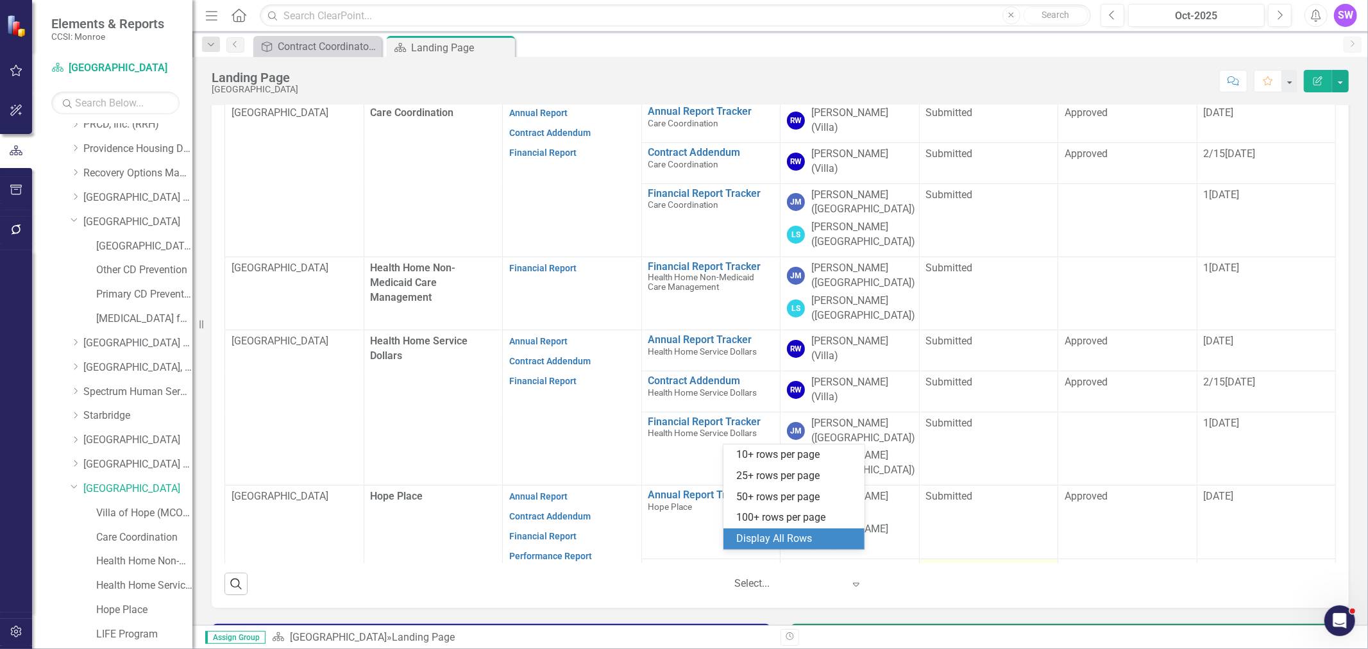
drag, startPoint x: 808, startPoint y: 543, endPoint x: 954, endPoint y: 524, distance: 146.9
click at [813, 543] on div "Display All Rows" at bounding box center [796, 539] width 121 height 15
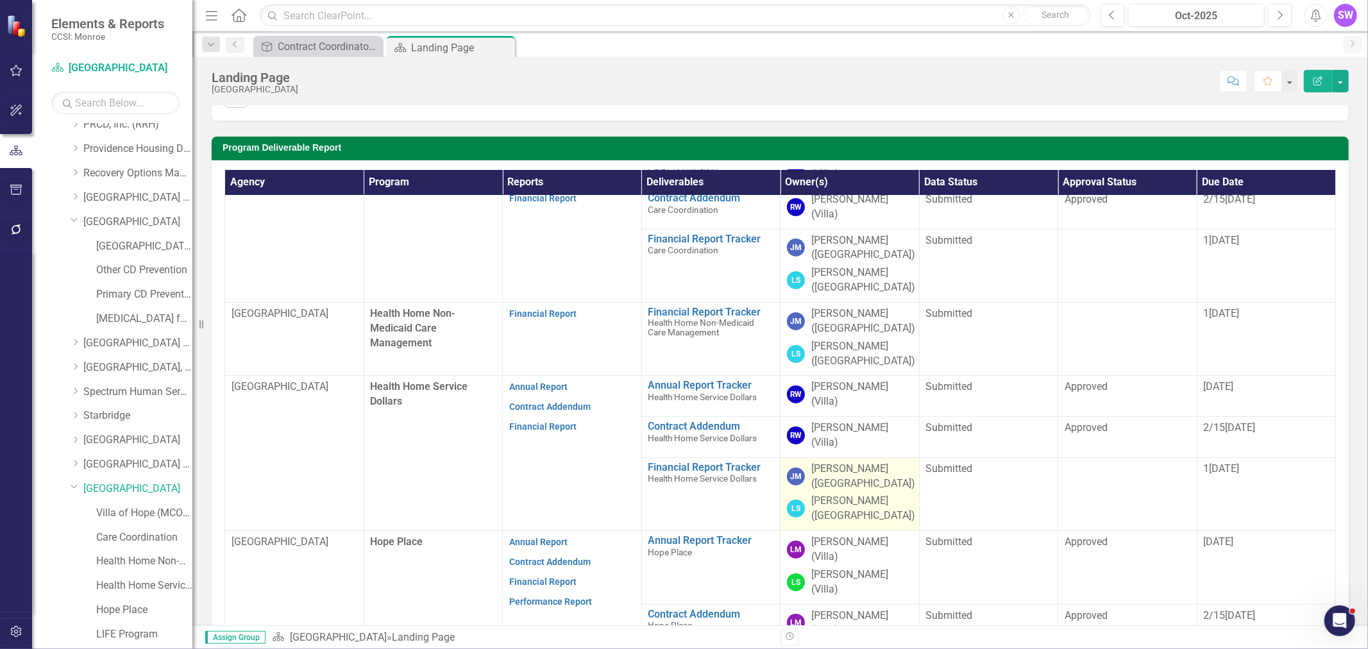
scroll to position [71, 0]
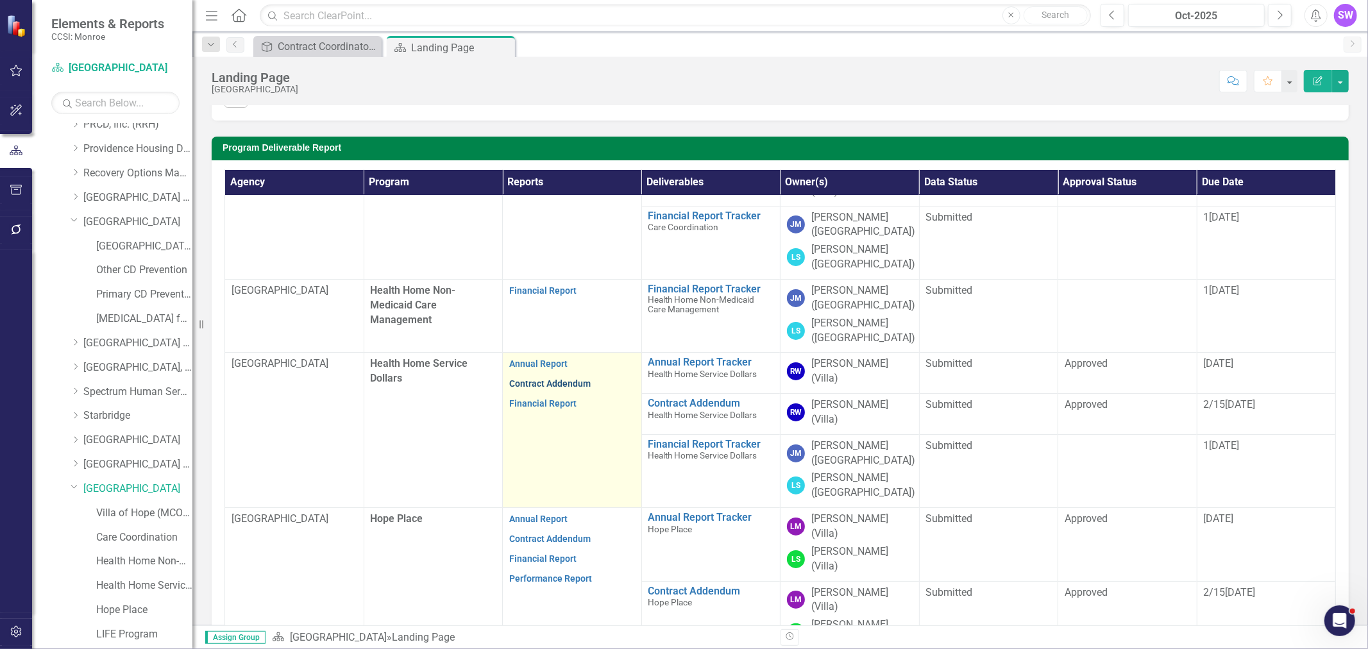
click at [549, 378] on link "Contract Addendum" at bounding box center [549, 383] width 81 height 10
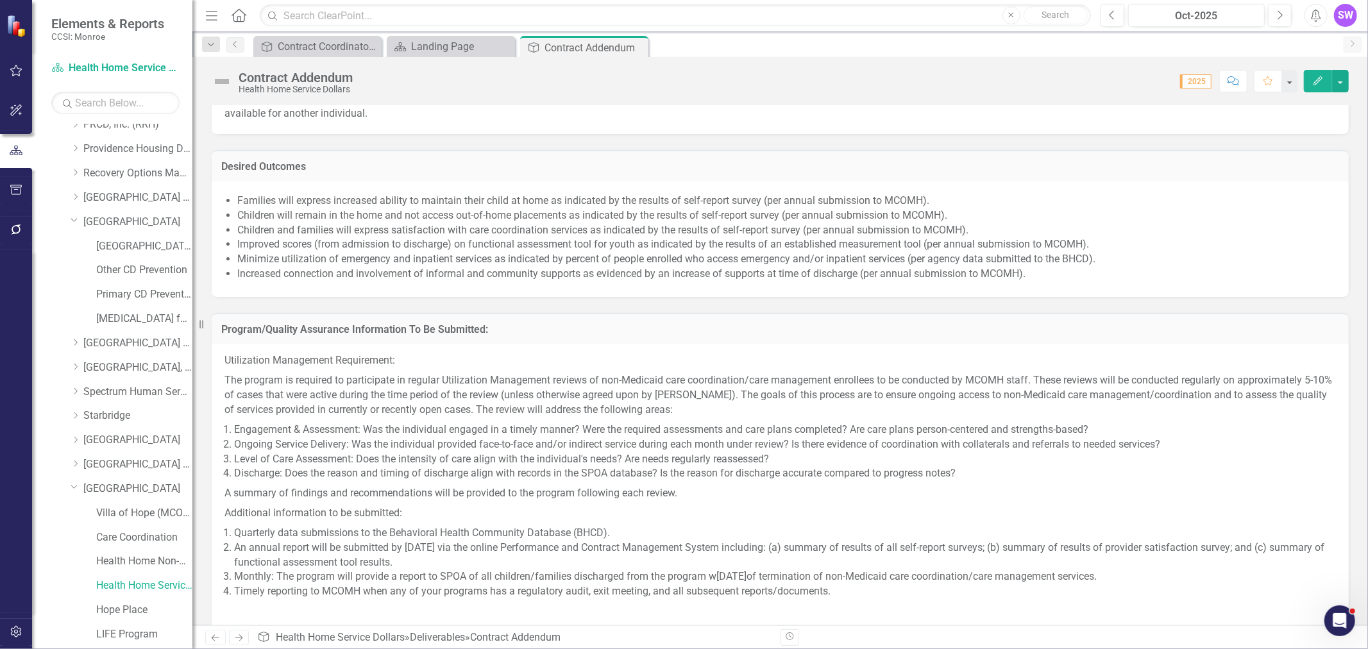
scroll to position [1596, 0]
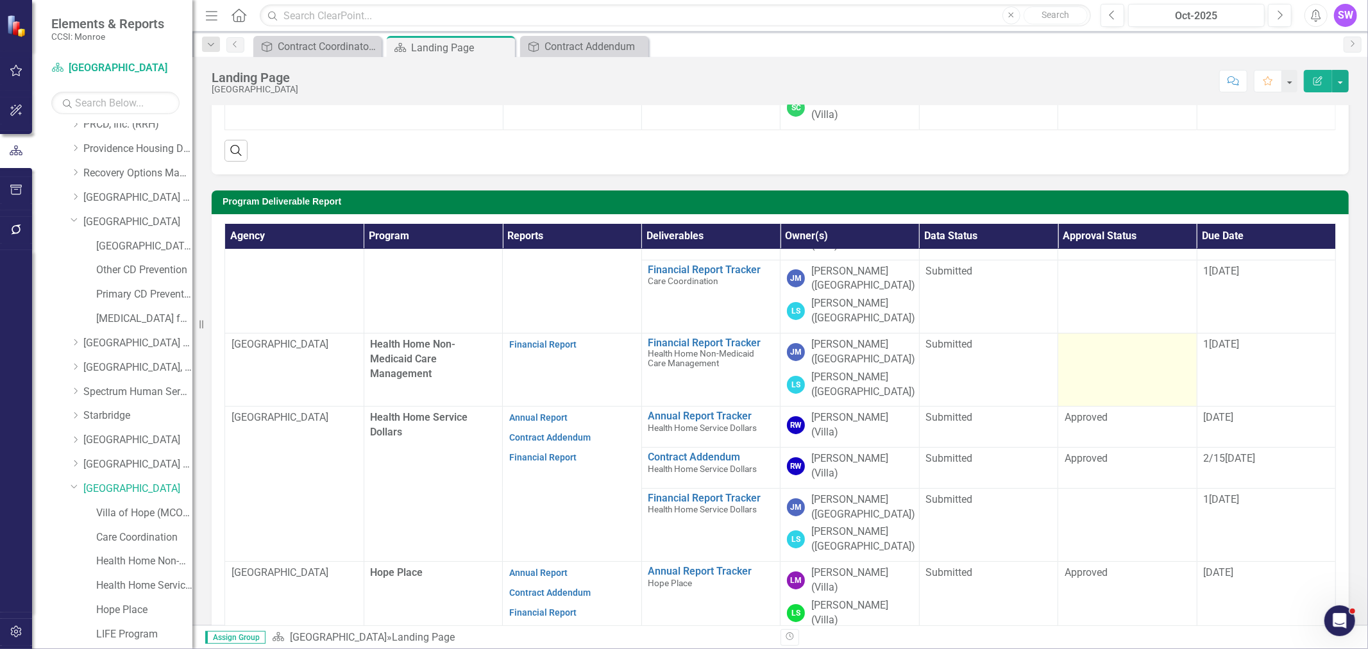
scroll to position [255, 0]
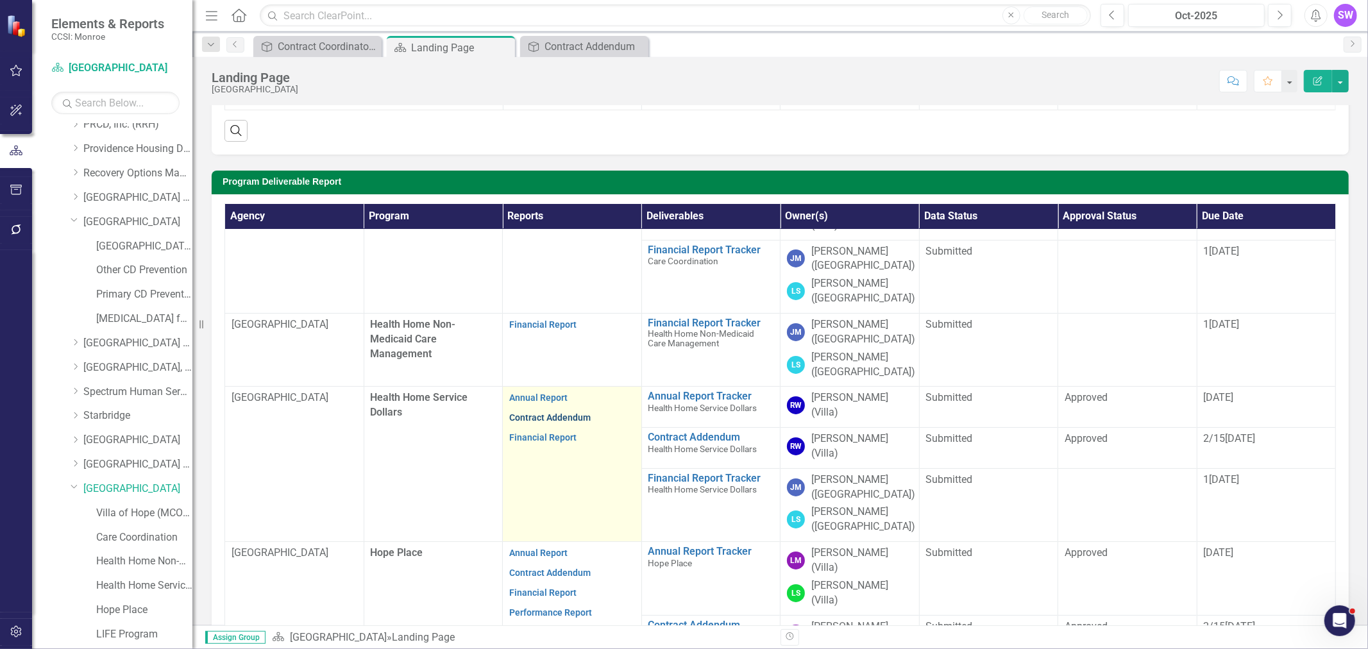
click at [553, 412] on link "Contract Addendum" at bounding box center [549, 417] width 81 height 10
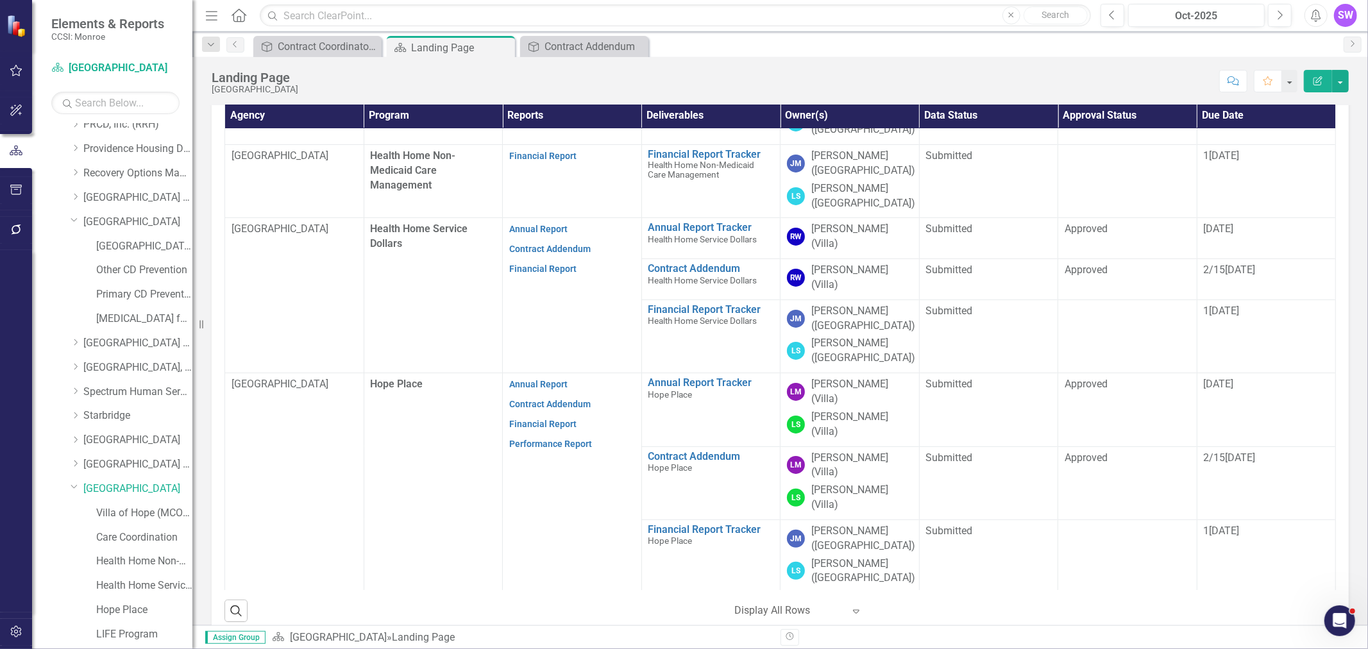
scroll to position [142, 0]
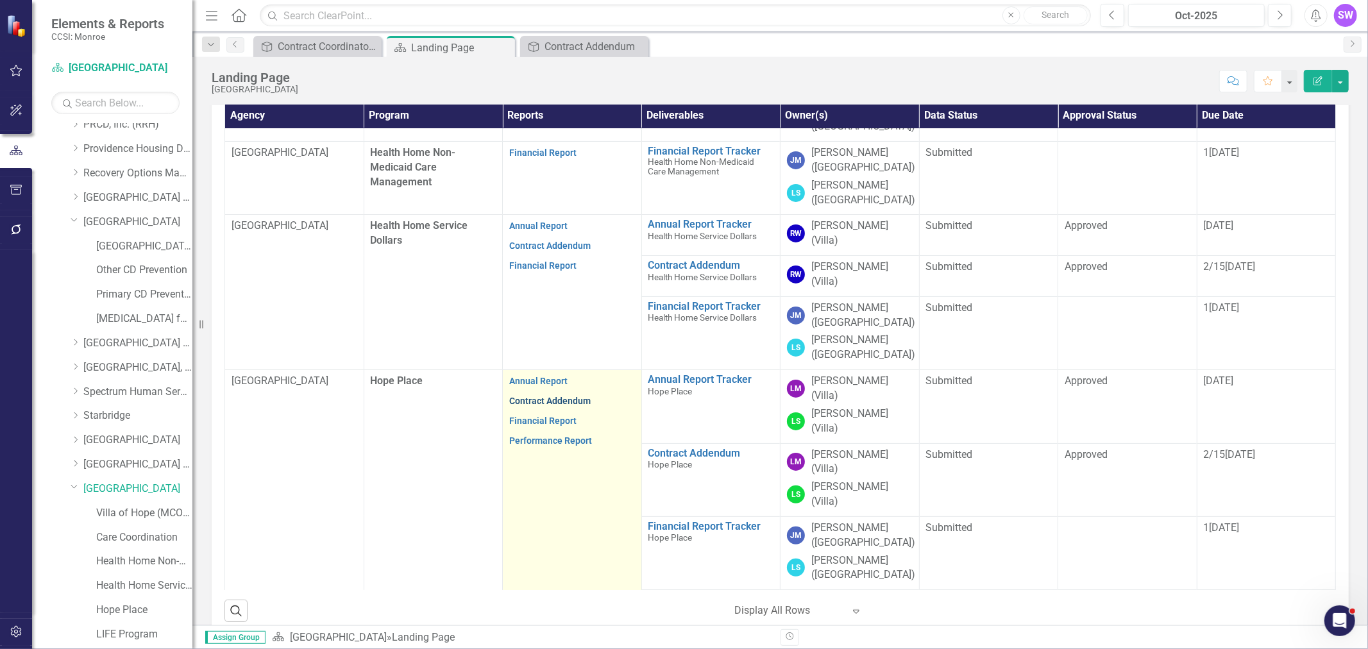
click at [549, 396] on link "Contract Addendum" at bounding box center [549, 401] width 81 height 10
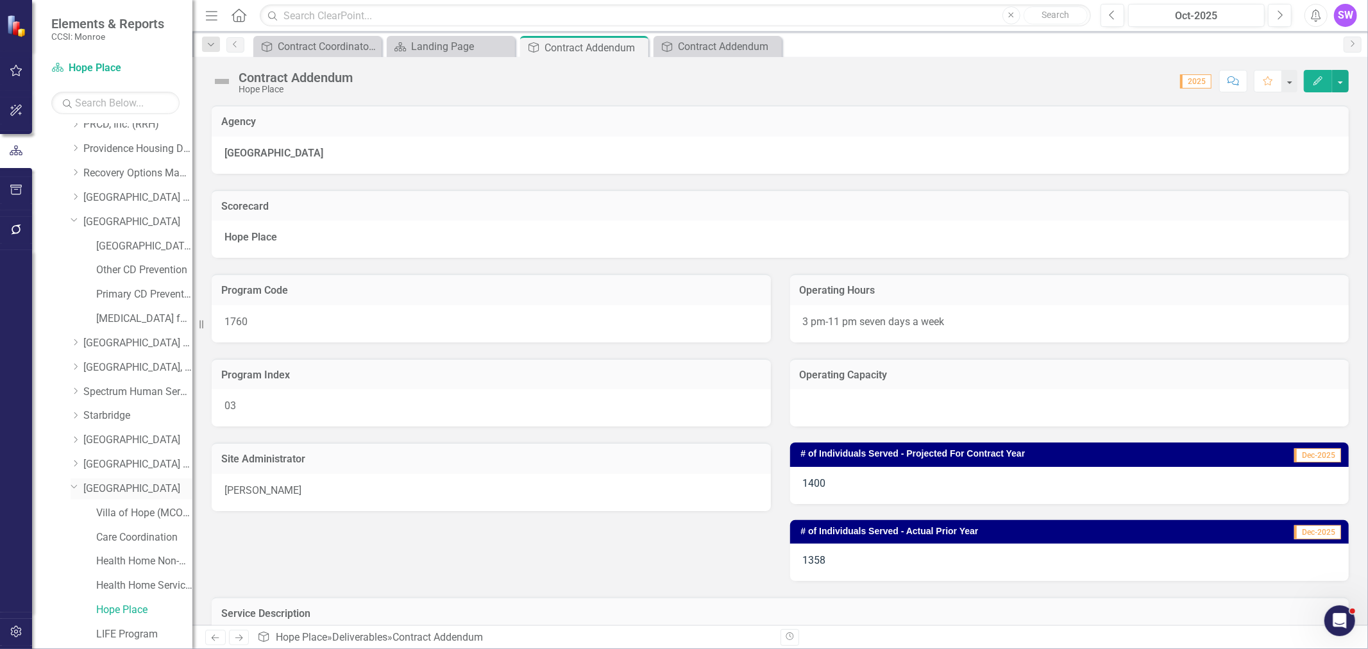
click at [107, 492] on link "[GEOGRAPHIC_DATA]" at bounding box center [137, 489] width 109 height 15
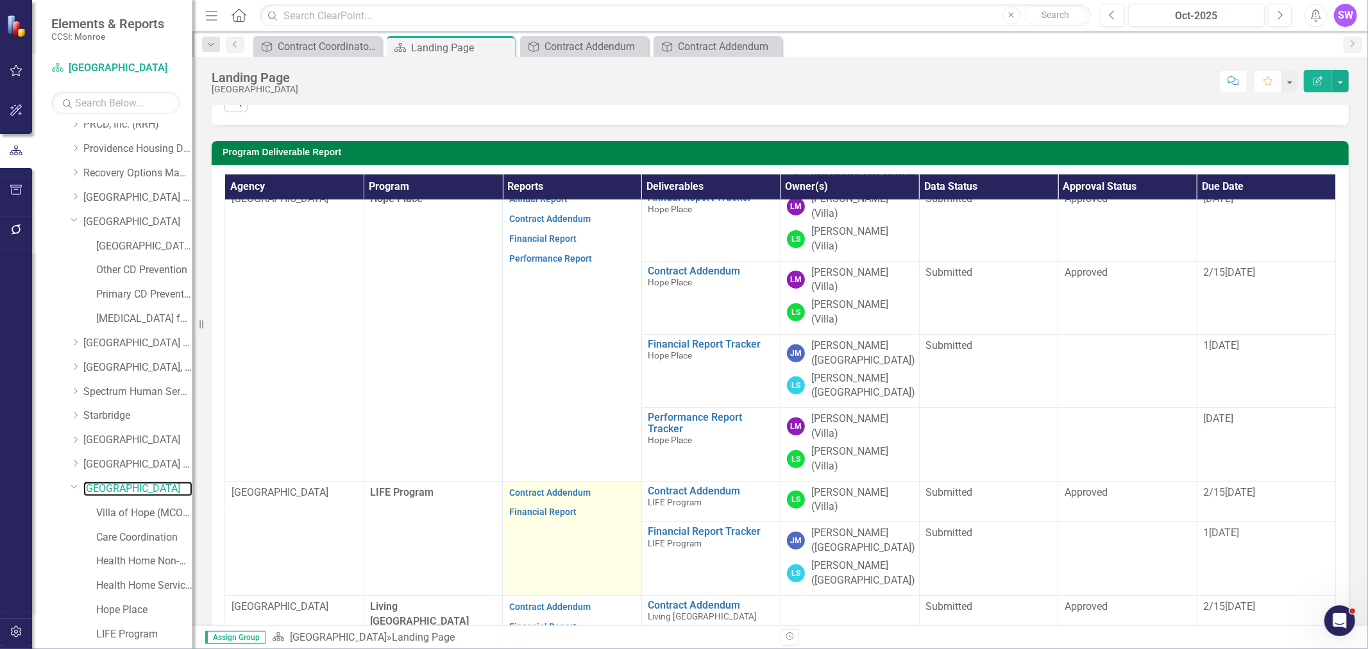
scroll to position [427, 0]
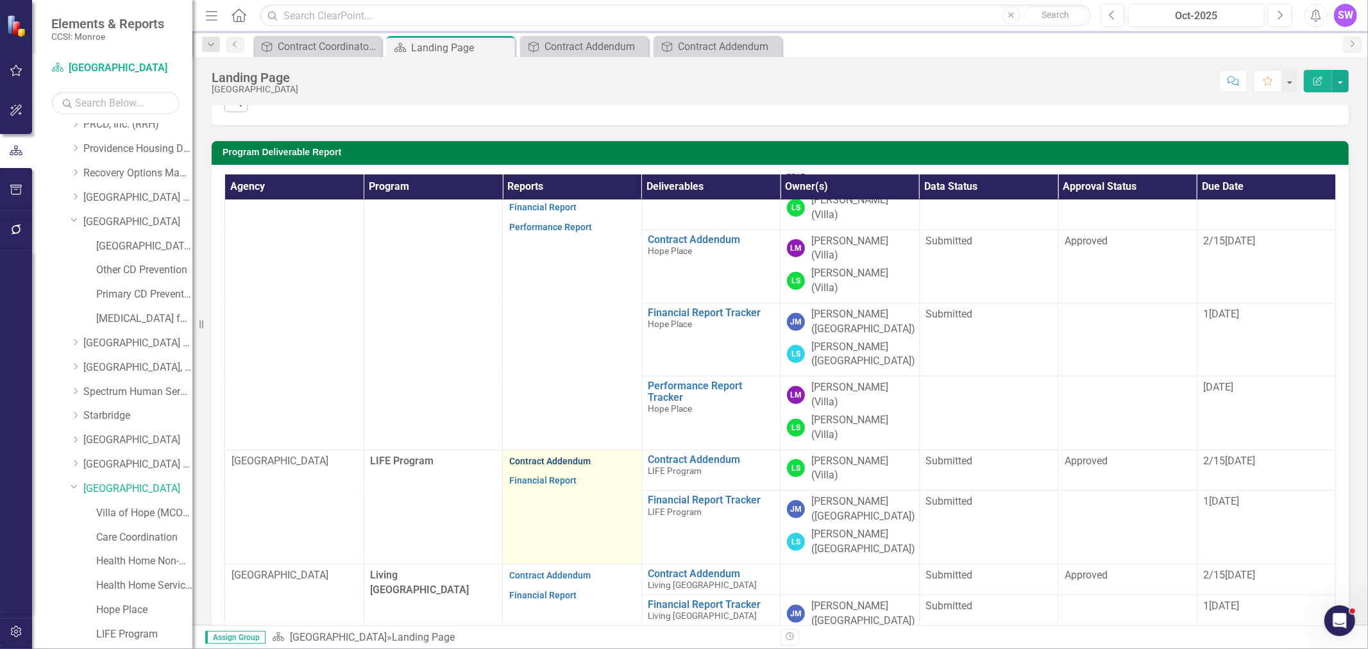
click at [560, 456] on link "Contract Addendum" at bounding box center [549, 461] width 81 height 10
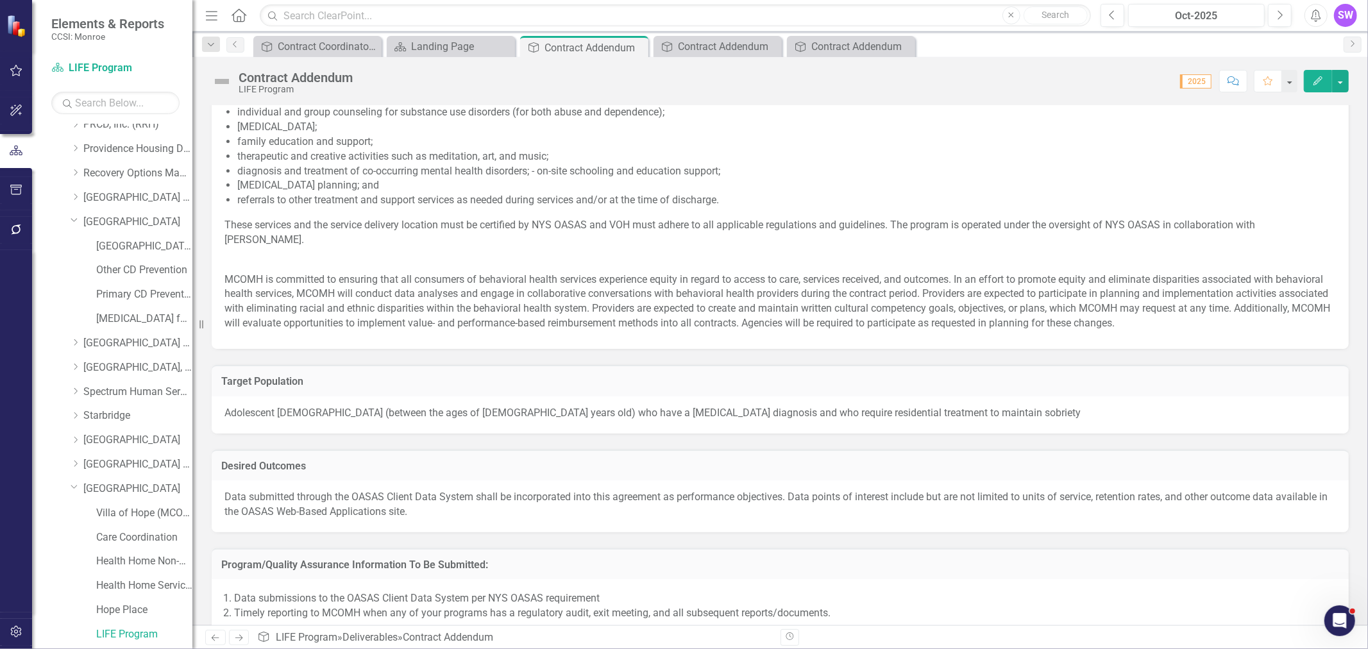
scroll to position [641, 0]
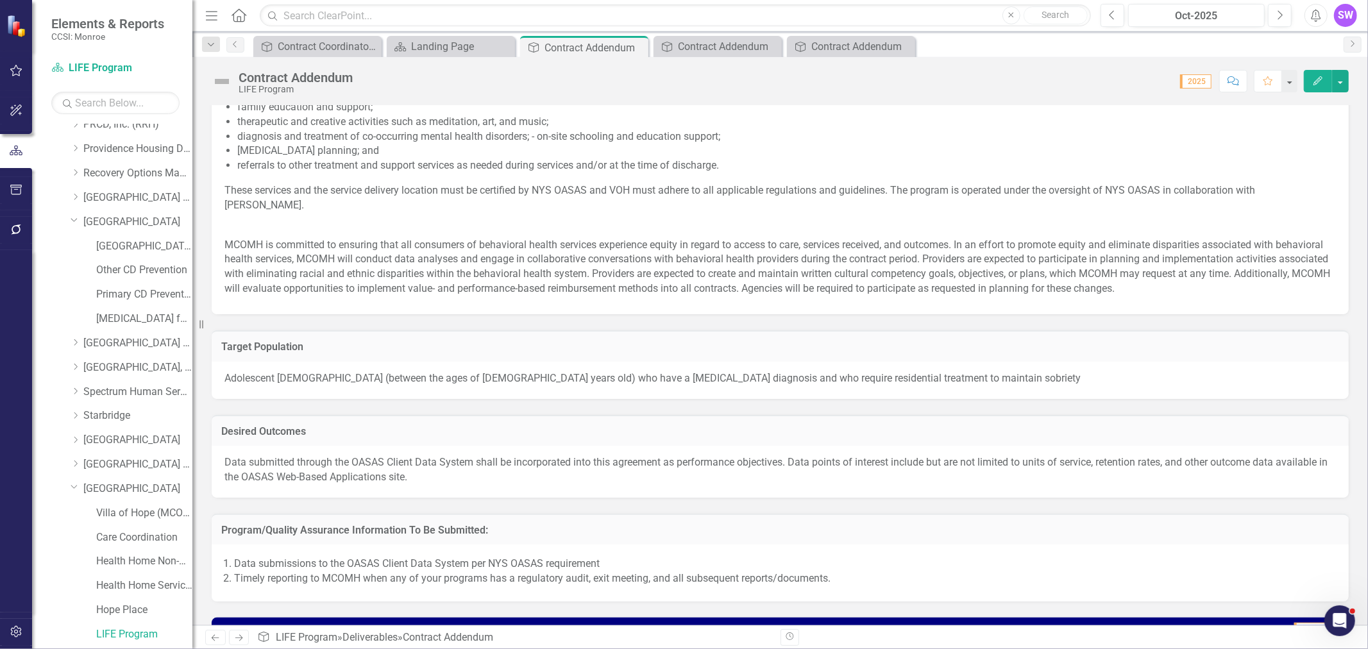
click at [893, 426] on h3 "Desired Outcomes" at bounding box center [780, 432] width 1118 height 12
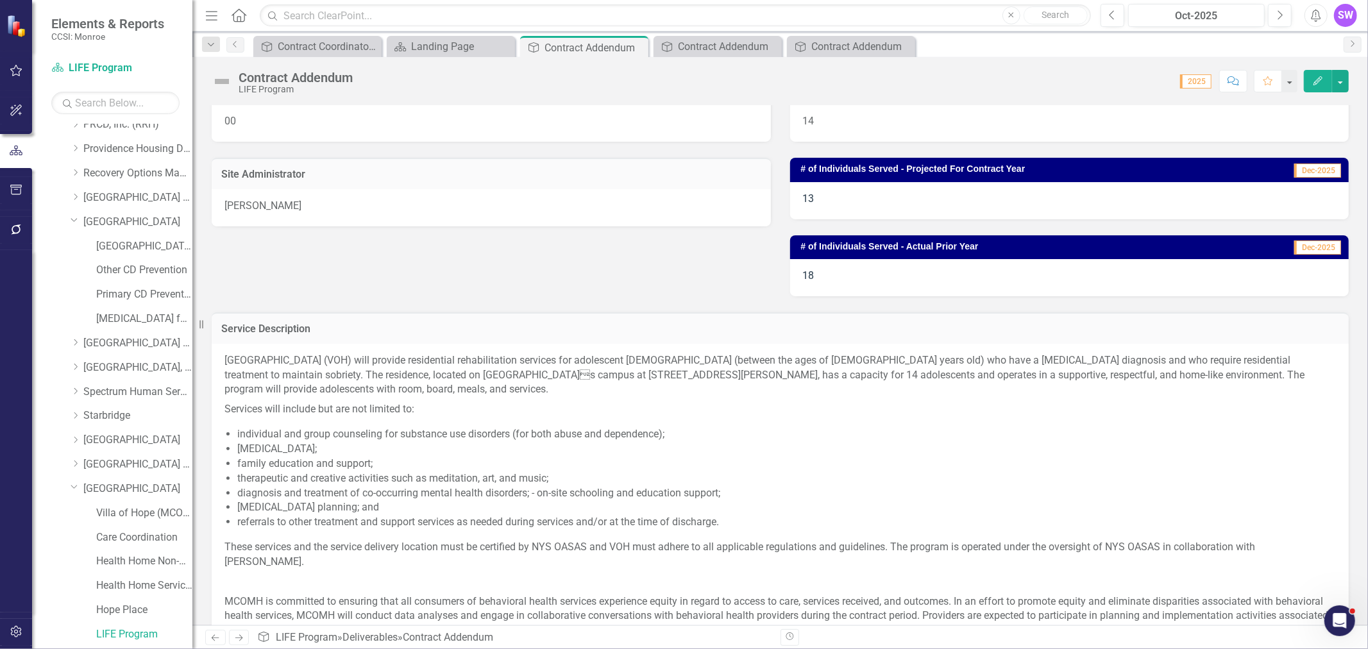
scroll to position [0, 0]
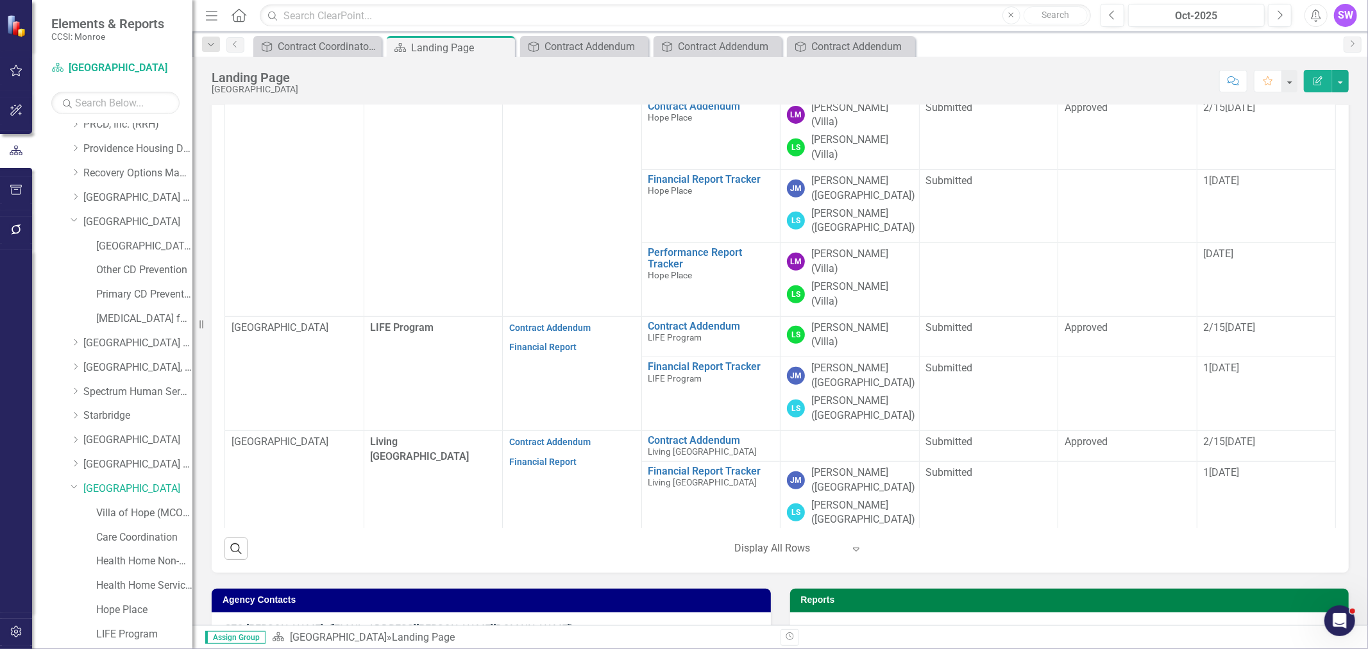
scroll to position [498, 0]
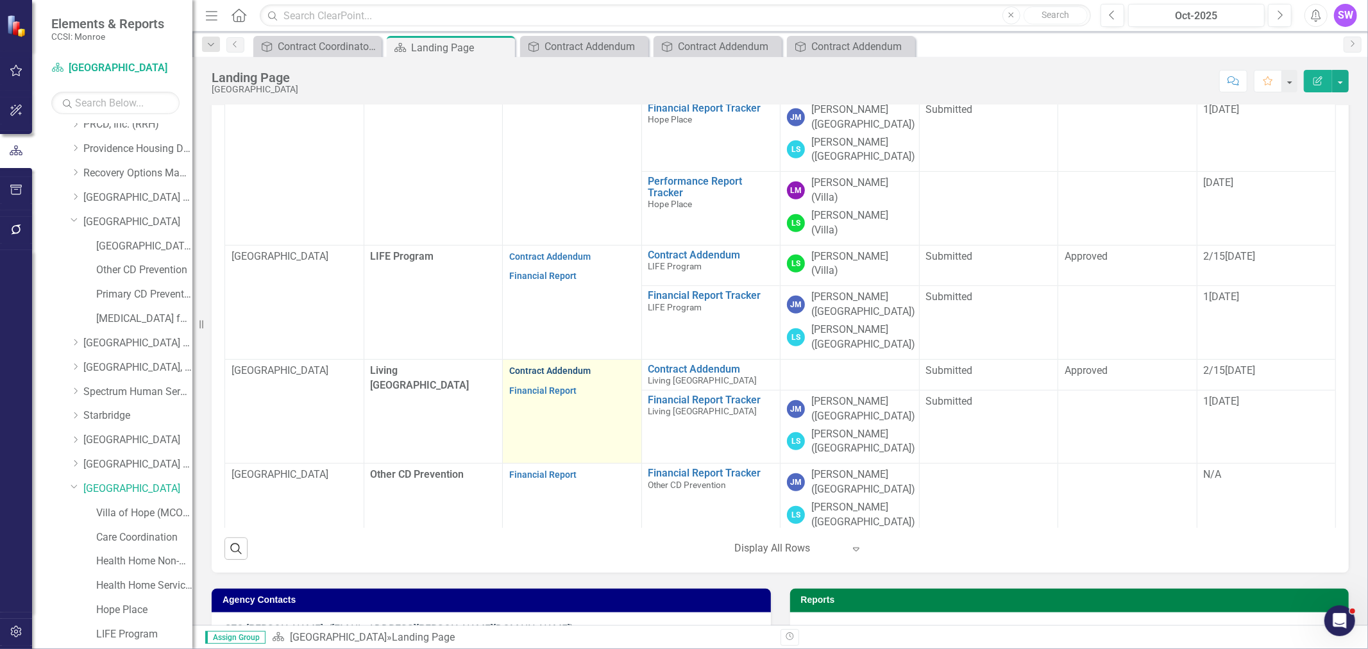
click at [568, 366] on link "Contract Addendum" at bounding box center [549, 371] width 81 height 10
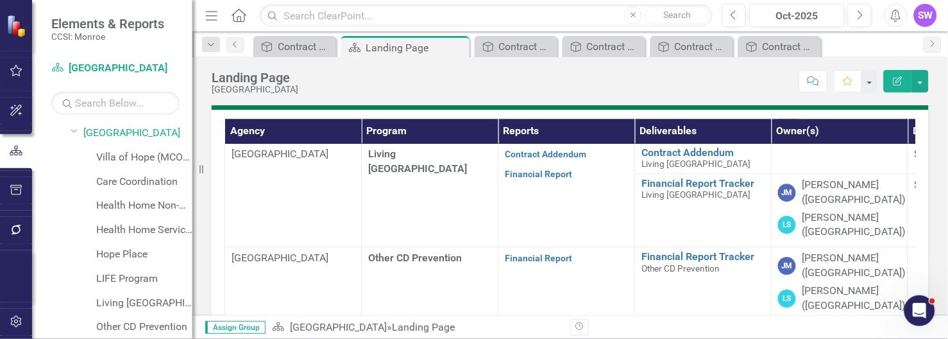
scroll to position [818, 0]
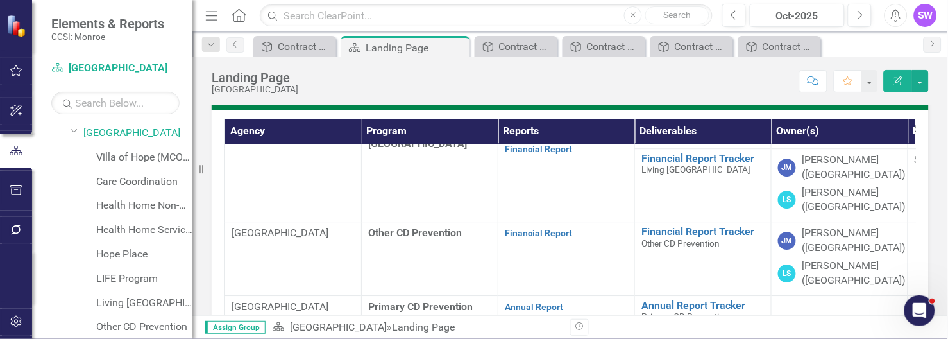
click at [62, 49] on div "Elements & Reports CCSI: Monroe" at bounding box center [112, 29] width 160 height 58
click at [553, 321] on link "Contract Addendum" at bounding box center [545, 326] width 81 height 10
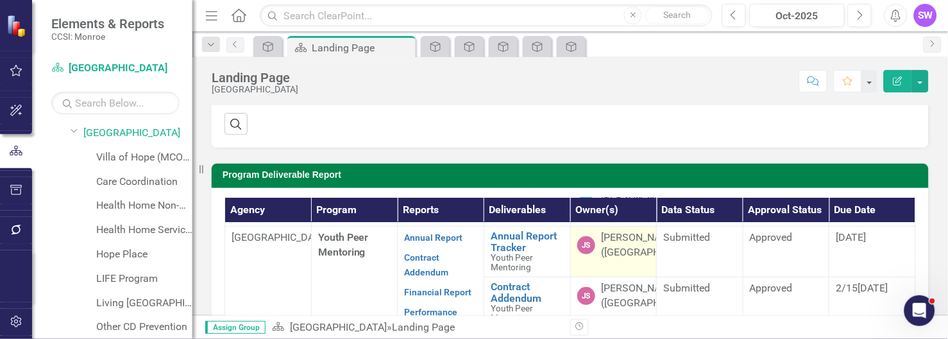
scroll to position [1883, 0]
click at [948, 337] on html "Elements & Reports CCSI: Monroe Scorecard Villa of Hope Search Dropdown Scoreca…" at bounding box center [474, 169] width 948 height 339
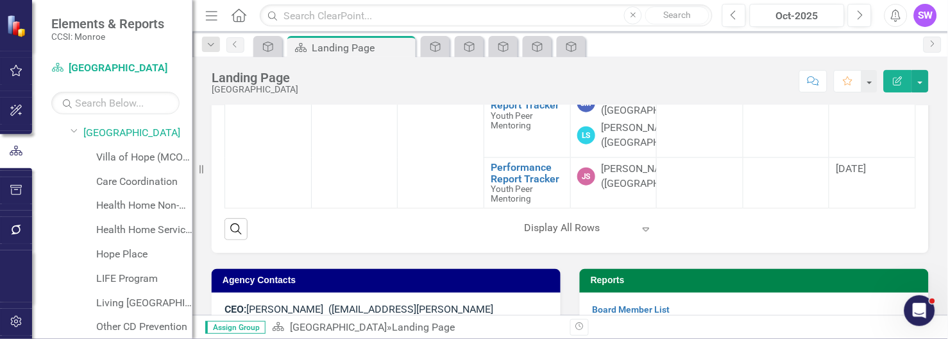
scroll to position [1749, 0]
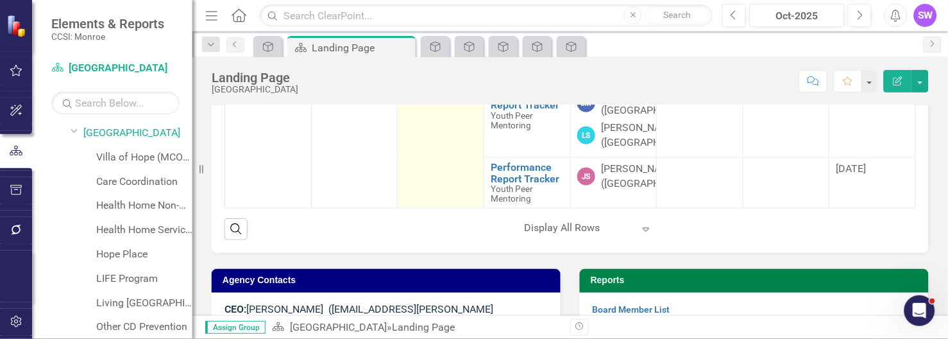
click at [423, 34] on link "Contract Addendum" at bounding box center [426, 21] width 44 height 25
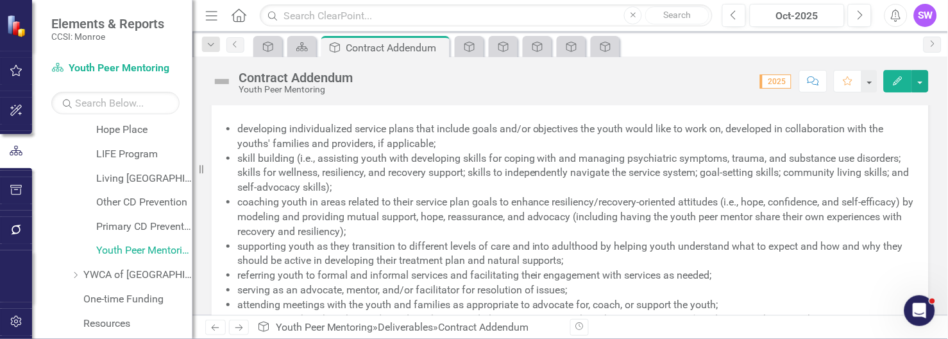
scroll to position [1588, 0]
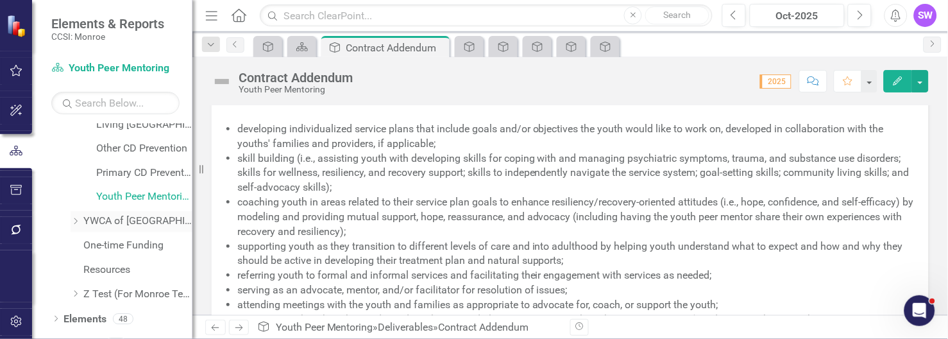
click at [100, 221] on link "YWCA of [GEOGRAPHIC_DATA] and [GEOGRAPHIC_DATA]" at bounding box center [137, 221] width 109 height 15
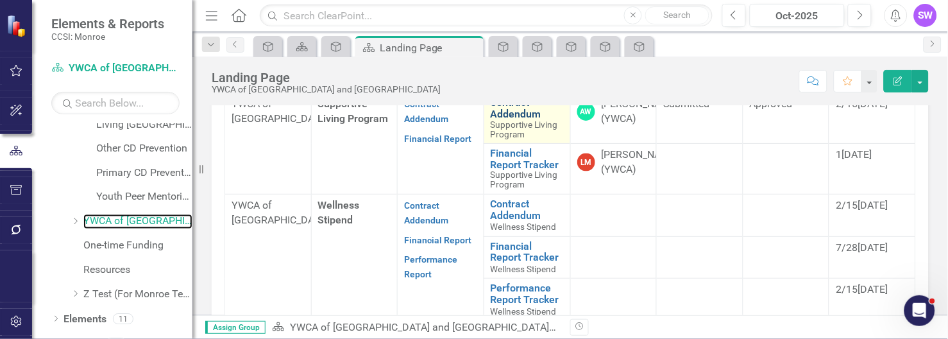
scroll to position [418, 0]
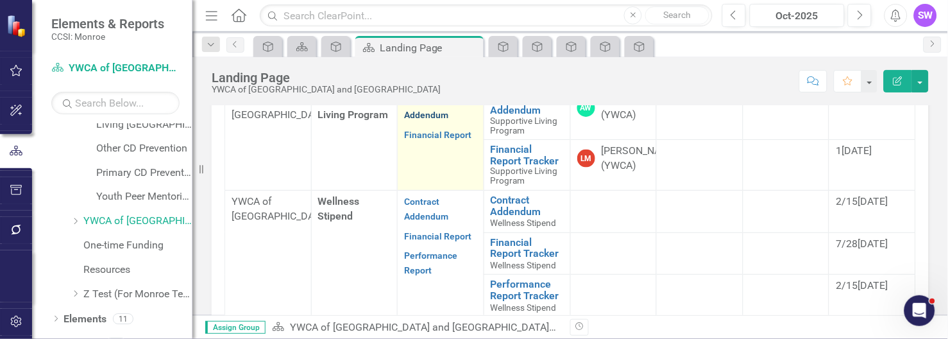
click at [418, 120] on link "Contract Addendum" at bounding box center [426, 107] width 44 height 25
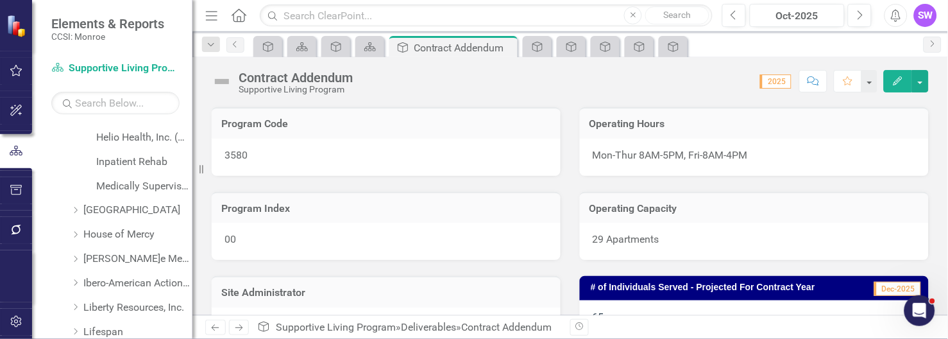
scroll to position [640, 0]
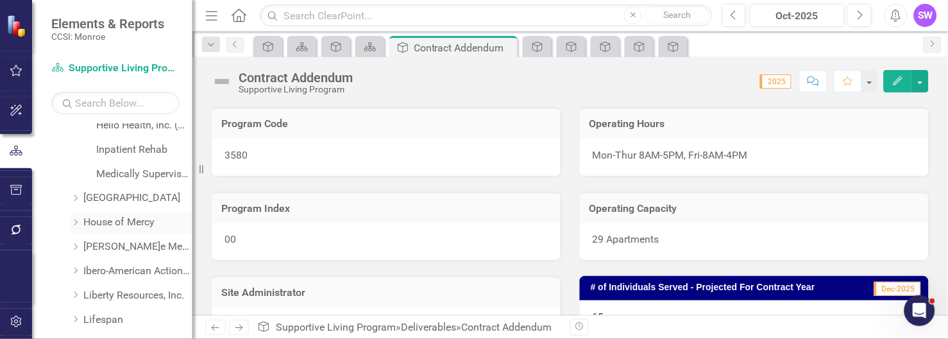
click at [139, 228] on link "House of Mercy" at bounding box center [137, 223] width 109 height 15
